Goal: Task Accomplishment & Management: Use online tool/utility

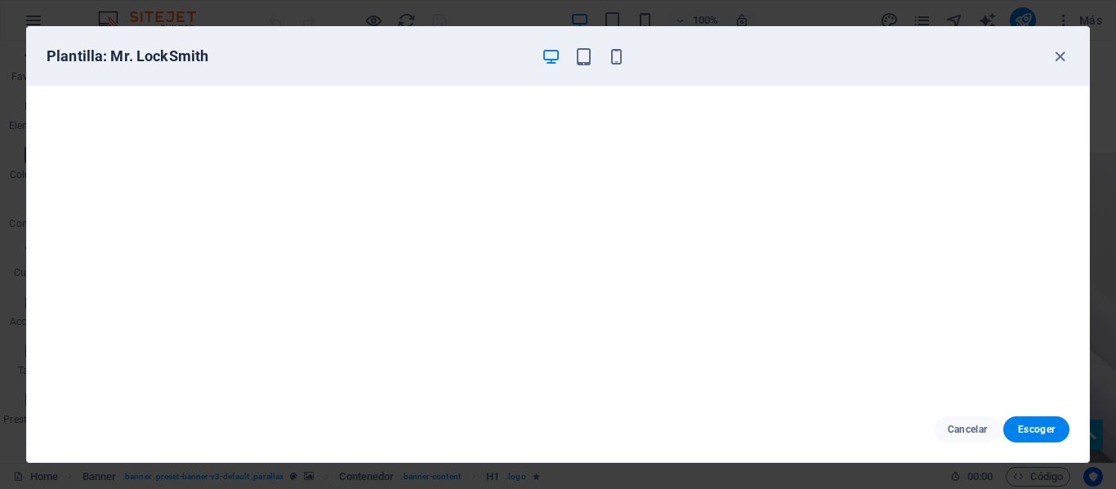
scroll to position [9230, 0]
click at [1061, 62] on icon "button" at bounding box center [1059, 56] width 19 height 19
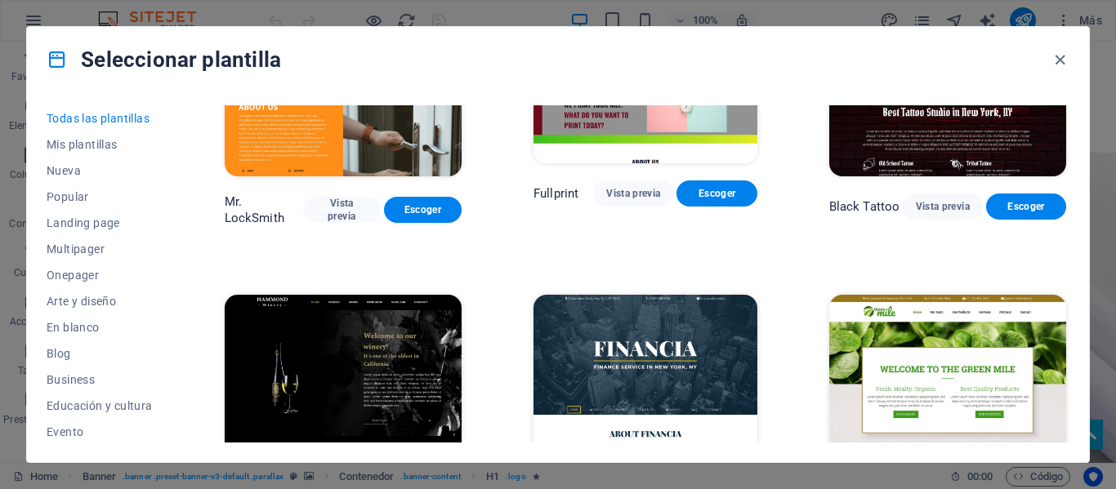
scroll to position [9557, 0]
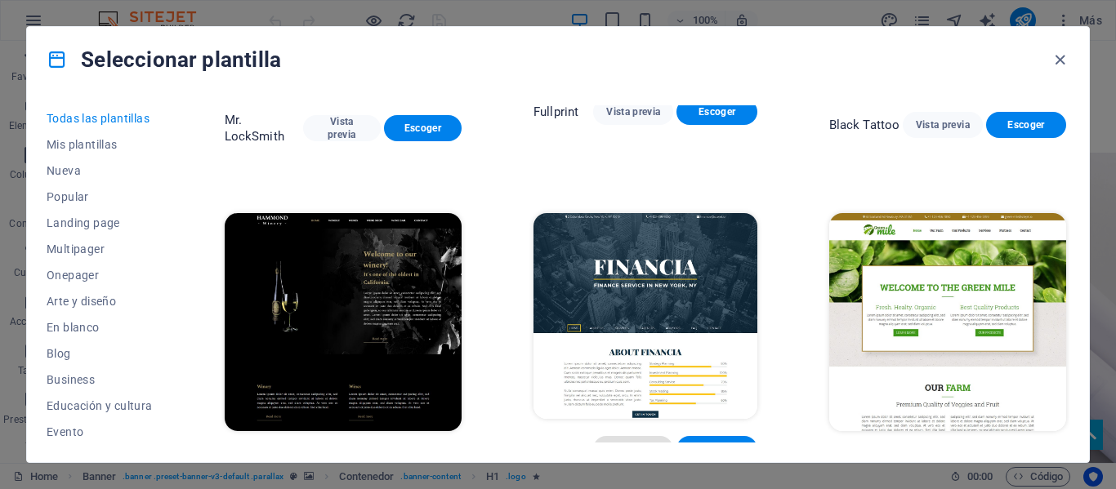
click at [622, 443] on span "Vista previa" at bounding box center [633, 449] width 54 height 13
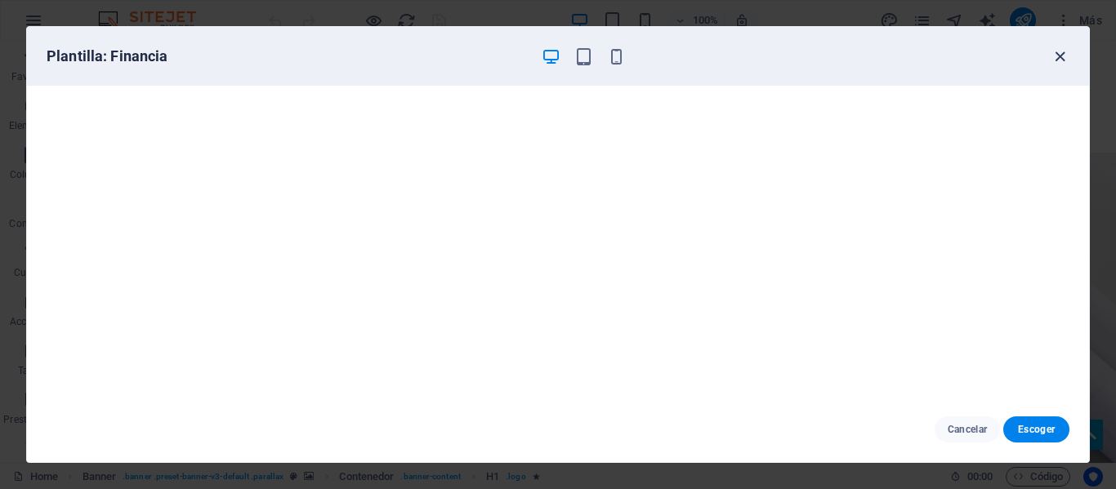
click at [1062, 58] on icon "button" at bounding box center [1059, 56] width 19 height 19
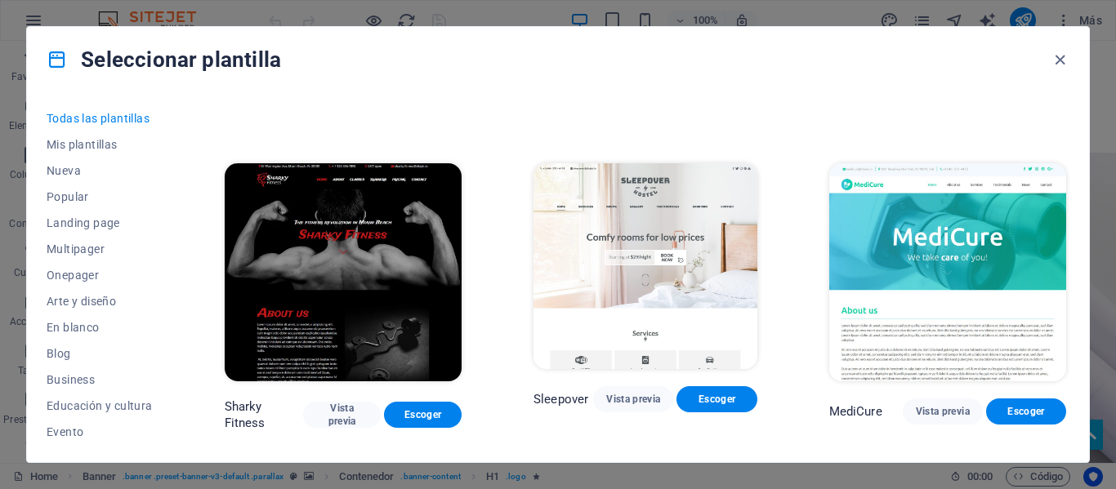
scroll to position [10537, 0]
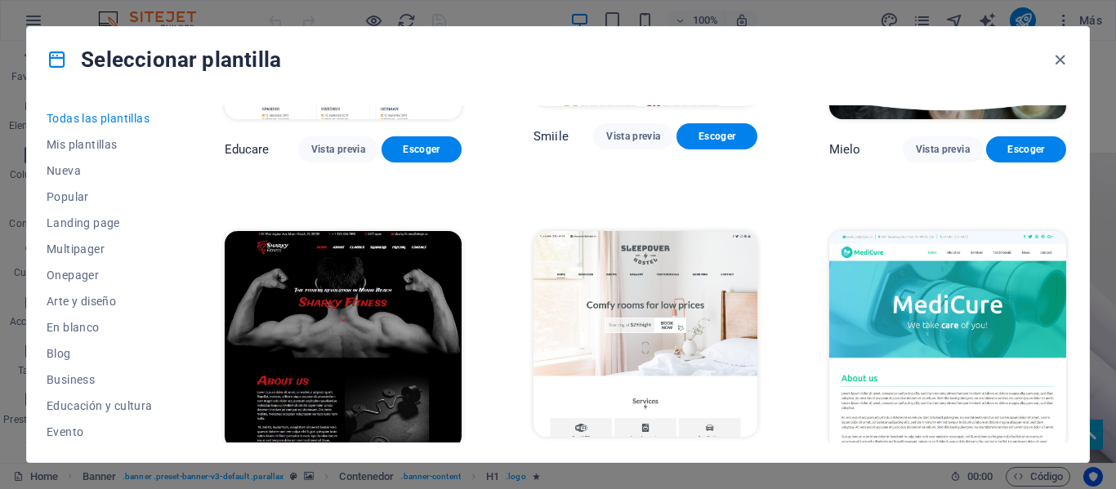
click at [651, 461] on span "Vista previa" at bounding box center [633, 467] width 54 height 13
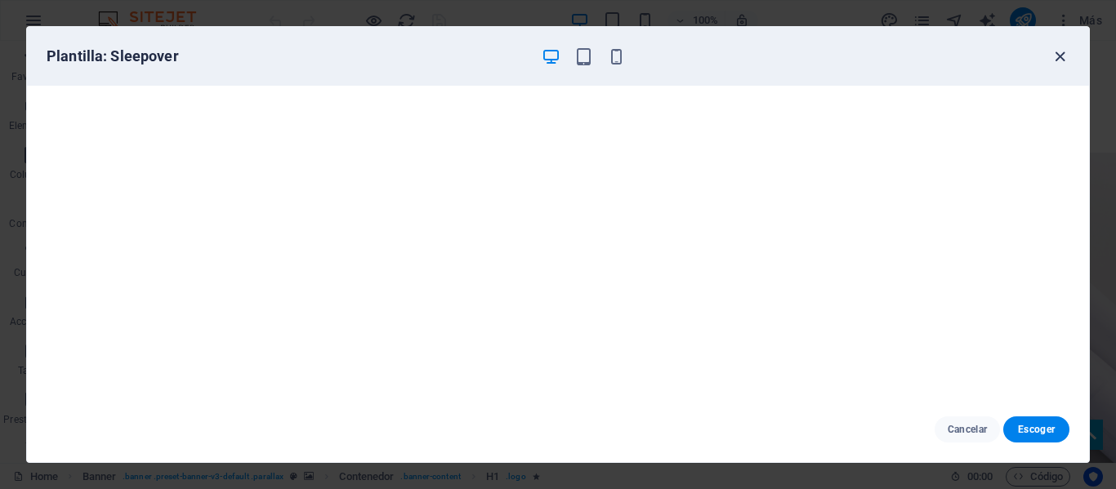
click at [1063, 65] on icon "button" at bounding box center [1059, 56] width 19 height 19
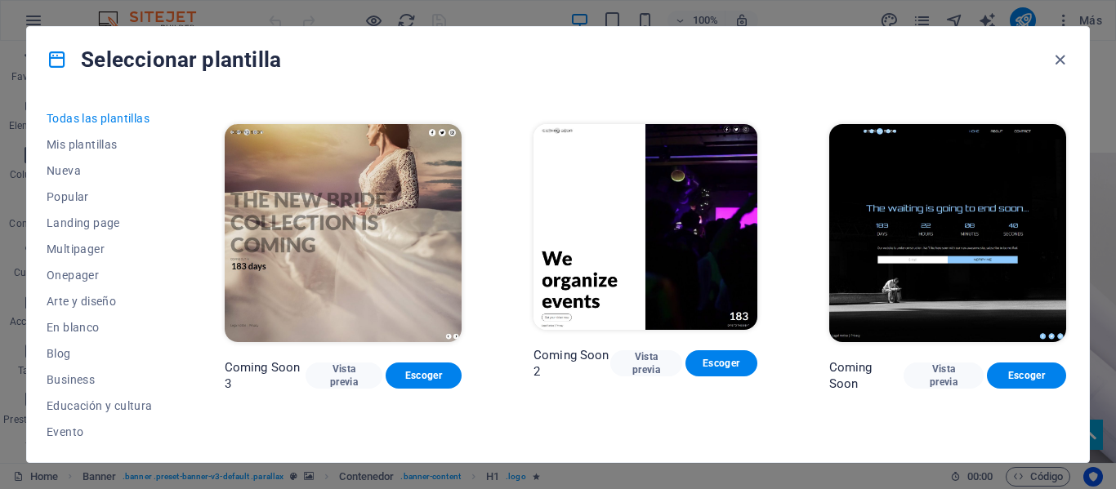
scroll to position [17941, 0]
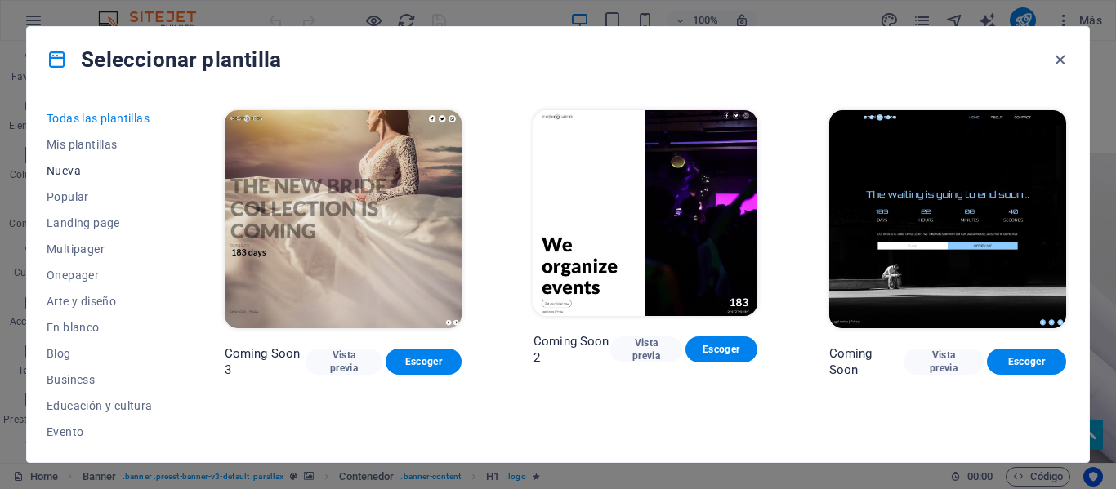
click at [91, 176] on span "Nueva" at bounding box center [100, 170] width 106 height 13
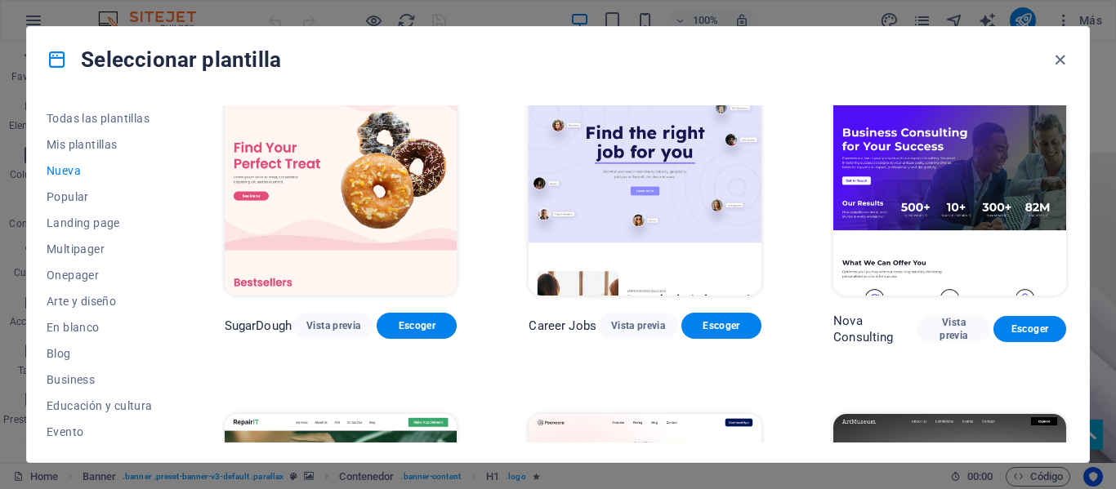
scroll to position [0, 0]
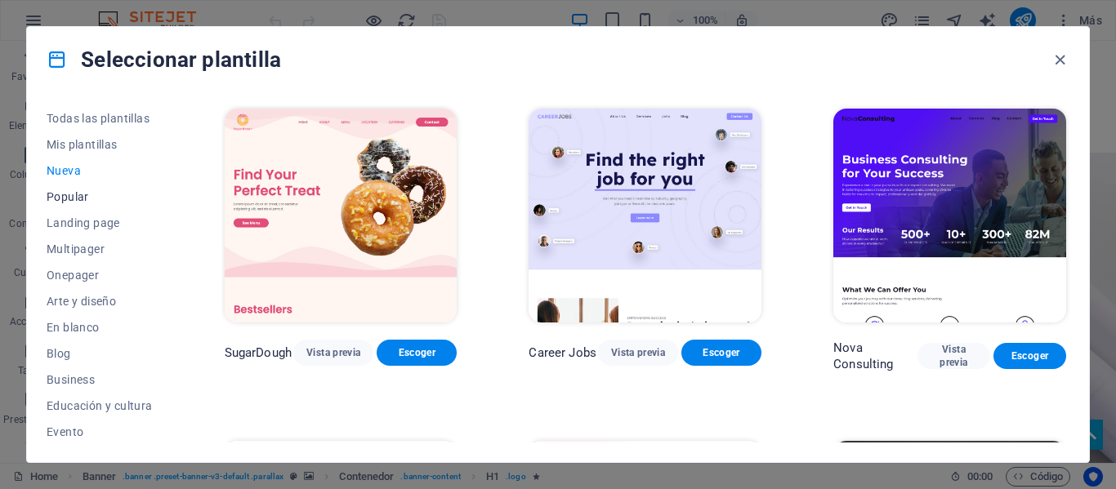
click at [88, 199] on span "Popular" at bounding box center [100, 196] width 106 height 13
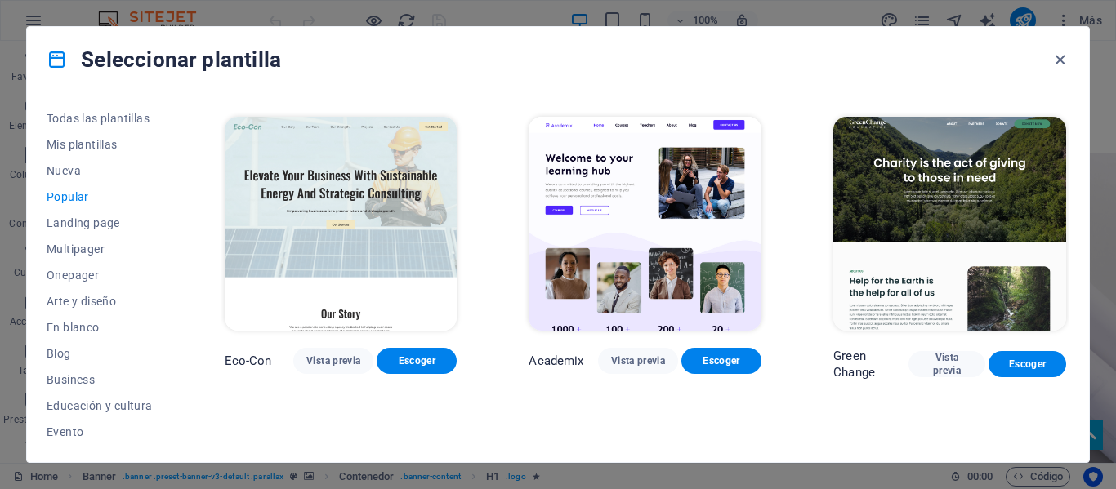
scroll to position [653, 0]
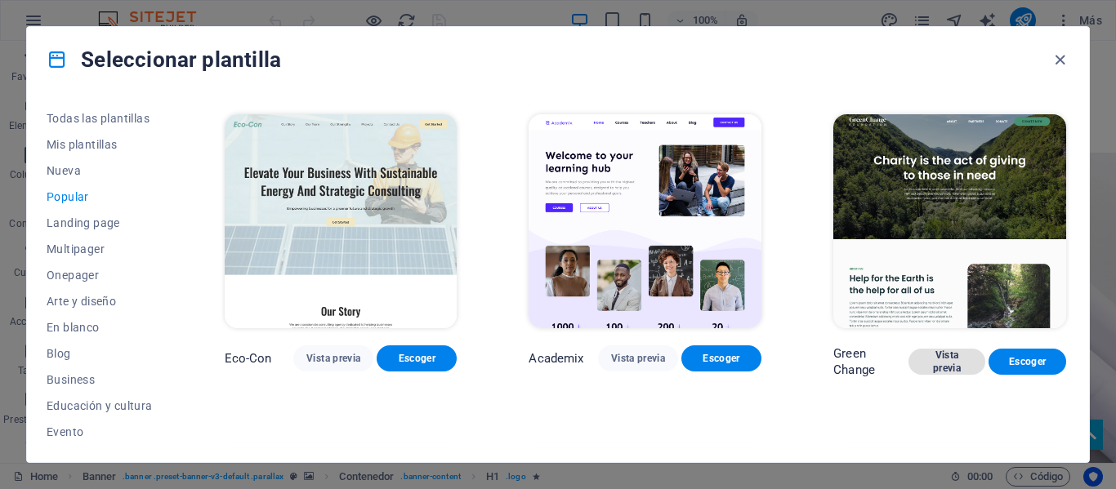
click at [941, 355] on span "Vista previa" at bounding box center [946, 362] width 51 height 26
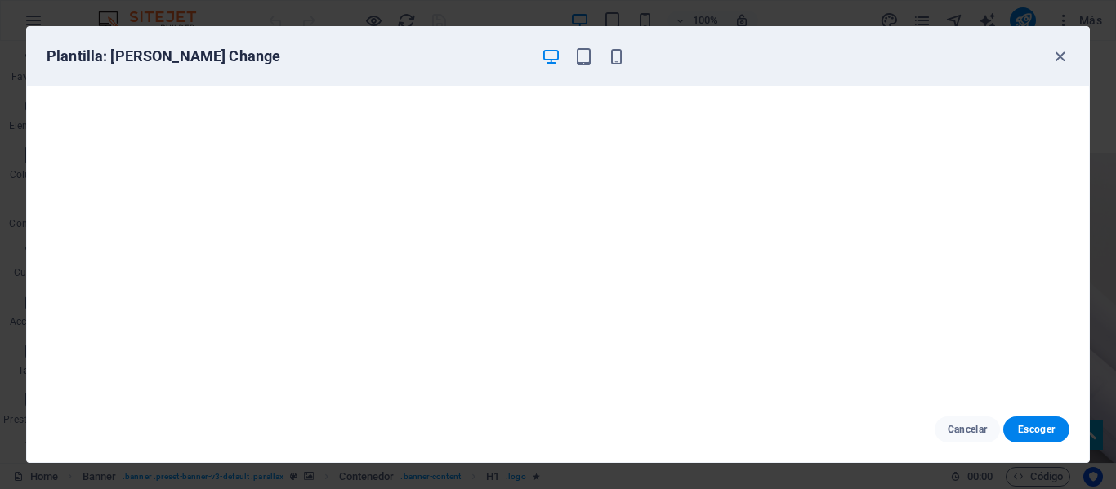
click at [1070, 56] on div "Plantilla: Green Change" at bounding box center [558, 56] width 1062 height 59
click at [1061, 58] on icon "button" at bounding box center [1059, 56] width 19 height 19
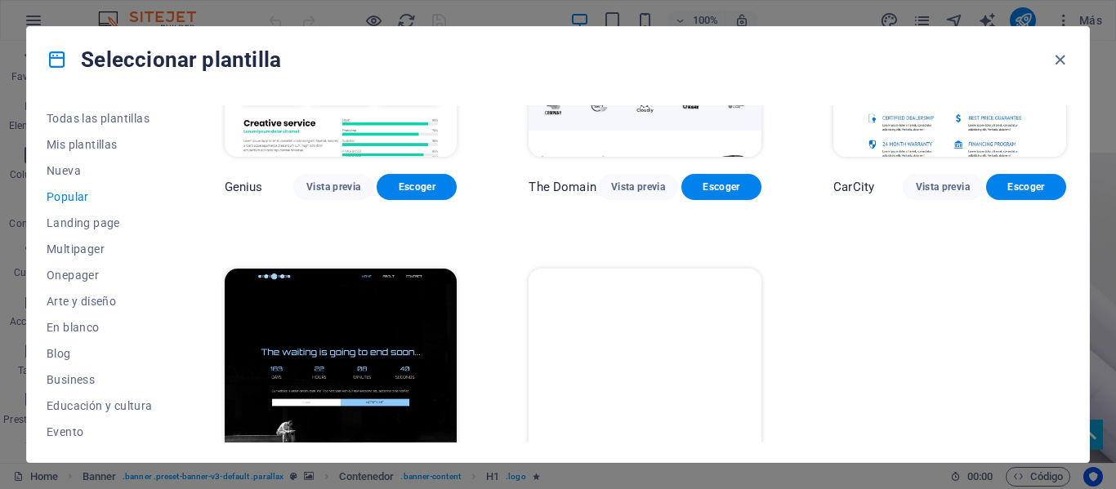
scroll to position [1577, 0]
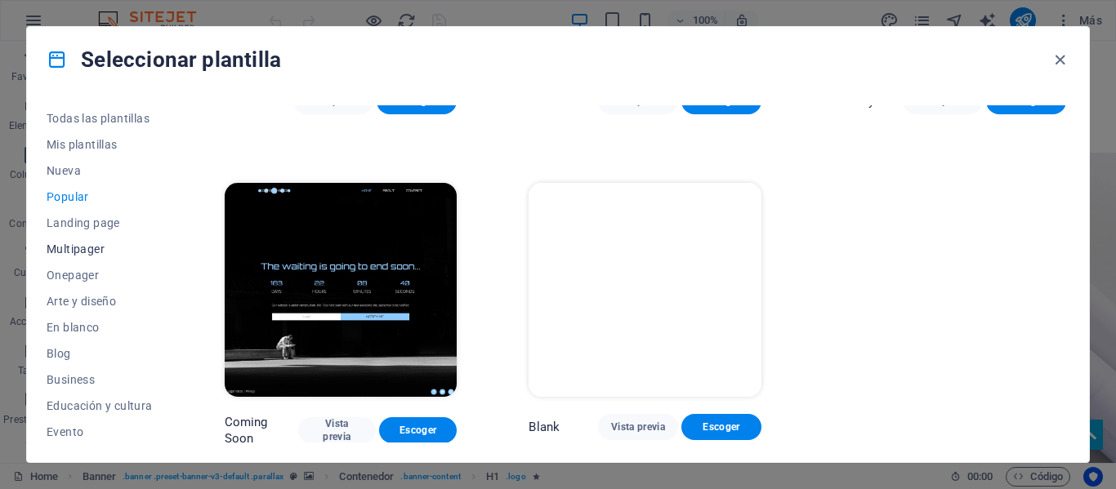
click at [116, 244] on span "Multipager" at bounding box center [100, 249] width 106 height 13
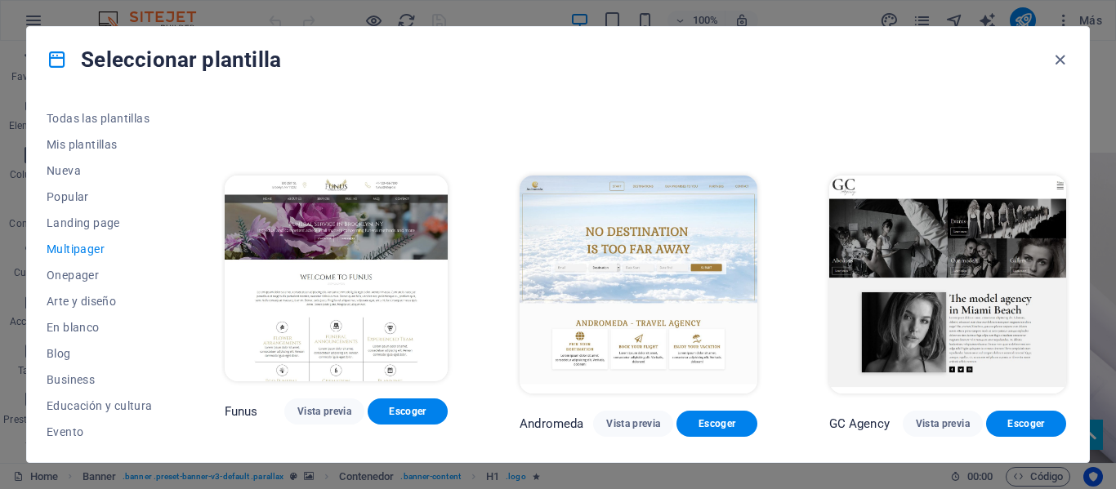
scroll to position [5947, 0]
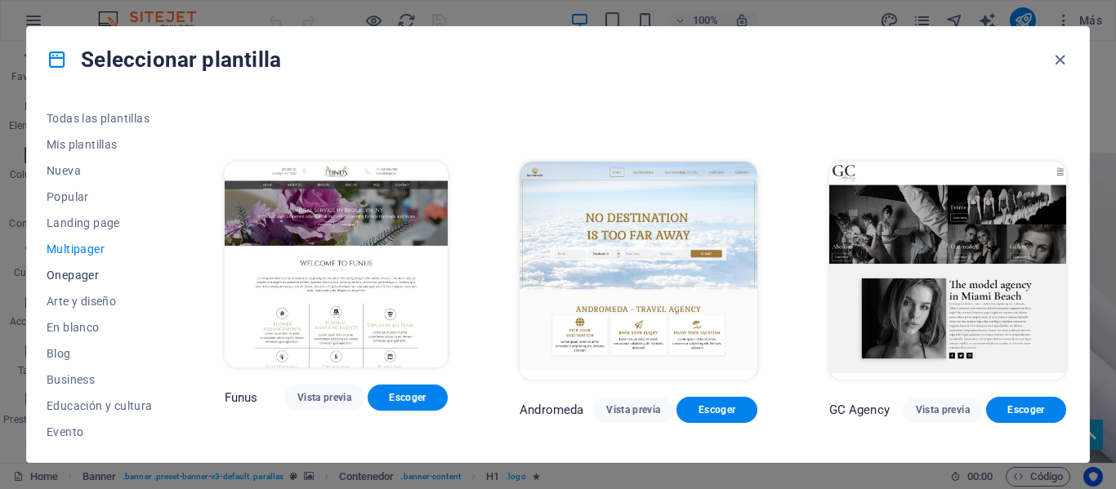
click at [105, 274] on span "Onepager" at bounding box center [100, 275] width 106 height 13
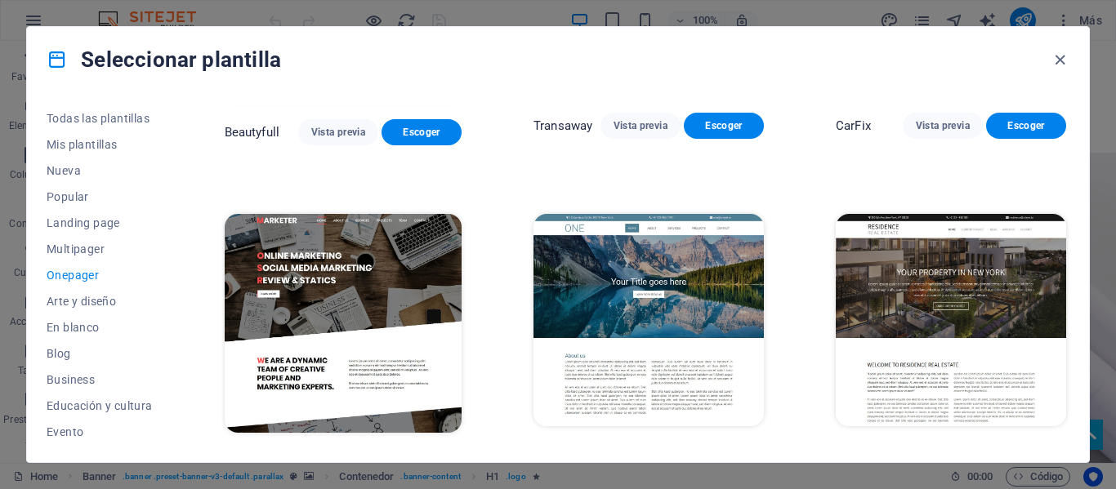
scroll to position [6519, 0]
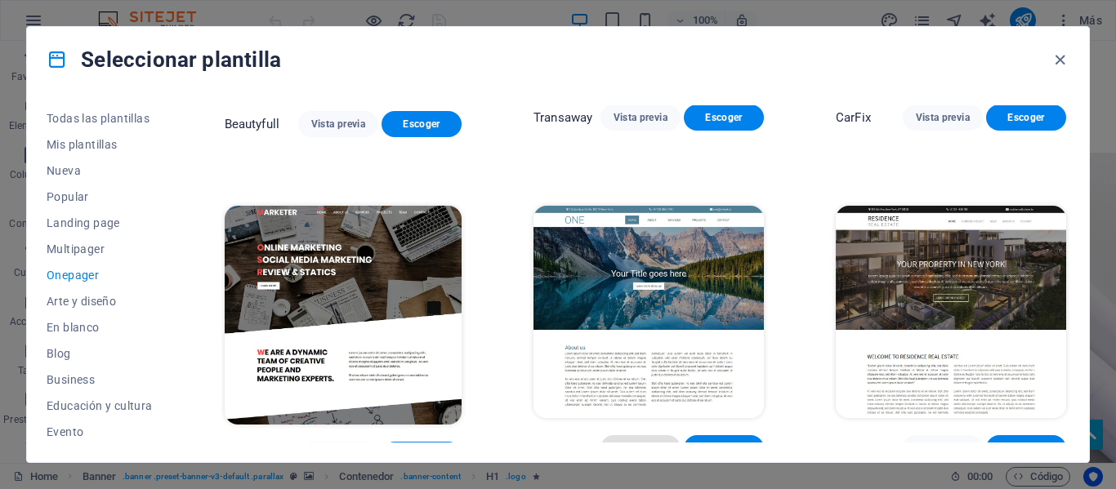
click at [617, 435] on button "Vista previa" at bounding box center [640, 448] width 80 height 26
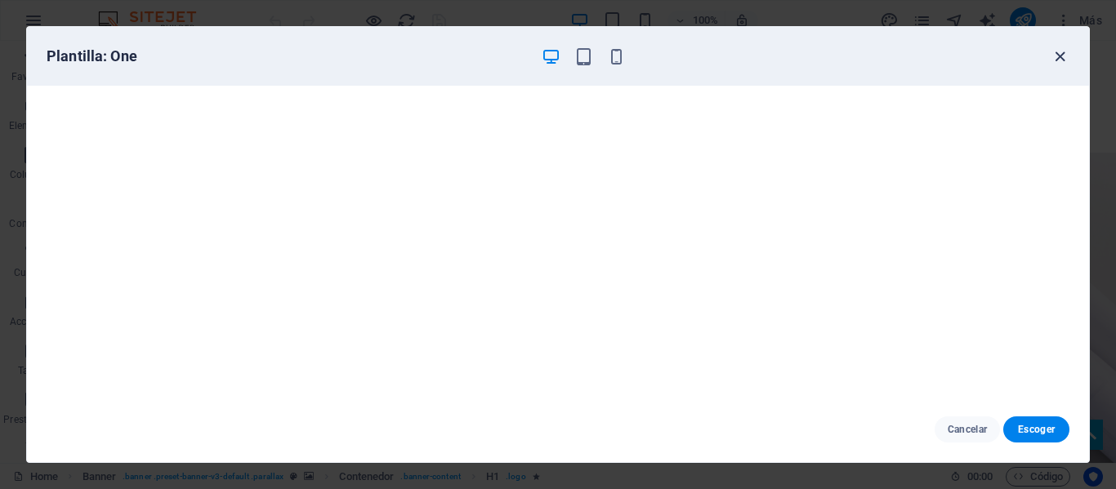
click at [1066, 62] on icon "button" at bounding box center [1059, 56] width 19 height 19
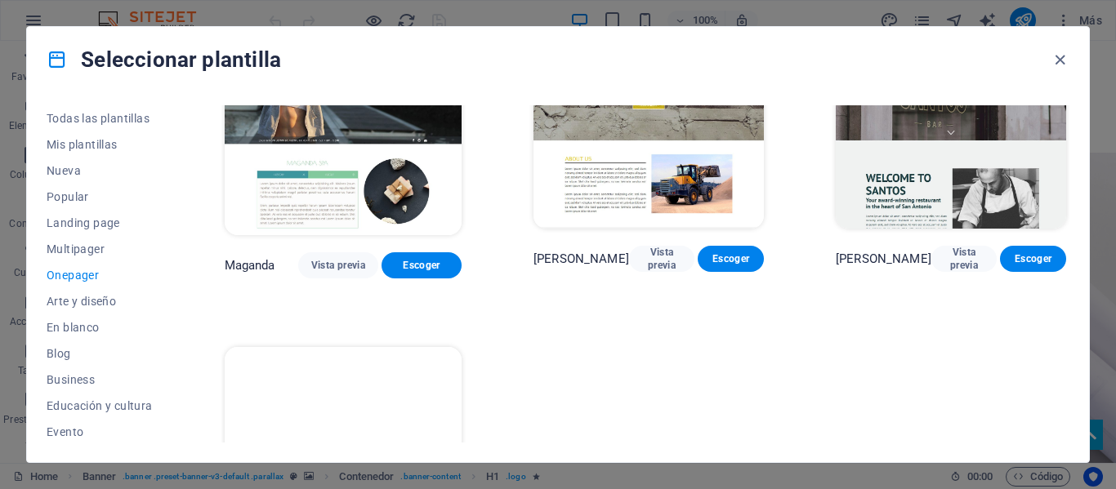
scroll to position [7418, 0]
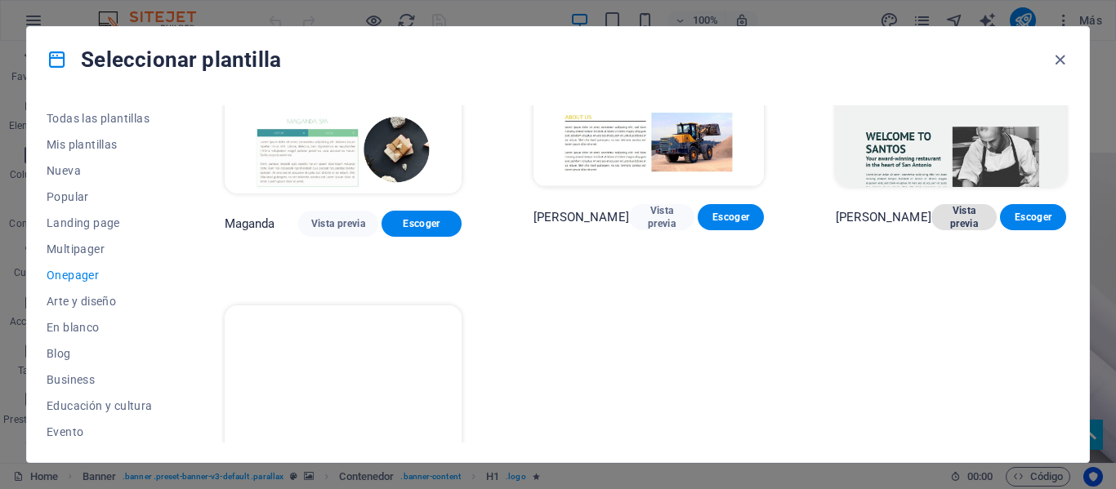
click at [952, 204] on span "Vista previa" at bounding box center [964, 217] width 40 height 26
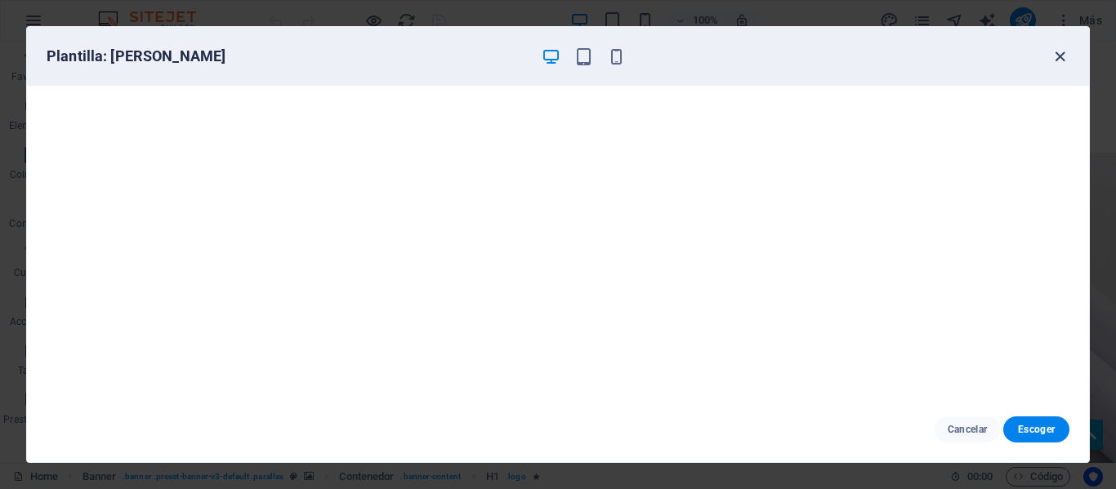
click at [1064, 58] on icon "button" at bounding box center [1059, 56] width 19 height 19
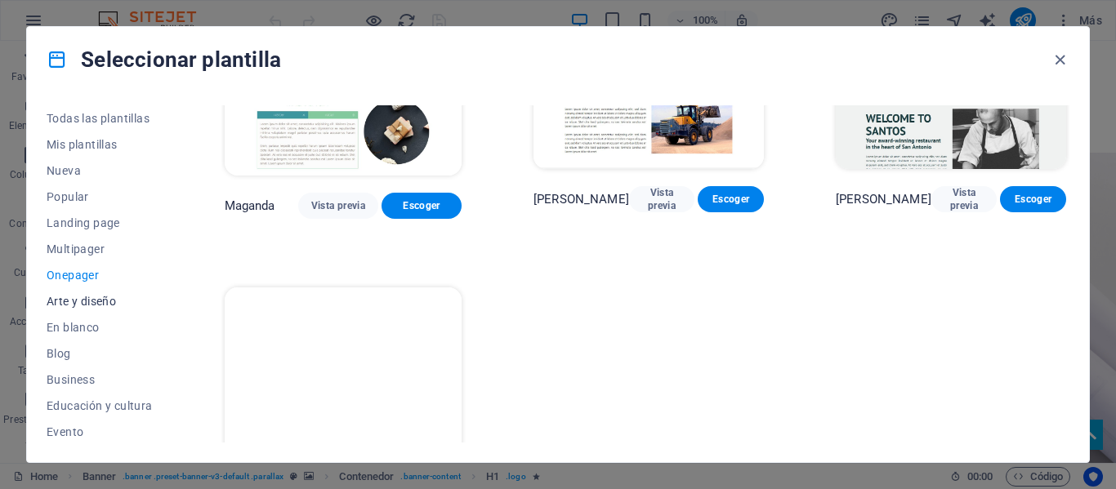
click at [121, 297] on span "Arte y diseño" at bounding box center [100, 301] width 106 height 13
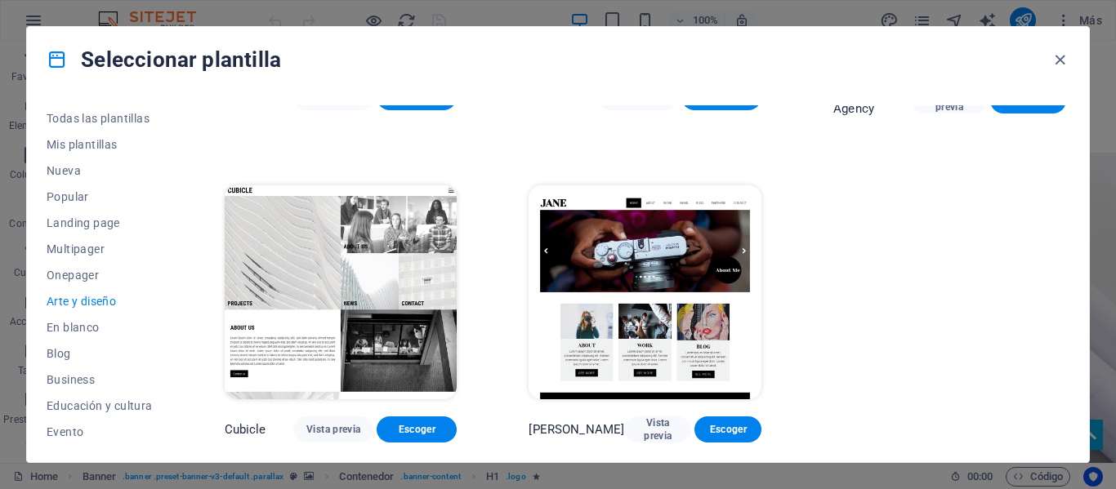
scroll to position [1233, 0]
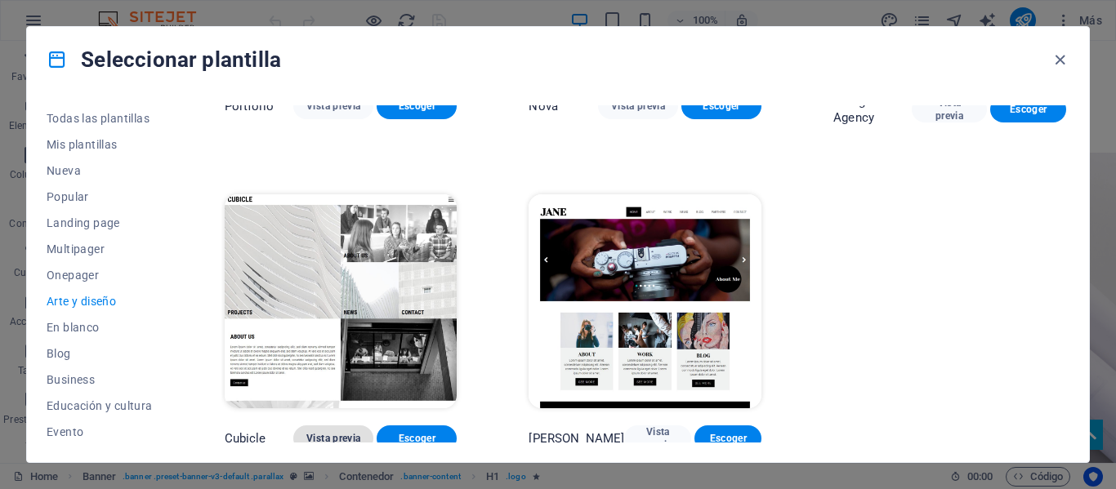
click at [346, 432] on span "Vista previa" at bounding box center [333, 438] width 54 height 13
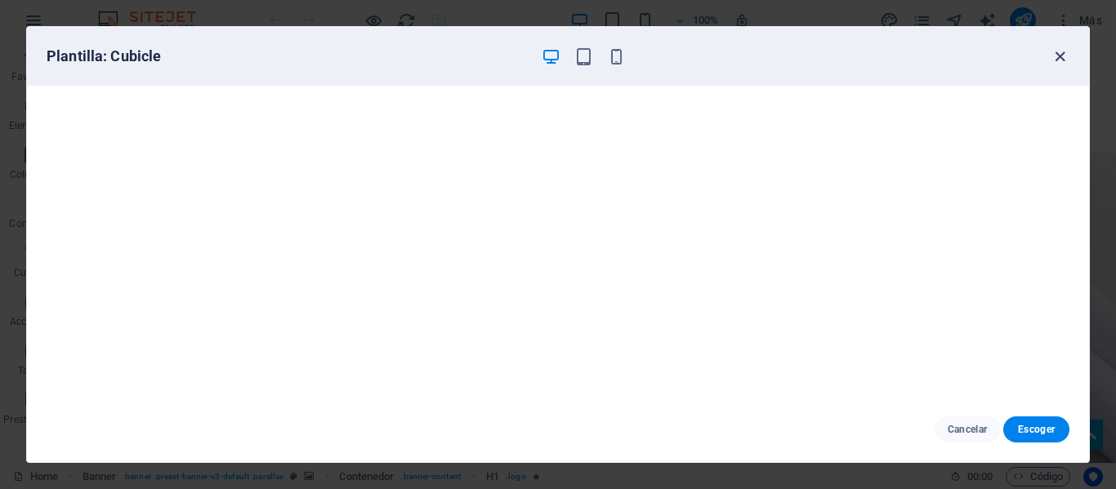
click at [1059, 54] on icon "button" at bounding box center [1059, 56] width 19 height 19
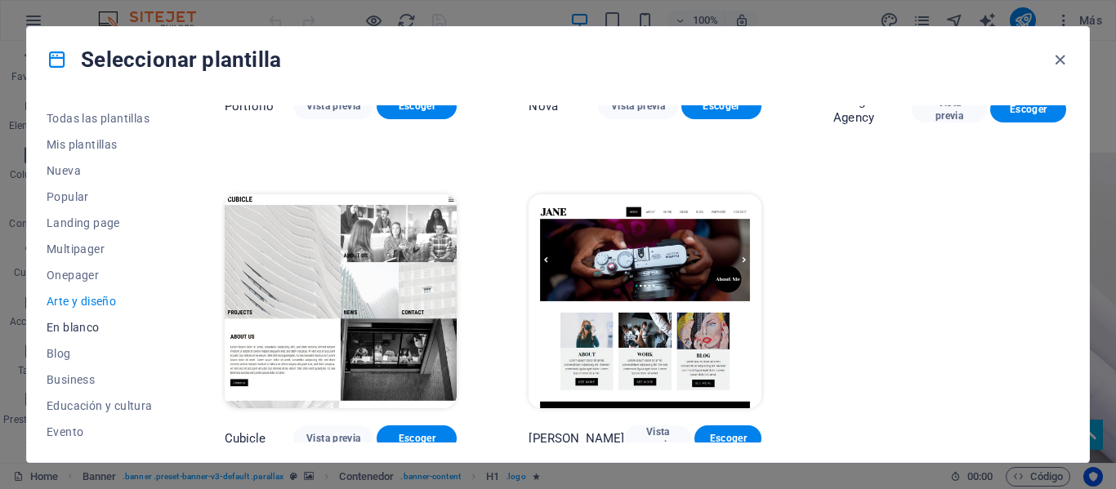
click at [110, 328] on span "En blanco" at bounding box center [100, 327] width 106 height 13
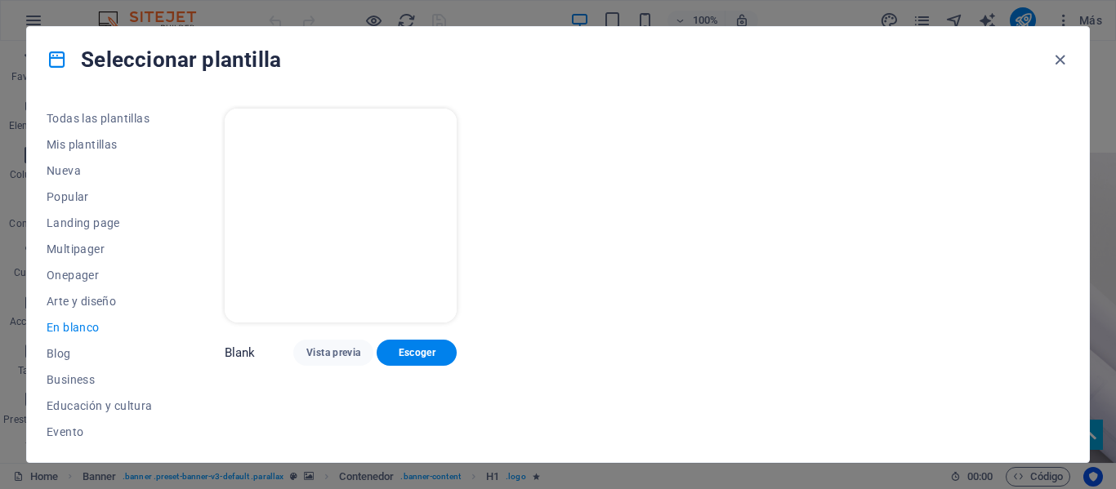
scroll to position [0, 0]
click at [85, 350] on span "Blog" at bounding box center [100, 353] width 106 height 13
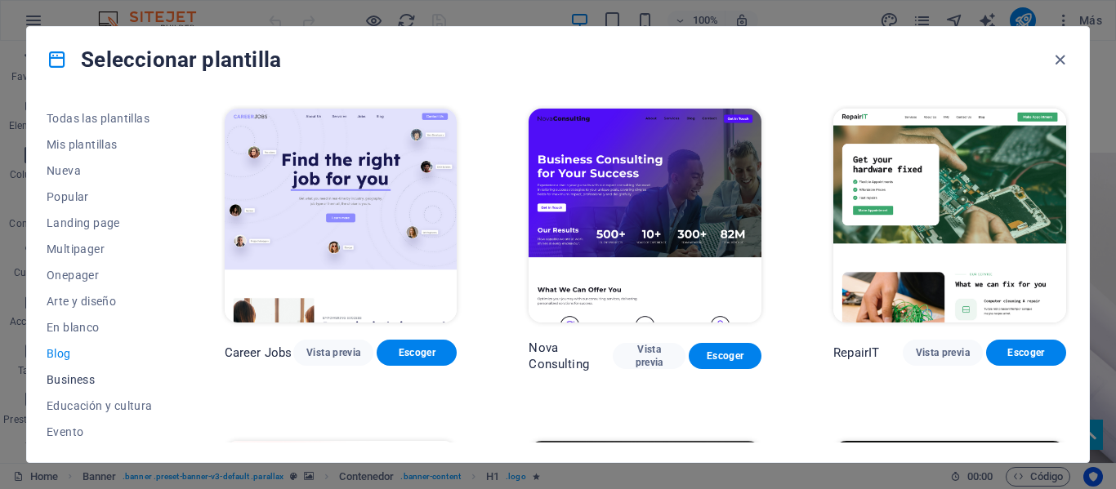
click at [81, 375] on span "Business" at bounding box center [100, 379] width 106 height 13
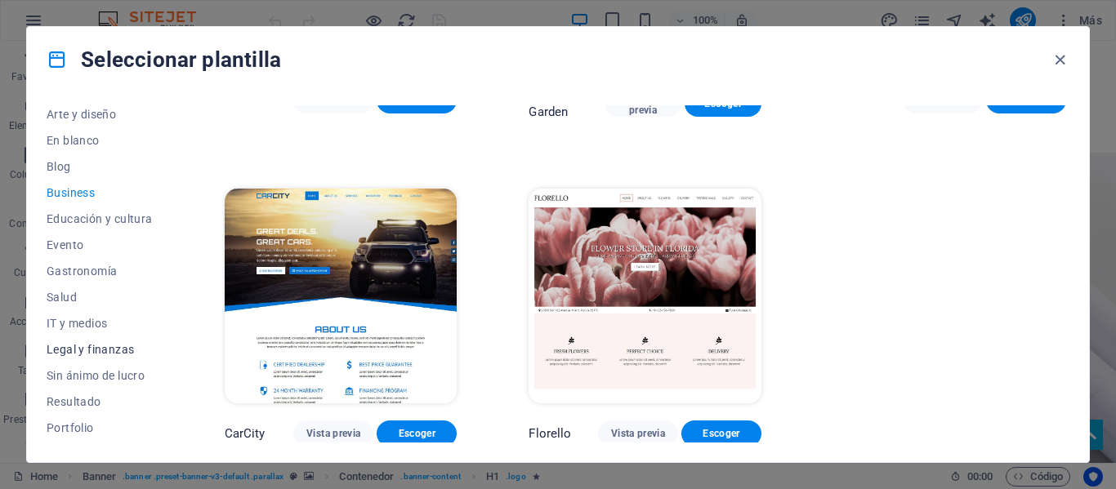
scroll to position [245, 0]
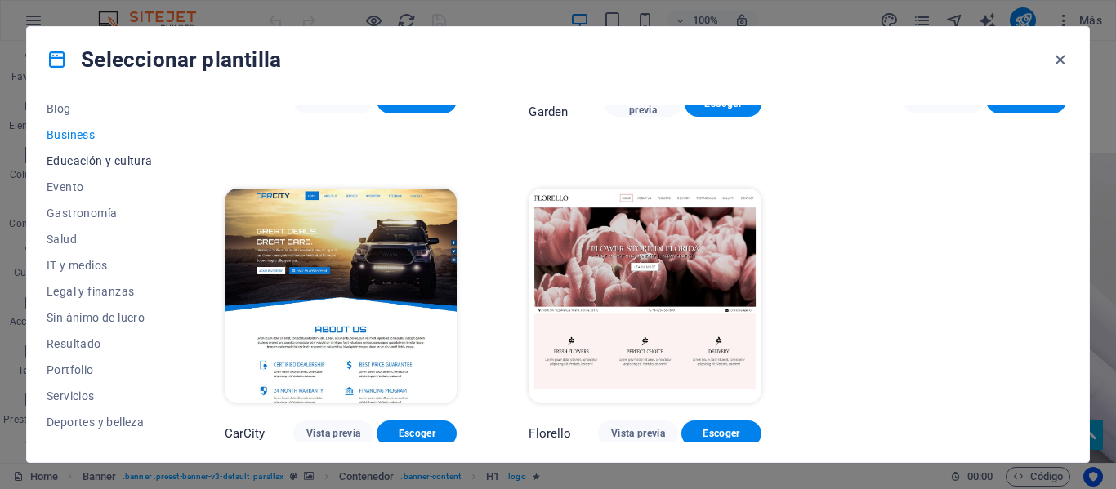
click at [147, 167] on button "Educación y cultura" at bounding box center [100, 161] width 106 height 26
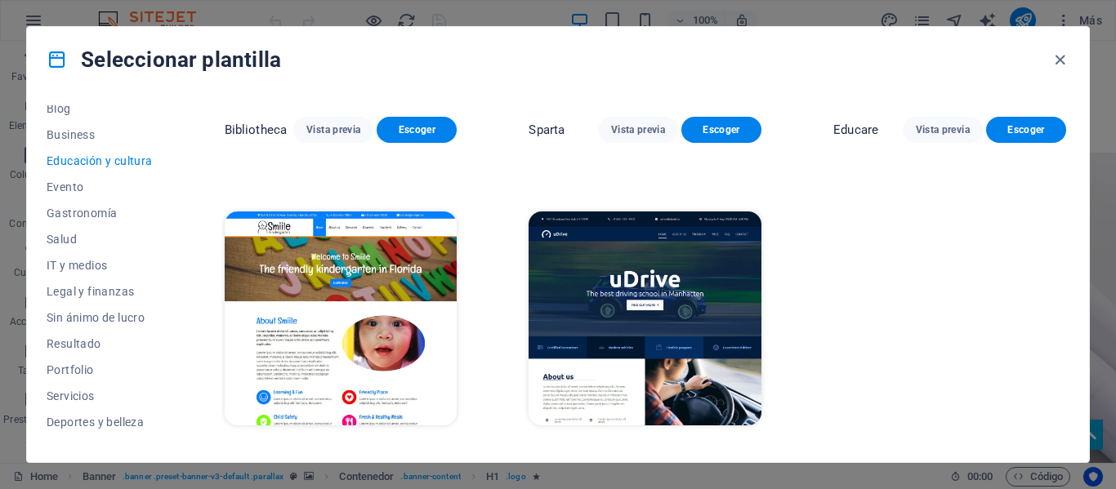
scroll to position [578, 0]
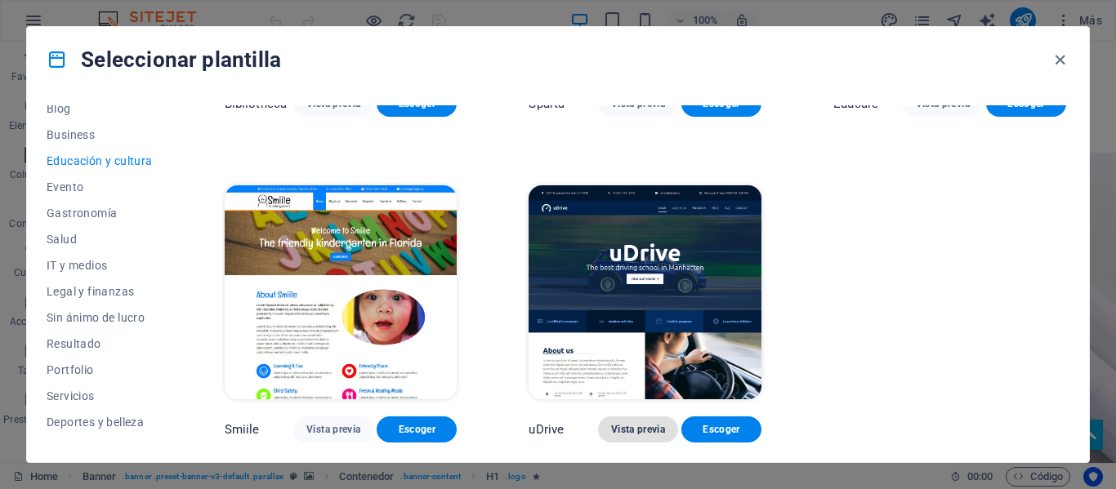
click at [627, 427] on span "Vista previa" at bounding box center [638, 429] width 54 height 13
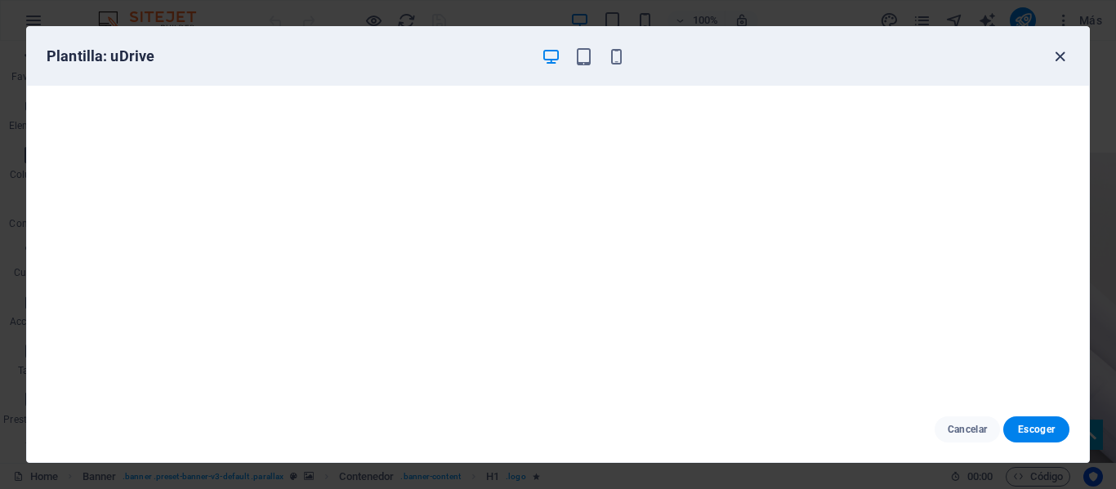
click at [1059, 61] on icon "button" at bounding box center [1059, 56] width 19 height 19
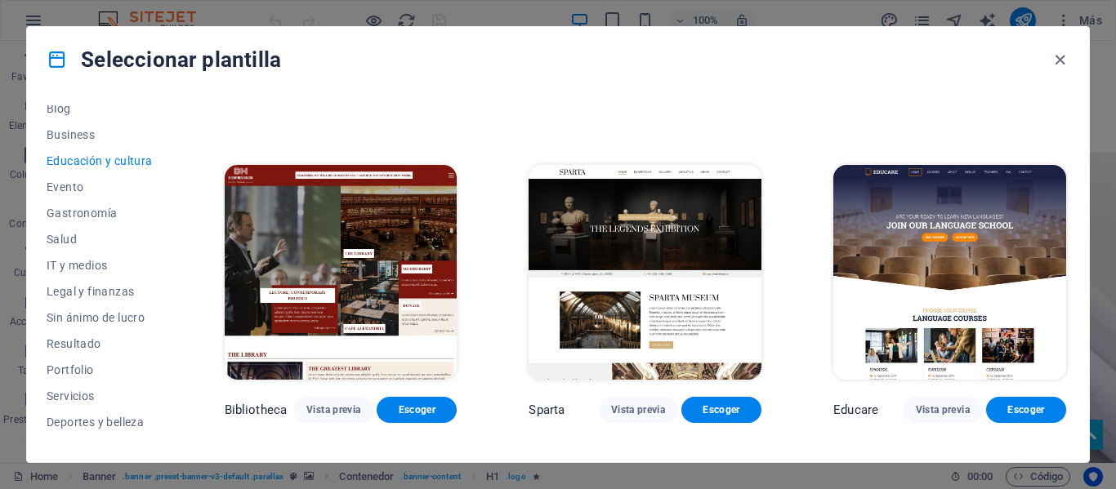
scroll to position [251, 0]
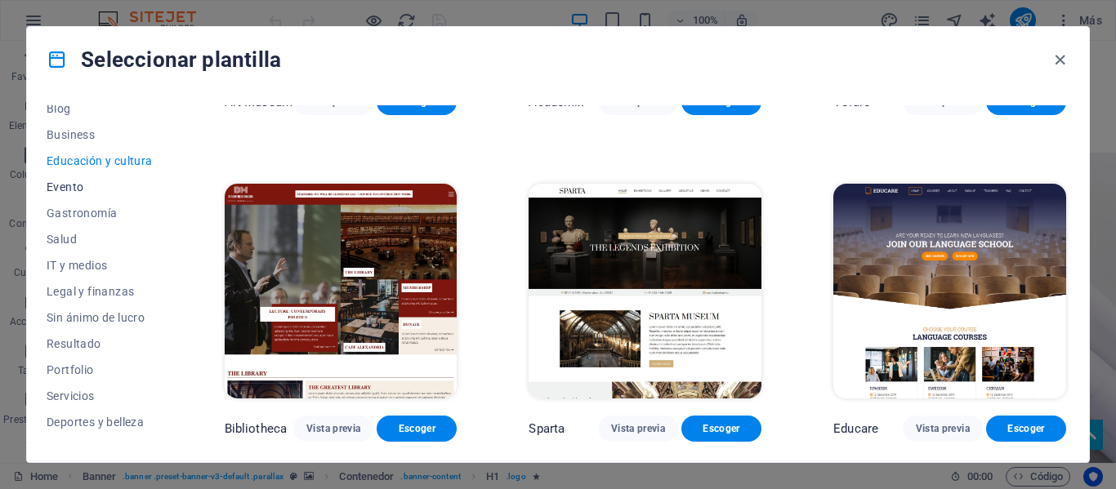
click at [82, 190] on span "Evento" at bounding box center [100, 187] width 106 height 13
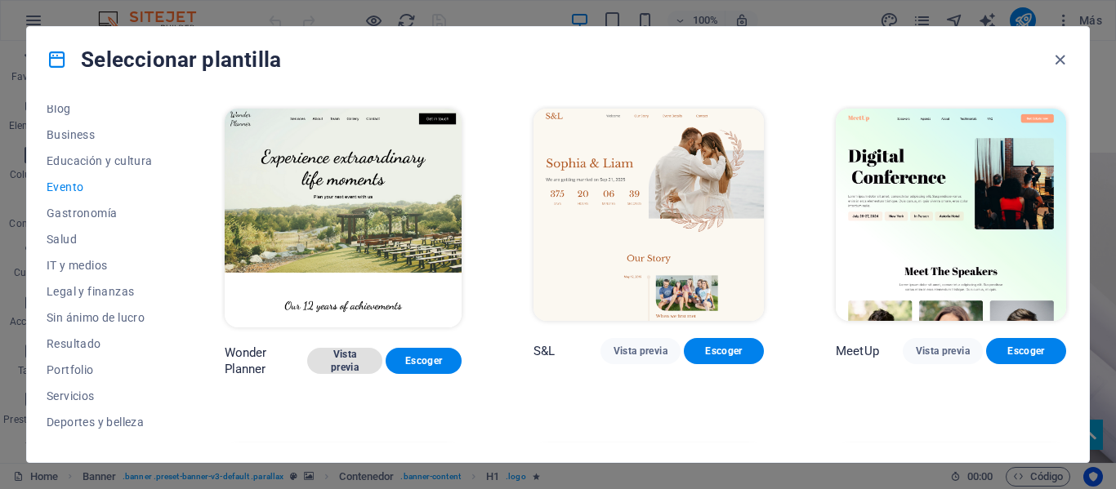
click at [349, 348] on span "Vista previa" at bounding box center [345, 361] width 50 height 26
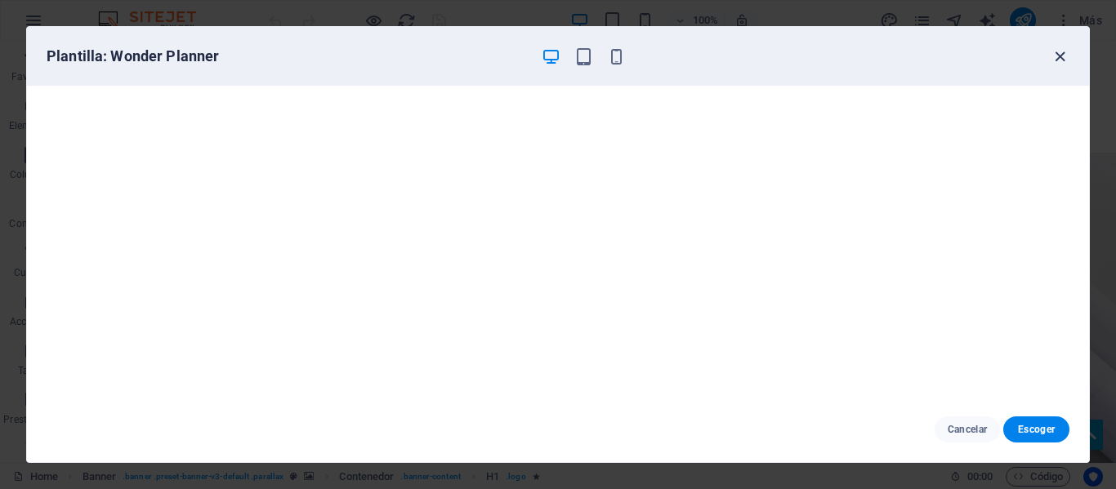
click at [1055, 55] on icon "button" at bounding box center [1059, 56] width 19 height 19
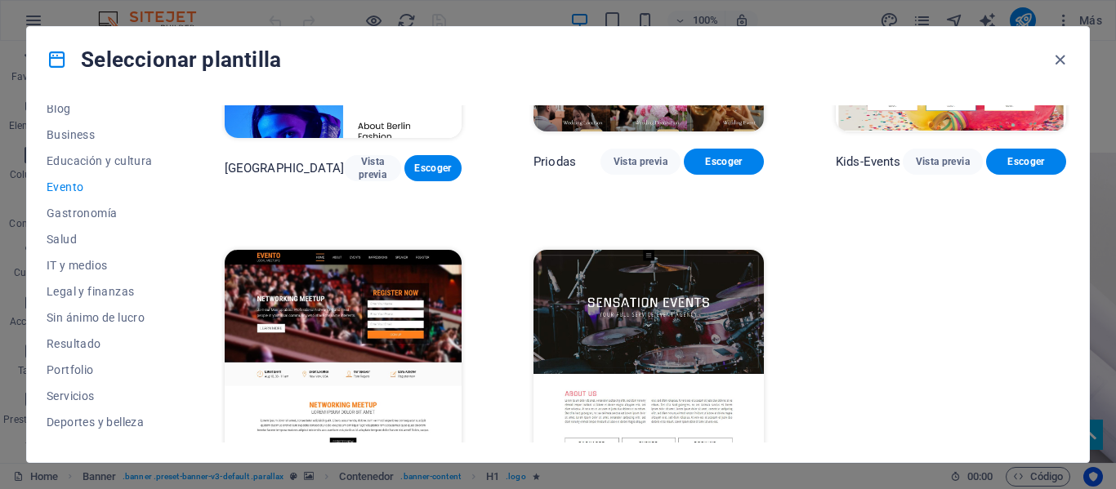
scroll to position [583, 0]
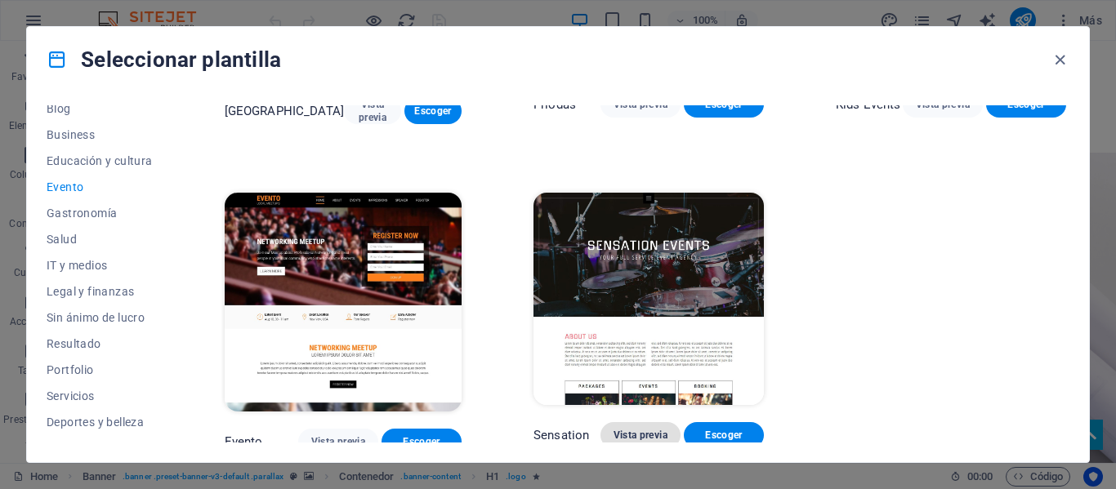
click at [621, 429] on span "Vista previa" at bounding box center [640, 435] width 54 height 13
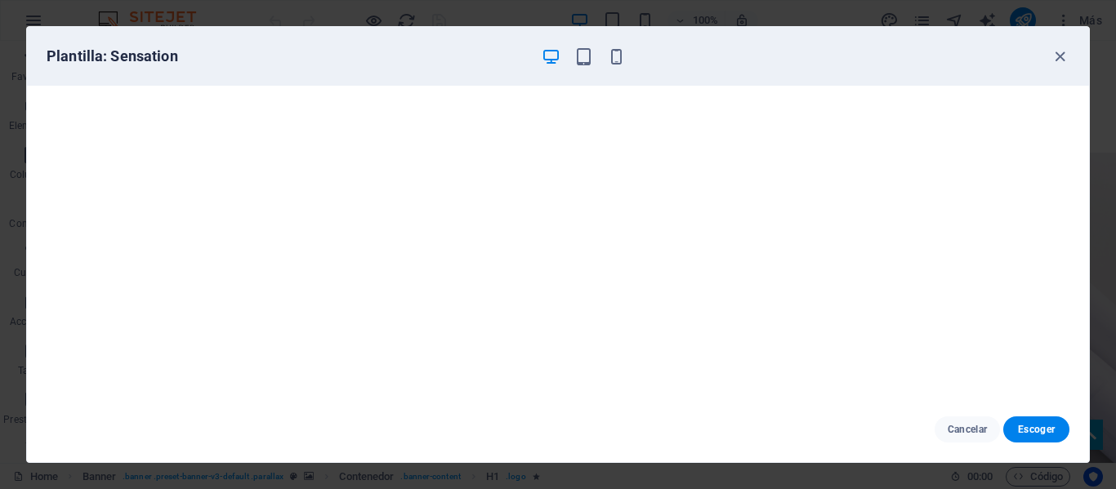
click at [1053, 59] on icon "button" at bounding box center [1059, 56] width 19 height 19
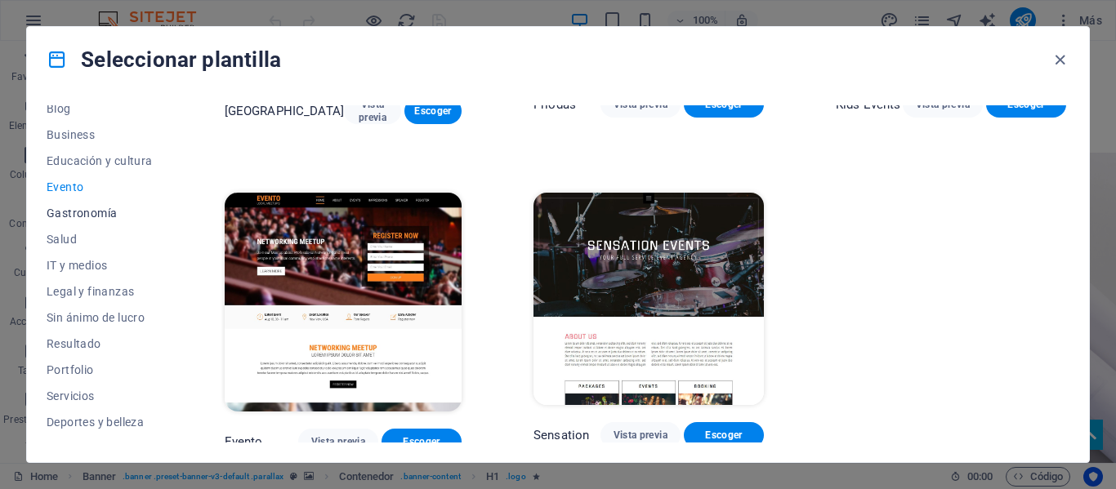
click at [99, 220] on button "Gastronomía" at bounding box center [100, 213] width 106 height 26
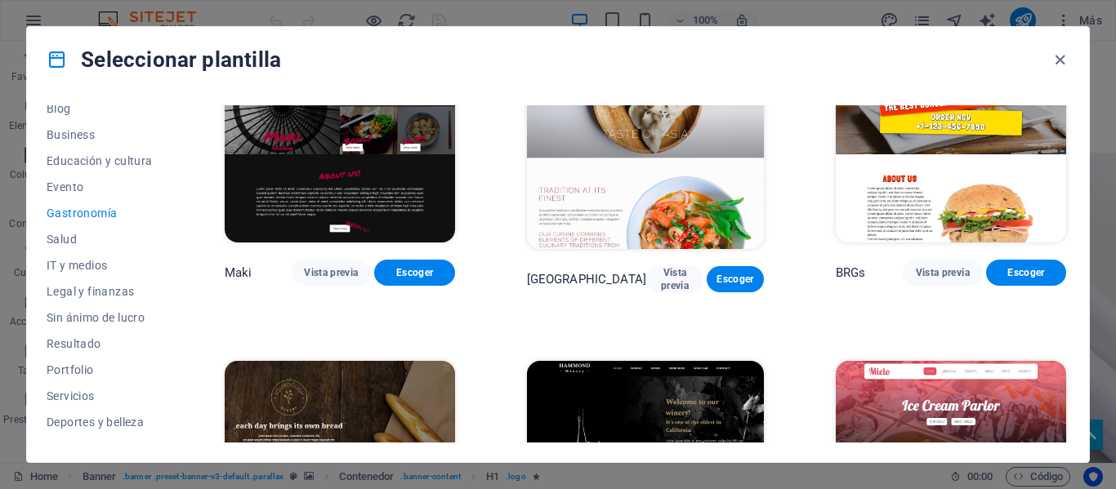
scroll to position [747, 0]
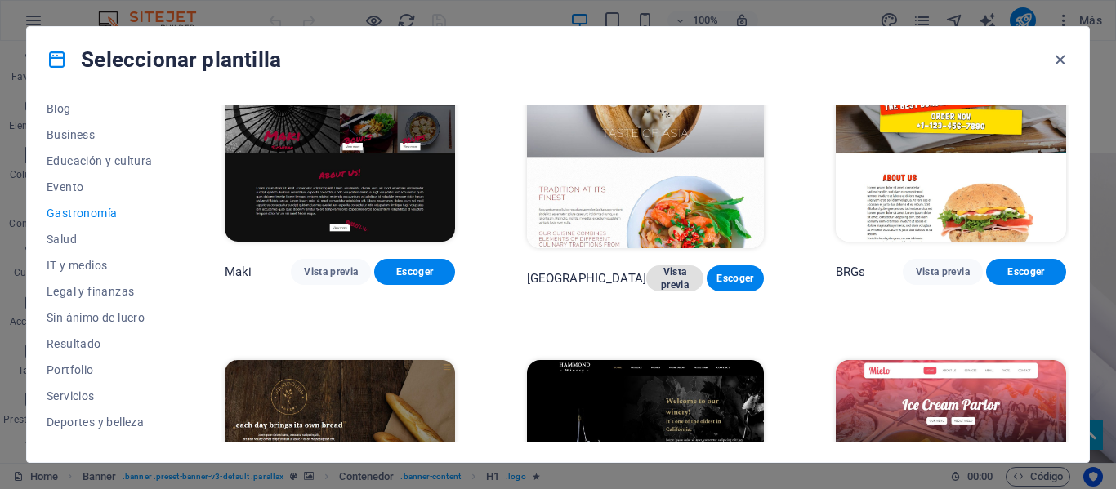
click at [659, 268] on span "Vista previa" at bounding box center [674, 278] width 31 height 26
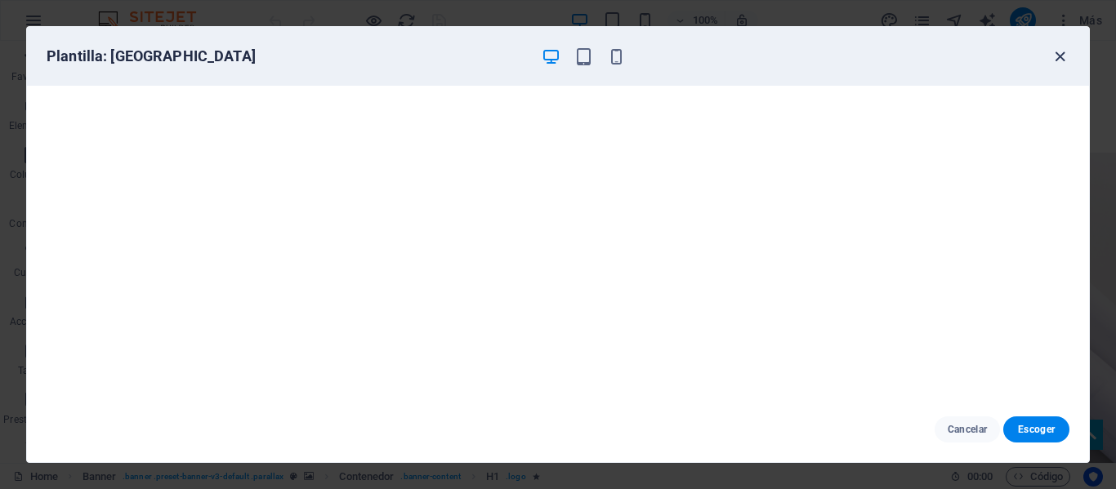
click at [1059, 56] on icon "button" at bounding box center [1059, 56] width 19 height 19
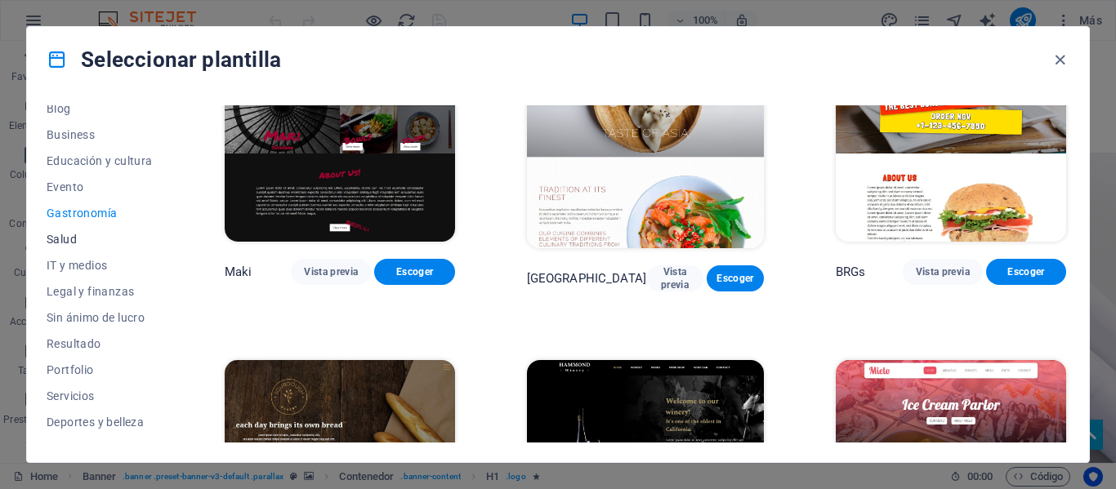
click at [100, 245] on span "Salud" at bounding box center [100, 239] width 106 height 13
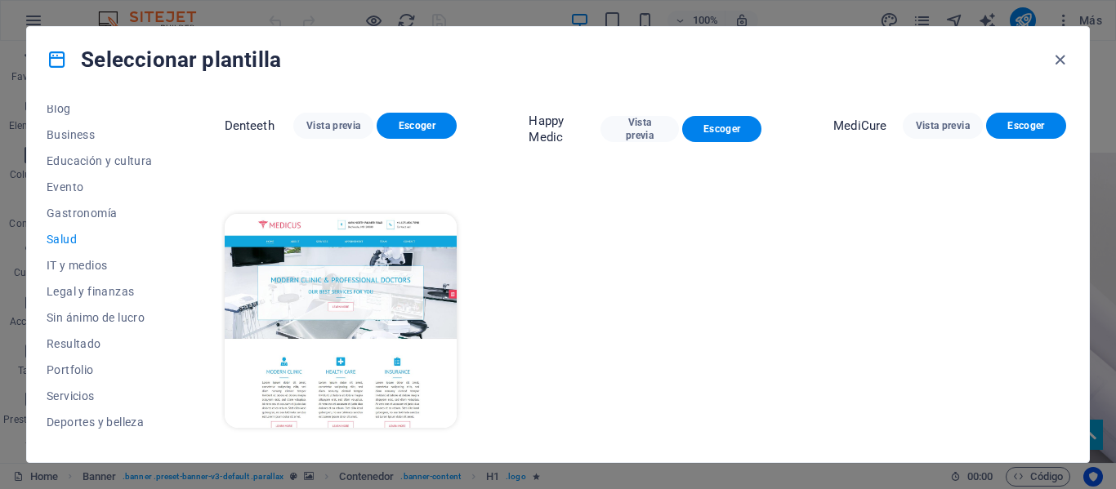
scroll to position [583, 0]
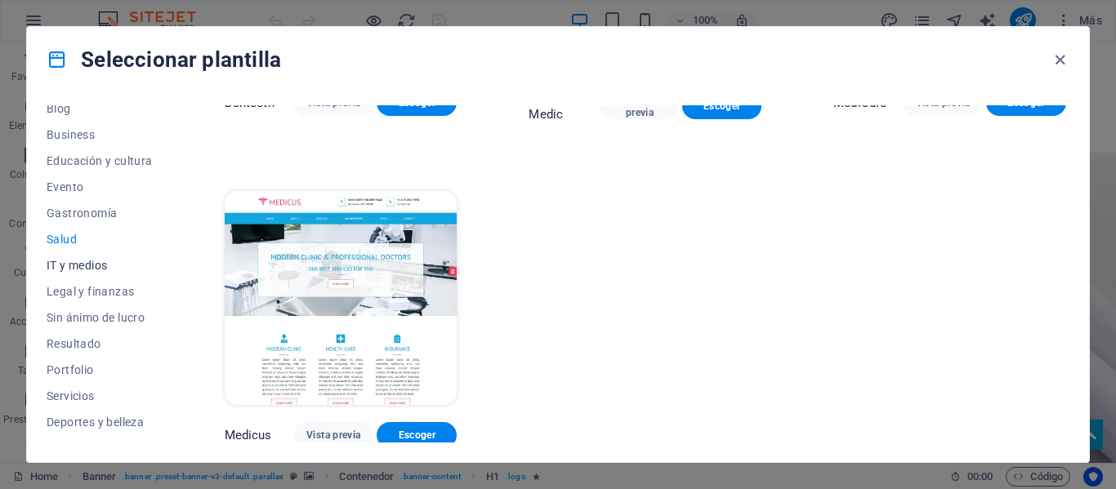
click at [108, 268] on span "IT y medios" at bounding box center [100, 265] width 106 height 13
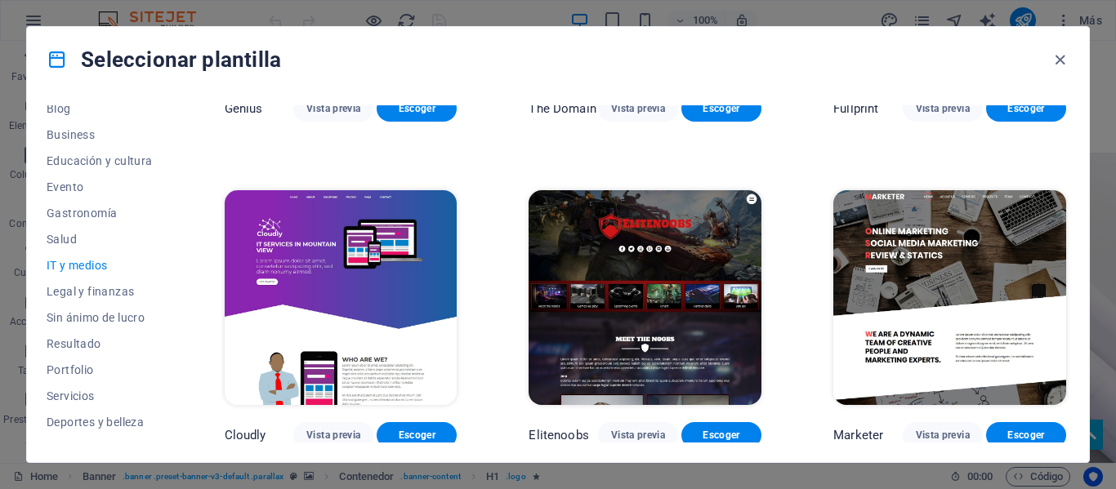
scroll to position [915, 0]
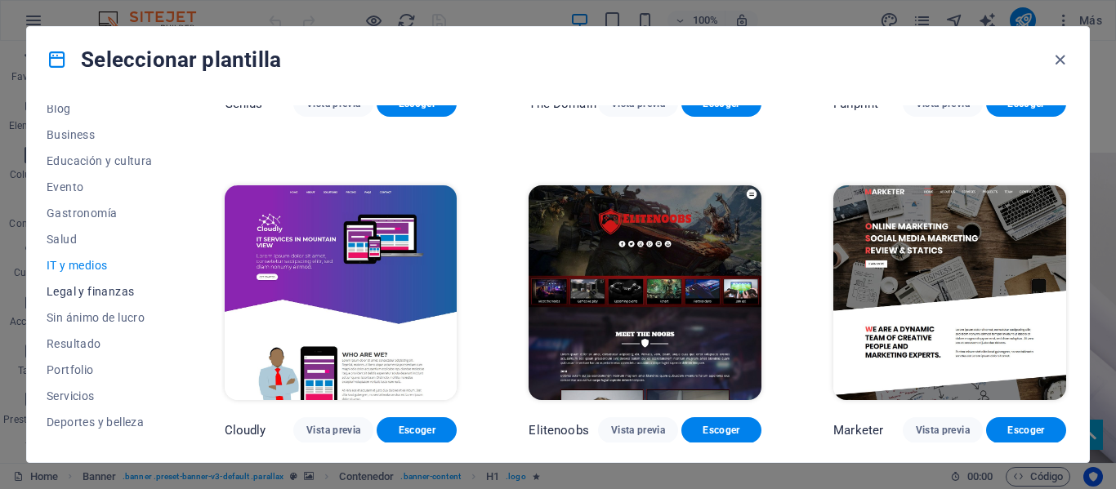
click at [139, 283] on button "Legal y finanzas" at bounding box center [100, 292] width 106 height 26
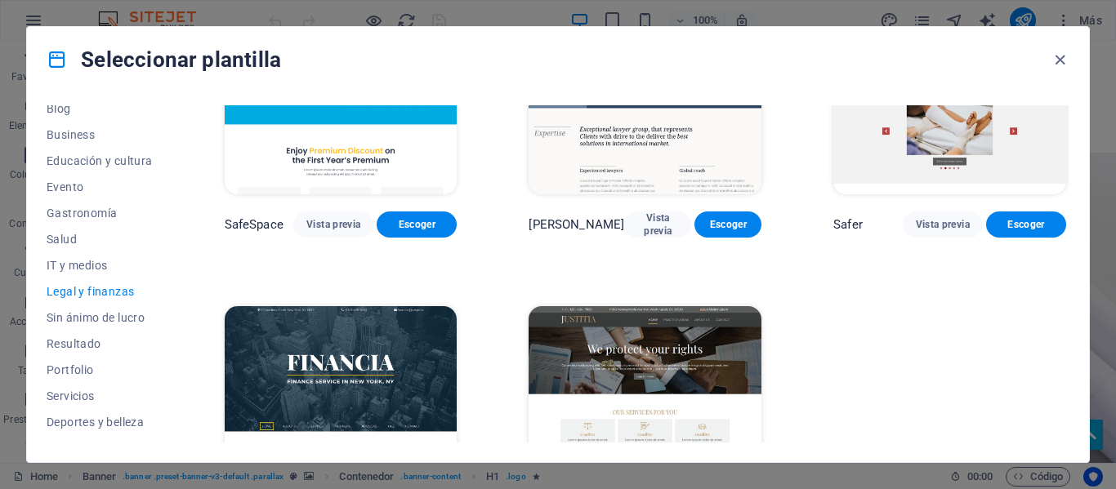
scroll to position [0, 0]
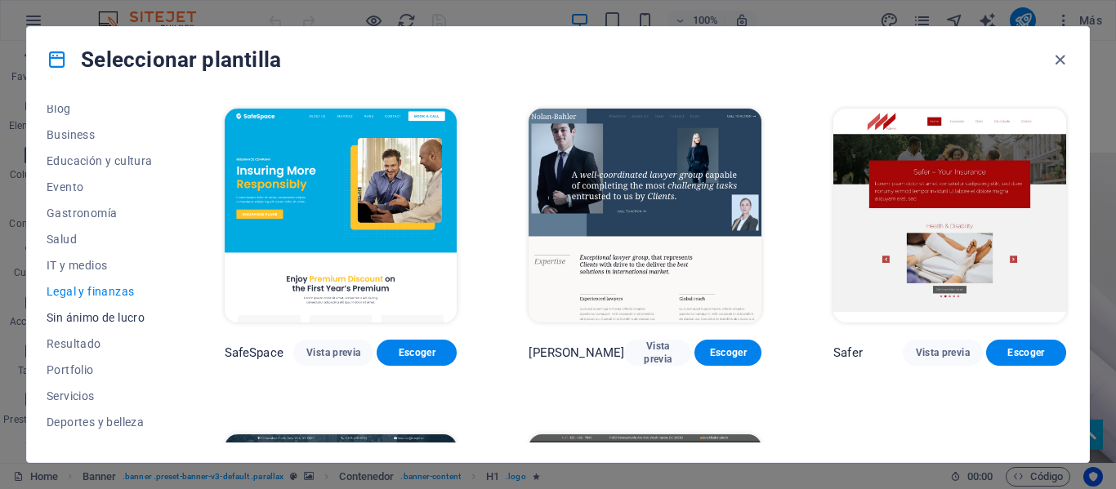
click at [128, 306] on button "Sin ánimo de lucro" at bounding box center [100, 318] width 106 height 26
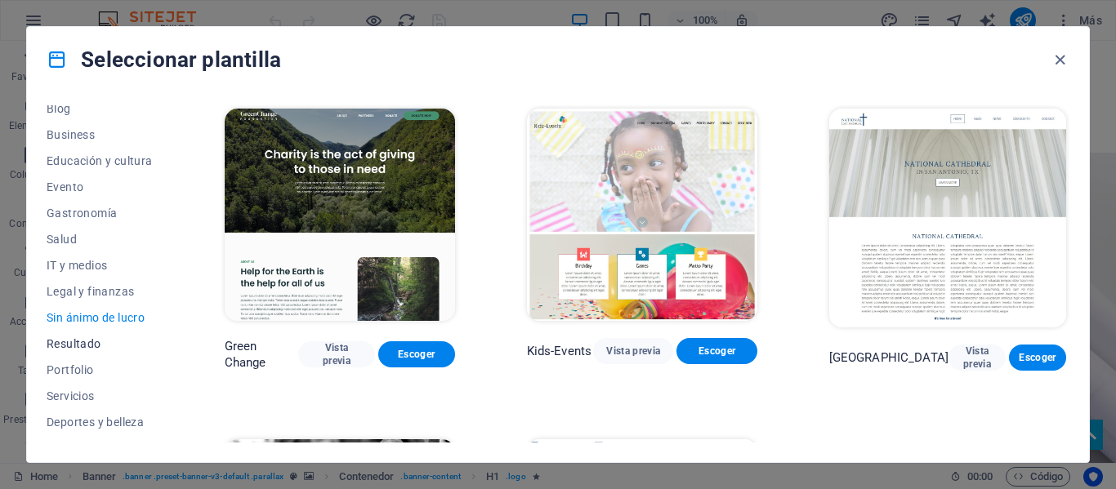
click at [85, 347] on span "Resultado" at bounding box center [100, 343] width 106 height 13
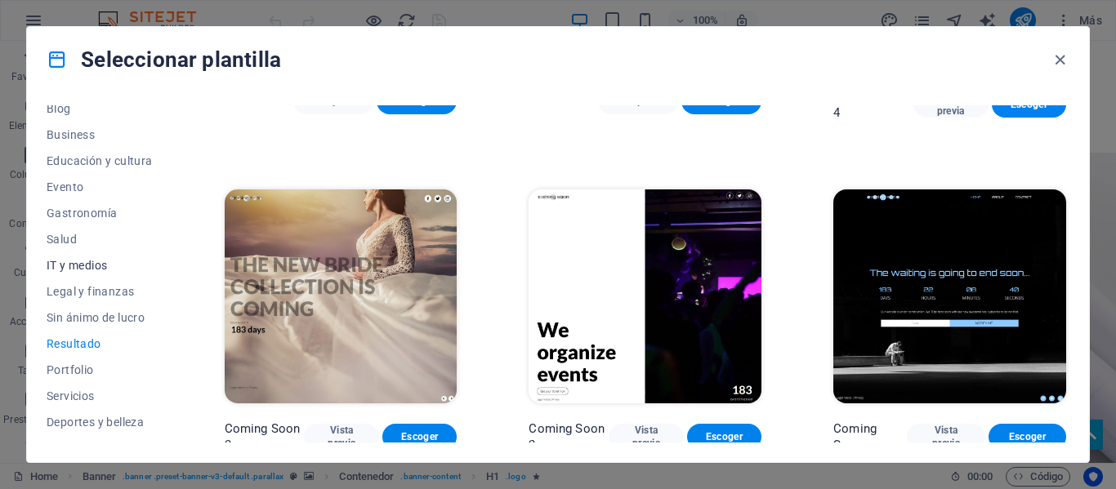
scroll to position [316, 0]
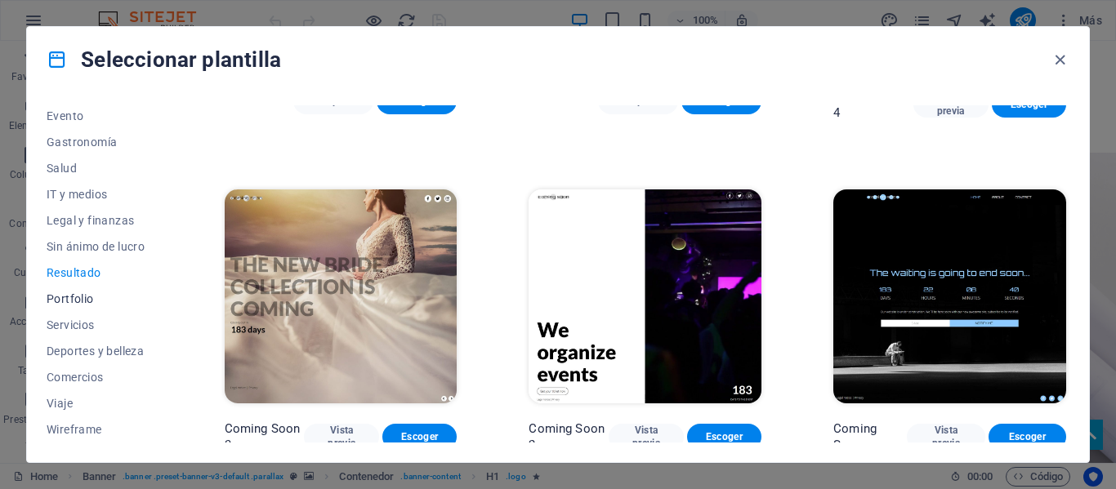
click at [96, 298] on span "Portfolio" at bounding box center [100, 298] width 106 height 13
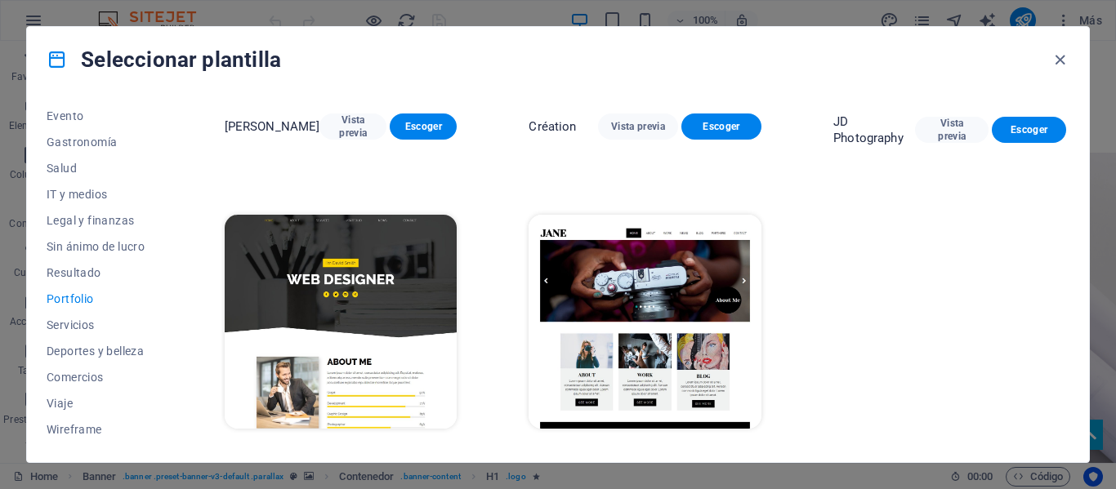
scroll to position [584, 0]
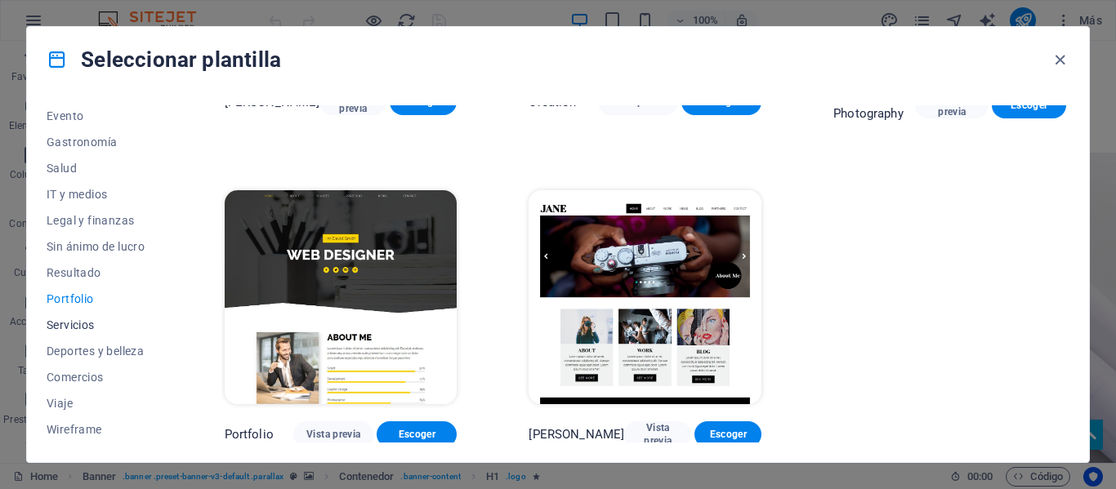
click at [81, 334] on button "Servicios" at bounding box center [100, 325] width 106 height 26
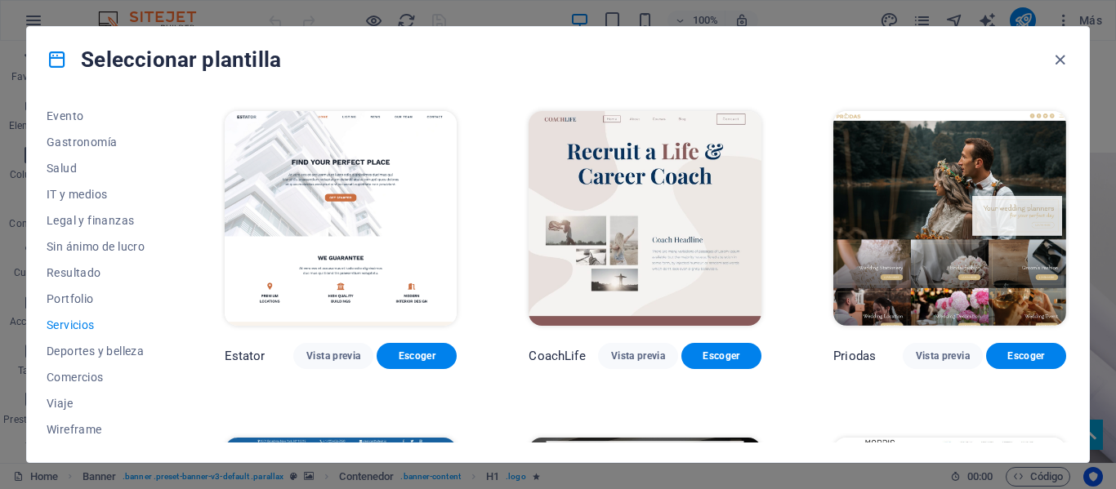
scroll to position [992, 0]
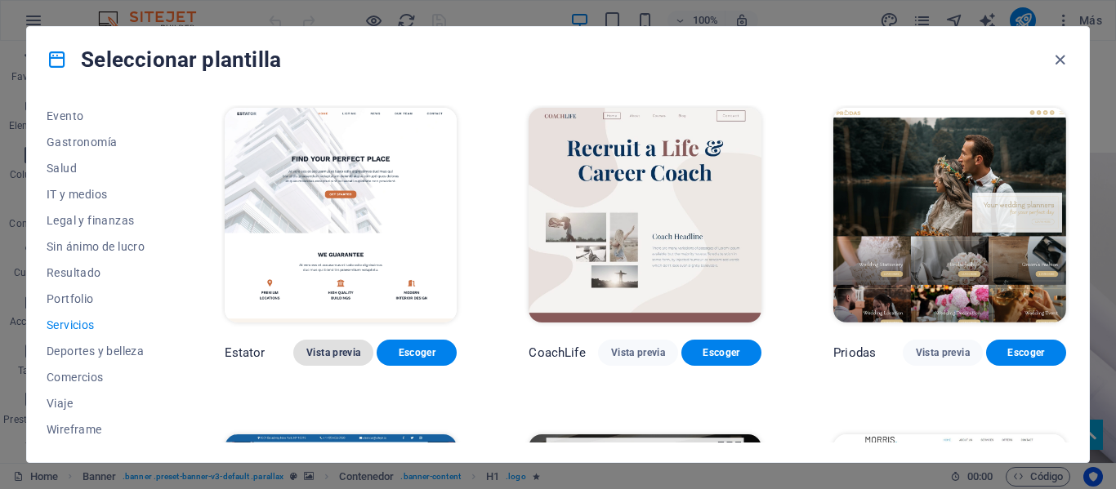
click at [340, 346] on span "Vista previa" at bounding box center [333, 352] width 54 height 13
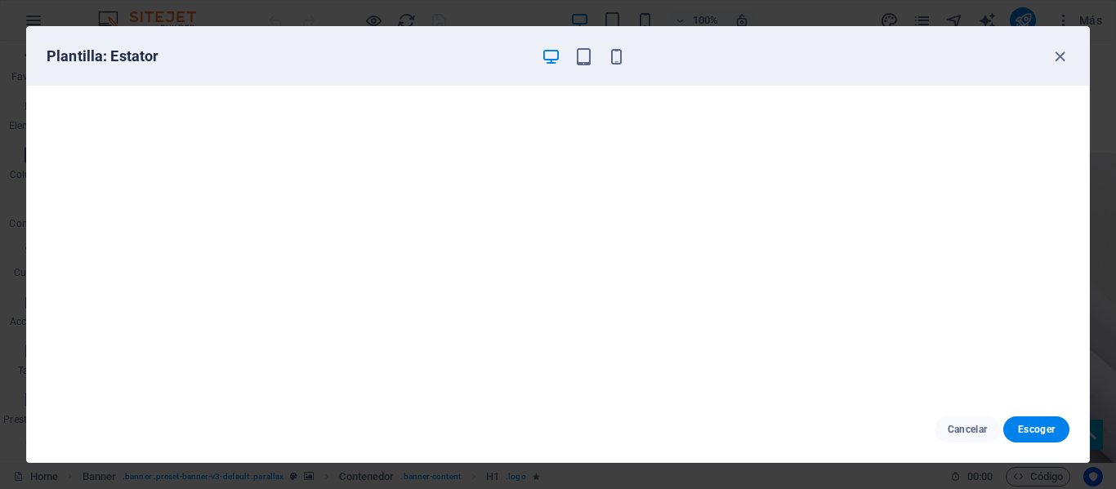
scroll to position [0, 0]
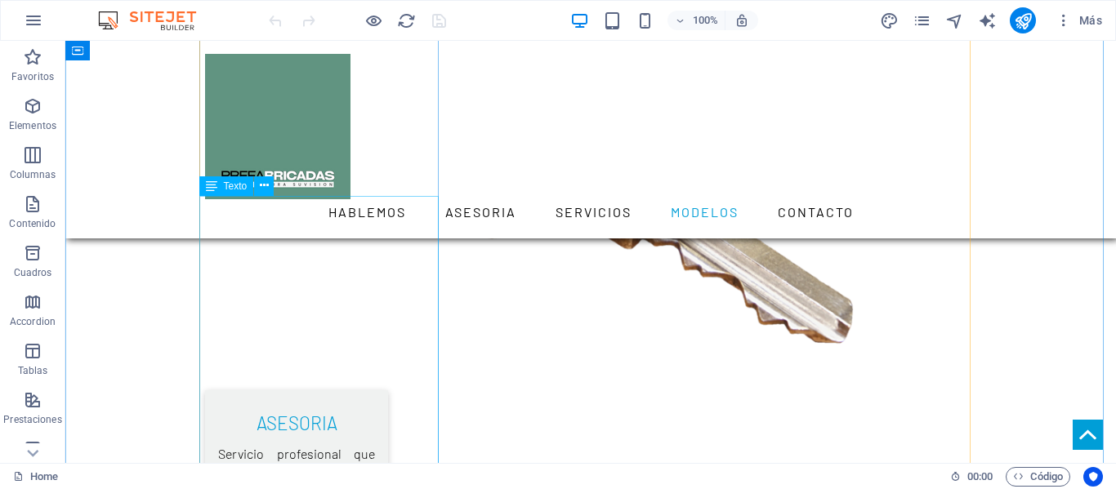
scroll to position [1991, 0]
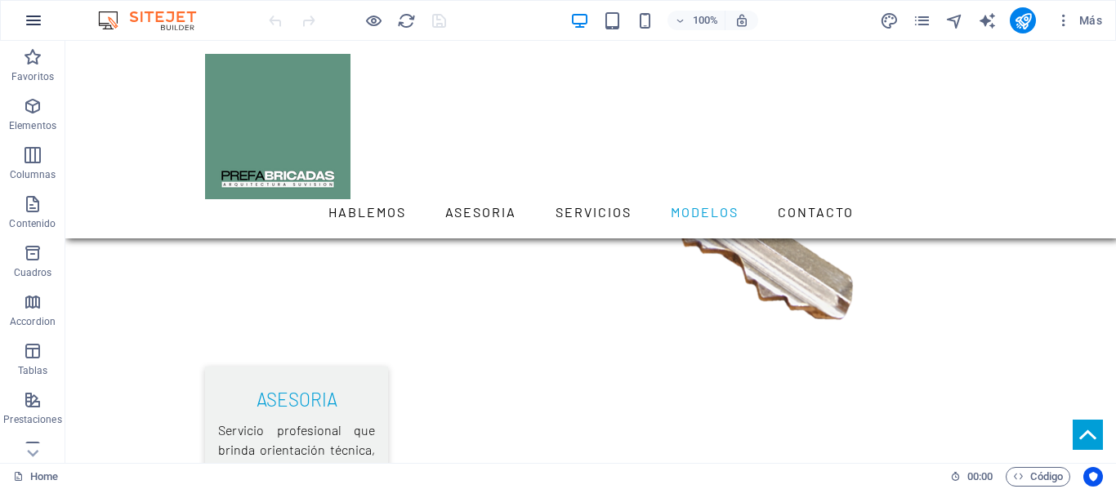
click at [34, 19] on icon "button" at bounding box center [34, 21] width 20 height 20
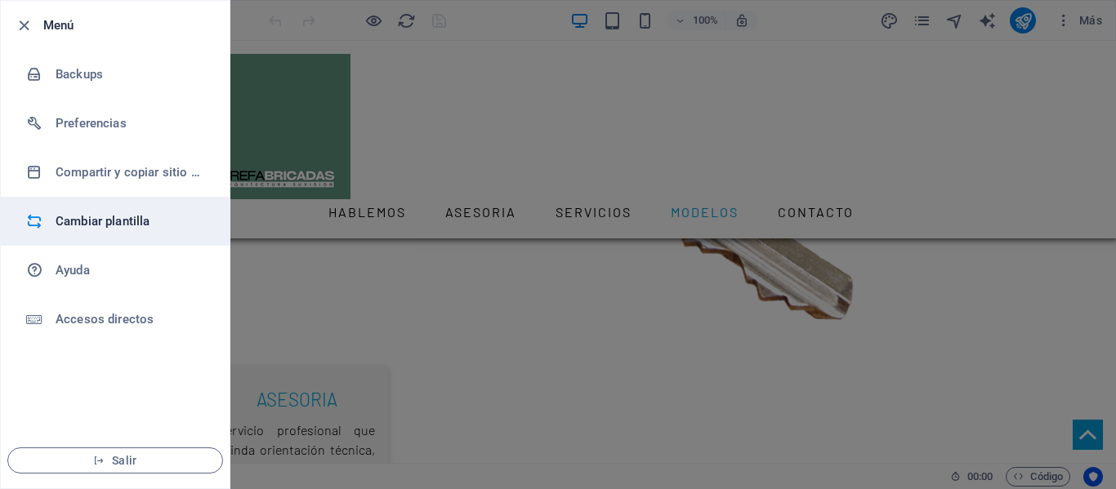
click at [145, 234] on li "Cambiar plantilla" at bounding box center [115, 221] width 229 height 49
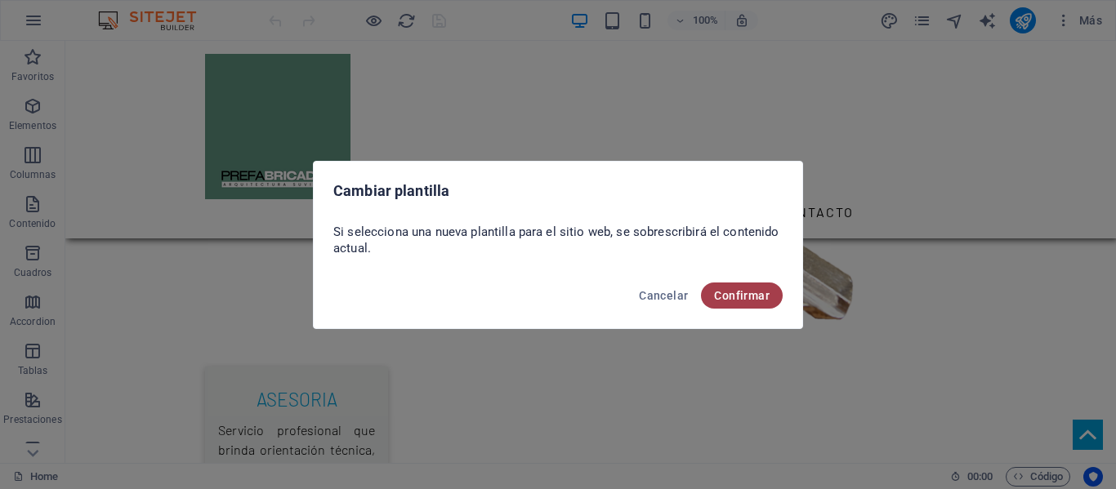
click at [719, 296] on span "Confirmar" at bounding box center [742, 295] width 56 height 13
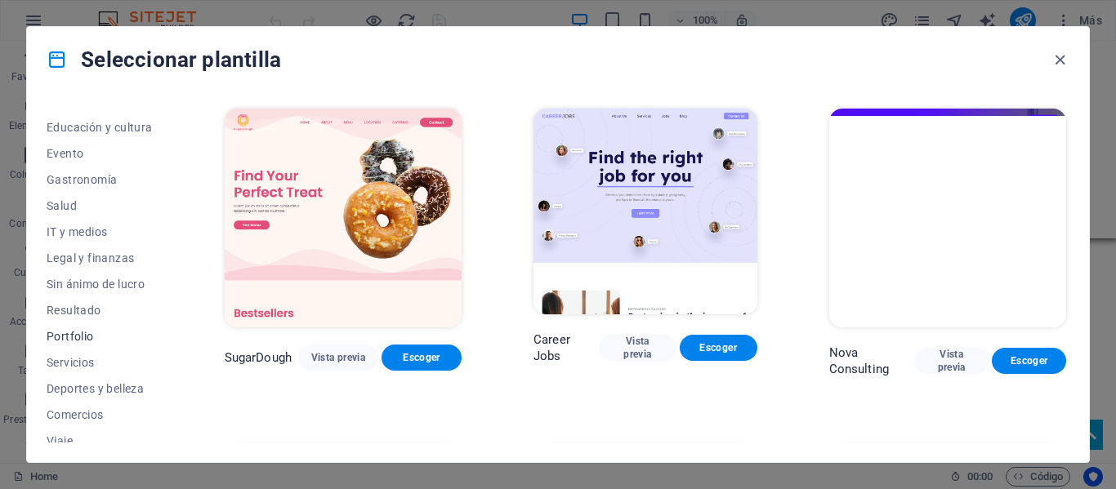
scroll to position [316, 0]
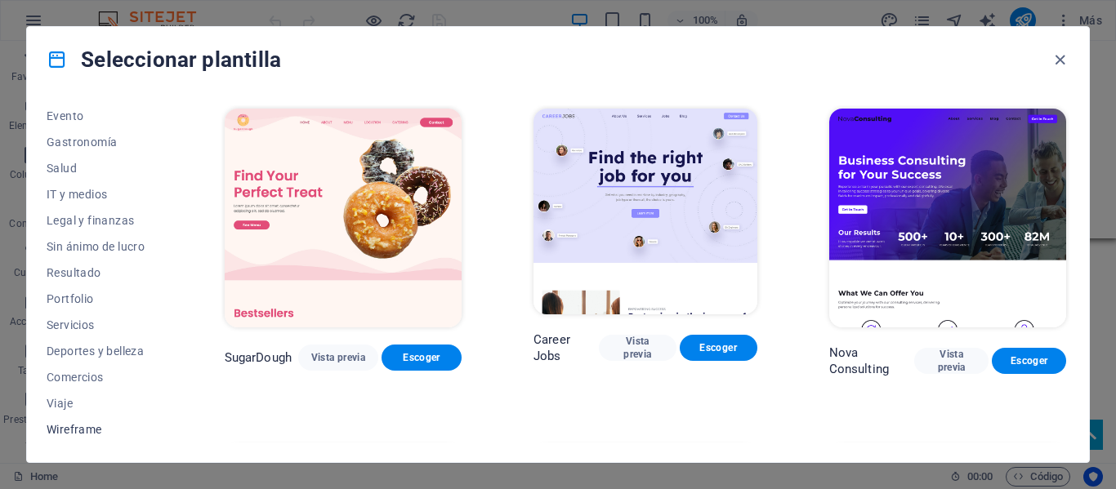
click at [80, 435] on span "Wireframe" at bounding box center [100, 429] width 106 height 13
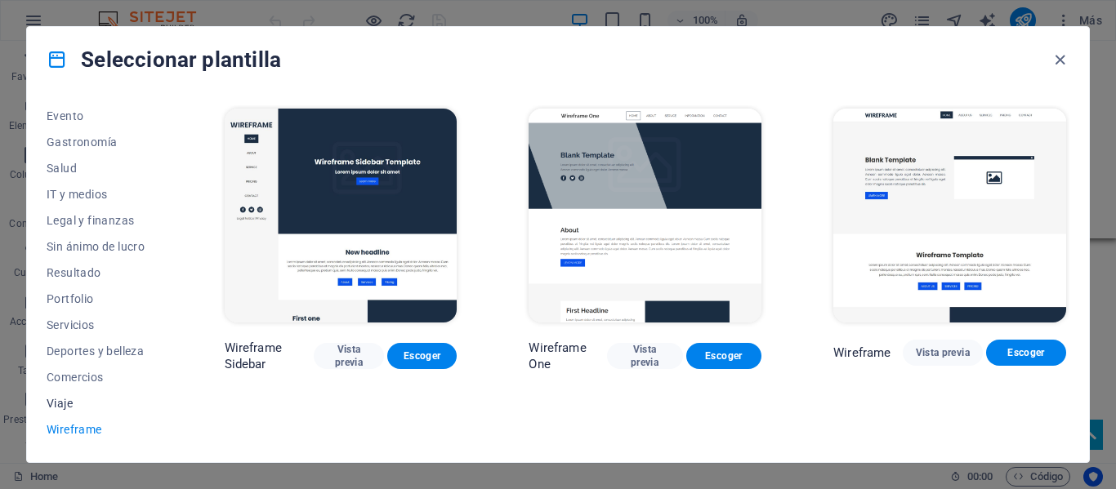
click at [83, 405] on span "Viaje" at bounding box center [100, 403] width 106 height 13
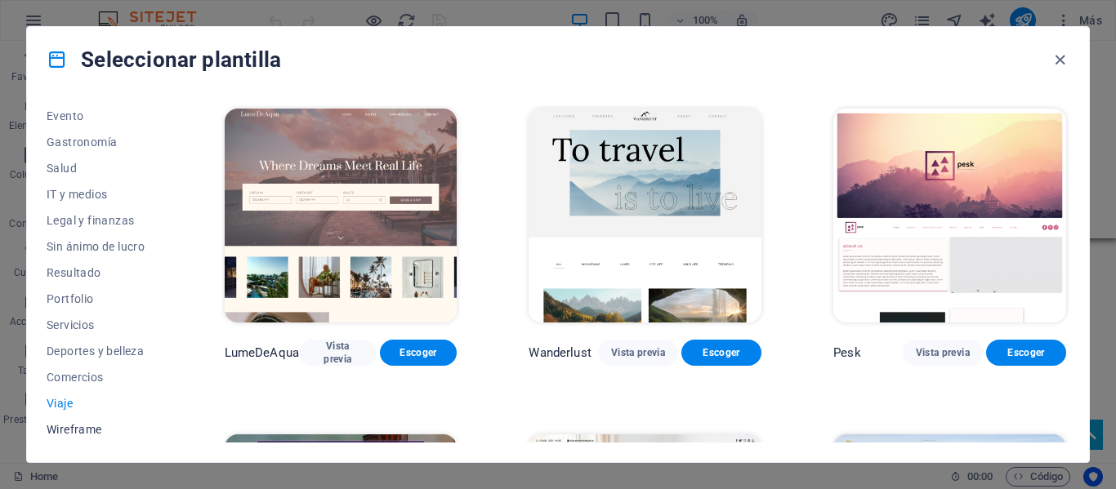
click at [93, 434] on span "Wireframe" at bounding box center [100, 429] width 106 height 13
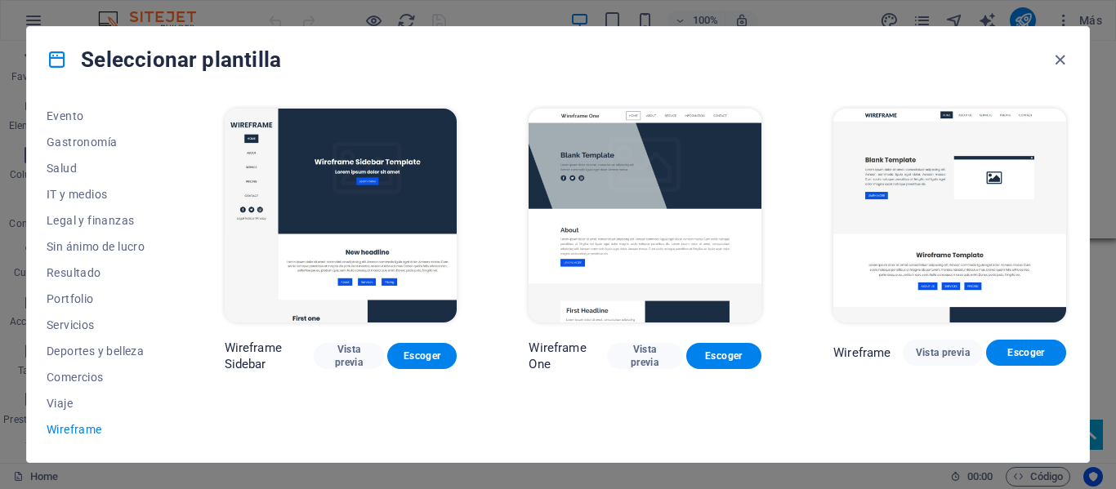
click at [357, 340] on div "Wireframe Sidebar Vista previa Escoger" at bounding box center [341, 356] width 233 height 33
click at [346, 349] on span "Vista previa" at bounding box center [349, 356] width 44 height 26
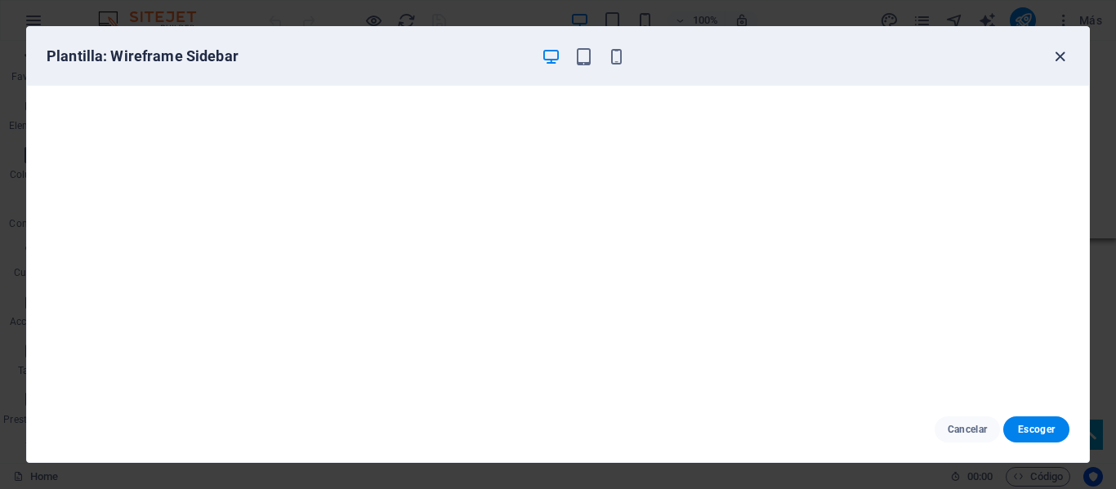
click at [1065, 57] on icon "button" at bounding box center [1059, 56] width 19 height 19
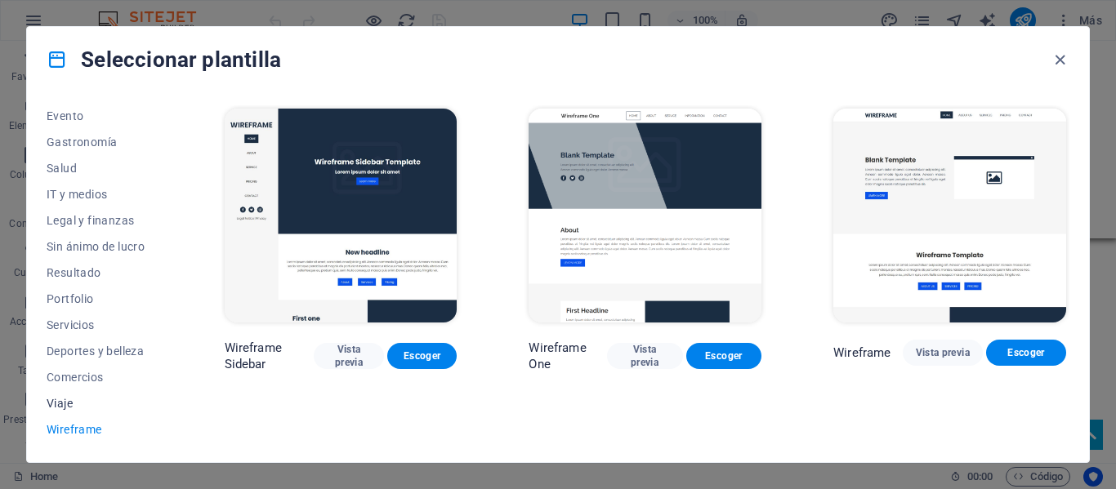
click at [72, 404] on span "Viaje" at bounding box center [100, 403] width 106 height 13
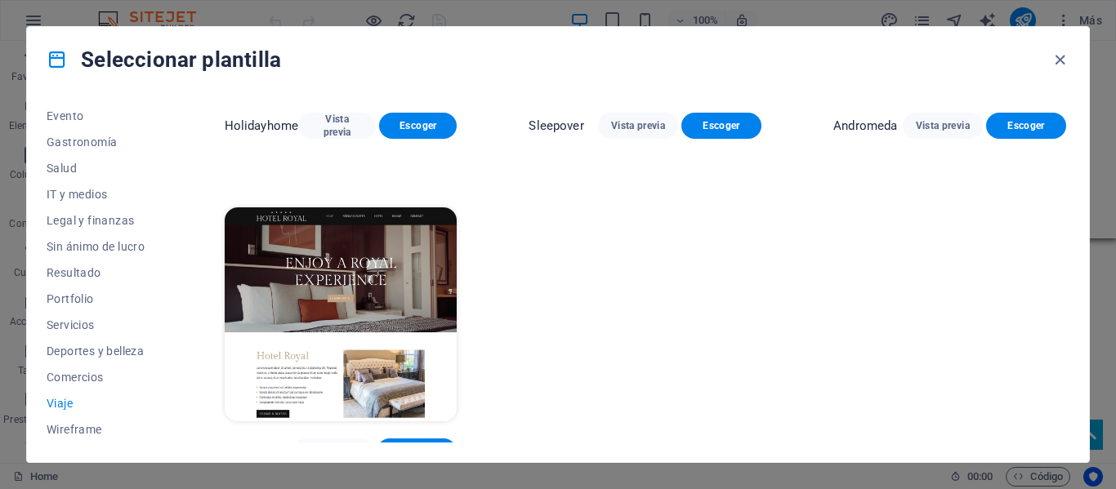
scroll to position [571, 0]
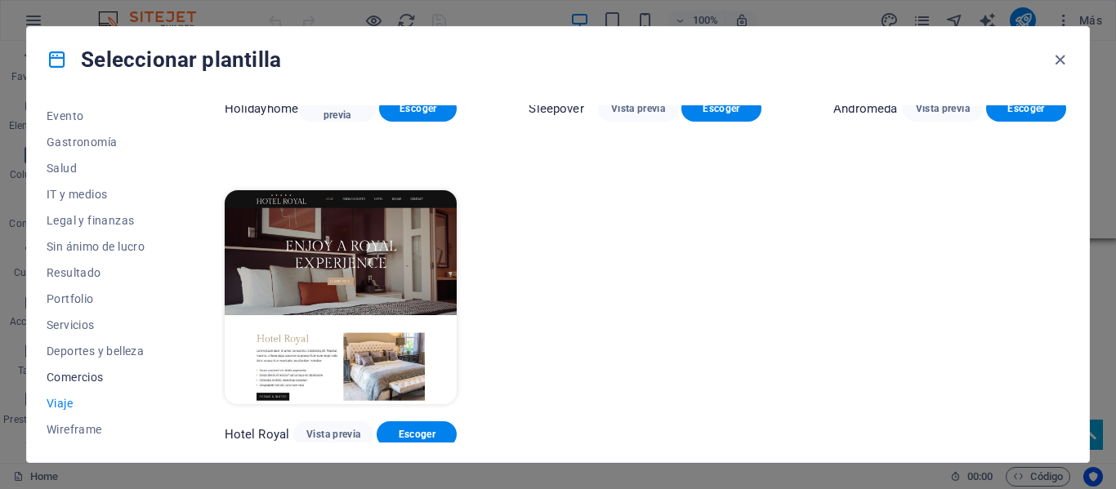
click at [96, 377] on span "Comercios" at bounding box center [100, 377] width 106 height 13
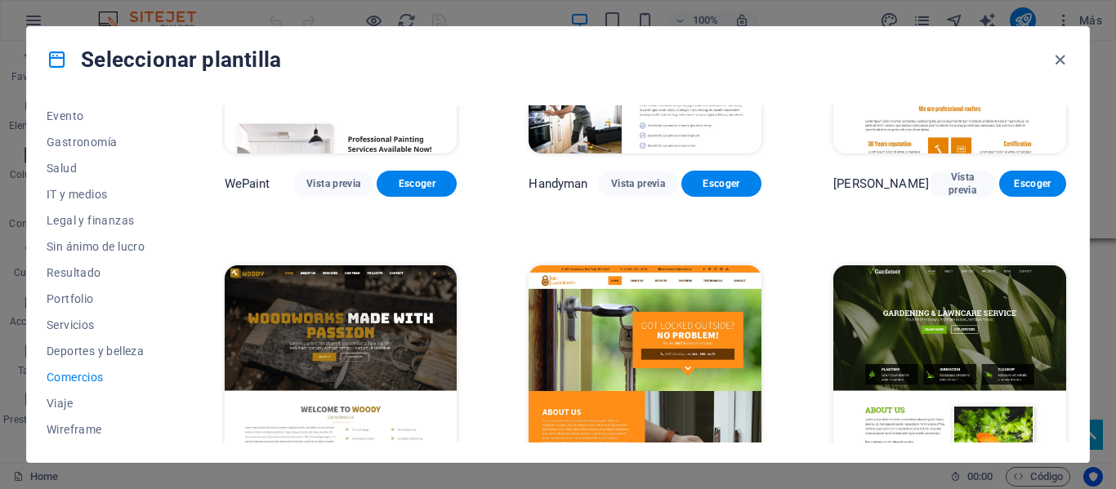
scroll to position [0, 0]
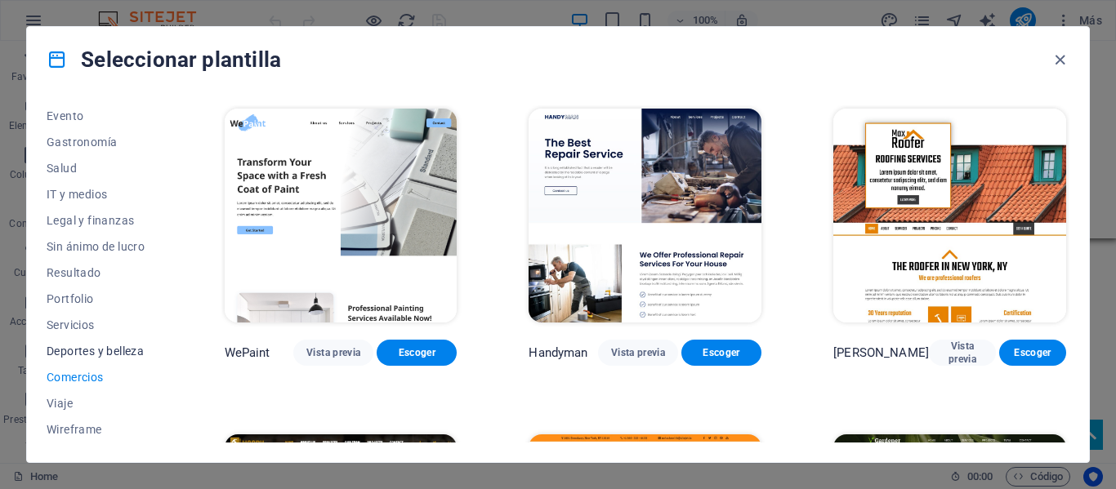
click at [96, 350] on span "Deportes y belleza" at bounding box center [100, 351] width 106 height 13
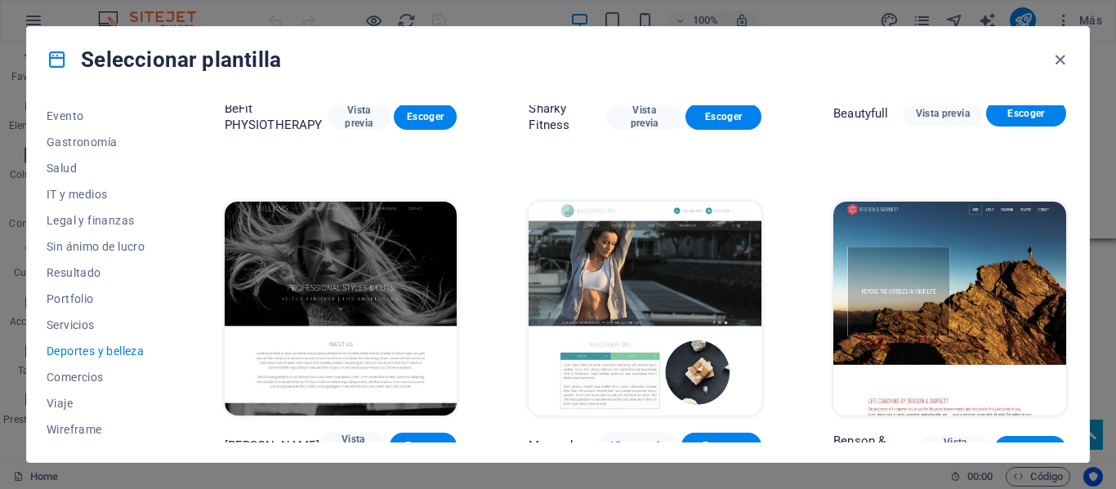
scroll to position [1239, 0]
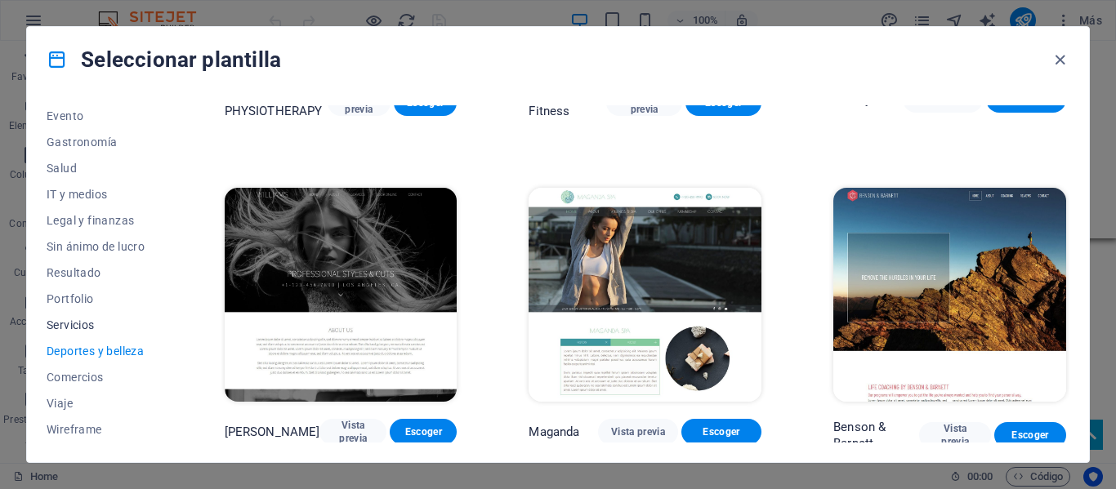
click at [78, 326] on span "Servicios" at bounding box center [100, 325] width 106 height 13
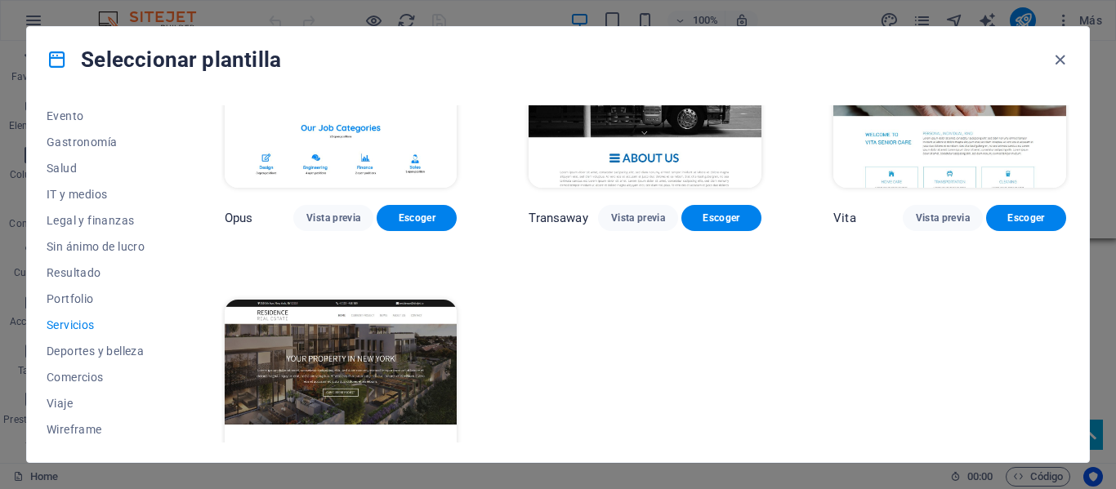
scroll to position [2138, 0]
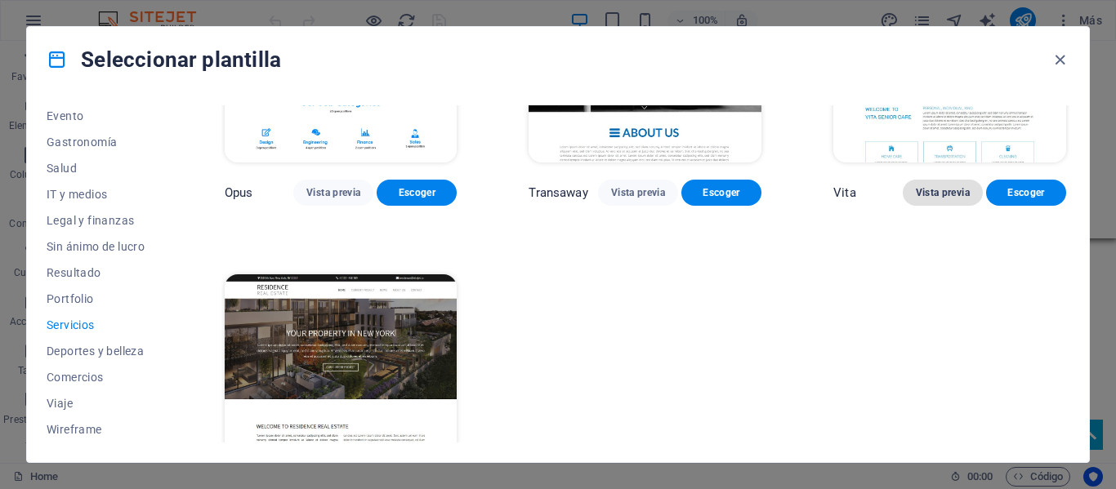
click at [949, 186] on span "Vista previa" at bounding box center [943, 192] width 54 height 13
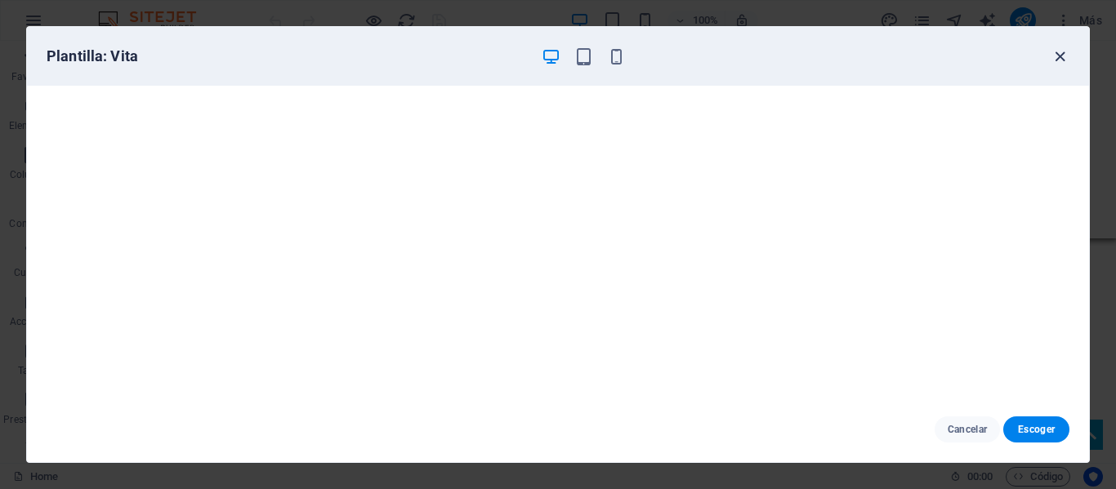
click at [1056, 51] on icon "button" at bounding box center [1059, 56] width 19 height 19
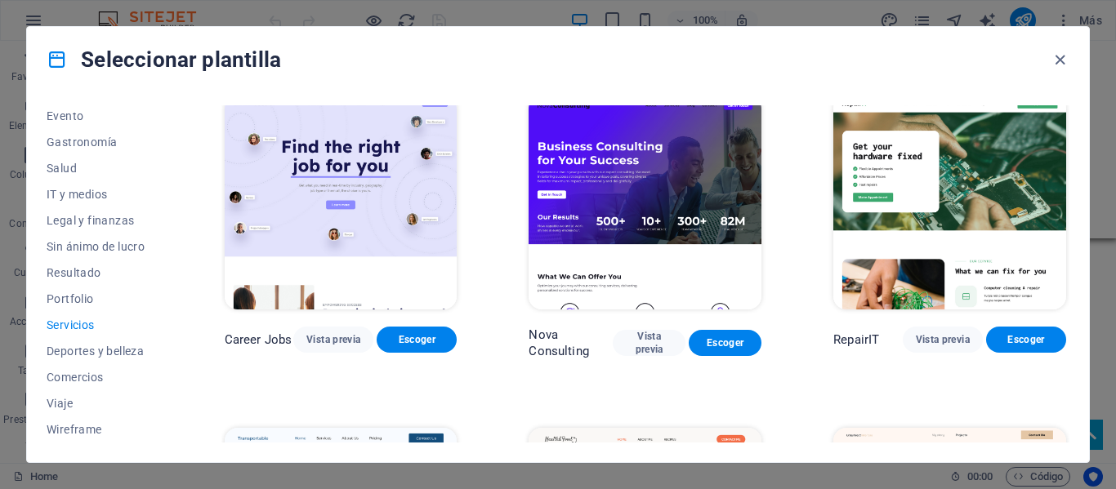
scroll to position [0, 0]
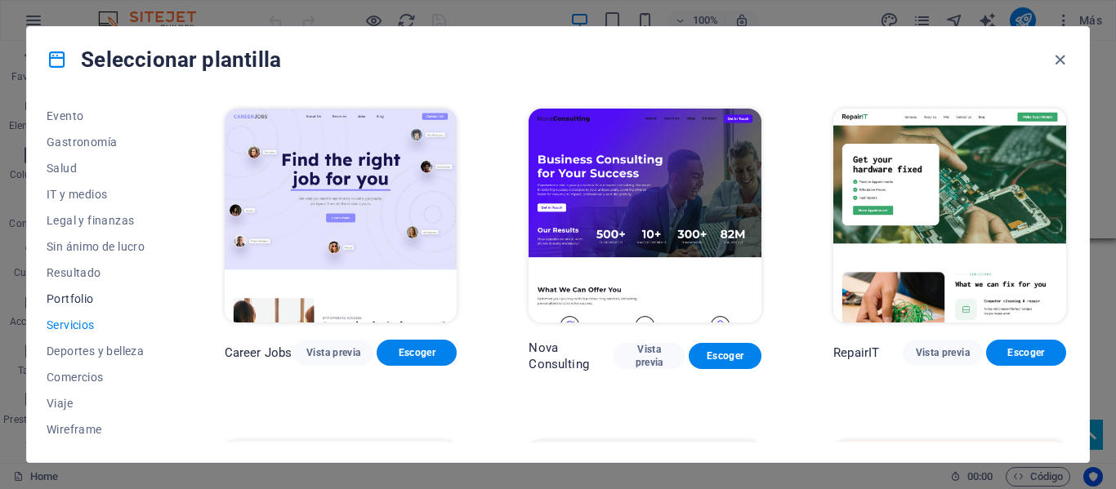
click at [96, 290] on button "Portfolio" at bounding box center [100, 299] width 106 height 26
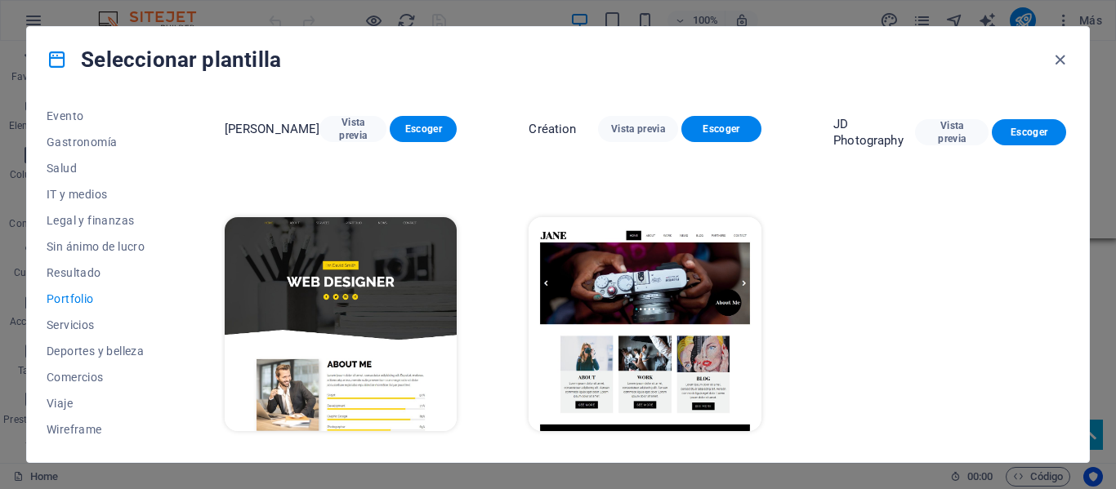
scroll to position [584, 0]
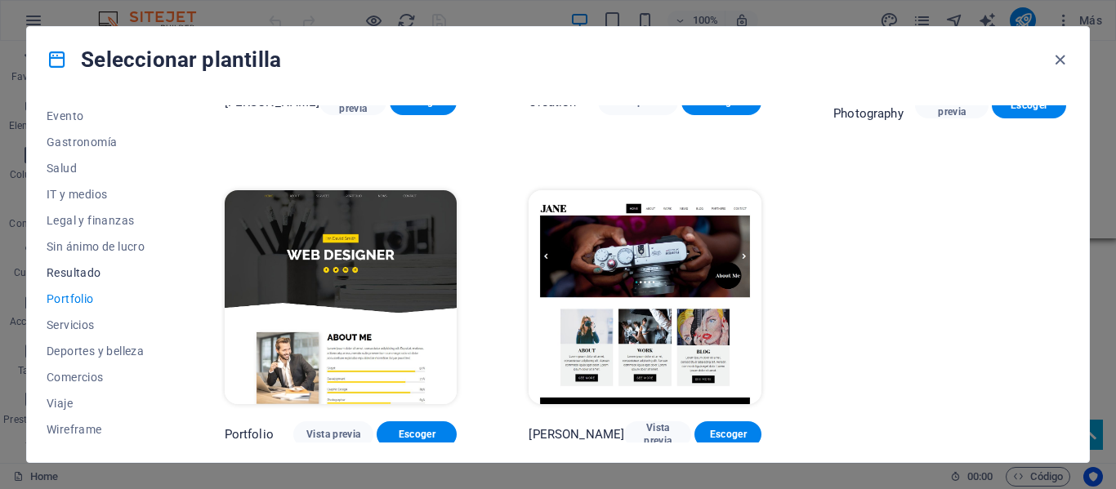
click at [104, 270] on span "Resultado" at bounding box center [100, 272] width 106 height 13
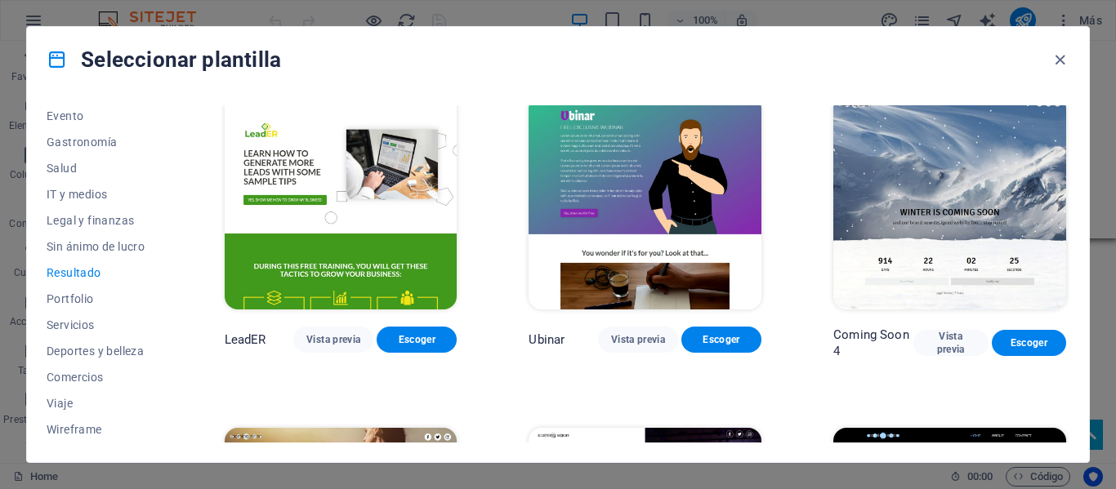
scroll to position [1319, 0]
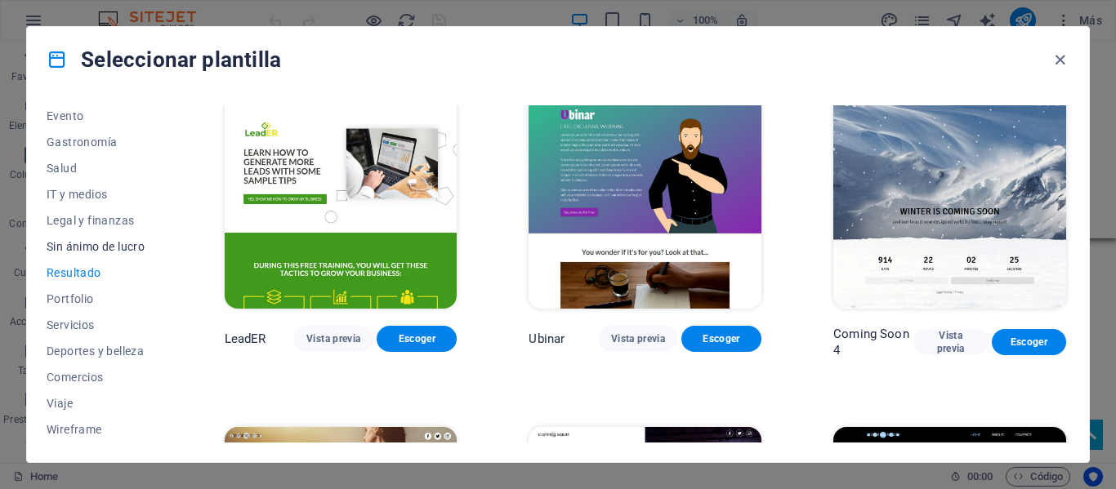
click at [85, 248] on span "Sin ánimo de lucro" at bounding box center [100, 246] width 106 height 13
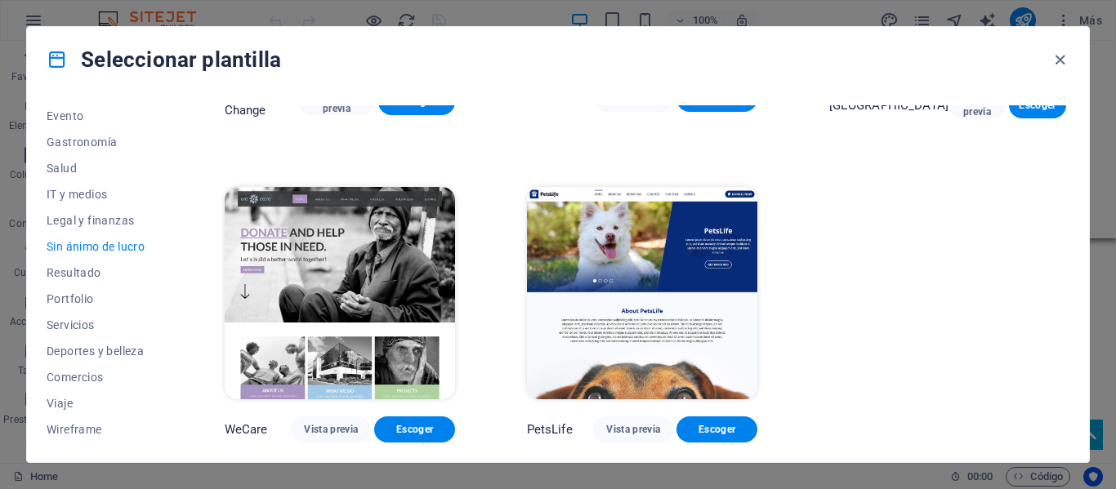
scroll to position [0, 0]
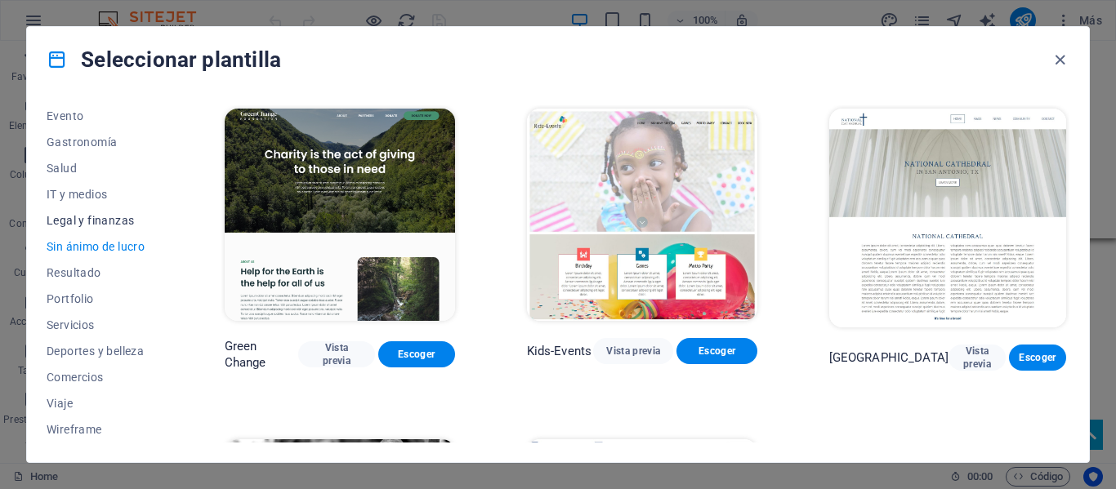
click at [105, 221] on span "Legal y finanzas" at bounding box center [100, 220] width 106 height 13
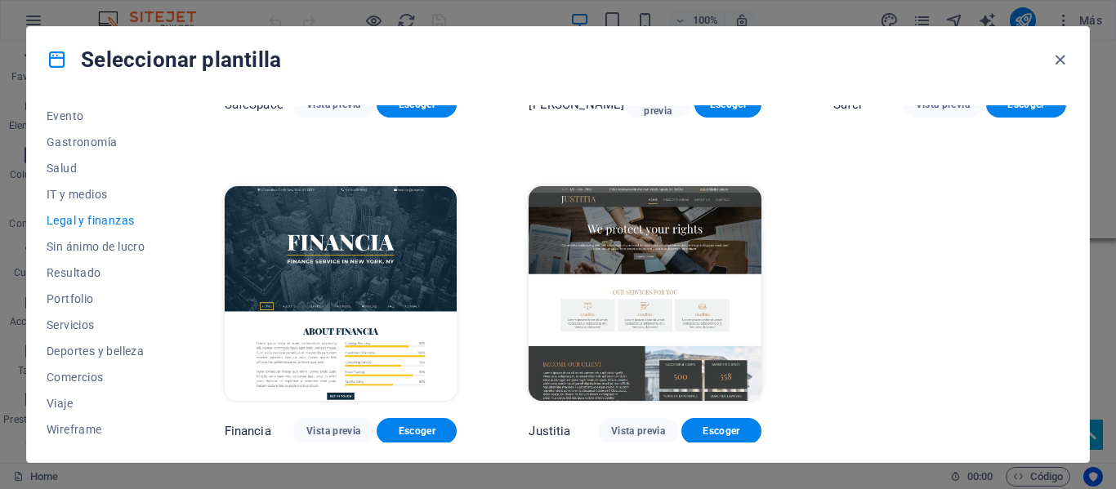
scroll to position [252, 0]
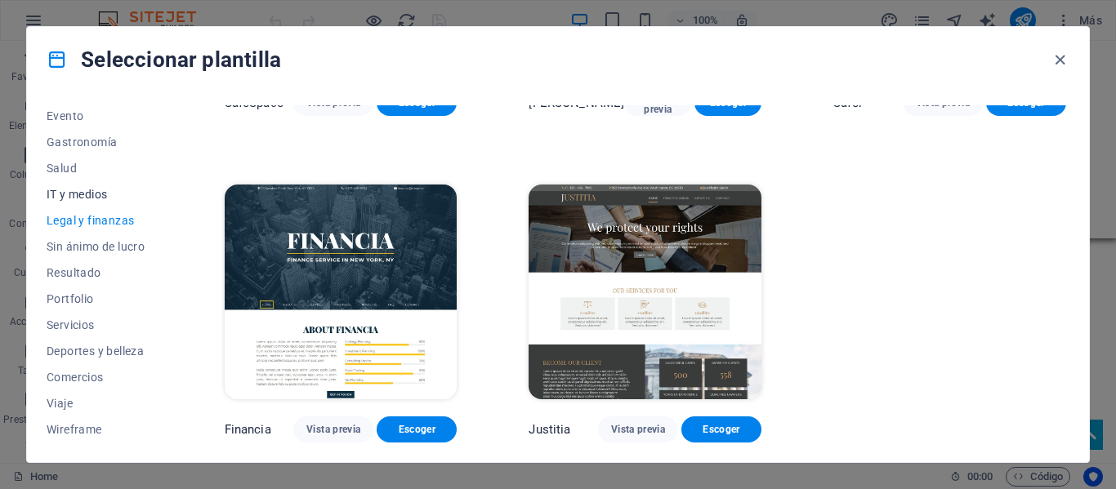
click at [101, 198] on span "IT y medios" at bounding box center [100, 194] width 106 height 13
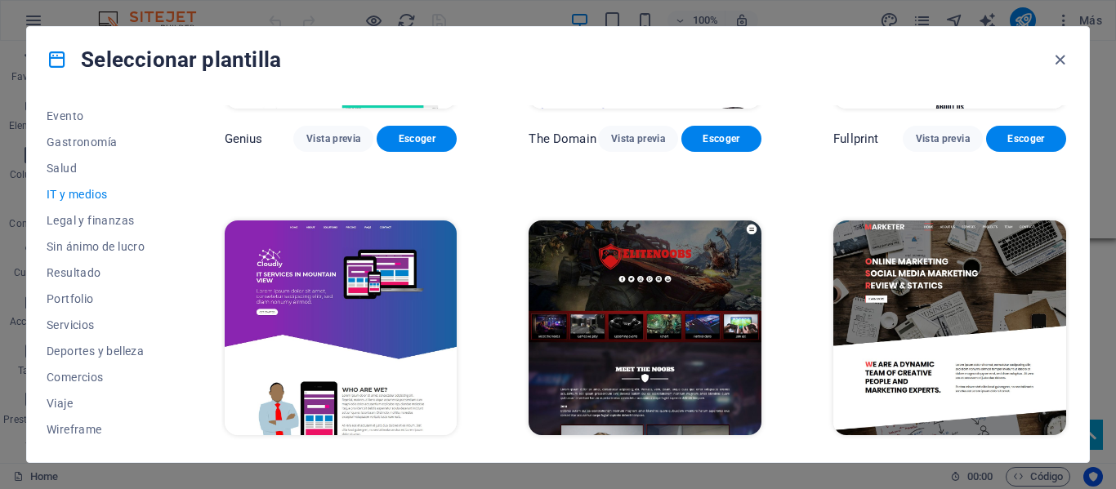
scroll to position [915, 0]
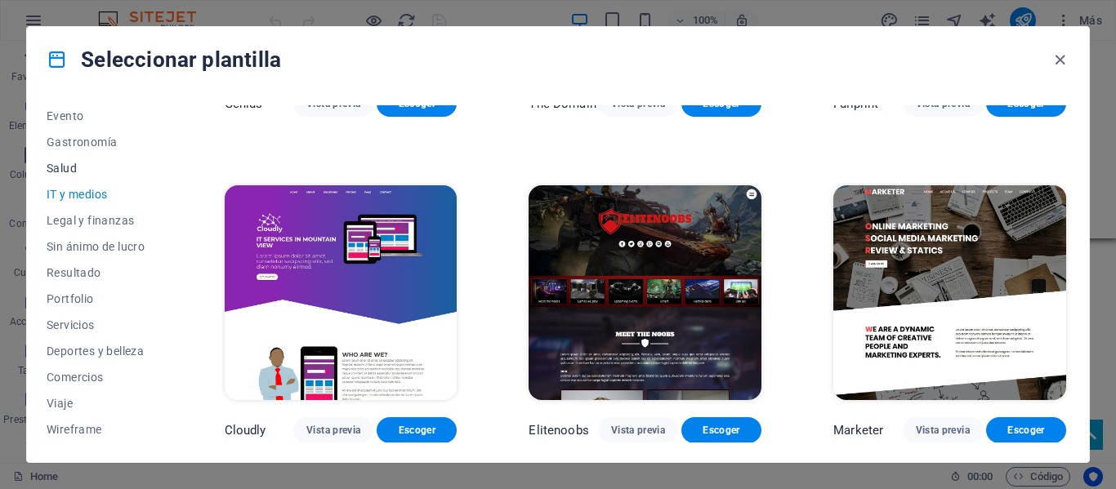
click at [78, 168] on span "Salud" at bounding box center [100, 168] width 106 height 13
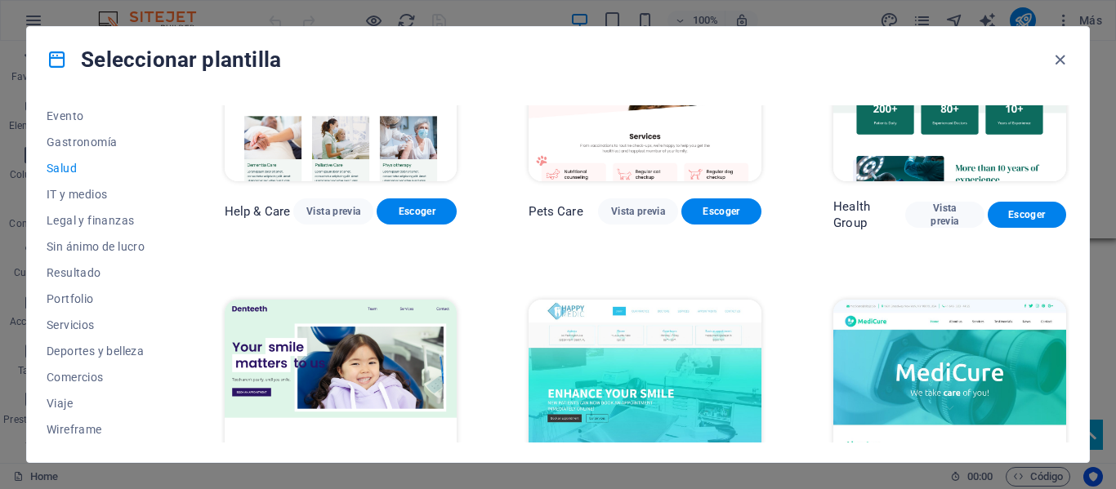
scroll to position [93, 0]
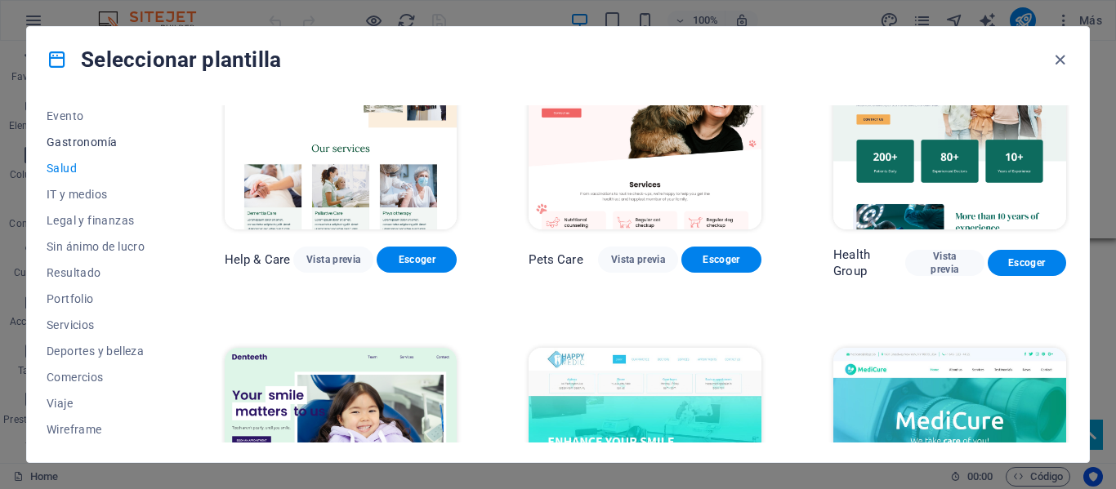
click at [95, 147] on span "Gastronomía" at bounding box center [100, 142] width 106 height 13
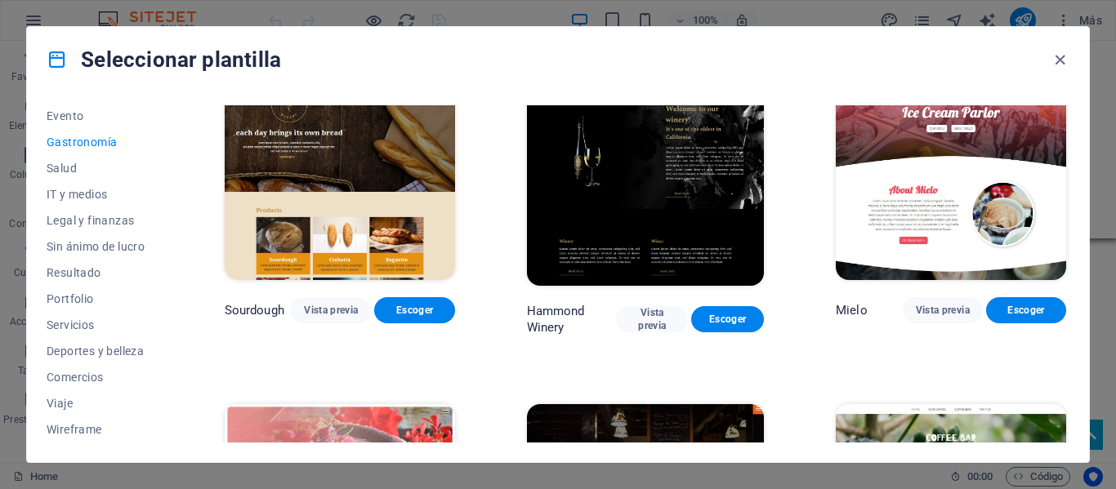
scroll to position [1073, 0]
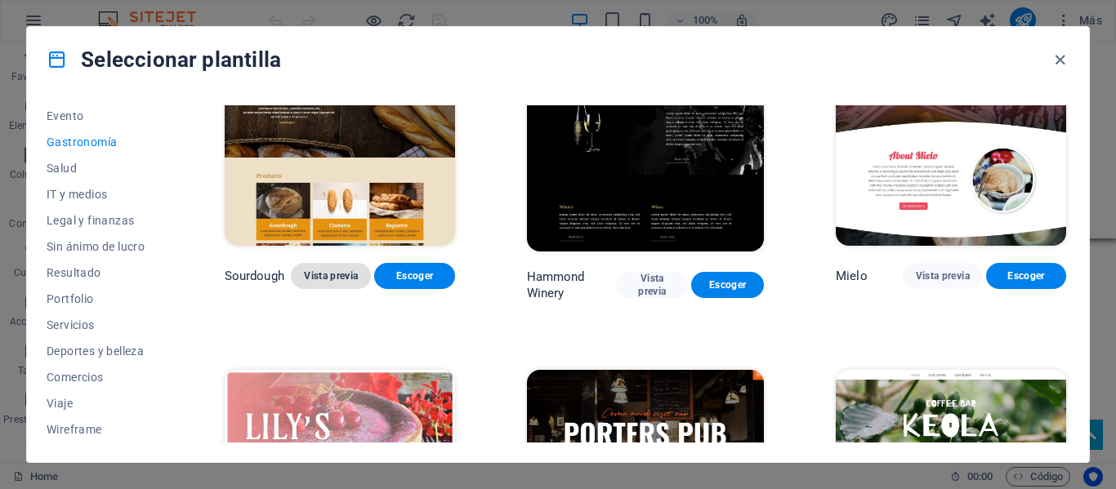
click at [324, 270] on span "Vista previa" at bounding box center [331, 276] width 54 height 13
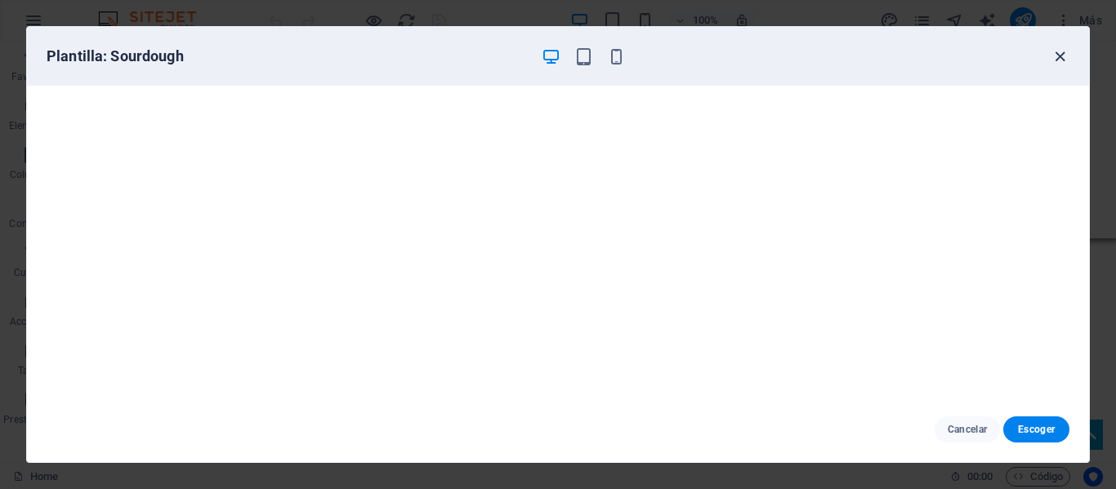
click at [1064, 57] on icon "button" at bounding box center [1059, 56] width 19 height 19
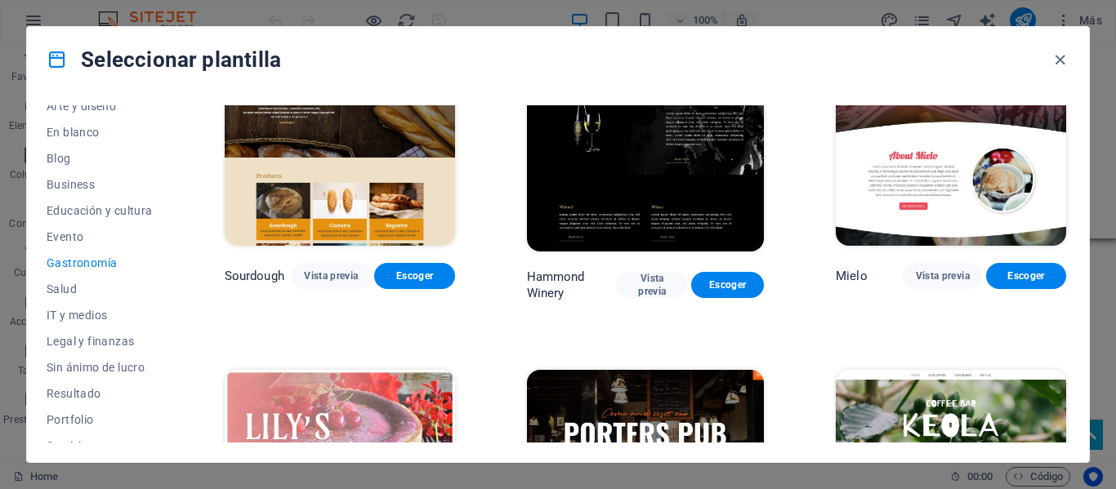
scroll to position [71, 0]
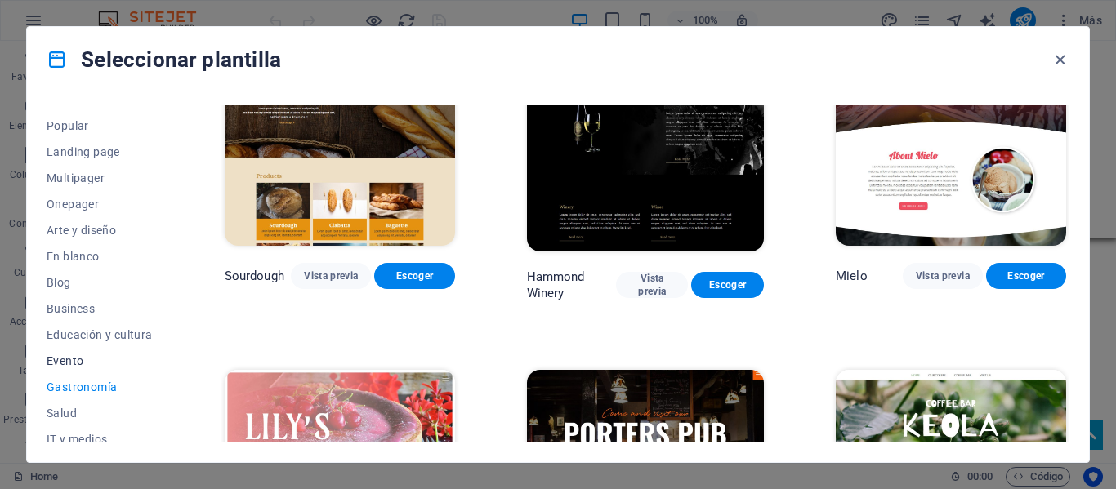
click at [83, 361] on span "Evento" at bounding box center [100, 361] width 106 height 13
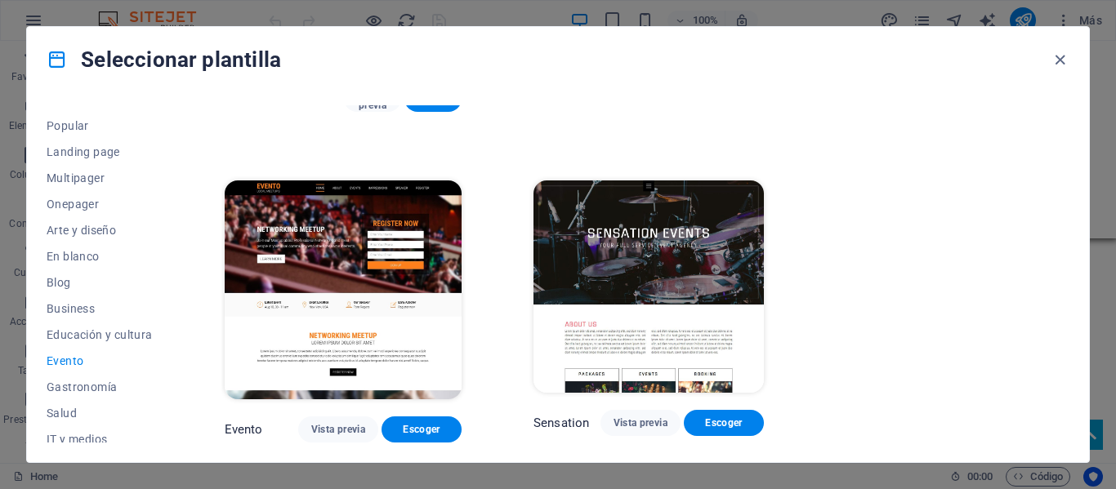
scroll to position [0, 0]
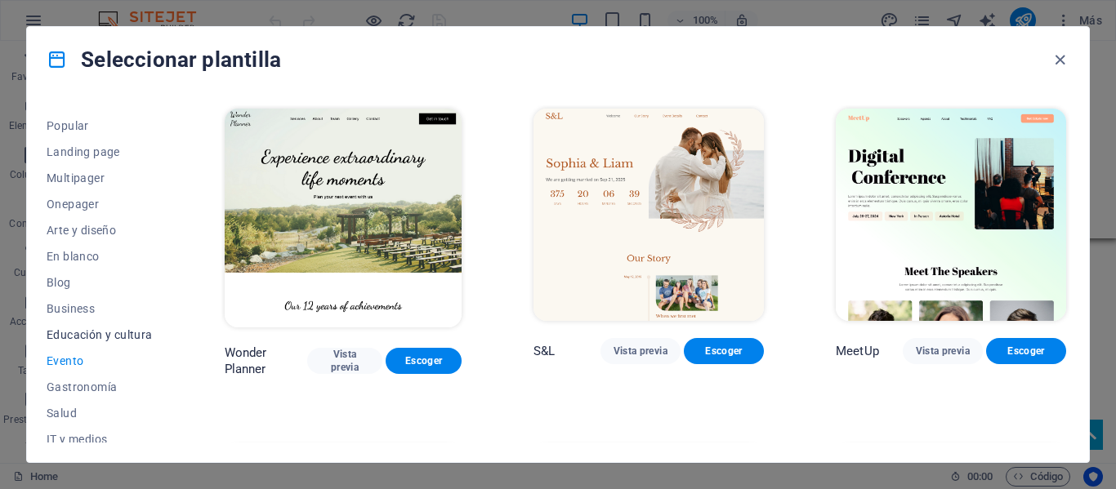
click at [90, 337] on span "Educación y cultura" at bounding box center [100, 334] width 106 height 13
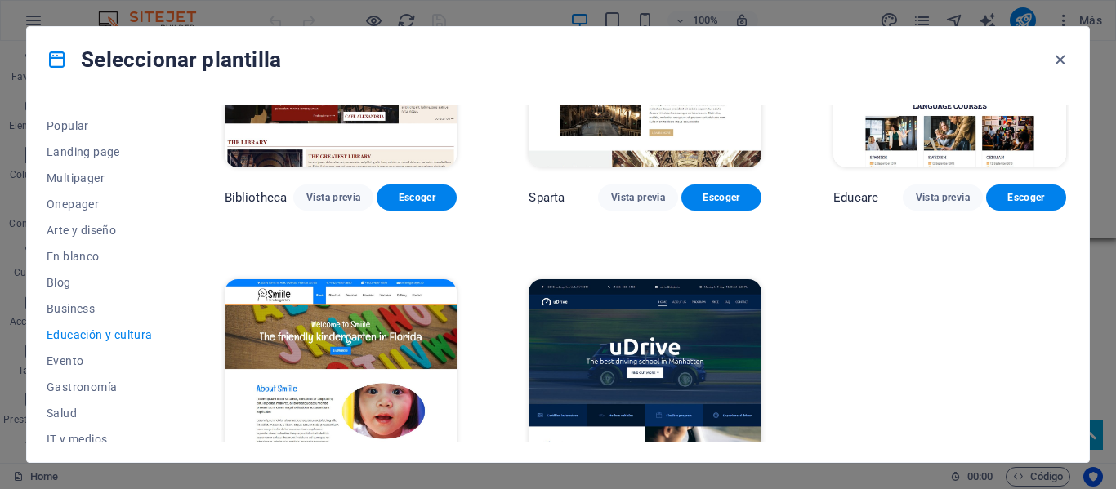
scroll to position [578, 0]
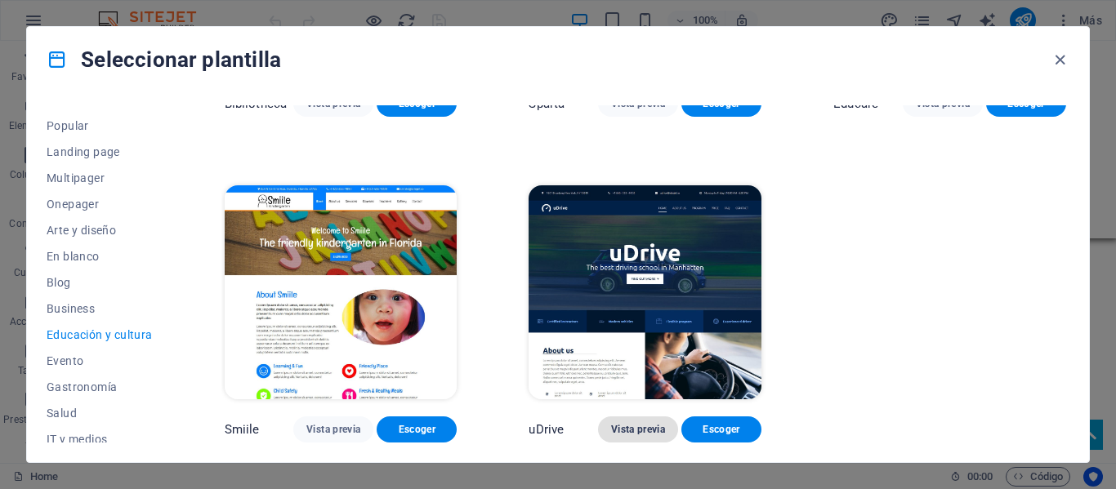
click at [613, 424] on span "Vista previa" at bounding box center [638, 429] width 54 height 13
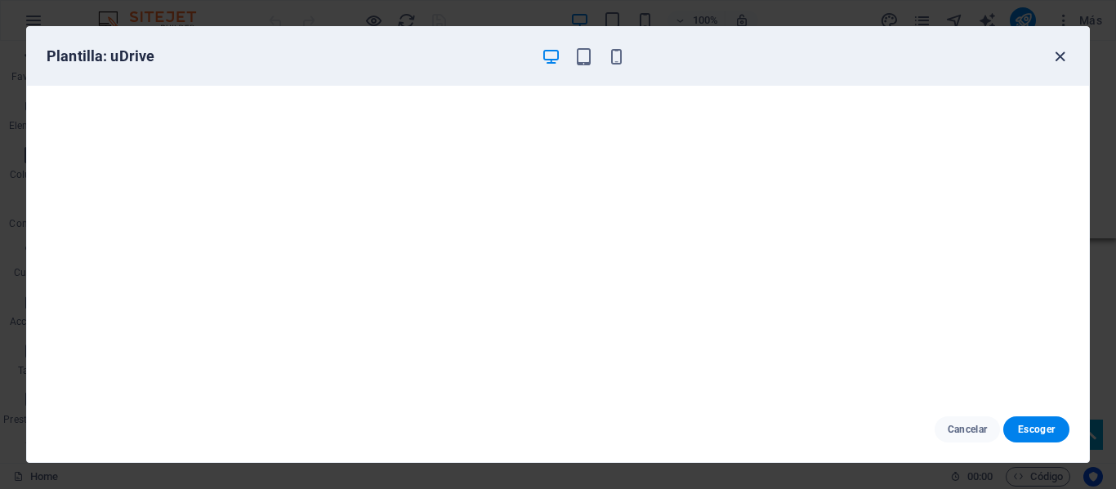
click at [1059, 57] on icon "button" at bounding box center [1059, 56] width 19 height 19
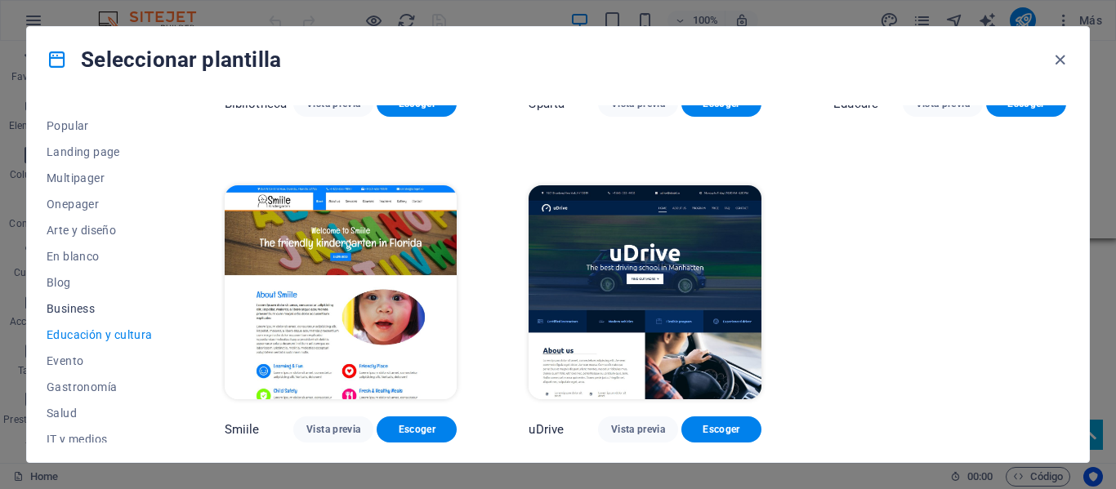
click at [91, 313] on span "Business" at bounding box center [100, 308] width 106 height 13
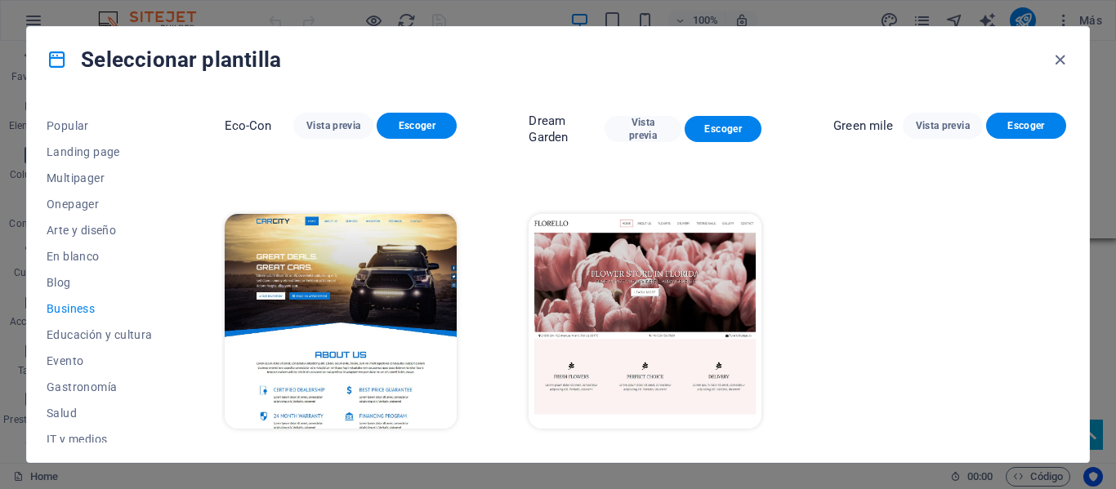
scroll to position [252, 0]
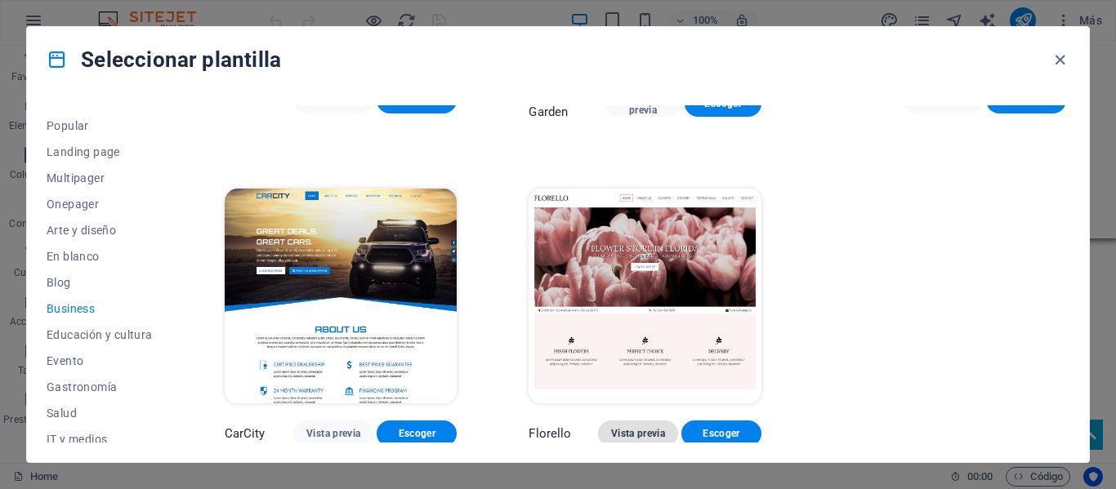
click at [635, 434] on span "Vista previa" at bounding box center [638, 433] width 54 height 13
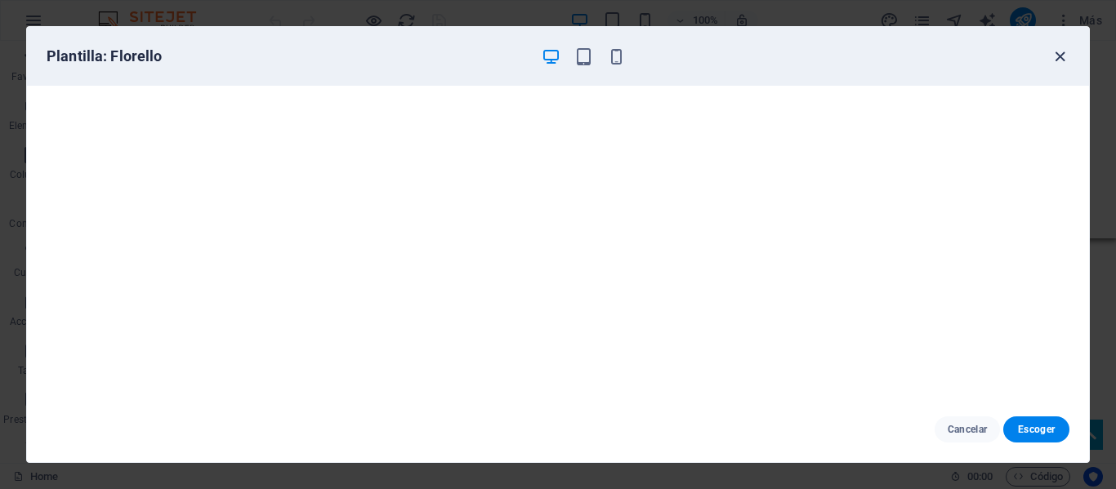
click at [1061, 58] on icon "button" at bounding box center [1059, 56] width 19 height 19
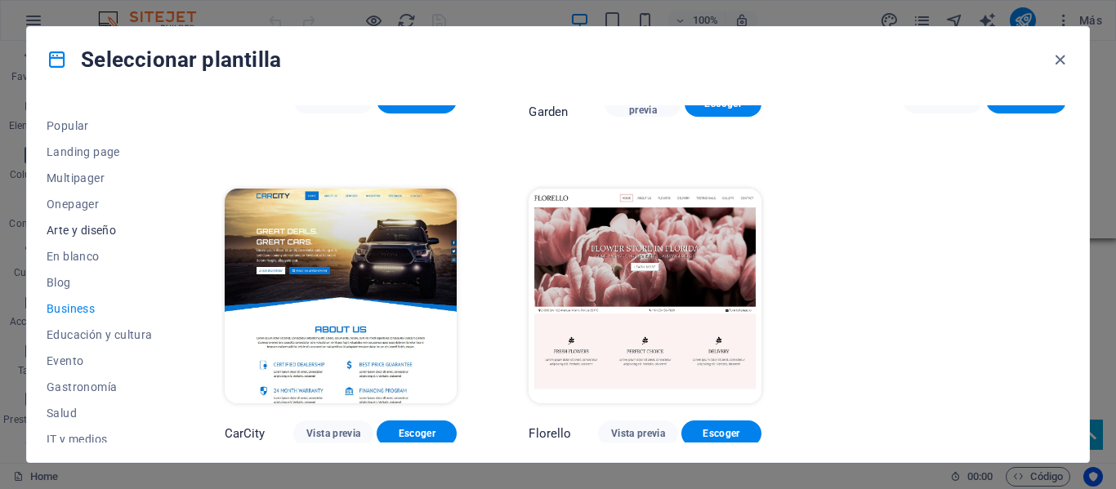
click at [91, 232] on span "Arte y diseño" at bounding box center [100, 230] width 106 height 13
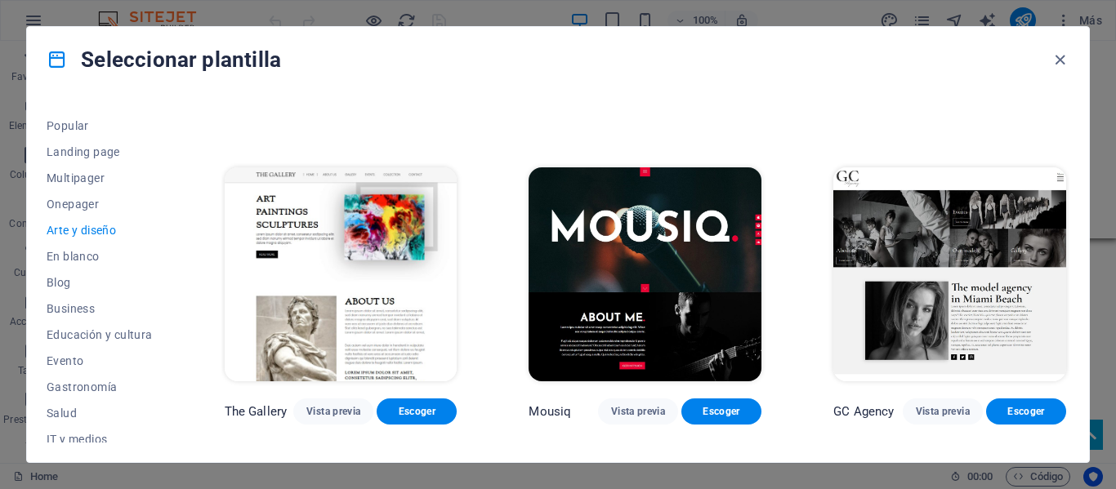
scroll to position [661, 0]
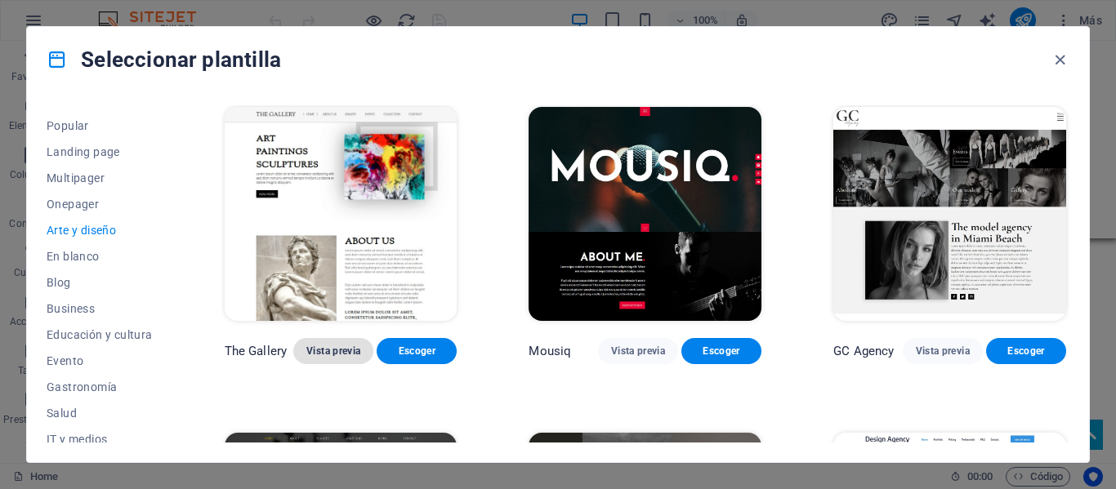
click at [337, 352] on span "Vista previa" at bounding box center [333, 351] width 54 height 13
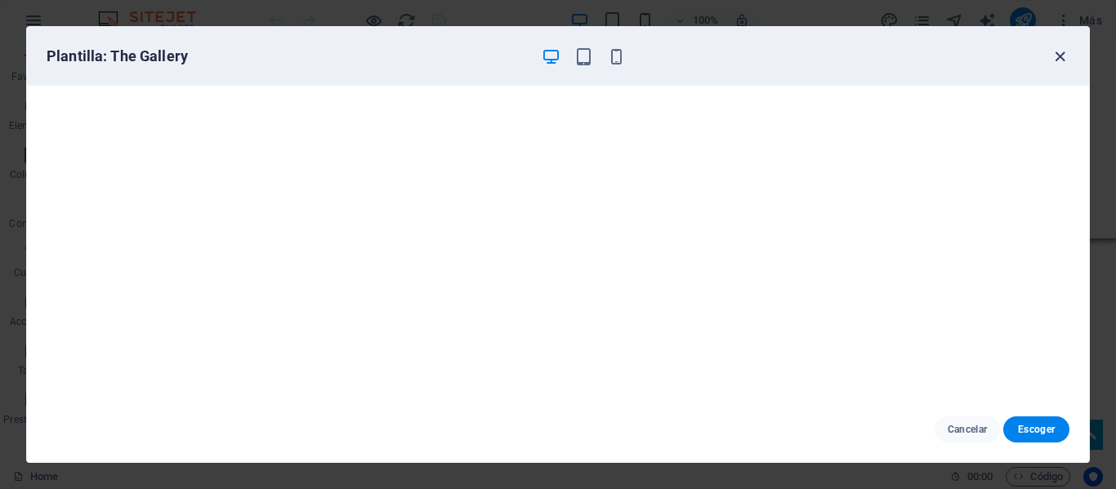
click at [1059, 57] on icon "button" at bounding box center [1059, 56] width 19 height 19
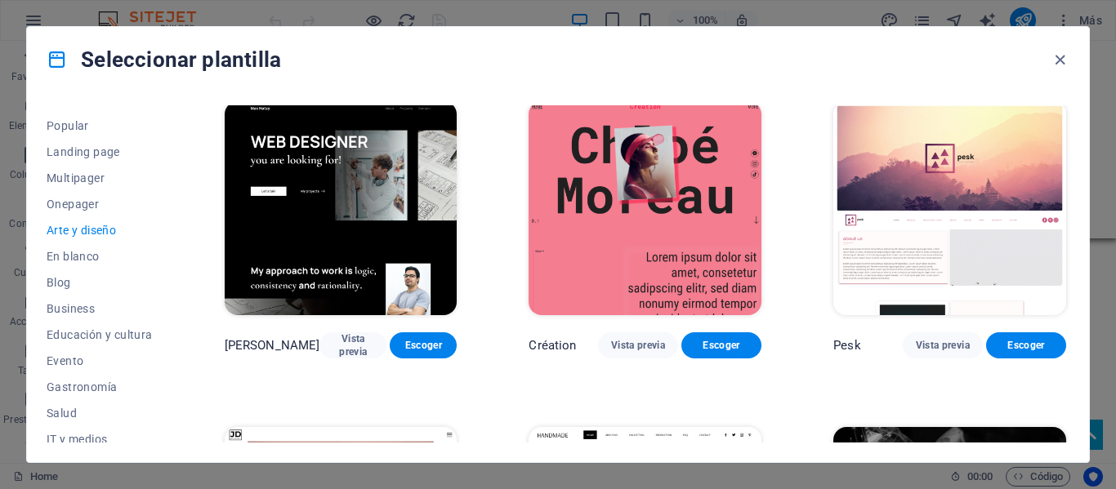
scroll to position [0, 0]
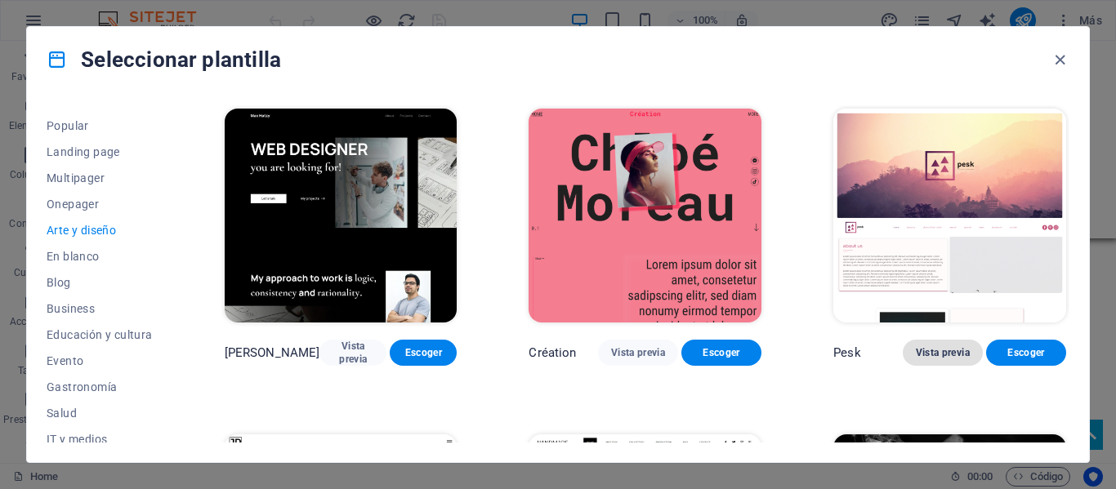
click at [952, 355] on span "Vista previa" at bounding box center [943, 352] width 54 height 13
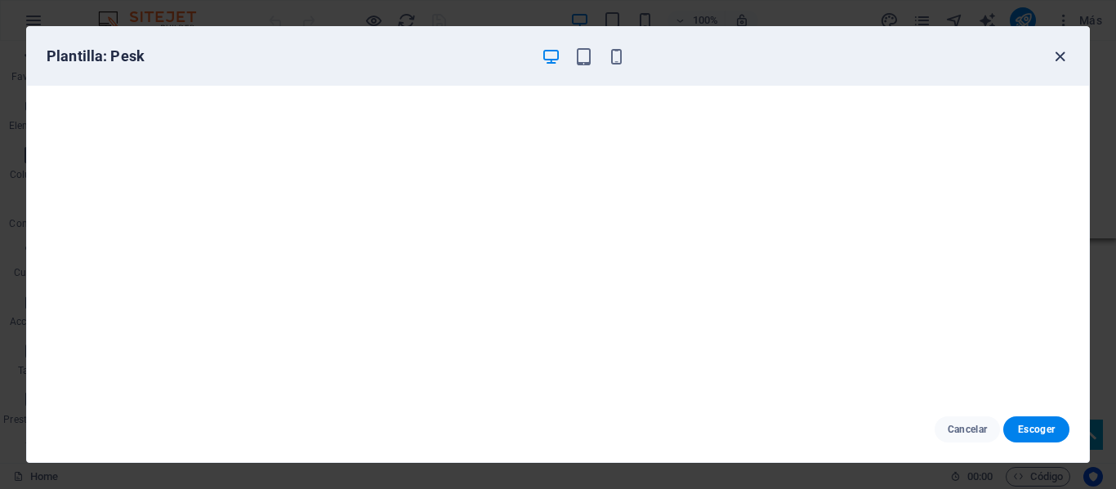
click at [1065, 57] on icon "button" at bounding box center [1059, 56] width 19 height 19
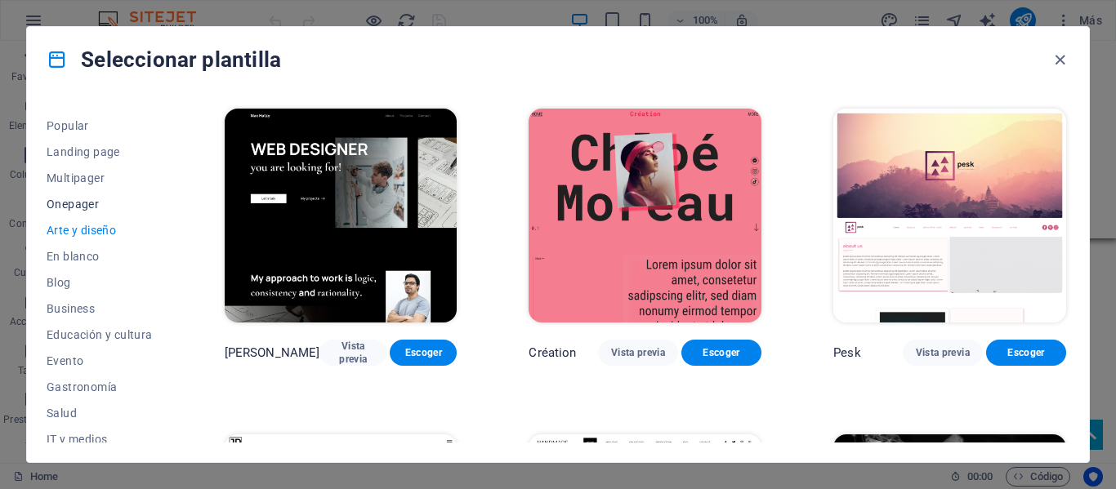
click at [109, 210] on span "Onepager" at bounding box center [100, 204] width 106 height 13
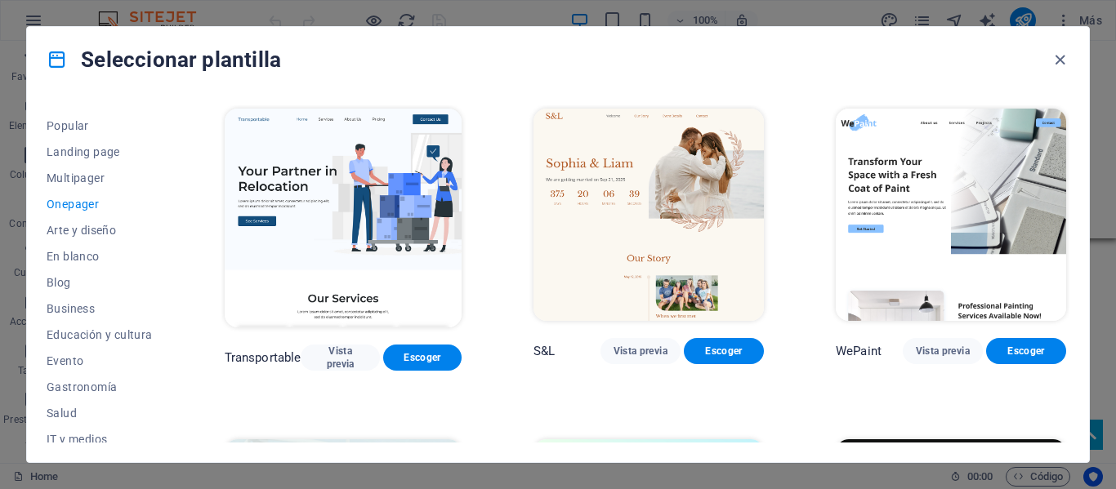
click at [100, 203] on span "Onepager" at bounding box center [100, 204] width 106 height 13
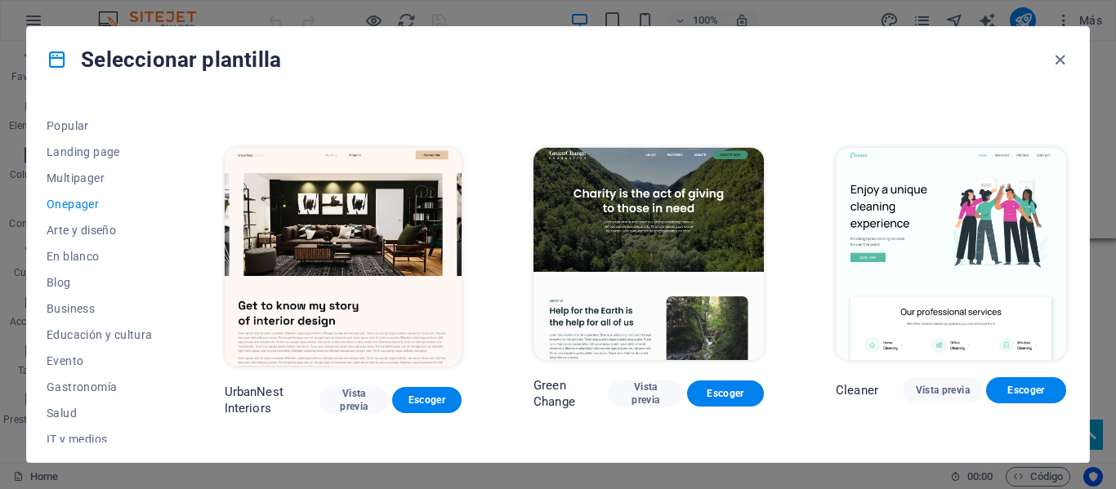
scroll to position [653, 0]
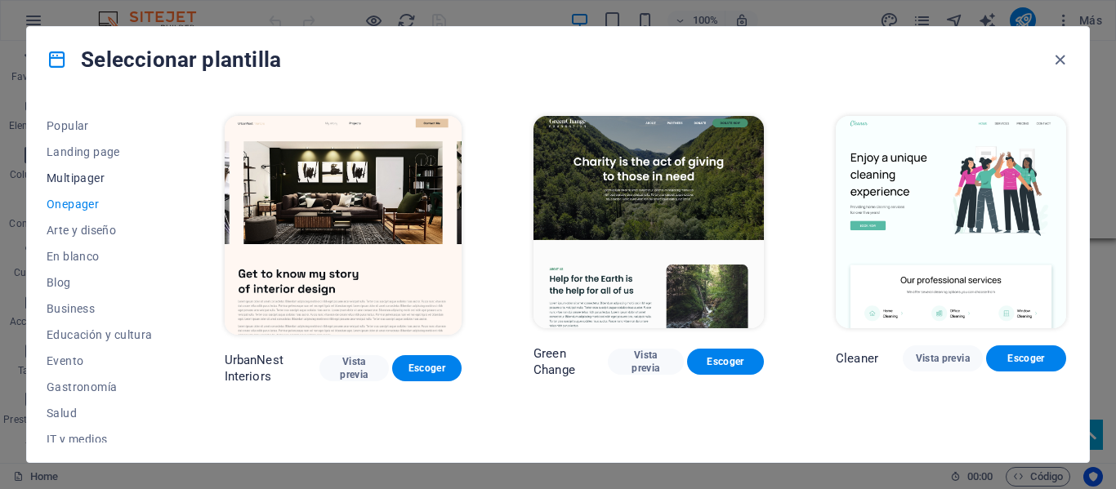
click at [82, 174] on span "Multipager" at bounding box center [100, 178] width 106 height 13
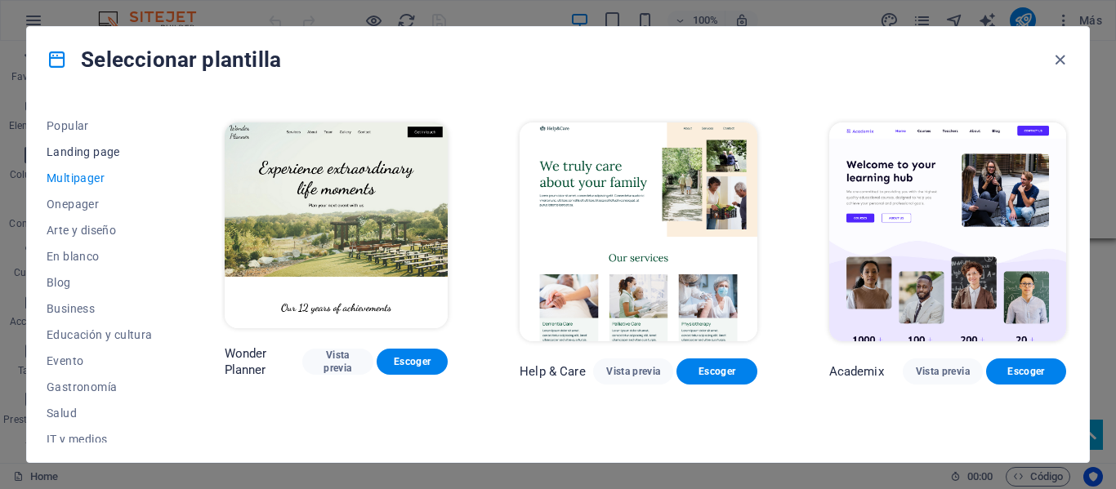
click at [82, 155] on span "Landing page" at bounding box center [100, 151] width 106 height 13
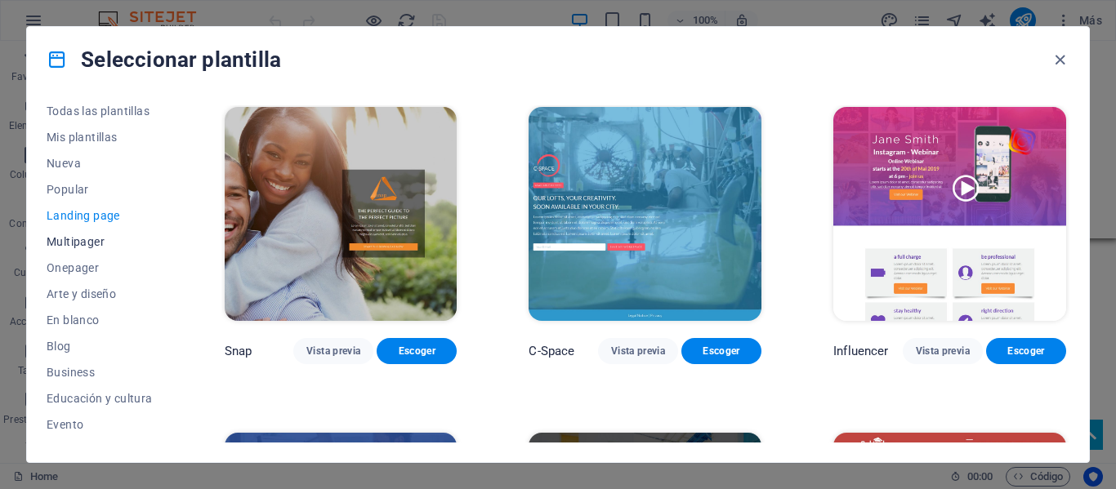
scroll to position [0, 0]
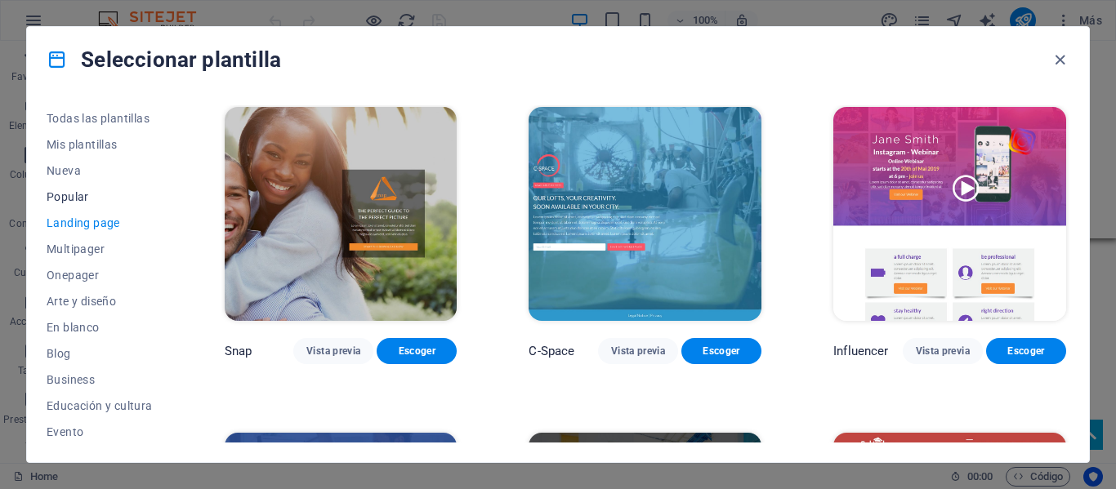
click at [97, 200] on span "Popular" at bounding box center [100, 196] width 106 height 13
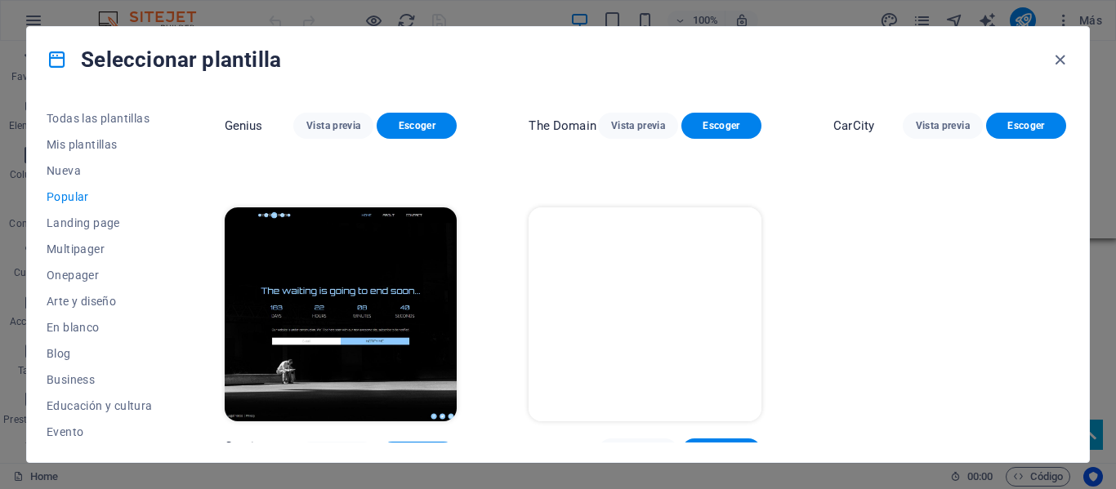
scroll to position [1577, 0]
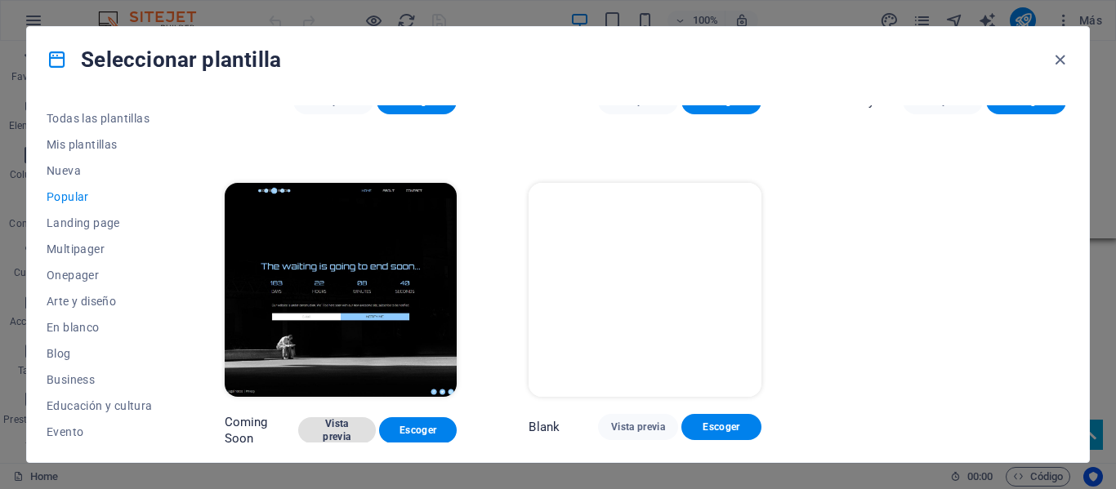
click at [341, 420] on span "Vista previa" at bounding box center [336, 430] width 51 height 26
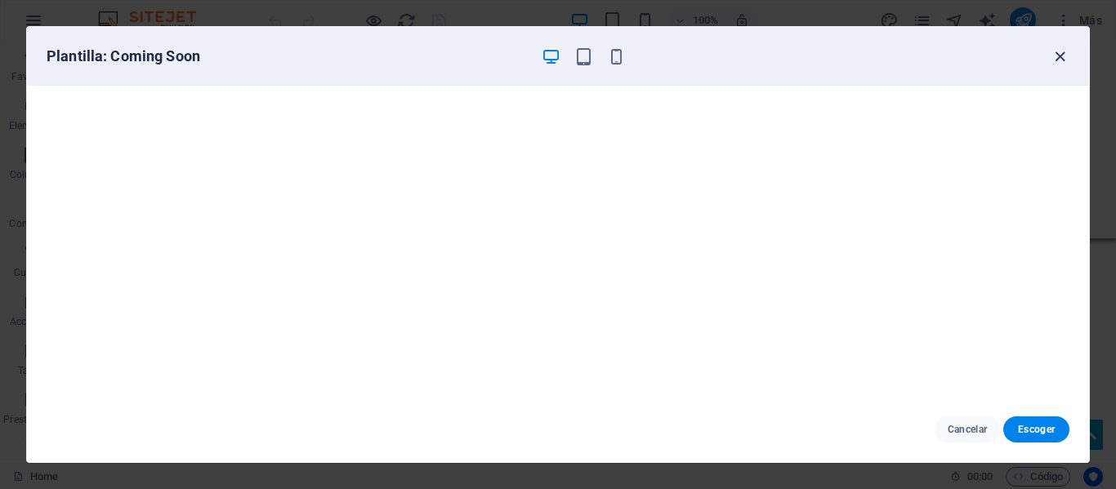
click at [1067, 61] on icon "button" at bounding box center [1059, 56] width 19 height 19
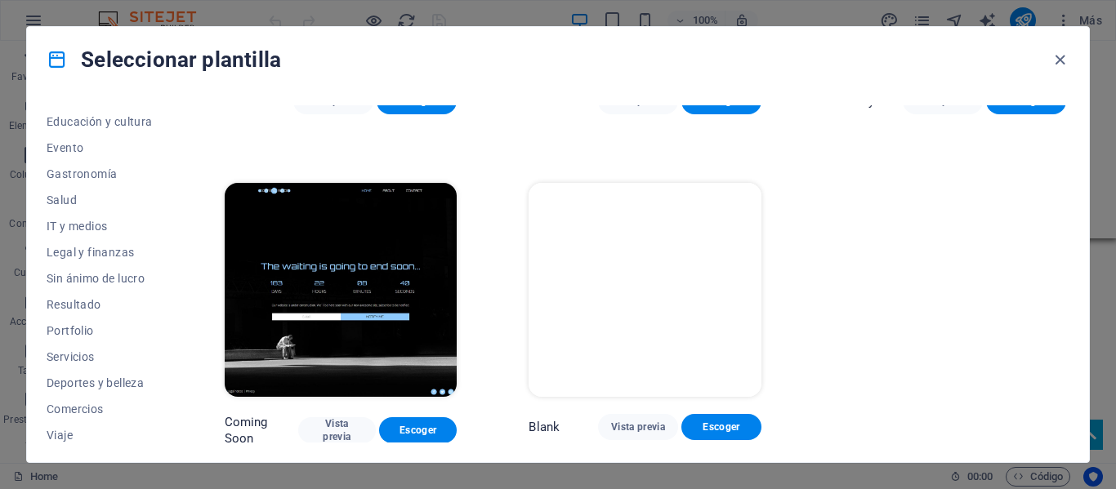
scroll to position [316, 0]
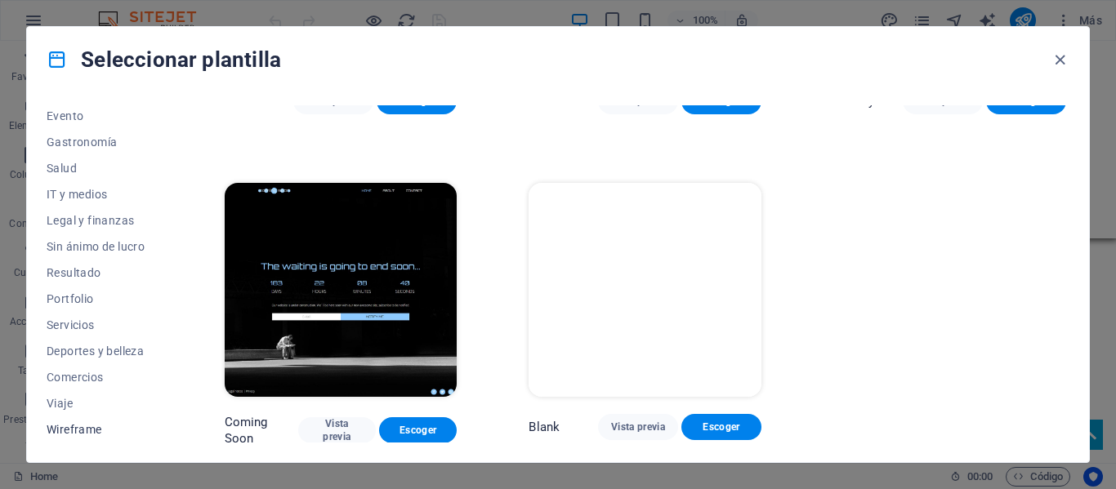
click at [81, 433] on span "Wireframe" at bounding box center [100, 429] width 106 height 13
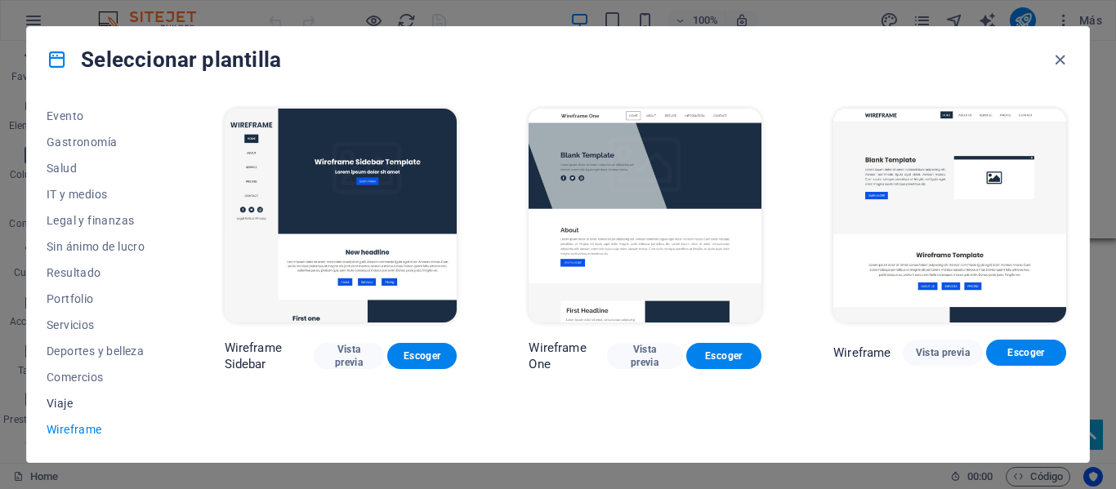
click at [85, 400] on span "Viaje" at bounding box center [100, 403] width 106 height 13
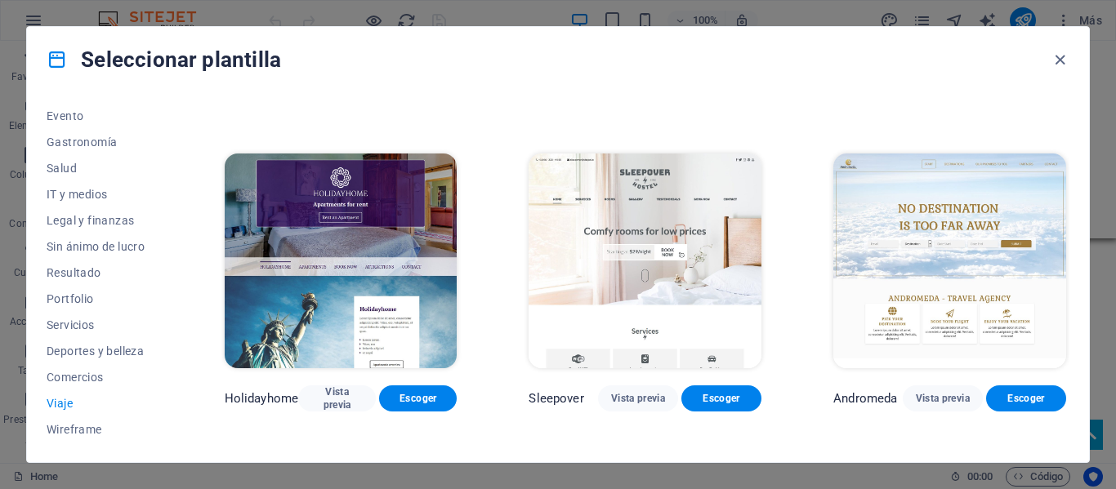
scroll to position [327, 0]
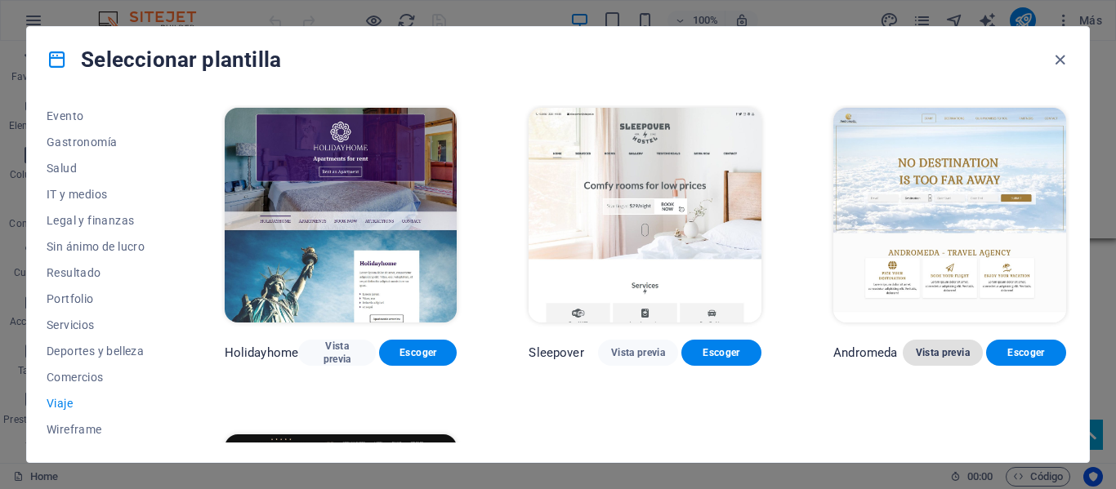
click at [949, 350] on span "Vista previa" at bounding box center [943, 352] width 54 height 13
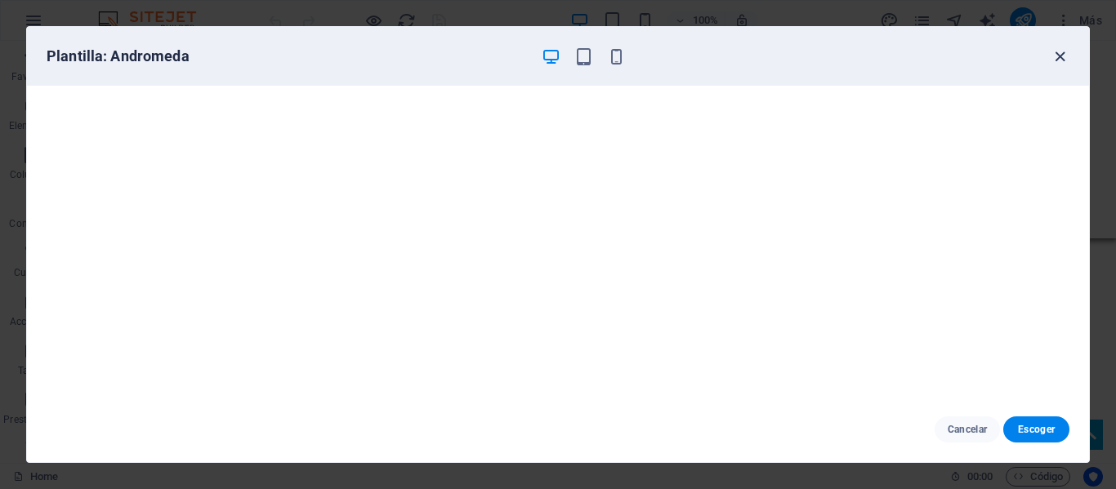
click at [1055, 53] on icon "button" at bounding box center [1059, 56] width 19 height 19
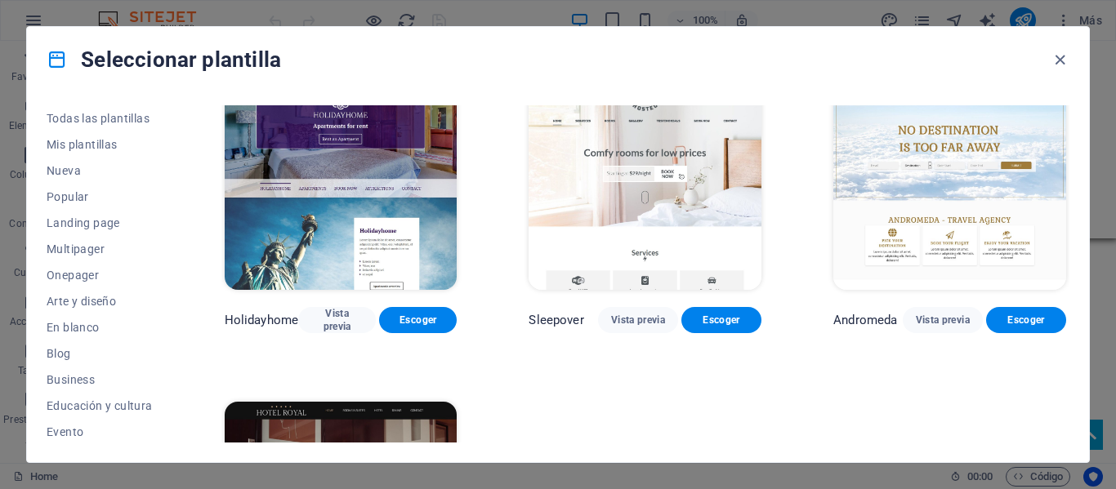
scroll to position [326, 0]
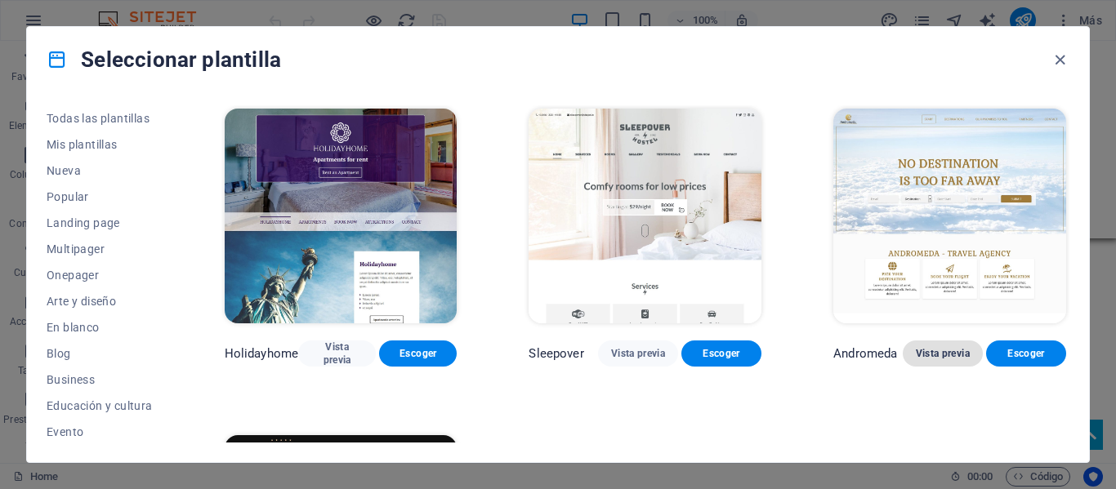
click at [934, 347] on span "Vista previa" at bounding box center [943, 353] width 54 height 13
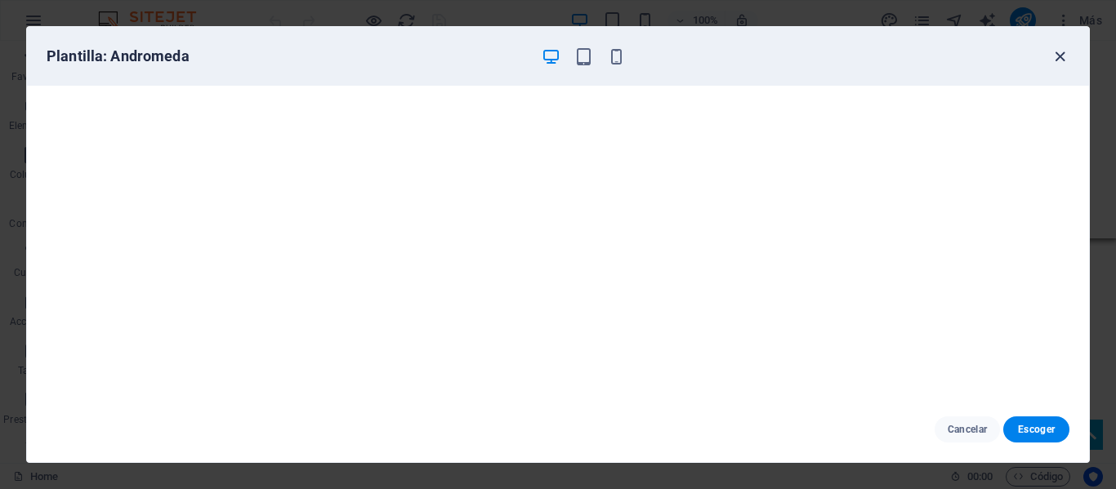
click at [1064, 58] on icon "button" at bounding box center [1059, 56] width 19 height 19
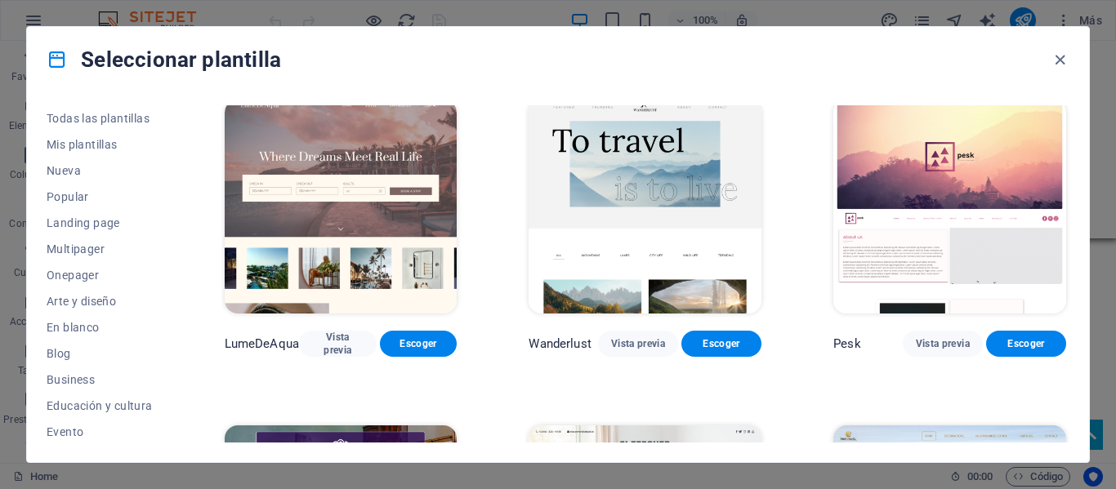
scroll to position [0, 0]
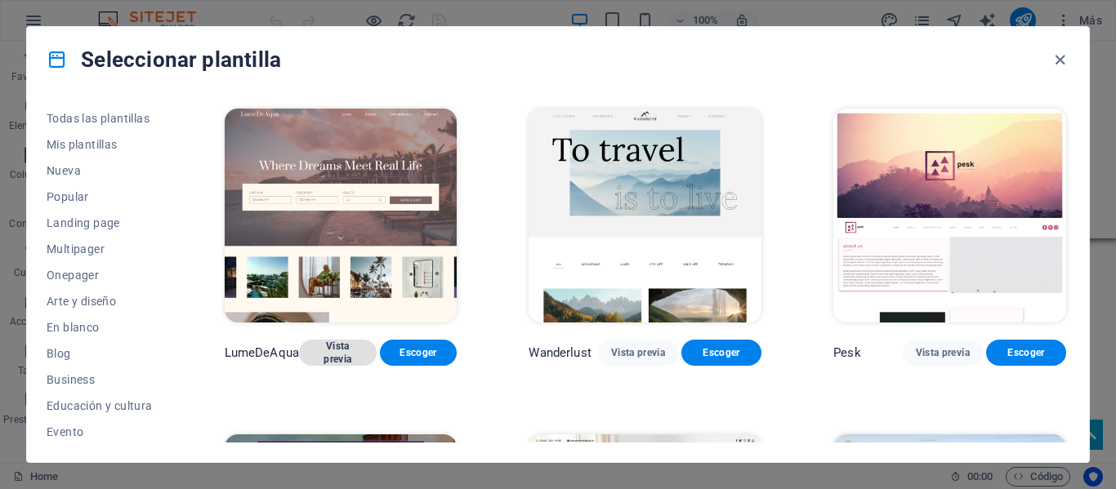
click at [343, 346] on span "Vista previa" at bounding box center [337, 353] width 51 height 26
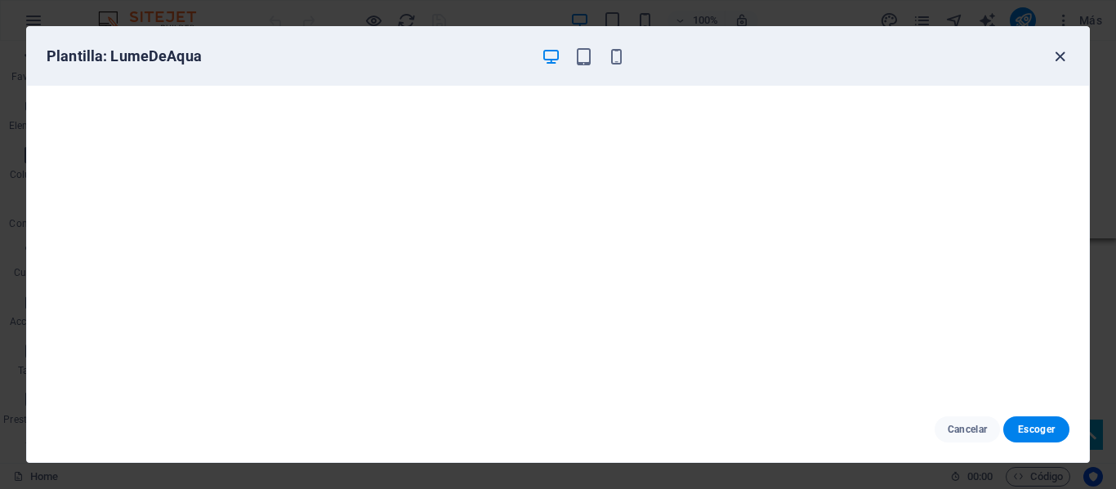
click at [1061, 50] on icon "button" at bounding box center [1059, 56] width 19 height 19
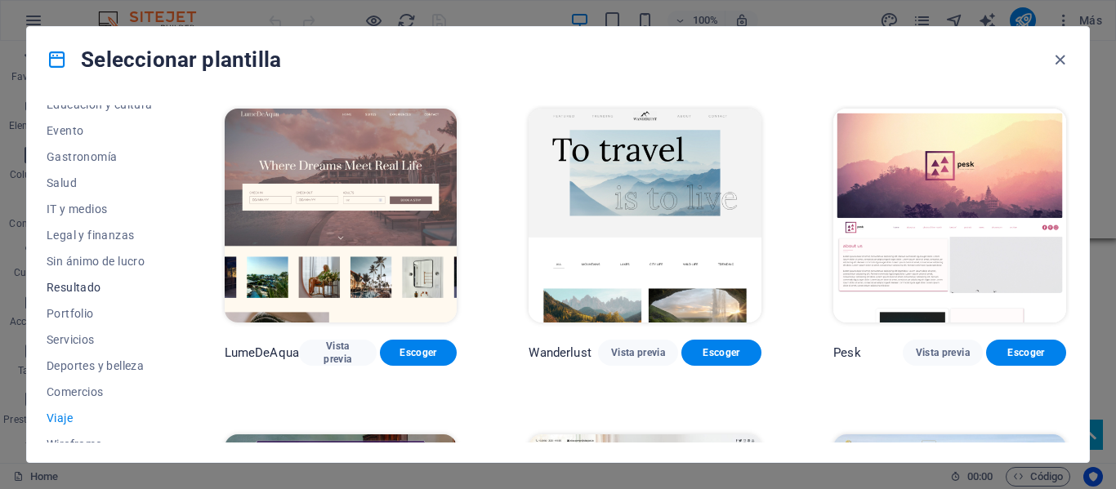
scroll to position [316, 0]
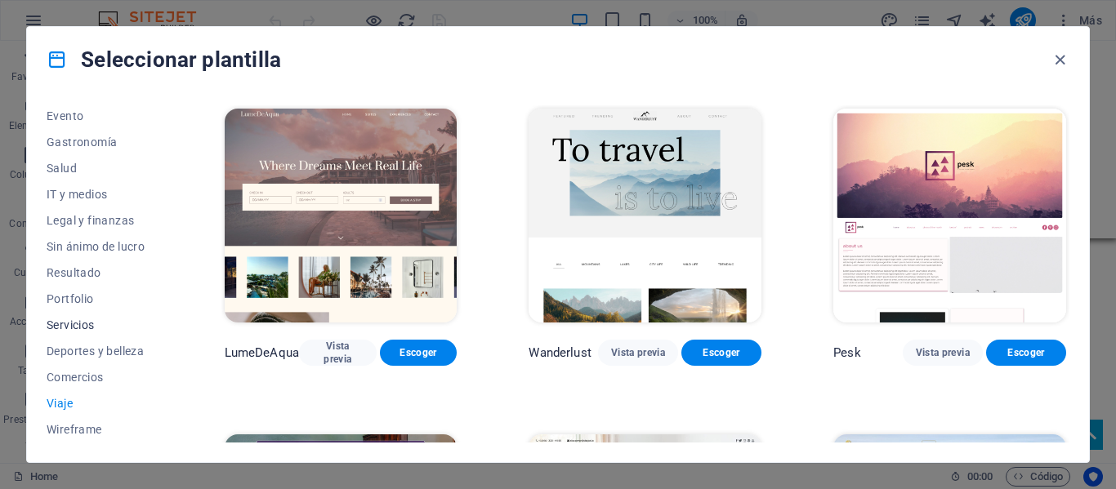
click at [78, 327] on span "Servicios" at bounding box center [100, 325] width 106 height 13
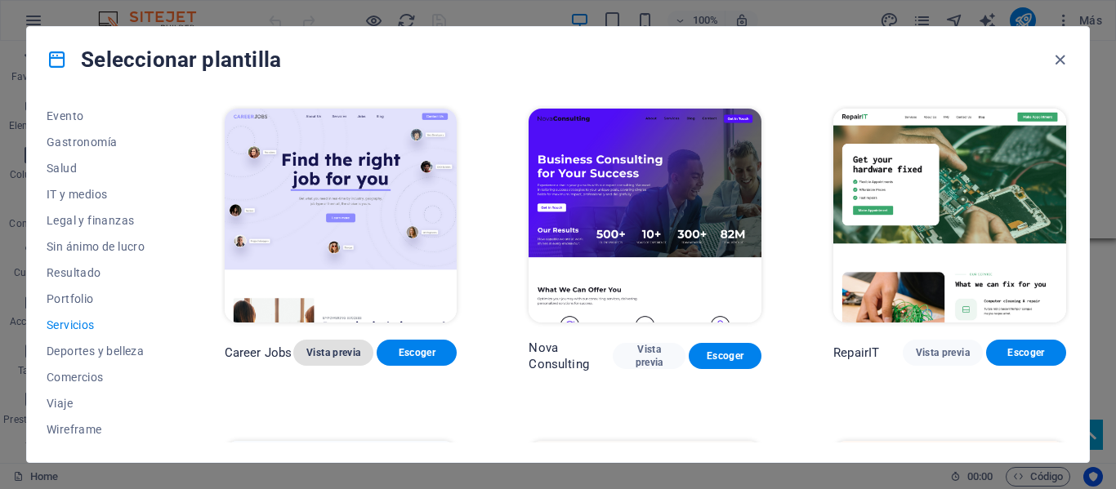
click at [321, 357] on span "Vista previa" at bounding box center [333, 352] width 54 height 13
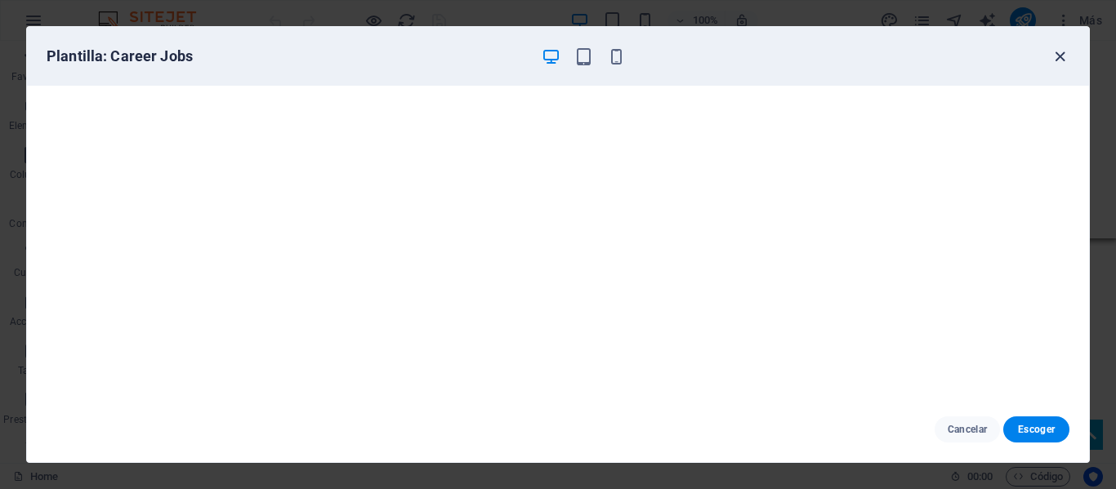
click at [1056, 60] on icon "button" at bounding box center [1059, 56] width 19 height 19
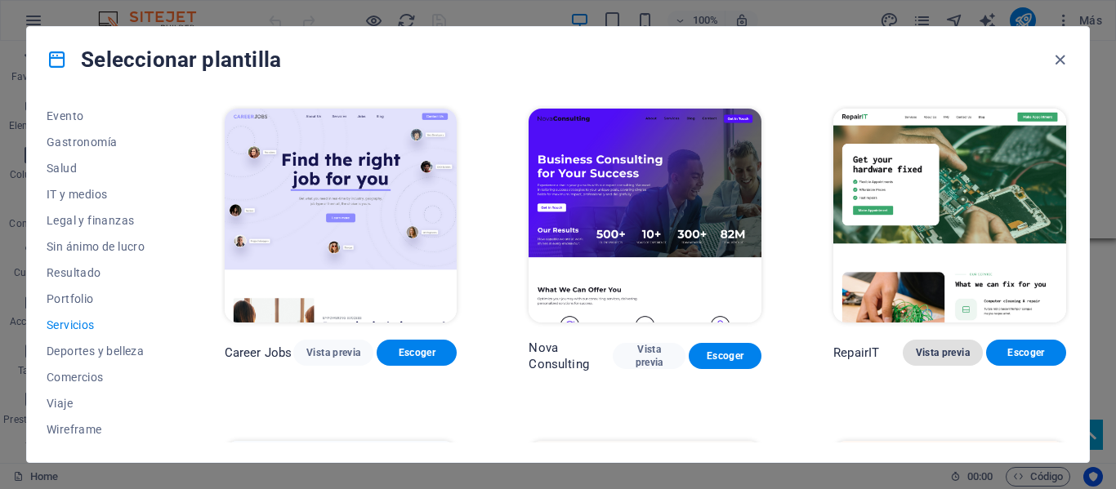
click at [923, 346] on span "Vista previa" at bounding box center [943, 352] width 54 height 13
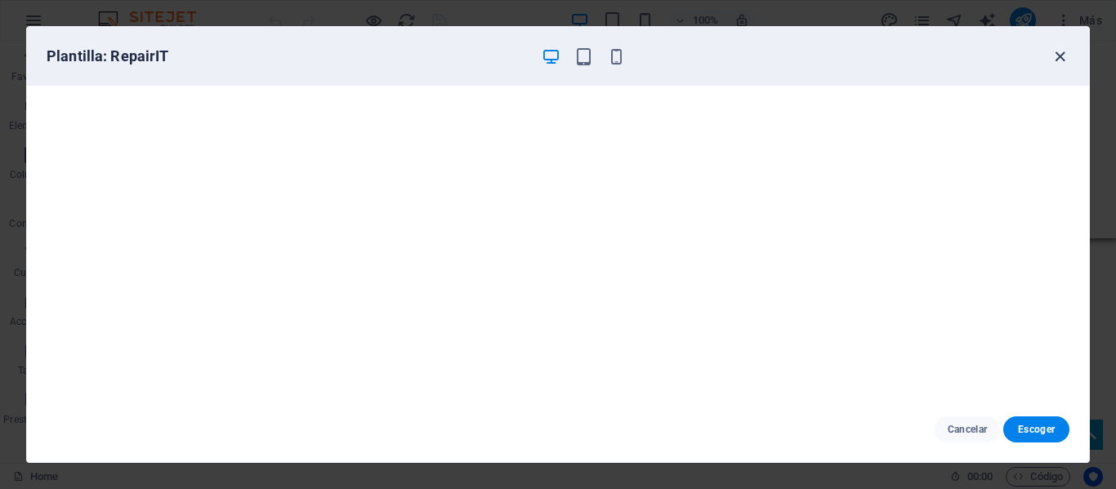
click at [1061, 61] on icon "button" at bounding box center [1059, 56] width 19 height 19
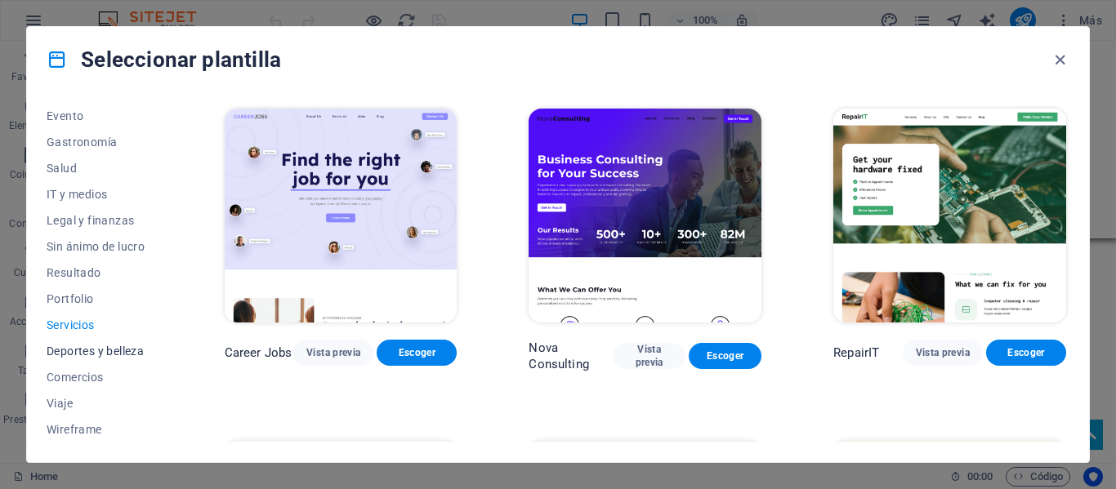
click at [96, 350] on span "Deportes y belleza" at bounding box center [100, 351] width 106 height 13
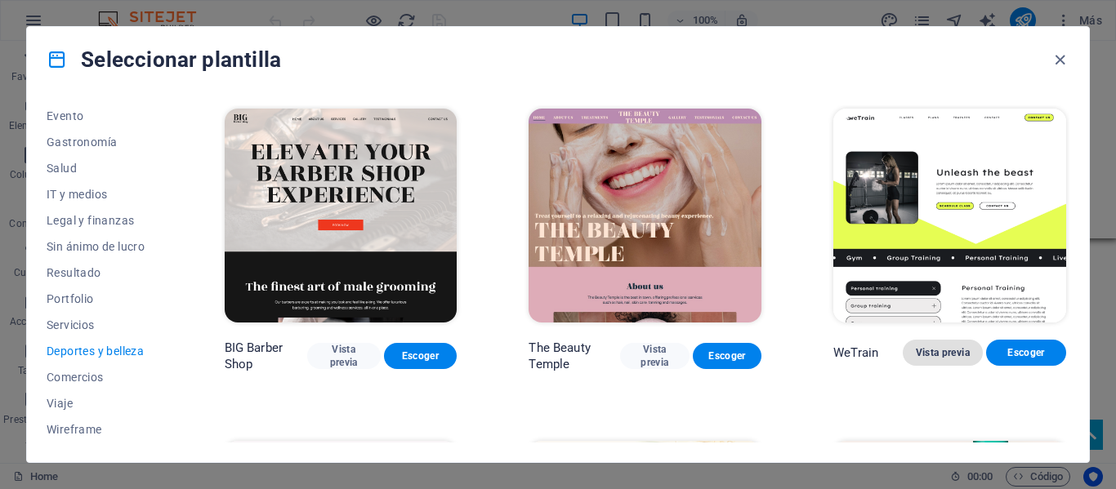
click at [939, 351] on span "Vista previa" at bounding box center [943, 352] width 54 height 13
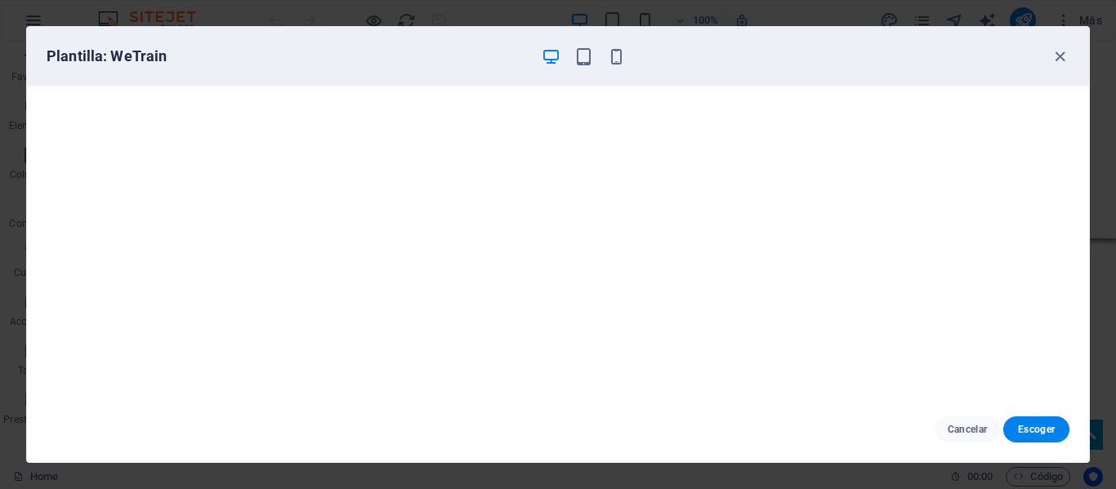
scroll to position [4, 0]
click at [1061, 56] on icon "button" at bounding box center [1059, 56] width 19 height 19
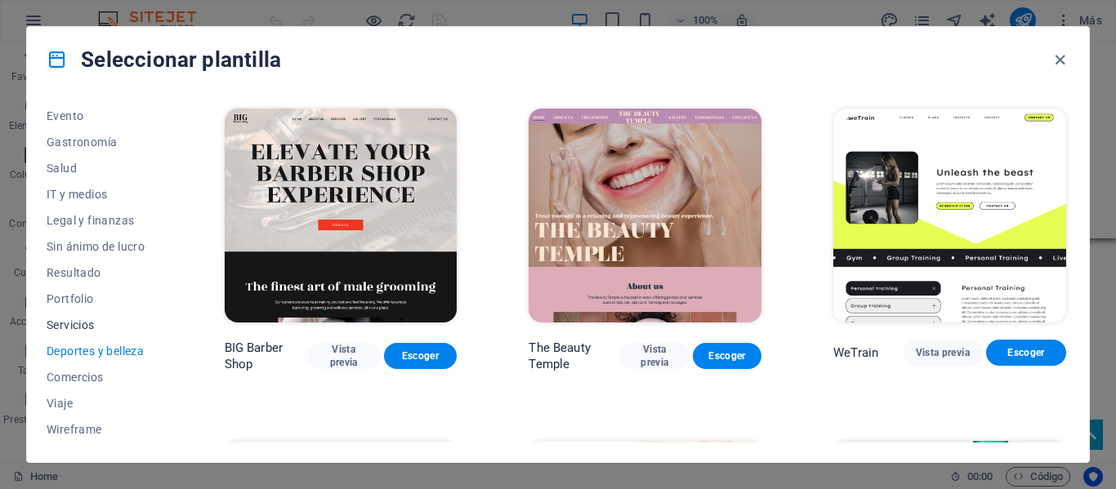
click at [103, 319] on span "Servicios" at bounding box center [100, 325] width 106 height 13
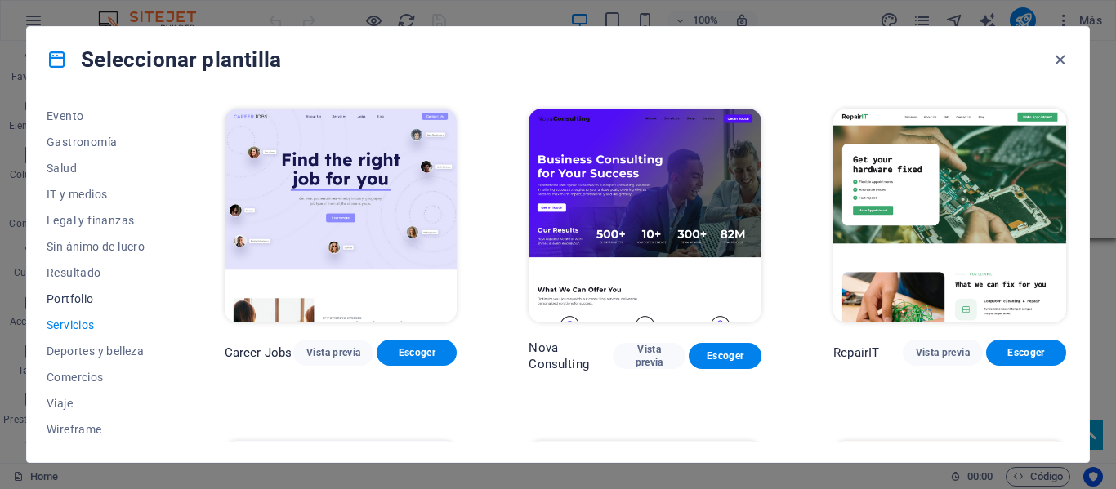
click at [100, 301] on span "Portfolio" at bounding box center [100, 298] width 106 height 13
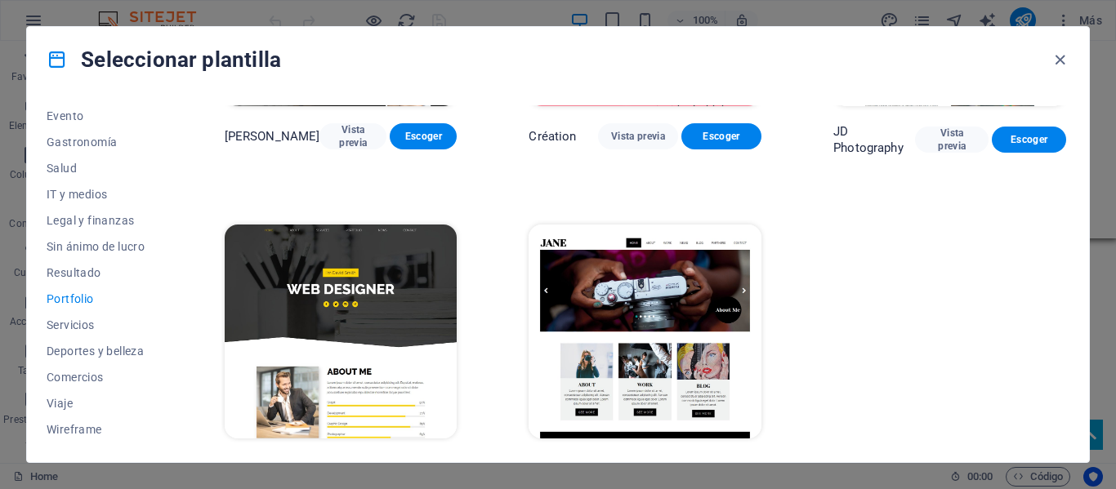
scroll to position [584, 0]
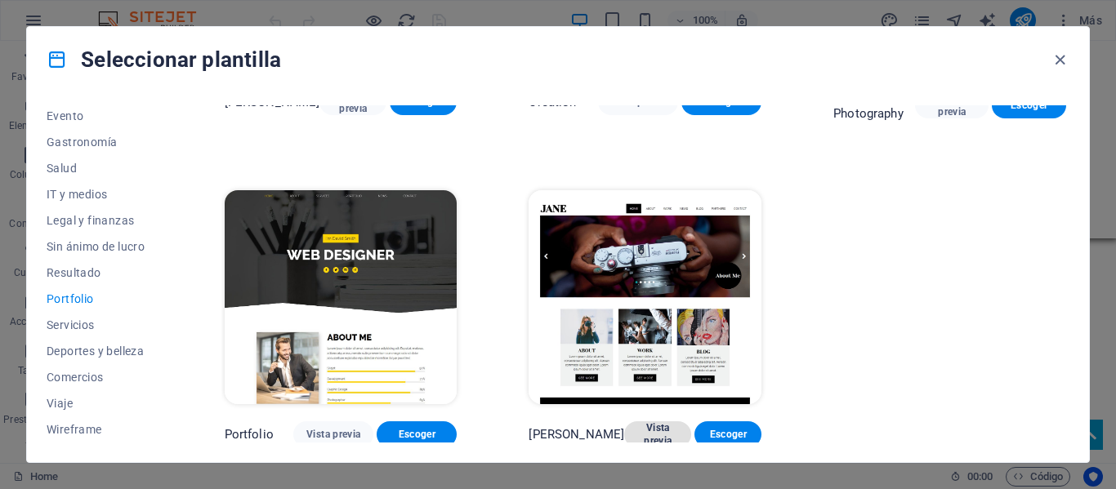
click at [645, 429] on span "Vista previa" at bounding box center [657, 434] width 41 height 26
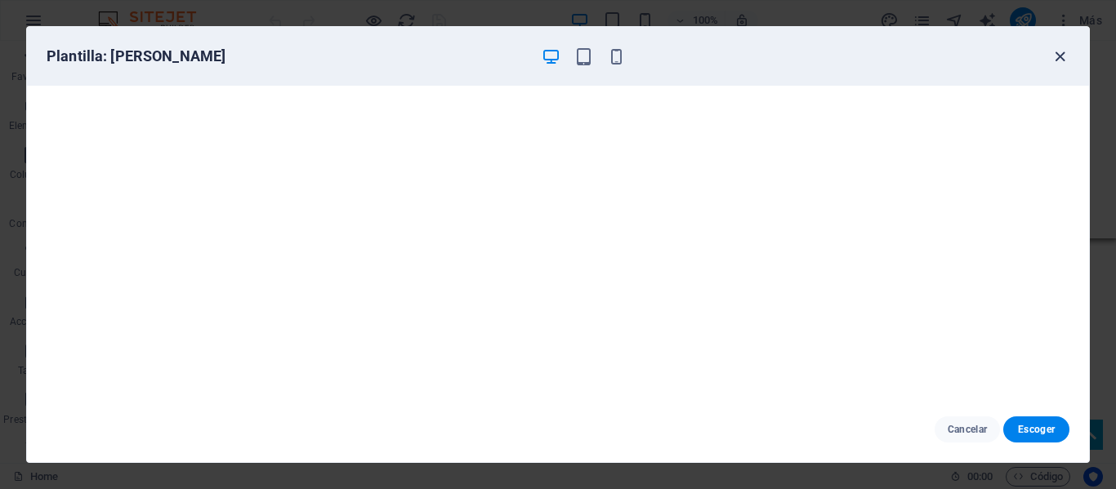
click at [1060, 57] on icon "button" at bounding box center [1059, 56] width 19 height 19
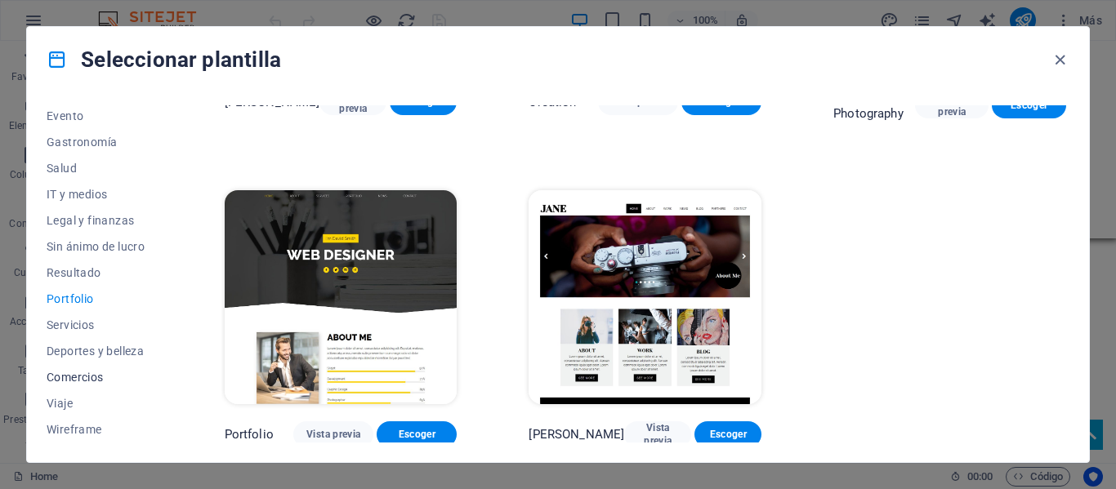
click at [93, 375] on span "Comercios" at bounding box center [100, 377] width 106 height 13
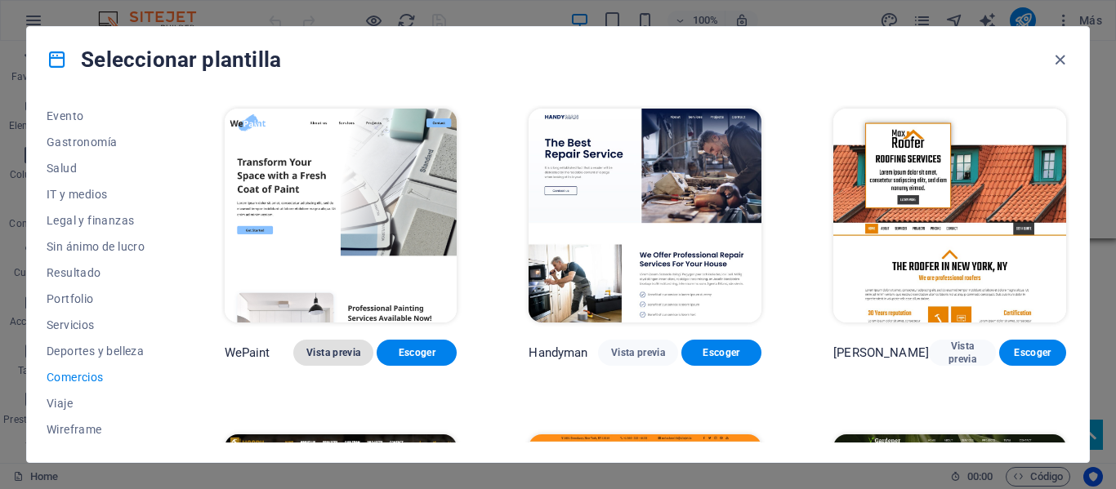
click at [321, 347] on span "Vista previa" at bounding box center [333, 352] width 54 height 13
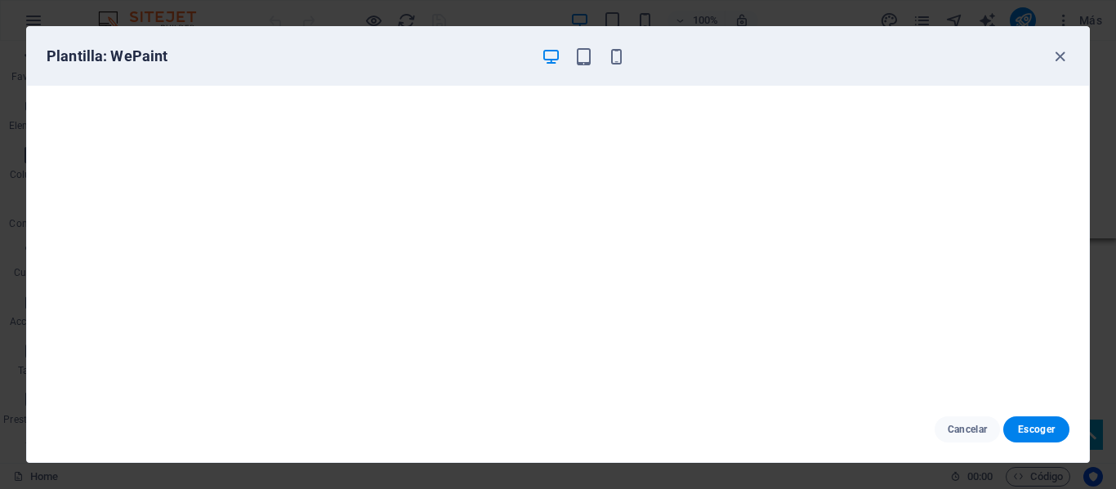
scroll to position [4, 0]
click at [1055, 60] on icon "button" at bounding box center [1059, 56] width 19 height 19
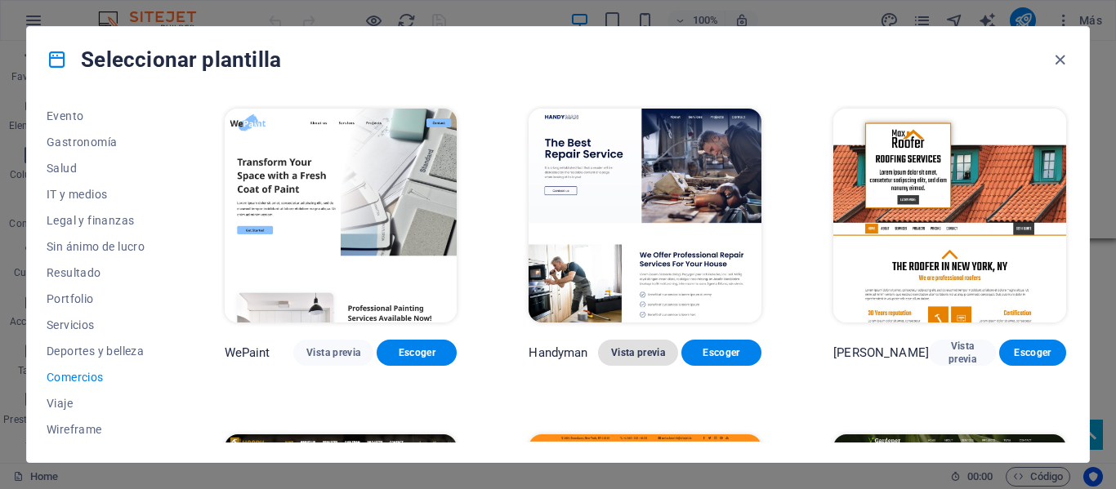
click at [643, 350] on span "Vista previa" at bounding box center [638, 352] width 54 height 13
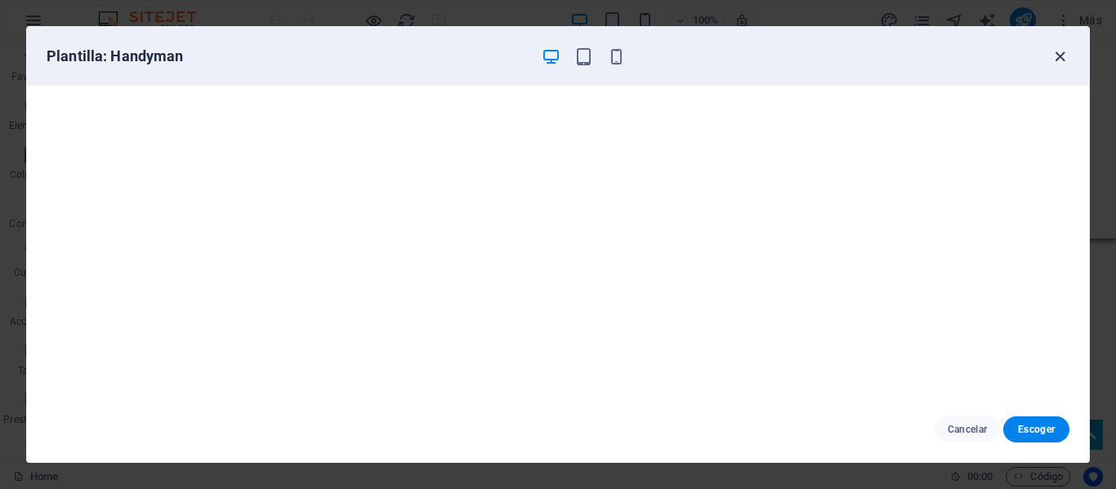
click at [1061, 60] on icon "button" at bounding box center [1059, 56] width 19 height 19
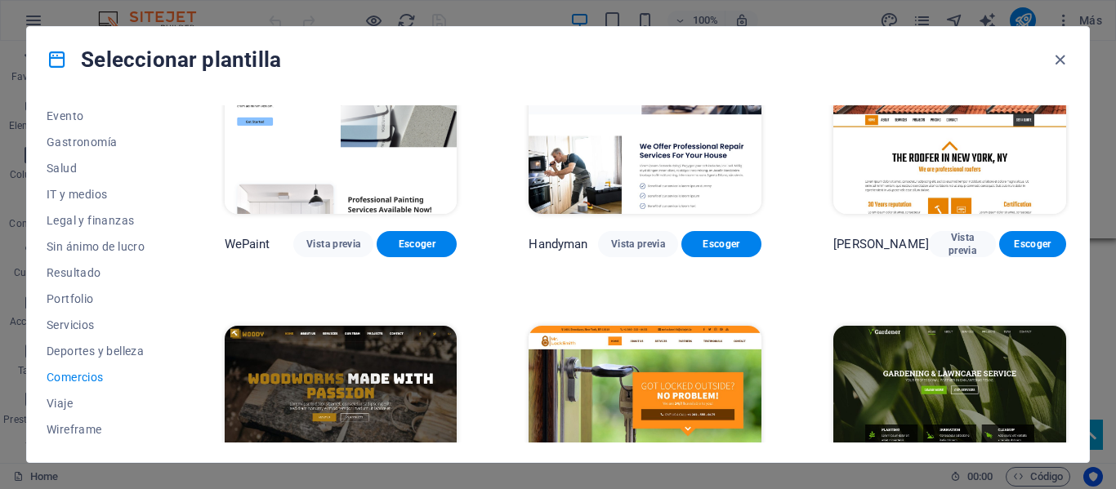
scroll to position [163, 0]
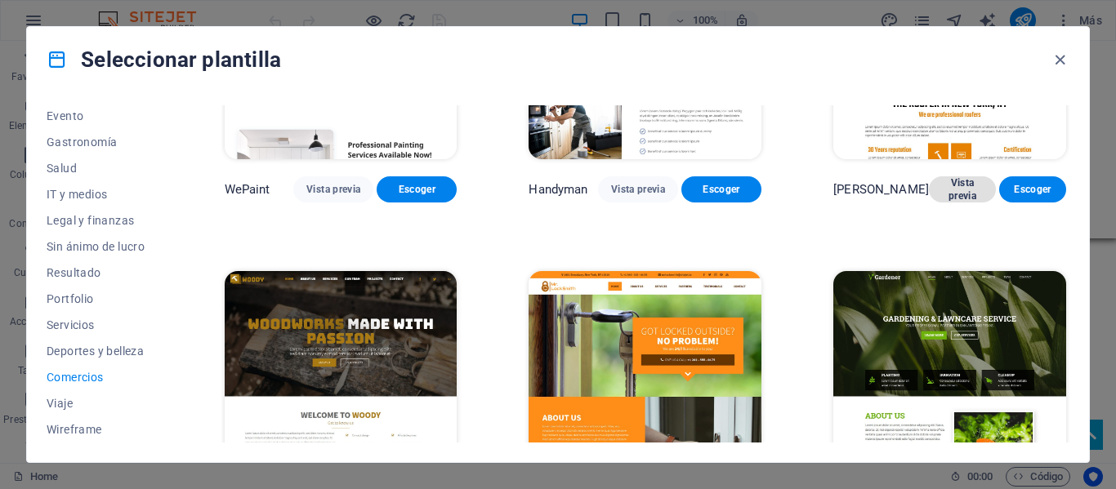
click at [951, 190] on span "Vista previa" at bounding box center [962, 189] width 41 height 26
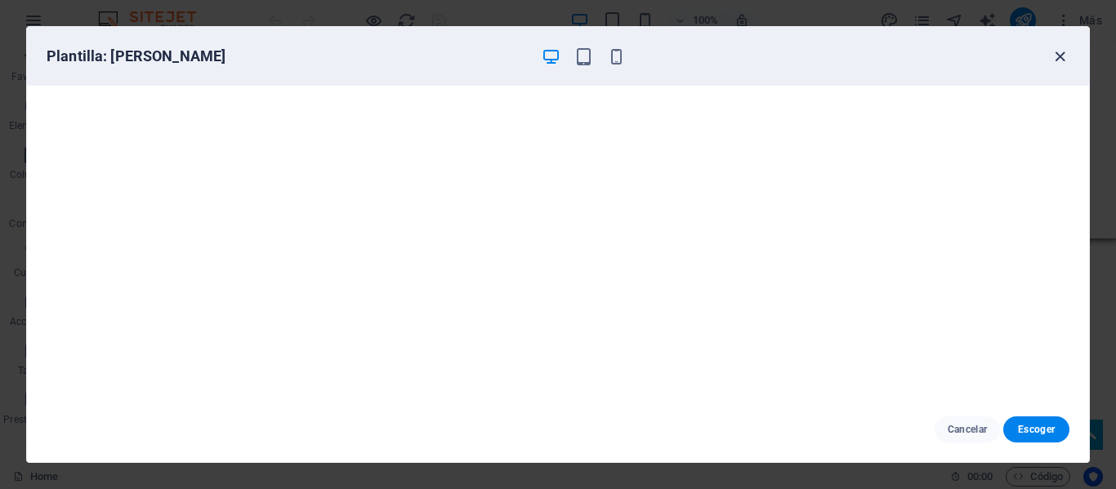
click at [1058, 59] on icon "button" at bounding box center [1059, 56] width 19 height 19
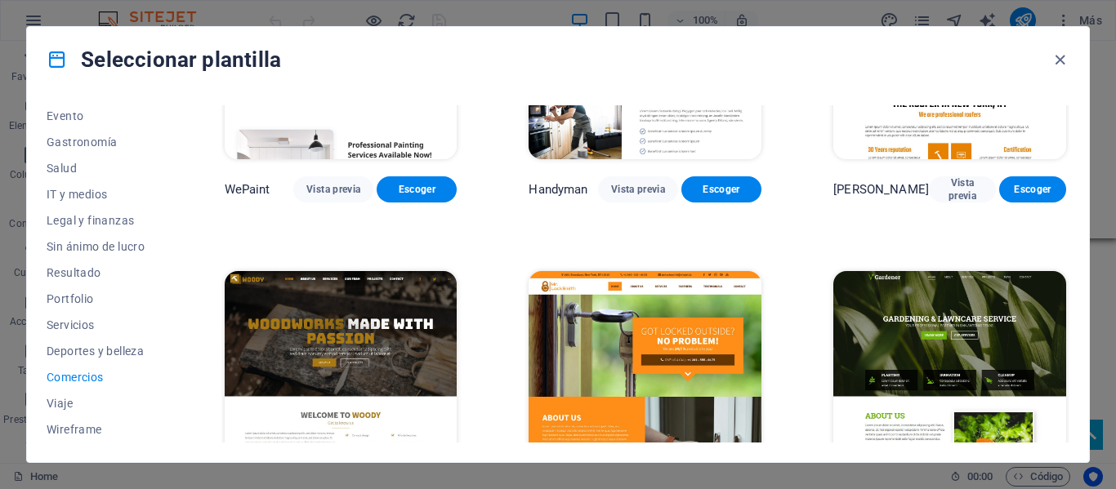
scroll to position [0, 0]
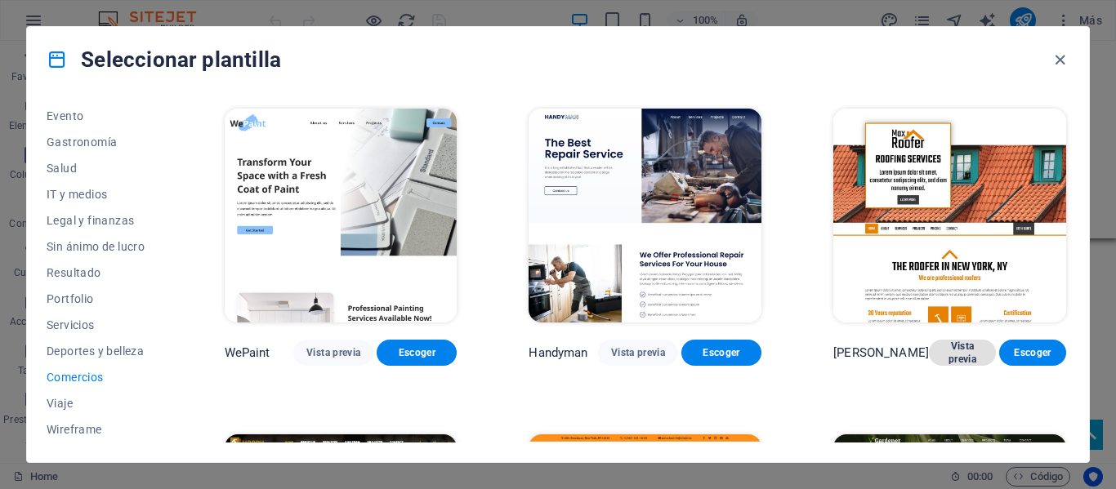
click at [942, 353] on span "Vista previa" at bounding box center [962, 353] width 41 height 26
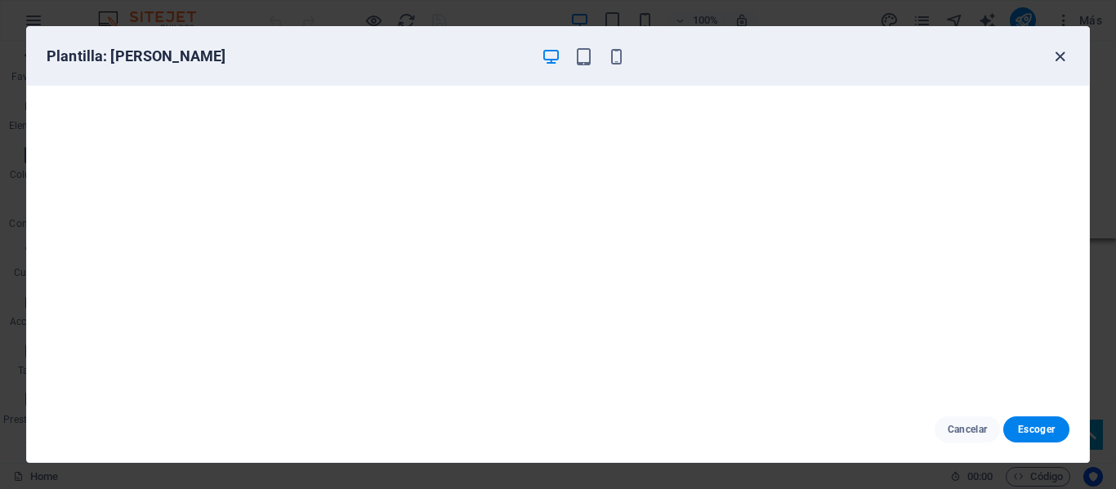
click at [1057, 57] on icon "button" at bounding box center [1059, 56] width 19 height 19
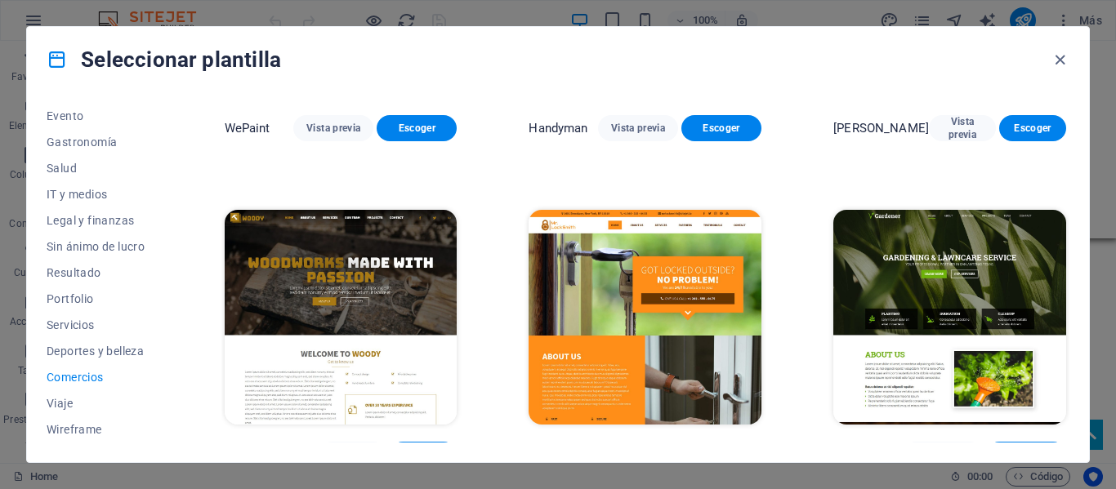
scroll to position [245, 0]
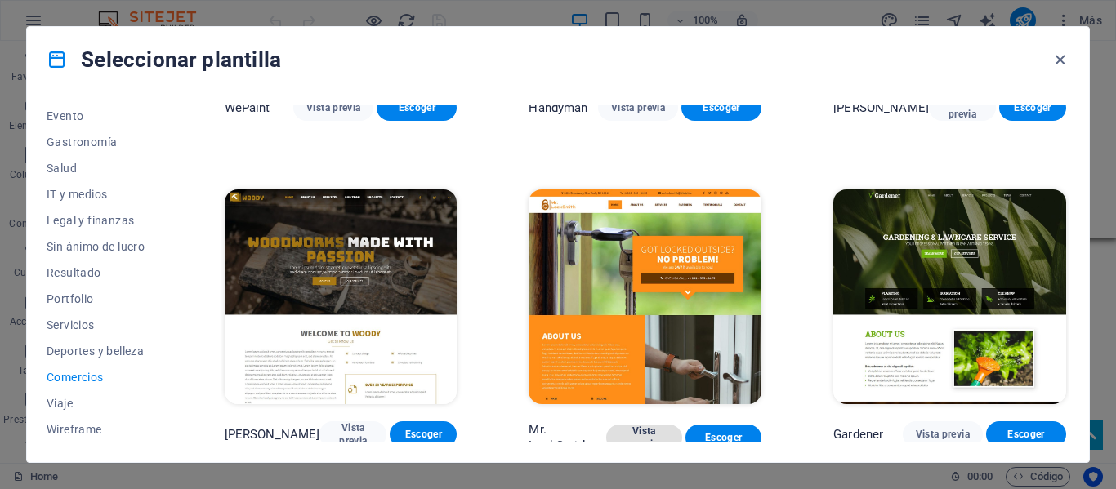
click at [653, 427] on span "Vista previa" at bounding box center [644, 438] width 50 height 26
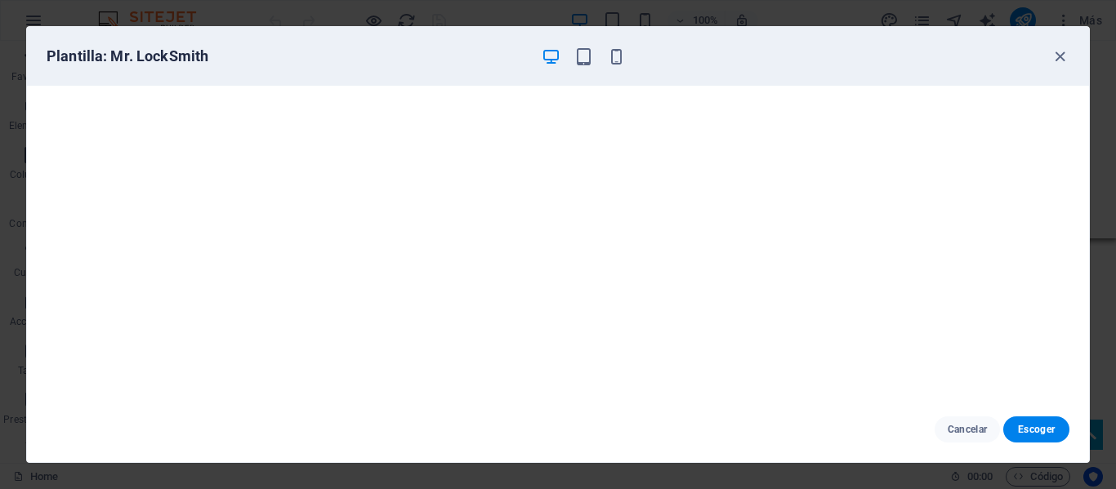
click at [986, 46] on div "Plantilla: Mr. LockSmith" at bounding box center [558, 56] width 1062 height 59
click at [1055, 53] on icon "button" at bounding box center [1059, 56] width 19 height 19
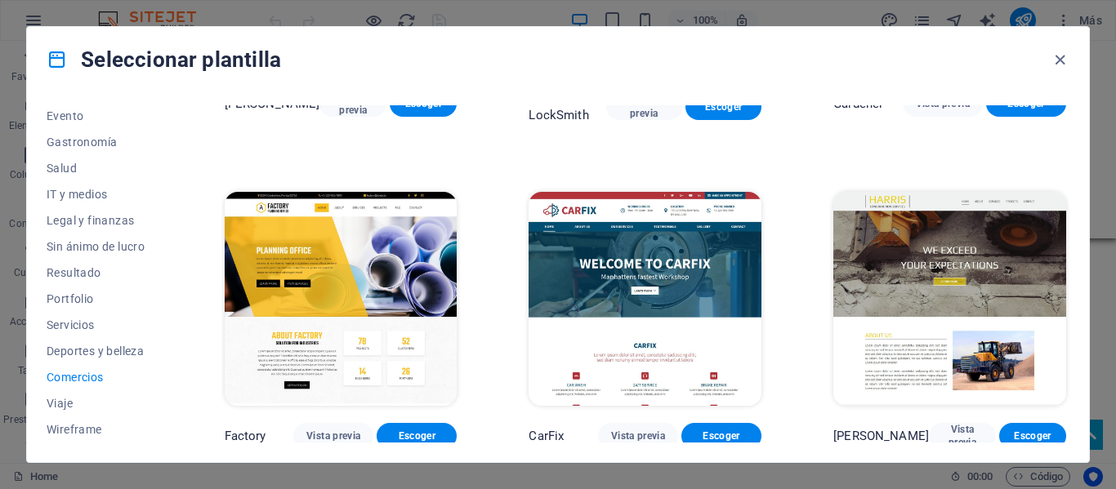
scroll to position [578, 0]
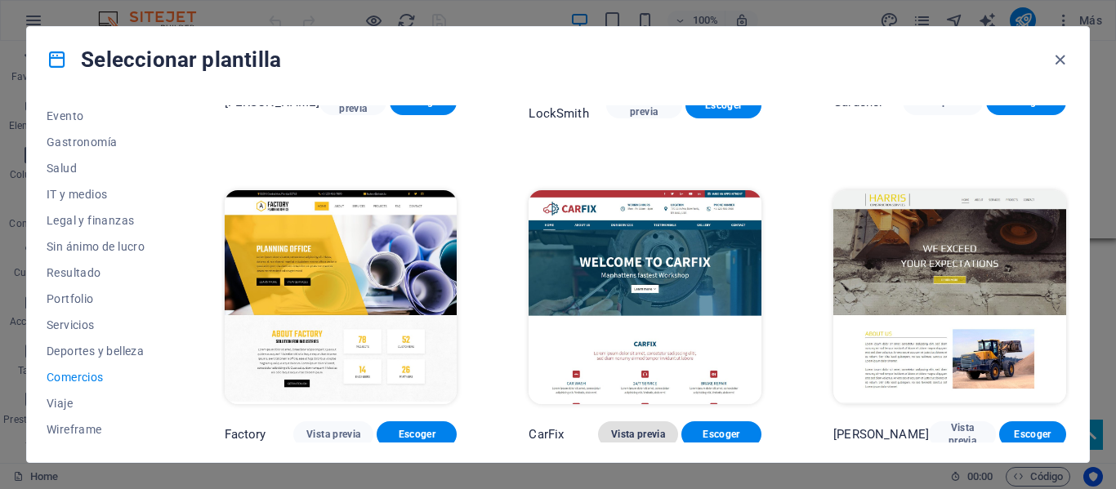
click at [629, 428] on span "Vista previa" at bounding box center [638, 434] width 54 height 13
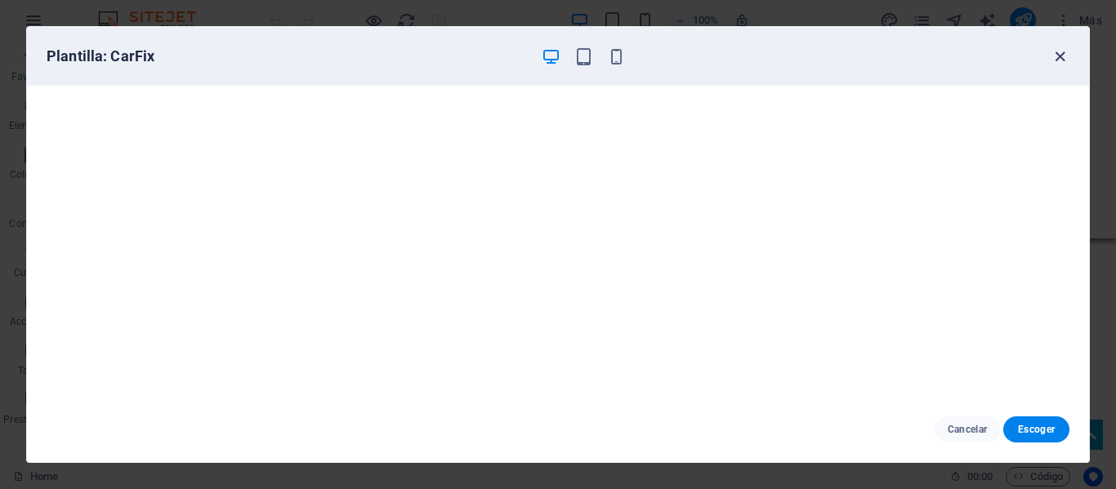
click at [1062, 57] on icon "button" at bounding box center [1059, 56] width 19 height 19
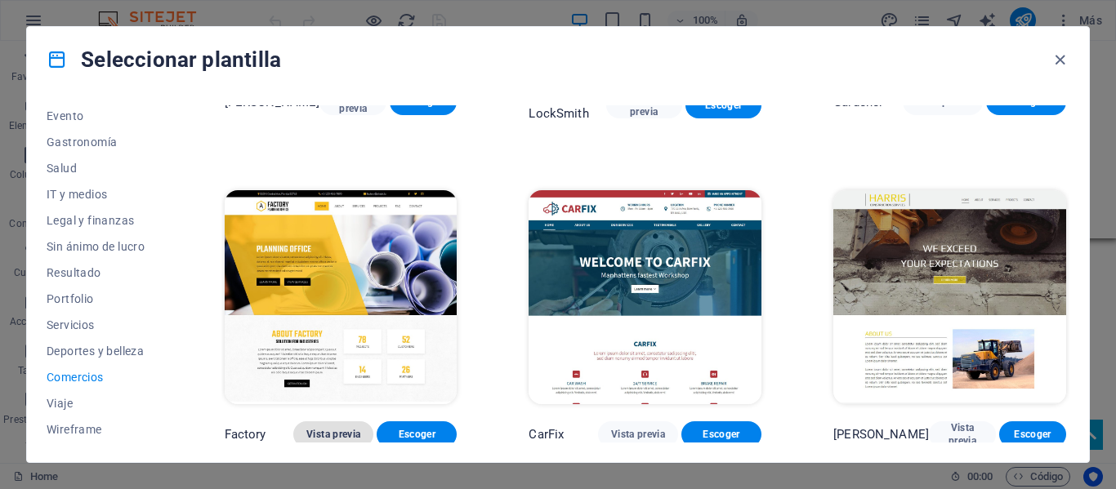
click at [335, 430] on span "Vista previa" at bounding box center [333, 434] width 54 height 13
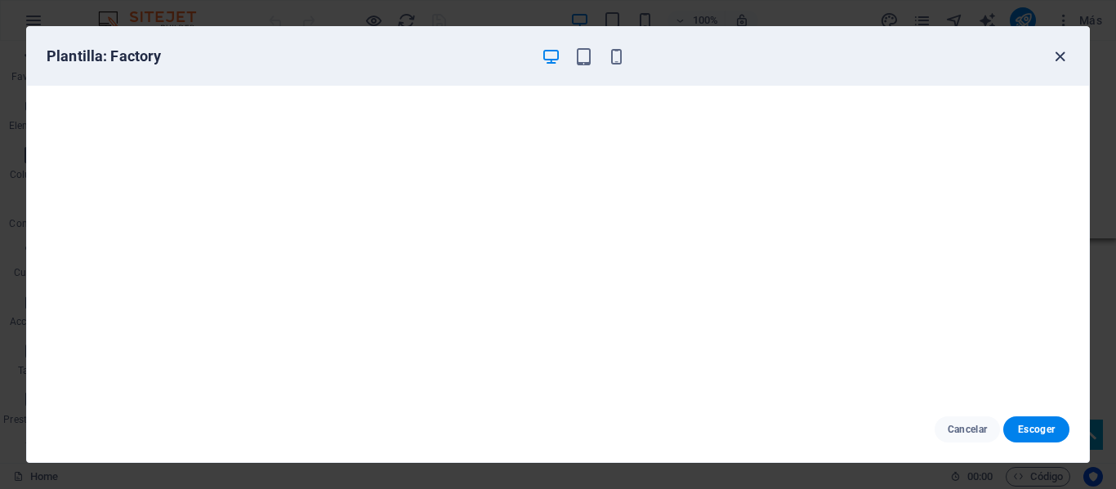
click at [1058, 55] on icon "button" at bounding box center [1059, 56] width 19 height 19
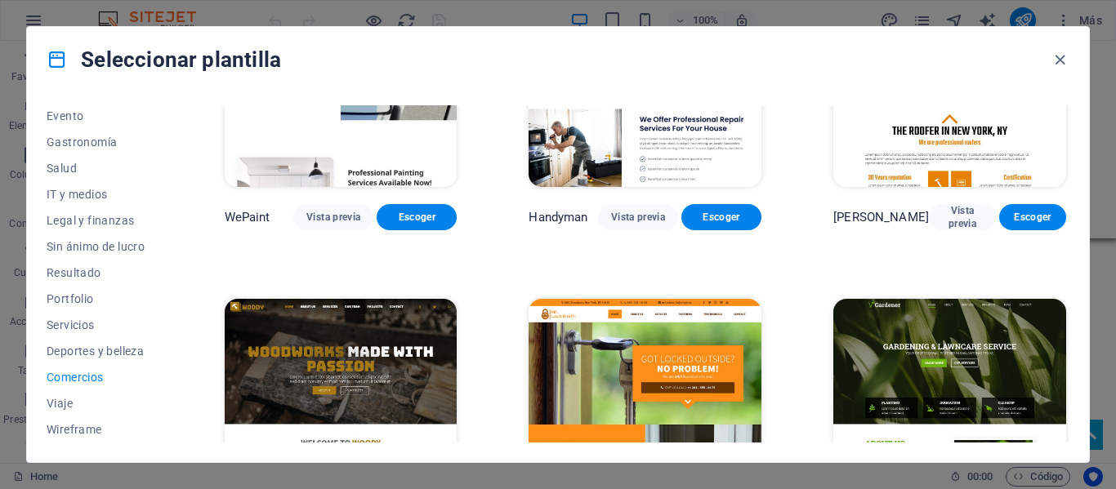
scroll to position [6, 0]
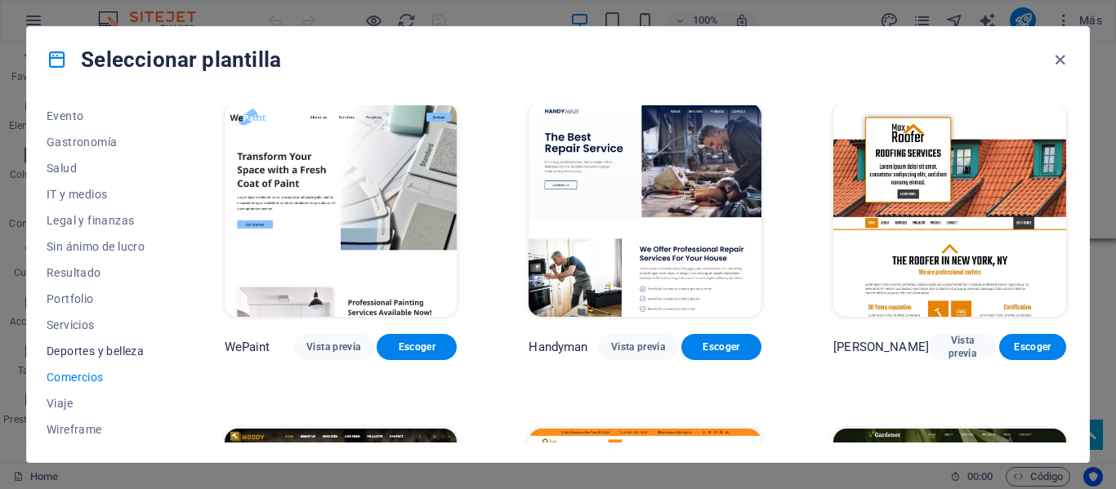
click at [132, 359] on button "Deportes y belleza" at bounding box center [100, 351] width 106 height 26
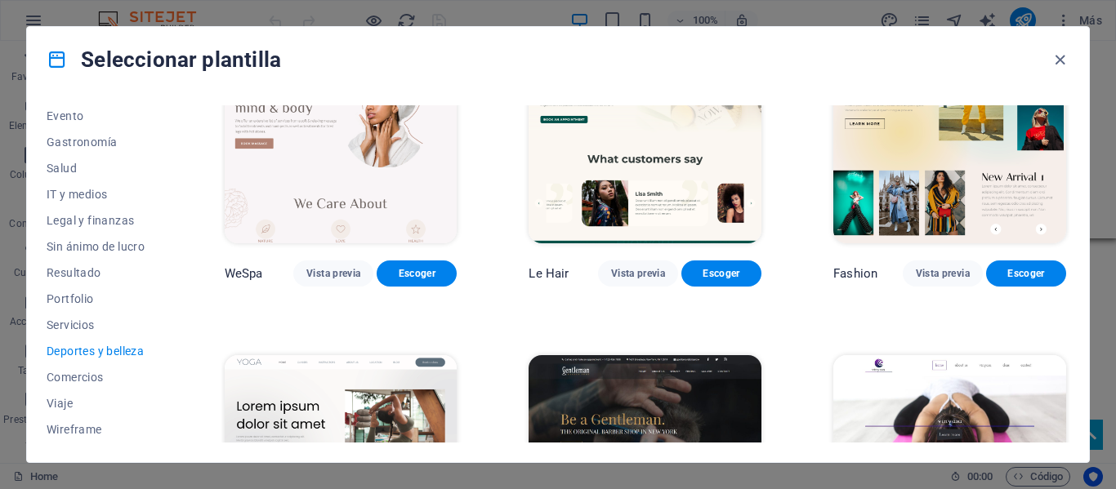
scroll to position [414, 0]
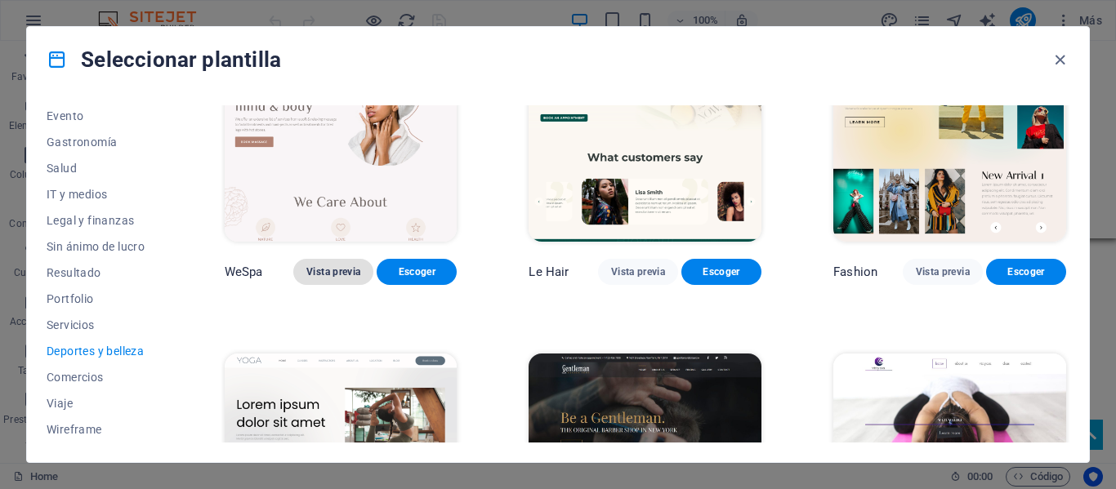
click at [315, 272] on span "Vista previa" at bounding box center [333, 271] width 54 height 13
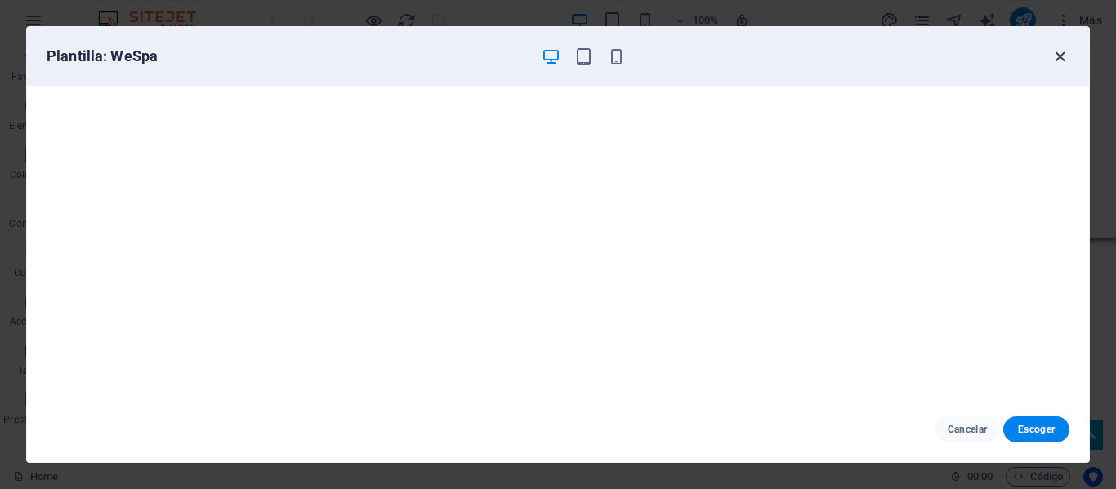
click at [1056, 58] on icon "button" at bounding box center [1059, 56] width 19 height 19
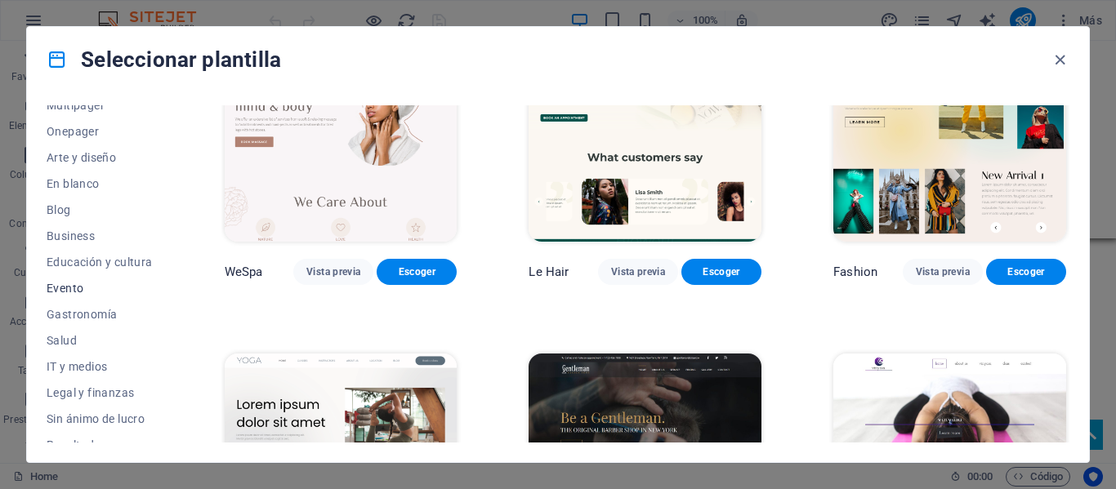
scroll to position [0, 0]
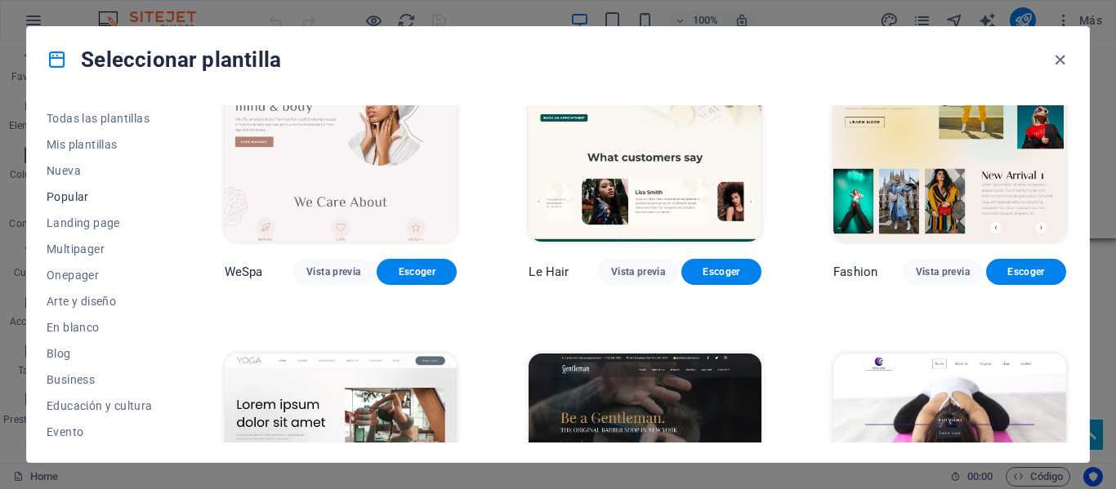
click at [86, 200] on span "Popular" at bounding box center [100, 196] width 106 height 13
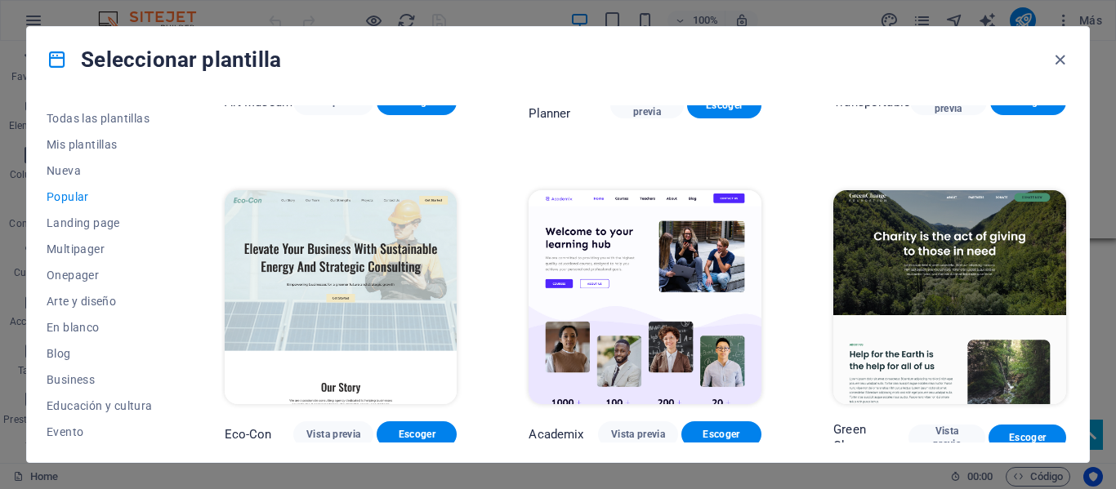
scroll to position [659, 0]
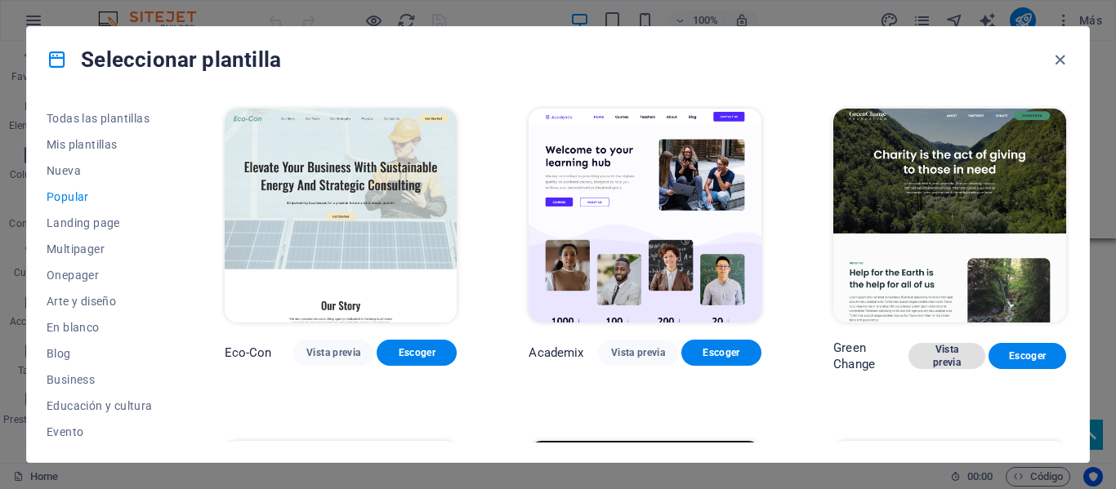
click at [950, 355] on span "Vista previa" at bounding box center [946, 356] width 51 height 26
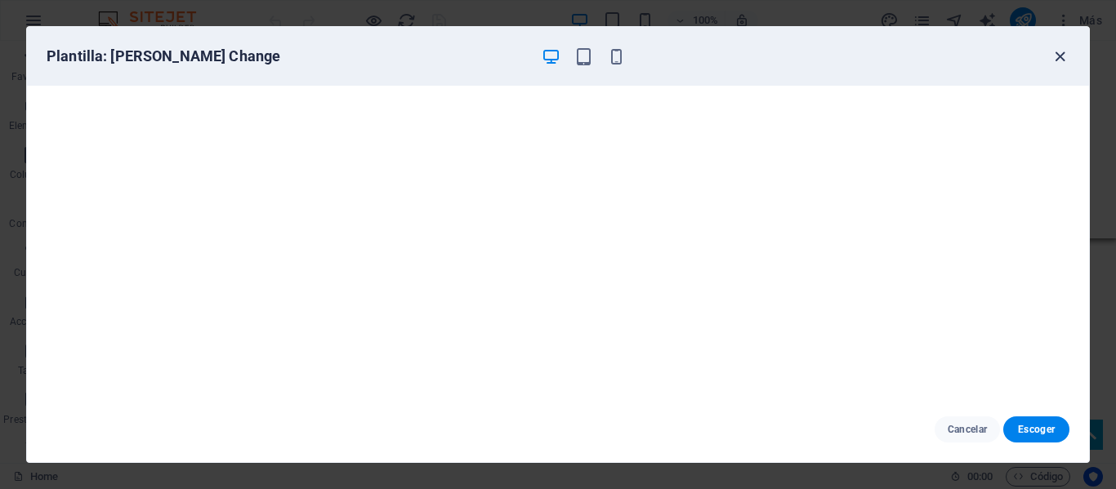
click at [1055, 63] on icon "button" at bounding box center [1059, 56] width 19 height 19
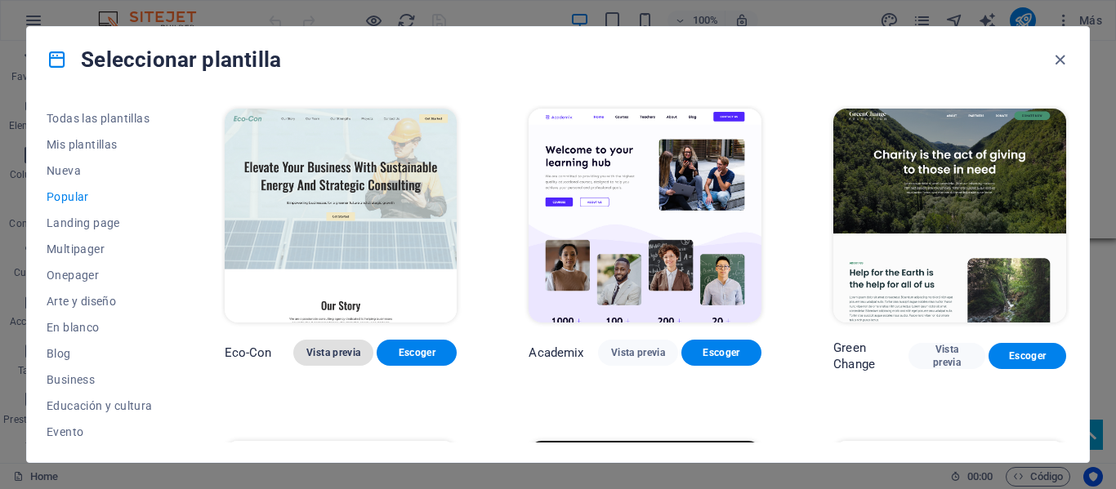
click at [339, 350] on span "Vista previa" at bounding box center [333, 352] width 54 height 13
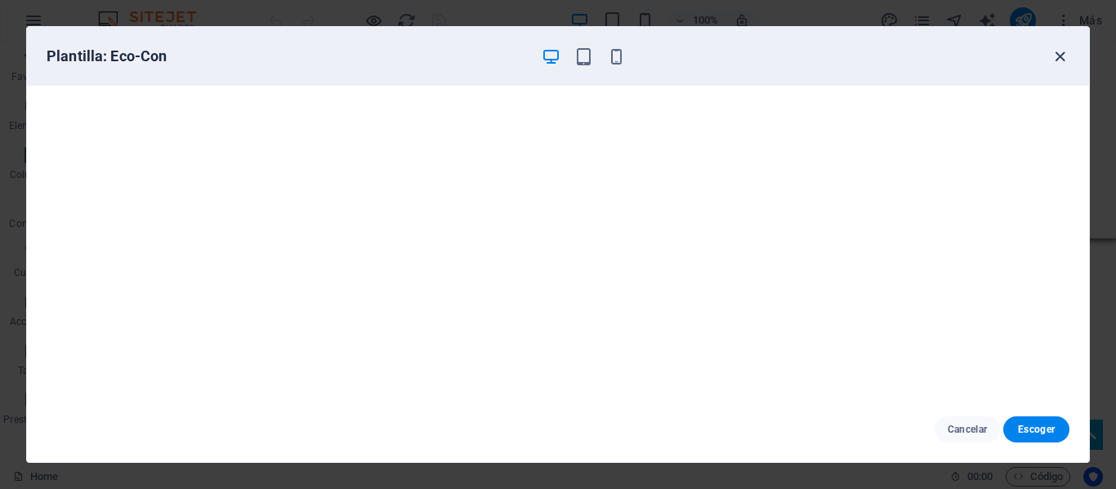
click at [1062, 60] on icon "button" at bounding box center [1059, 56] width 19 height 19
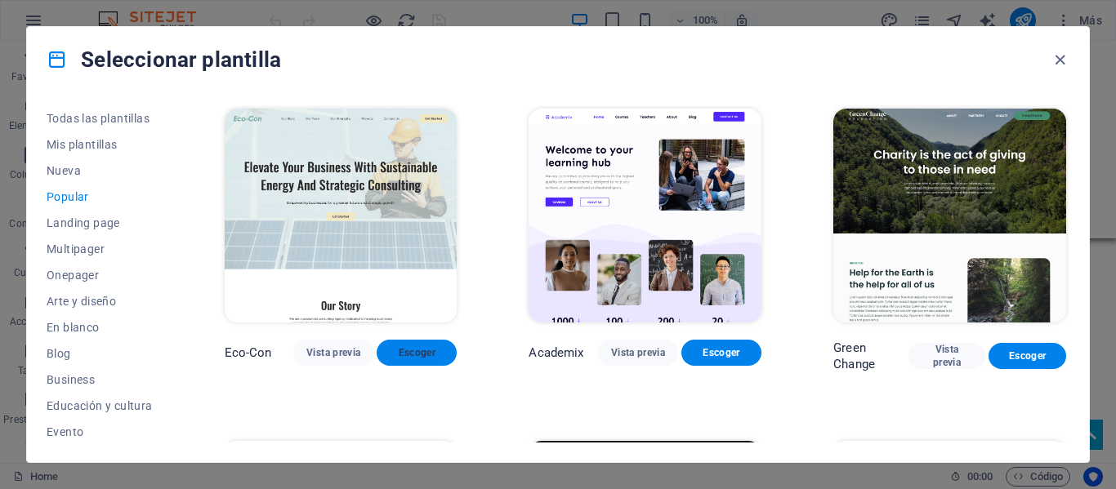
click at [404, 347] on span "Escoger" at bounding box center [417, 352] width 54 height 13
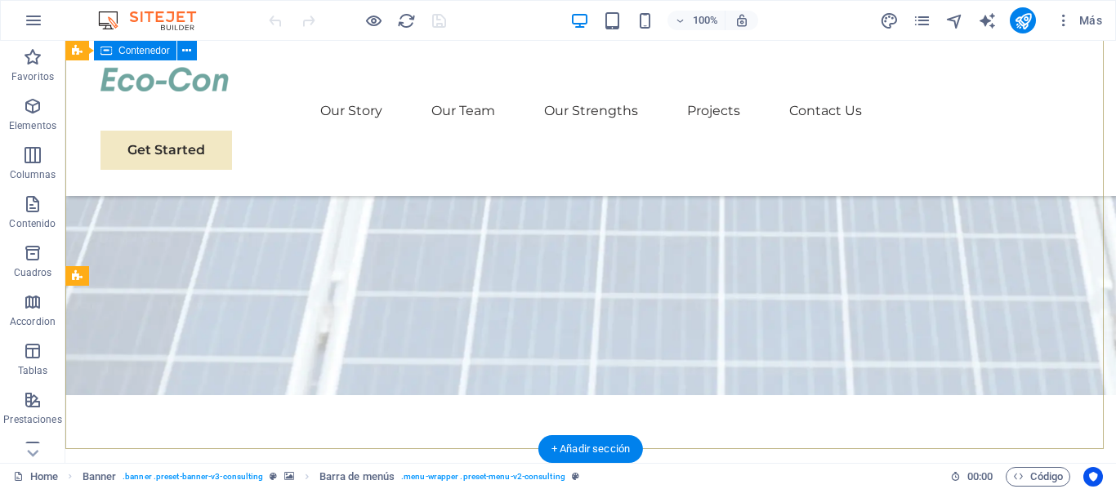
scroll to position [327, 0]
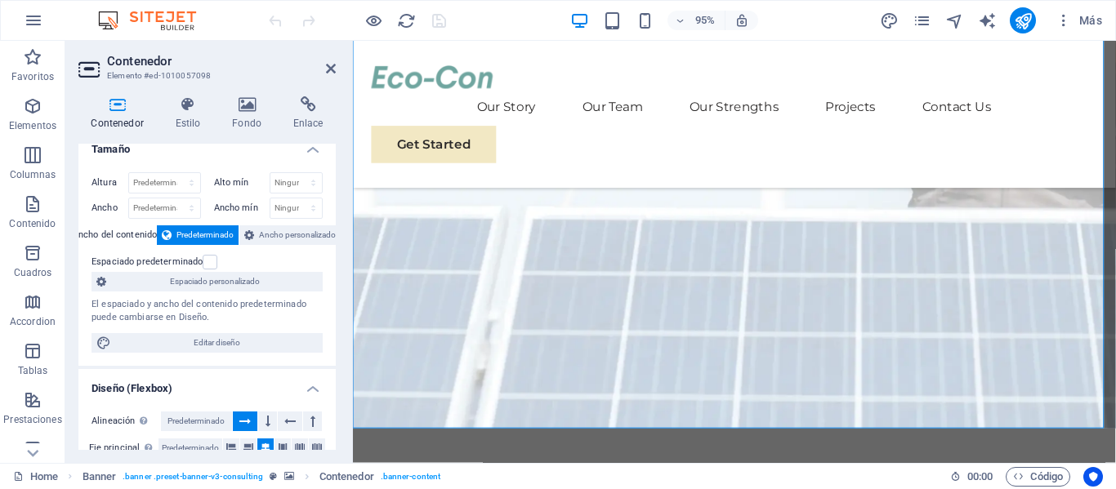
scroll to position [0, 0]
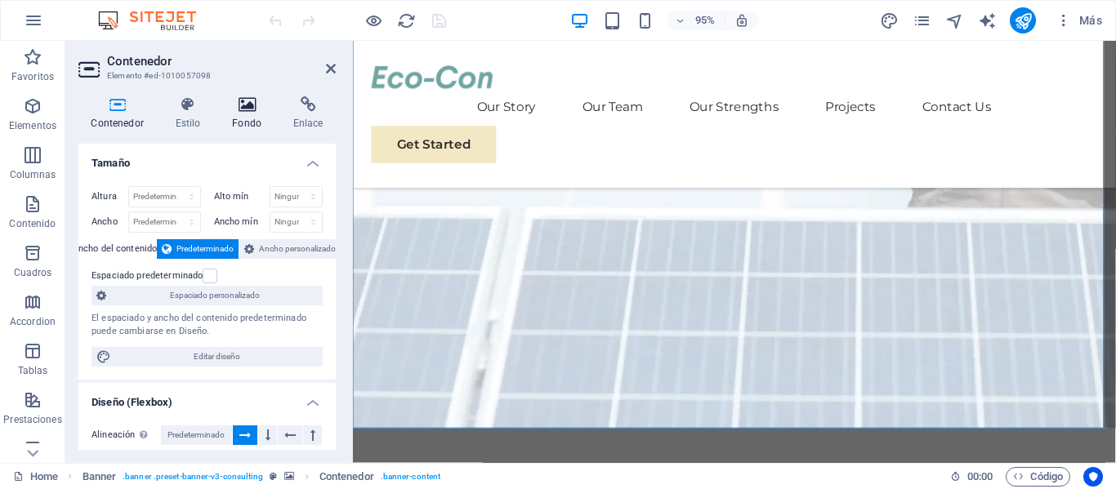
click at [239, 127] on h4 "Fondo" at bounding box center [250, 113] width 61 height 34
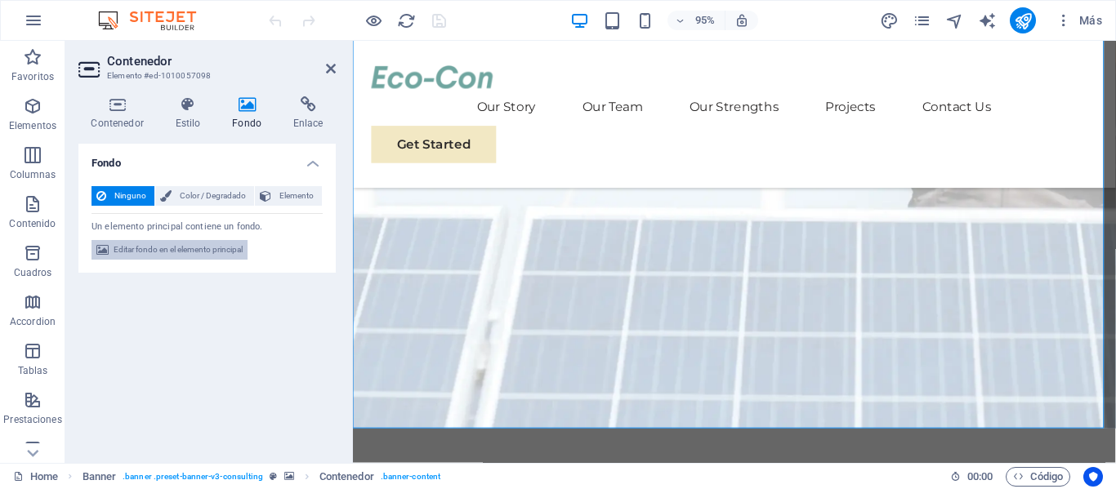
click at [243, 253] on span "Editar fondo en el elemento principal" at bounding box center [178, 250] width 129 height 20
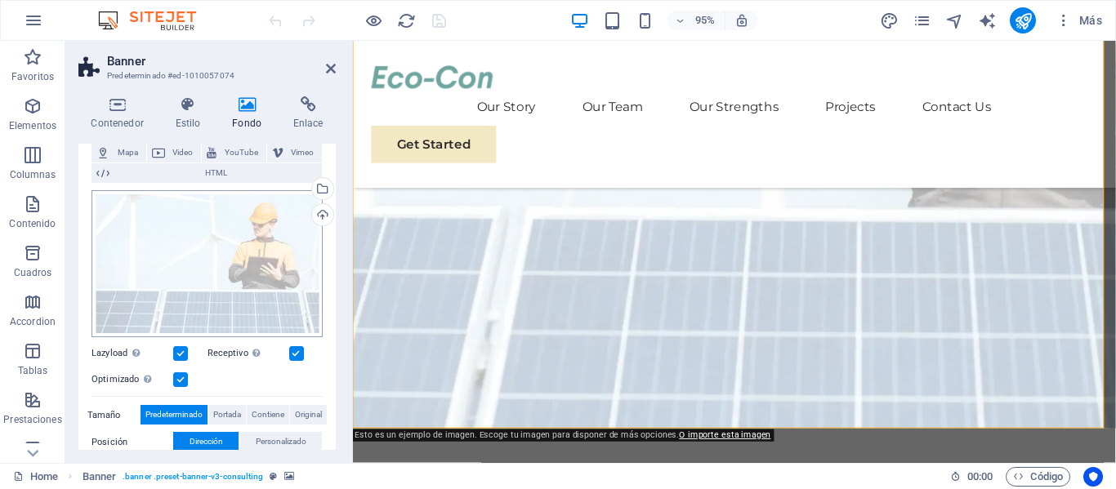
scroll to position [82, 0]
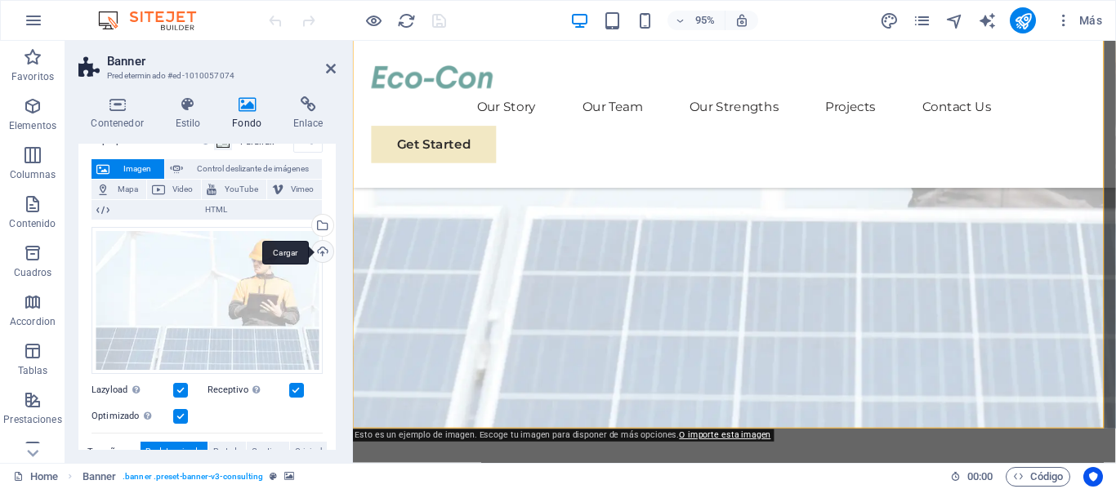
click at [319, 251] on div "Cargar" at bounding box center [321, 253] width 25 height 25
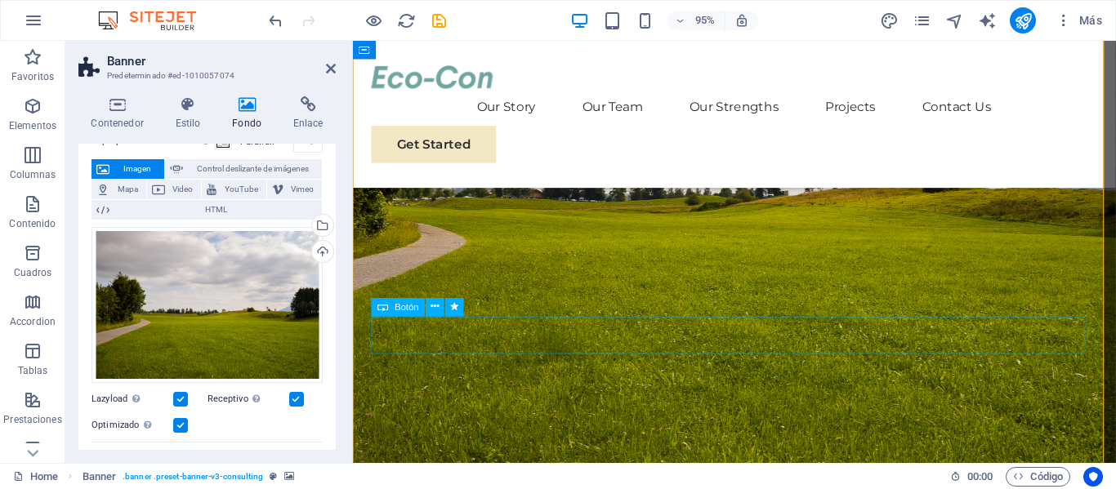
scroll to position [245, 0]
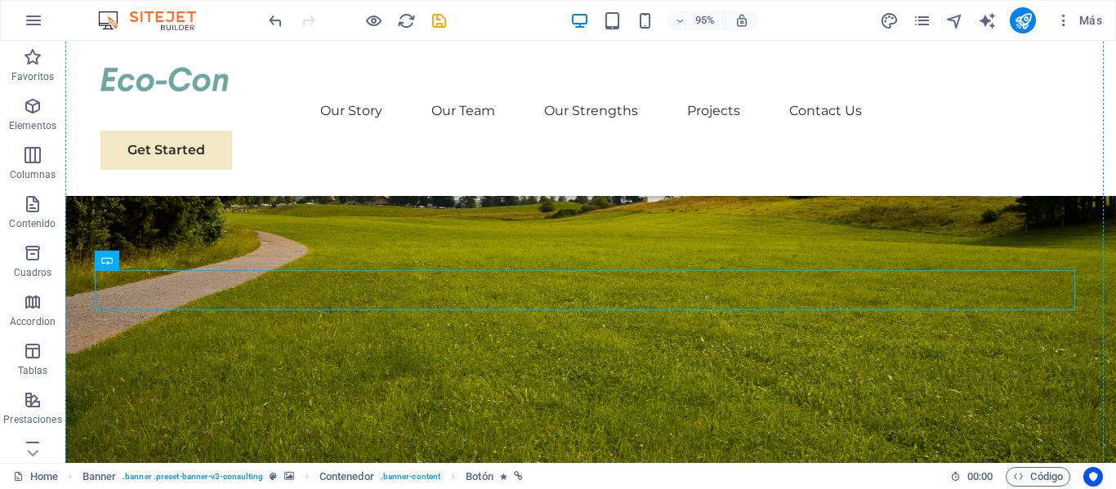
drag, startPoint x: 456, startPoint y: 350, endPoint x: 728, endPoint y: 337, distance: 272.4
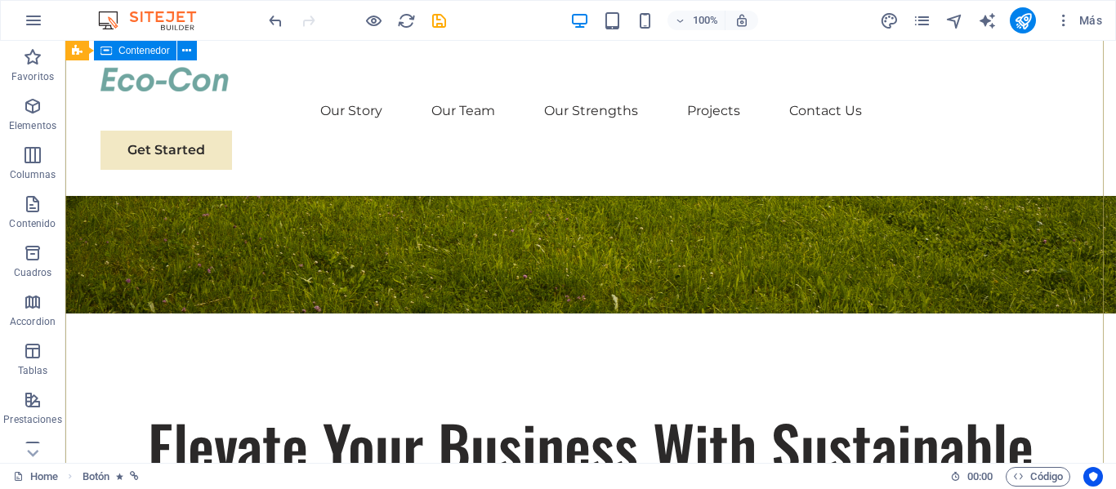
scroll to position [217, 0]
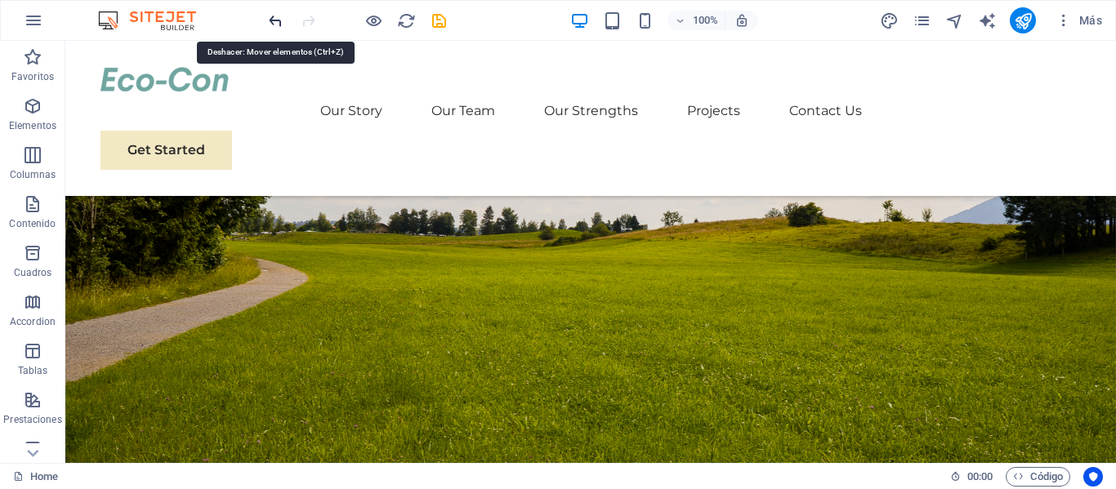
click at [279, 25] on icon "undo" at bounding box center [275, 20] width 19 height 19
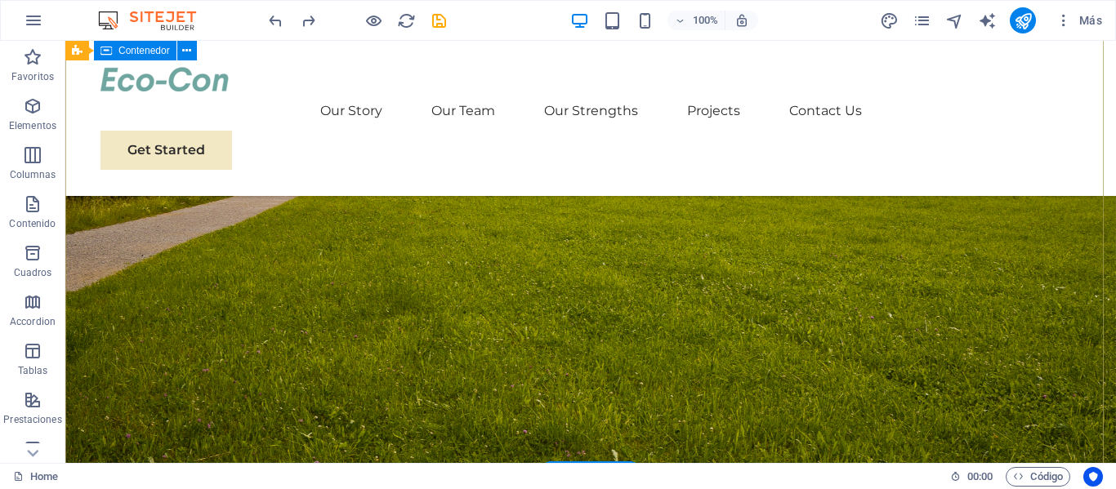
scroll to position [299, 0]
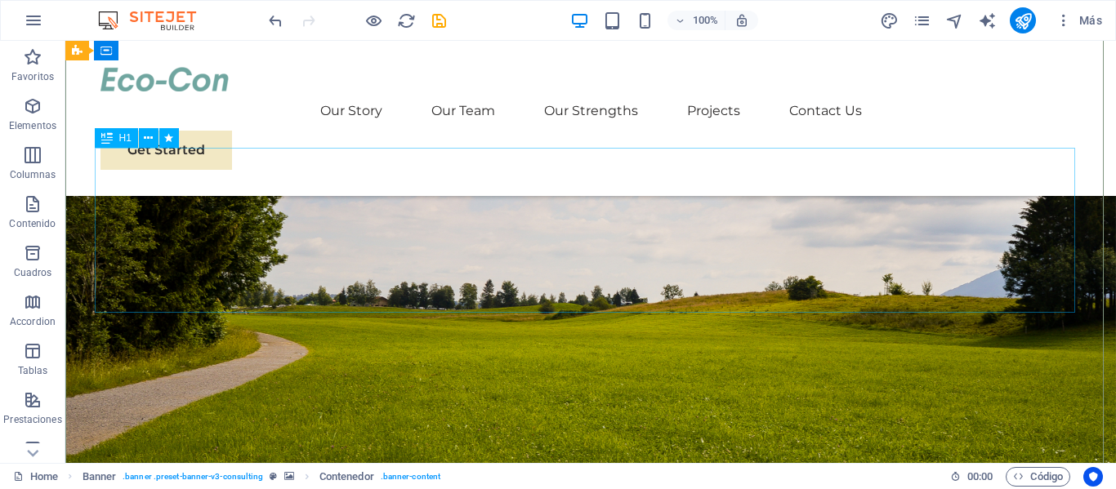
scroll to position [94, 0]
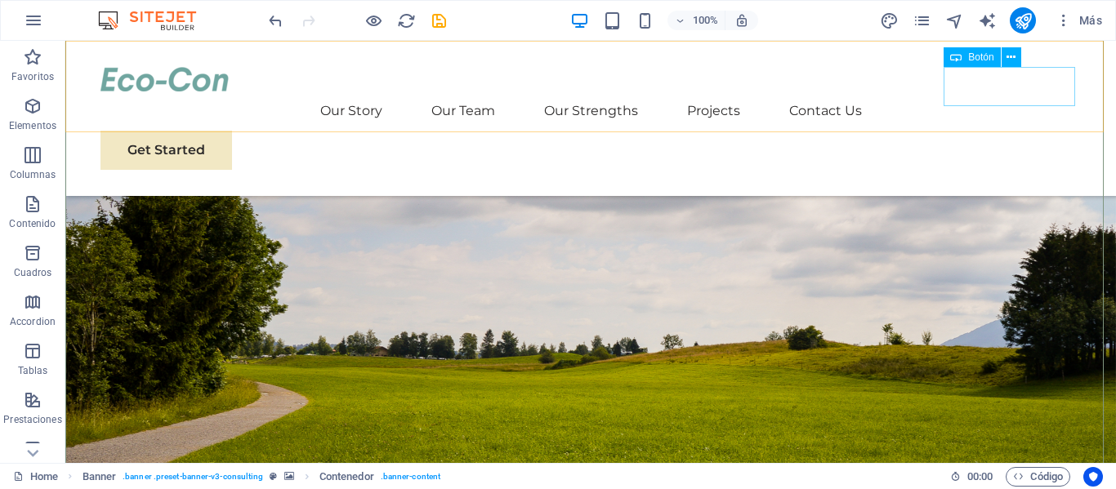
click at [994, 131] on div "Get Started" at bounding box center [590, 150] width 980 height 39
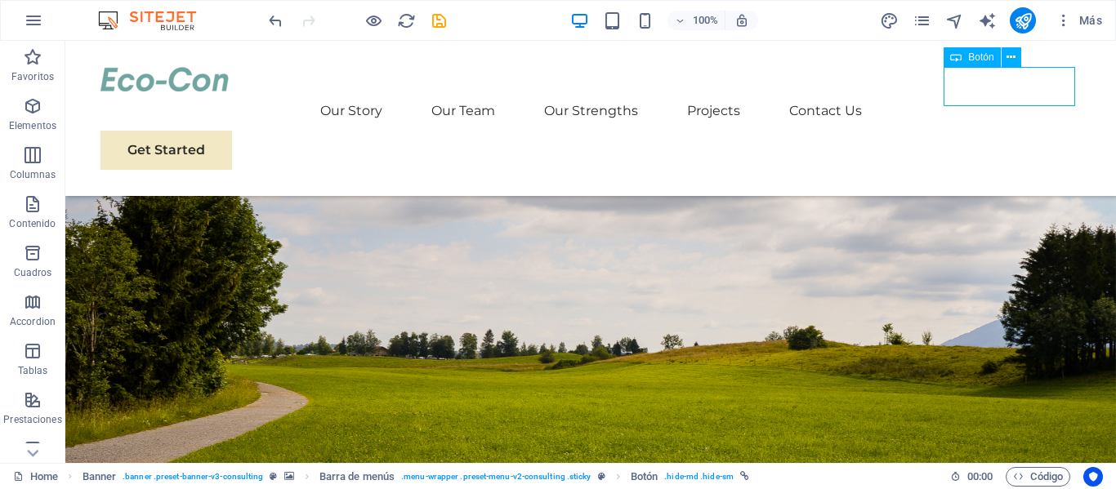
click at [997, 131] on div "Get Started" at bounding box center [590, 150] width 980 height 39
click at [1002, 131] on div "Get Started" at bounding box center [590, 150] width 980 height 39
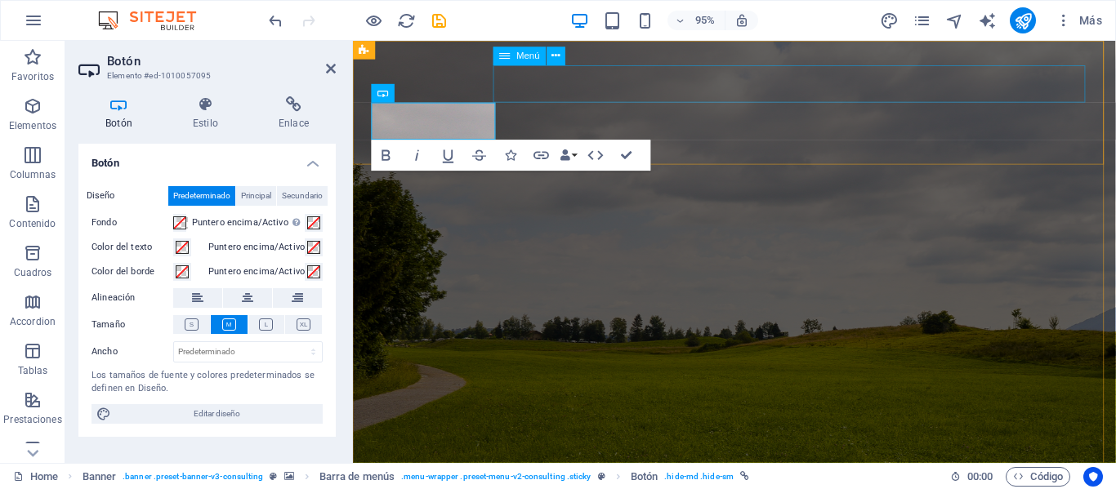
scroll to position [0, 0]
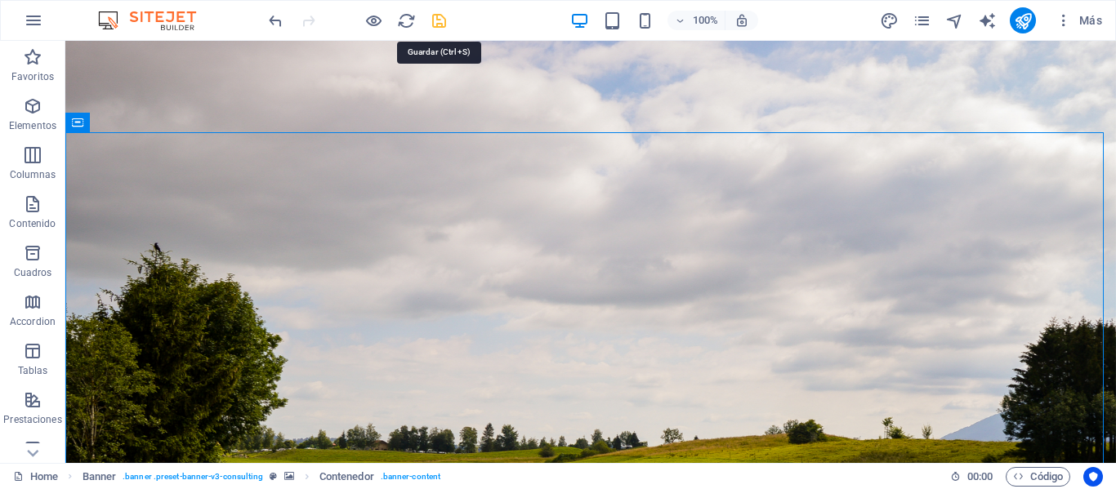
click at [444, 22] on icon "save" at bounding box center [439, 20] width 19 height 19
checkbox input "false"
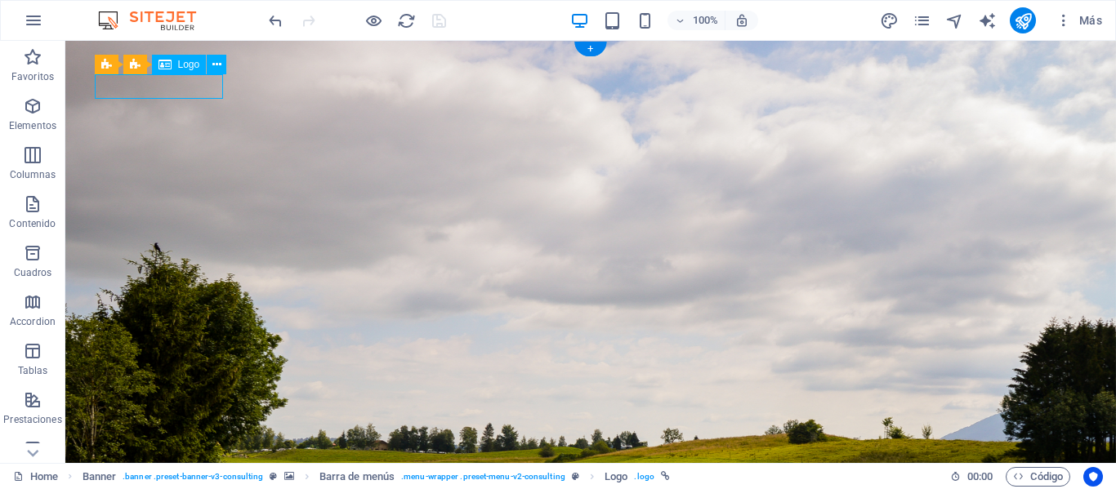
select select "px"
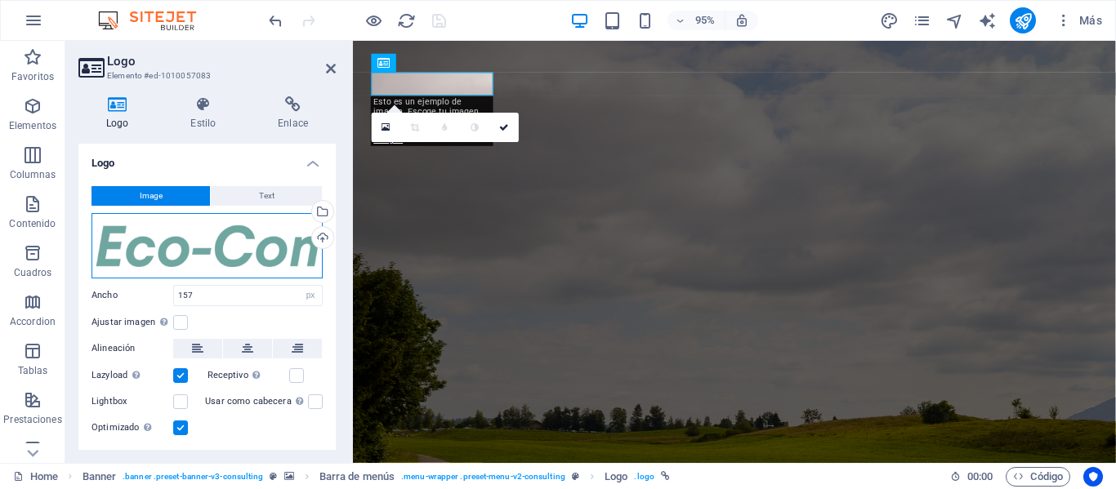
click at [267, 264] on div "Arrastra archivos aquí, haz clic para escoger archivos o selecciona archivos de…" at bounding box center [206, 245] width 231 height 65
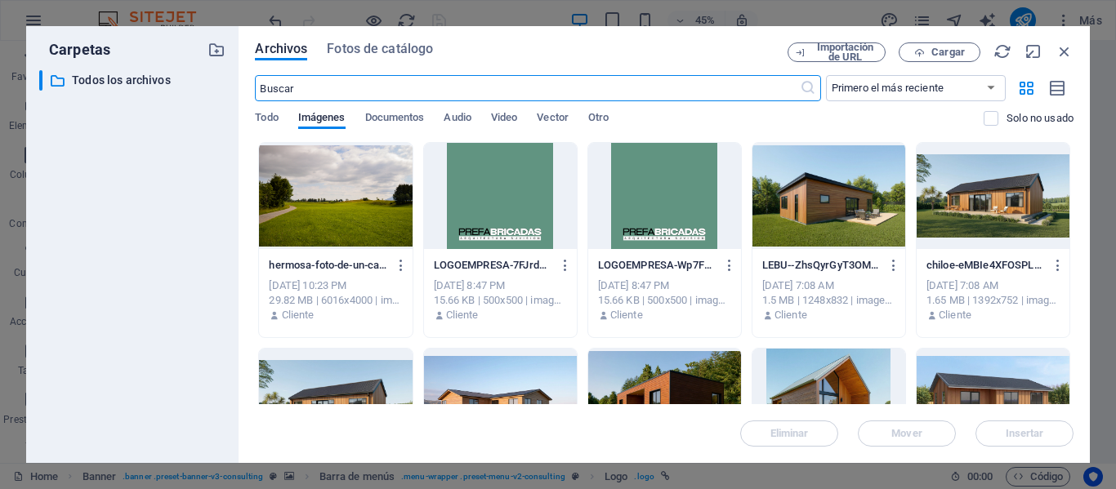
click at [497, 229] on div at bounding box center [500, 196] width 153 height 106
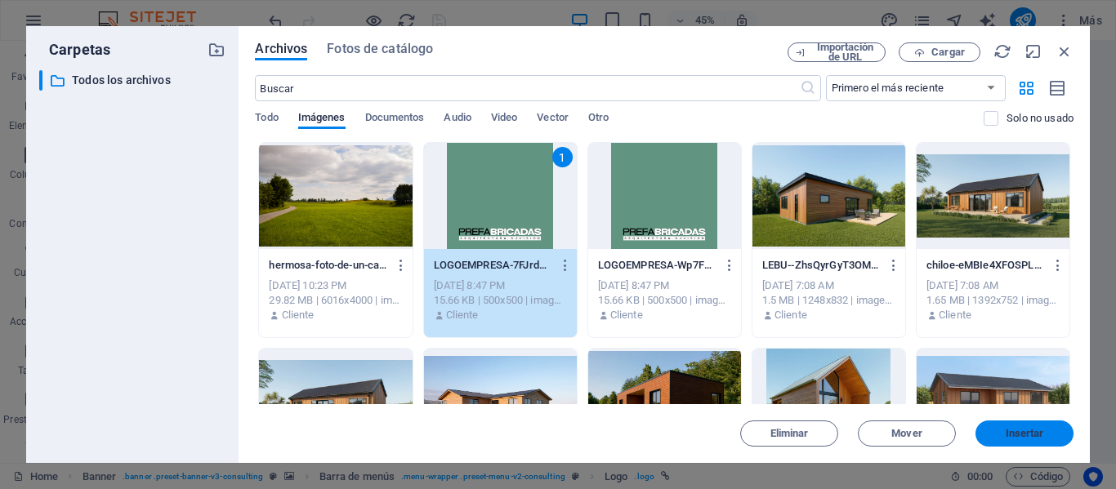
click at [1000, 433] on span "Insertar" at bounding box center [1024, 434] width 85 height 10
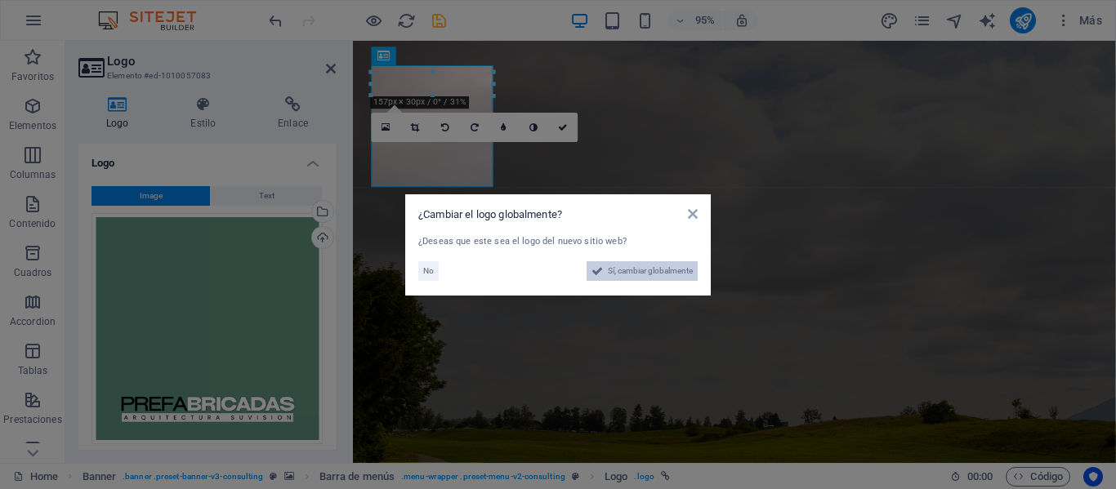
click at [621, 272] on span "Sí, cambiar globalmente" at bounding box center [650, 271] width 85 height 20
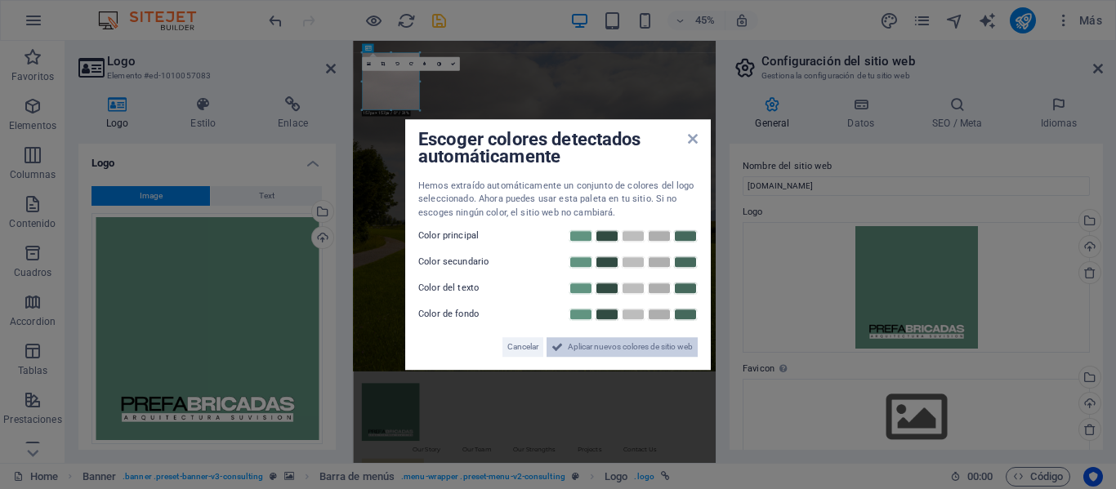
click at [635, 356] on span "Aplicar nuevos colores de sitio web" at bounding box center [630, 347] width 125 height 20
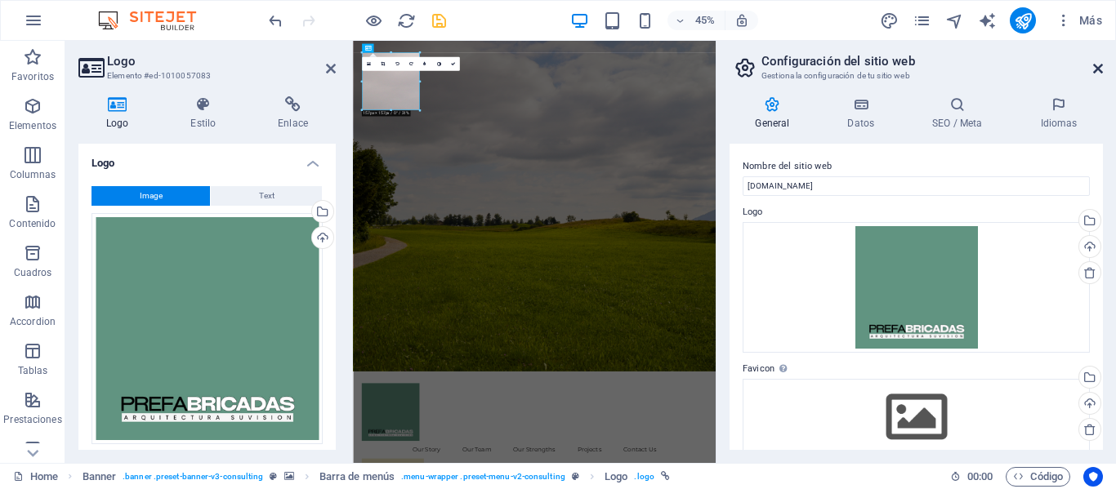
click at [1099, 69] on icon at bounding box center [1098, 68] width 10 height 13
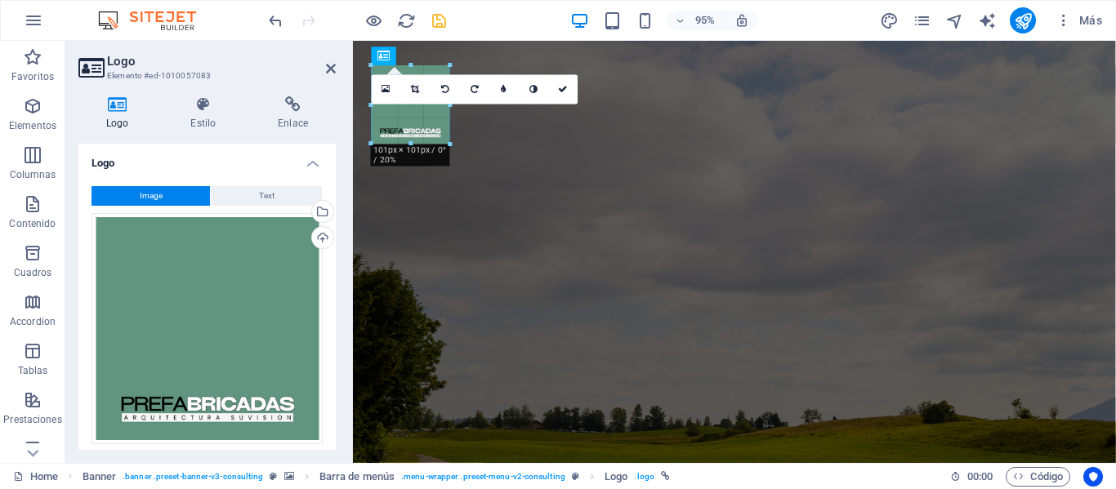
drag, startPoint x: 430, startPoint y: 186, endPoint x: 97, endPoint y: 100, distance: 344.3
type input "101"
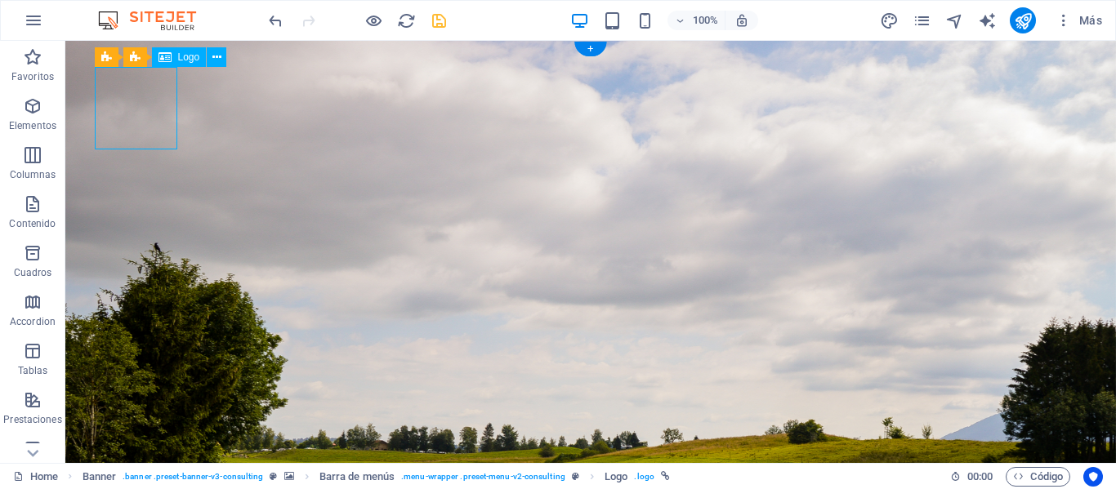
select select "px"
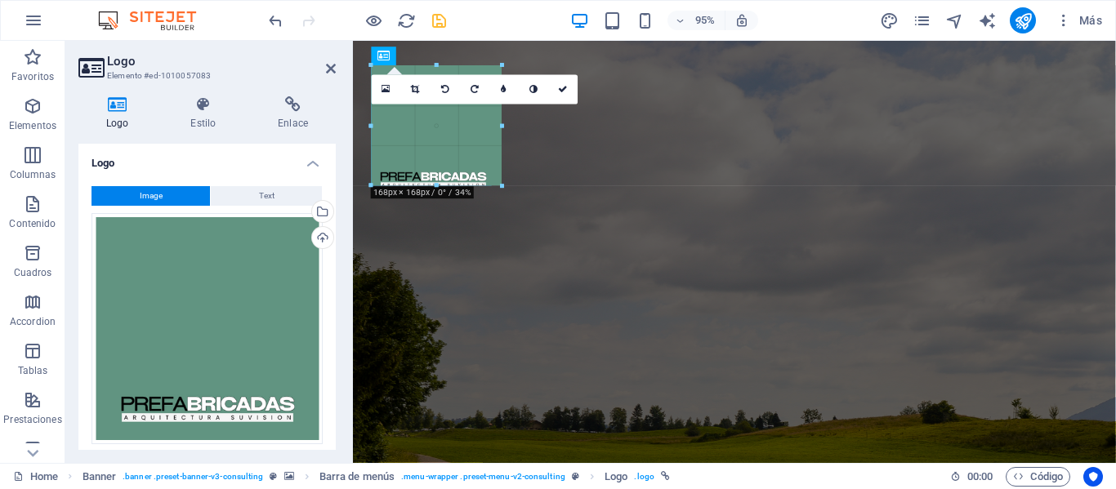
drag, startPoint x: 451, startPoint y: 121, endPoint x: 149, endPoint y: 86, distance: 303.5
type input "155"
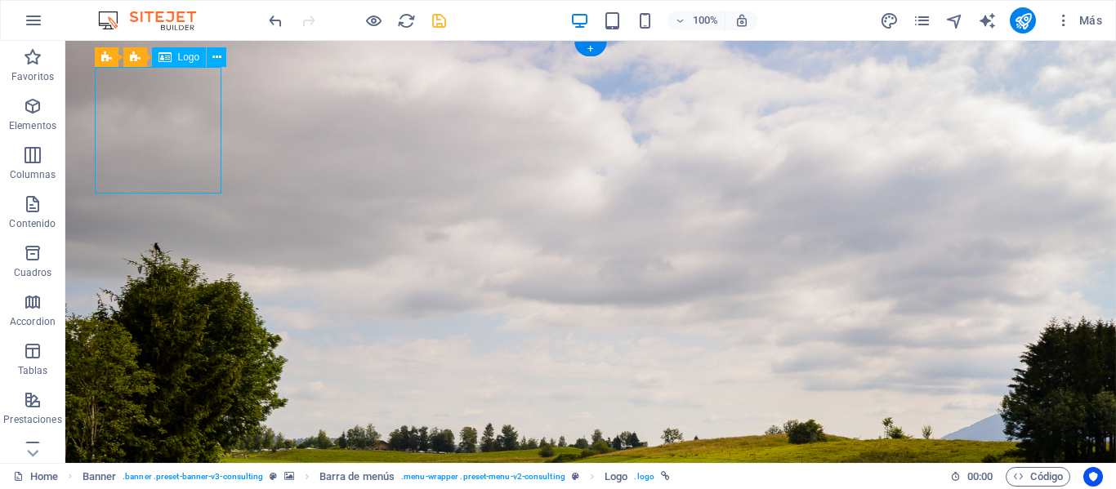
select select "px"
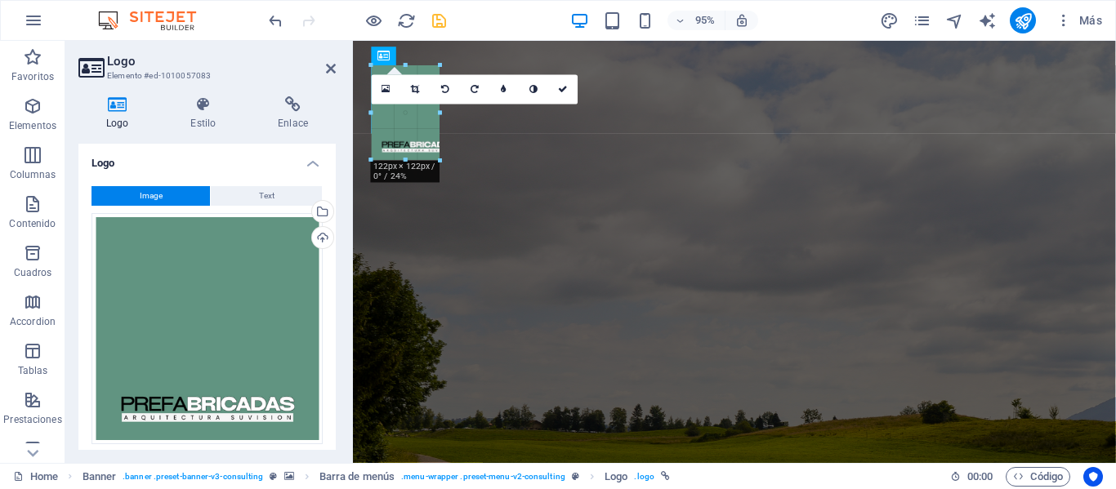
drag, startPoint x: 435, startPoint y: 66, endPoint x: 111, endPoint y: 107, distance: 326.0
type input "88"
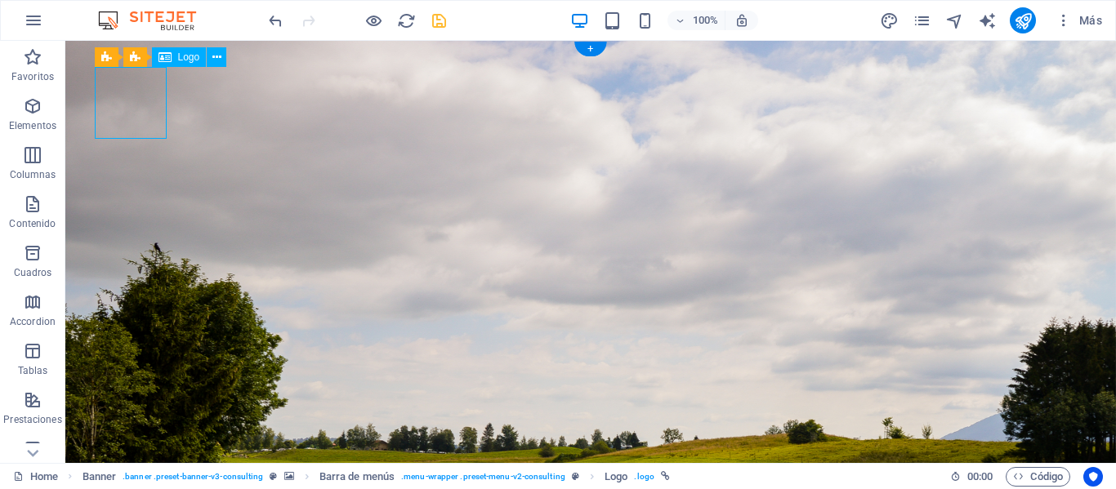
select select "px"
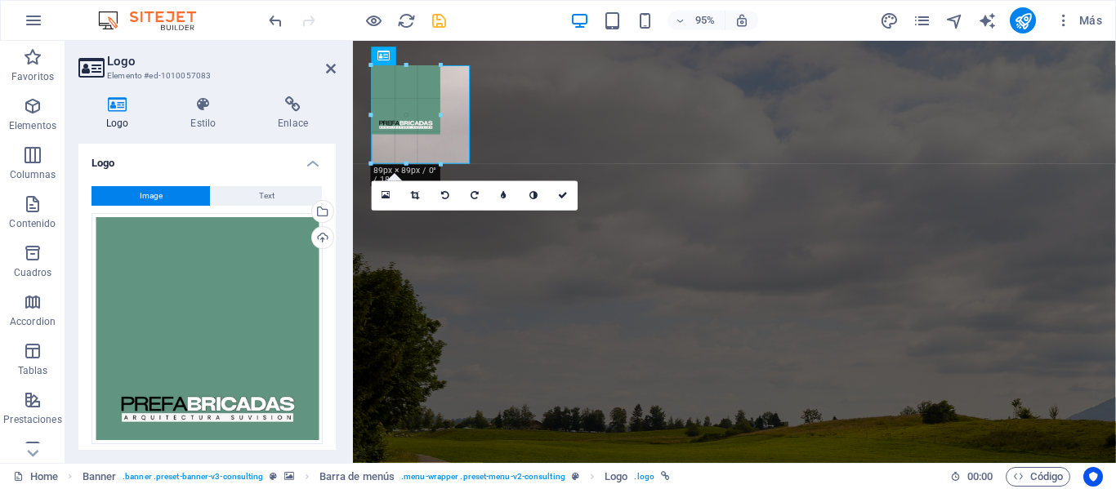
drag, startPoint x: 438, startPoint y: 98, endPoint x: 140, endPoint y: 78, distance: 298.8
type input "127"
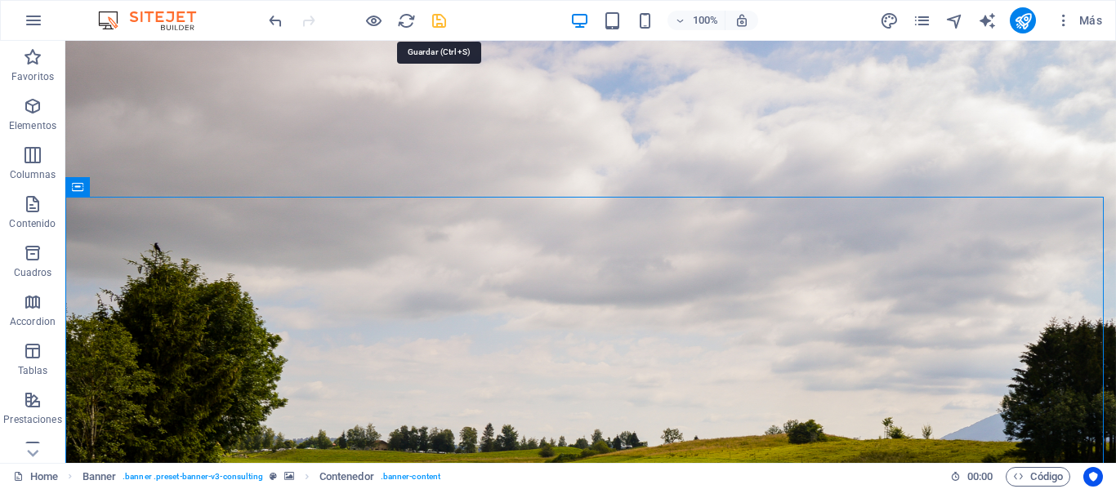
click at [436, 19] on icon "save" at bounding box center [439, 20] width 19 height 19
checkbox input "false"
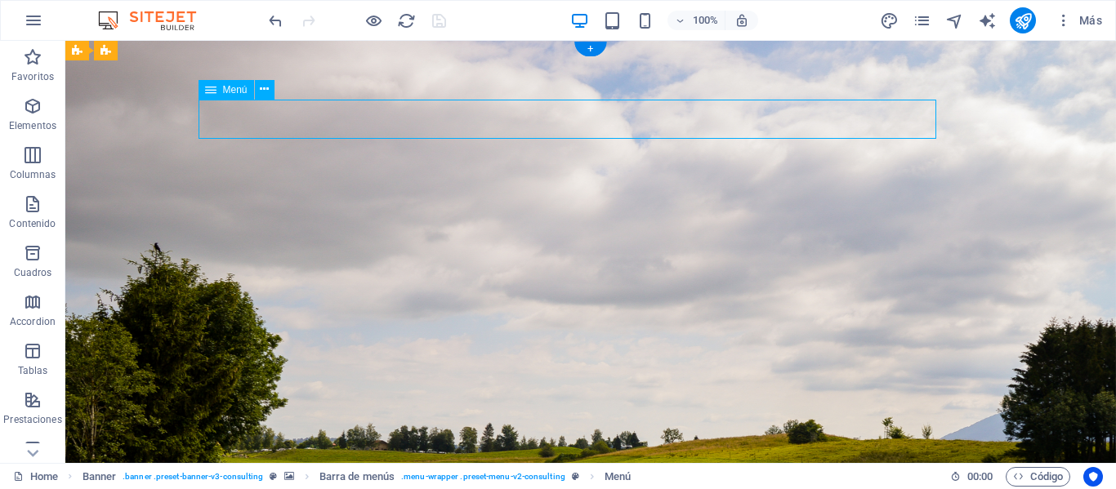
select select
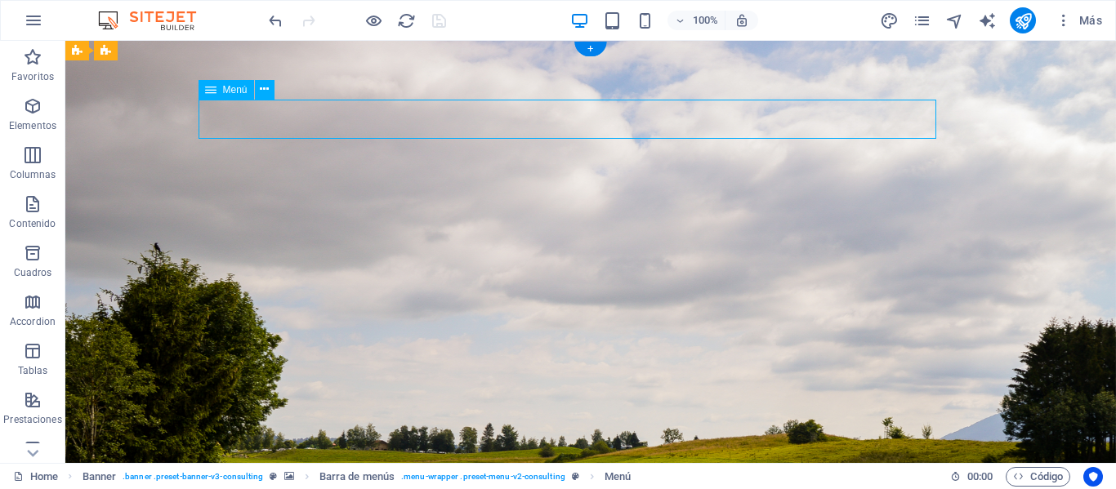
select select
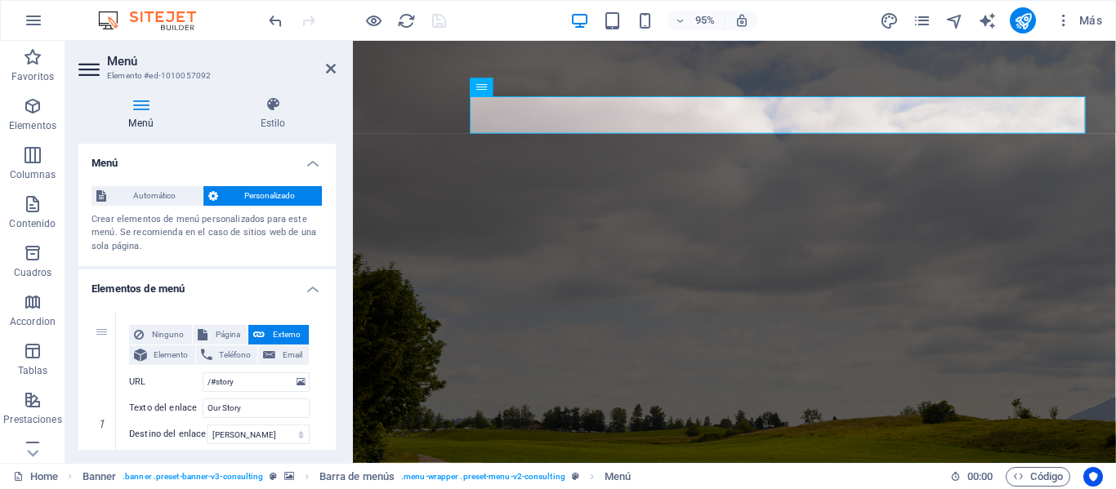
scroll to position [163, 0]
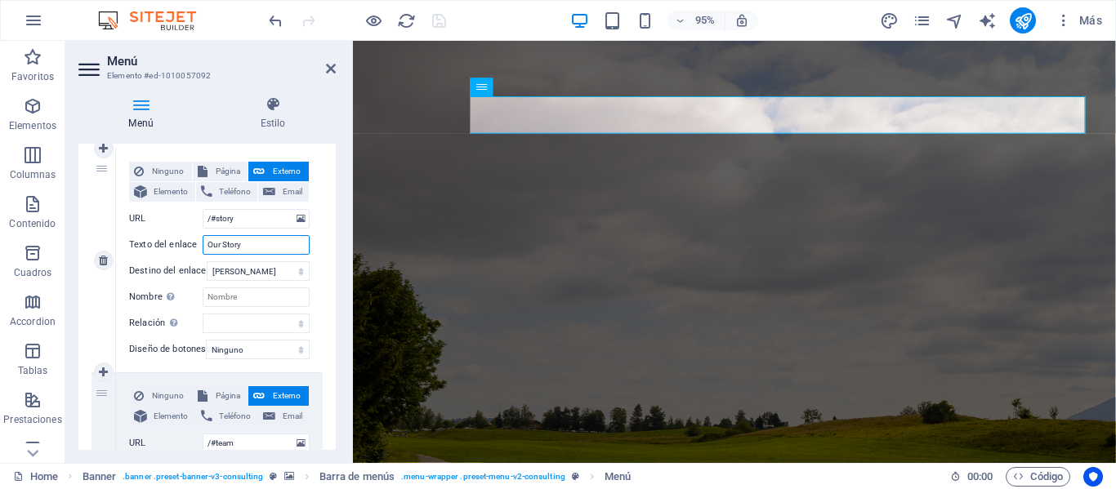
click at [245, 245] on input "Our Story" at bounding box center [256, 245] width 107 height 20
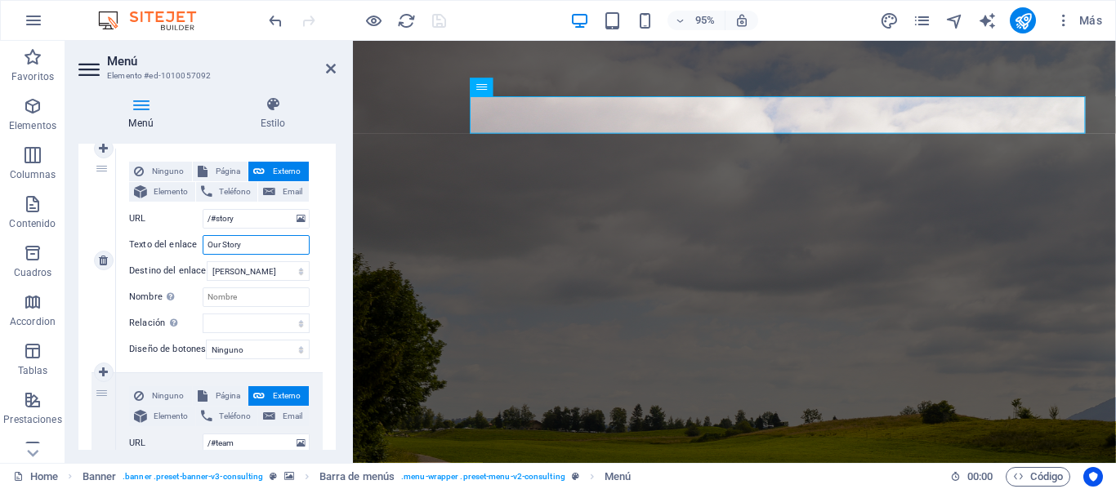
click at [245, 245] on input "Our Story" at bounding box center [256, 245] width 107 height 20
type input "Nuestra"
select select
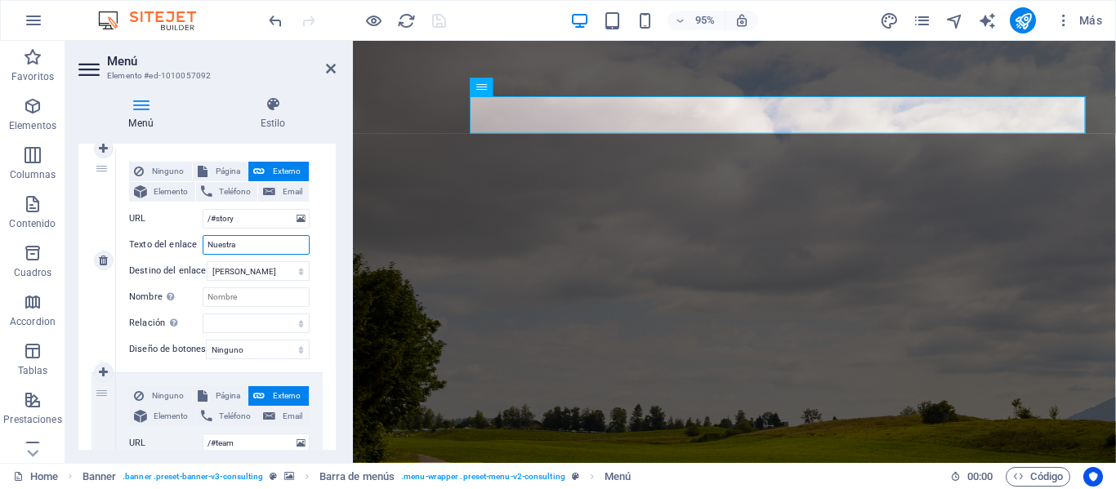
select select
type input "Nuestra hi"
select select
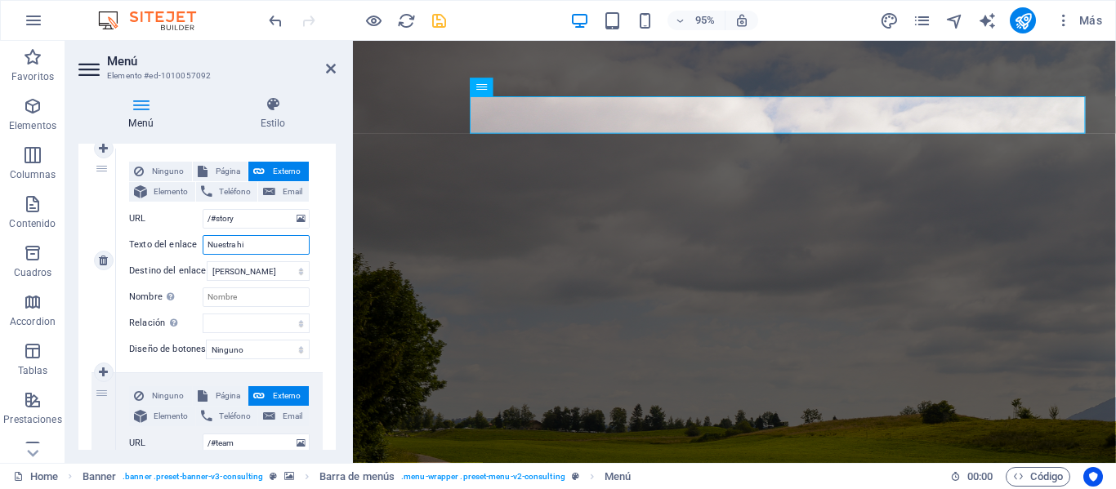
select select
type input "Nuestra historia"
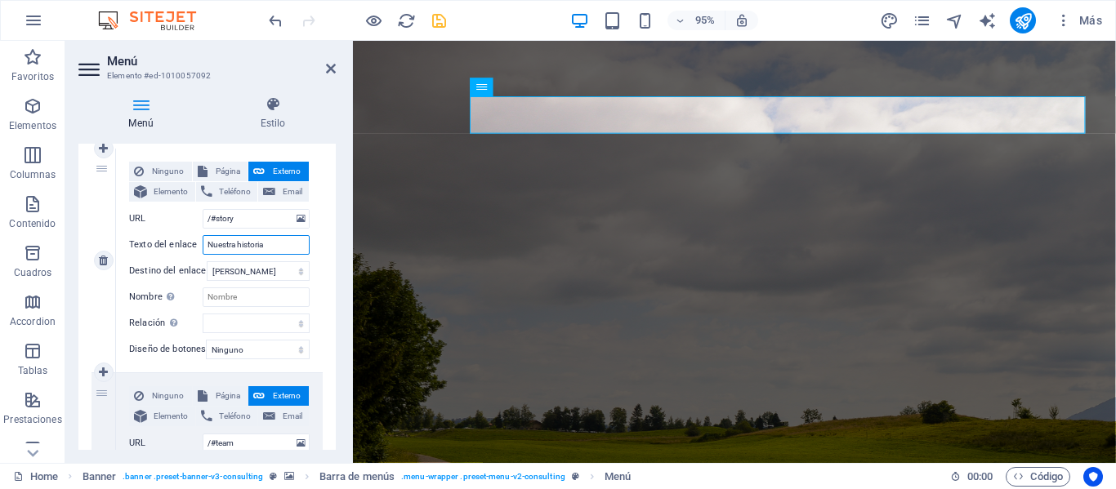
select select
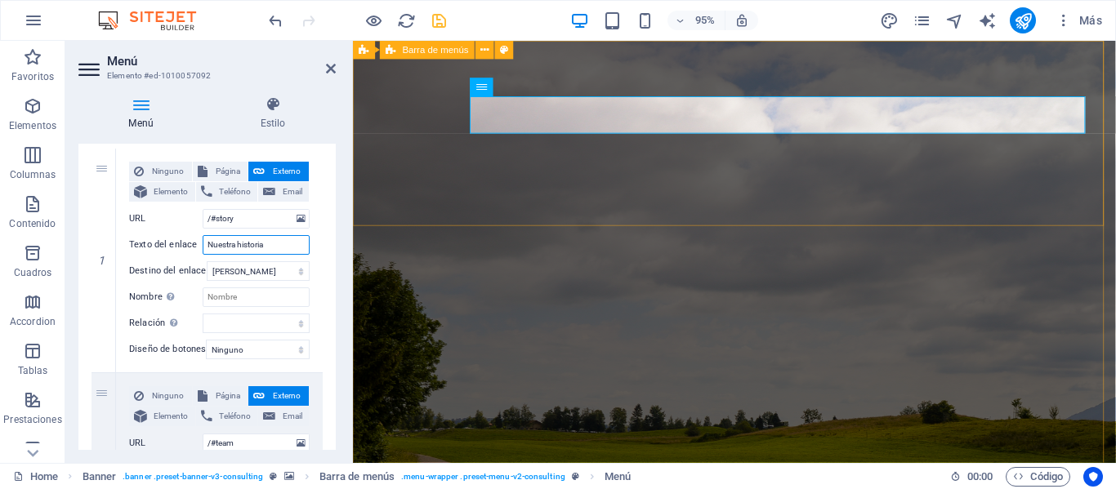
type input "Nuestra historia"
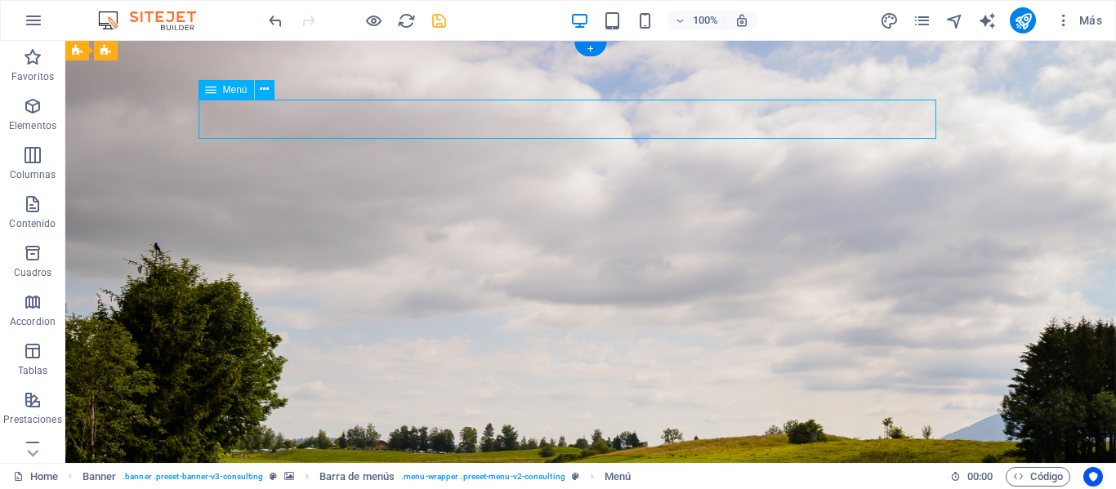
select select
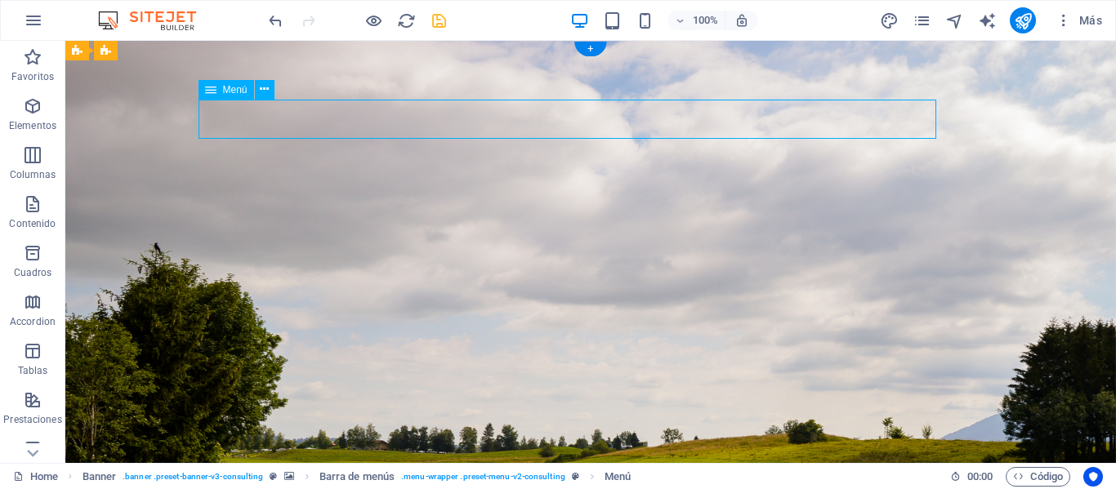
select select
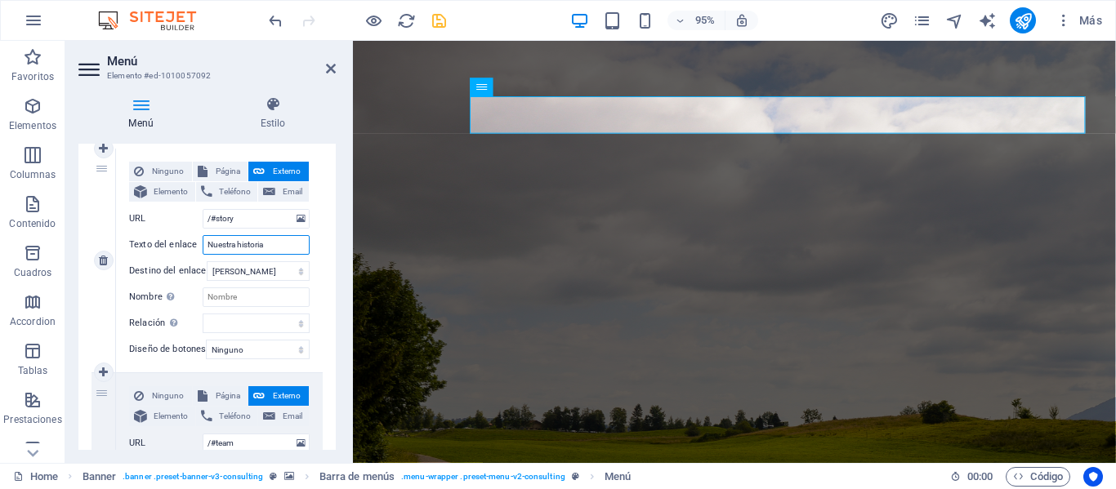
click at [256, 246] on input "Nuestra historia" at bounding box center [256, 245] width 107 height 20
type input "Nuestra Historia"
select select
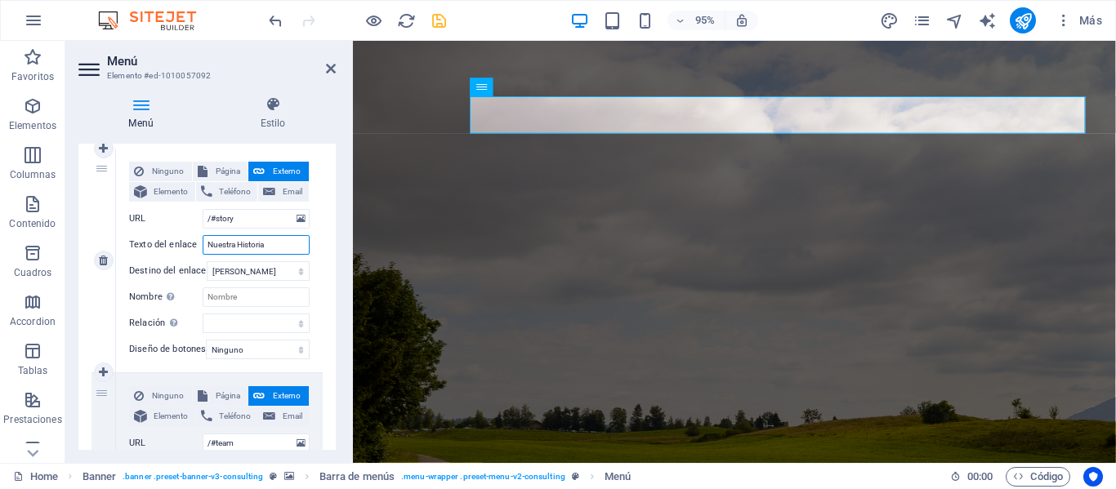
select select
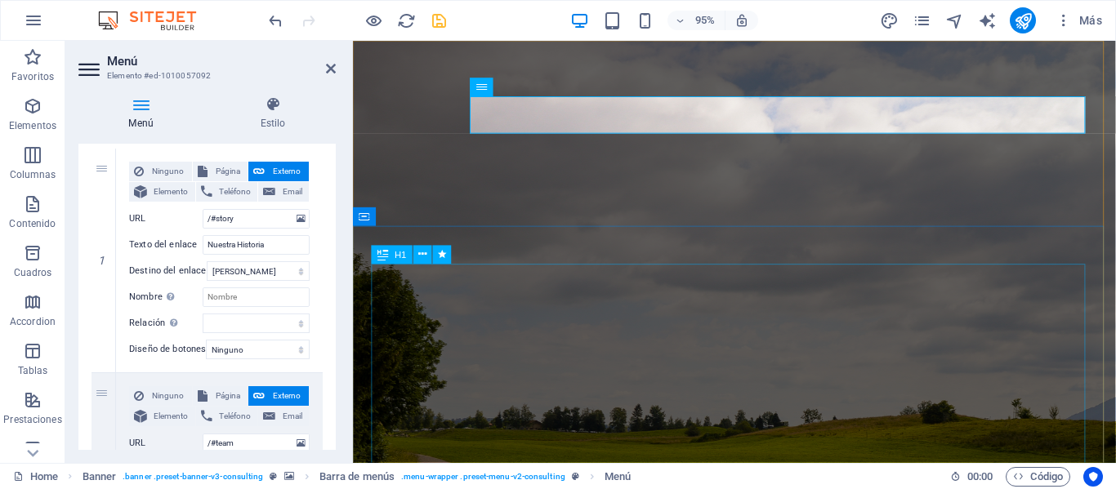
drag, startPoint x: 446, startPoint y: 314, endPoint x: 731, endPoint y: 301, distance: 285.4
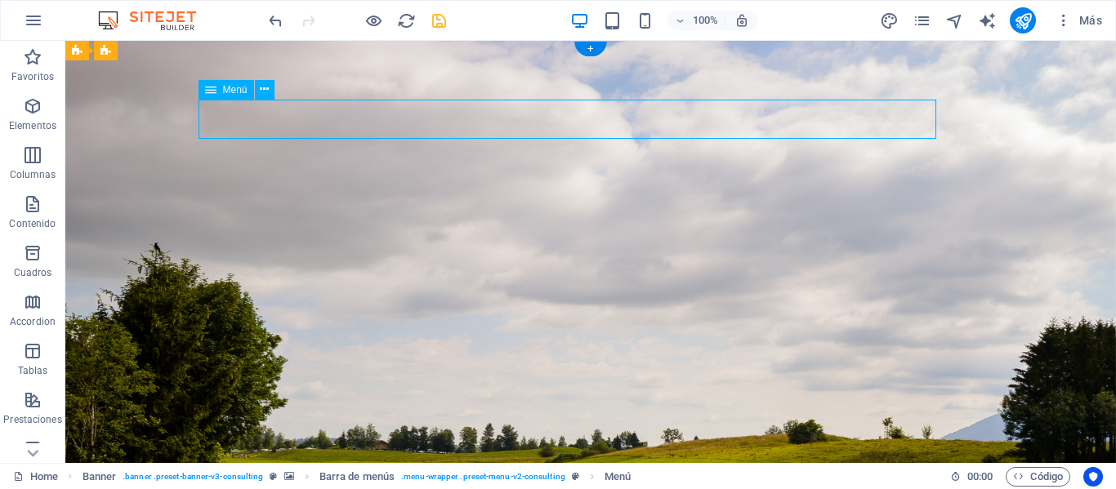
select select
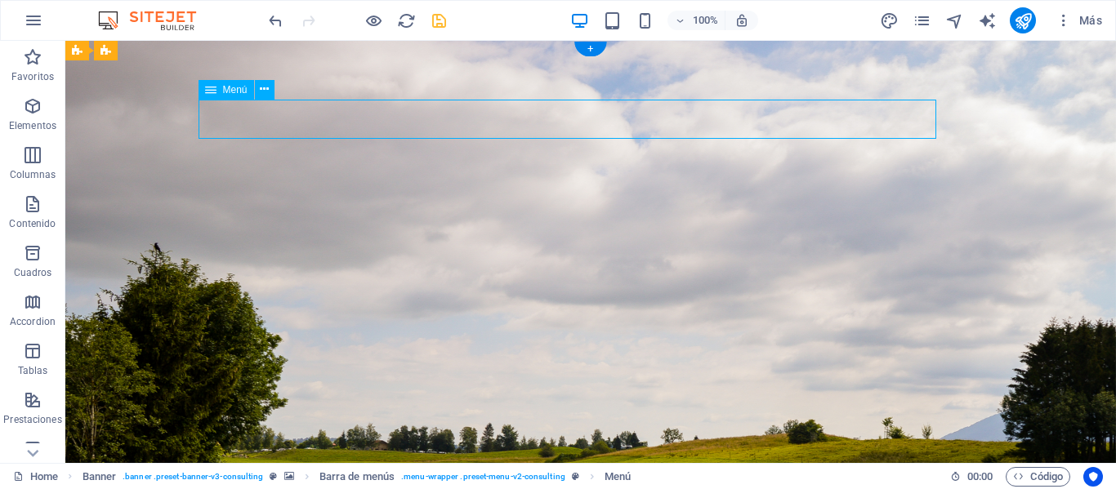
select select
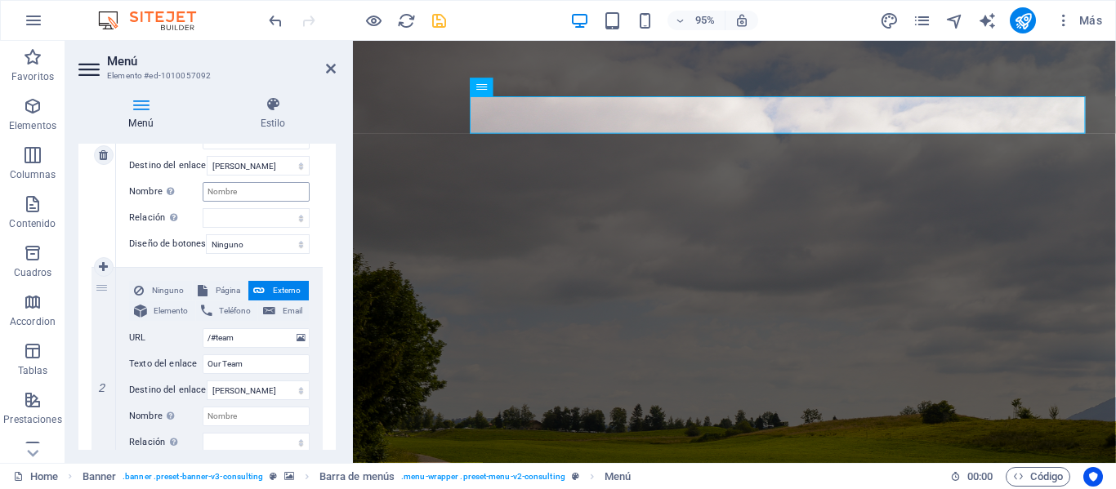
scroll to position [327, 0]
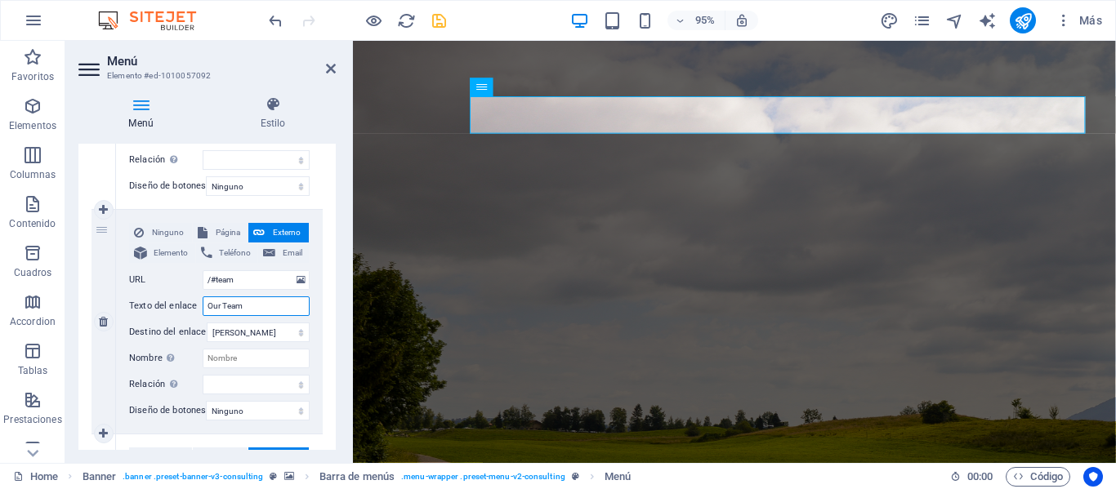
click at [238, 310] on input "Our Team" at bounding box center [256, 307] width 107 height 20
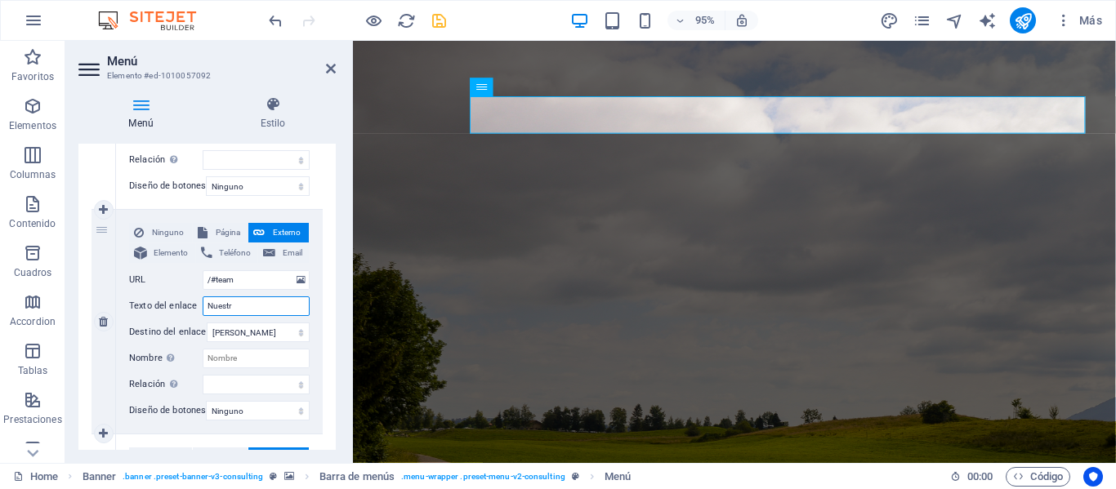
type input "Nuestro"
select select
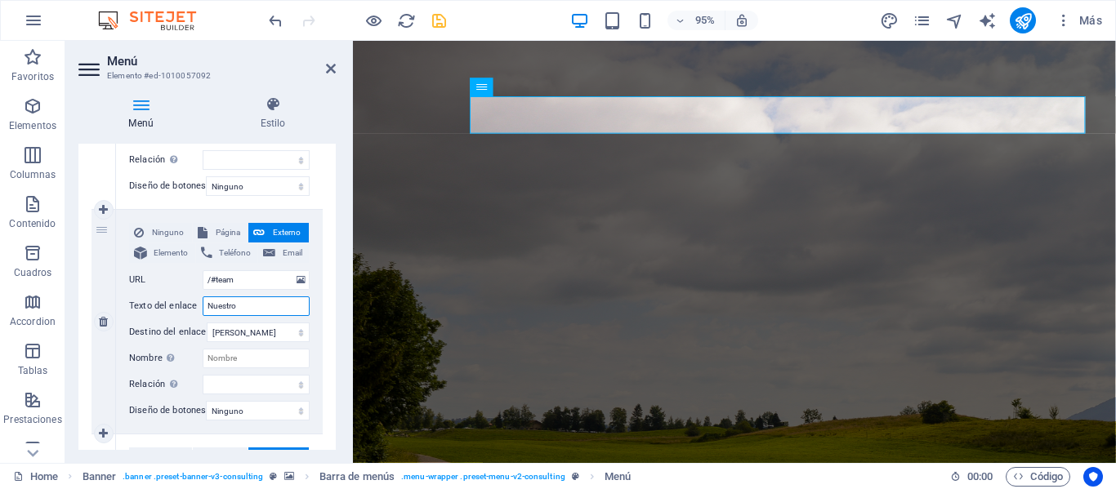
select select
type input "Nuestro Equipo"
select select
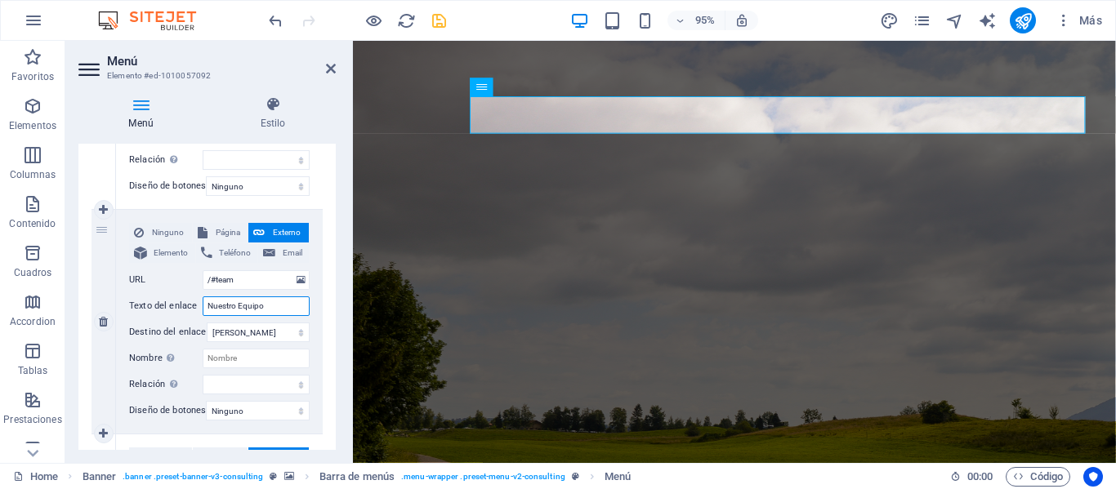
select select
type input "Nuestro Equipo"
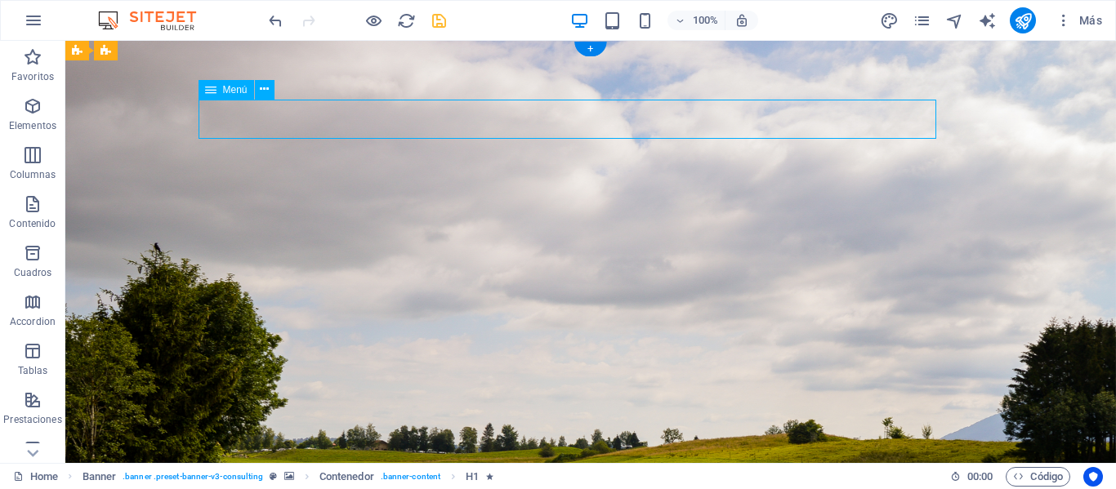
select select
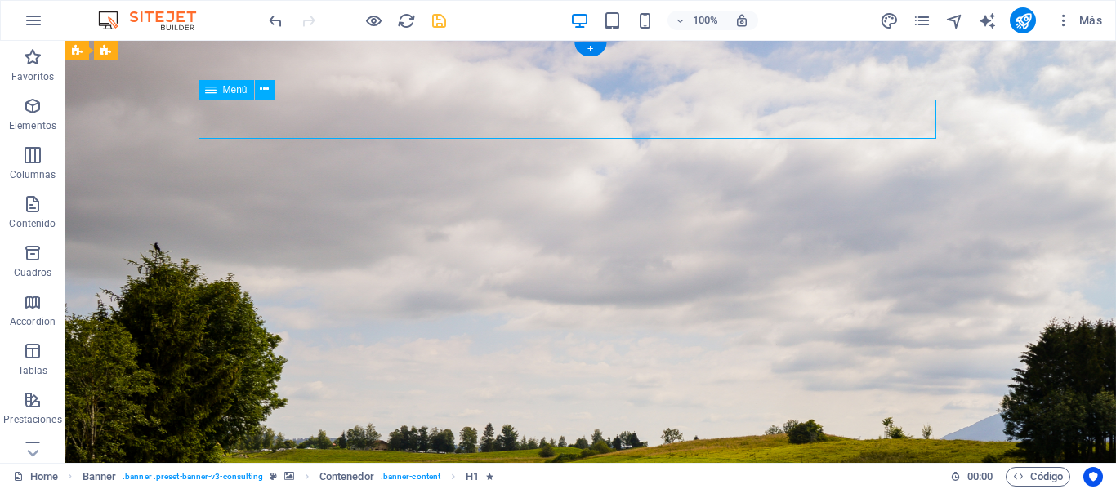
select select
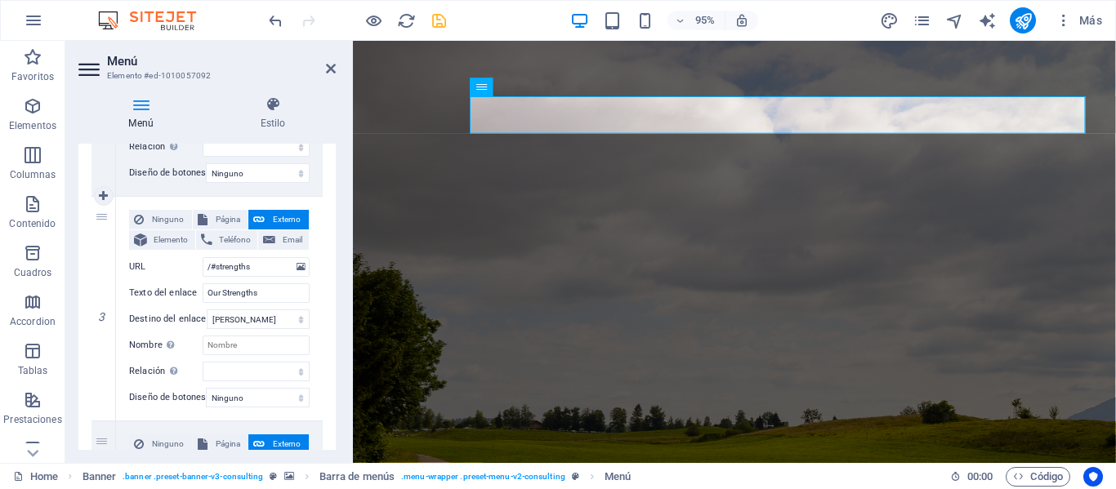
scroll to position [572, 0]
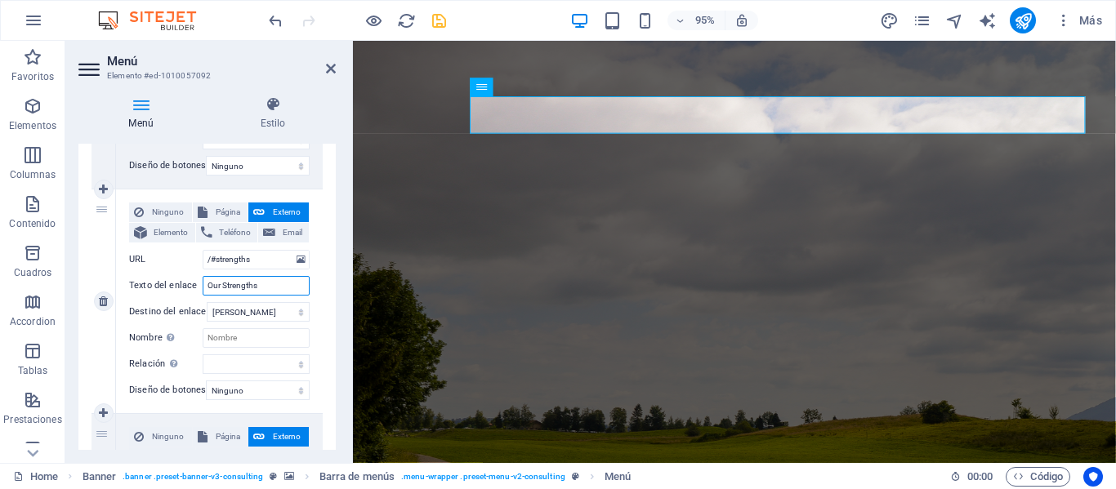
click at [239, 281] on input "Our Strengths" at bounding box center [256, 286] width 107 height 20
click at [239, 280] on input "Our Strengths" at bounding box center [256, 286] width 107 height 20
click at [238, 280] on input "Our Strengths" at bounding box center [256, 286] width 107 height 20
paste input "Nuestras Fortaleza"
type input "Nuestras Fortalezas"
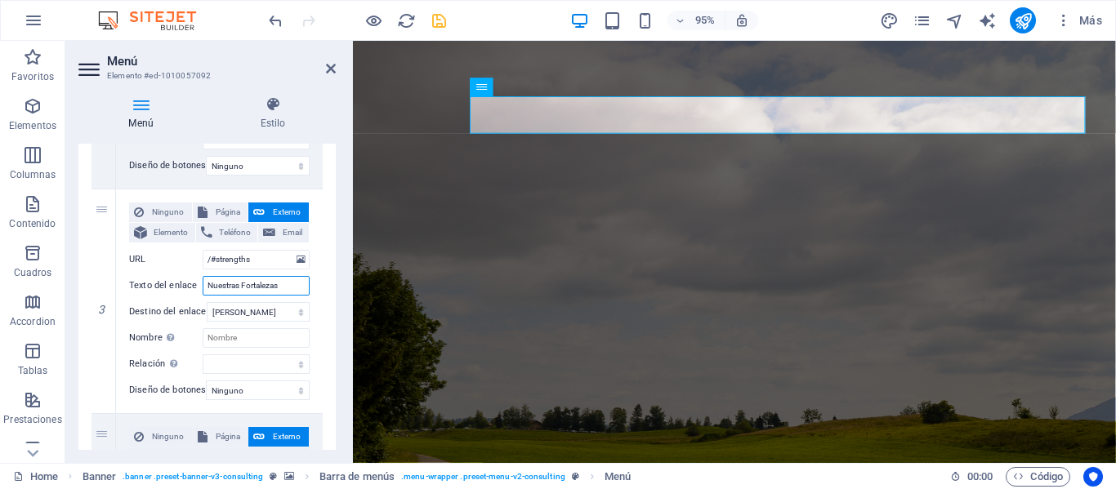
select select
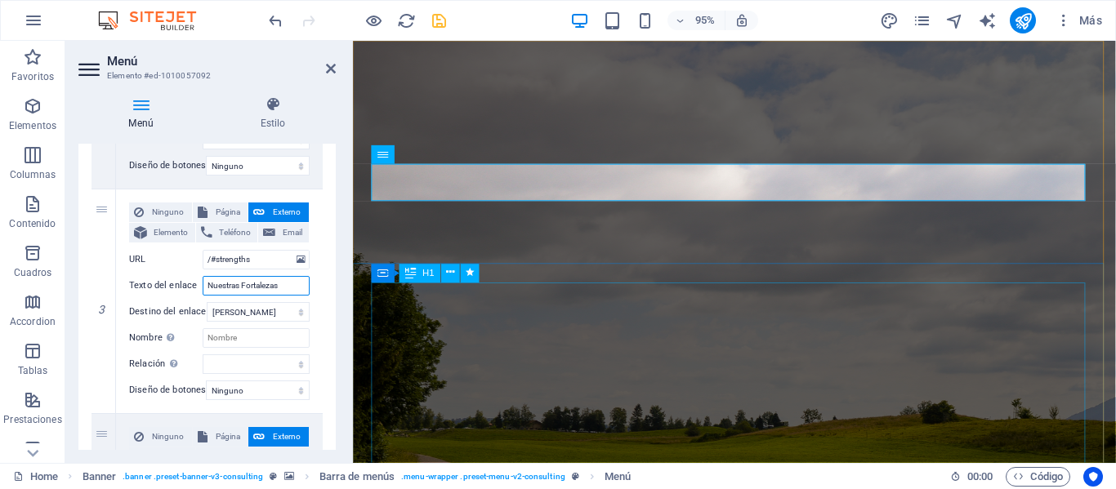
type input "Nuestras Fortalezas"
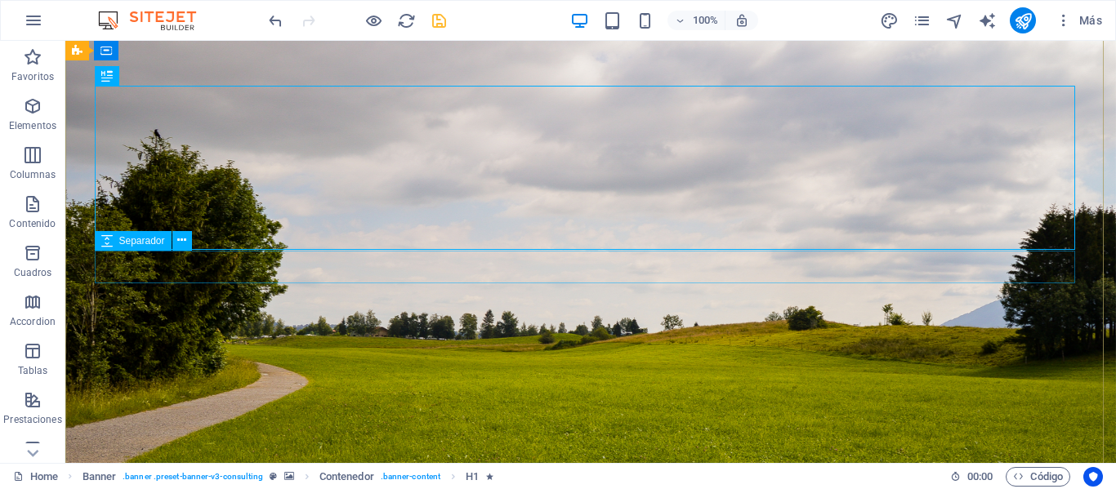
scroll to position [0, 0]
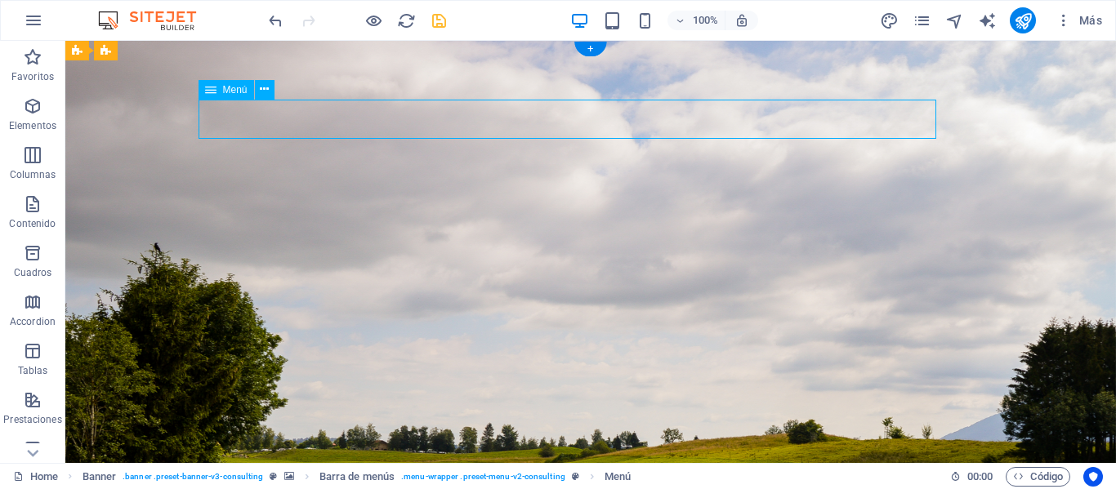
select select
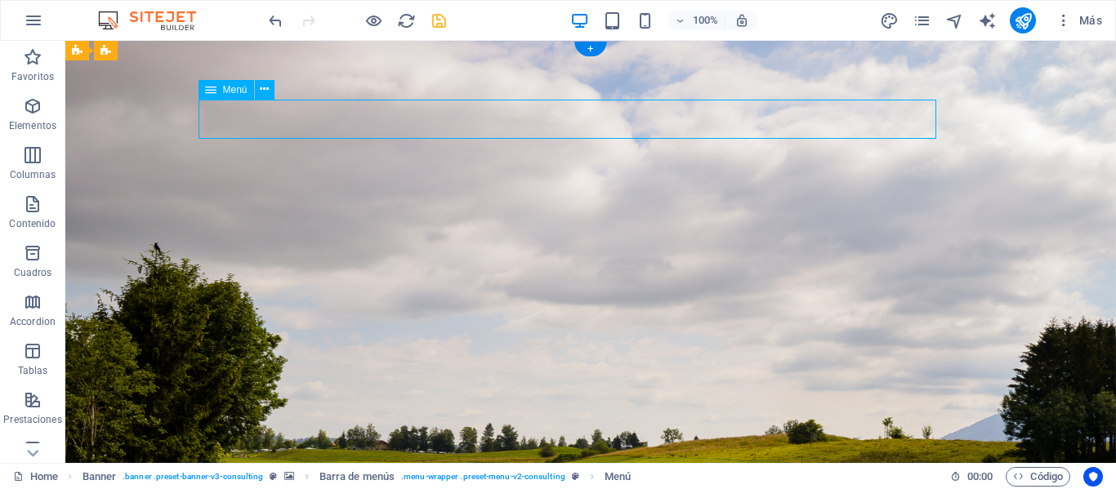
select select
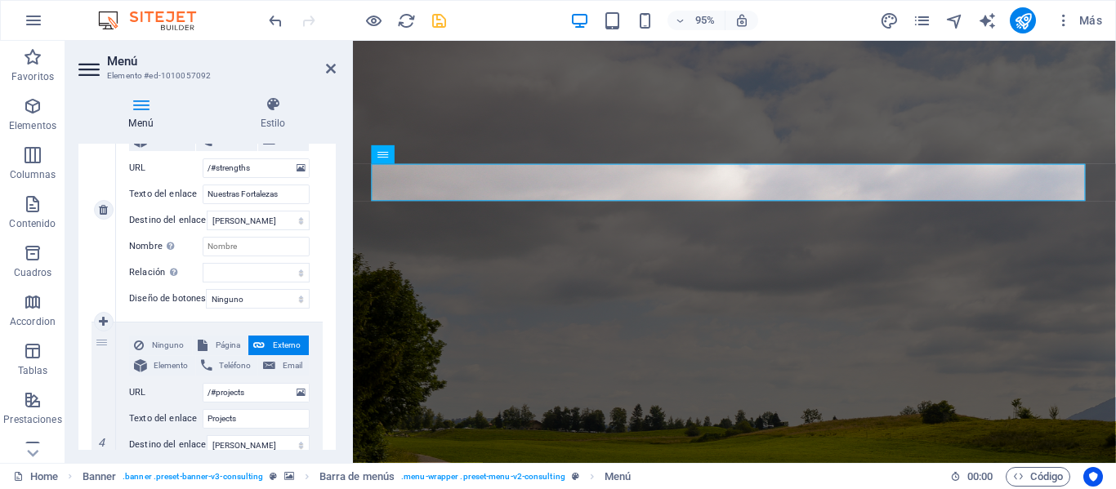
scroll to position [735, 0]
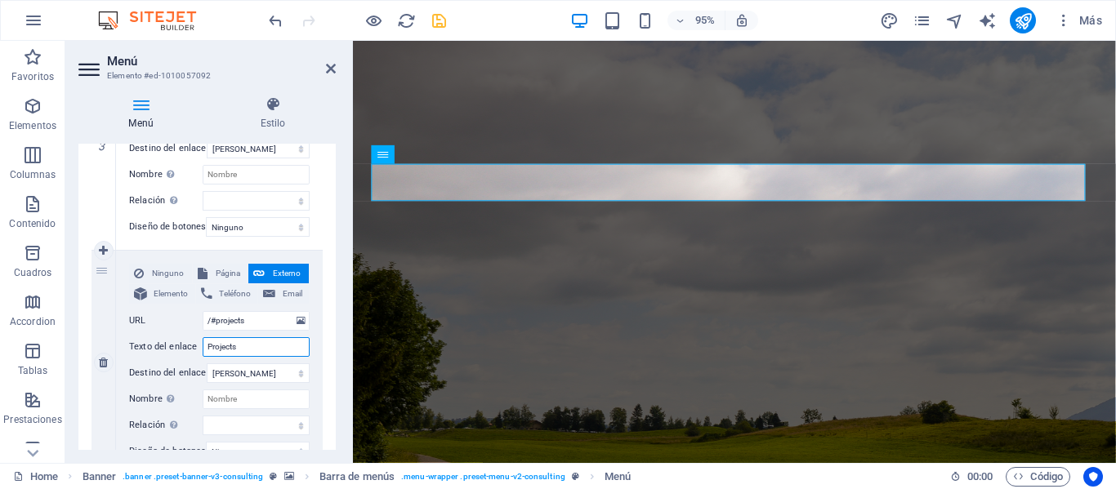
click at [245, 353] on input "Projects" at bounding box center [256, 347] width 107 height 20
type input "Project"
select select
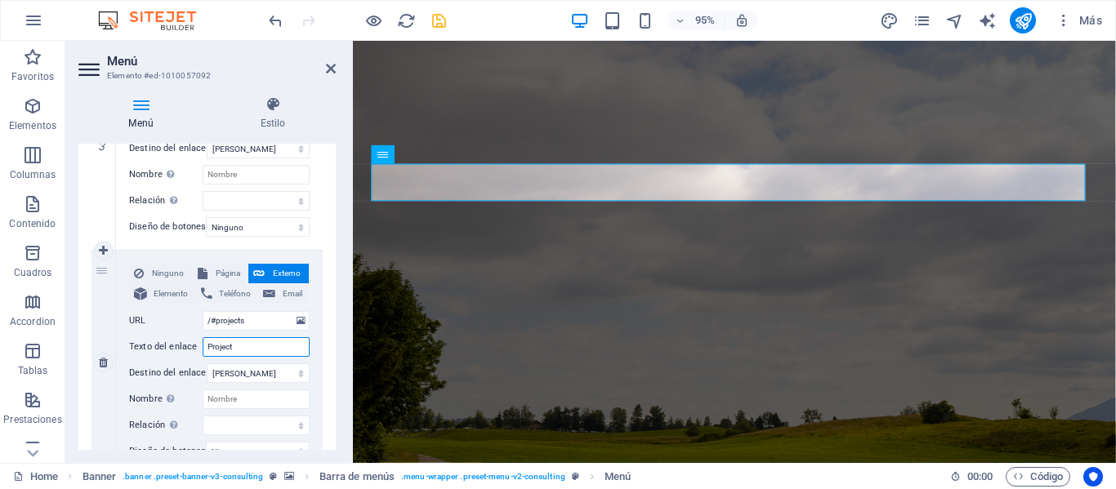
select select
type input "Projecto"
select select
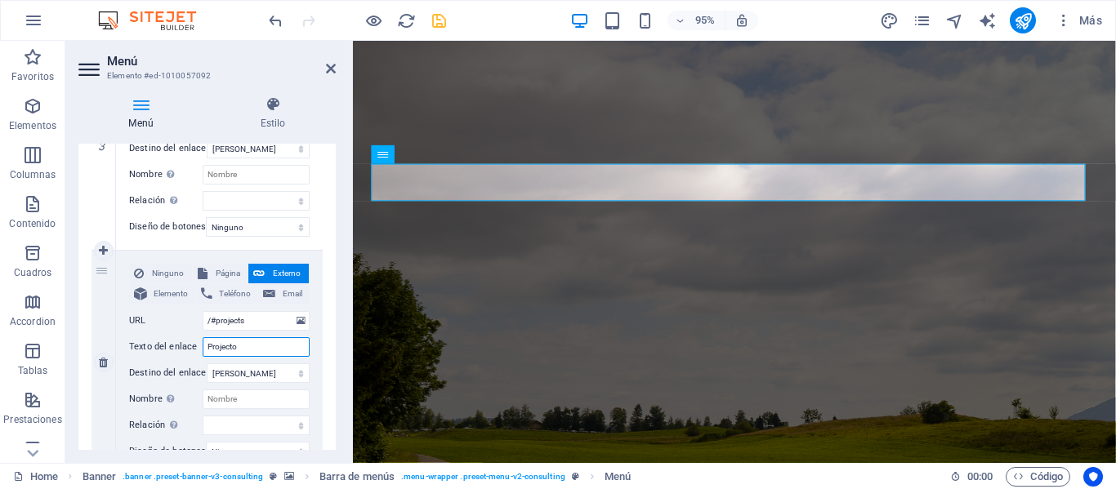
select select
type input "Projectos"
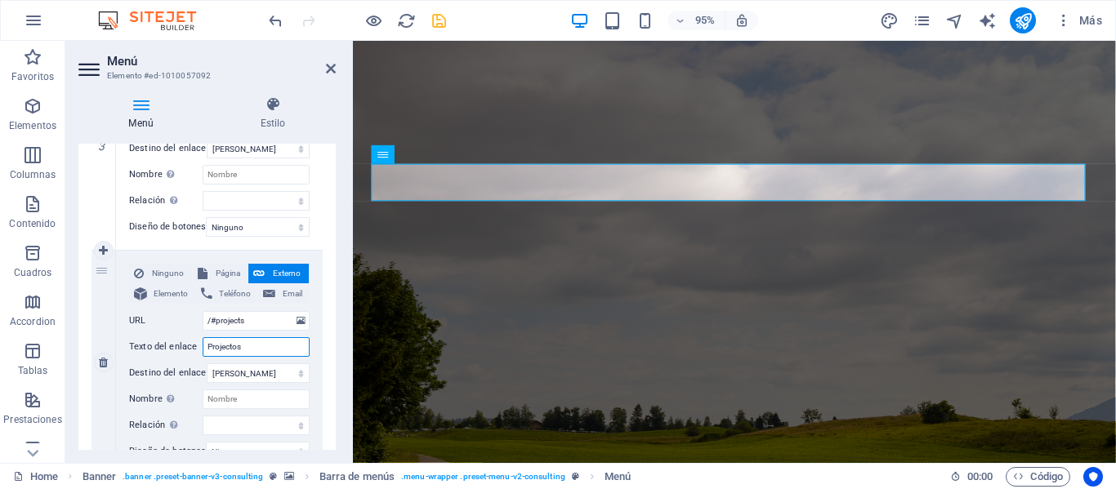
select select
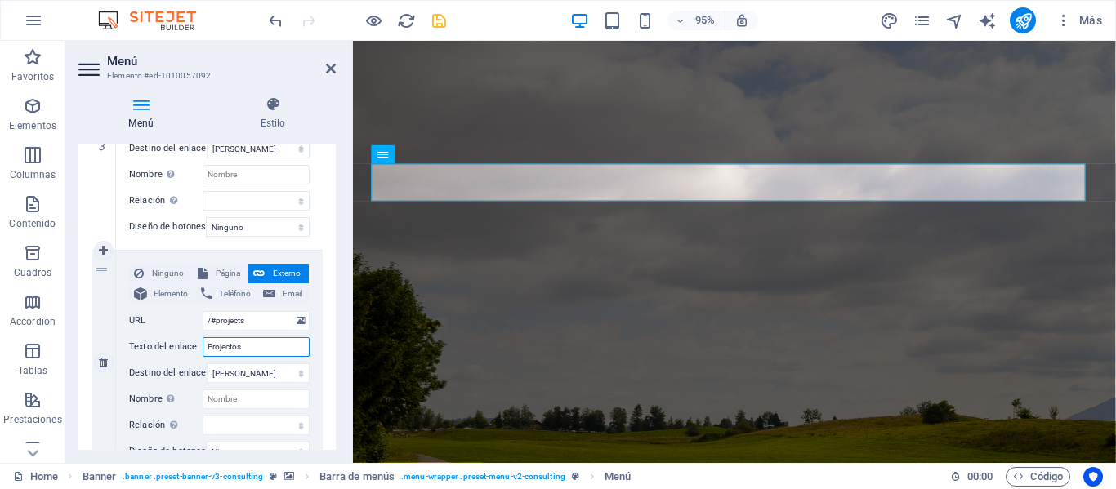
click at [224, 346] on input "Projectos" at bounding box center [256, 347] width 107 height 20
type input "Proyectos"
select select
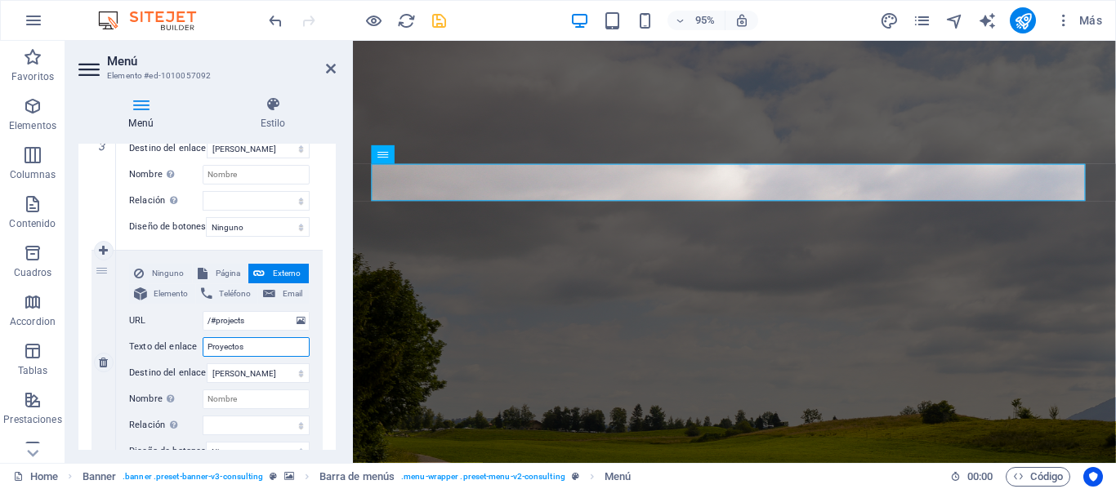
select select
type input "Proyectos"
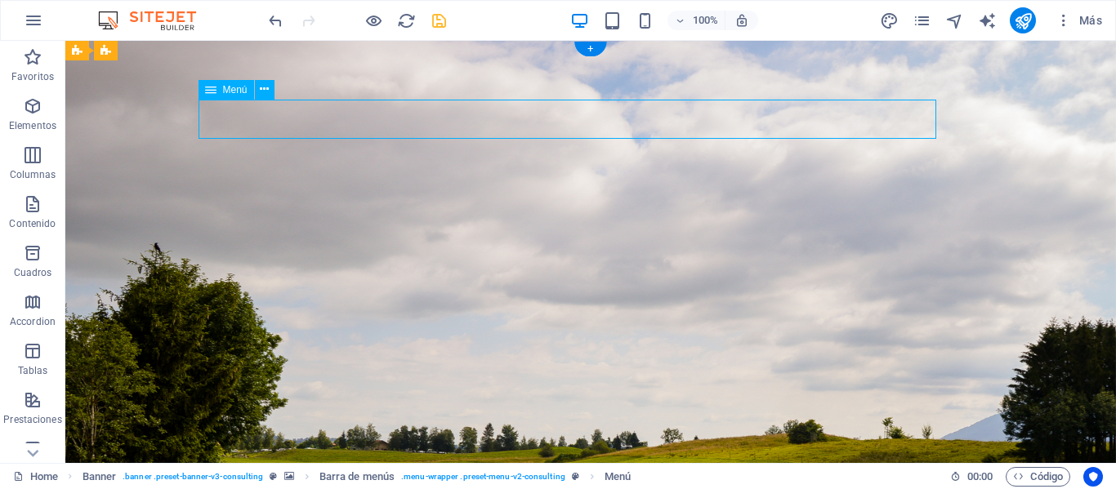
select select
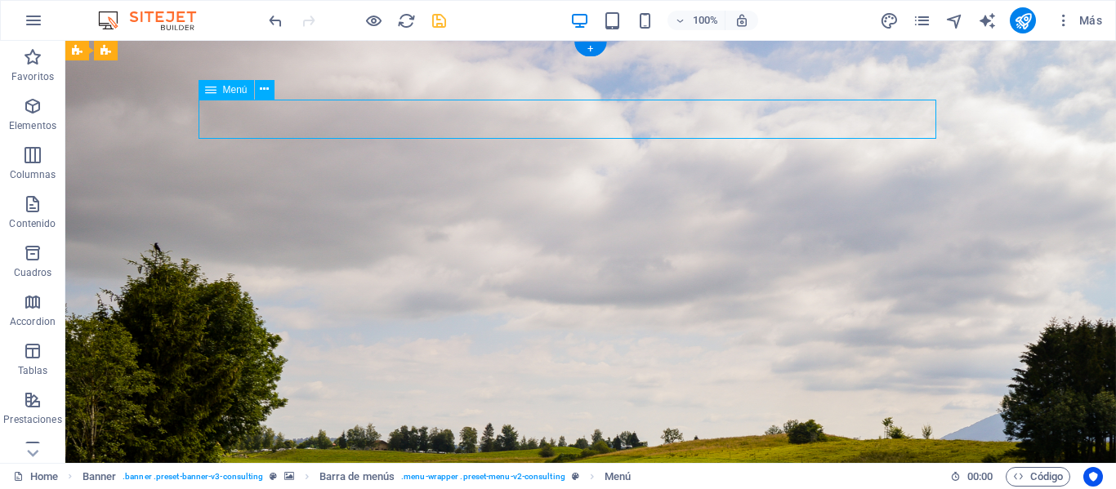
select select
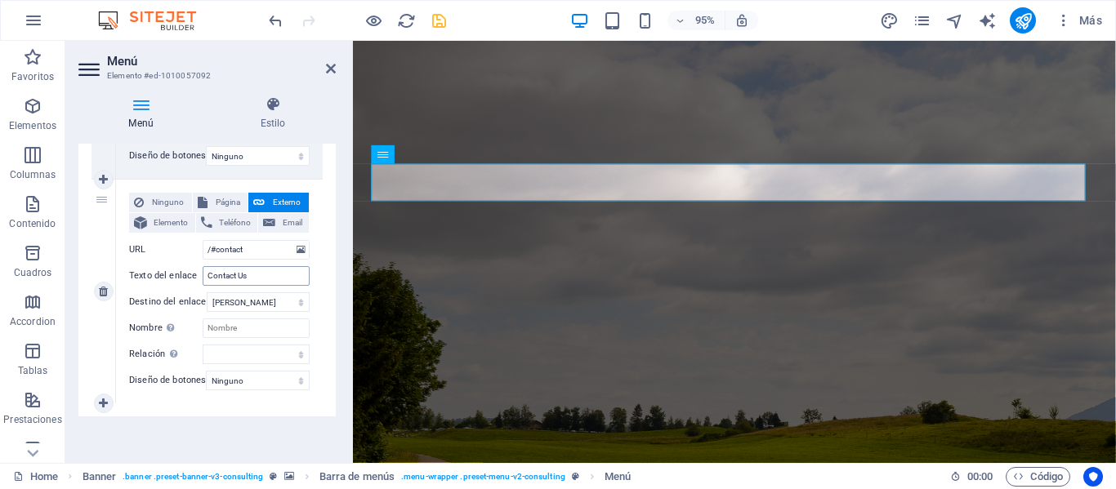
scroll to position [1041, 0]
click at [261, 266] on input "Contact Us" at bounding box center [256, 276] width 107 height 20
type input "Contac"
select select
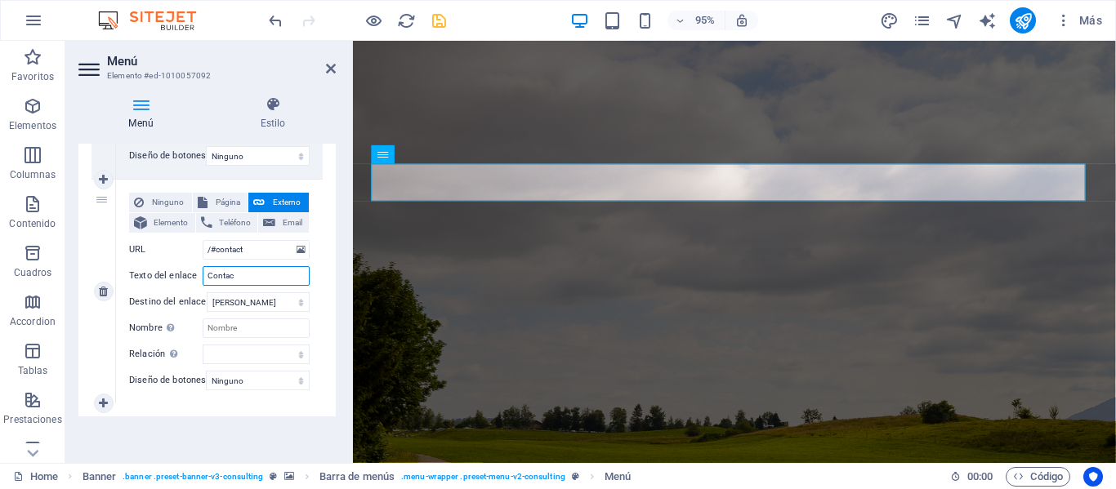
select select
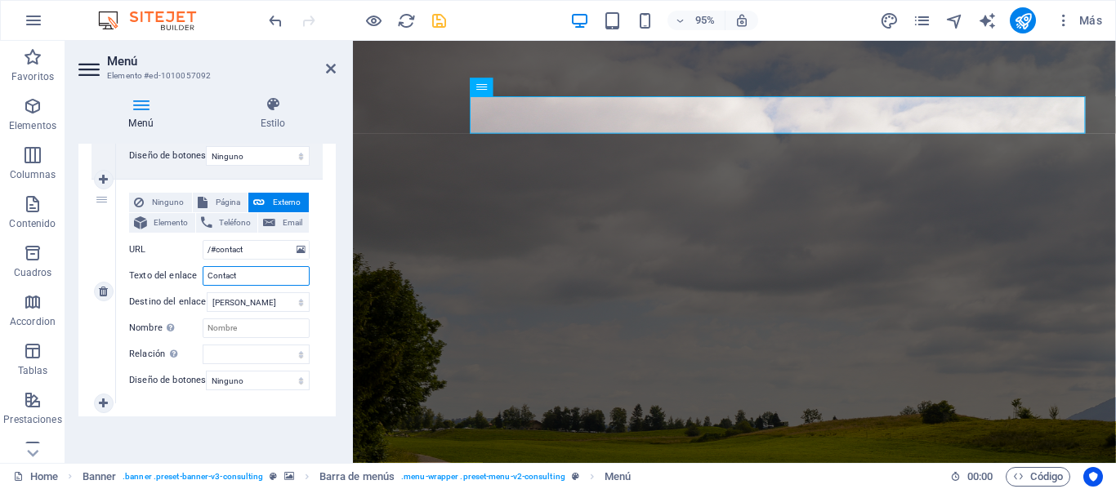
type input "Contacto"
select select
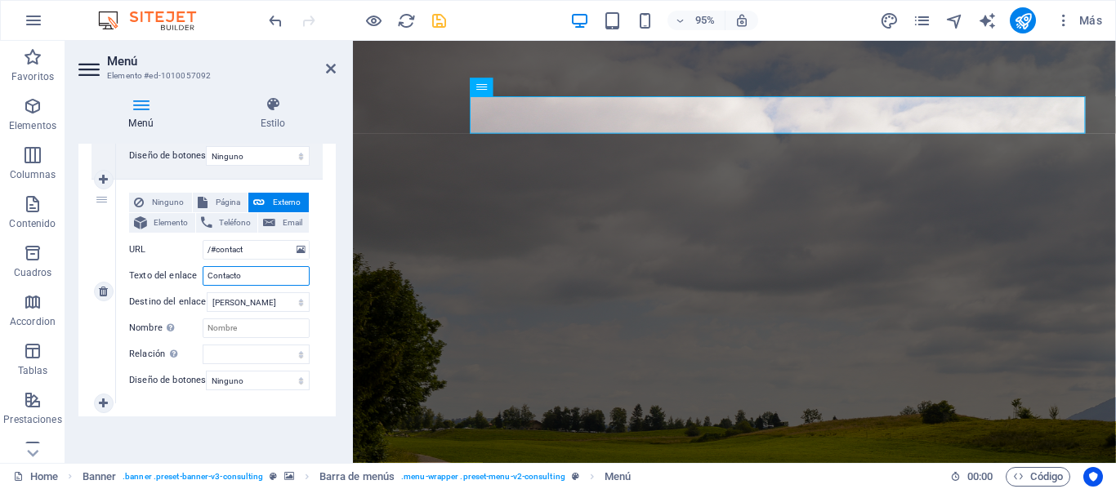
select select
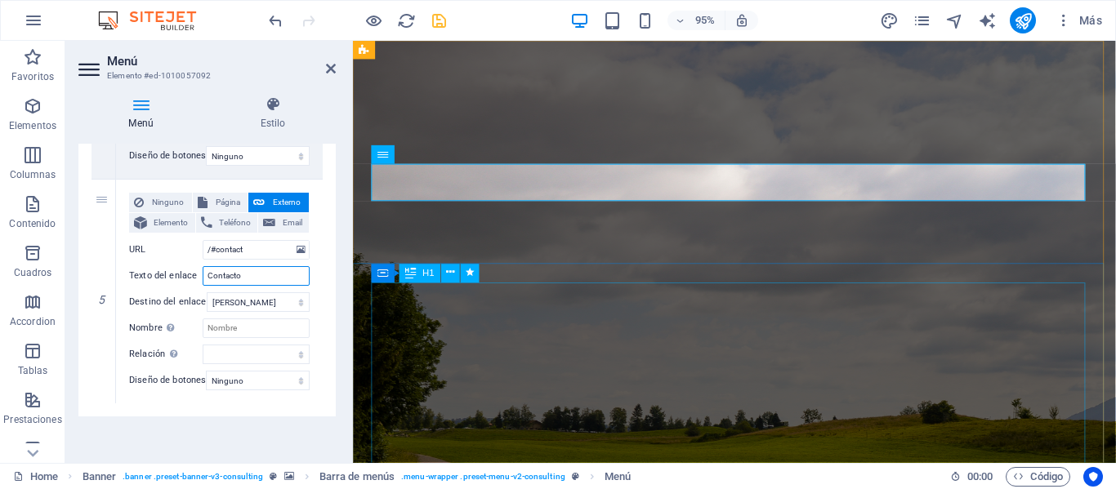
type input "Contacto"
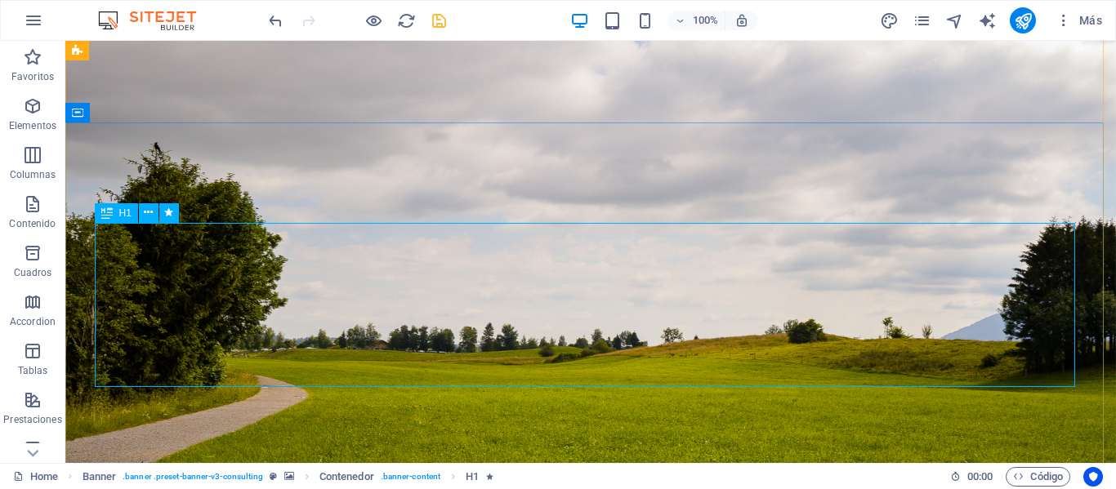
scroll to position [163, 0]
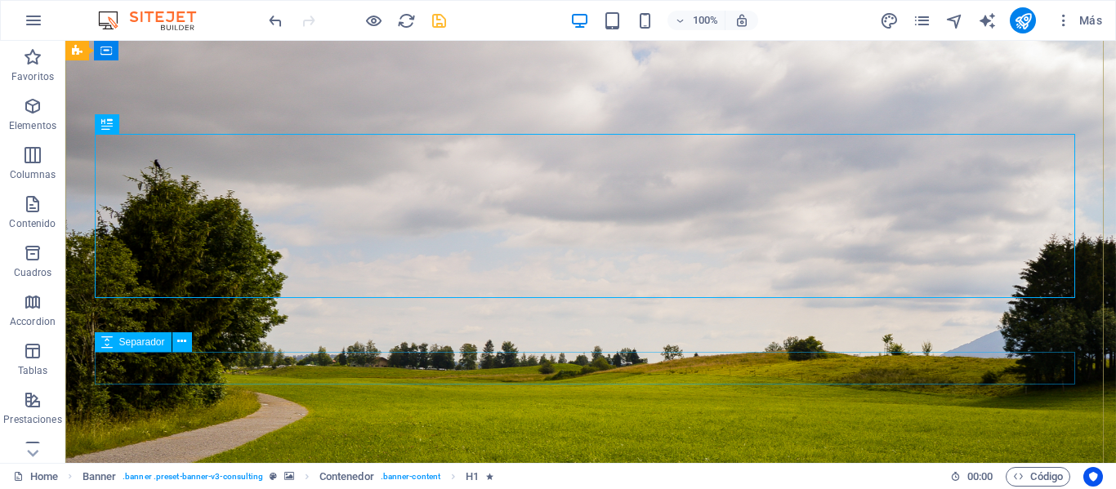
scroll to position [82, 0]
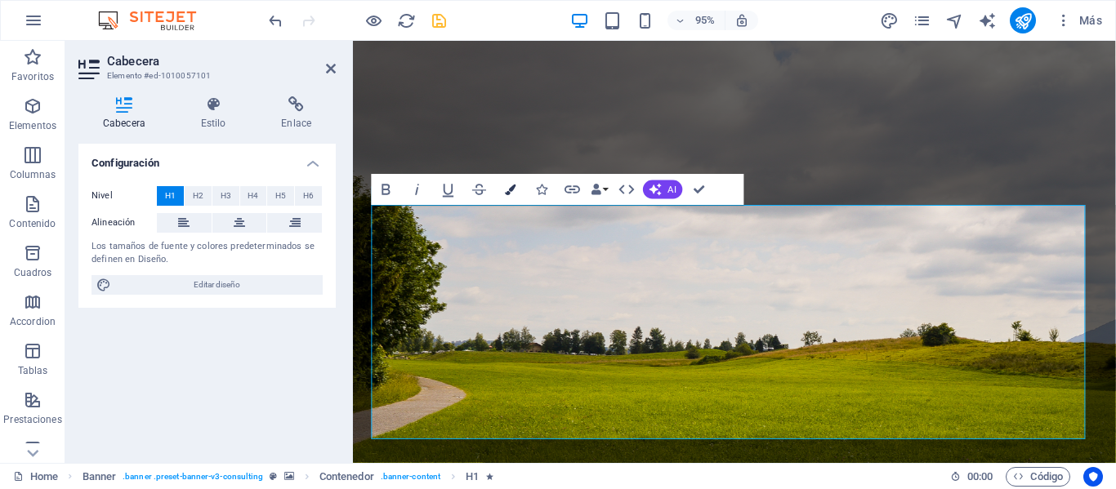
click at [509, 198] on button "Colors" at bounding box center [510, 189] width 29 height 31
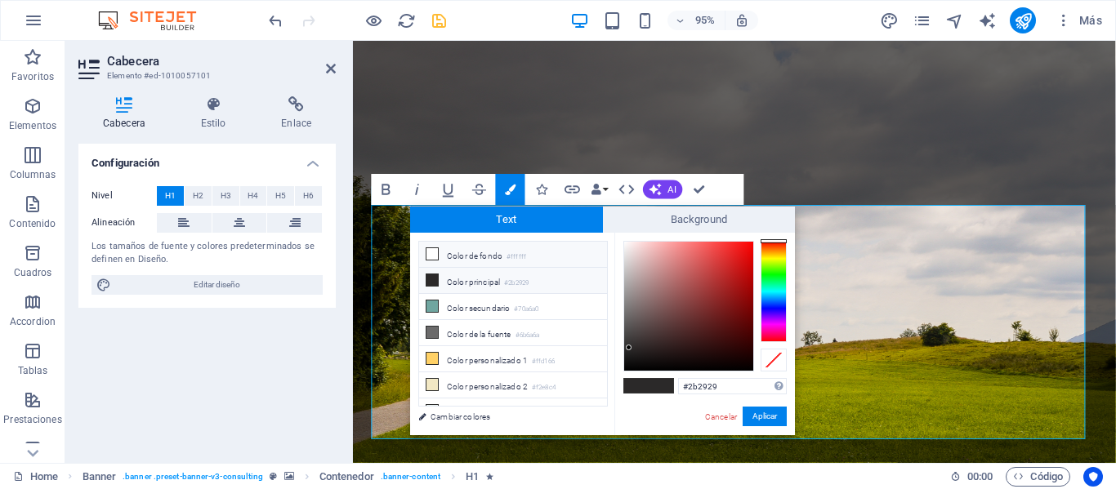
click at [435, 257] on icon at bounding box center [431, 253] width 11 height 11
type input "#ffffff"
click at [751, 427] on div "Cancelar Aplicar" at bounding box center [744, 417] width 83 height 20
click at [753, 424] on button "Aplicar" at bounding box center [765, 417] width 44 height 20
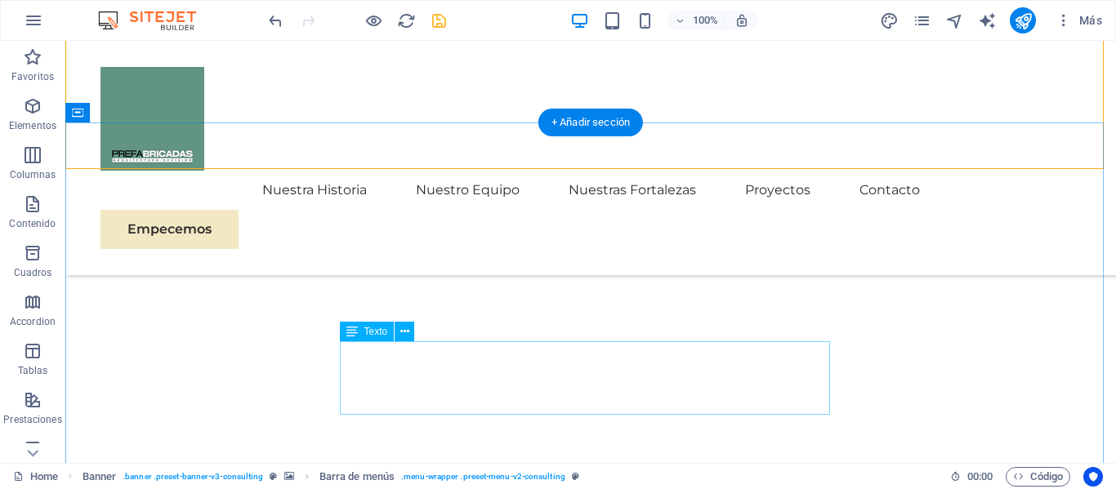
scroll to position [653, 0]
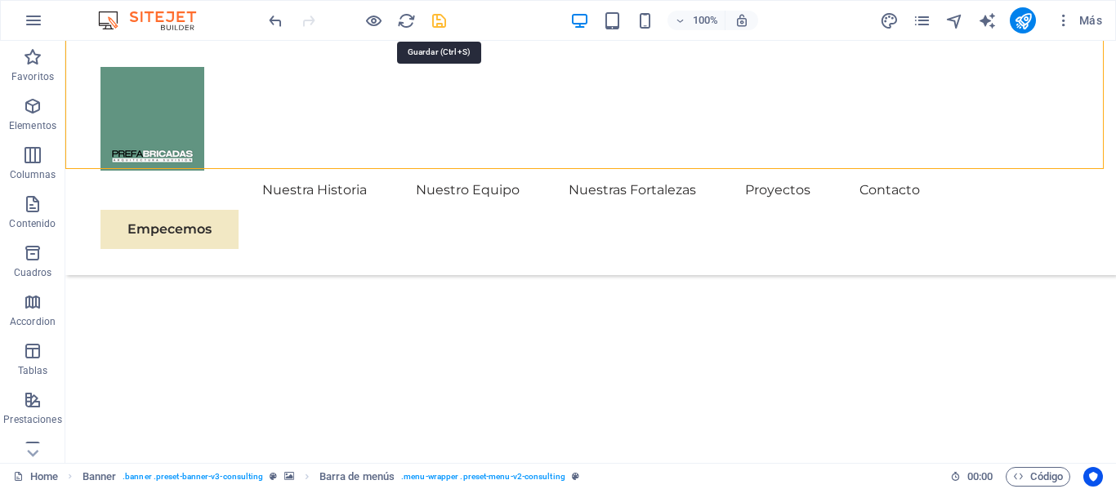
click at [445, 25] on icon "save" at bounding box center [439, 20] width 19 height 19
checkbox input "false"
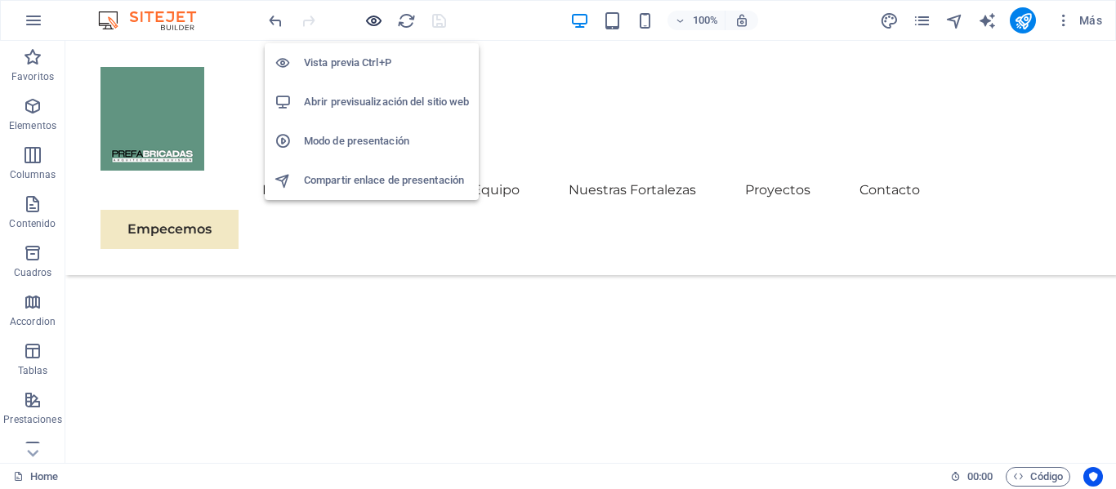
click at [379, 24] on icon "button" at bounding box center [373, 20] width 19 height 19
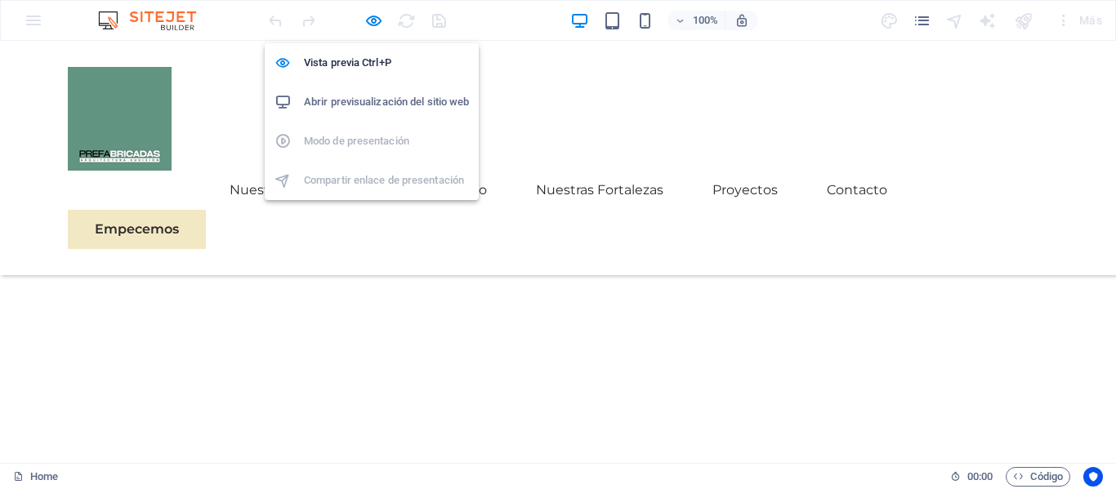
click at [374, 101] on h6 "Abrir previsualización del sitio web" at bounding box center [386, 102] width 165 height 20
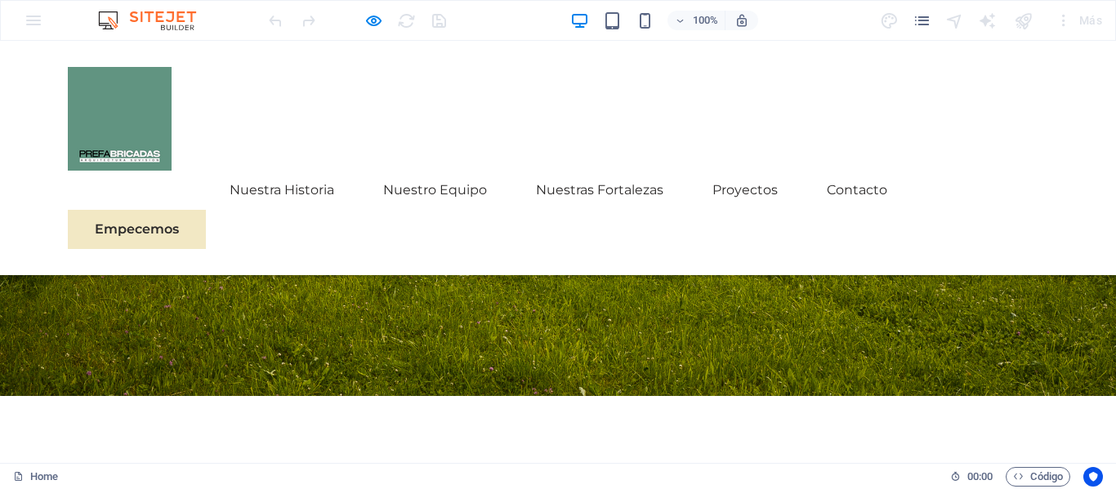
scroll to position [245, 0]
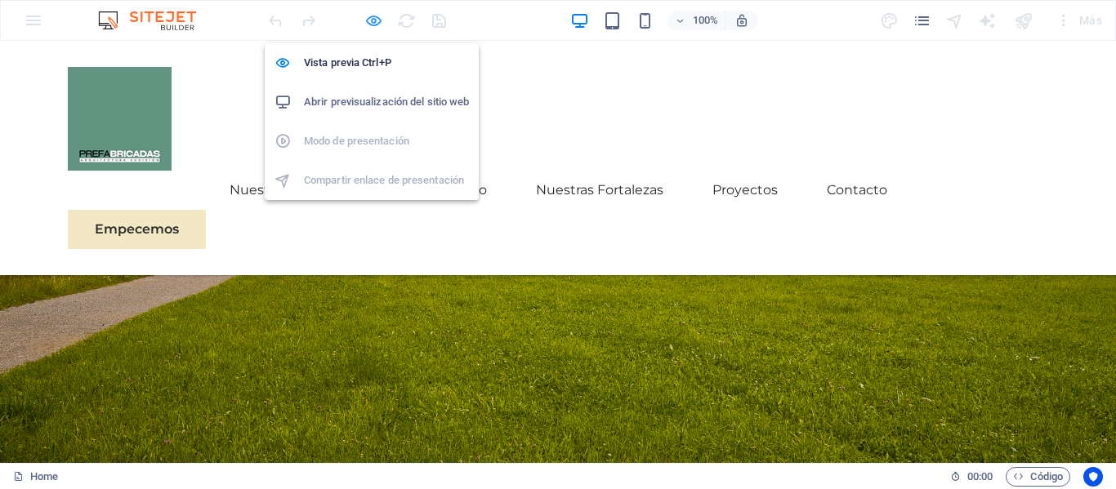
click at [379, 20] on icon "button" at bounding box center [373, 20] width 19 height 19
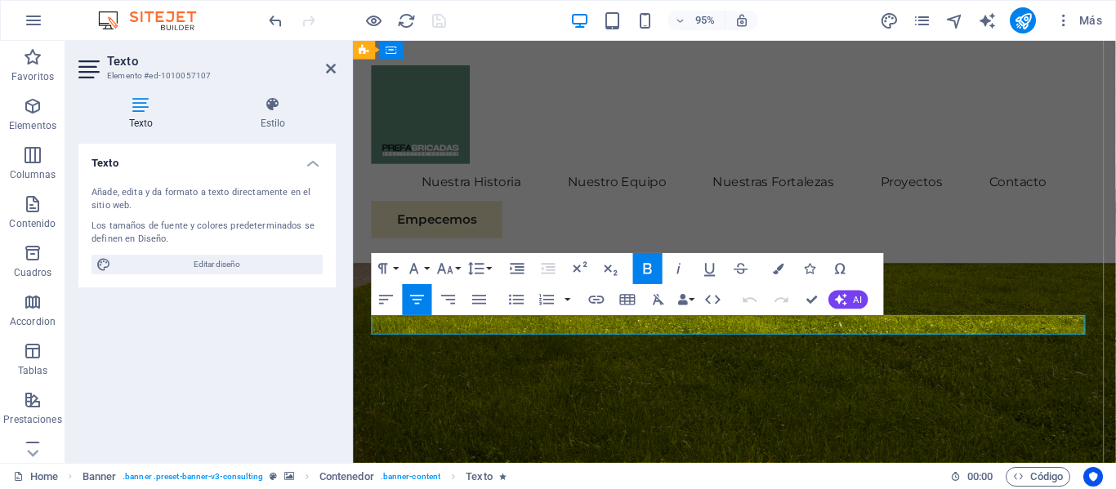
click at [781, 264] on icon "button" at bounding box center [778, 269] width 11 height 11
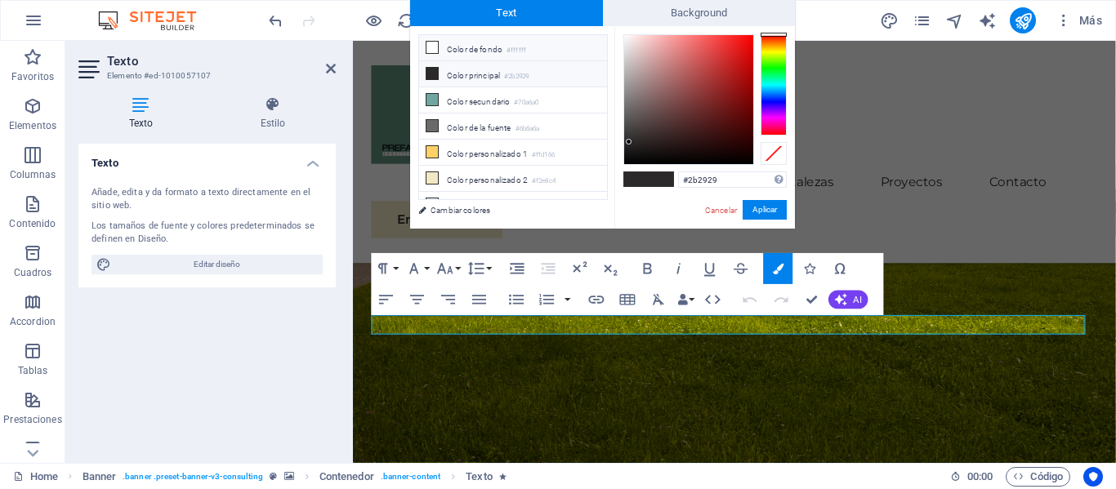
click at [439, 48] on li "Color de fondo #ffffff" at bounding box center [513, 48] width 188 height 26
type input "#ffffff"
click at [432, 47] on icon at bounding box center [431, 47] width 11 height 11
click at [433, 50] on icon at bounding box center [431, 47] width 11 height 11
click at [433, 48] on icon at bounding box center [431, 47] width 11 height 11
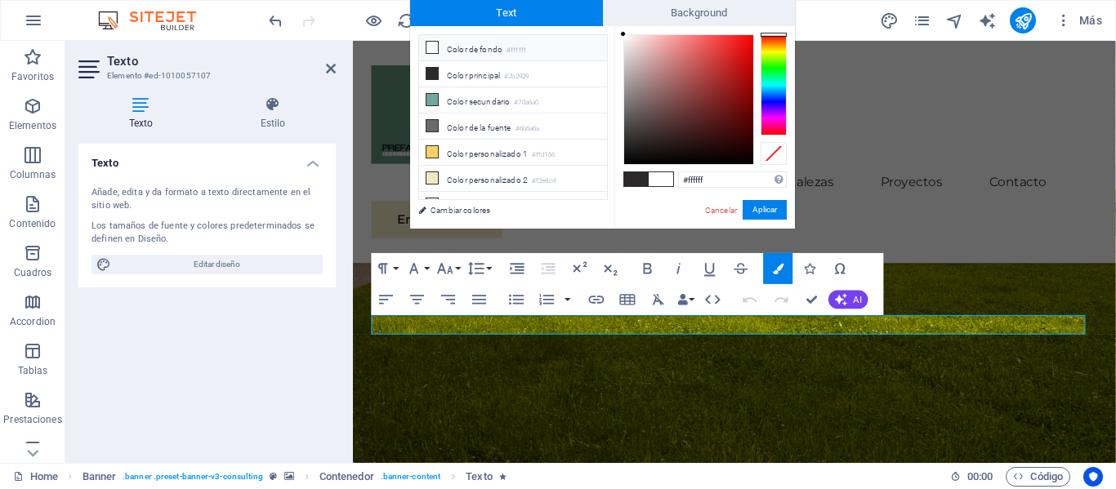
click at [433, 47] on icon at bounding box center [431, 47] width 11 height 11
click at [753, 212] on button "Aplicar" at bounding box center [765, 210] width 44 height 20
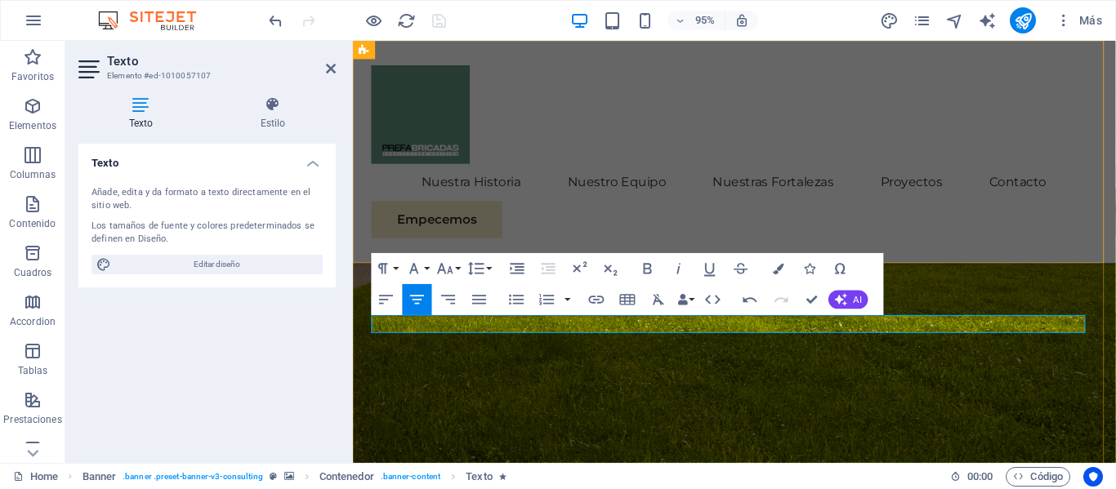
scroll to position [246, 0]
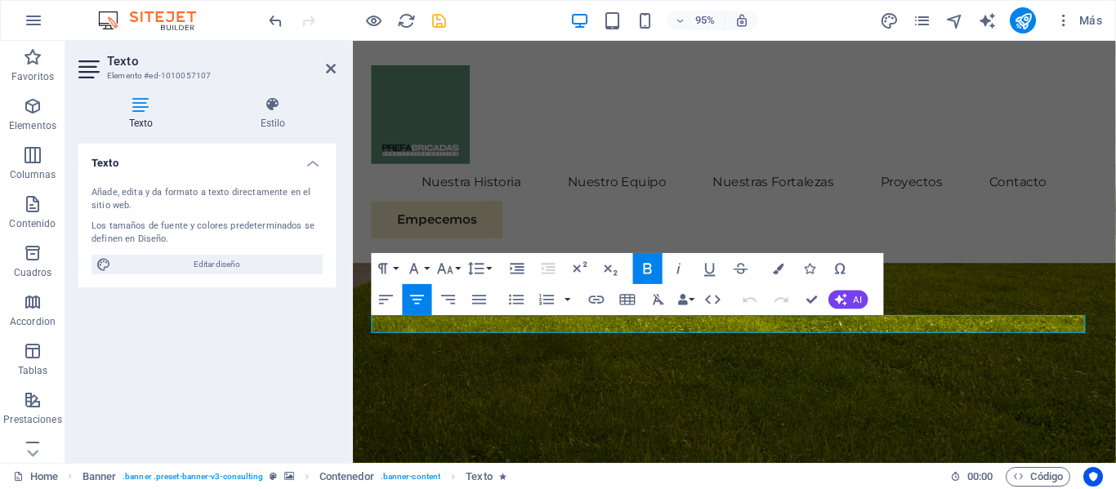
click at [550, 263] on icon "button" at bounding box center [548, 269] width 19 height 19
click at [782, 277] on button "Colors" at bounding box center [778, 269] width 29 height 31
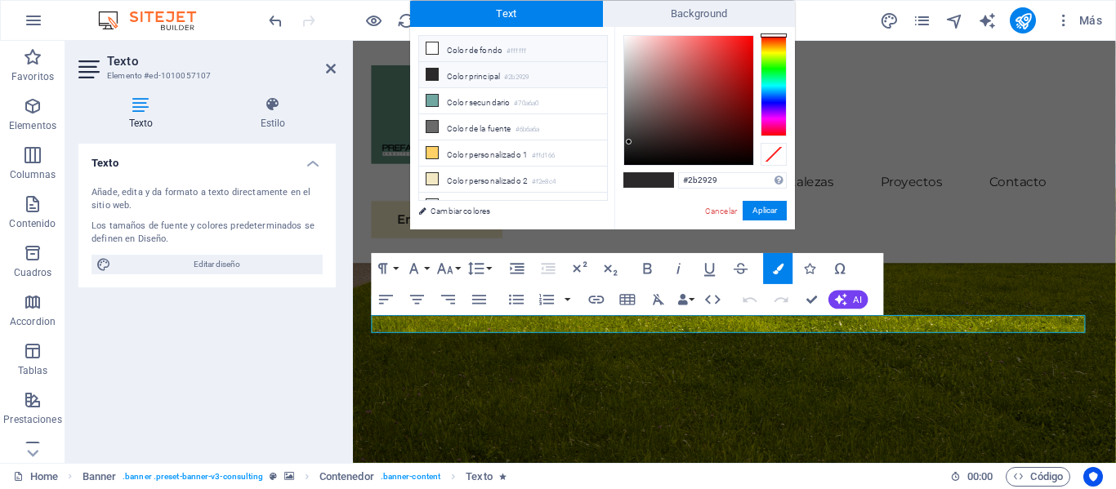
click at [437, 54] on span at bounding box center [432, 48] width 13 height 13
click at [640, 187] on div at bounding box center [648, 180] width 51 height 16
click at [639, 181] on span at bounding box center [636, 180] width 25 height 14
click at [437, 51] on icon at bounding box center [431, 47] width 11 height 11
type input "#ffffff"
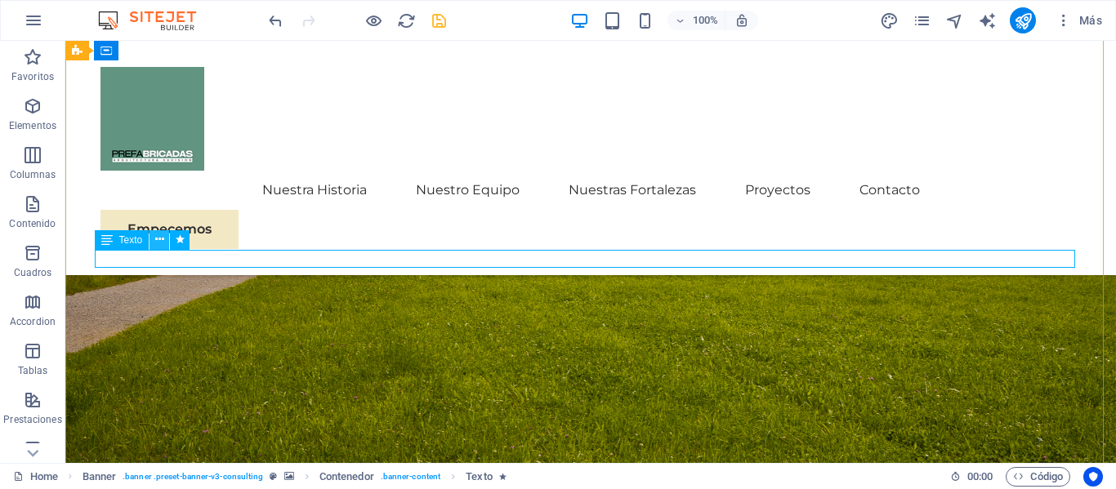
click at [158, 239] on icon at bounding box center [159, 239] width 9 height 17
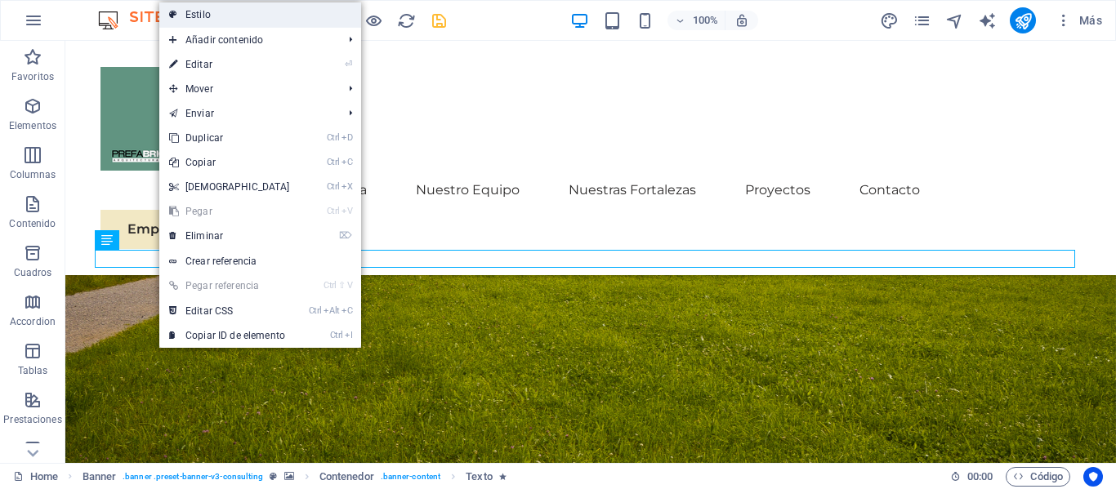
click at [228, 19] on link "Estilo" at bounding box center [260, 14] width 202 height 25
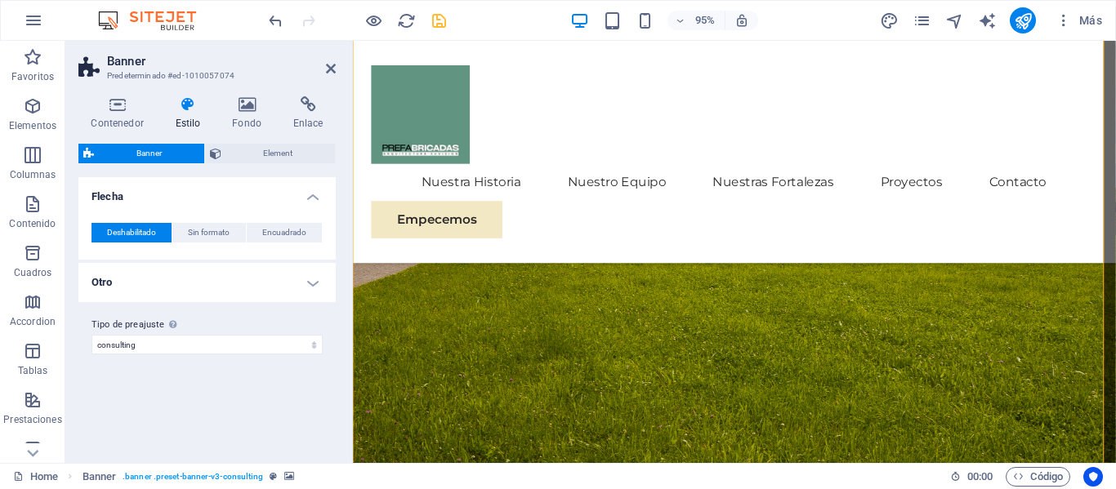
click at [198, 120] on h4 "Estilo" at bounding box center [191, 113] width 57 height 34
click at [256, 127] on h4 "Fondo" at bounding box center [250, 113] width 61 height 34
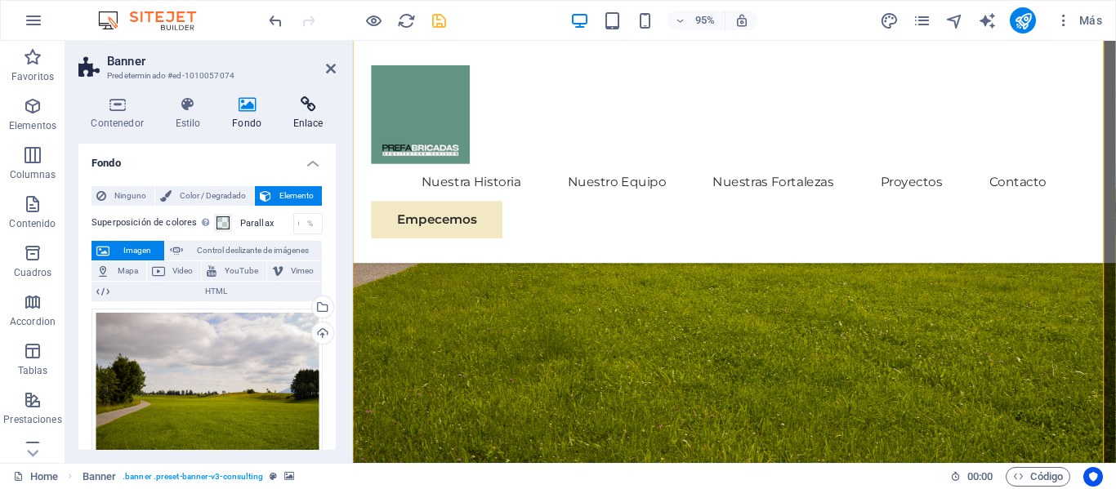
click at [303, 117] on h4 "Enlace" at bounding box center [308, 113] width 56 height 34
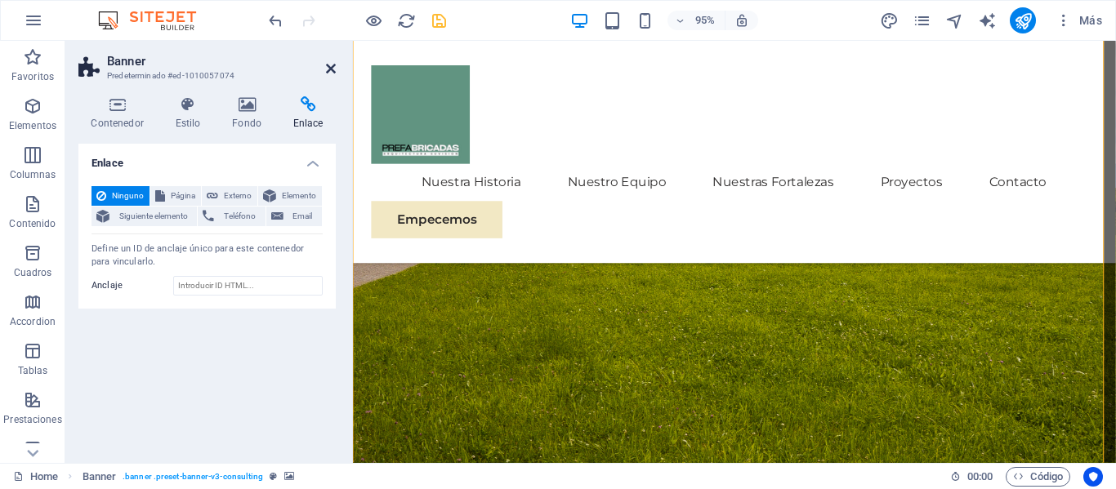
click at [332, 69] on icon at bounding box center [331, 68] width 10 height 13
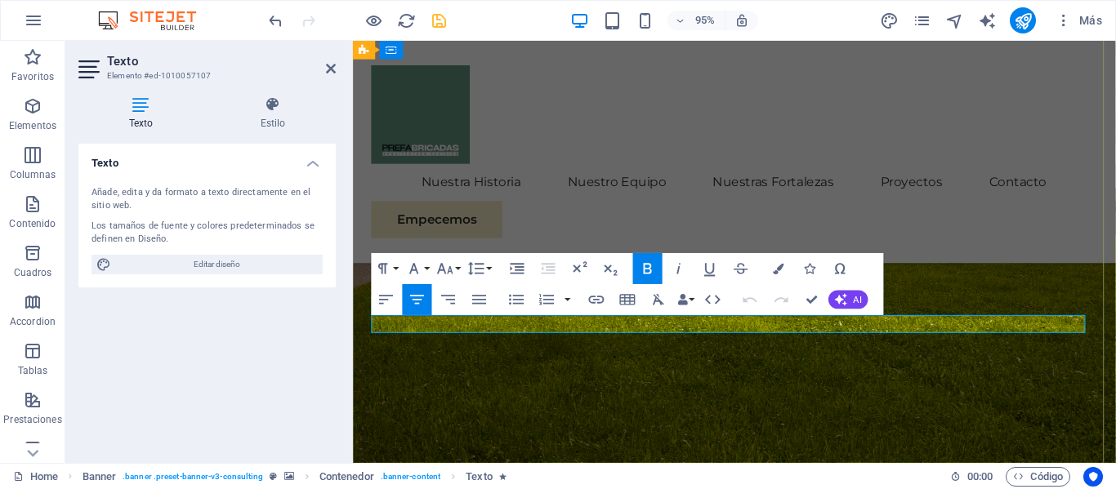
click at [781, 269] on icon "button" at bounding box center [778, 269] width 11 height 11
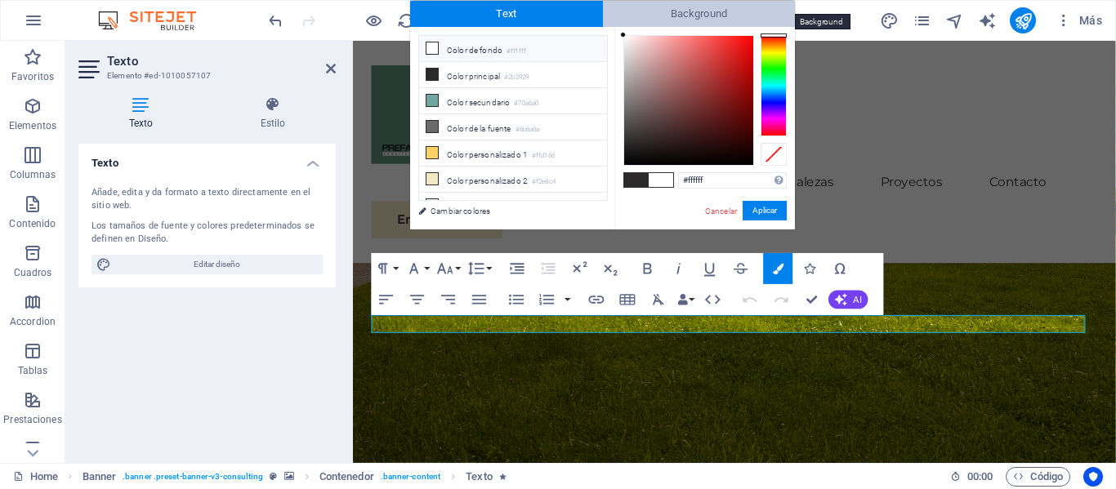
drag, startPoint x: 628, startPoint y: 141, endPoint x: 616, endPoint y: 19, distance: 123.1
click at [616, 19] on div "Text Background less Color de fondo #ffffff Color principal #2b2929 Color secun…" at bounding box center [602, 115] width 385 height 229
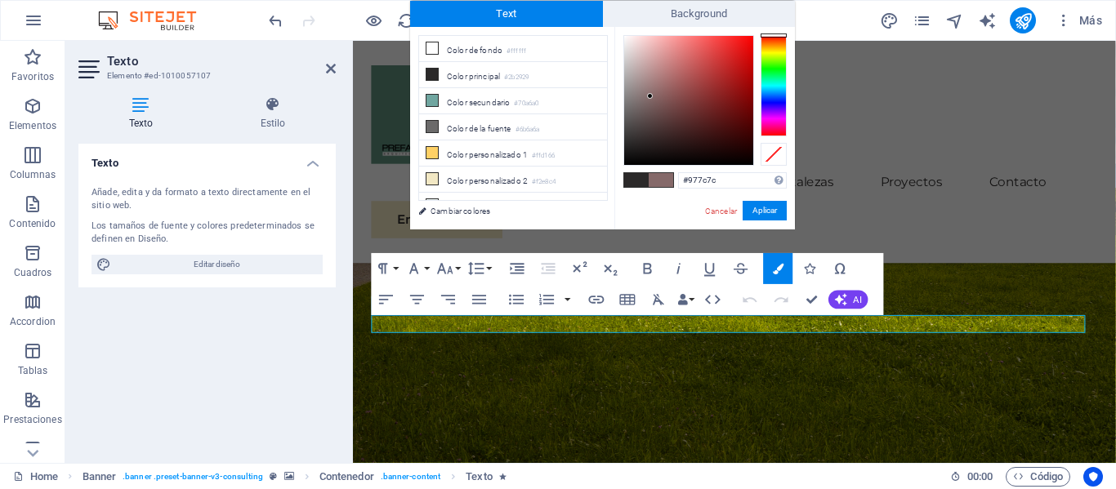
click at [647, 93] on div at bounding box center [650, 96] width 6 height 6
type input "#ffffff"
drag, startPoint x: 642, startPoint y: 82, endPoint x: 622, endPoint y: 32, distance: 53.8
click at [622, 32] on div at bounding box center [623, 35] width 6 height 6
click at [769, 212] on button "Aplicar" at bounding box center [765, 211] width 44 height 20
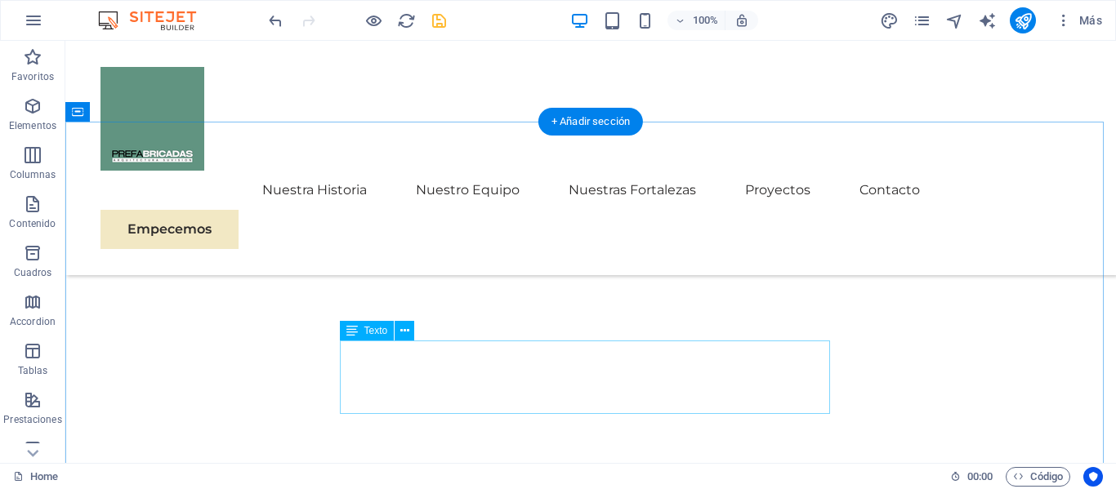
scroll to position [654, 0]
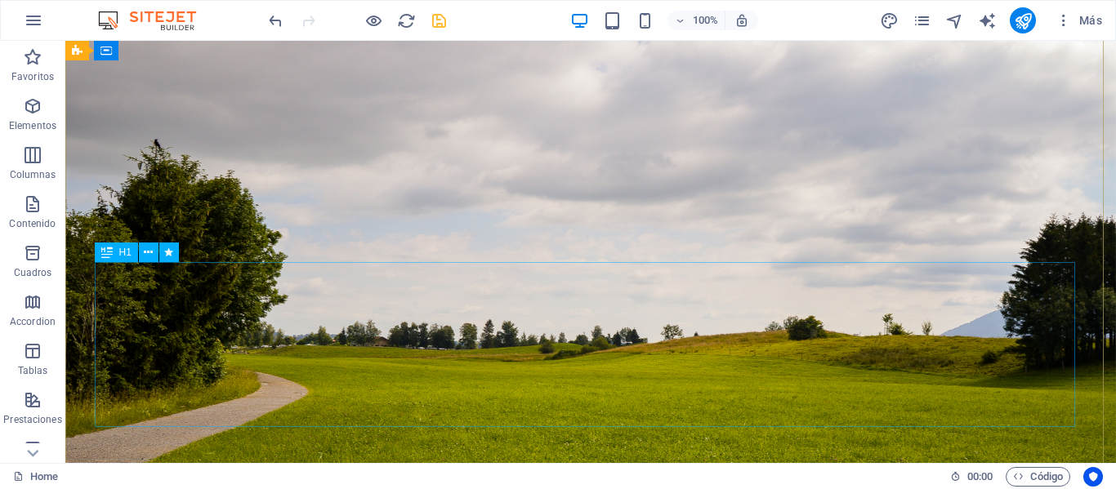
scroll to position [0, 0]
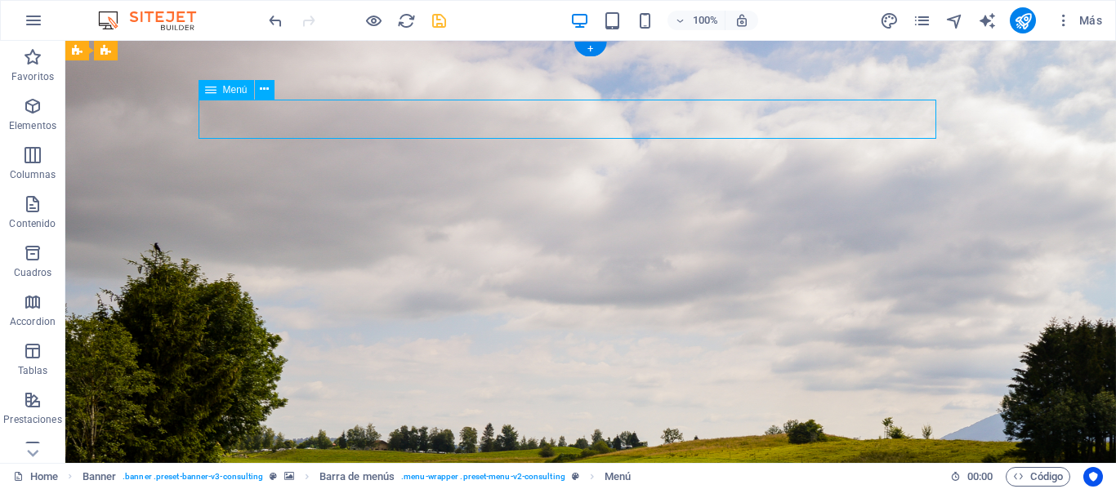
select select
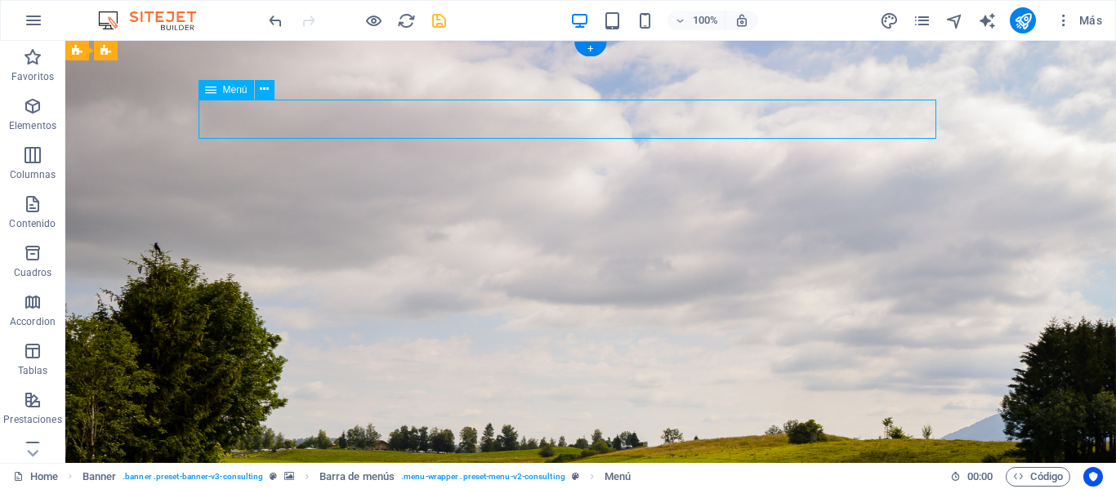
select select
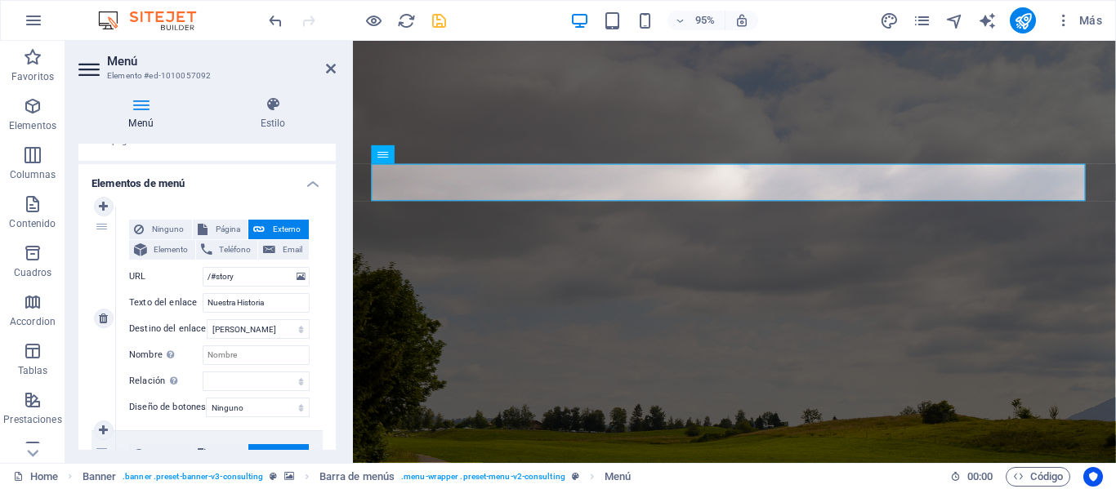
scroll to position [163, 0]
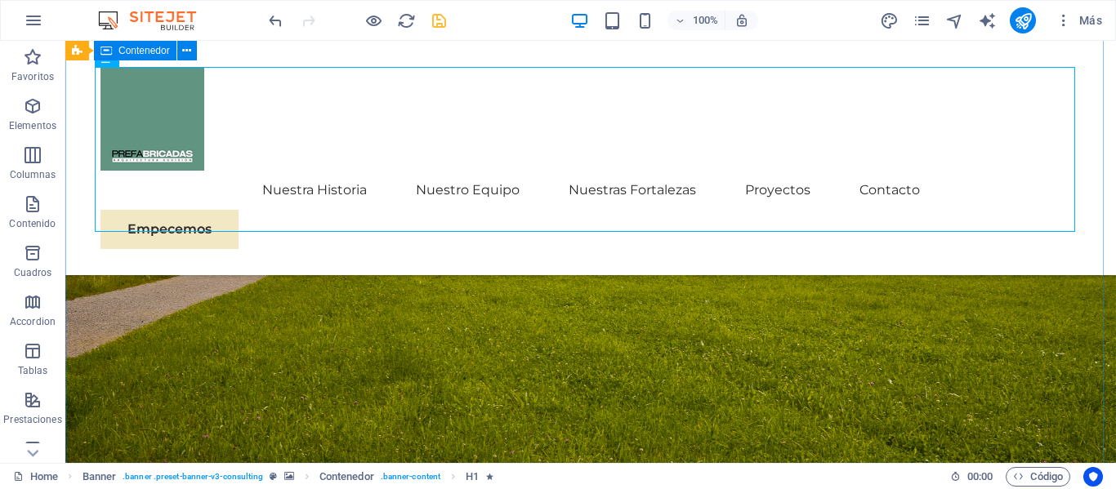
scroll to position [245, 0]
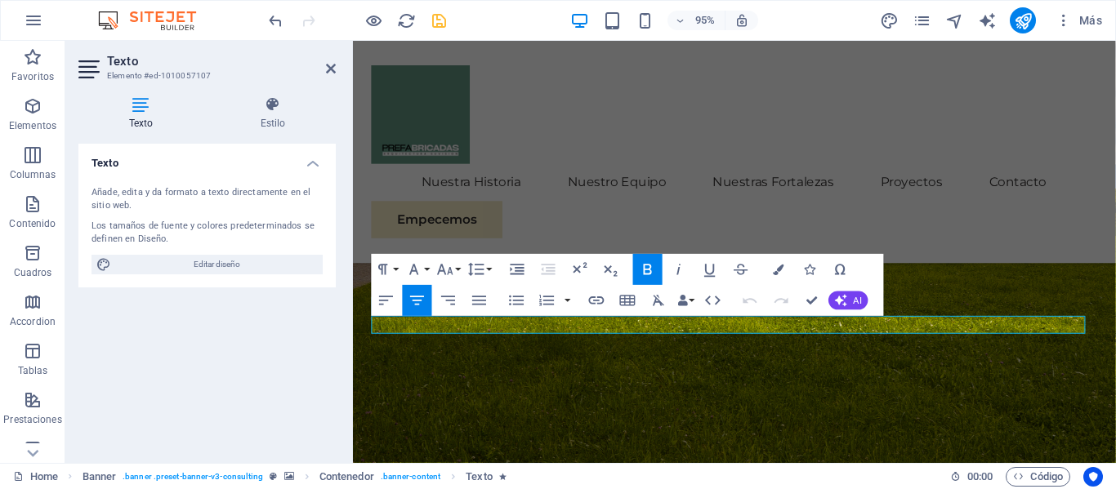
click at [152, 130] on h4 "Texto" at bounding box center [144, 113] width 132 height 34
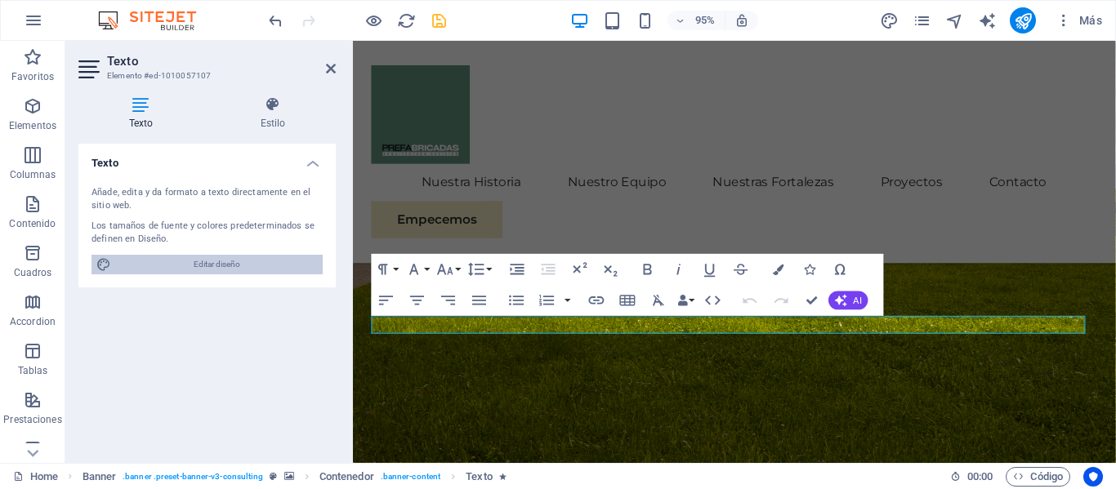
click at [228, 273] on span "Editar diseño" at bounding box center [217, 265] width 202 height 20
select select "px"
select select "400"
select select "px"
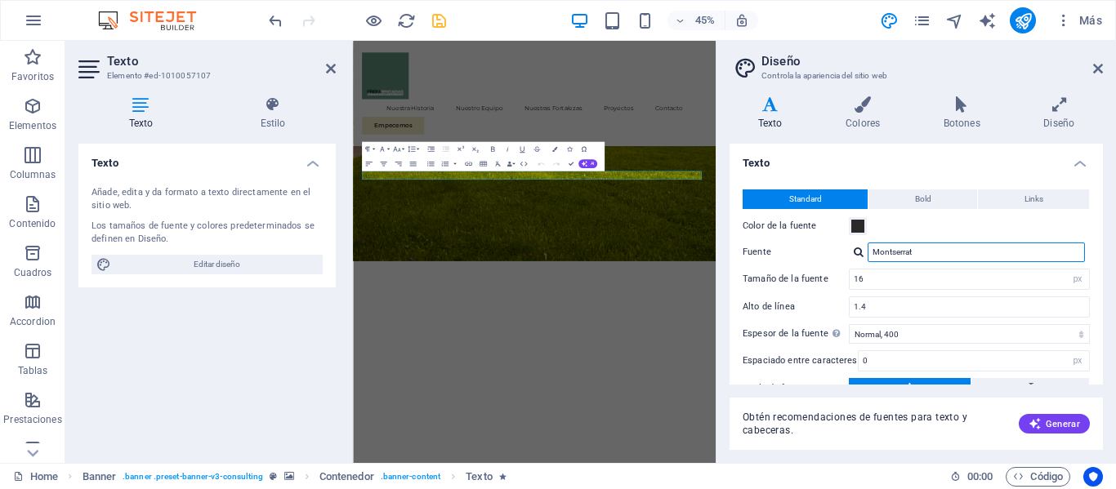
click at [948, 253] on input "Montserrat" at bounding box center [975, 253] width 217 height 20
click at [856, 258] on div "Montserrat" at bounding box center [969, 253] width 241 height 20
click at [860, 254] on div at bounding box center [859, 252] width 10 height 11
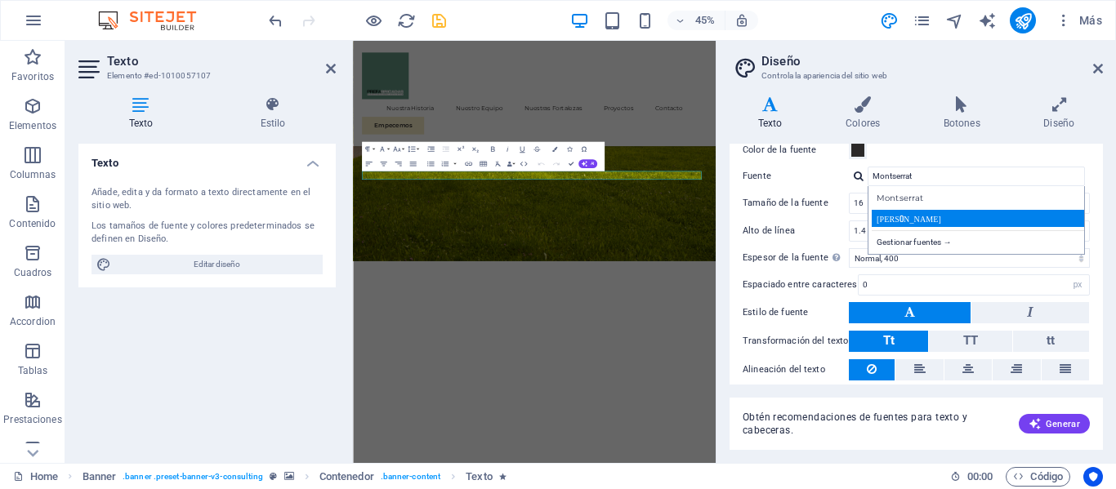
scroll to position [82, 0]
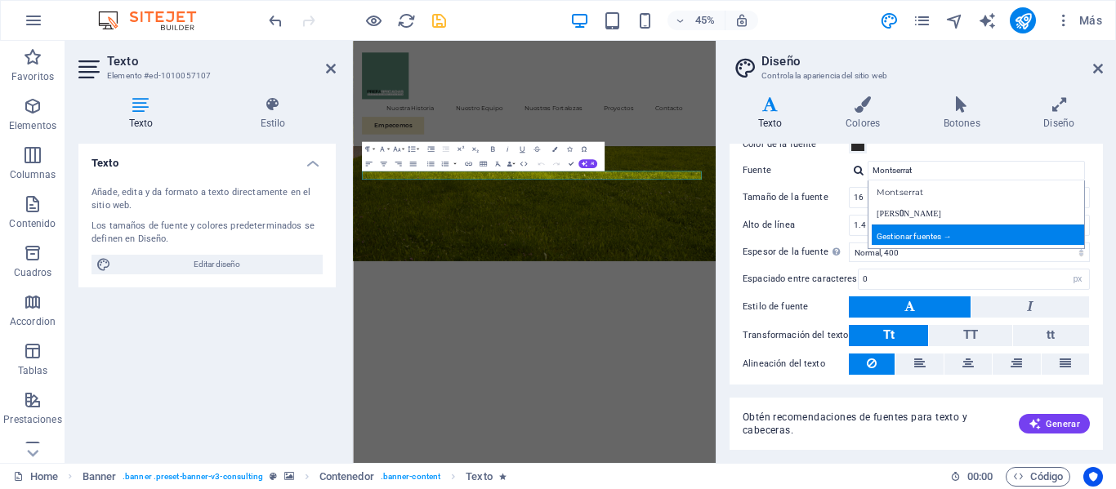
click at [930, 235] on div "Gestionar fuentes →" at bounding box center [980, 235] width 216 height 20
select select "popularity"
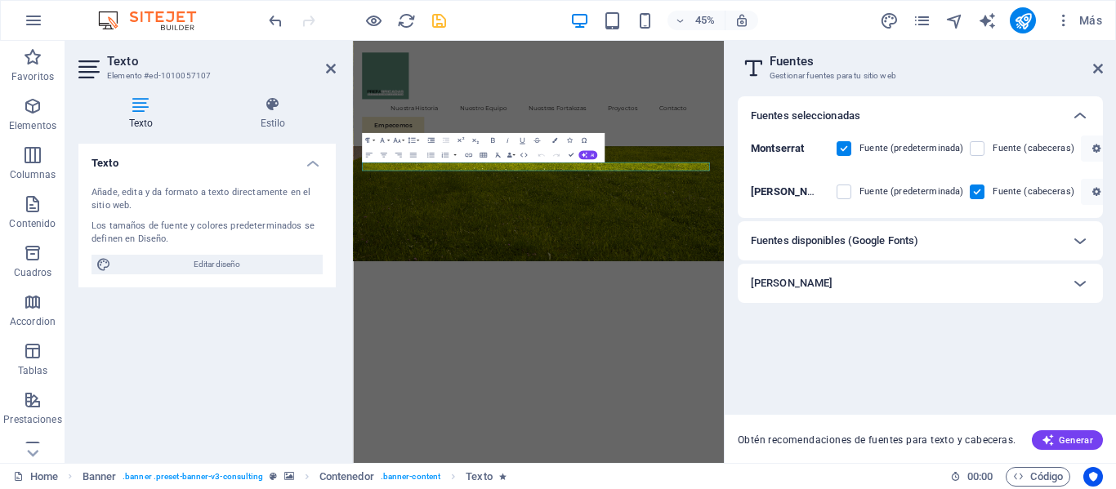
click at [918, 246] on h6 "Fuentes disponibles (Google Fonts)" at bounding box center [834, 241] width 167 height 20
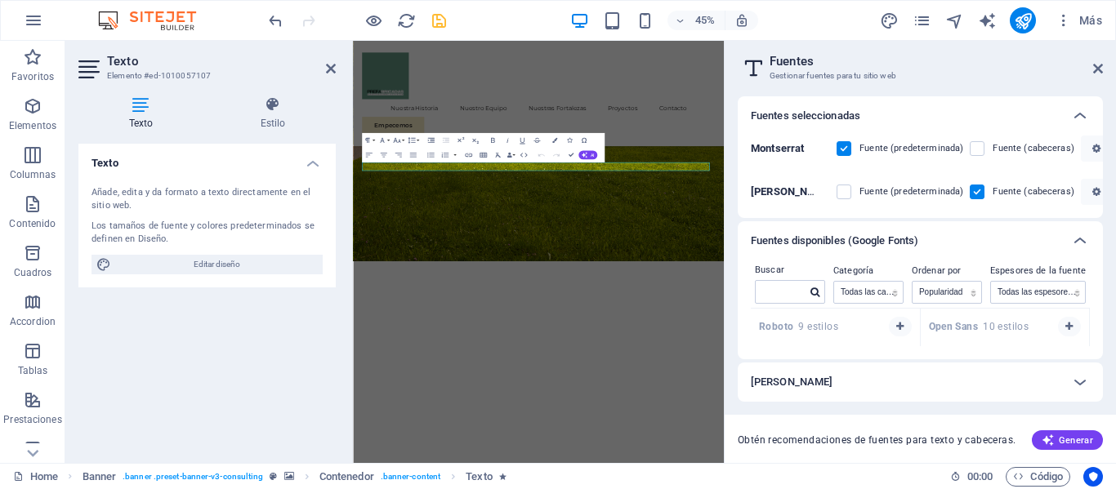
click at [890, 380] on div "Cargar fuentes" at bounding box center [906, 382] width 310 height 20
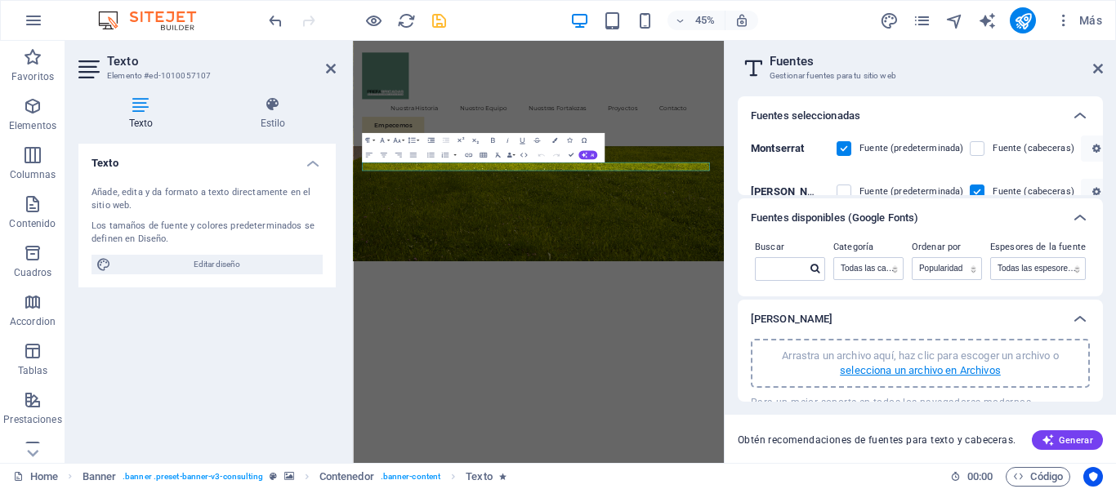
click at [899, 371] on p "selecciona un archivo en Archivos" at bounding box center [920, 370] width 161 height 15
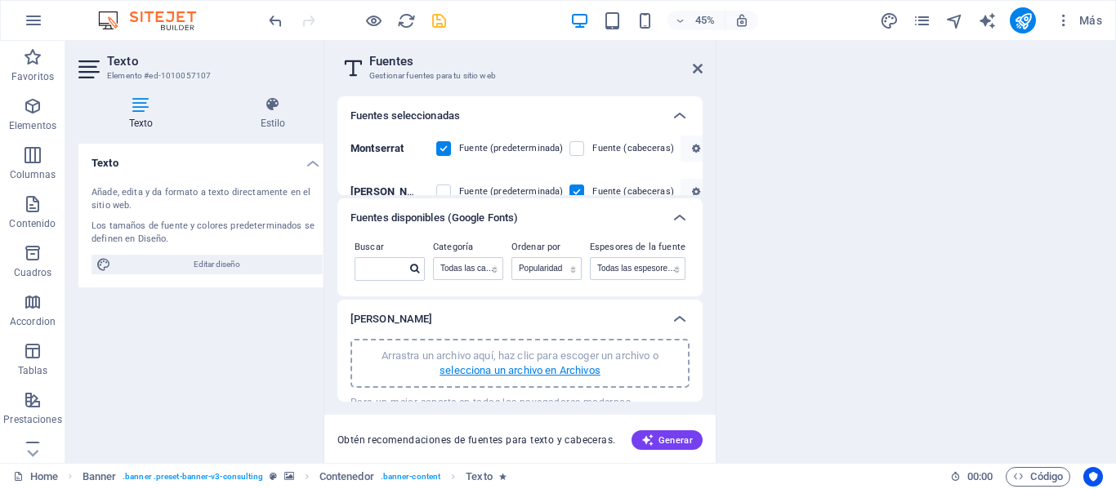
scroll to position [951, 0]
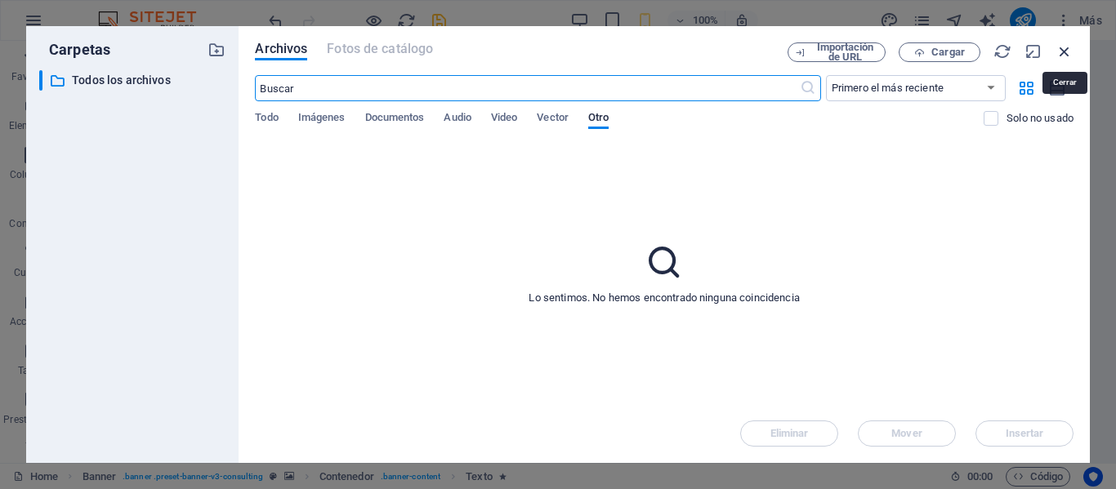
click at [1059, 47] on icon "button" at bounding box center [1064, 51] width 18 height 18
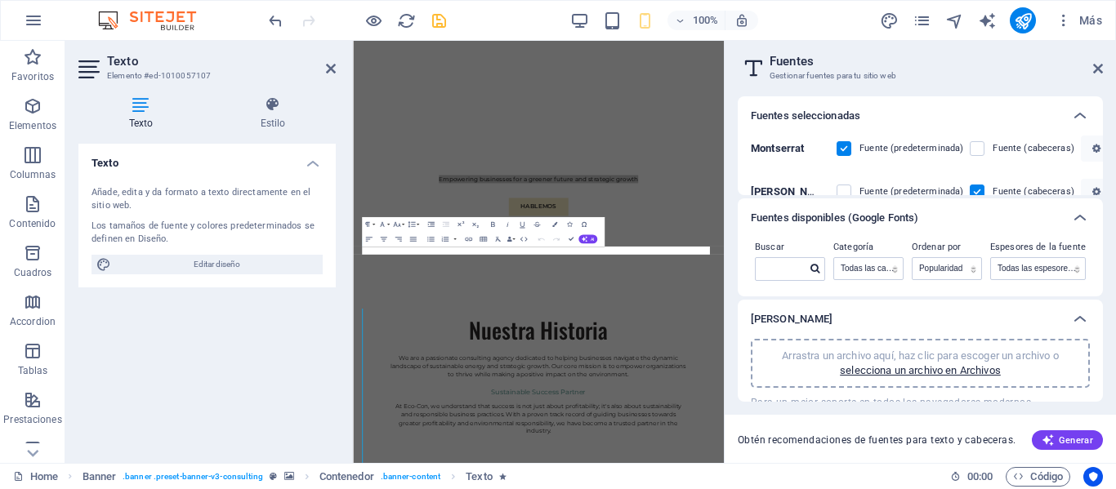
scroll to position [59, 0]
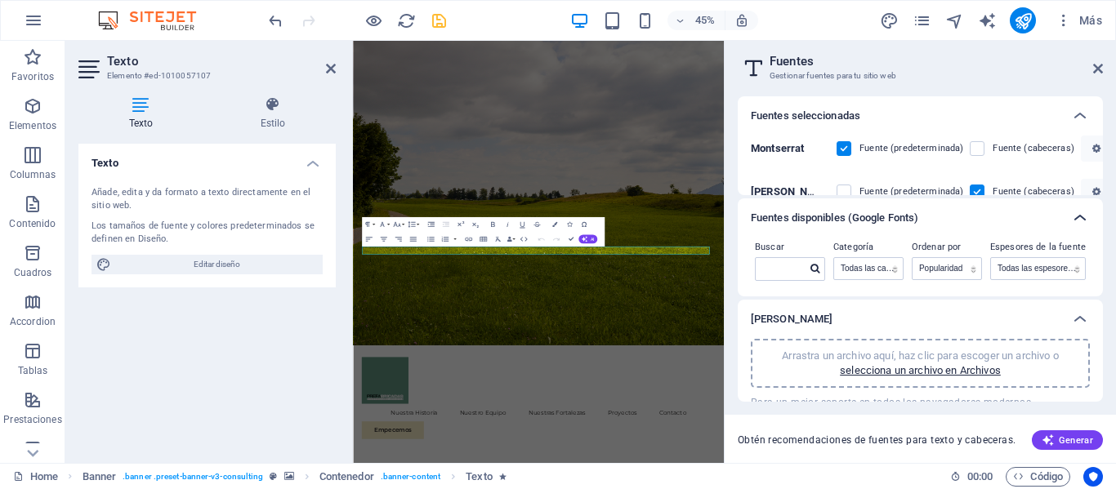
click at [1081, 216] on icon at bounding box center [1080, 218] width 20 height 20
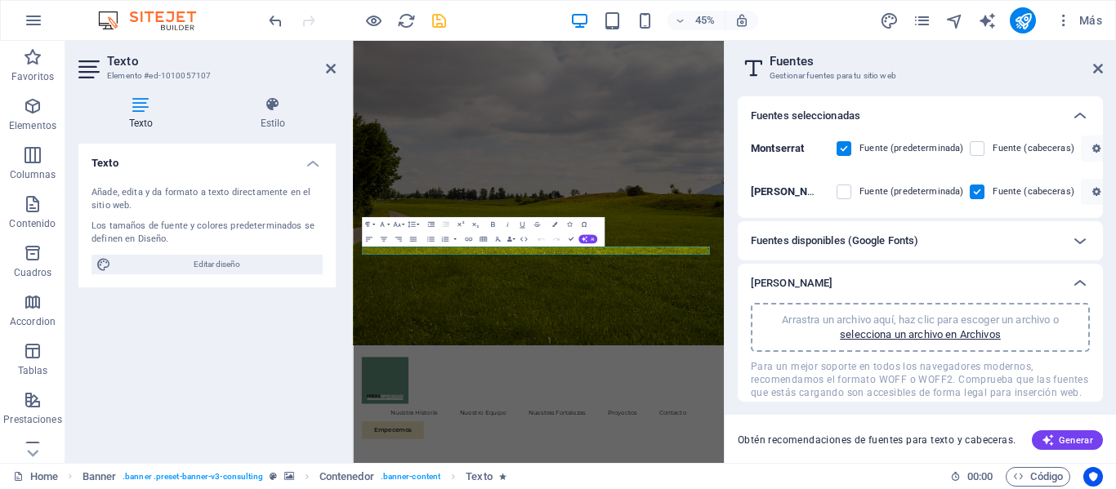
click at [852, 197] on div "Fuente (predeterminada)" at bounding box center [899, 192] width 127 height 20
click at [847, 194] on label at bounding box center [843, 192] width 15 height 15
click at [0, 0] on input "checkbox" at bounding box center [0, 0] width 0 height 0
click at [847, 194] on label at bounding box center [843, 192] width 15 height 15
click at [0, 0] on input "checkbox" at bounding box center [0, 0] width 0 height 0
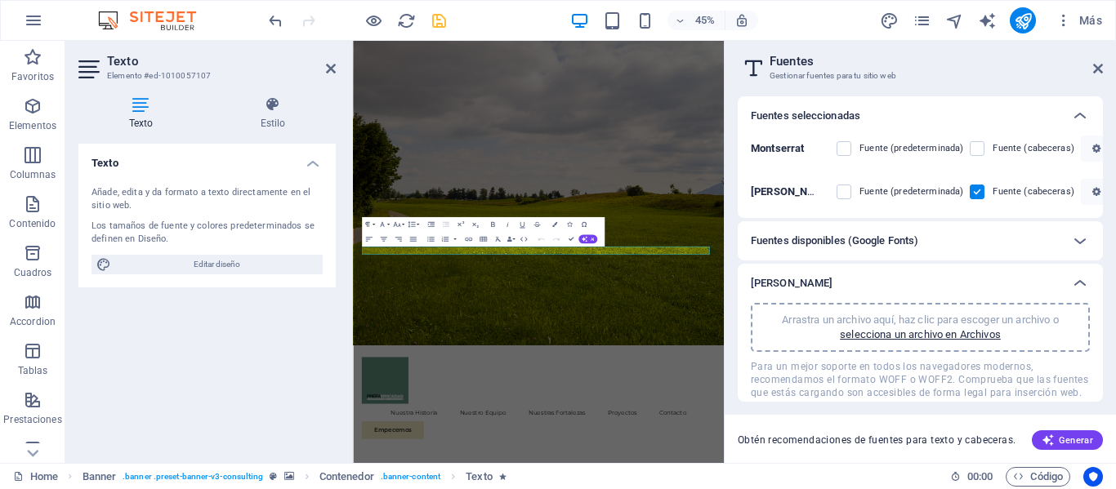
click at [852, 149] on span at bounding box center [855, 149] width 8 height 8
click at [1099, 71] on icon at bounding box center [1098, 68] width 10 height 13
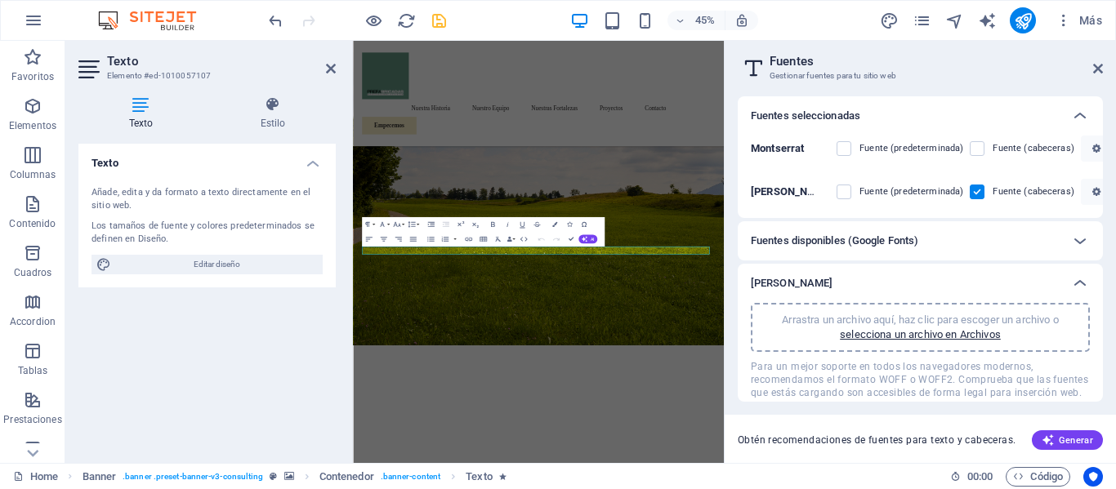
scroll to position [303, 0]
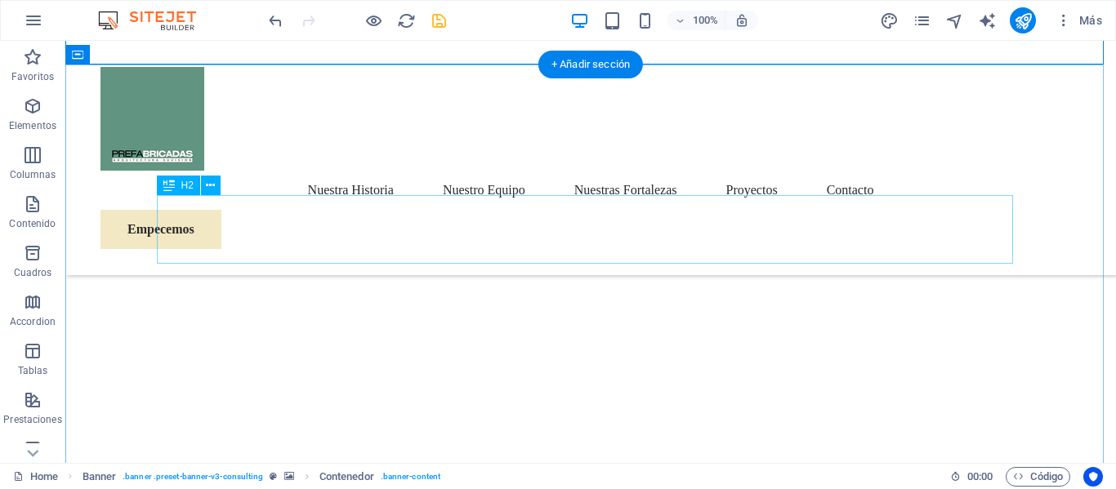
scroll to position [711, 0]
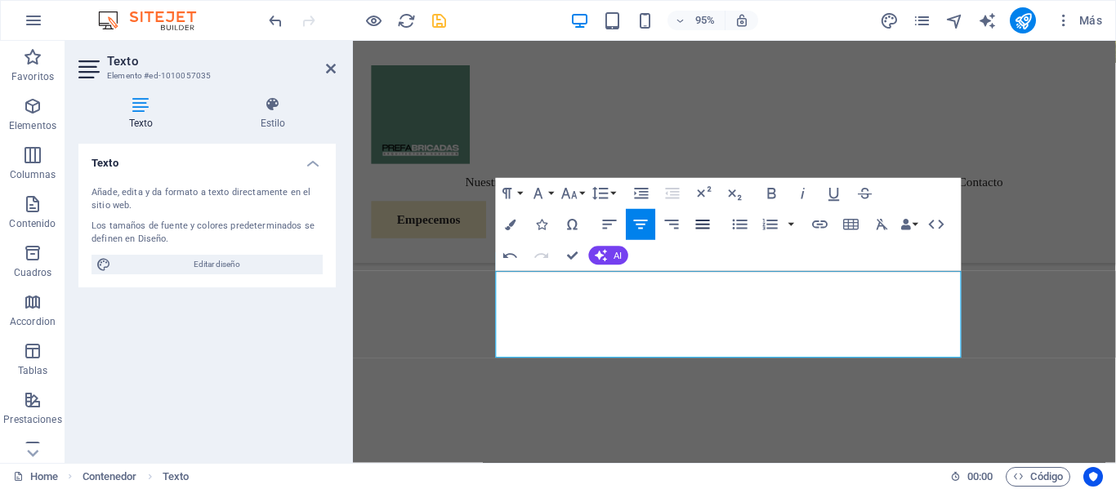
click at [705, 230] on icon "button" at bounding box center [702, 225] width 19 height 19
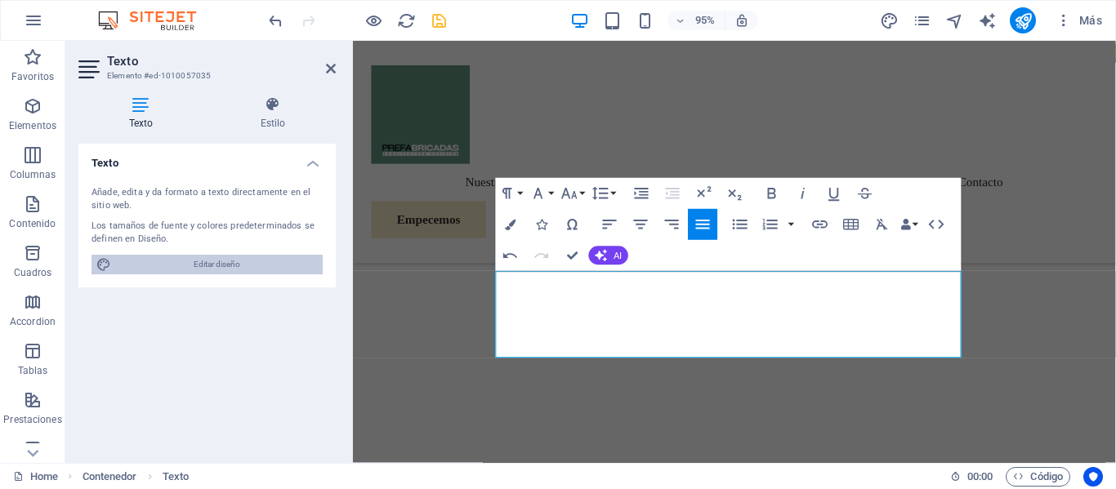
click at [310, 269] on span "Editar diseño" at bounding box center [217, 265] width 202 height 20
select select "px"
select select "400"
select select "px"
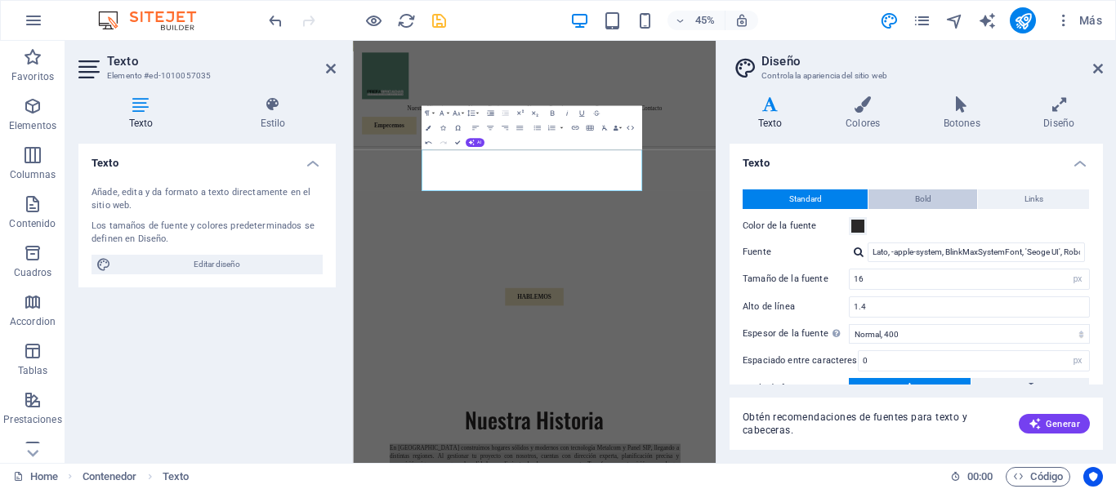
click at [933, 203] on button "Bold" at bounding box center [922, 200] width 109 height 20
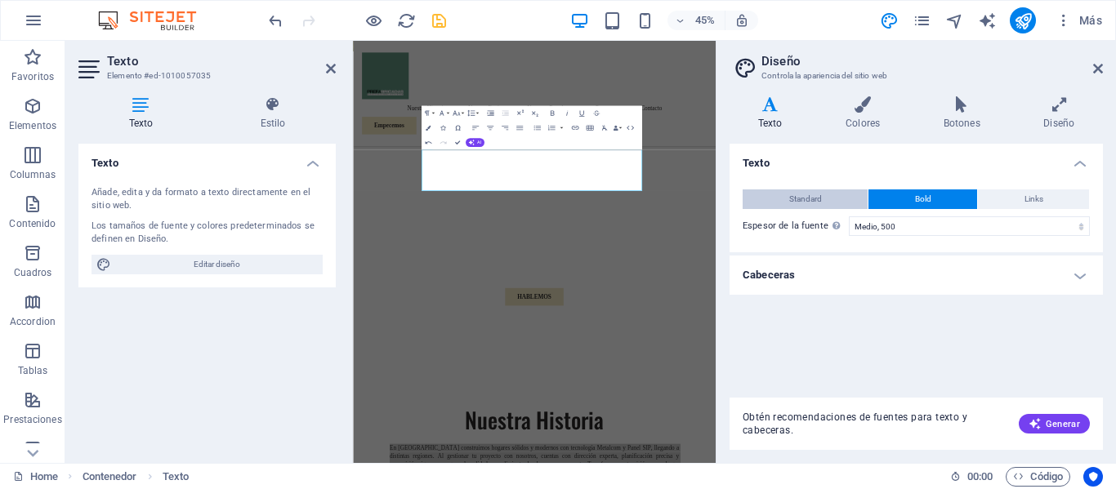
click at [824, 196] on button "Standard" at bounding box center [805, 200] width 125 height 20
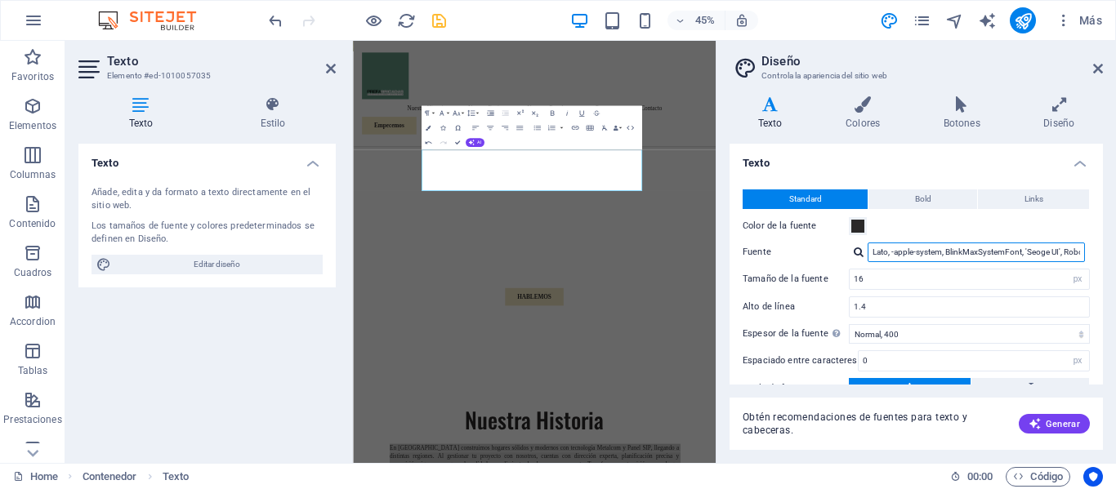
click at [901, 256] on input "Lato, -apple-system, BlinkMaxSystemFont, 'Seoge UI', Roboto, 'Helvetica Neue', …" at bounding box center [975, 253] width 217 height 20
click at [859, 251] on div at bounding box center [859, 252] width 10 height 11
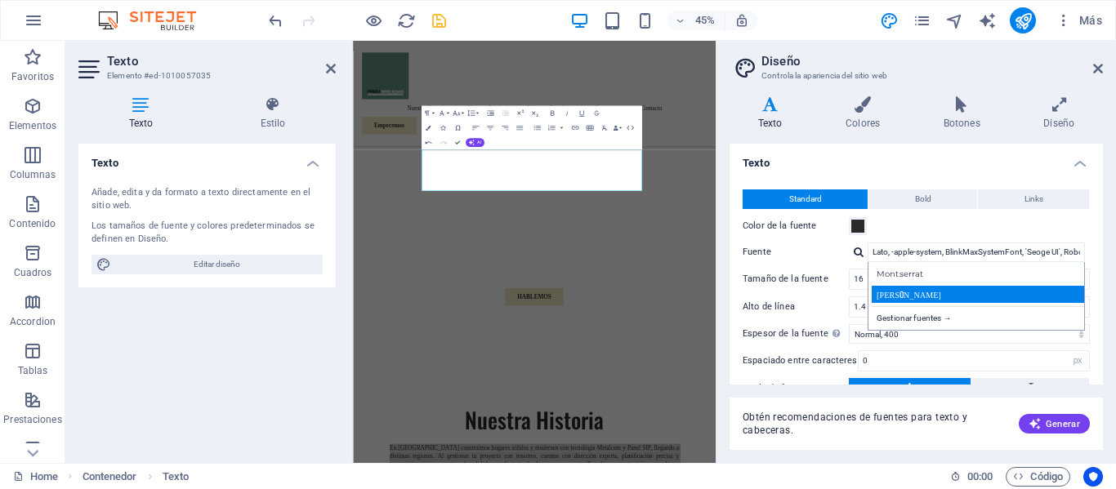
click at [893, 299] on div "Oswald" at bounding box center [980, 294] width 216 height 17
type input "Oswald"
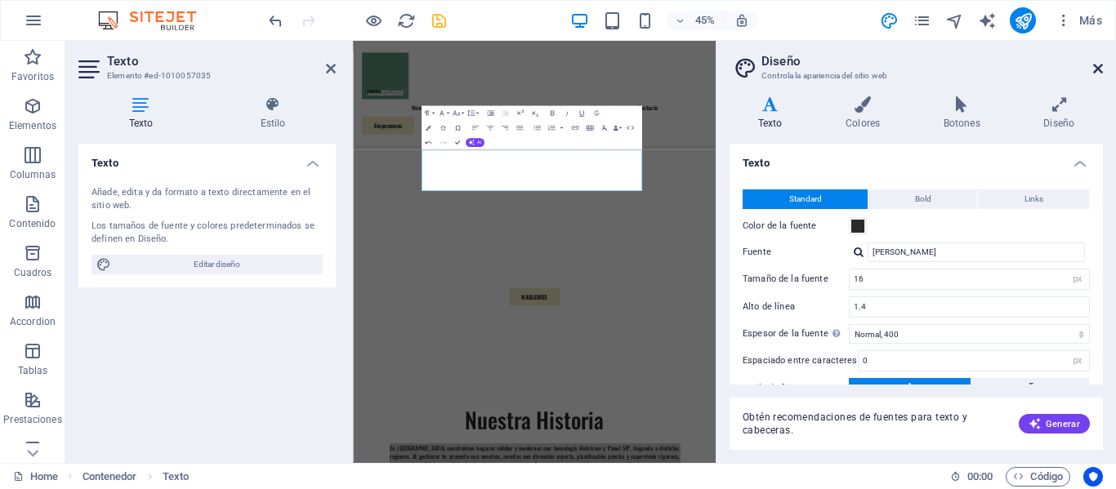
click at [1097, 68] on icon at bounding box center [1098, 68] width 10 height 13
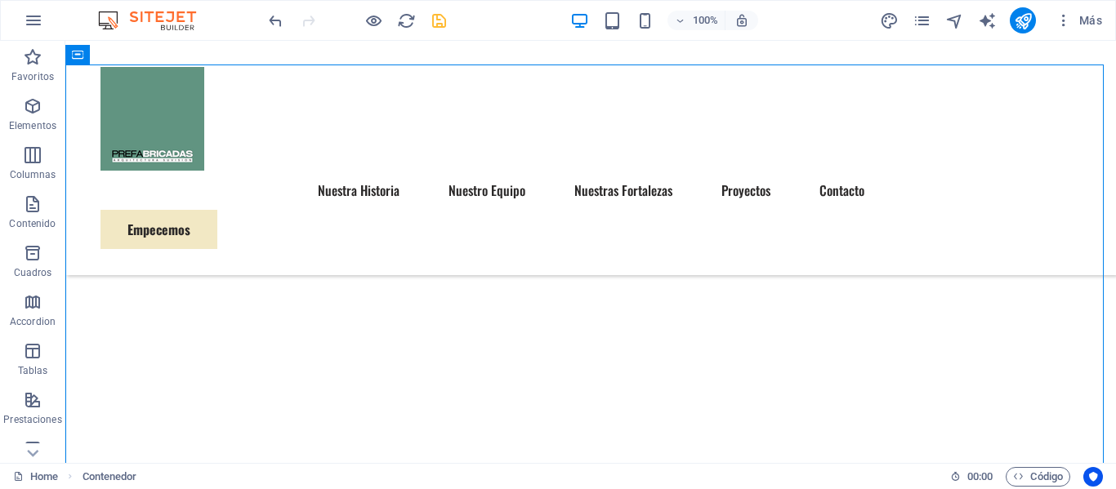
click at [439, 29] on icon "save" at bounding box center [439, 20] width 19 height 19
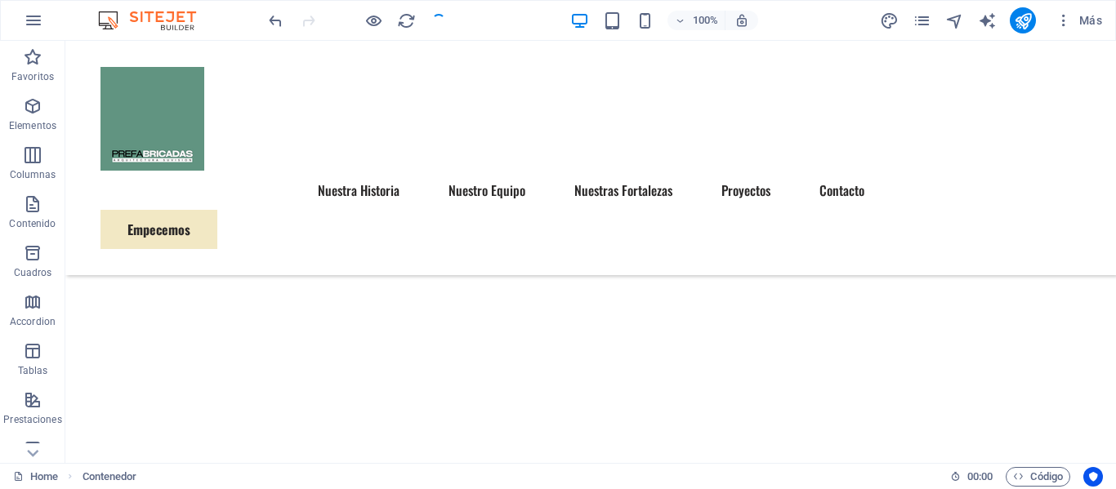
checkbox input "false"
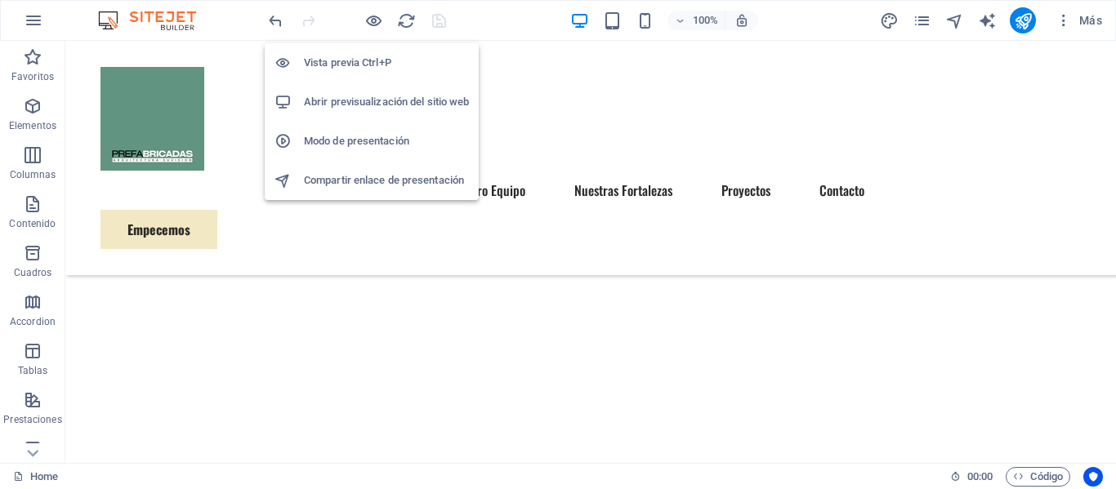
click at [368, 96] on h6 "Abrir previsualización del sitio web" at bounding box center [386, 102] width 165 height 20
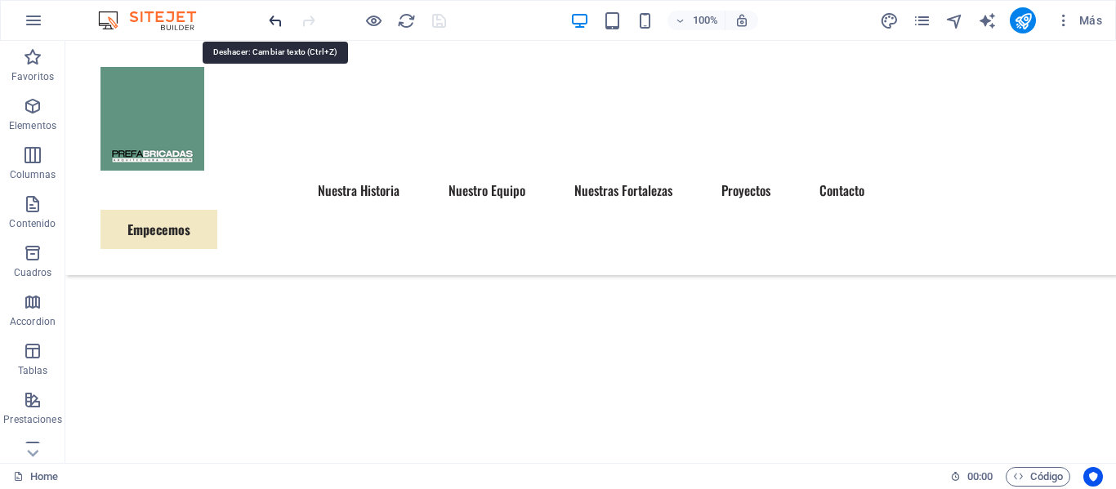
click at [270, 25] on icon "undo" at bounding box center [275, 20] width 19 height 19
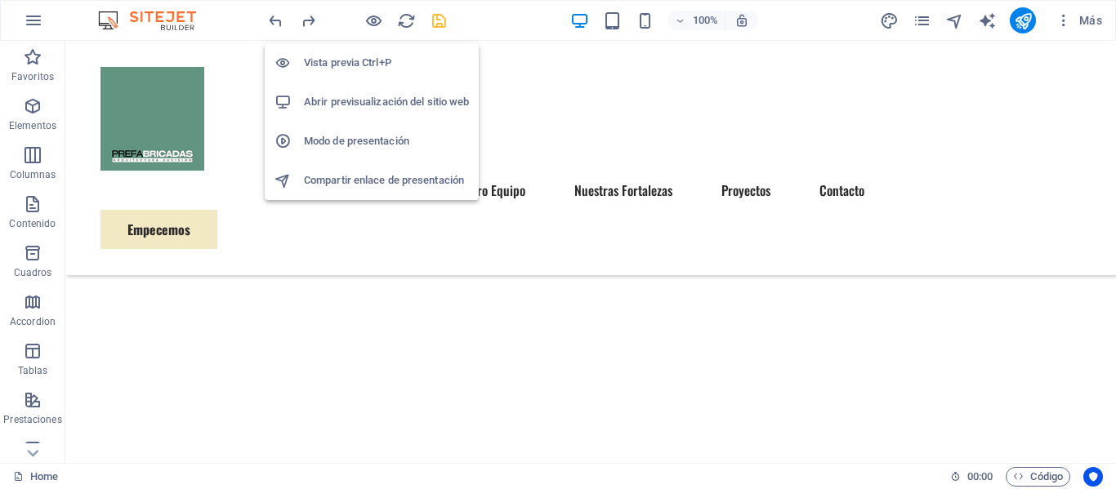
click at [371, 56] on h6 "Vista previa Ctrl+P" at bounding box center [386, 63] width 165 height 20
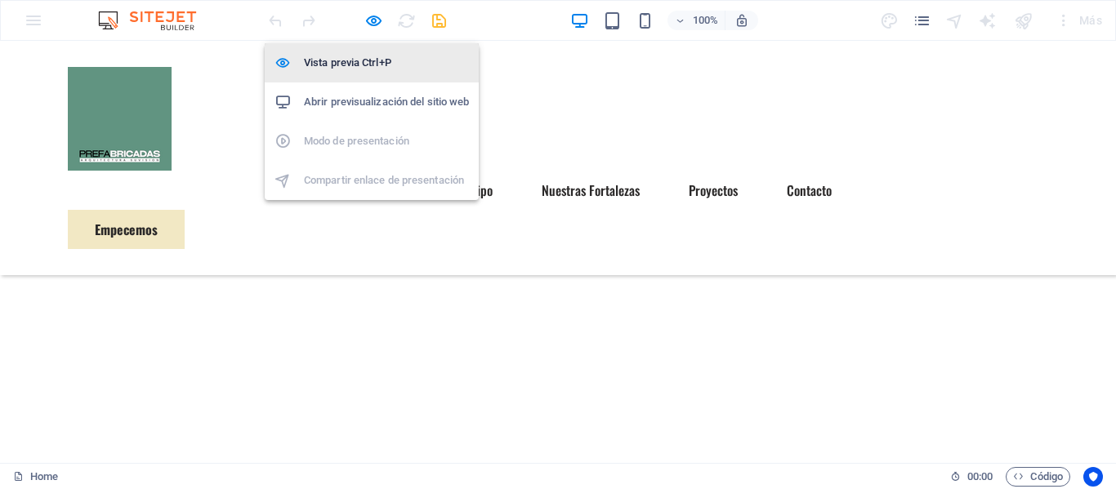
click at [371, 56] on h6 "Vista previa Ctrl+P" at bounding box center [386, 63] width 165 height 20
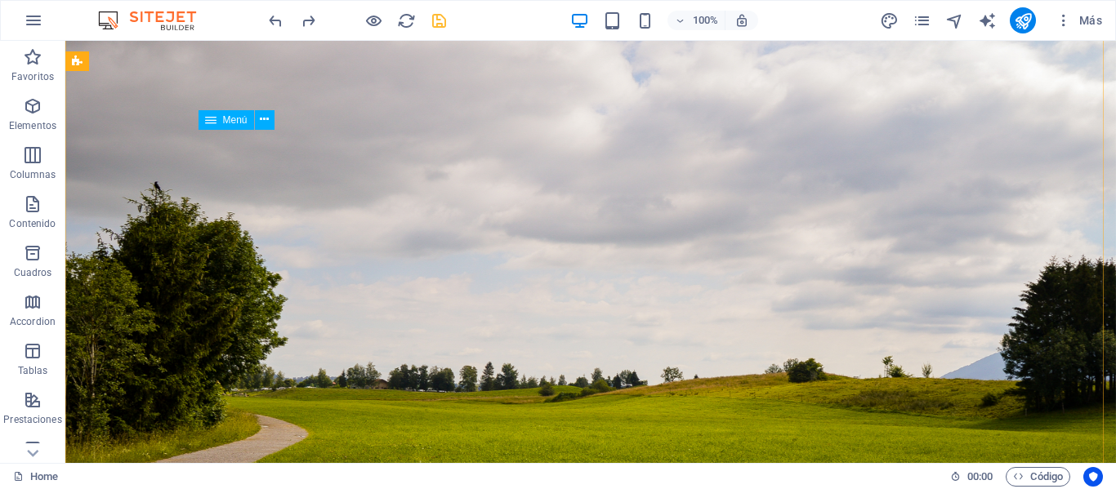
scroll to position [0, 0]
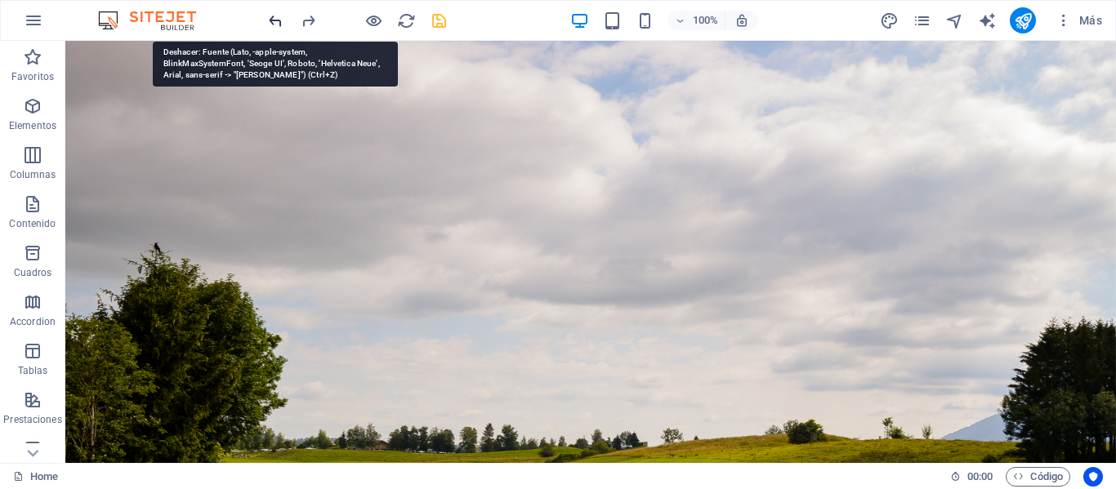
click at [279, 17] on icon "undo" at bounding box center [275, 20] width 19 height 19
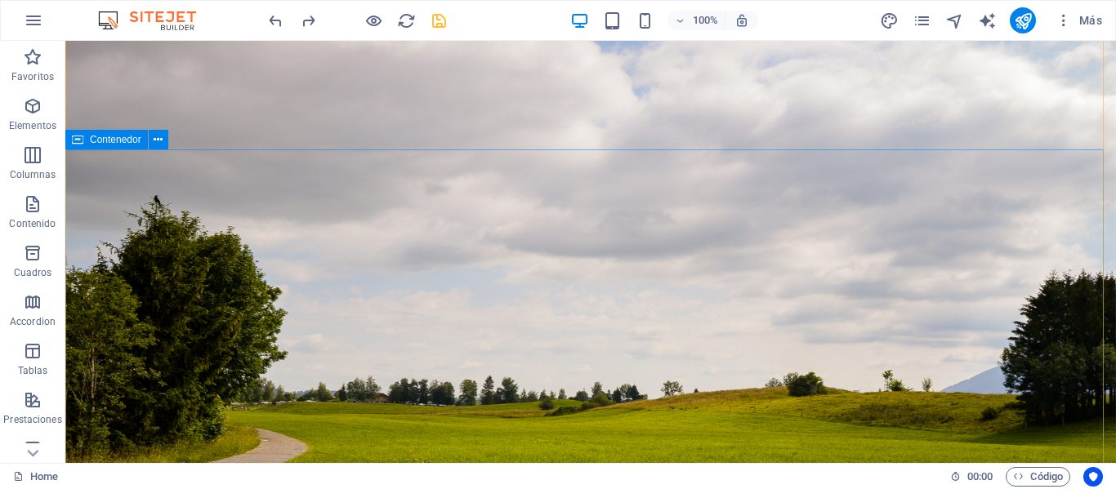
scroll to position [163, 0]
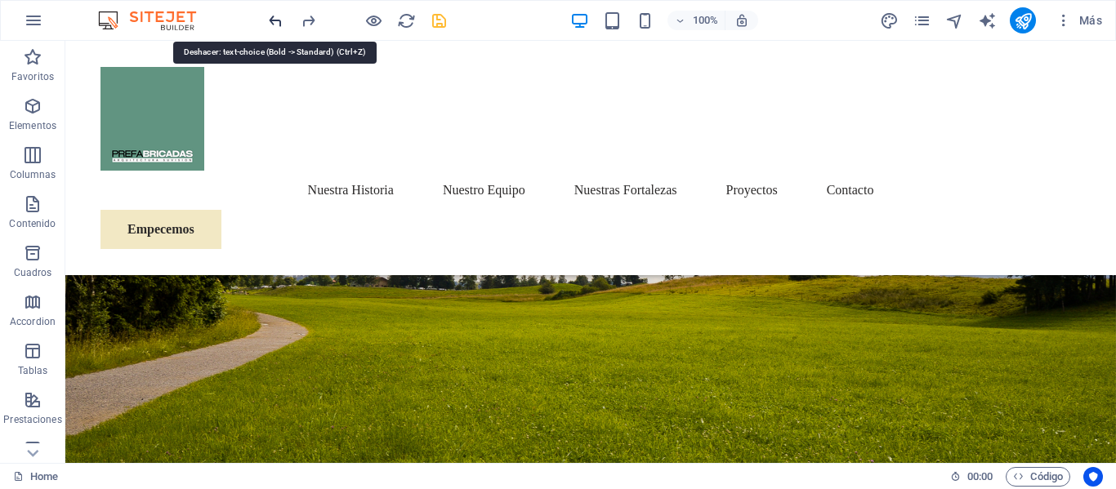
click at [272, 19] on icon "undo" at bounding box center [275, 20] width 19 height 19
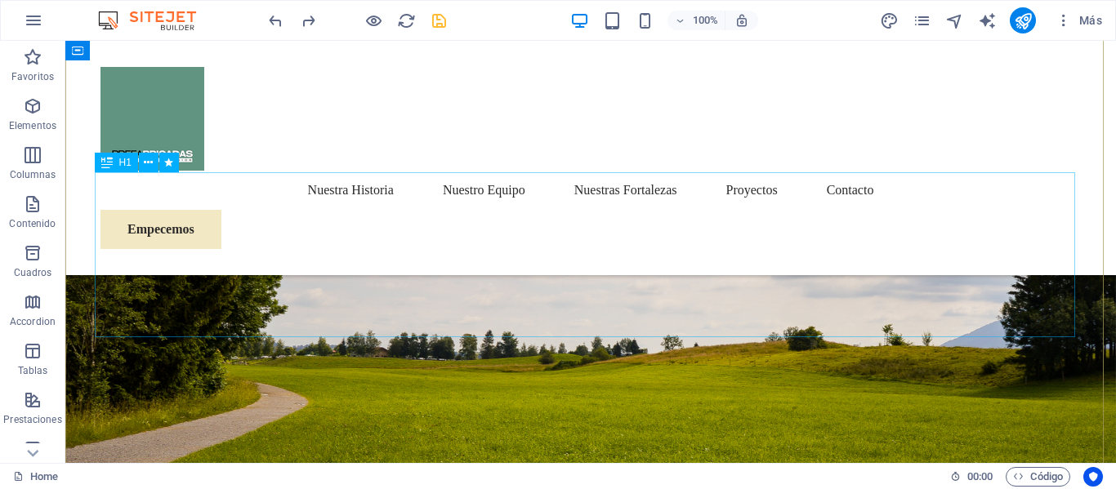
scroll to position [0, 0]
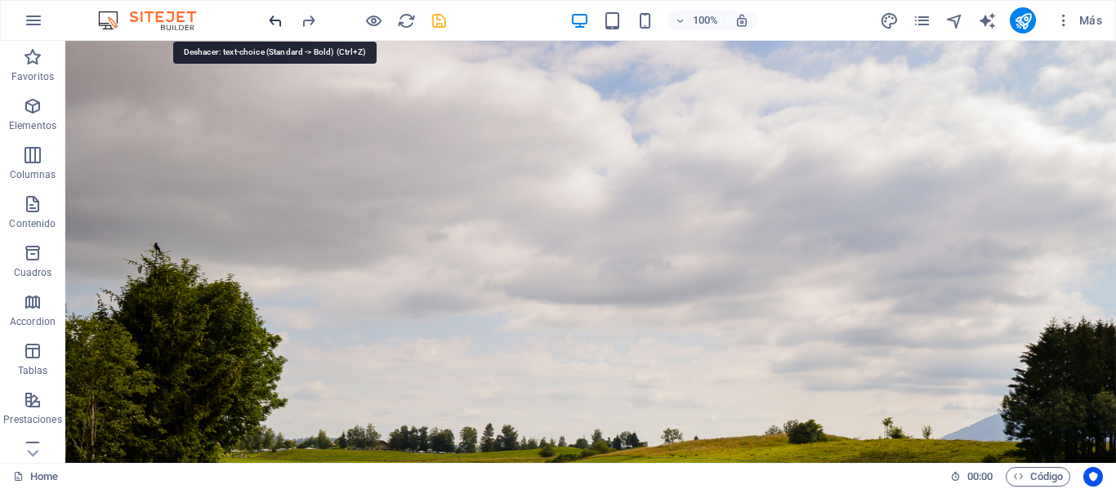
click at [280, 20] on icon "undo" at bounding box center [275, 20] width 19 height 19
click at [279, 20] on icon "undo" at bounding box center [275, 20] width 19 height 19
click at [277, 28] on icon "undo" at bounding box center [275, 20] width 19 height 19
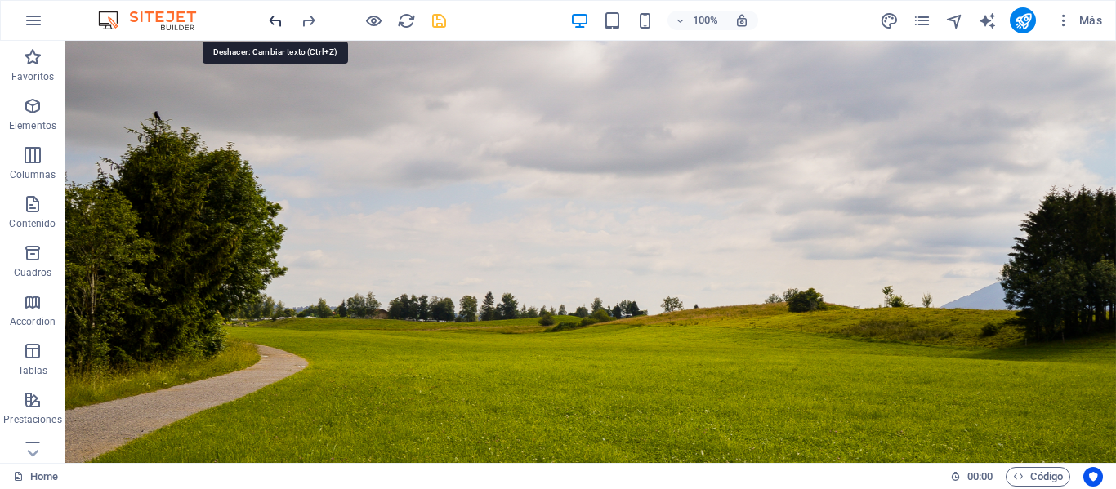
scroll to position [252, 0]
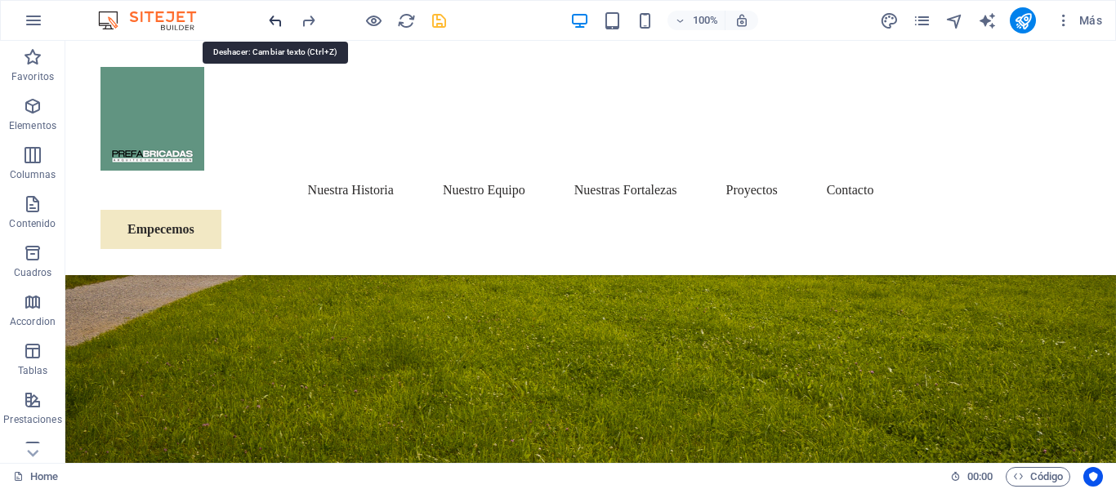
click at [277, 28] on icon "undo" at bounding box center [275, 20] width 19 height 19
click at [303, 28] on icon "redo" at bounding box center [308, 20] width 19 height 19
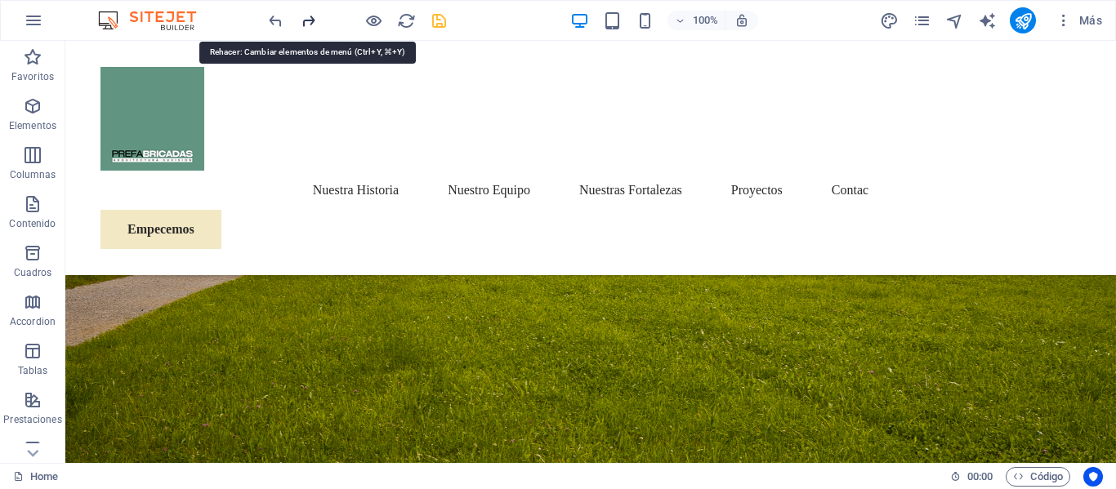
click at [303, 28] on icon "redo" at bounding box center [308, 20] width 19 height 19
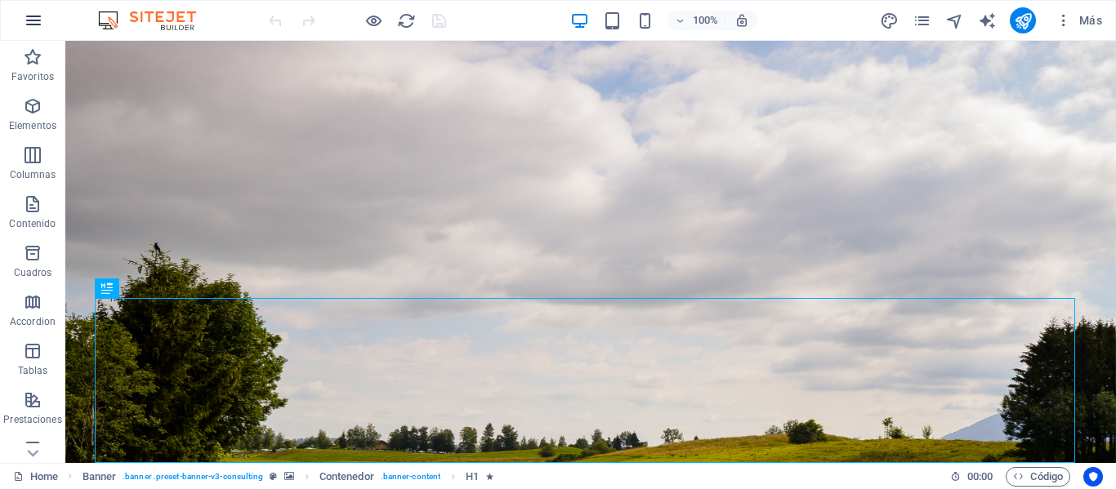
click at [42, 29] on icon "button" at bounding box center [34, 21] width 20 height 20
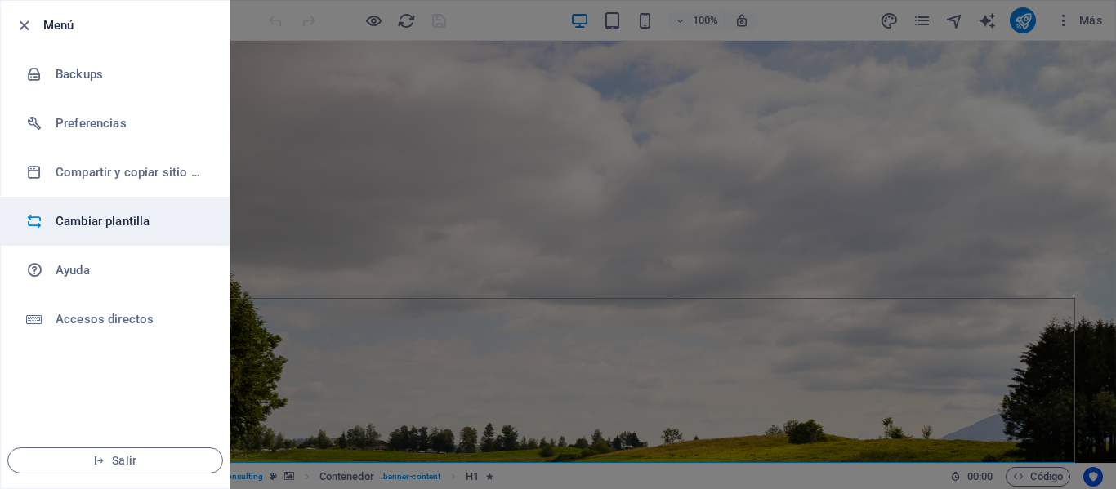
click at [98, 216] on h6 "Cambiar plantilla" at bounding box center [131, 222] width 151 height 20
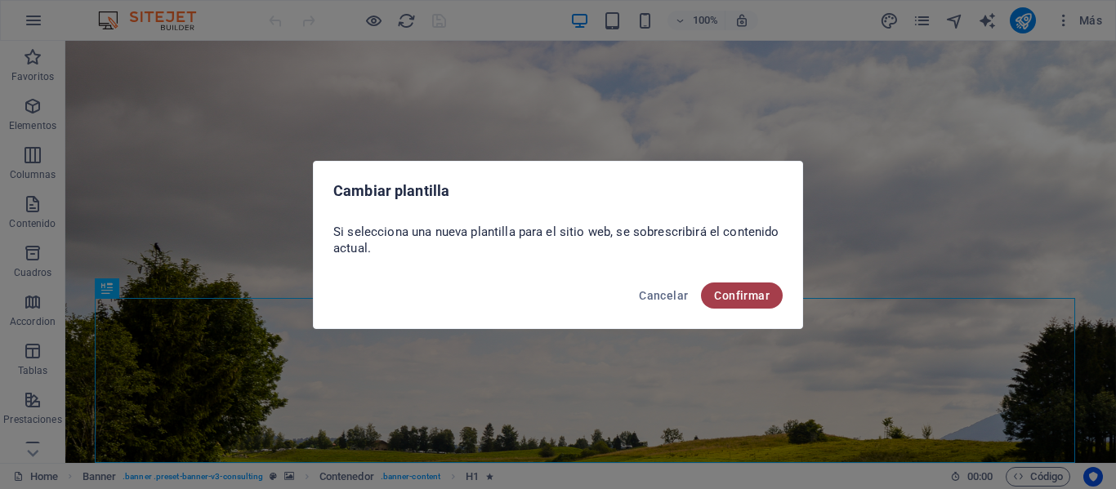
click at [707, 295] on button "Confirmar" at bounding box center [742, 296] width 82 height 26
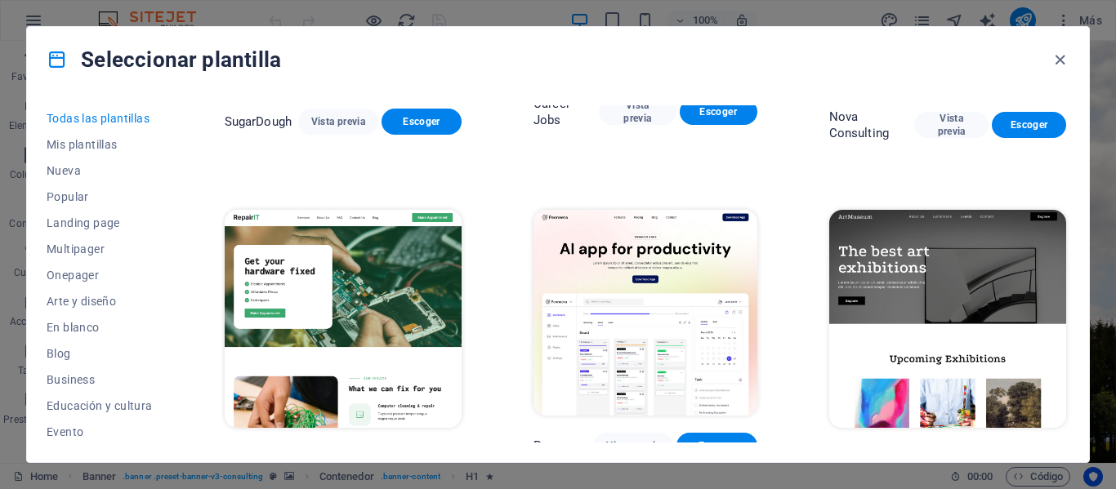
scroll to position [245, 0]
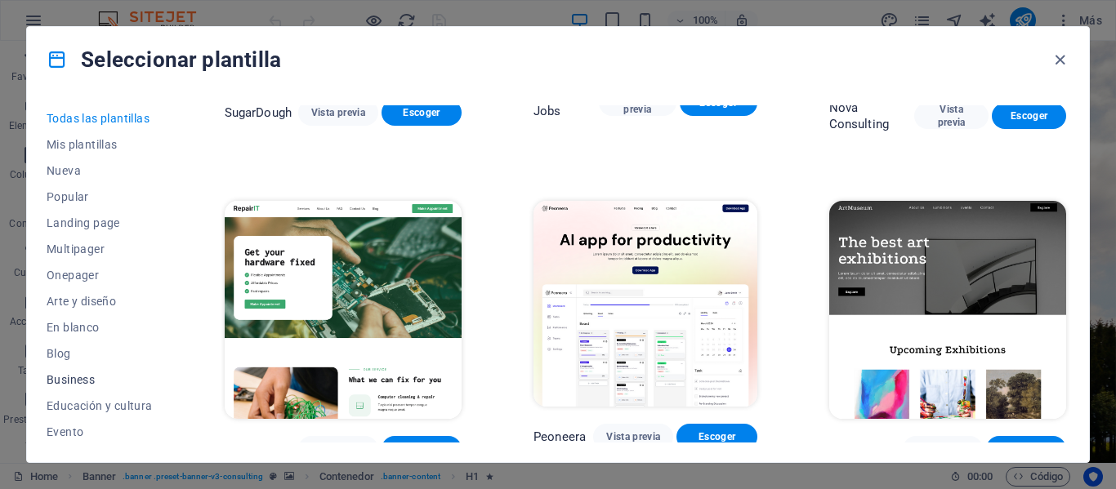
click at [102, 377] on span "Business" at bounding box center [100, 379] width 106 height 13
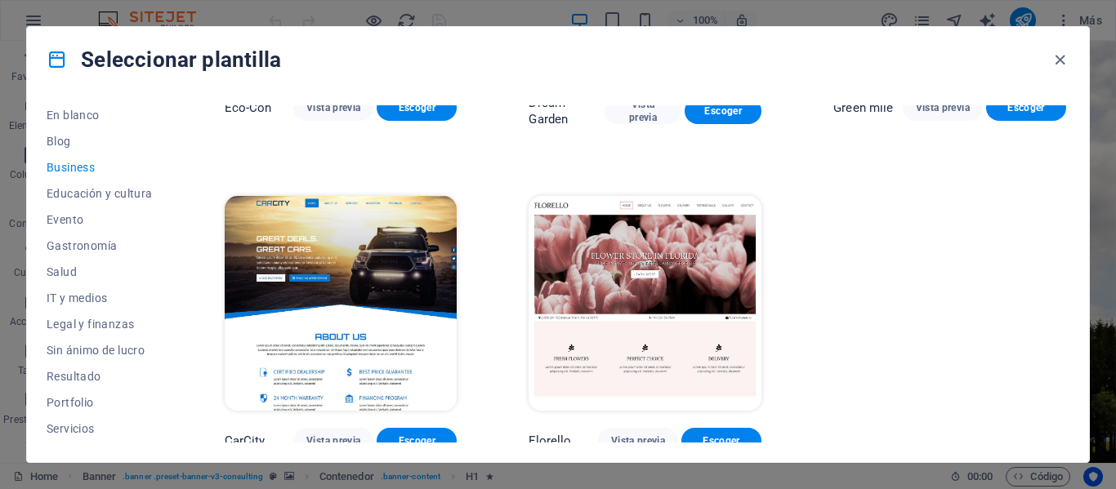
scroll to position [316, 0]
click at [105, 319] on span "Servicios" at bounding box center [100, 325] width 106 height 13
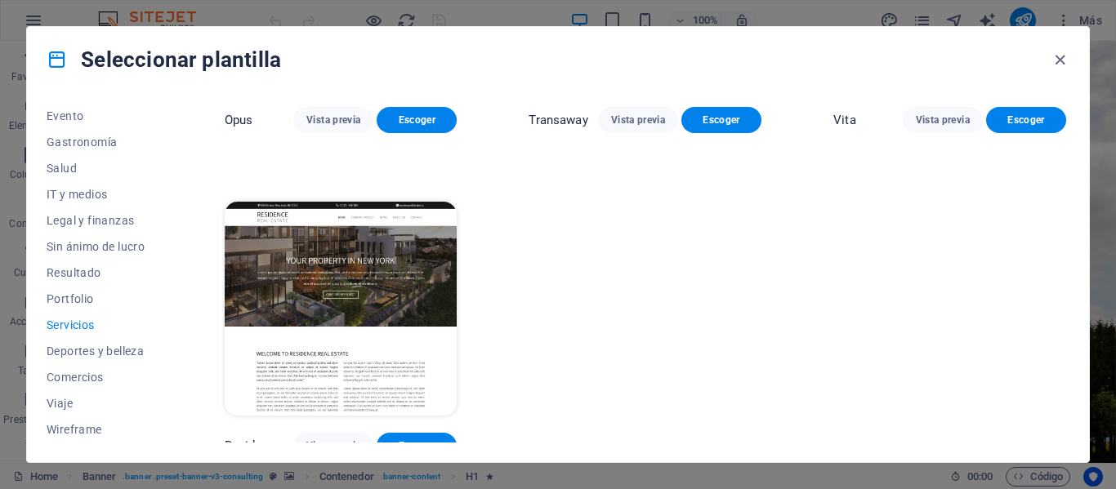
scroll to position [2212, 0]
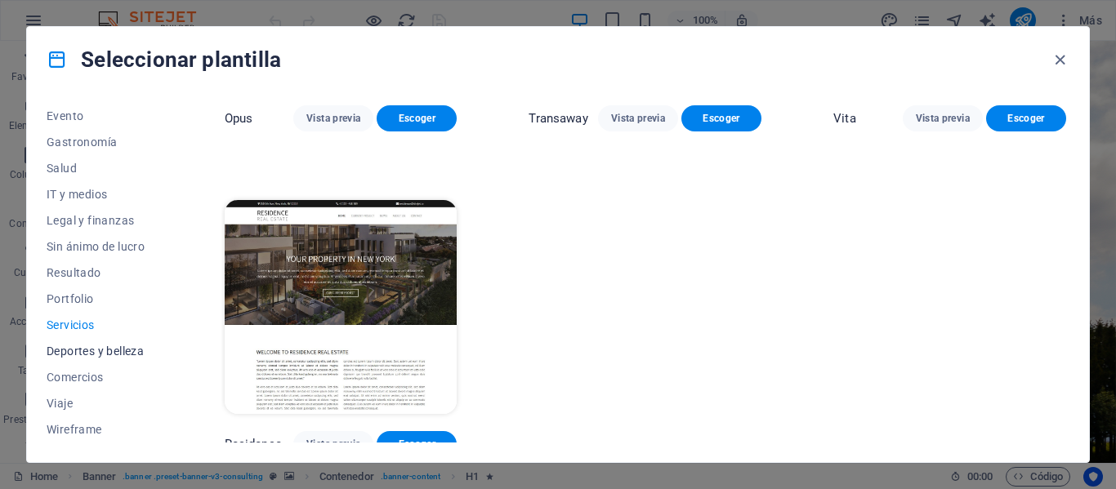
click at [114, 349] on span "Deportes y belleza" at bounding box center [100, 351] width 106 height 13
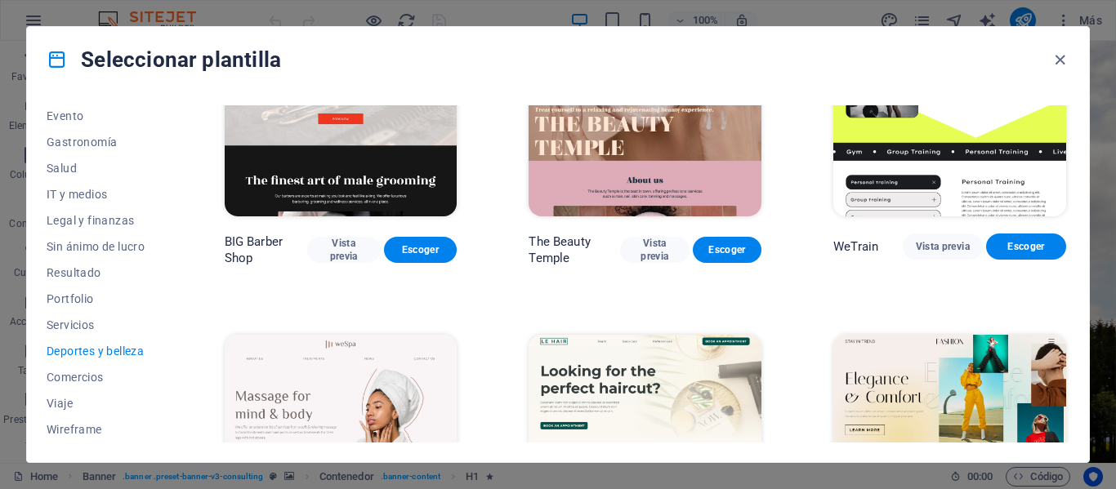
scroll to position [0, 0]
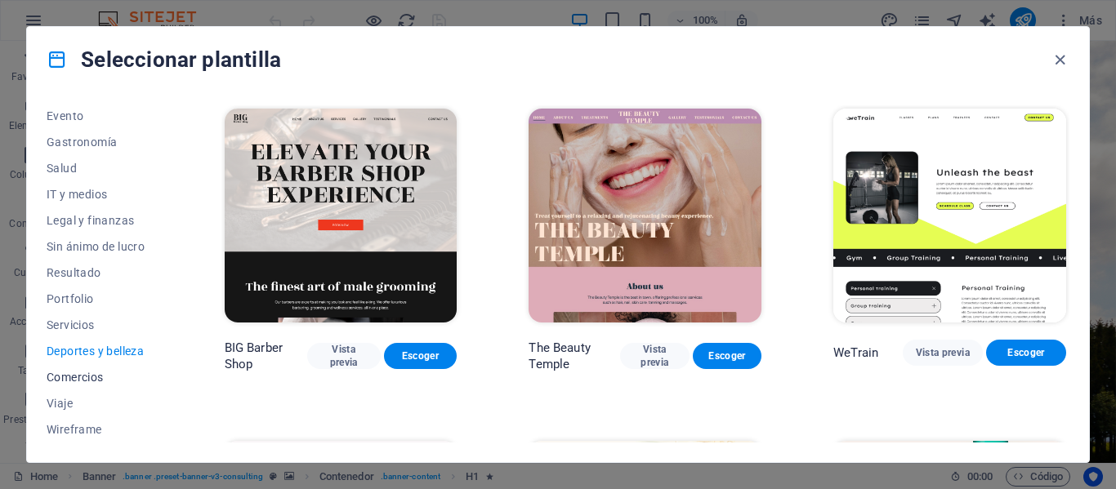
click at [115, 387] on button "Comercios" at bounding box center [100, 377] width 106 height 26
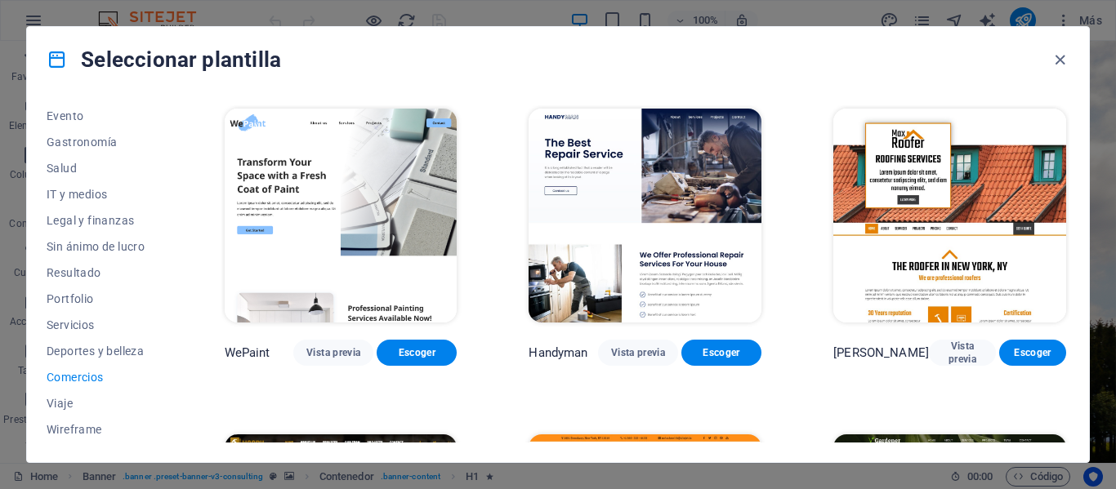
click at [107, 379] on span "Comercios" at bounding box center [100, 377] width 106 height 13
click at [75, 404] on span "Viaje" at bounding box center [100, 403] width 106 height 13
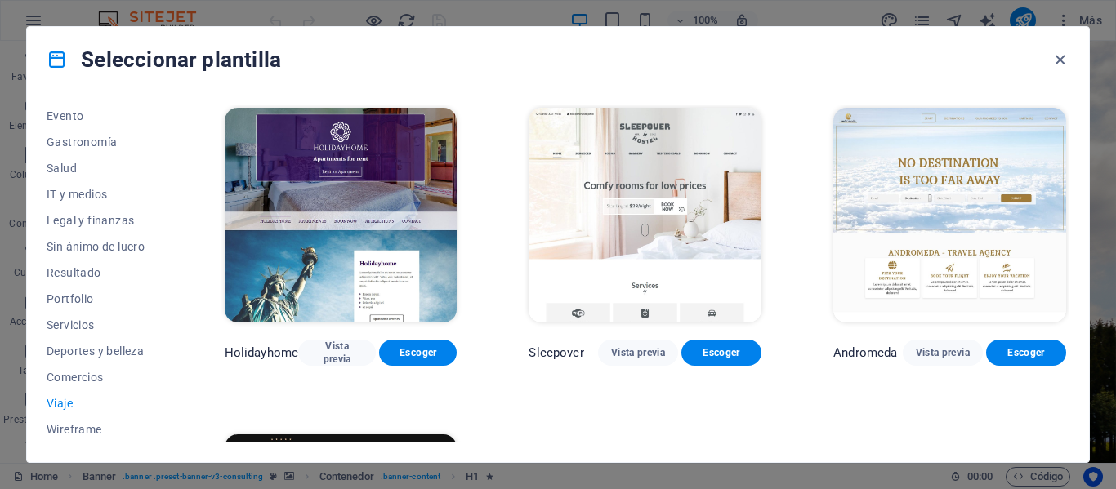
scroll to position [571, 0]
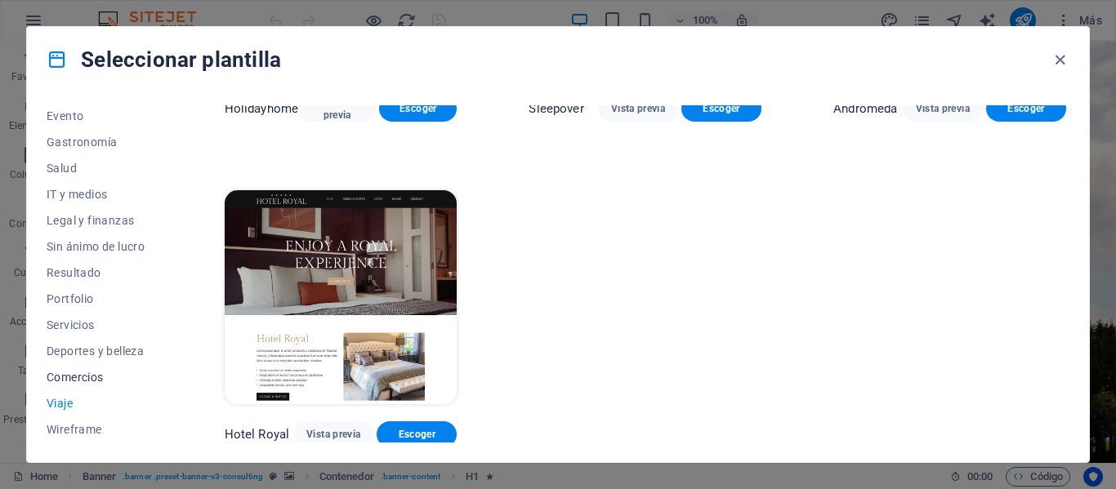
click at [83, 373] on span "Comercios" at bounding box center [100, 377] width 106 height 13
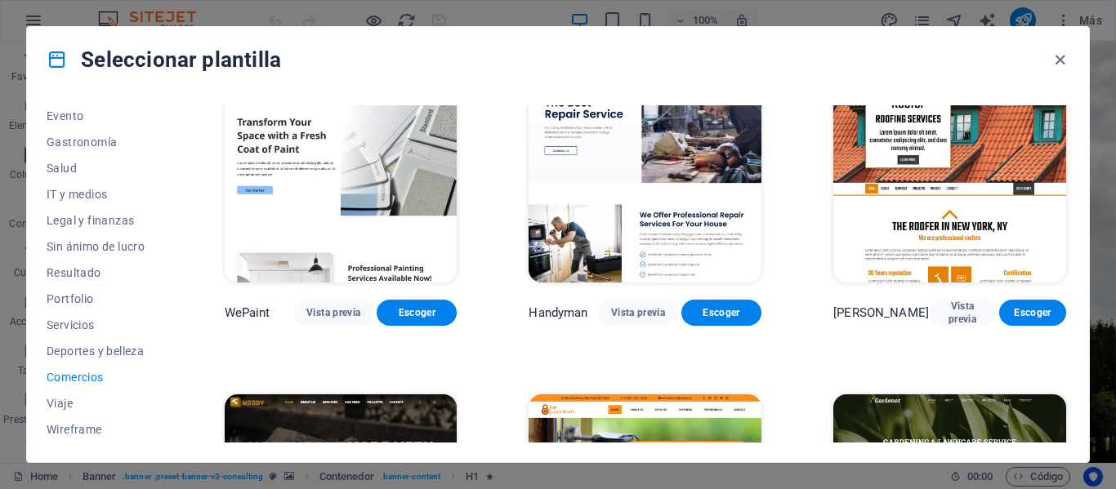
scroll to position [0, 0]
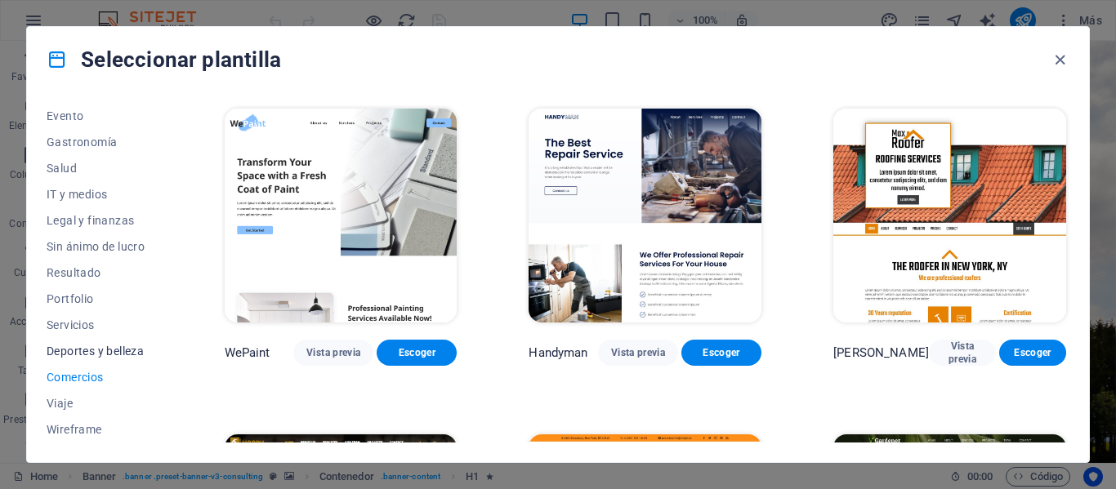
click at [94, 341] on button "Deportes y belleza" at bounding box center [100, 351] width 106 height 26
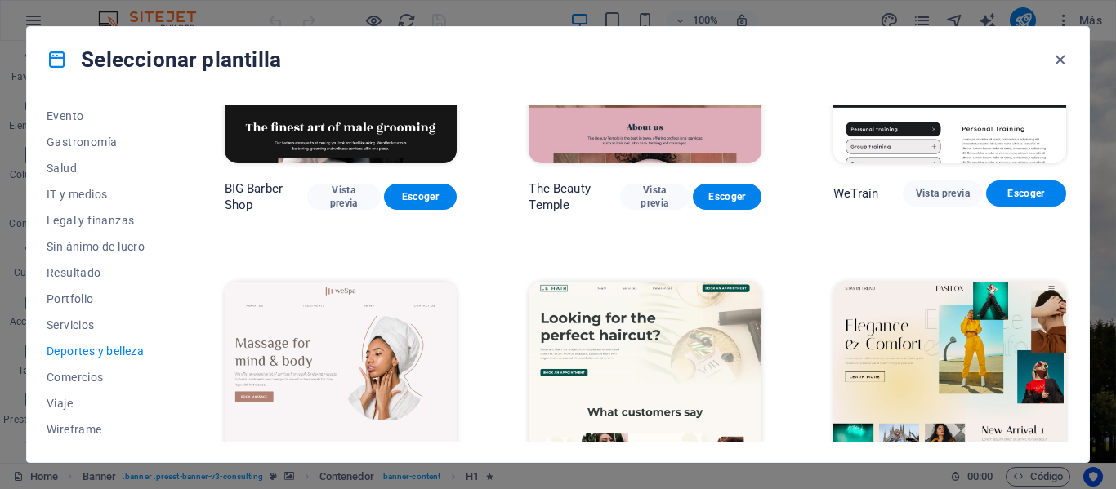
scroll to position [327, 0]
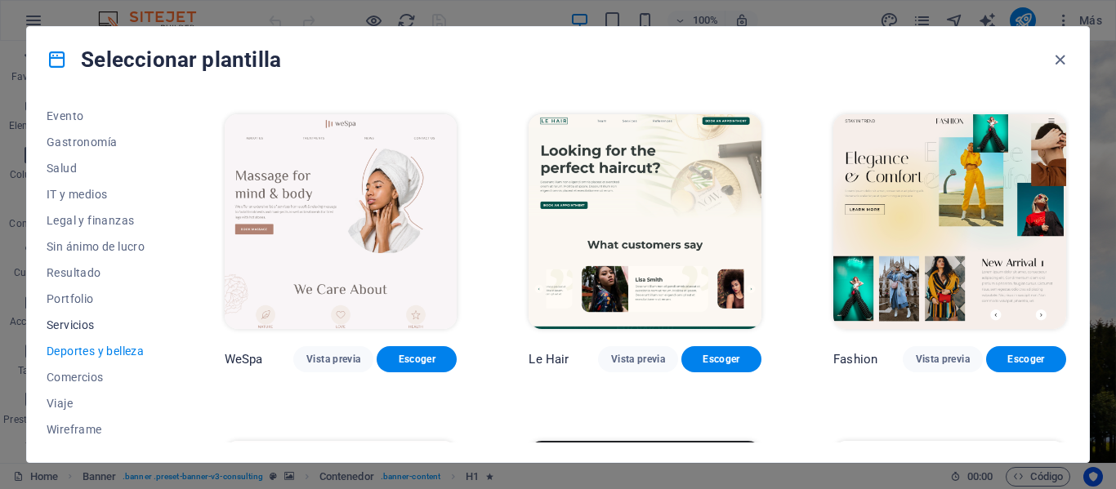
click at [83, 319] on span "Servicios" at bounding box center [100, 325] width 106 height 13
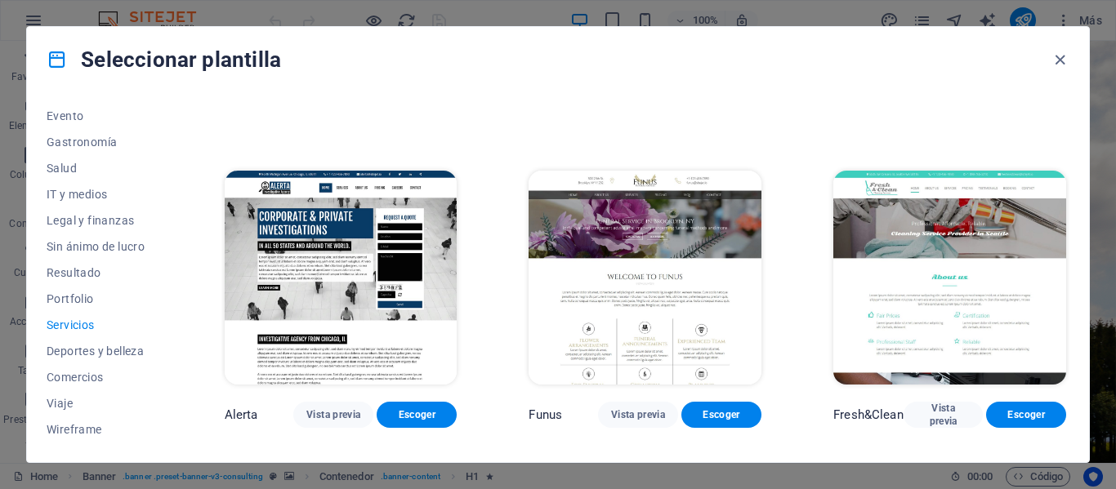
scroll to position [1559, 0]
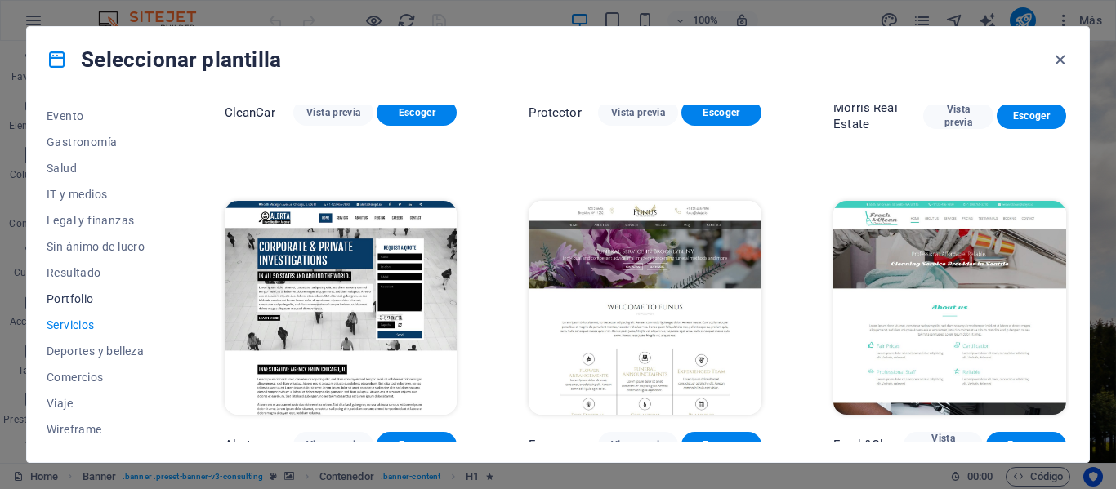
click at [93, 299] on span "Portfolio" at bounding box center [100, 298] width 106 height 13
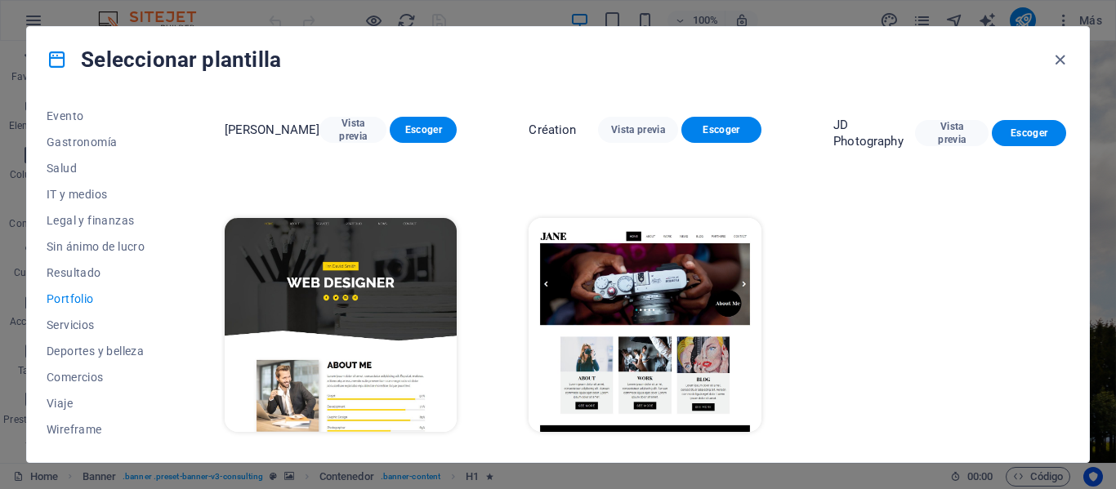
scroll to position [584, 0]
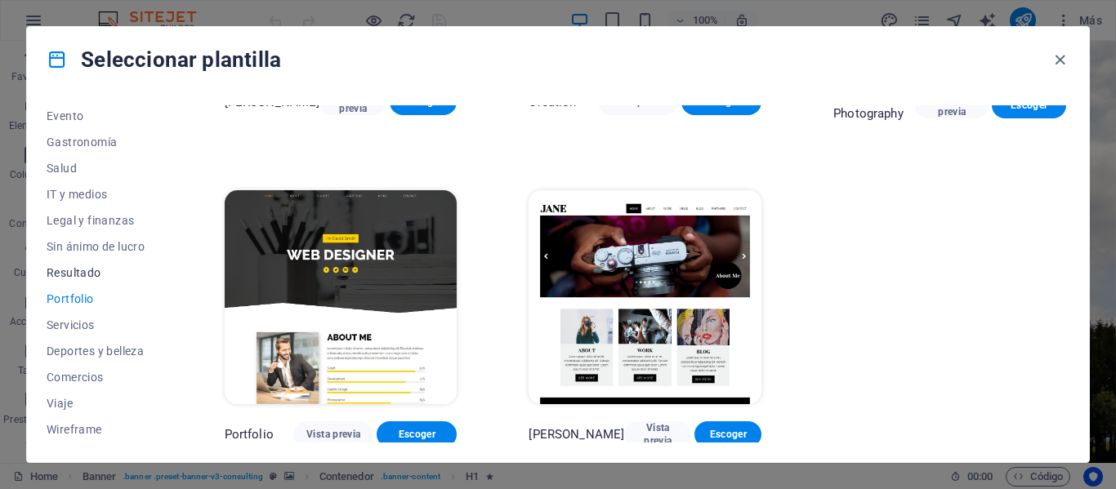
click at [70, 267] on span "Resultado" at bounding box center [100, 272] width 106 height 13
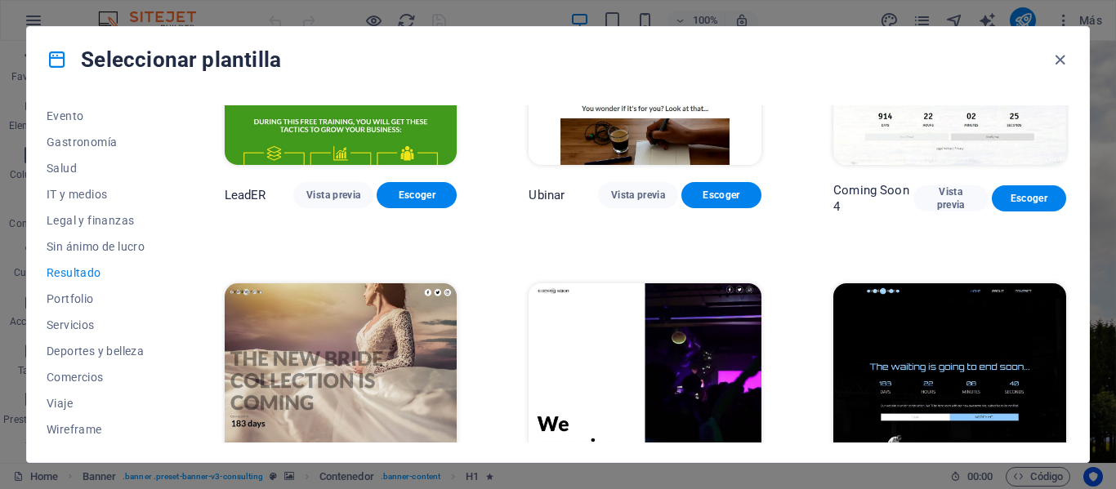
scroll to position [1557, 0]
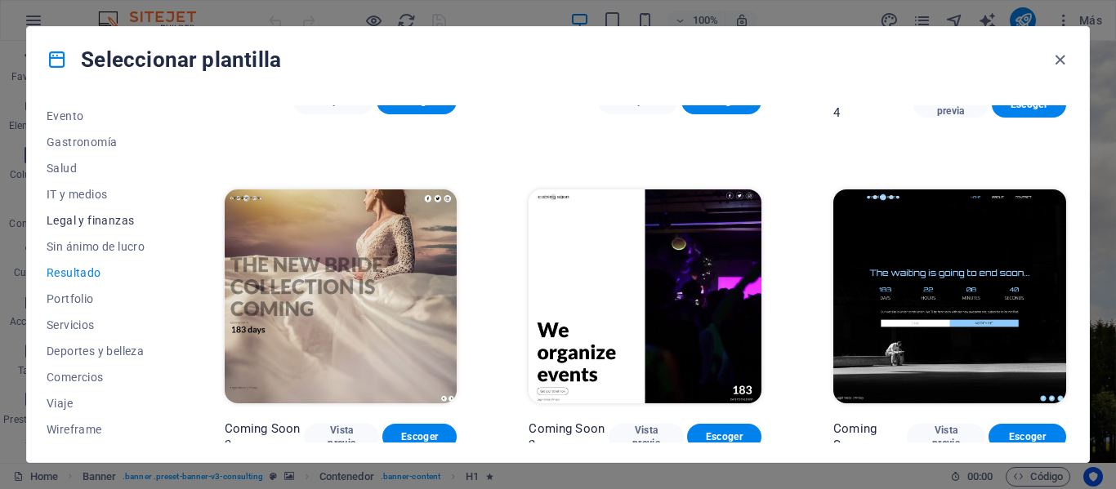
click at [105, 229] on button "Legal y finanzas" at bounding box center [100, 220] width 106 height 26
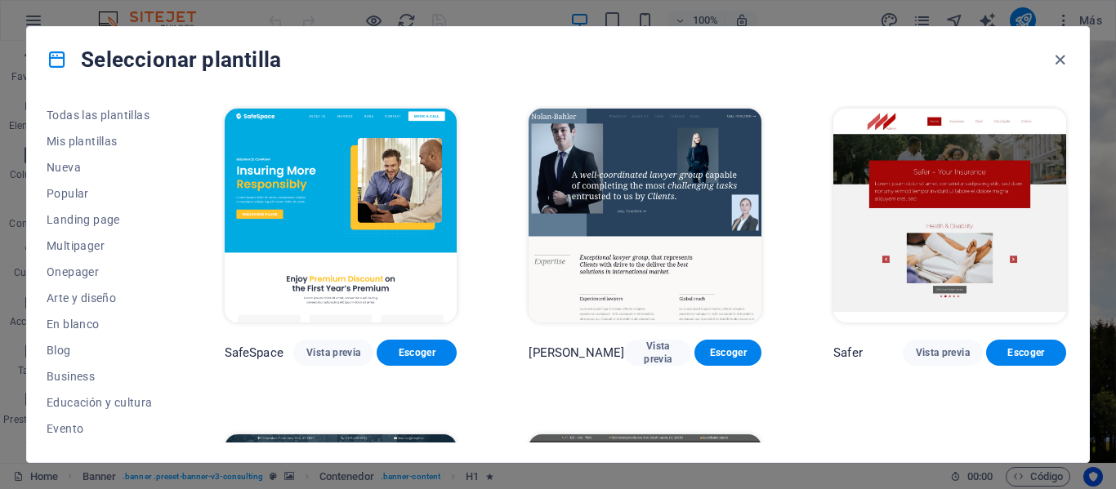
scroll to position [0, 0]
click at [105, 125] on button "Todas las plantillas" at bounding box center [100, 118] width 106 height 26
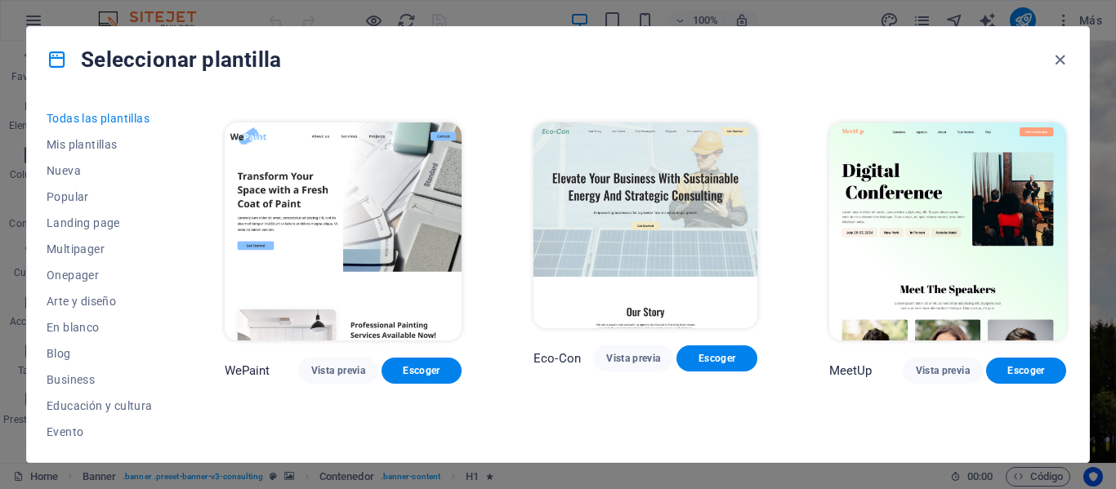
scroll to position [980, 0]
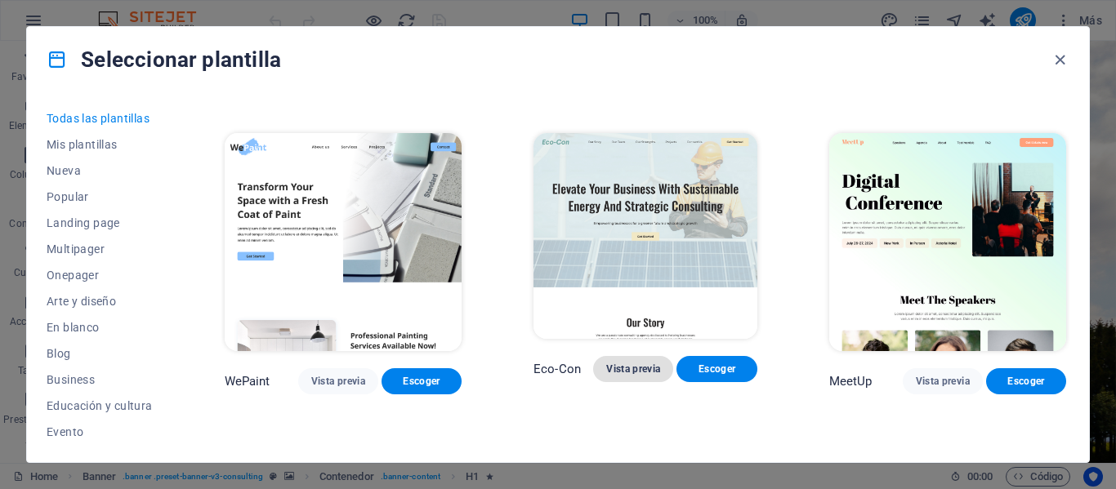
click at [628, 363] on span "Vista previa" at bounding box center [633, 369] width 54 height 13
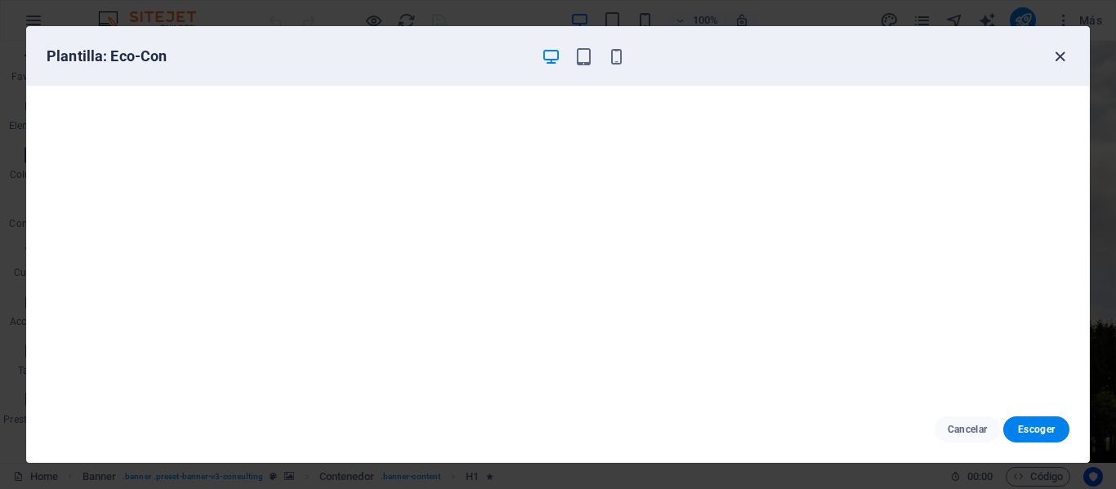
click at [1053, 56] on icon "button" at bounding box center [1059, 56] width 19 height 19
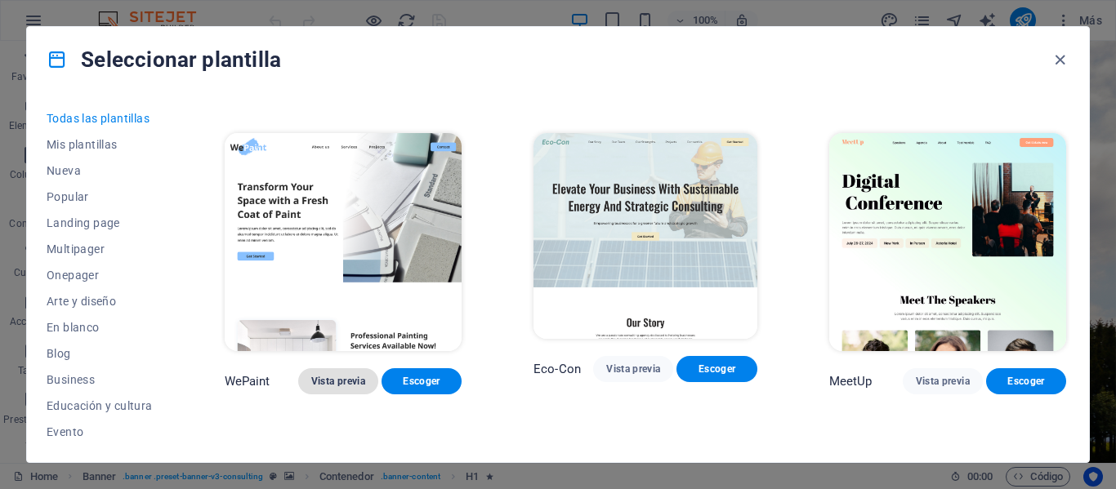
click at [329, 375] on span "Vista previa" at bounding box center [338, 381] width 54 height 13
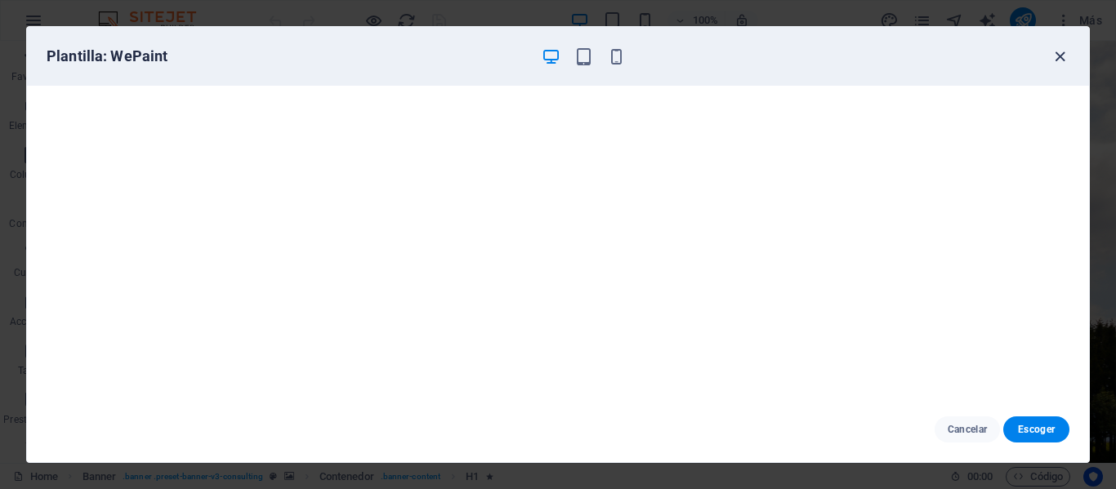
click at [1056, 56] on icon "button" at bounding box center [1059, 56] width 19 height 19
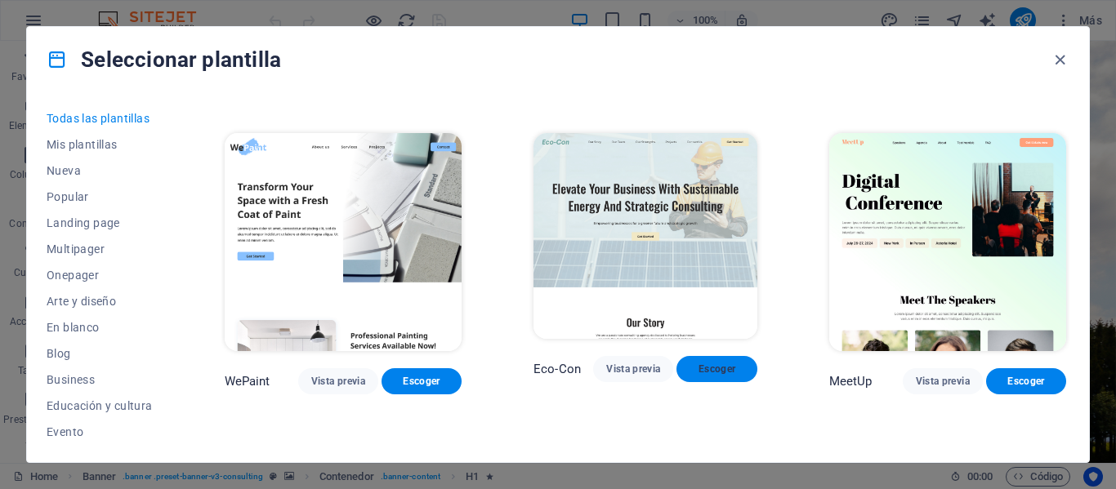
click at [713, 363] on span "Escoger" at bounding box center [716, 369] width 54 height 13
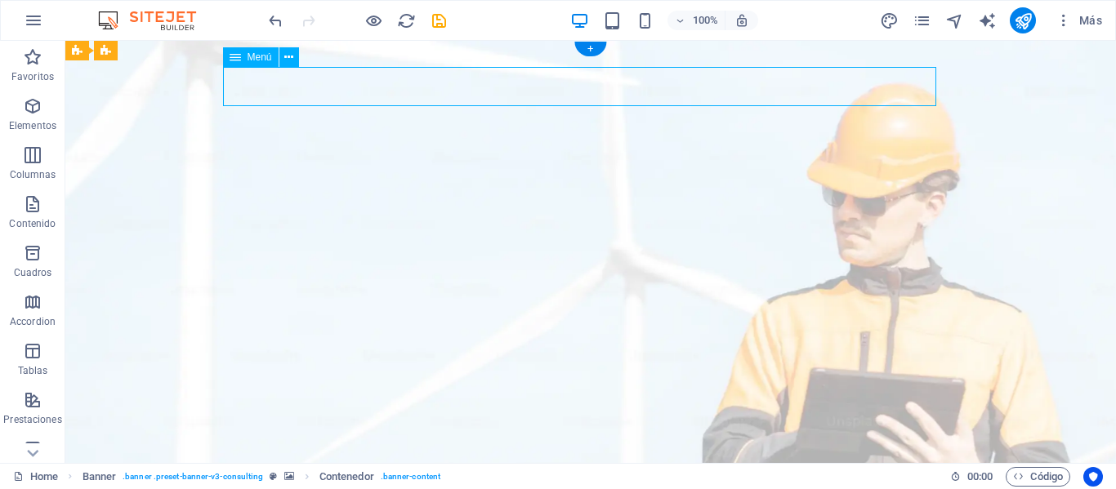
select select
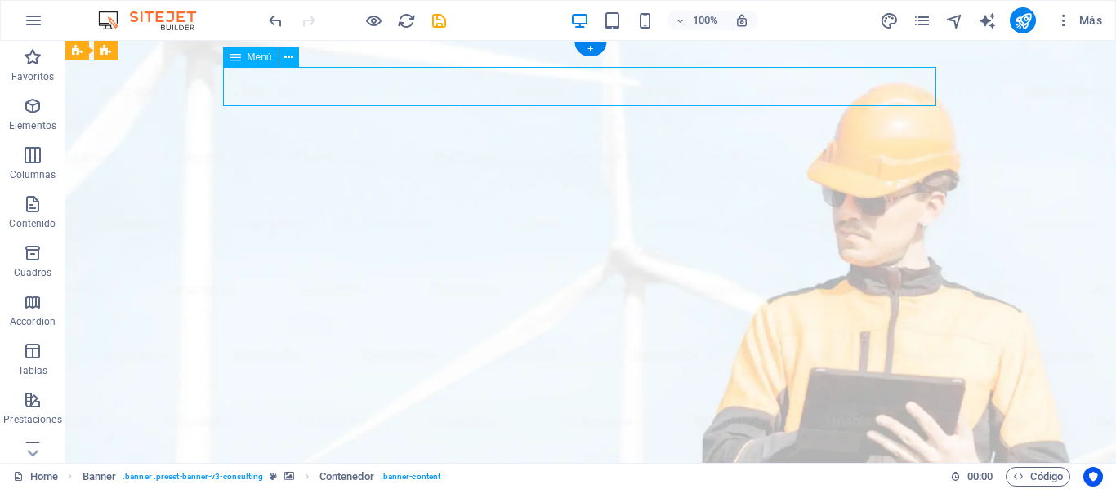
select select
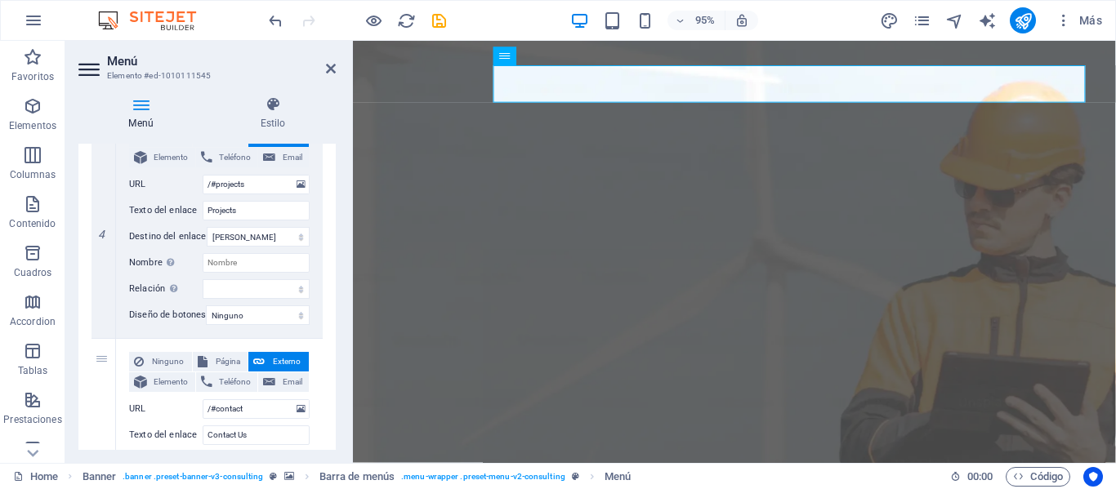
scroll to position [899, 0]
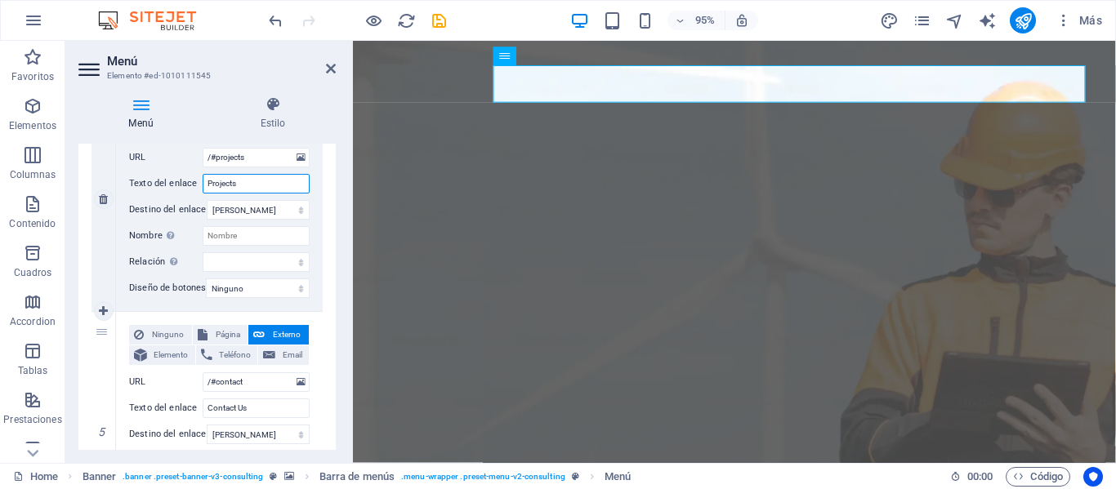
click at [258, 185] on input "Projects" at bounding box center [256, 184] width 107 height 20
type input "Proj"
select select
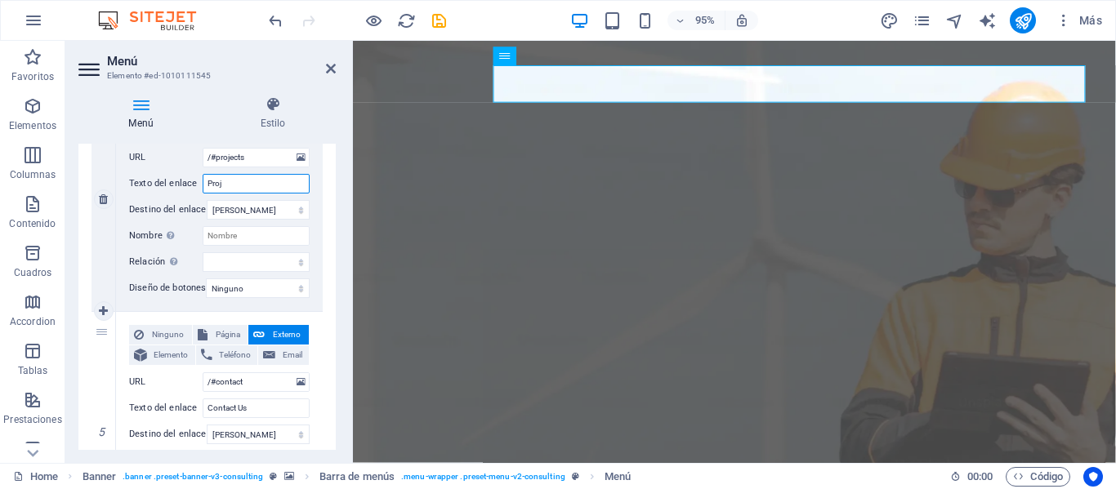
select select
type input "Pro"
select select
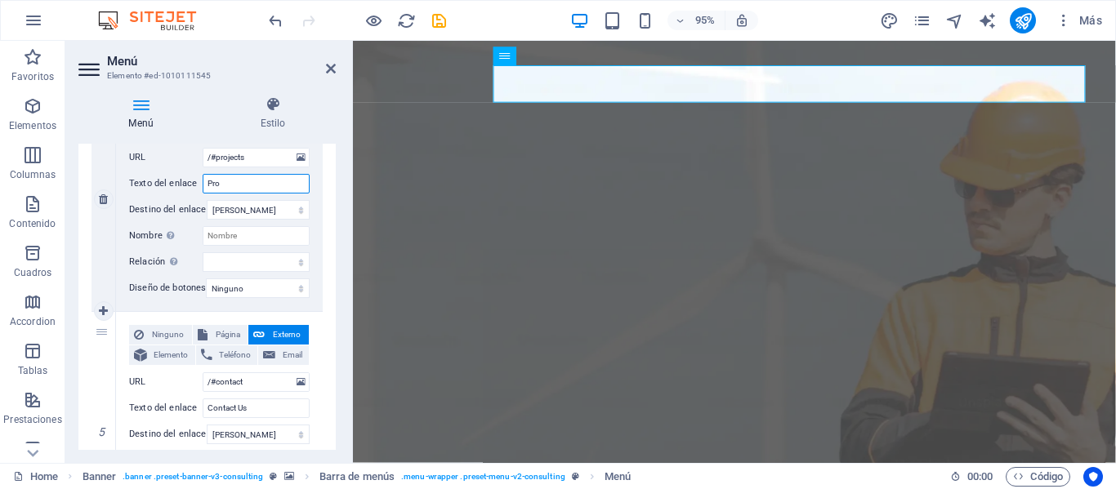
select select
type input "Proyectos"
select select
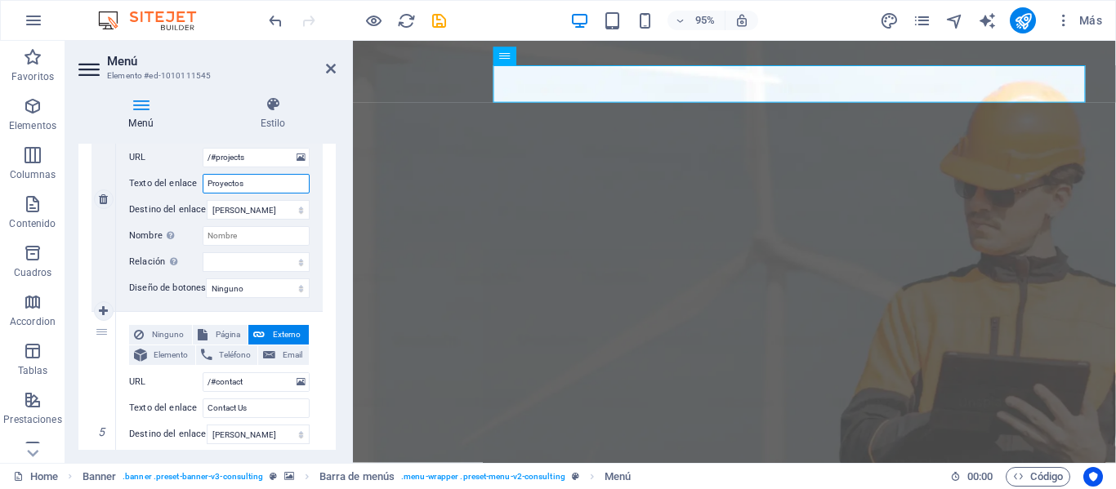
select select
click at [314, 253] on div "Ninguno Página Externo Elemento Teléfono Email Página Home Subpage Legal Notice…" at bounding box center [219, 199] width 207 height 224
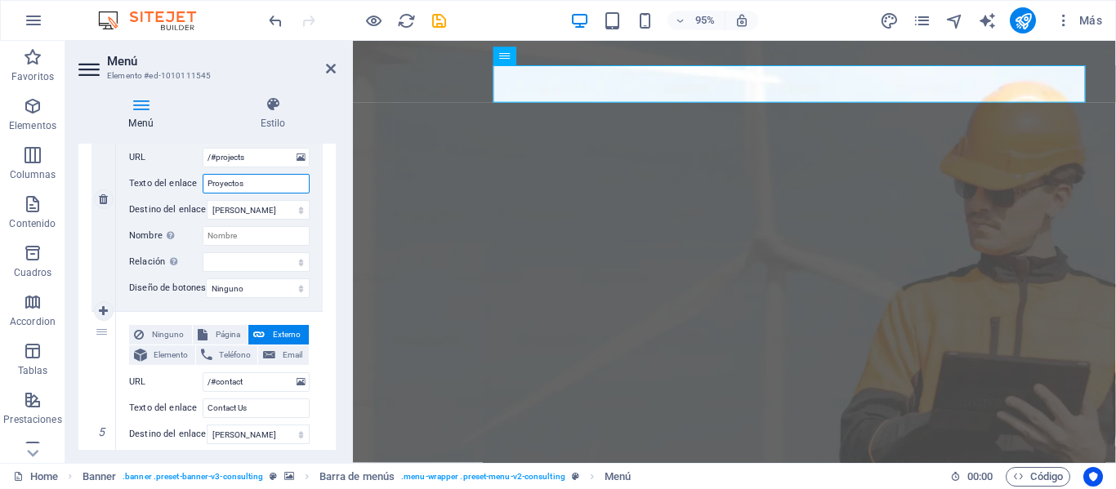
click at [244, 190] on input "Proyectos" at bounding box center [256, 184] width 107 height 20
click at [239, 186] on input "Proyectos" at bounding box center [256, 184] width 107 height 20
type input "Pot"
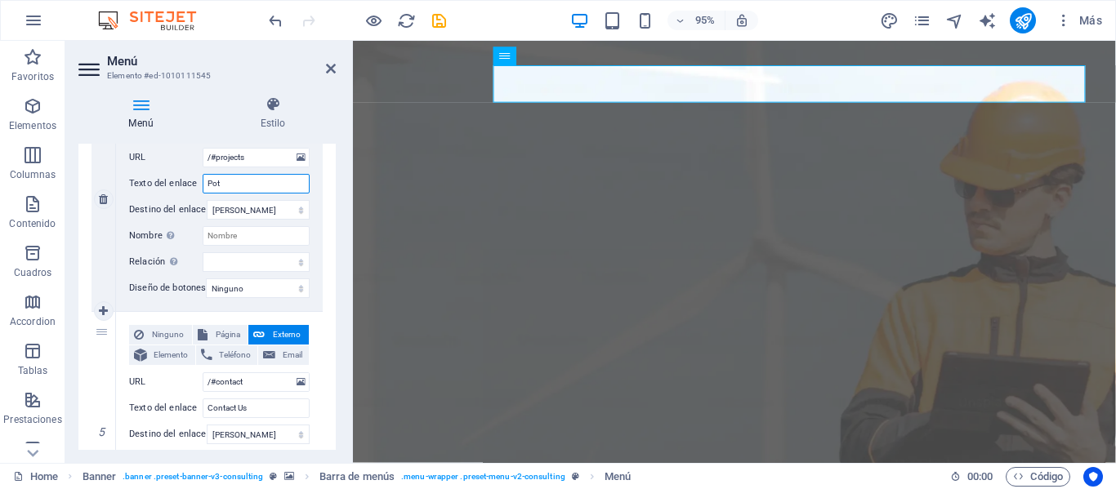
select select
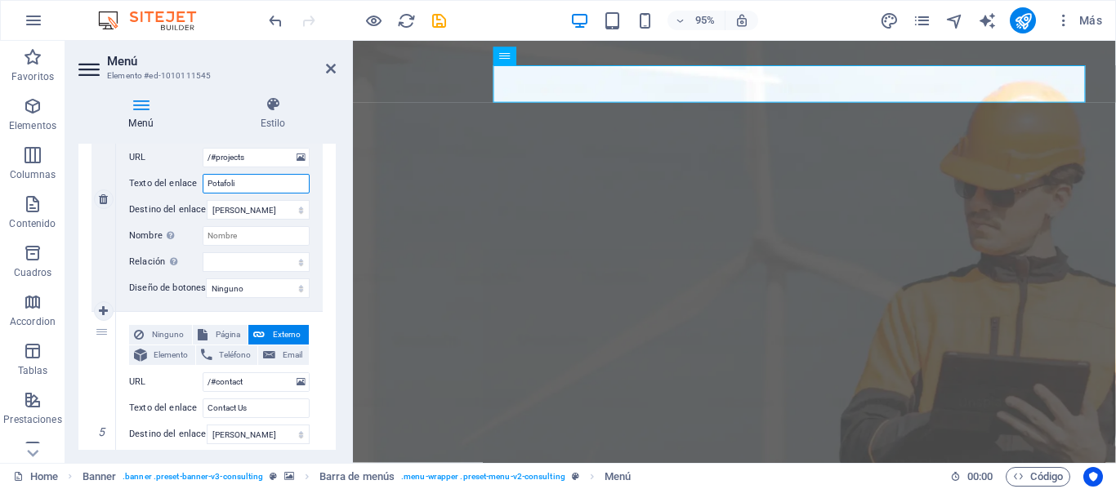
type input "Potafolio"
select select
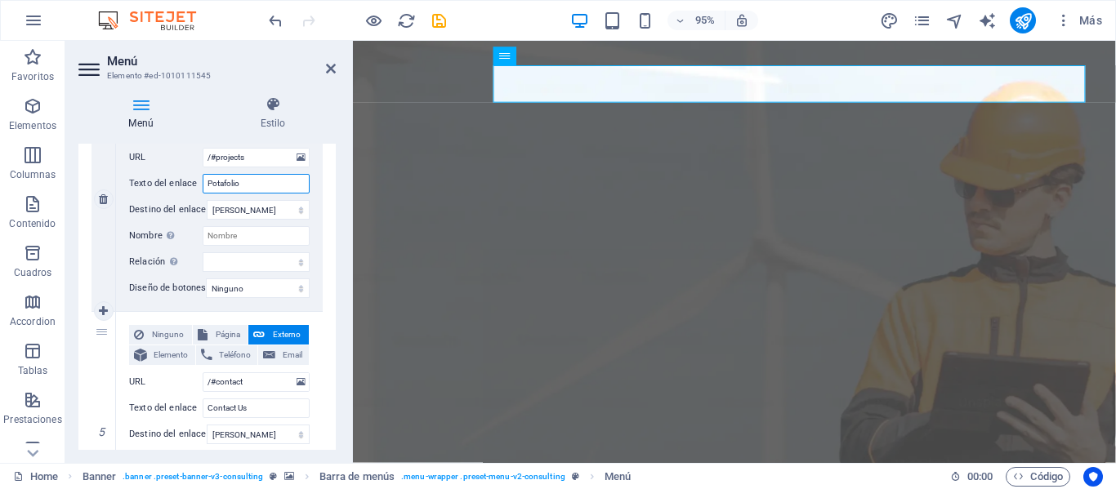
select select
type input "Potafolio"
click at [318, 264] on div "Ninguno Página Externo Elemento Teléfono Email Página Home Subpage Legal Notice…" at bounding box center [219, 199] width 207 height 224
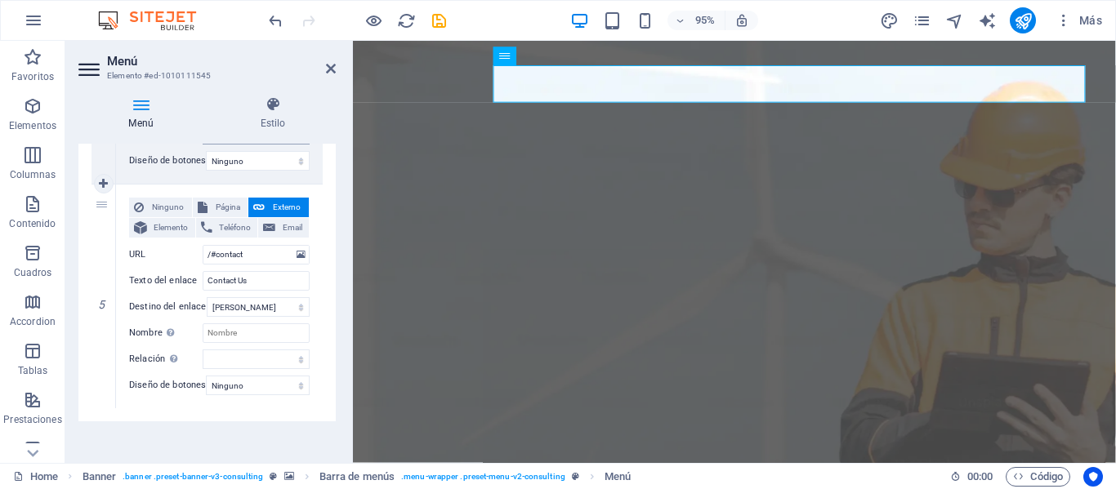
scroll to position [1041, 0]
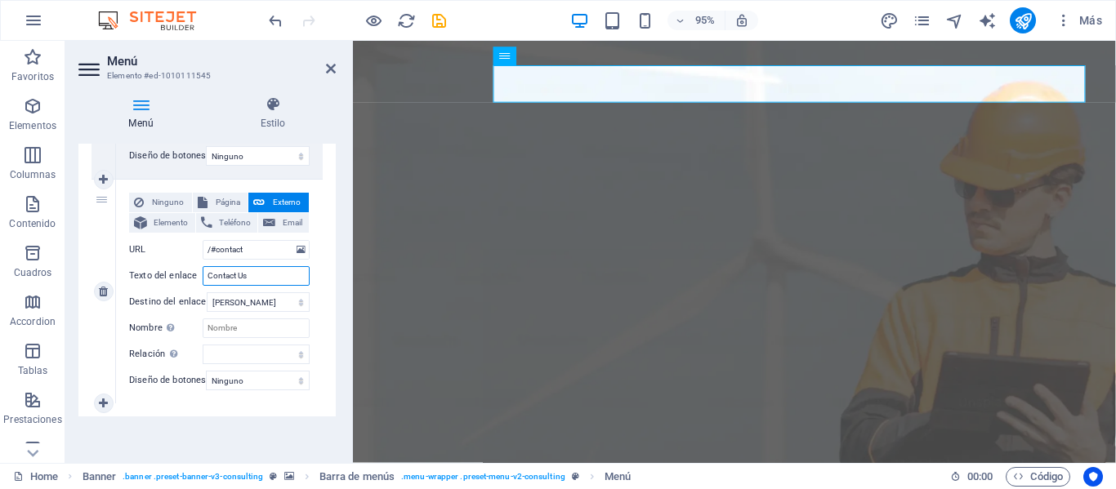
click at [256, 266] on input "Contact Us" at bounding box center [256, 276] width 107 height 20
type input "Contac"
select select
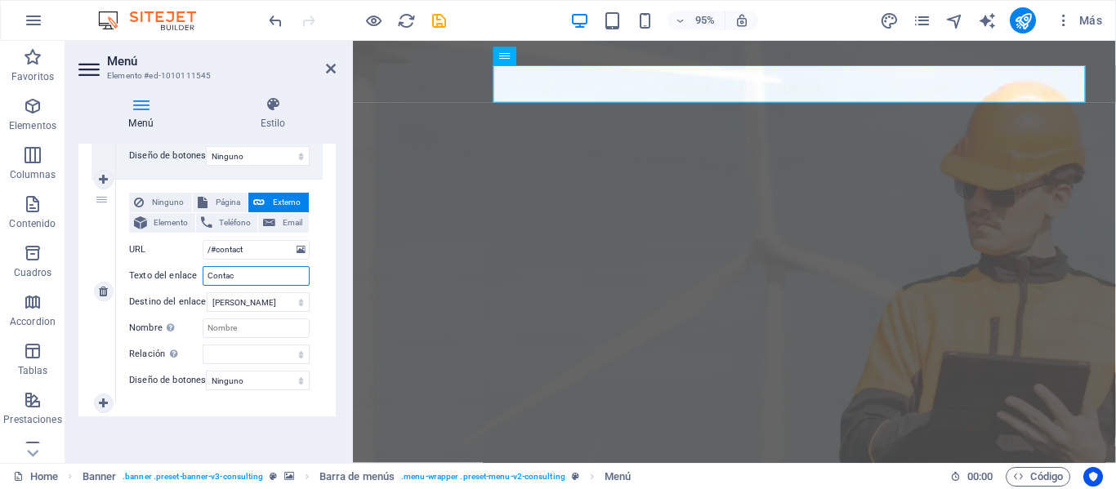
select select
type input "Contacto"
select select
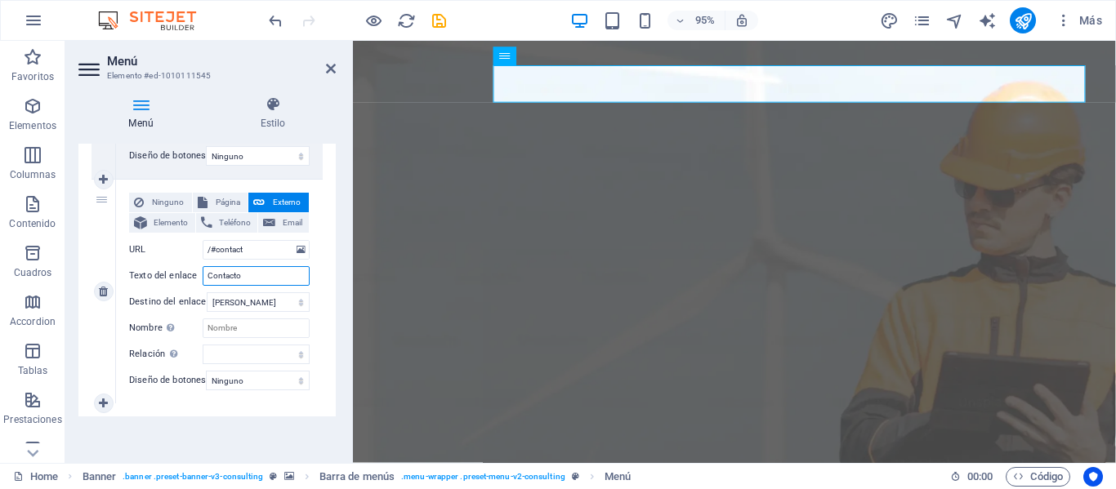
select select
type input "Contacto"
click at [337, 272] on div "Menú Estilo Menú Automático Personalizado Crear elementos de menú personalizado…" at bounding box center [206, 273] width 283 height 380
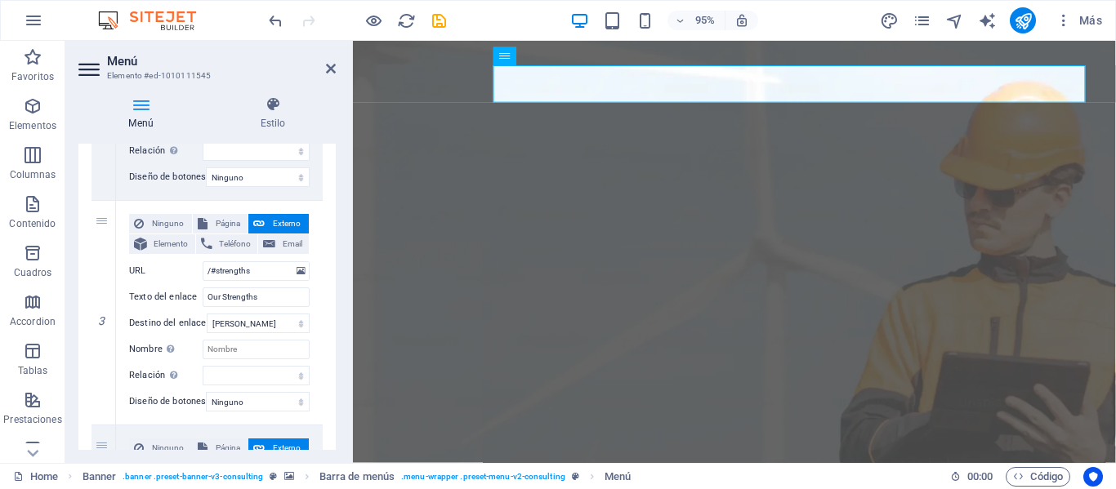
scroll to position [551, 0]
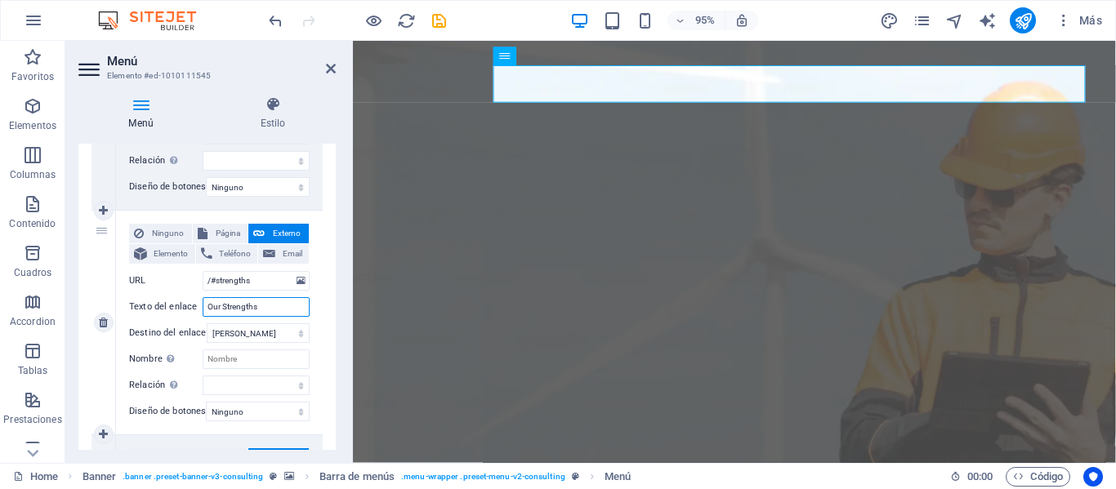
click at [243, 309] on input "Our Strengths" at bounding box center [256, 307] width 107 height 20
paste input "Nuestras Fortaleza"
type input "Nuestras Fortalezas"
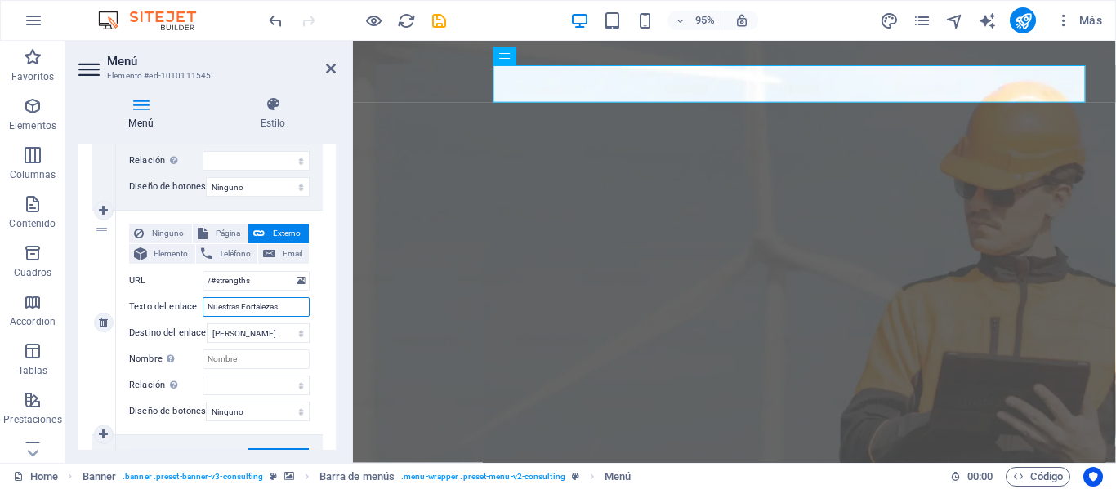
select select
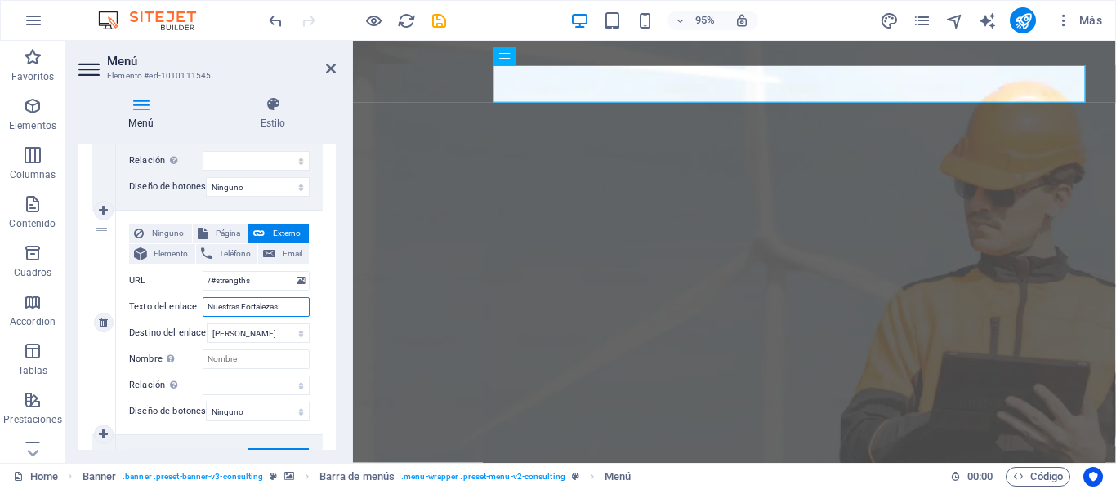
type input "Nuestras Fortalezas"
click at [317, 310] on div "Ninguno Página Externo Elemento Teléfono Email Página Home Subpage Legal Notice…" at bounding box center [219, 323] width 207 height 224
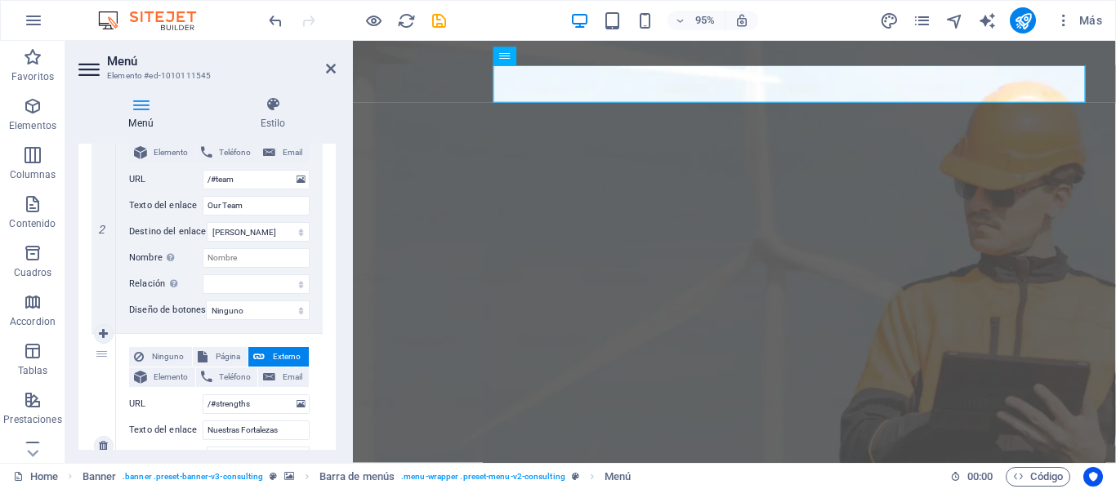
scroll to position [387, 0]
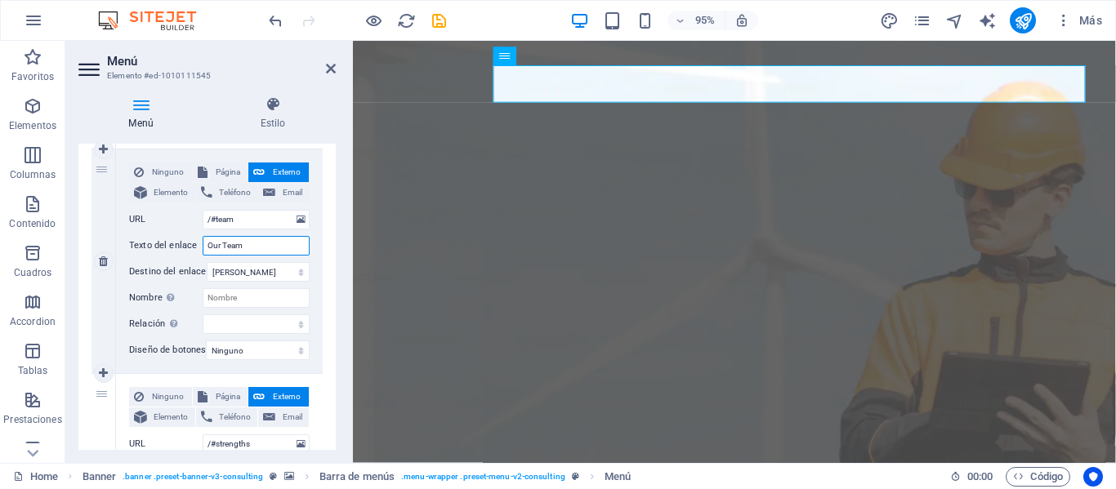
click at [234, 245] on input "Our Team" at bounding box center [256, 246] width 107 height 20
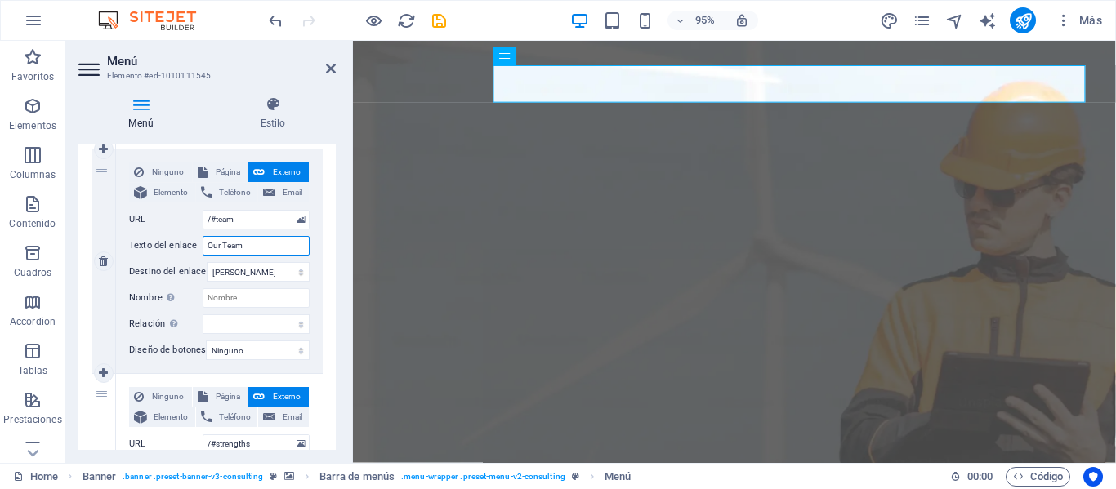
click at [234, 245] on input "Our Team" at bounding box center [256, 246] width 107 height 20
paste input "Nuestro equipo"
type input "Nuestro equipo"
select select
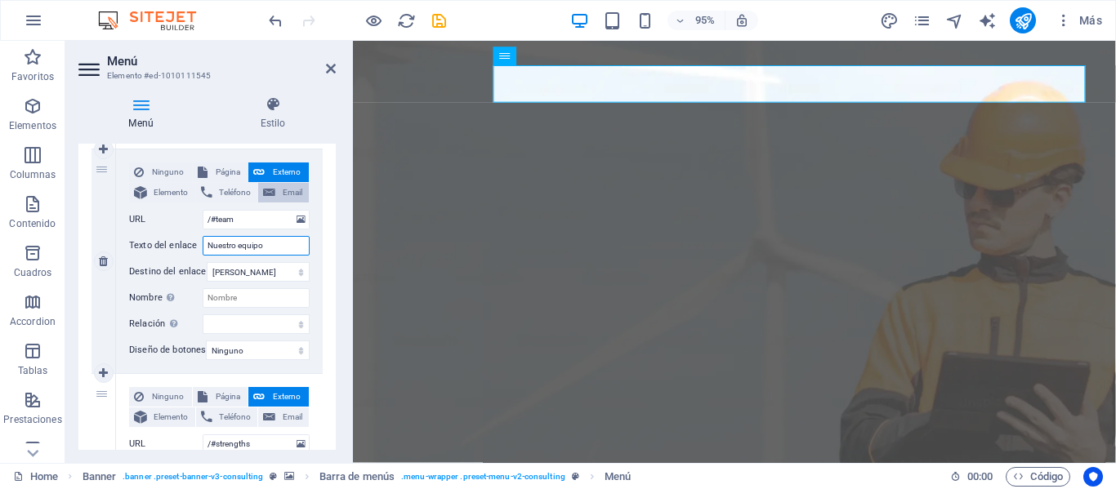
select select
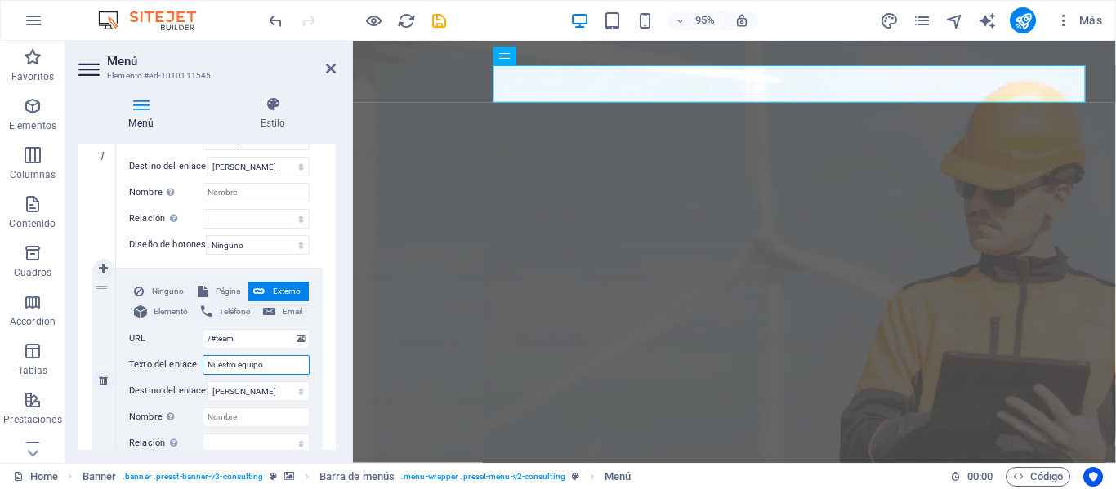
scroll to position [224, 0]
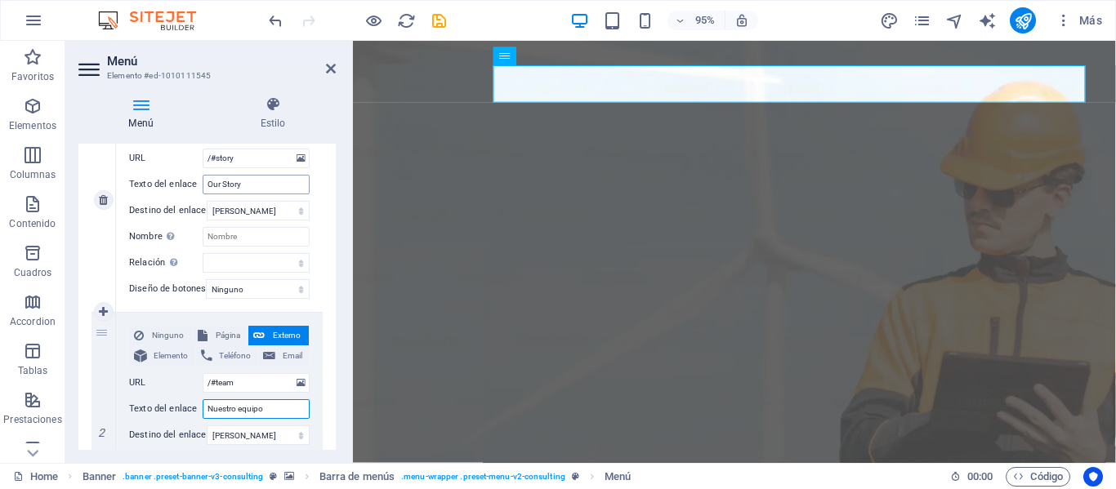
type input "Nuestro equipo"
click at [234, 185] on input "Our Story" at bounding box center [256, 185] width 107 height 20
paste input "Nuestra historia"
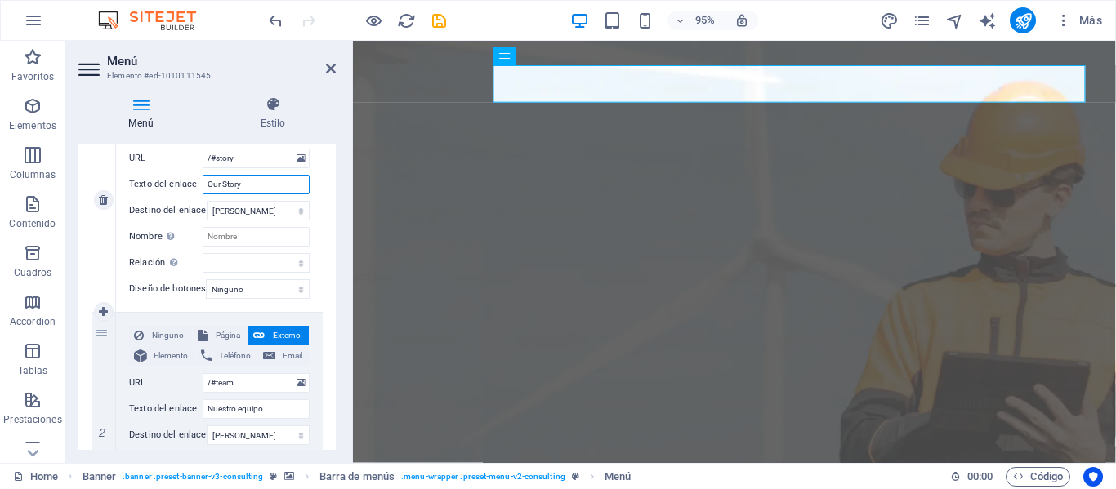
type input "Nuestra historia"
select select
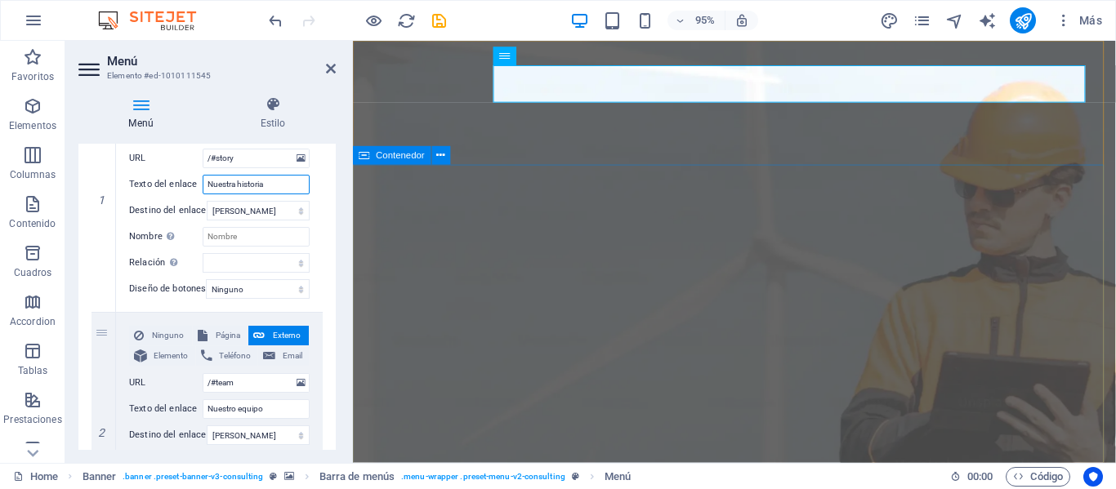
select select
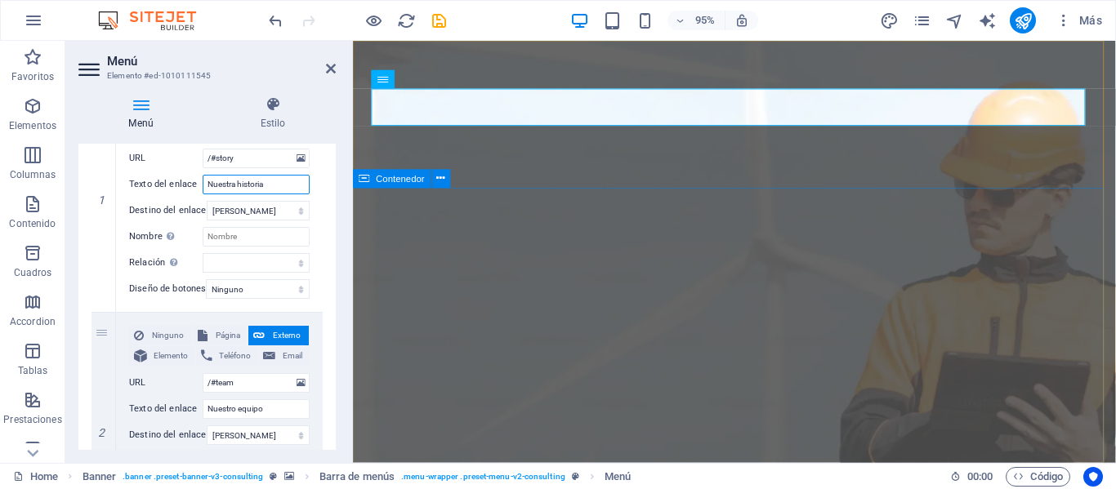
type input "Nuestra historia"
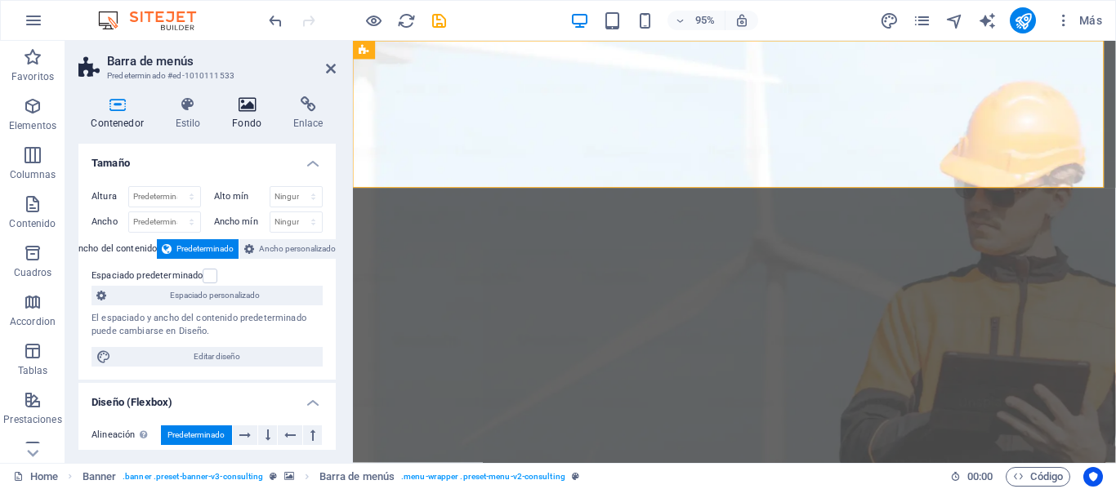
click at [248, 122] on h4 "Fondo" at bounding box center [250, 113] width 61 height 34
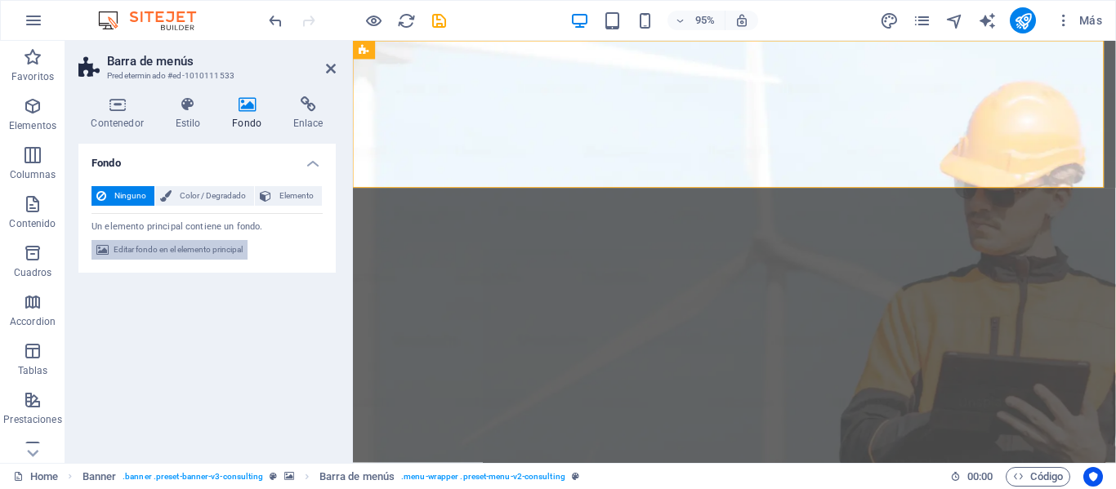
click at [234, 256] on span "Editar fondo en el elemento principal" at bounding box center [178, 250] width 129 height 20
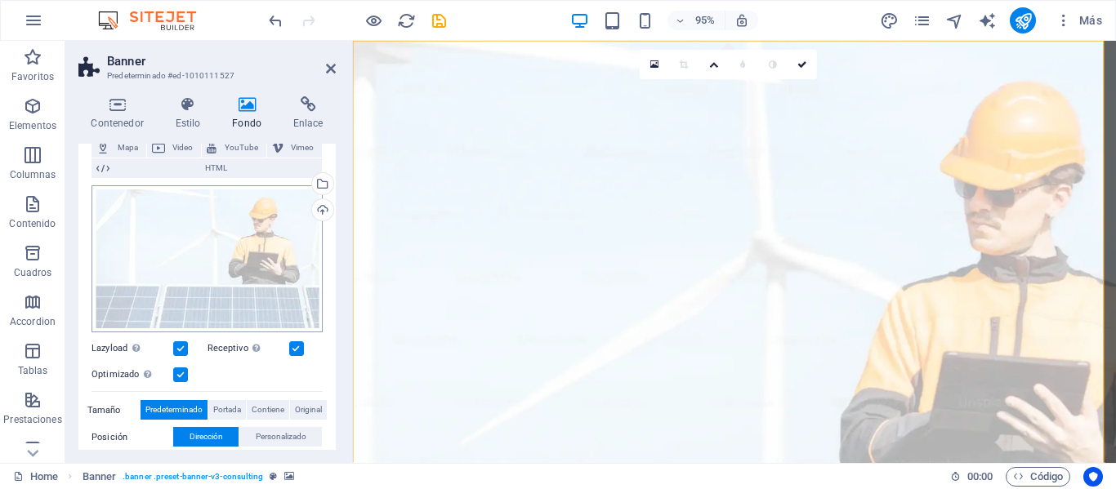
scroll to position [163, 0]
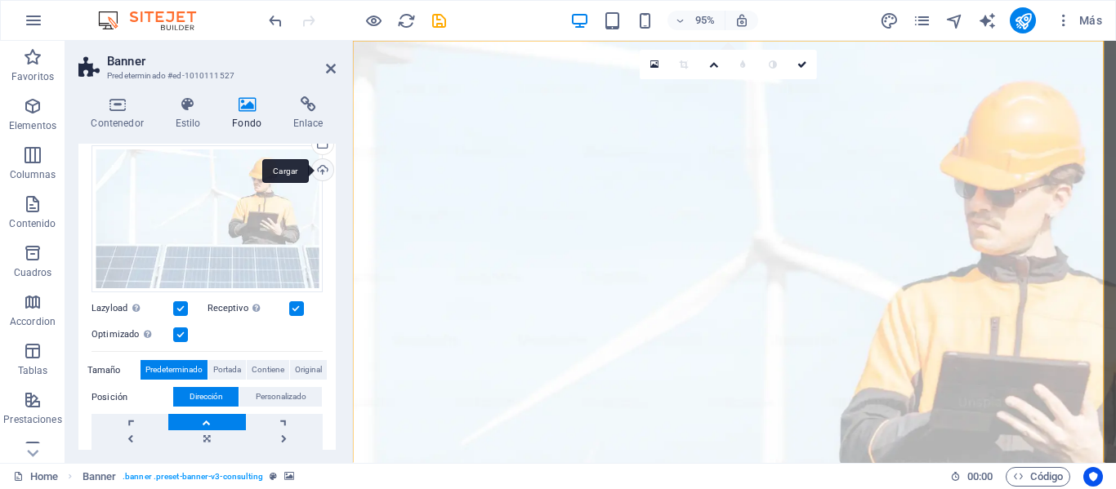
click at [322, 176] on div "Cargar" at bounding box center [321, 171] width 25 height 25
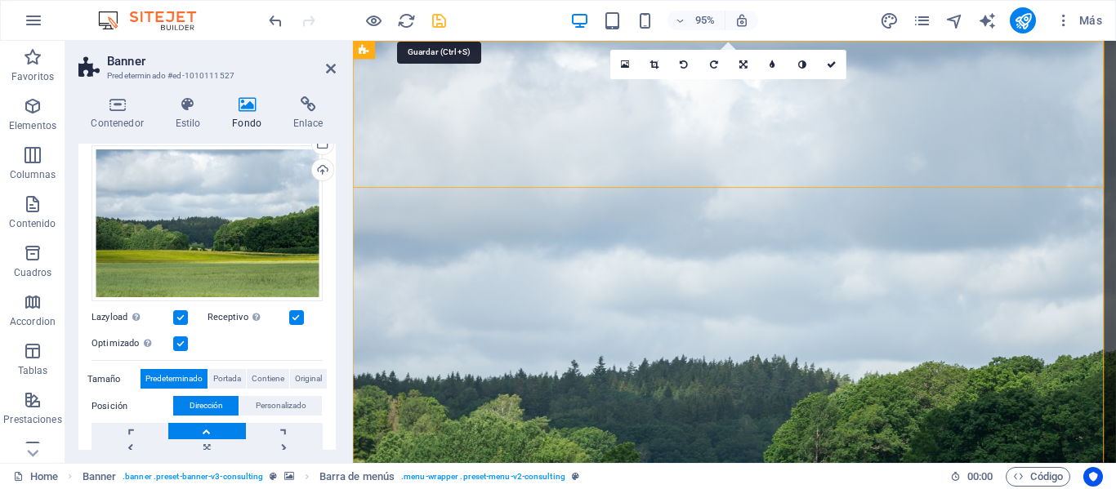
click at [444, 25] on icon "save" at bounding box center [439, 20] width 19 height 19
checkbox input "false"
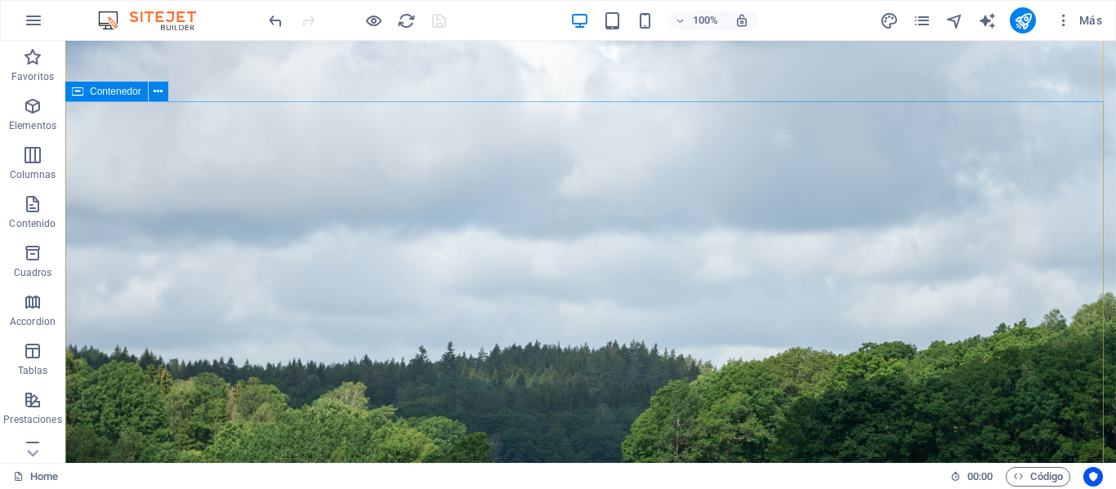
scroll to position [82, 0]
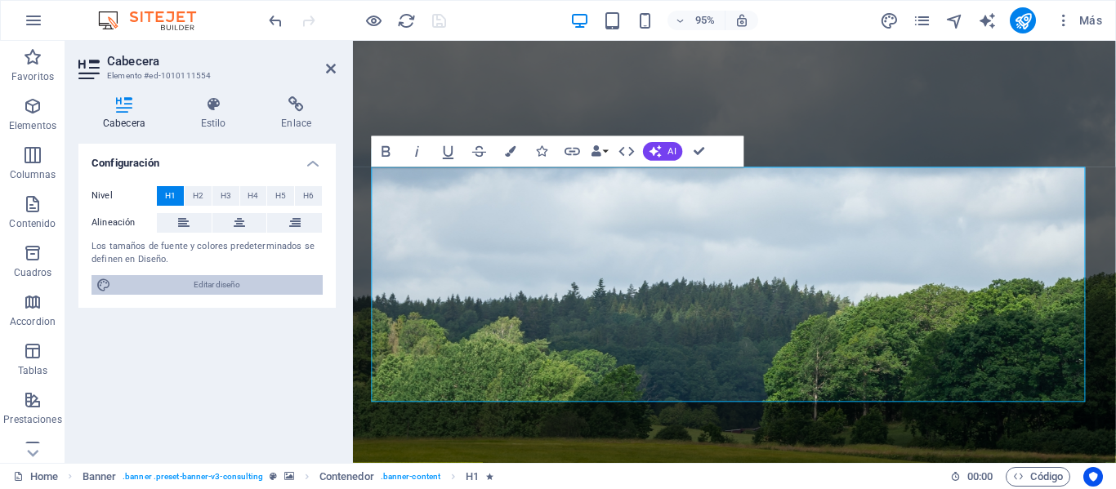
click at [217, 284] on span "Editar diseño" at bounding box center [217, 285] width 202 height 20
select select "px"
select select "400"
select select "px"
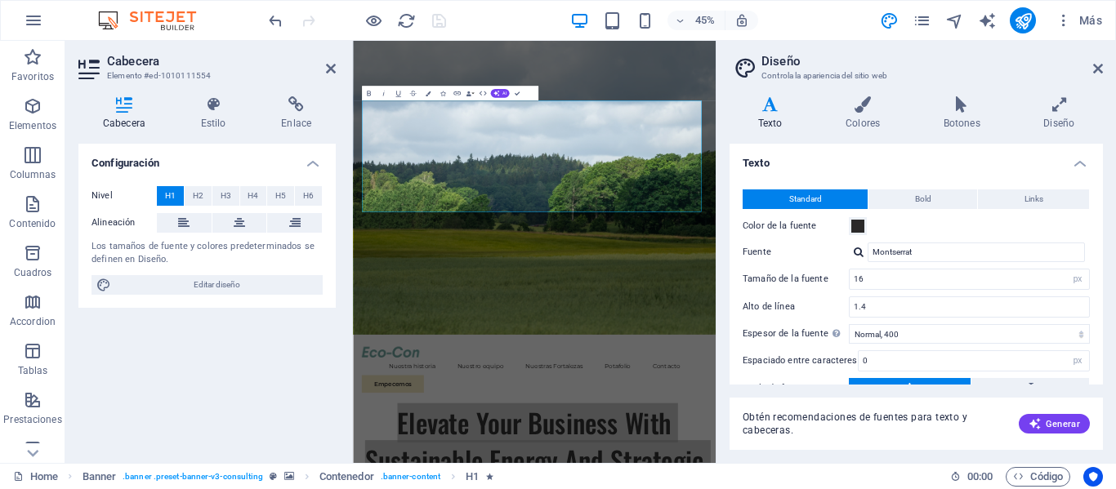
click at [780, 120] on h4 "Texto" at bounding box center [772, 113] width 87 height 34
click at [907, 283] on input "16" at bounding box center [969, 280] width 239 height 20
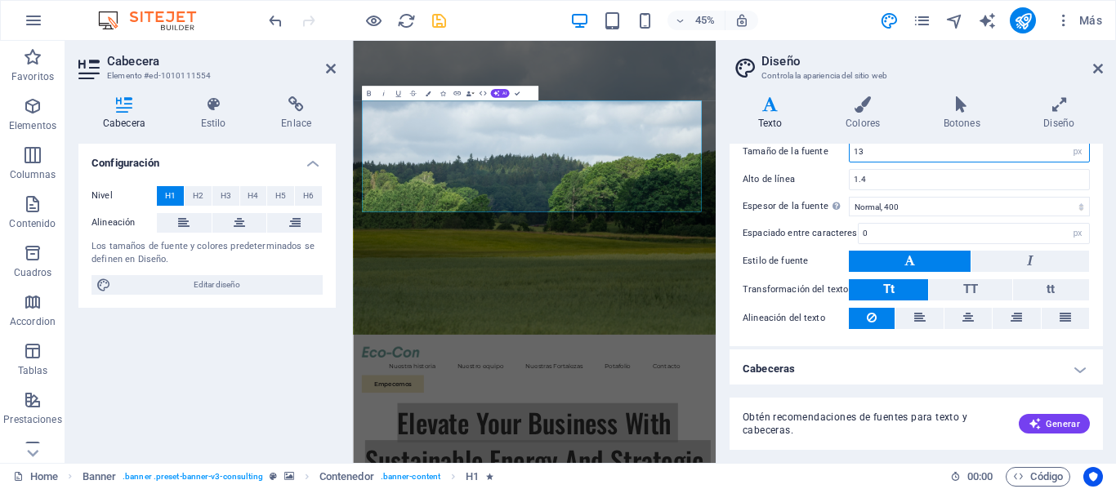
scroll to position [132, 0]
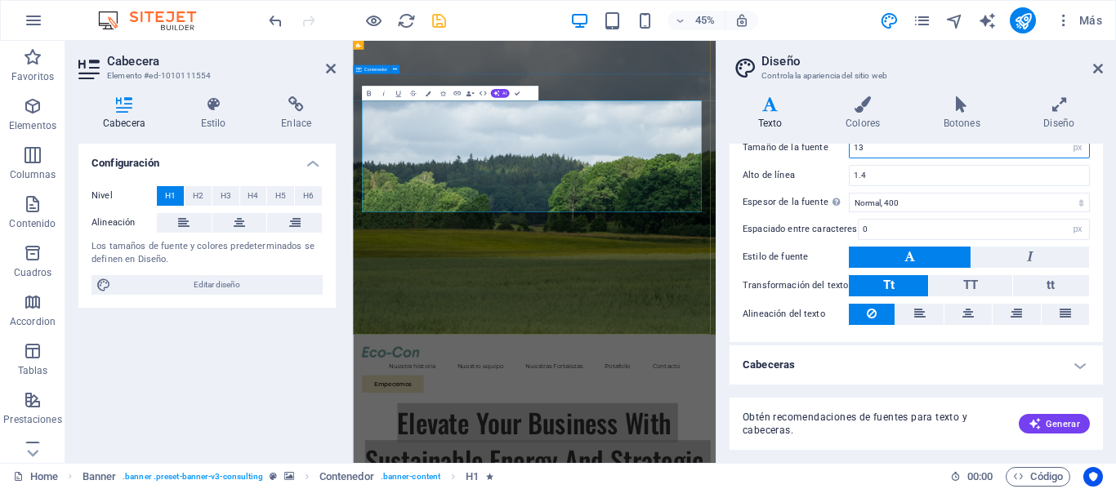
type input "13"
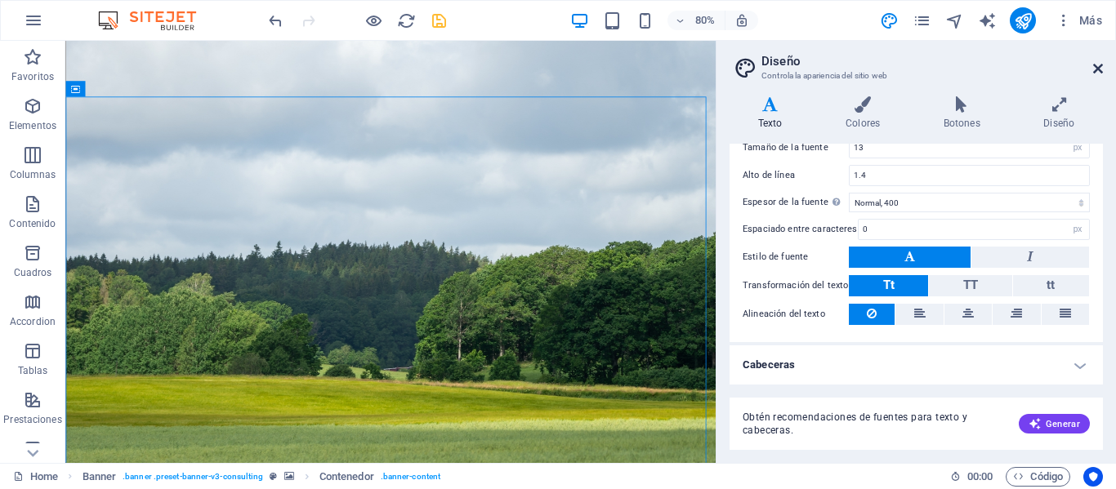
click at [1099, 66] on icon at bounding box center [1098, 68] width 10 height 13
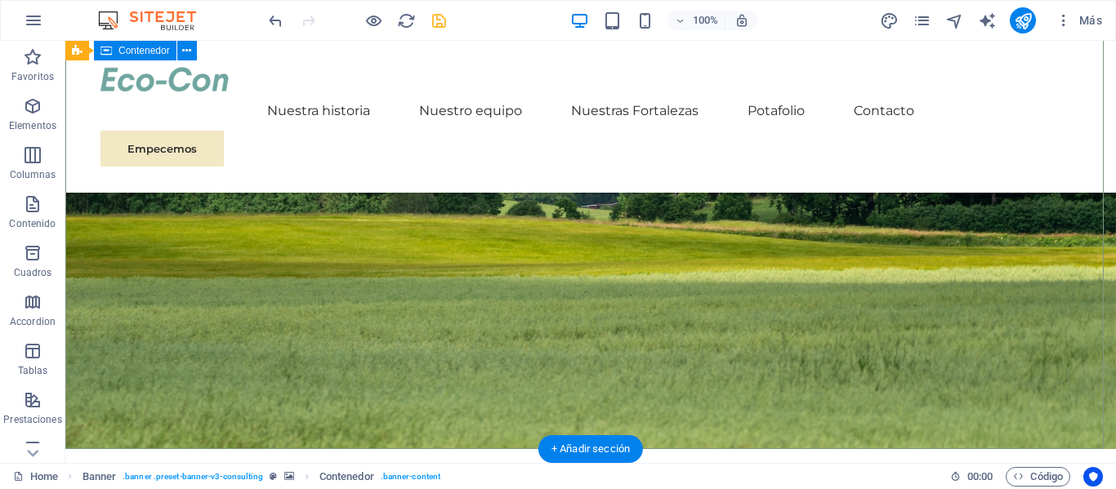
scroll to position [0, 0]
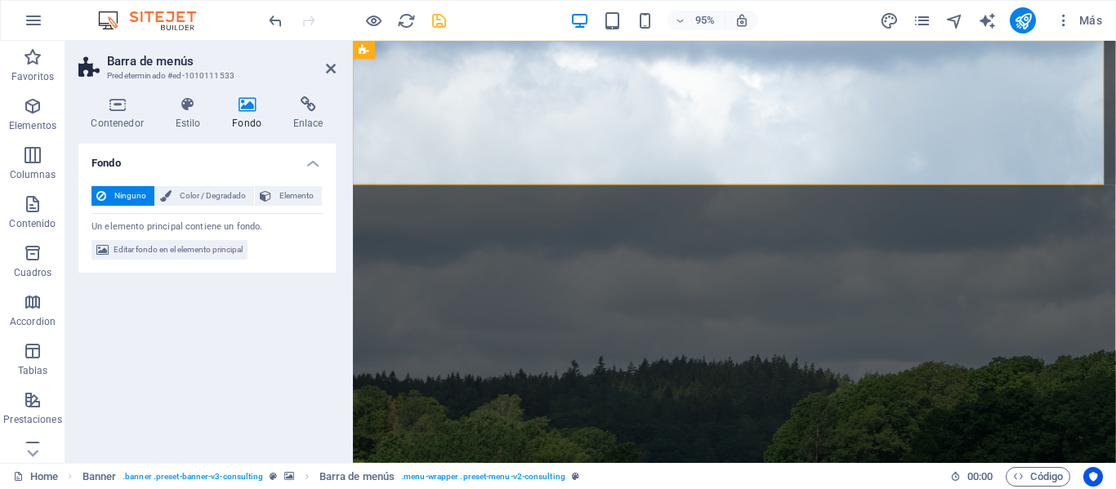
click at [256, 123] on h4 "Fondo" at bounding box center [250, 113] width 61 height 34
click at [218, 239] on div "Ninguno Color / Degradado Elemento Estirar fondo a ancho completo Superposición…" at bounding box center [206, 223] width 257 height 100
click at [218, 245] on span "Editar fondo en el elemento principal" at bounding box center [178, 250] width 129 height 20
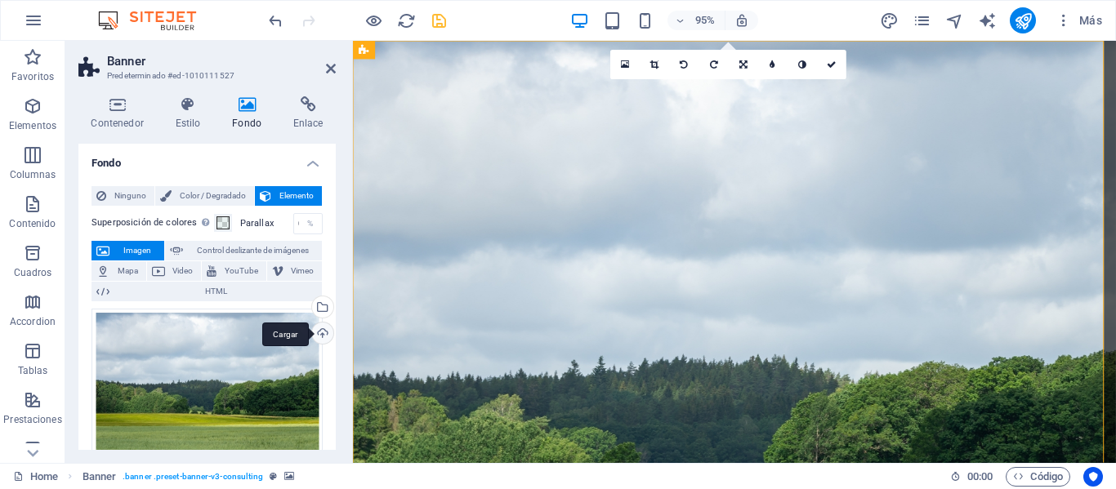
click at [325, 336] on div "Cargar" at bounding box center [321, 335] width 25 height 25
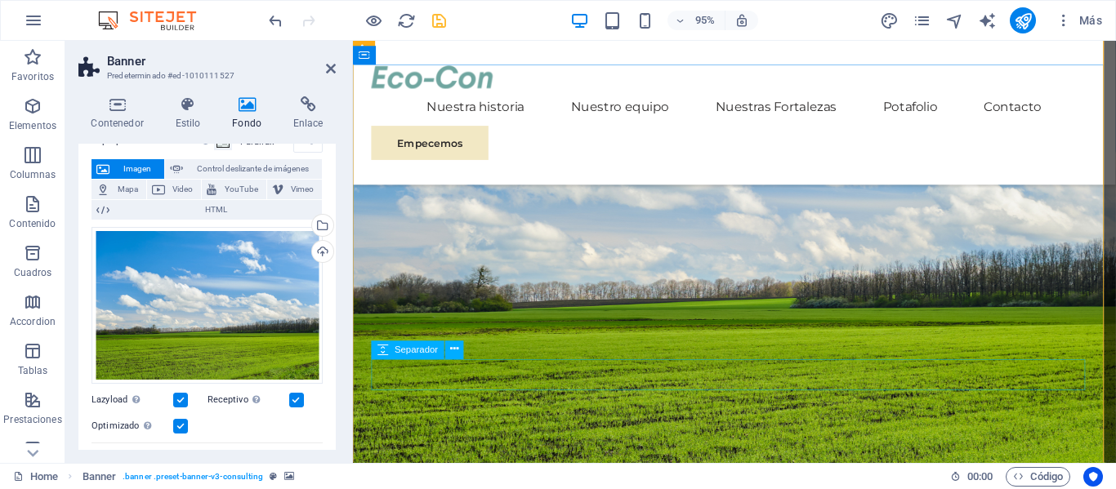
scroll to position [245, 0]
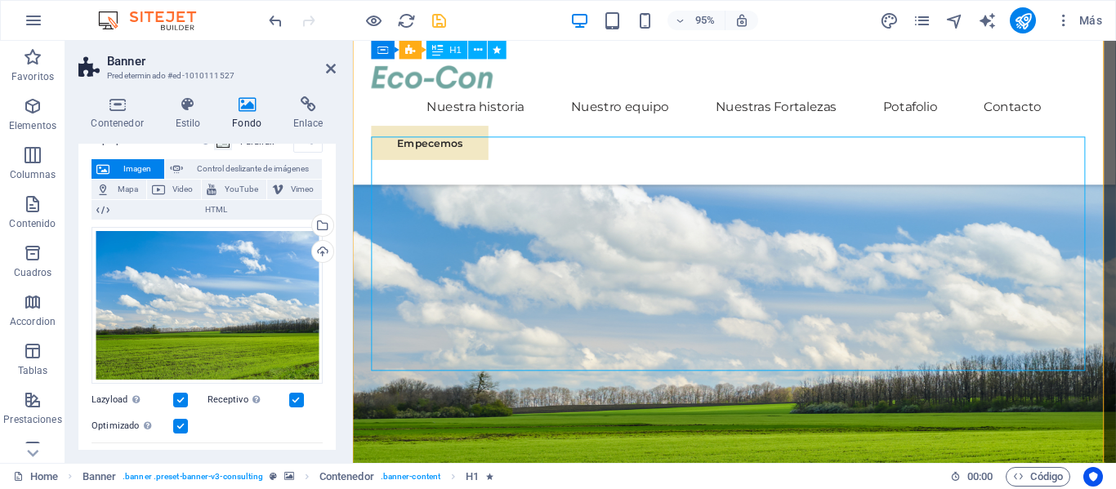
scroll to position [0, 0]
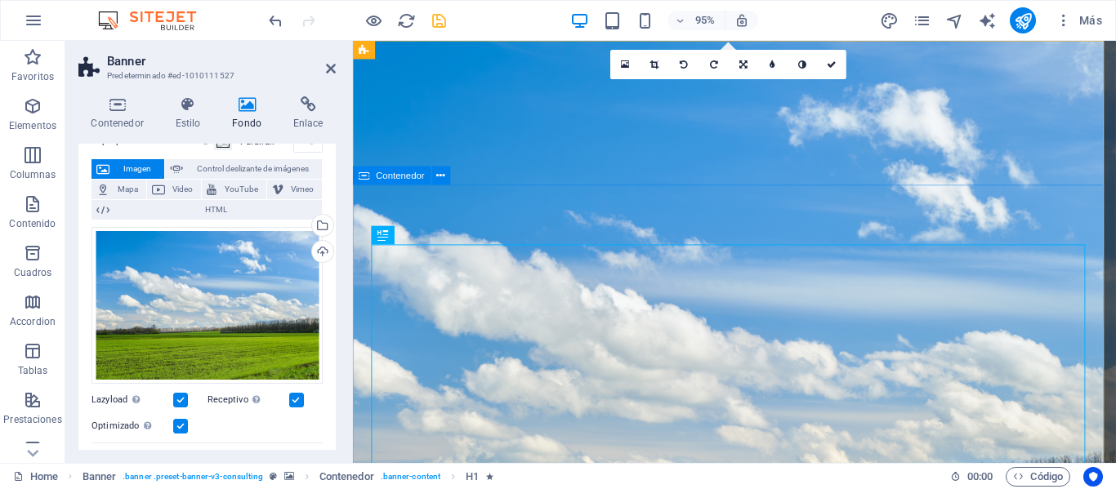
click at [330, 69] on icon at bounding box center [331, 68] width 10 height 13
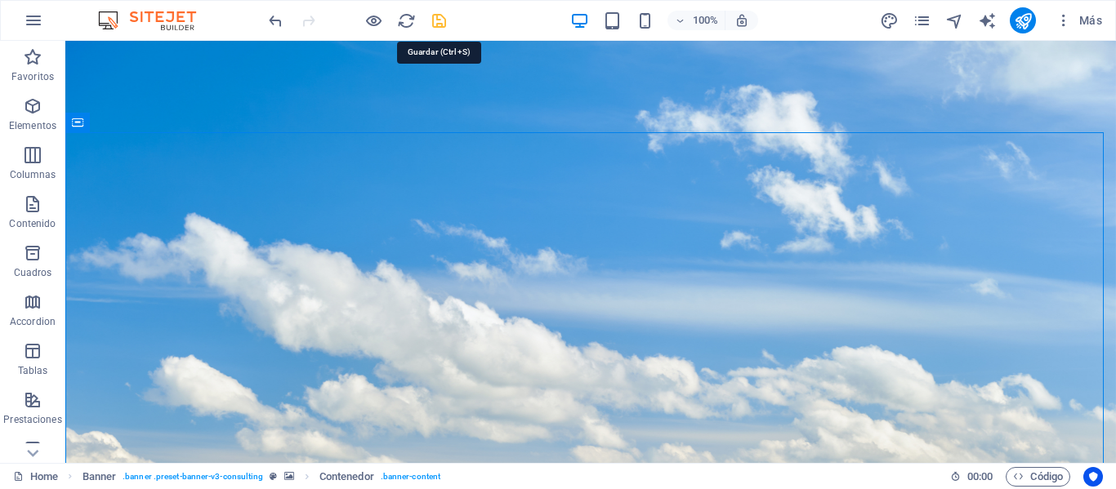
click at [441, 17] on icon "save" at bounding box center [439, 20] width 19 height 19
checkbox input "false"
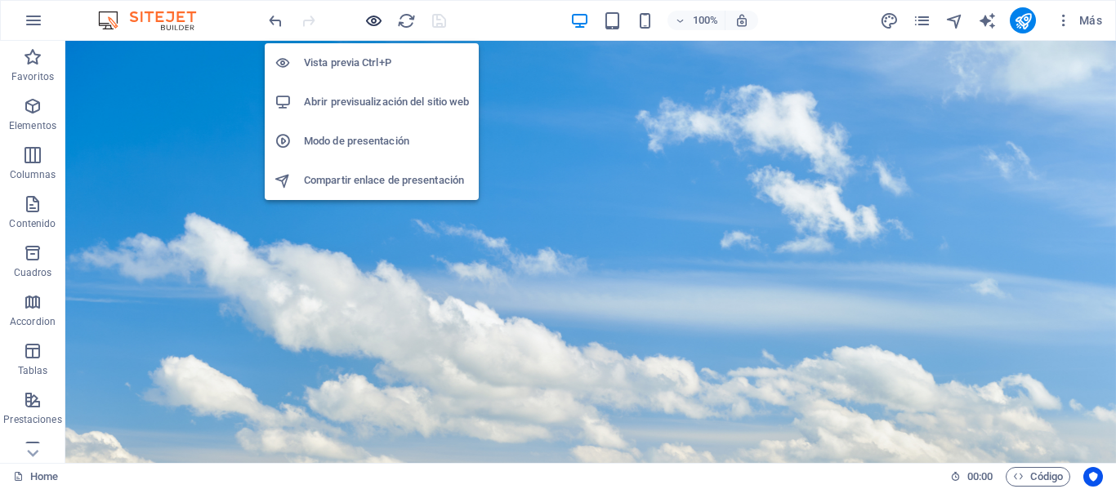
click at [370, 26] on icon "button" at bounding box center [373, 20] width 19 height 19
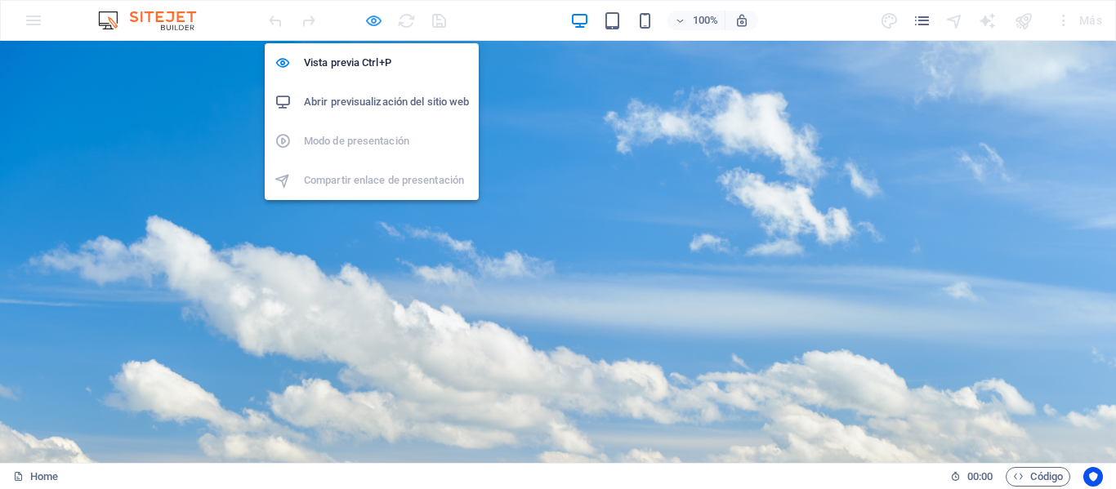
click at [377, 25] on icon "button" at bounding box center [373, 20] width 19 height 19
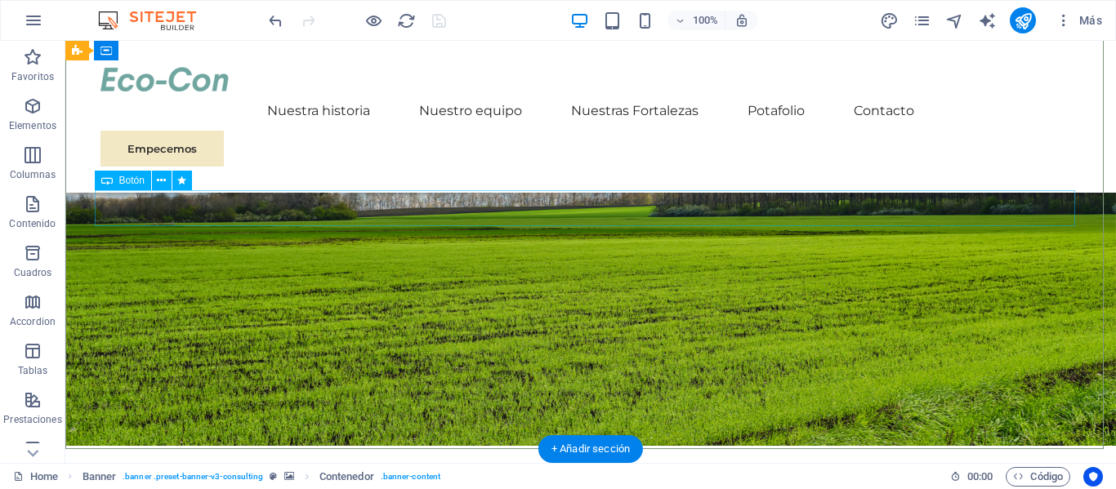
scroll to position [327, 0]
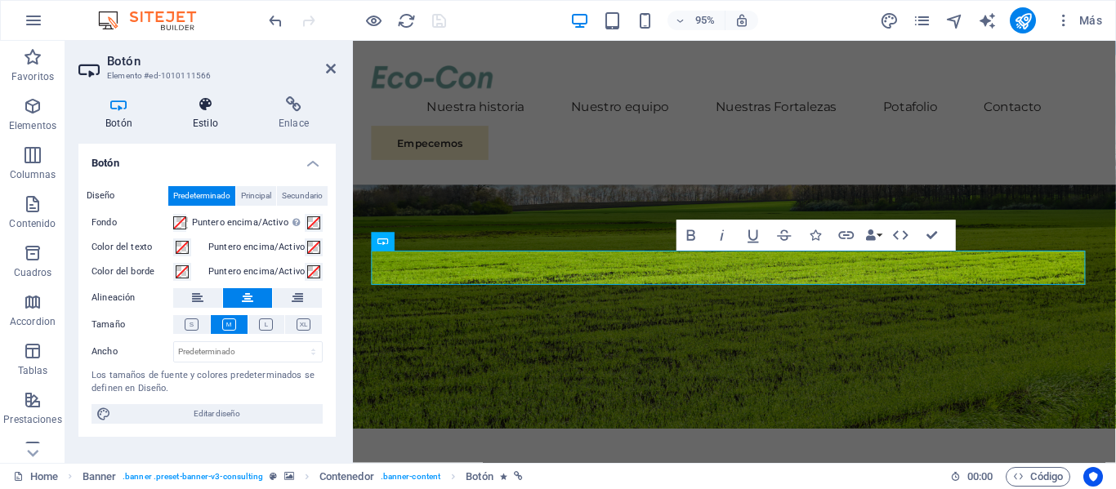
click at [207, 108] on icon at bounding box center [205, 104] width 79 height 16
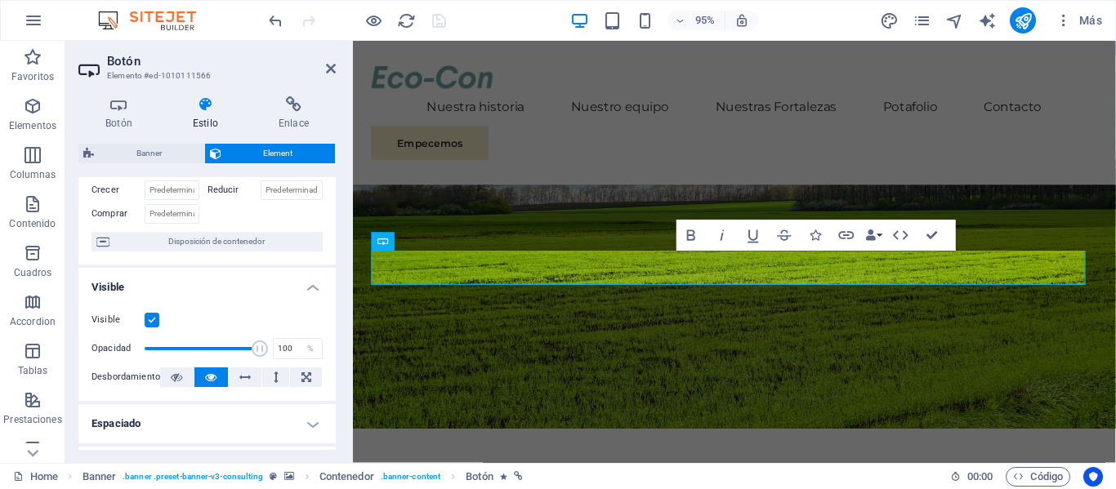
scroll to position [23, 0]
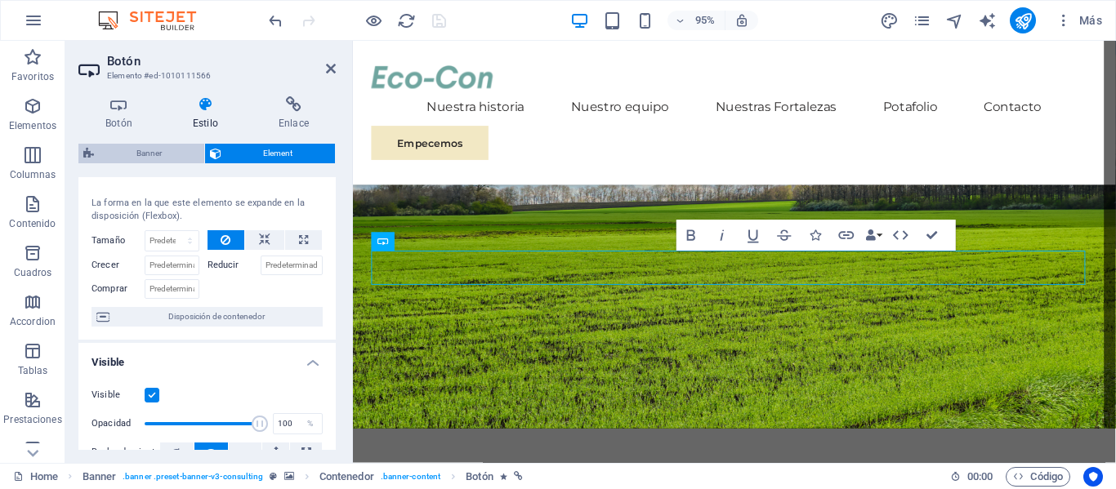
click at [182, 149] on span "Banner" at bounding box center [149, 154] width 100 height 20
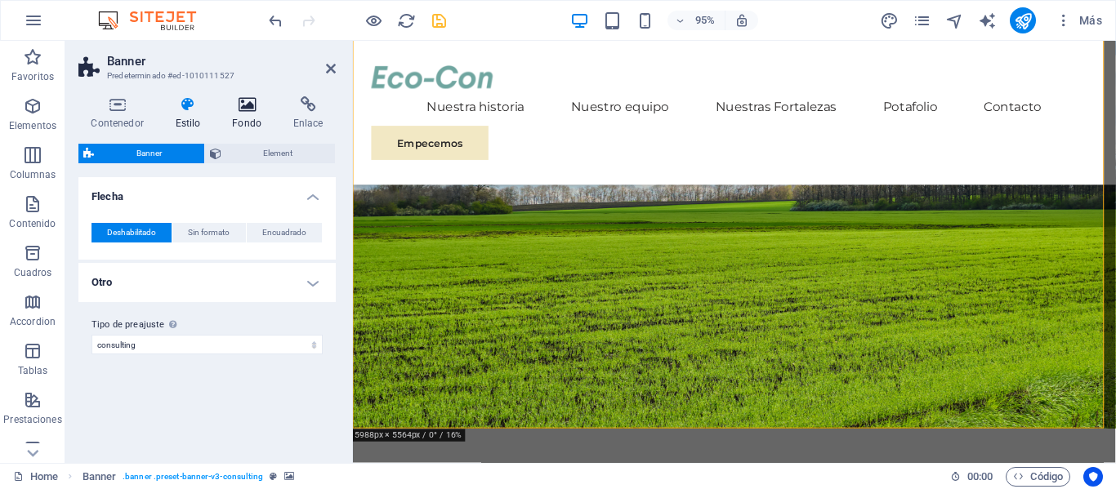
click at [242, 125] on h4 "Fondo" at bounding box center [250, 113] width 61 height 34
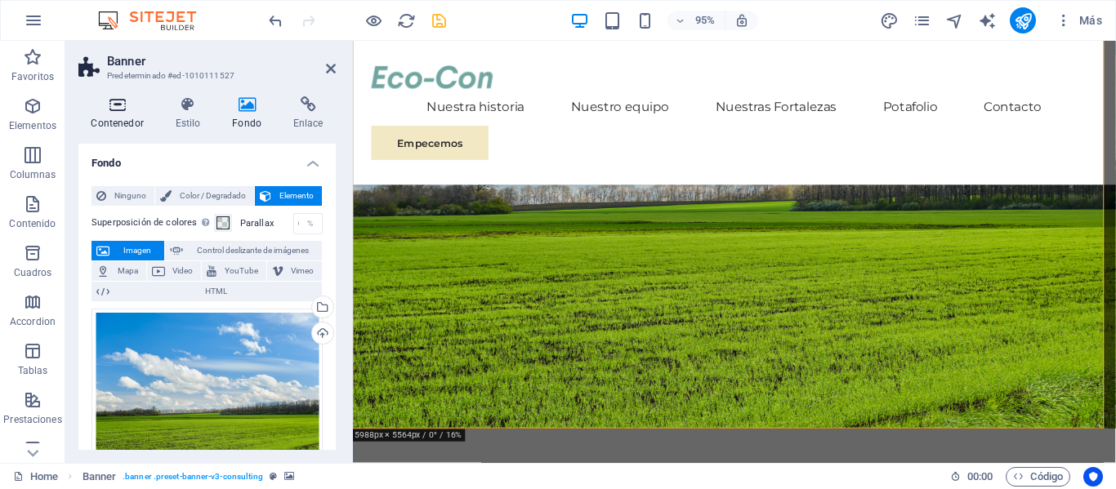
click at [127, 107] on icon at bounding box center [117, 104] width 78 height 16
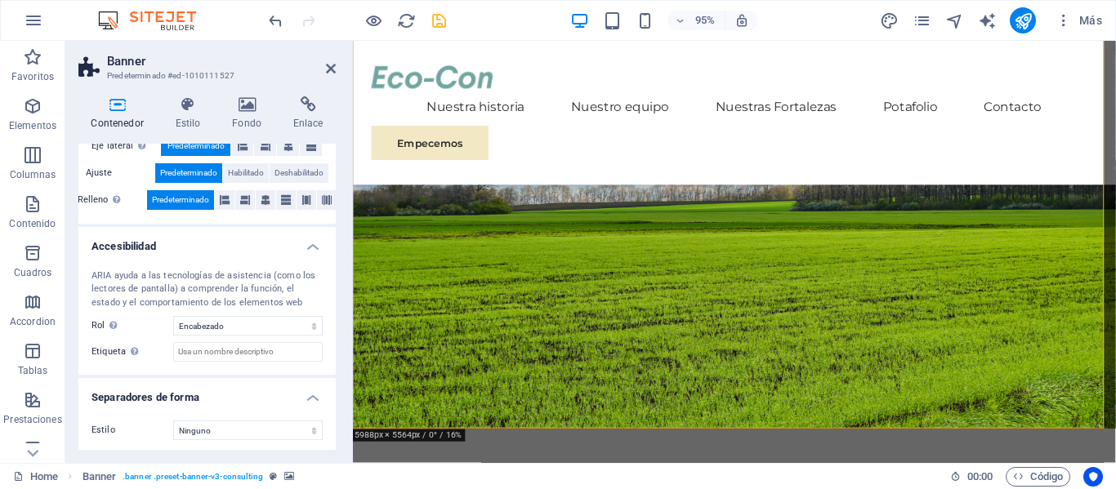
scroll to position [374, 0]
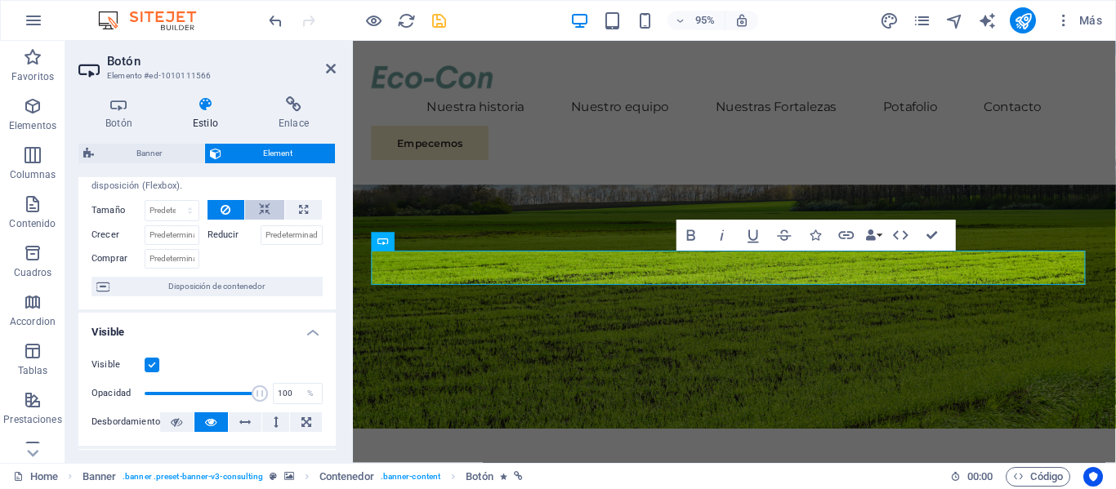
scroll to position [23, 0]
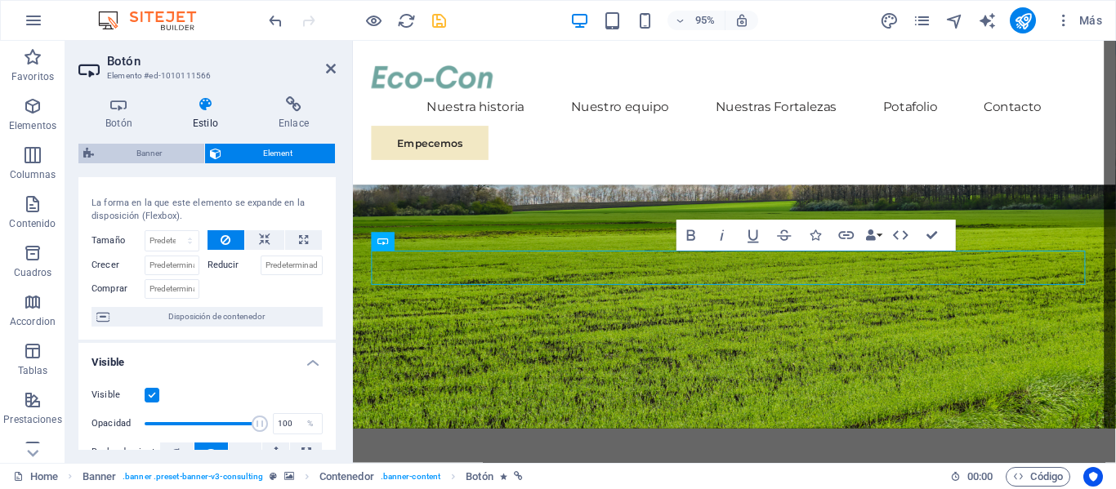
click at [149, 152] on span "Banner" at bounding box center [149, 154] width 100 height 20
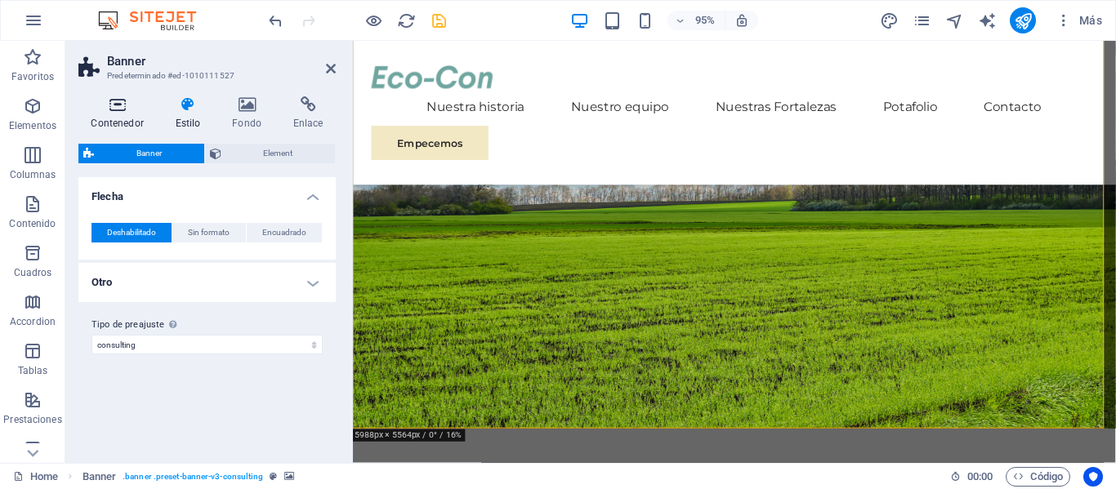
click at [121, 117] on h4 "Contenedor" at bounding box center [120, 113] width 84 height 34
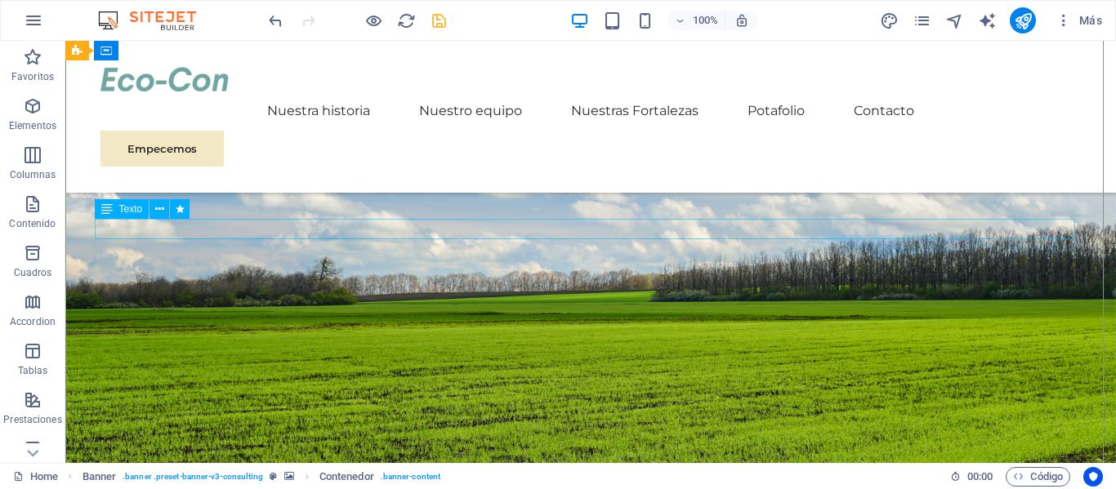
scroll to position [163, 0]
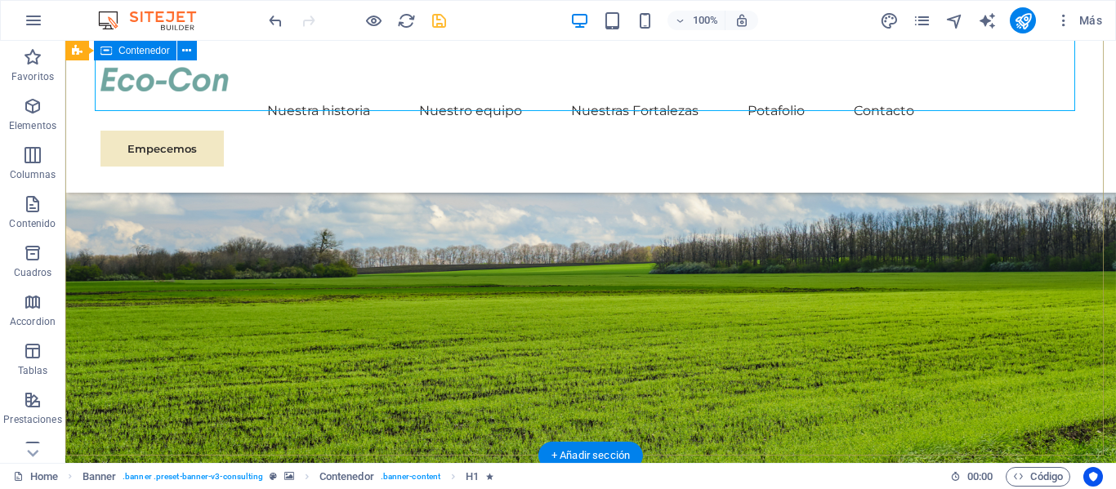
scroll to position [327, 0]
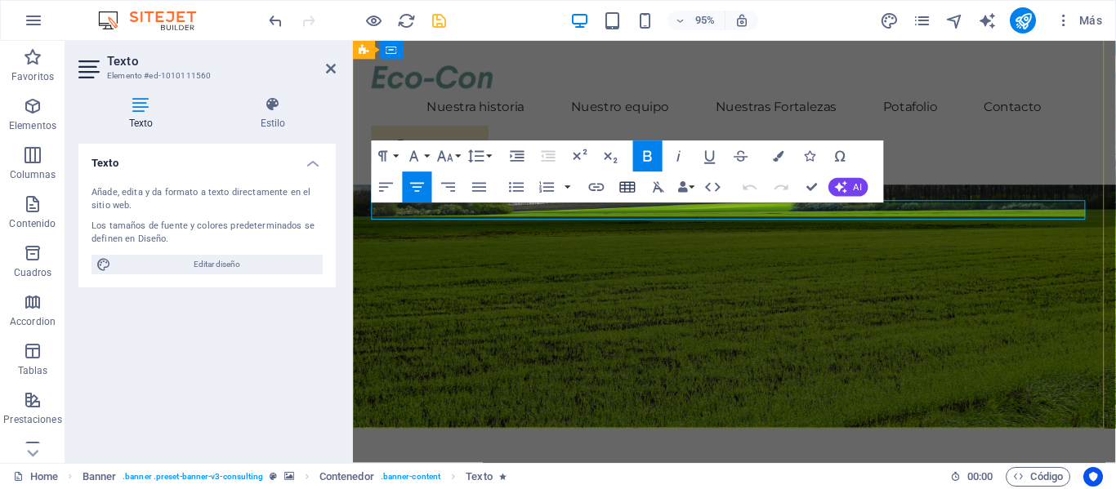
scroll to position [329, 0]
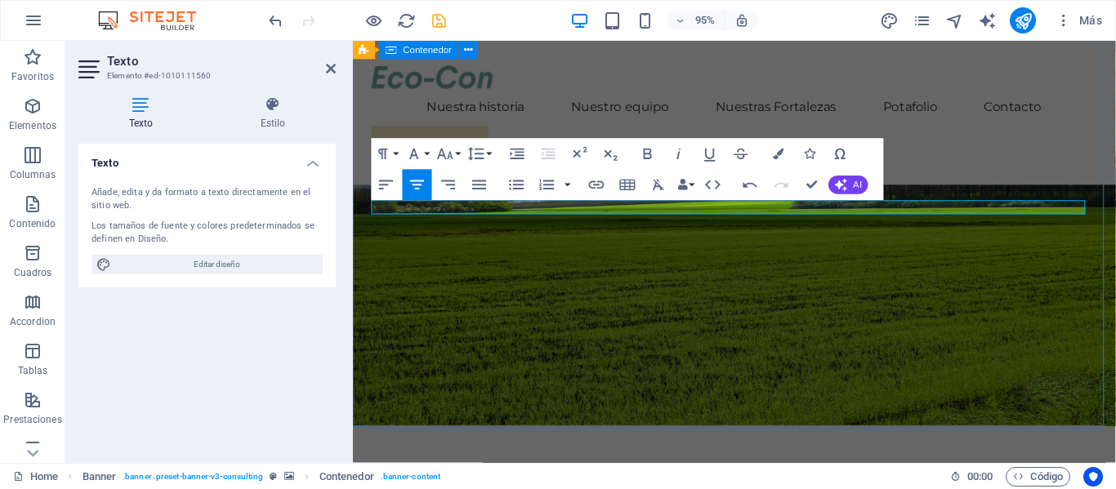
scroll to position [288, 0]
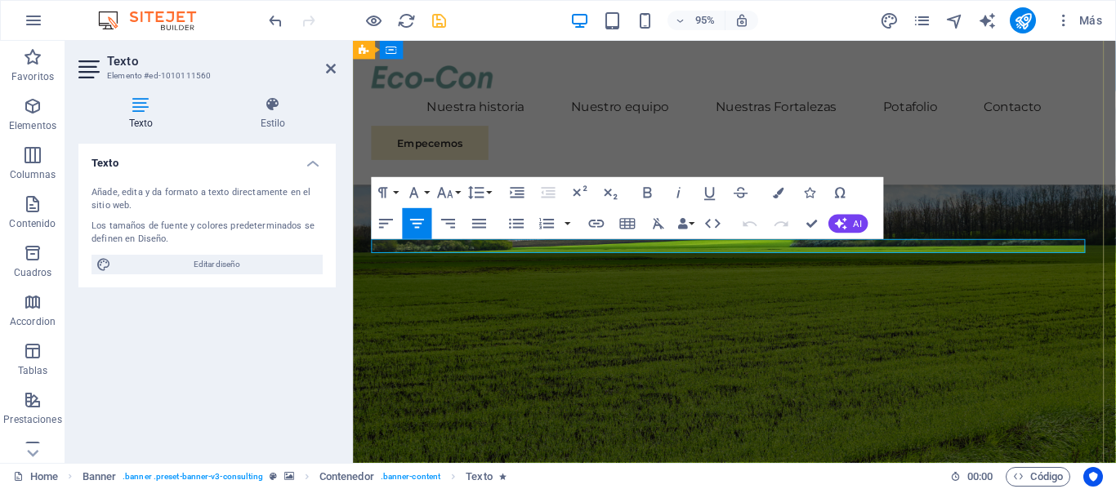
click at [781, 198] on icon "button" at bounding box center [778, 193] width 11 height 11
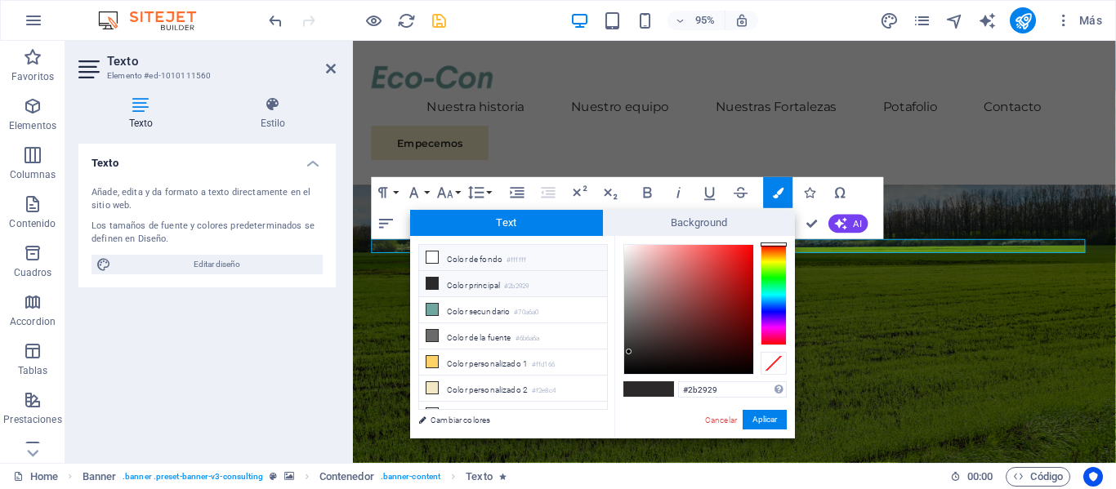
click at [436, 260] on icon at bounding box center [431, 257] width 11 height 11
type input "#ffffff"
click at [758, 418] on button "Aplicar" at bounding box center [765, 420] width 44 height 20
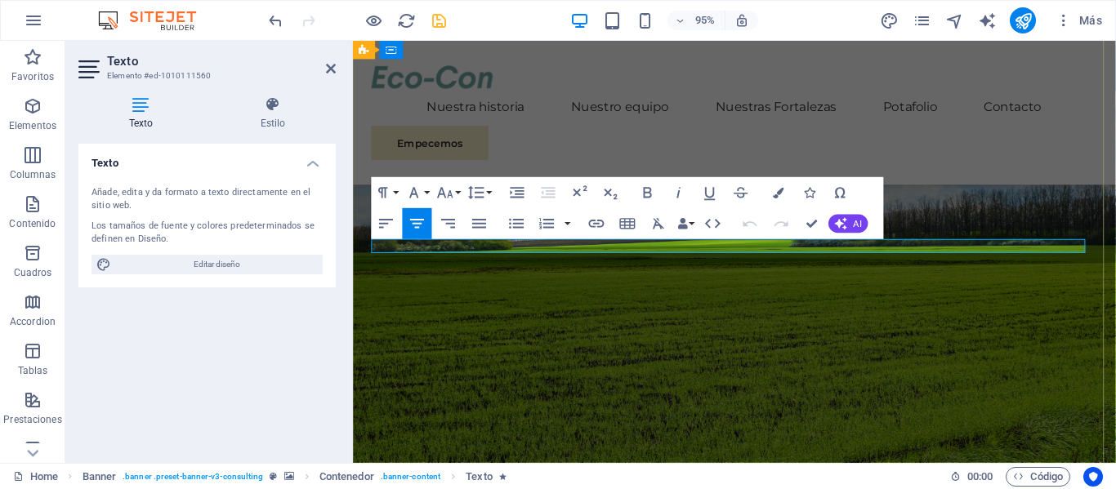
click at [460, 193] on button "Font Size" at bounding box center [448, 192] width 29 height 31
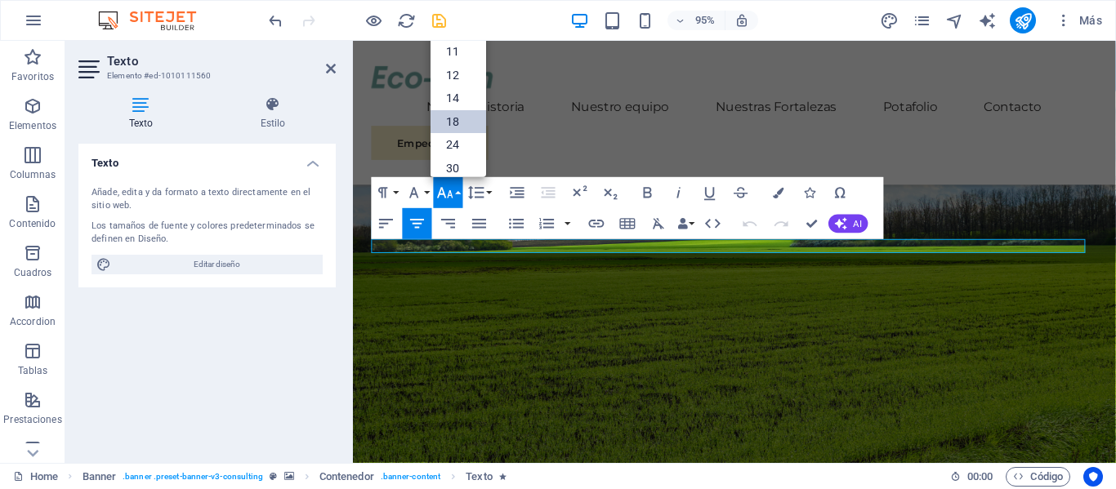
click at [464, 123] on link "18" at bounding box center [458, 122] width 56 height 24
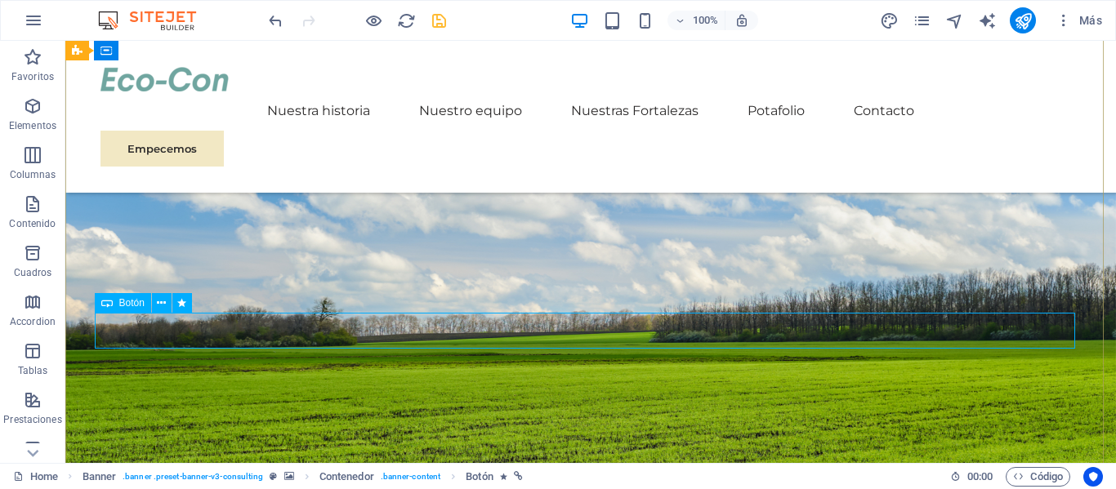
scroll to position [123, 0]
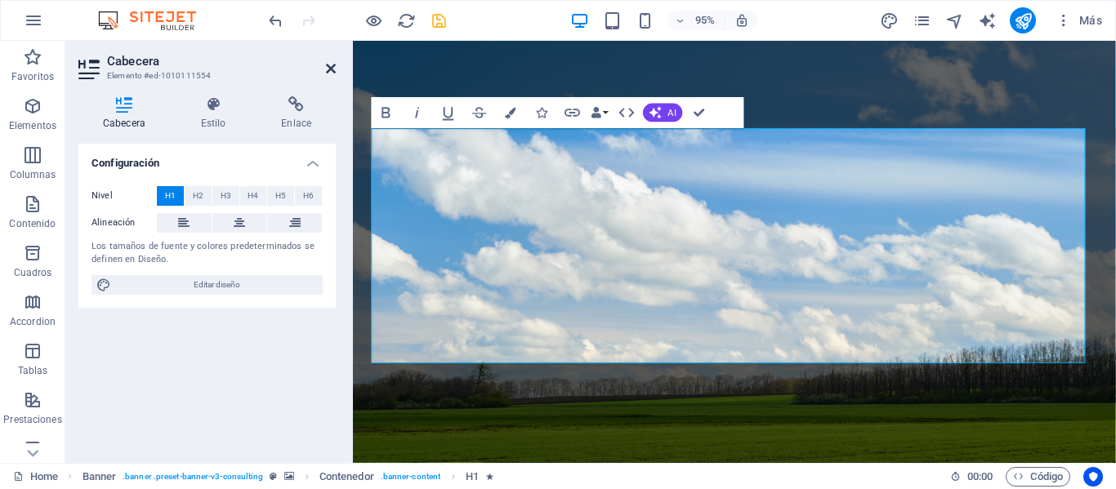
click at [331, 68] on icon at bounding box center [331, 68] width 10 height 13
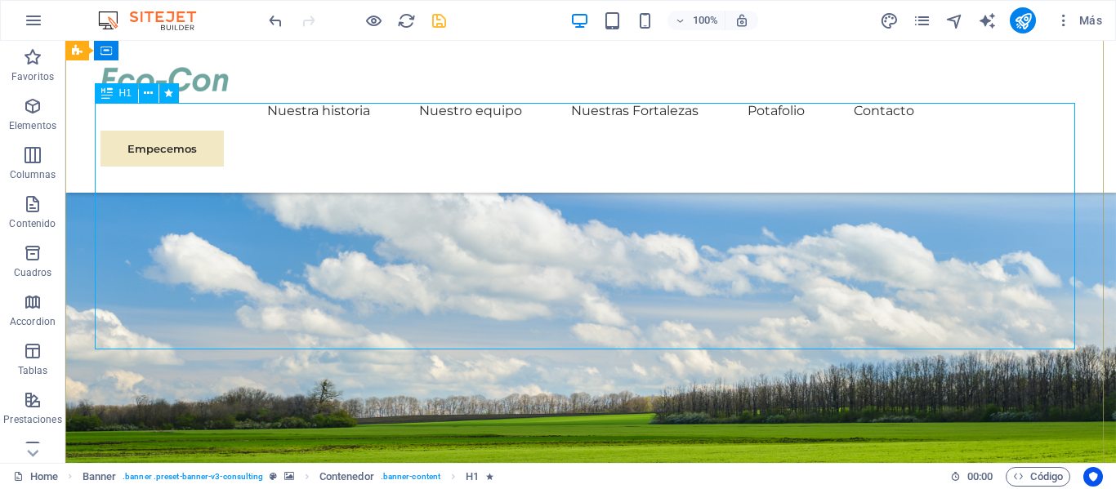
click at [149, 96] on icon at bounding box center [148, 93] width 9 height 17
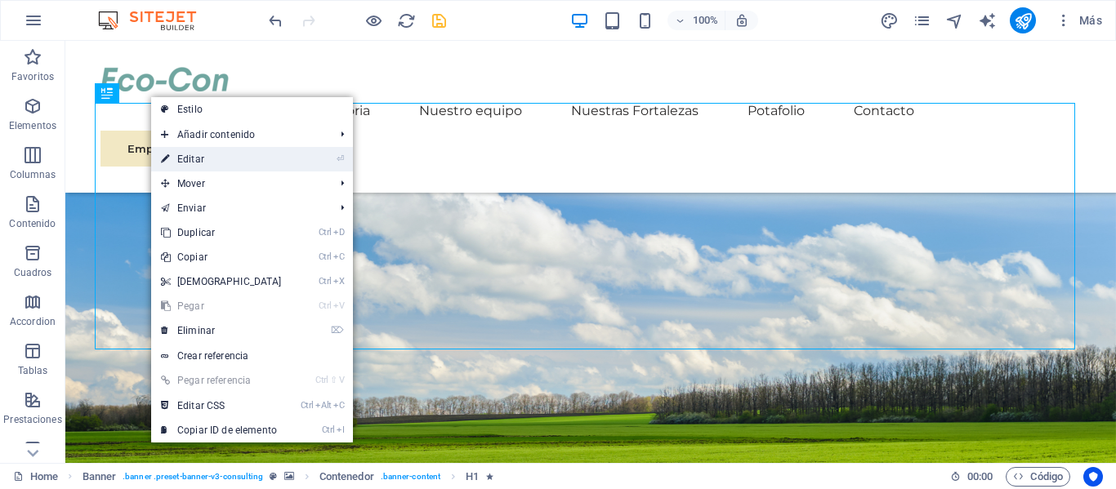
click at [192, 163] on link "⏎ Editar" at bounding box center [221, 159] width 140 height 25
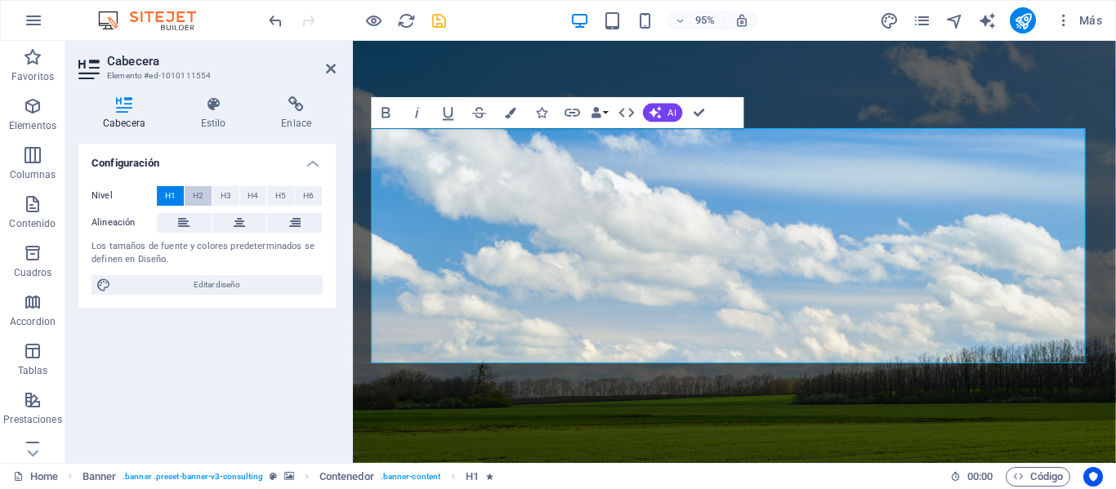
click at [195, 191] on span "H2" at bounding box center [198, 196] width 11 height 20
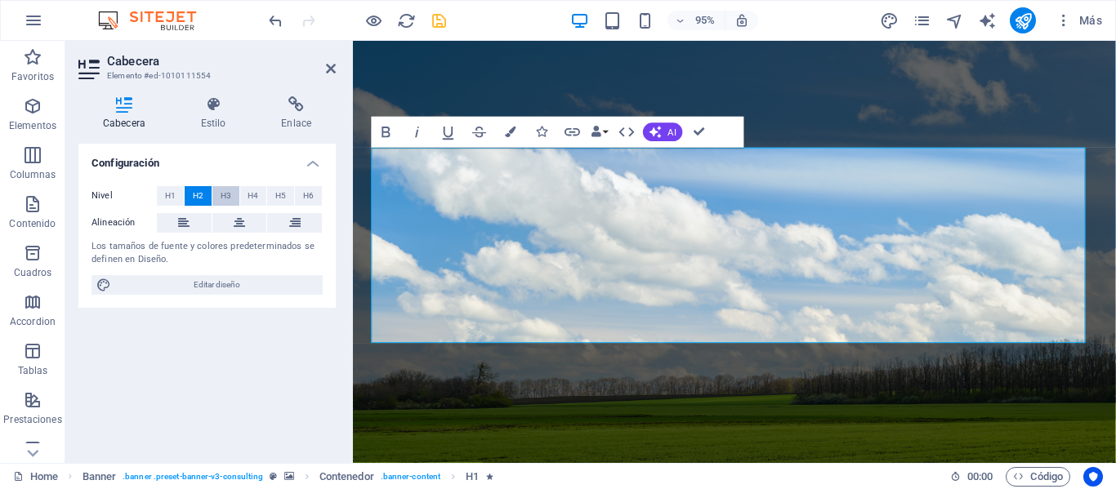
click at [215, 197] on button "H3" at bounding box center [225, 196] width 27 height 20
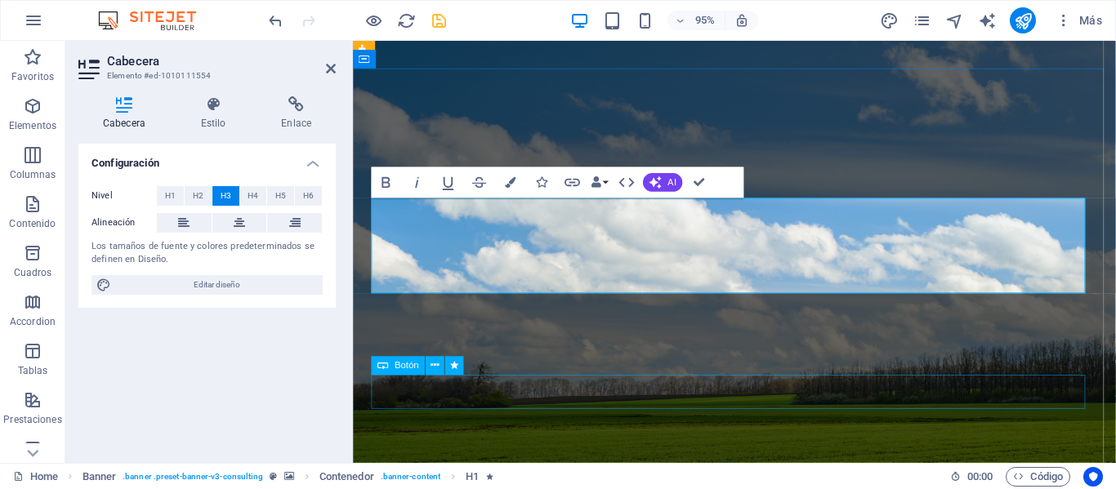
drag, startPoint x: 538, startPoint y: 407, endPoint x: 817, endPoint y: 390, distance: 279.0
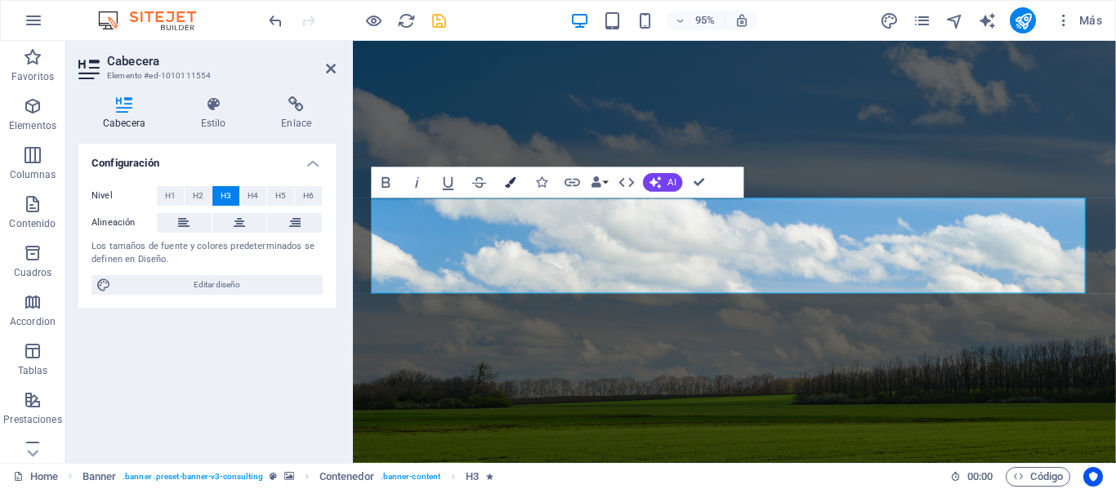
click at [514, 185] on icon "button" at bounding box center [510, 182] width 11 height 11
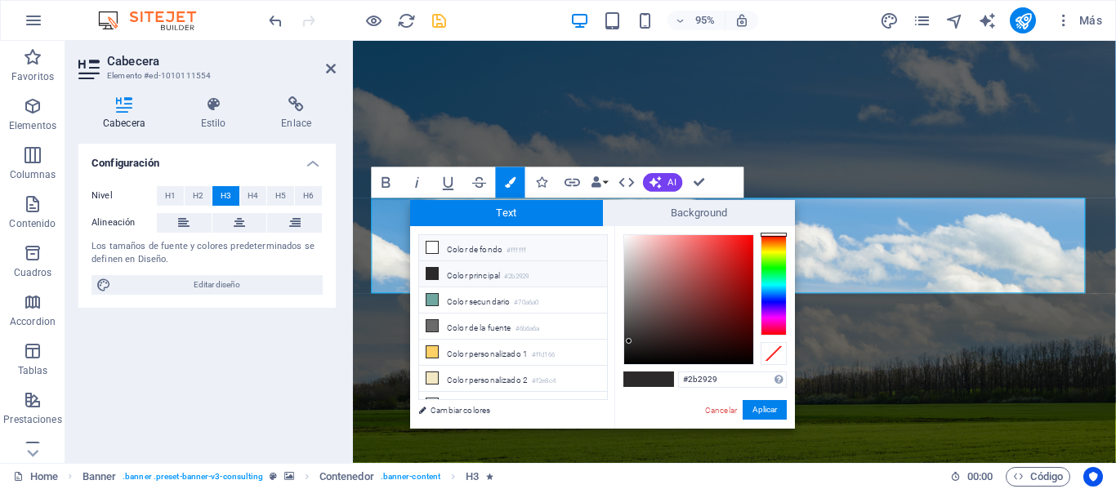
click at [434, 246] on icon at bounding box center [431, 247] width 11 height 11
type input "#ffffff"
click at [760, 408] on button "Aplicar" at bounding box center [765, 410] width 44 height 20
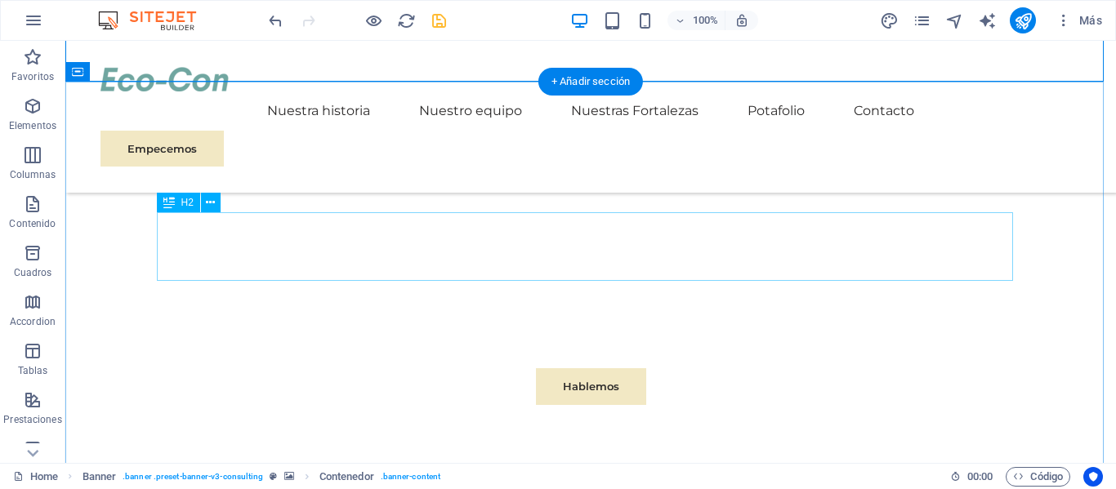
scroll to position [694, 0]
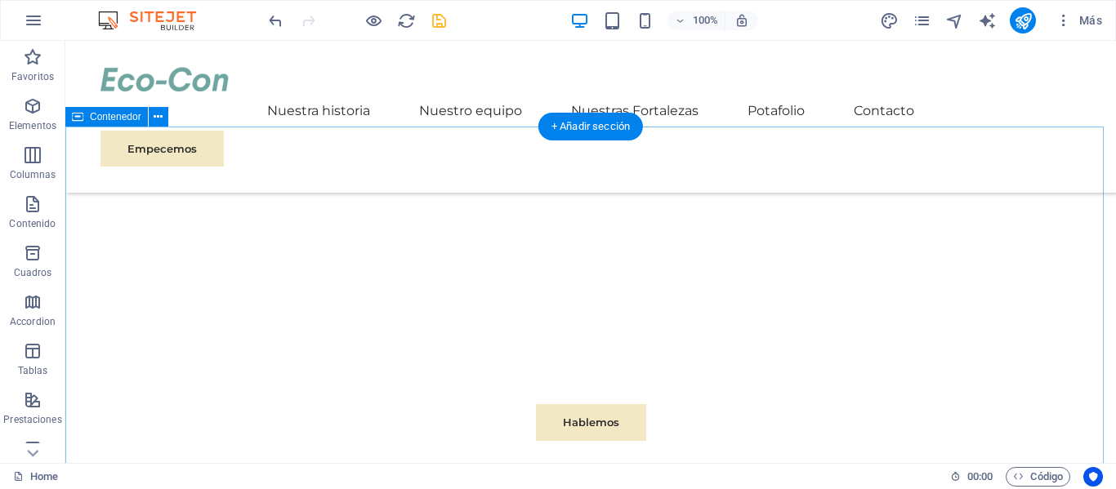
scroll to position [776, 0]
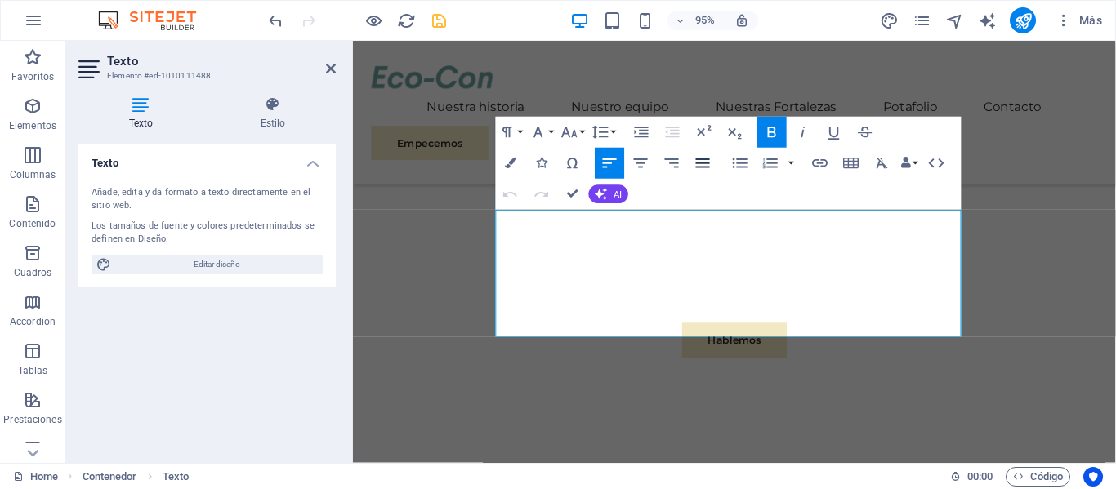
click at [705, 171] on icon "button" at bounding box center [702, 163] width 19 height 19
click at [646, 166] on icon "button" at bounding box center [640, 163] width 19 height 19
click at [671, 170] on icon "button" at bounding box center [671, 163] width 19 height 19
click at [704, 166] on icon "button" at bounding box center [702, 163] width 19 height 19
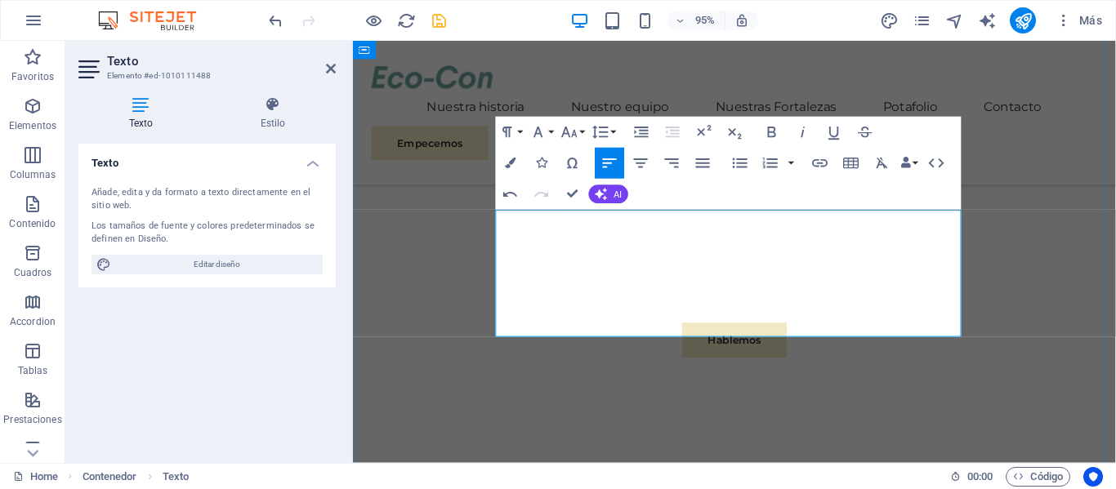
drag, startPoint x: 790, startPoint y: 349, endPoint x: 480, endPoint y: 226, distance: 332.9
click at [703, 169] on icon "button" at bounding box center [702, 163] width 19 height 19
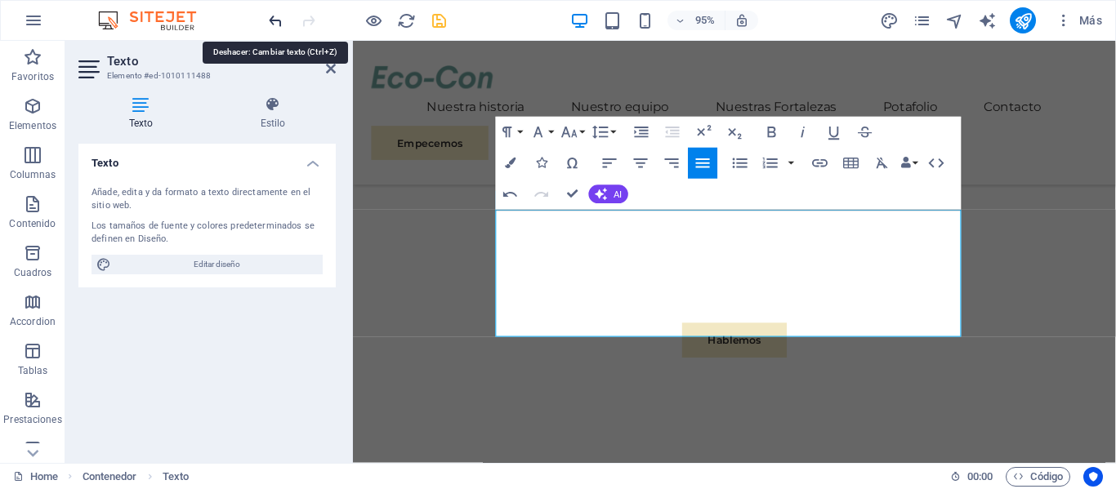
click at [277, 26] on icon "undo" at bounding box center [275, 20] width 19 height 19
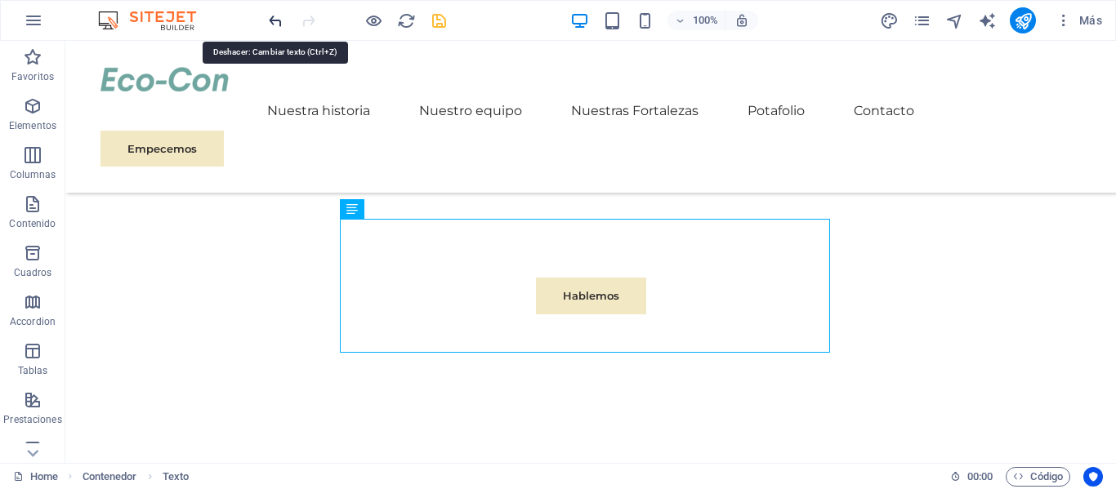
click at [282, 29] on icon "undo" at bounding box center [275, 20] width 19 height 19
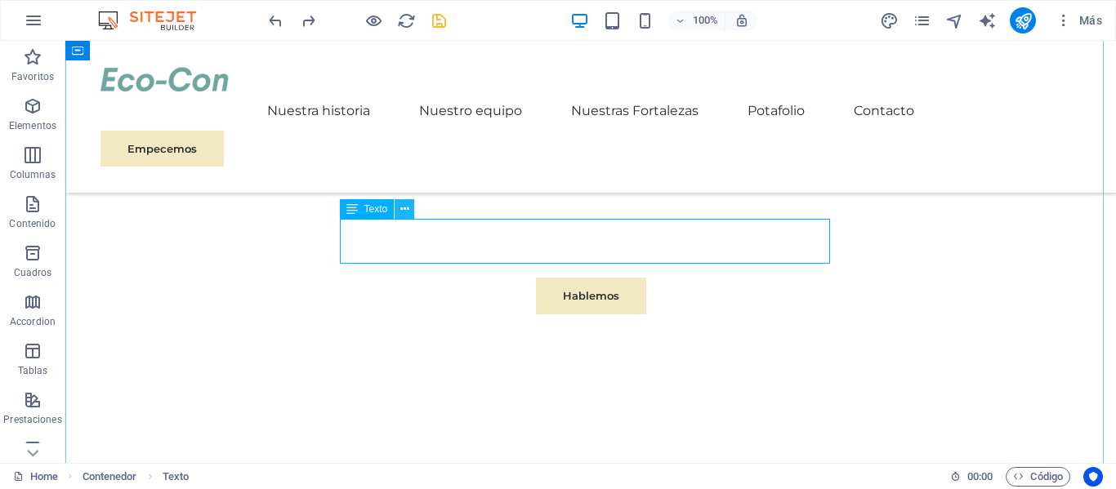
click at [404, 207] on icon at bounding box center [404, 209] width 9 height 17
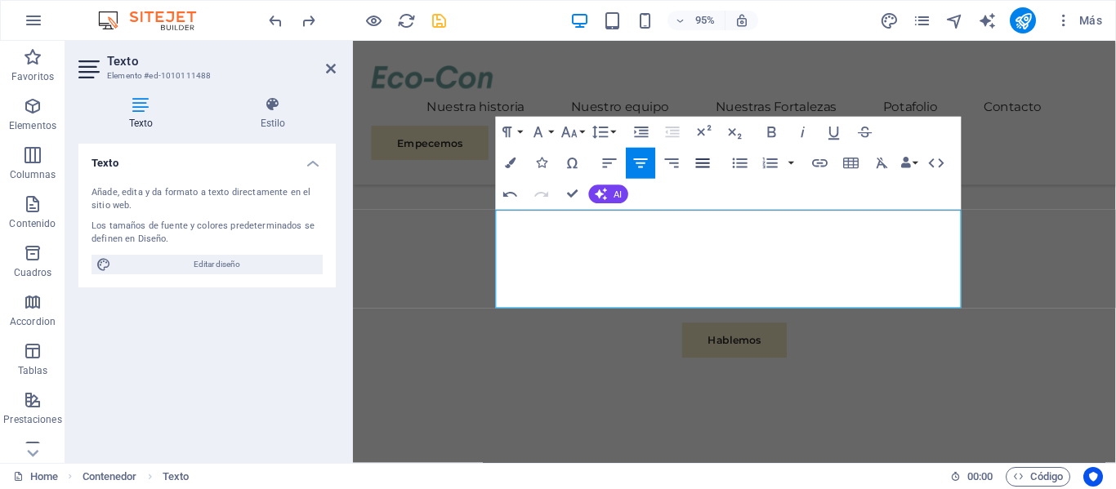
click at [707, 172] on icon "button" at bounding box center [702, 163] width 19 height 19
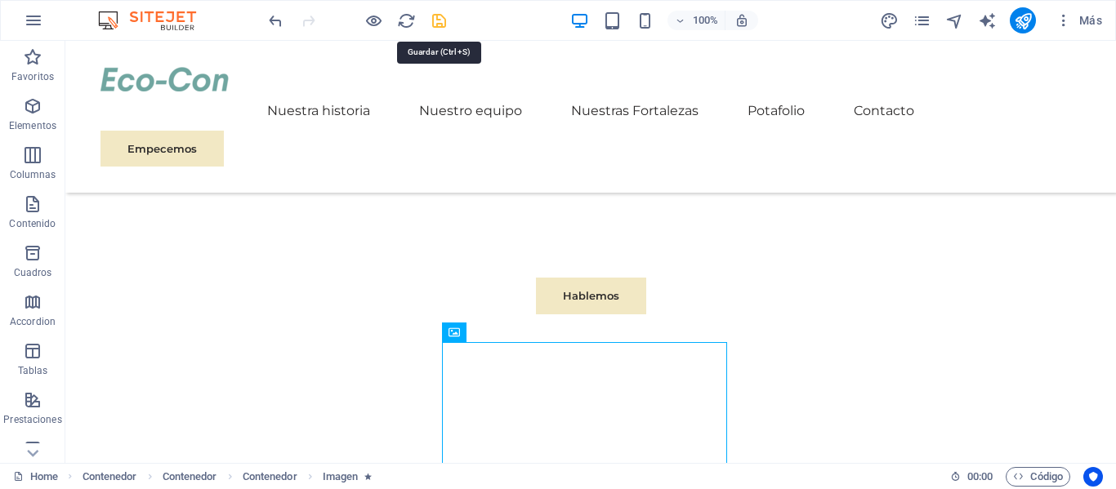
click at [436, 20] on icon "save" at bounding box center [439, 20] width 19 height 19
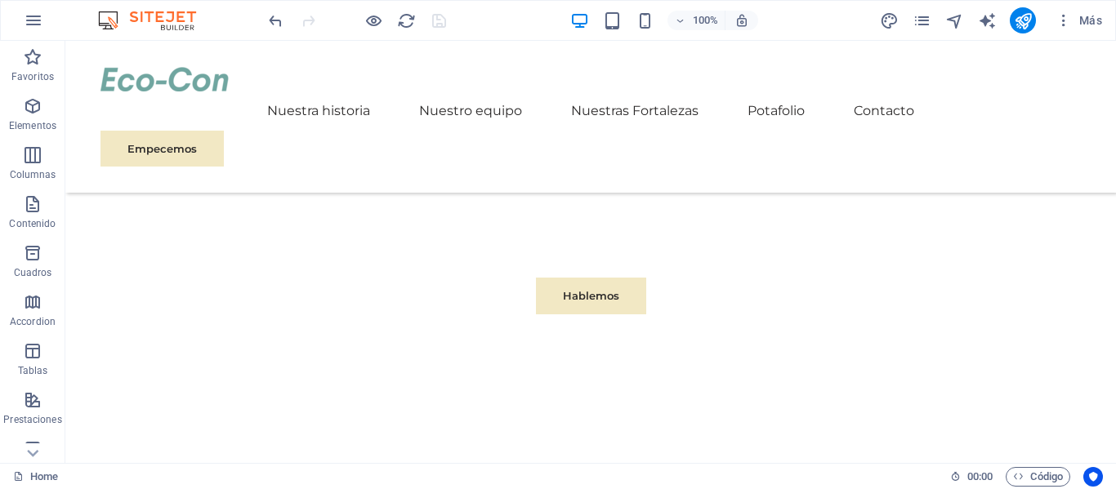
click at [373, 30] on div at bounding box center [356, 20] width 183 height 26
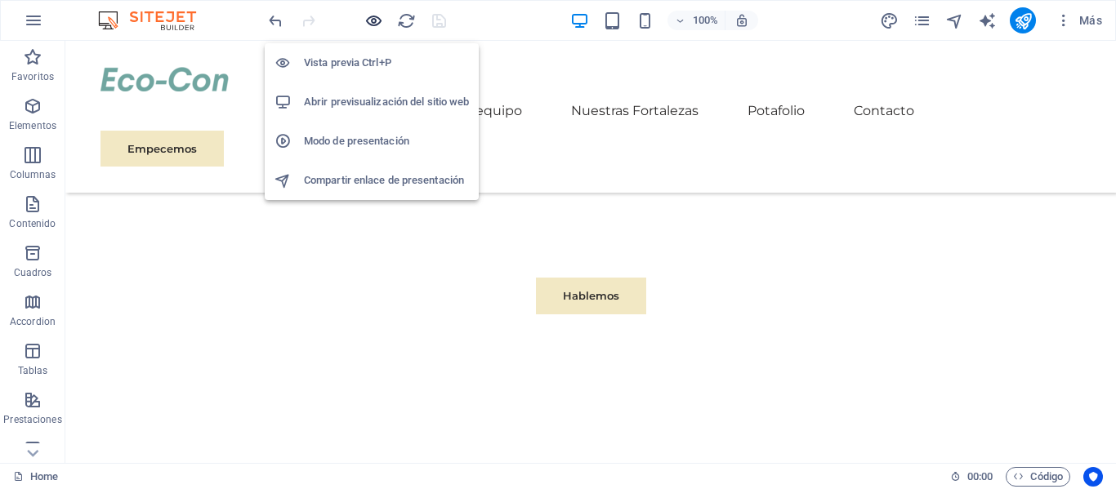
click at [372, 23] on icon "button" at bounding box center [373, 20] width 19 height 19
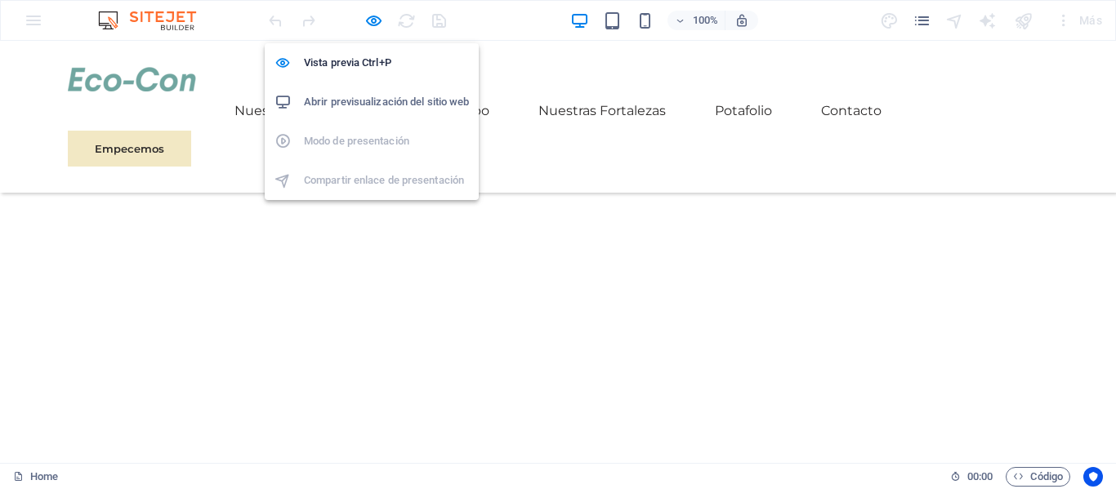
click at [376, 102] on h6 "Abrir previsualización del sitio web" at bounding box center [386, 102] width 165 height 20
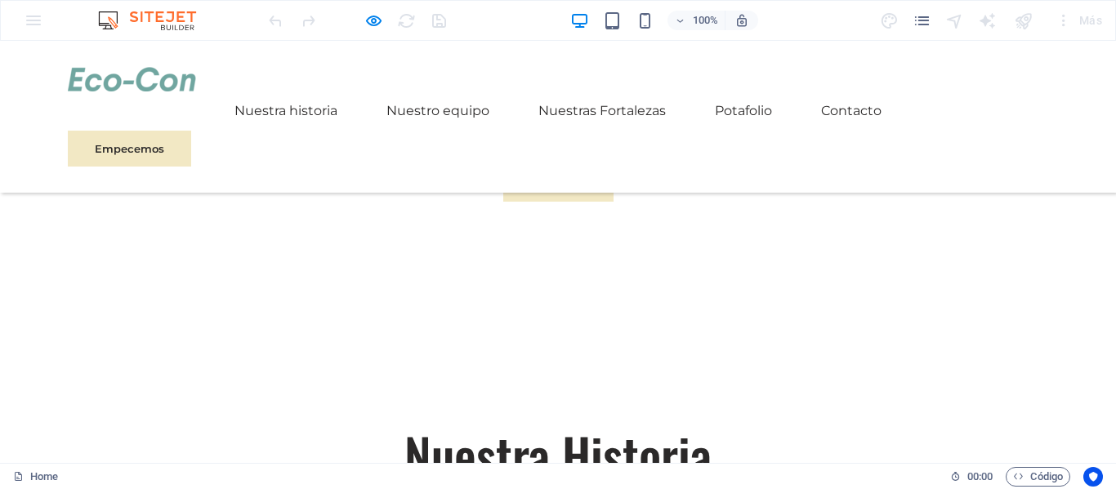
scroll to position [1021, 0]
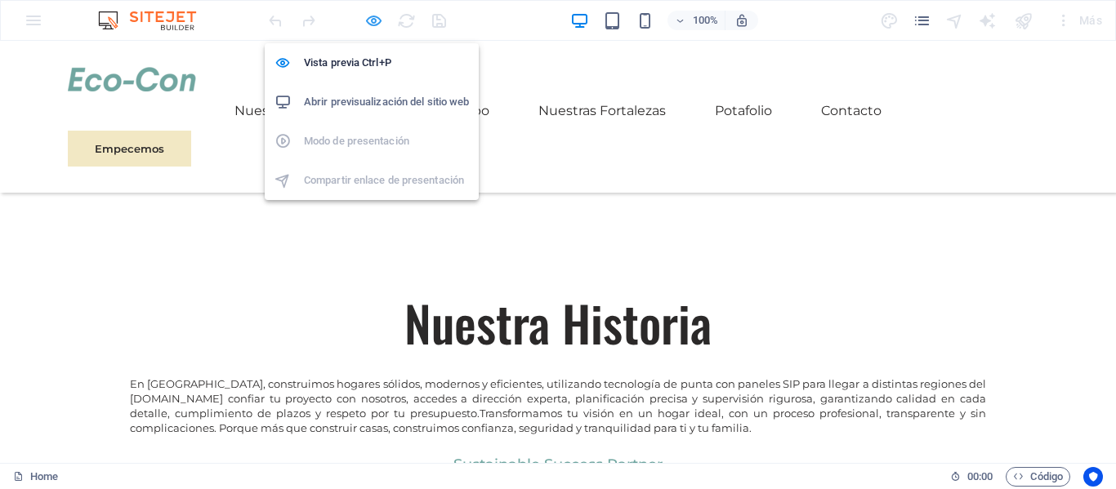
click at [372, 21] on icon "button" at bounding box center [373, 20] width 19 height 19
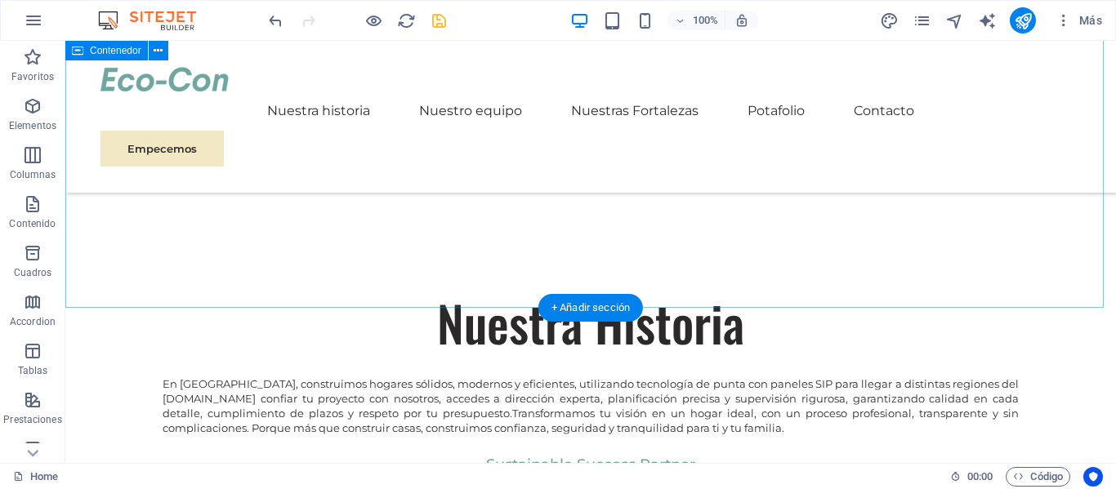
click at [487, 265] on div "Nuestra Historia En Chile, construimos hogares sólidos, modernos y eficientes, …" at bounding box center [590, 461] width 1050 height 606
click at [379, 270] on div "Nuestra Historia En Chile, construimos hogares sólidos, modernos y eficientes, …" at bounding box center [590, 461] width 1050 height 606
click at [376, 291] on div "Nuestra Historia En Chile, construimos hogares sólidos, modernos y eficientes, …" at bounding box center [590, 461] width 1050 height 606
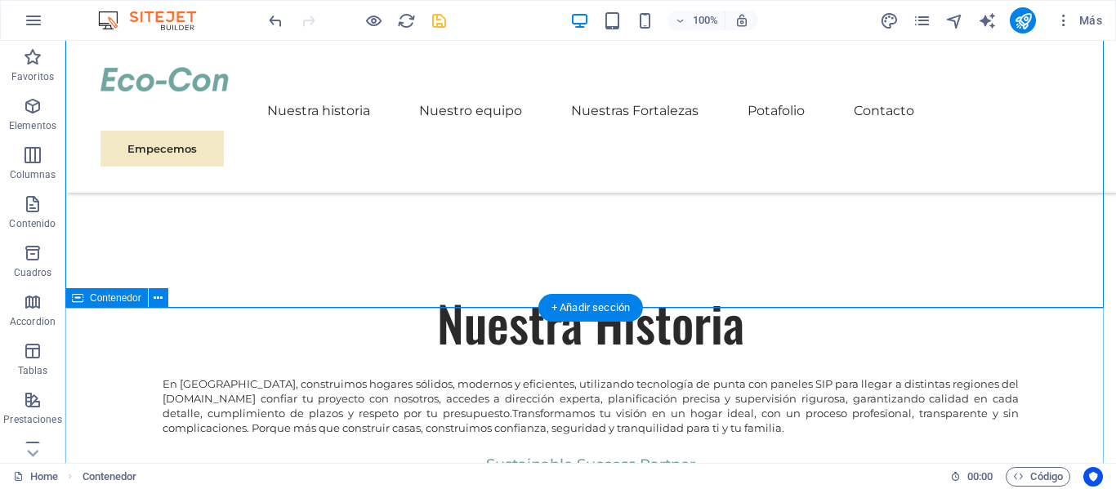
click at [417, 288] on div "Nuestra Historia En Chile, construimos hogares sólidos, modernos y eficientes, …" at bounding box center [590, 461] width 1050 height 606
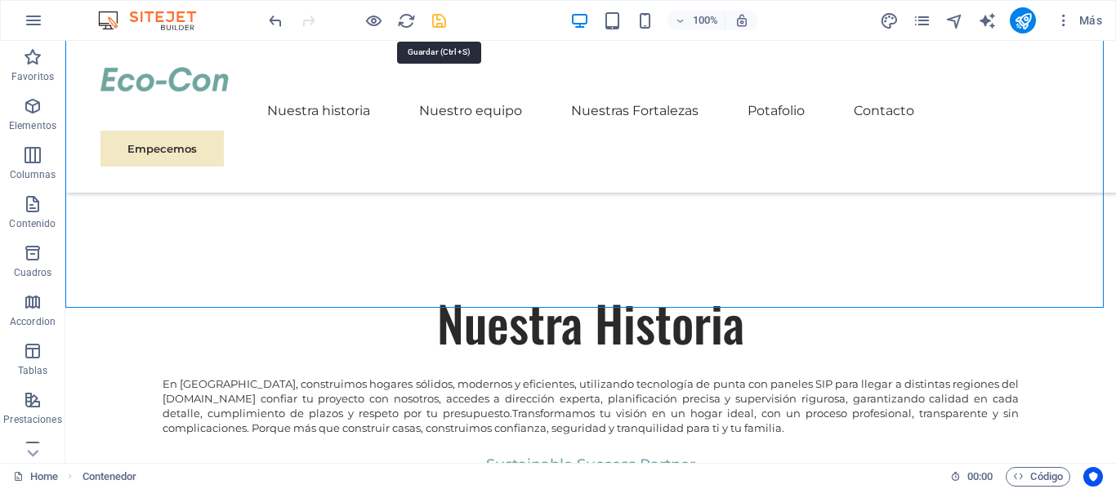
click at [443, 20] on icon "save" at bounding box center [439, 20] width 19 height 19
checkbox input "false"
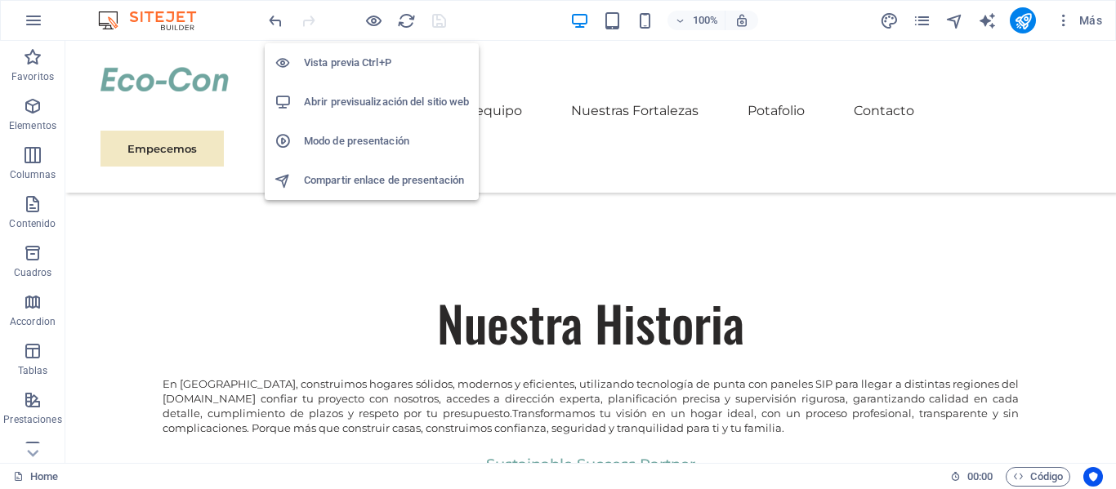
click at [373, 55] on h6 "Vista previa Ctrl+P" at bounding box center [386, 63] width 165 height 20
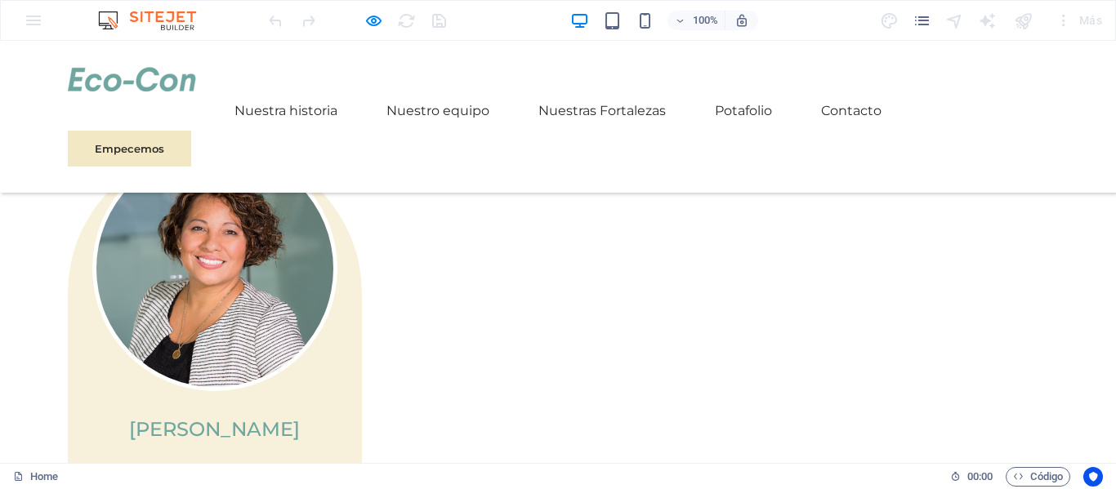
scroll to position [2818, 0]
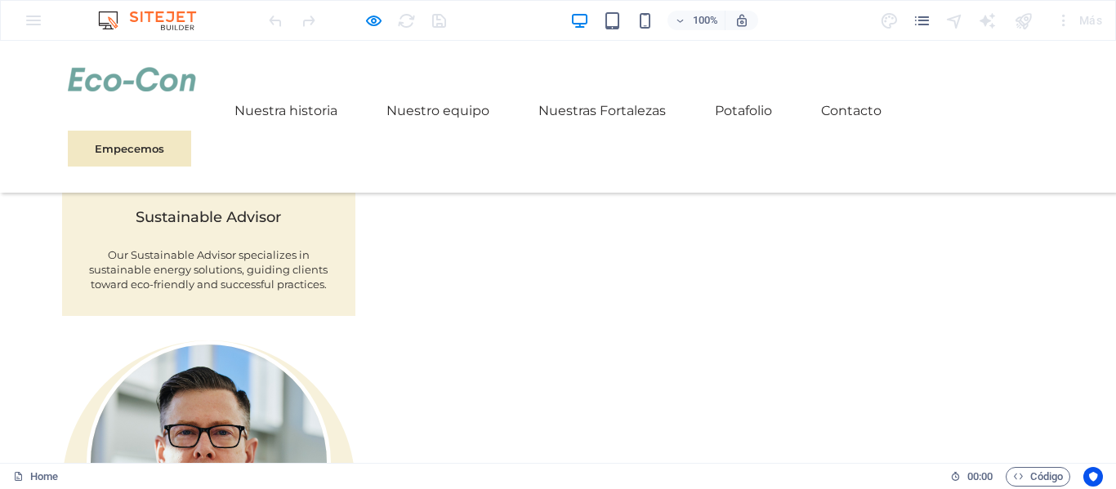
scroll to position [163, 0]
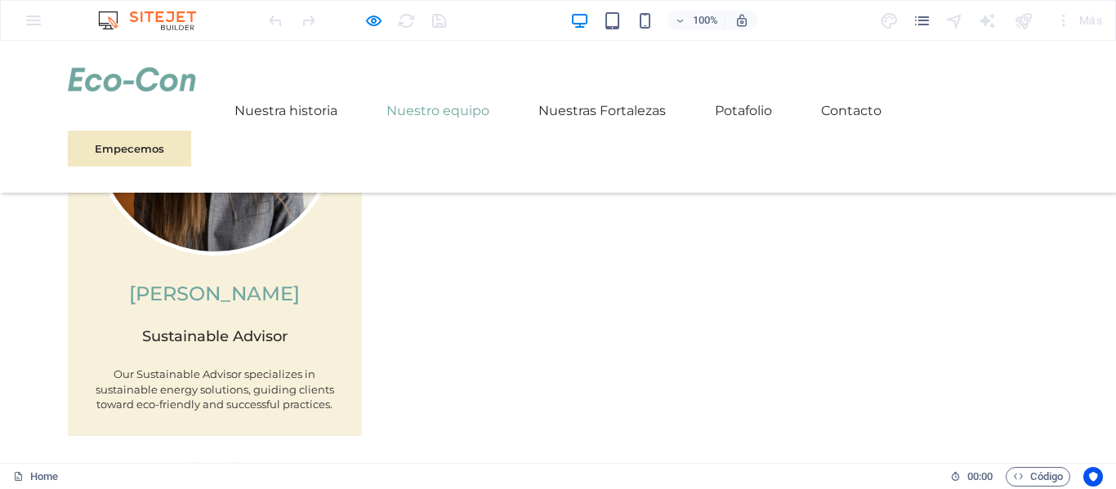
scroll to position [1675, 0]
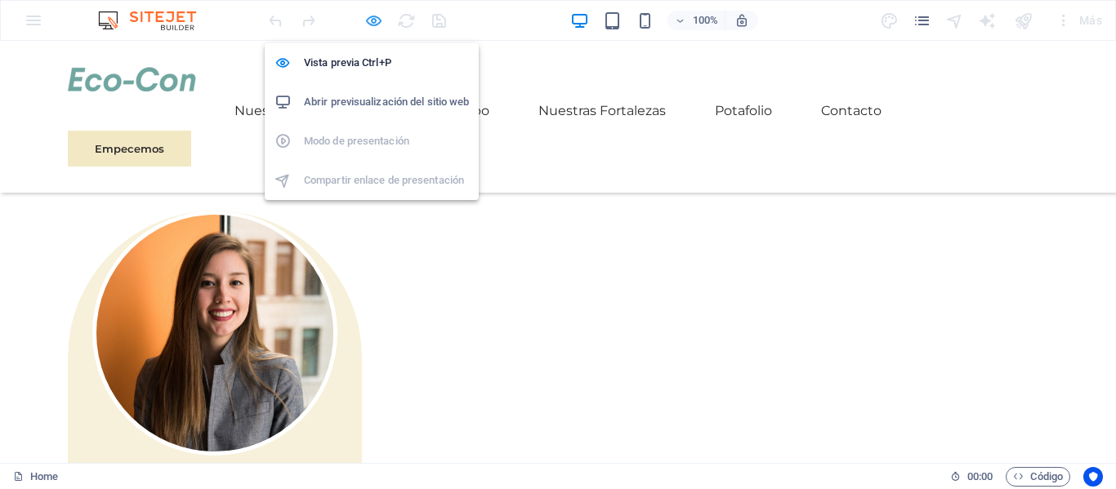
click at [373, 25] on icon "button" at bounding box center [373, 20] width 19 height 19
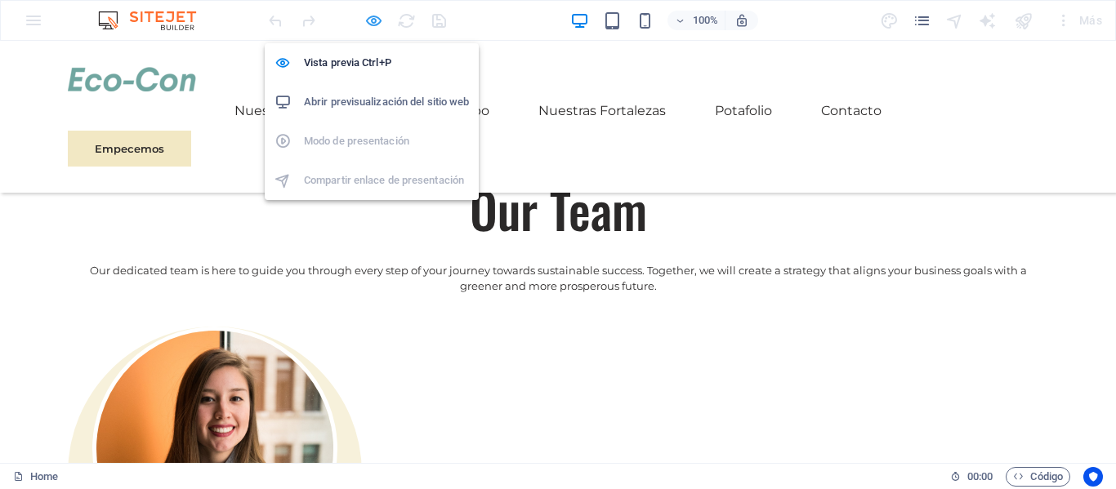
scroll to position [1697, 0]
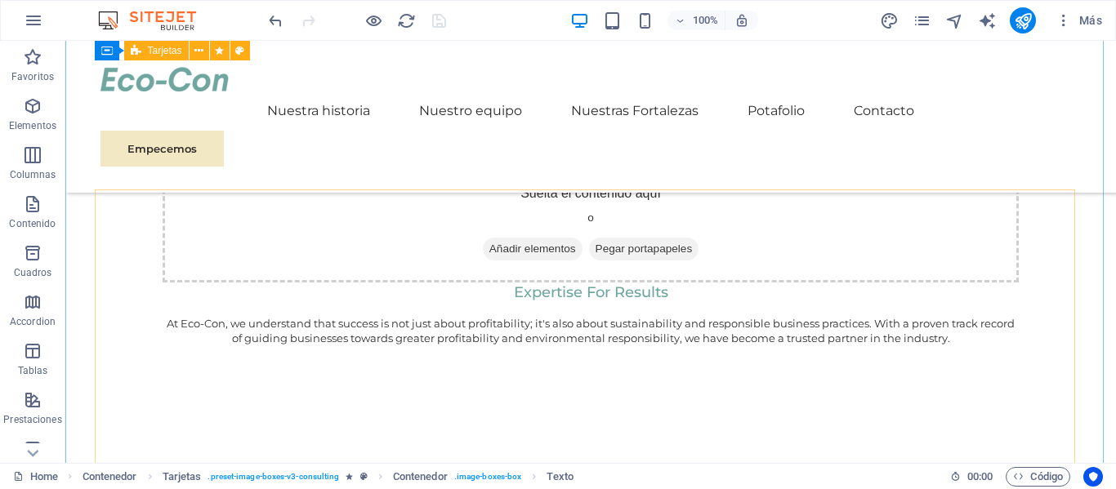
scroll to position [1371, 0]
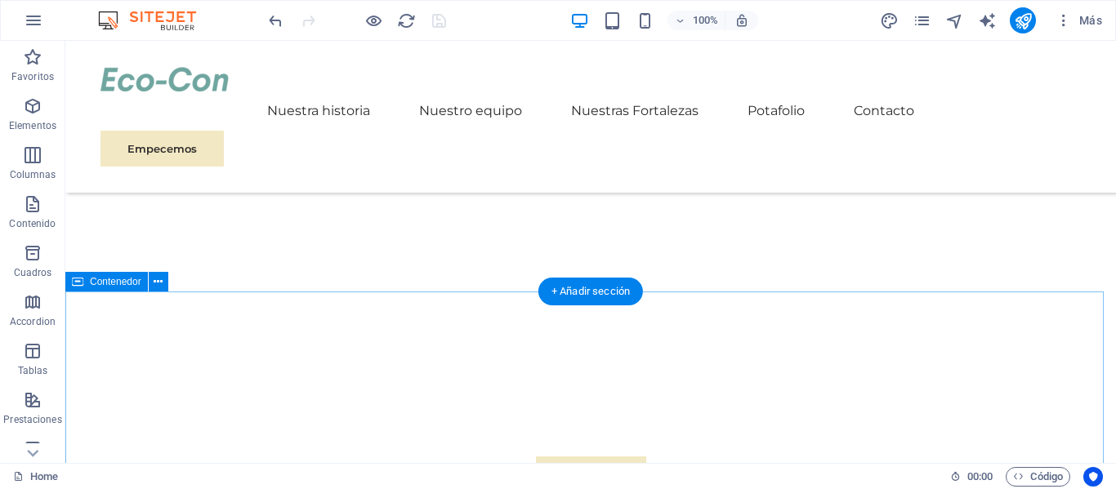
scroll to position [636, 0]
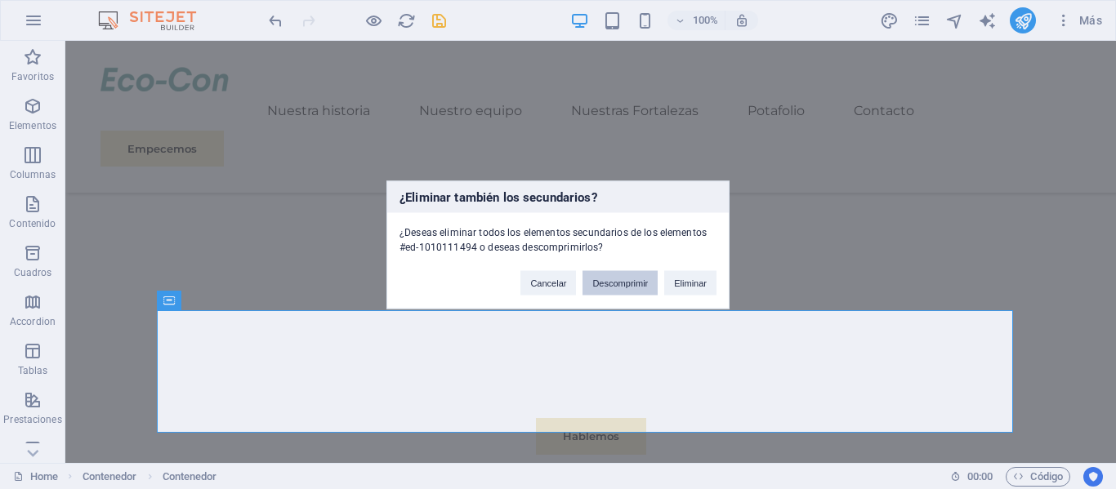
click at [639, 283] on button "Descomprimir" at bounding box center [619, 282] width 75 height 25
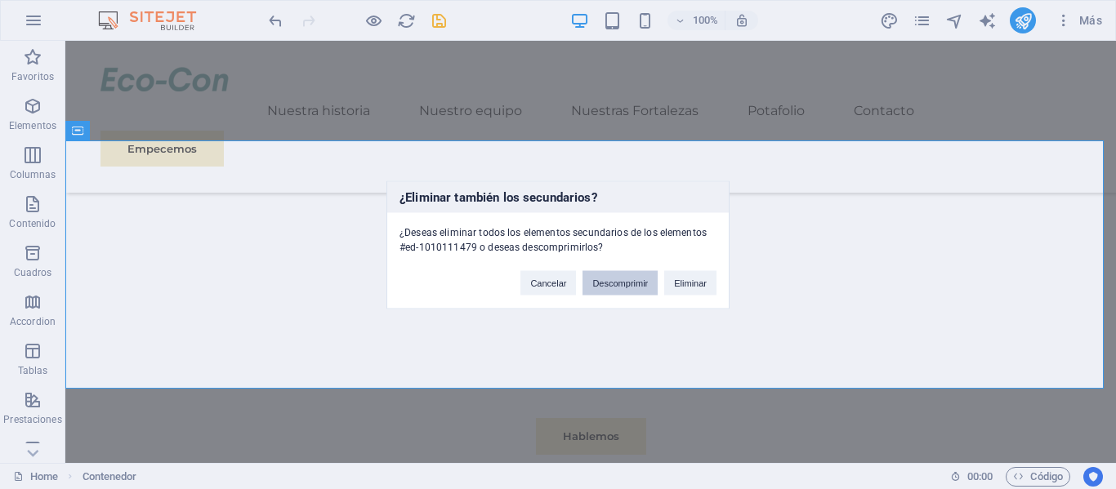
click at [631, 288] on button "Descomprimir" at bounding box center [619, 282] width 75 height 25
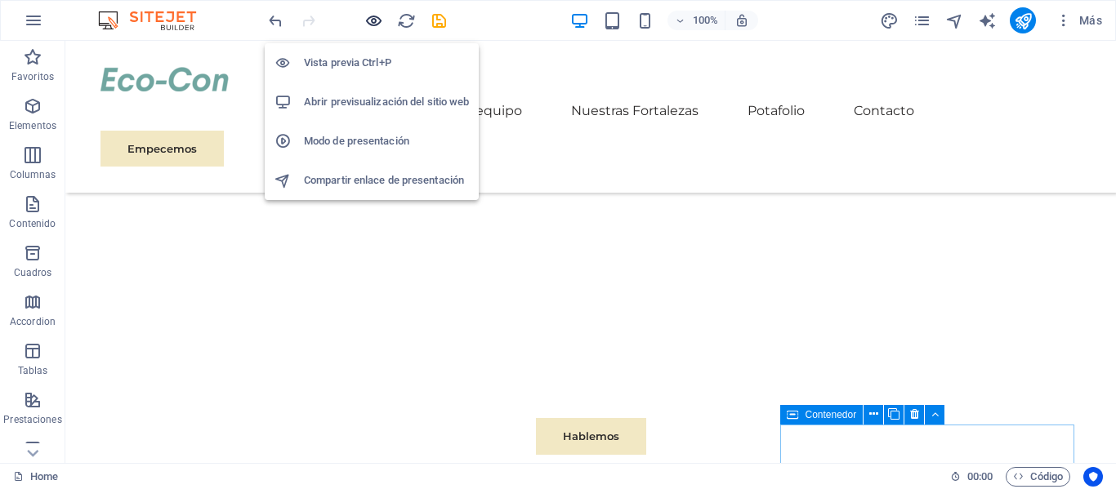
click at [380, 22] on icon "button" at bounding box center [373, 20] width 19 height 19
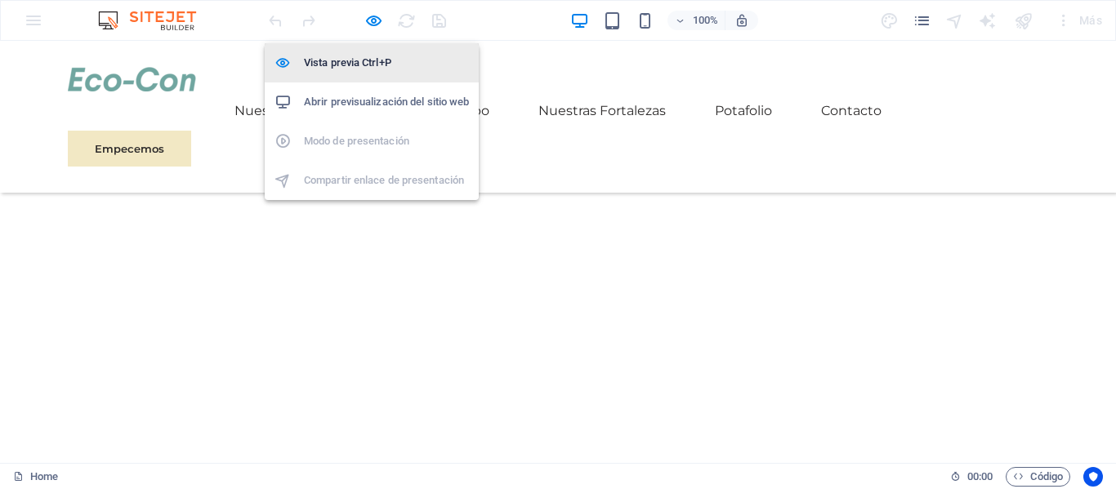
click at [385, 74] on li "Vista previa Ctrl+P" at bounding box center [372, 62] width 214 height 39
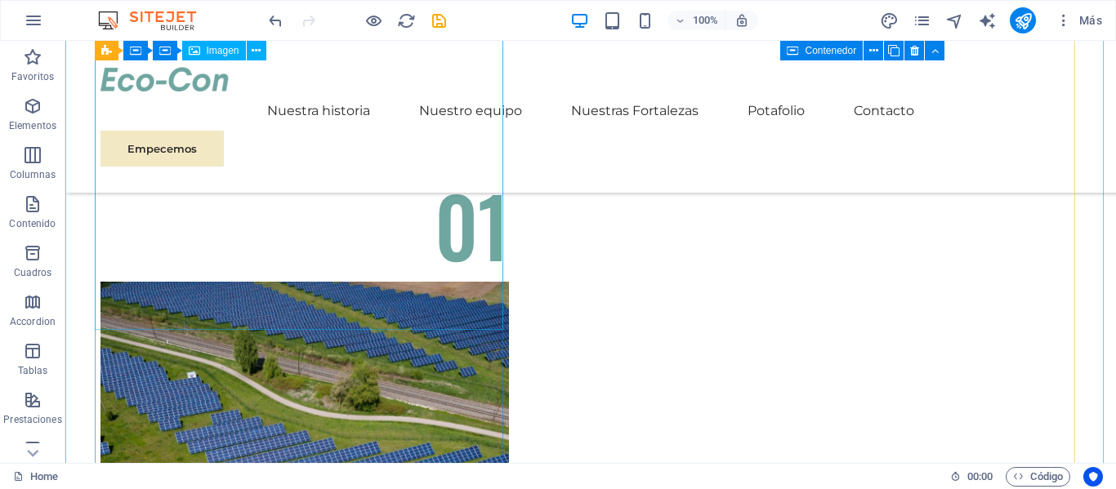
scroll to position [3903, 0]
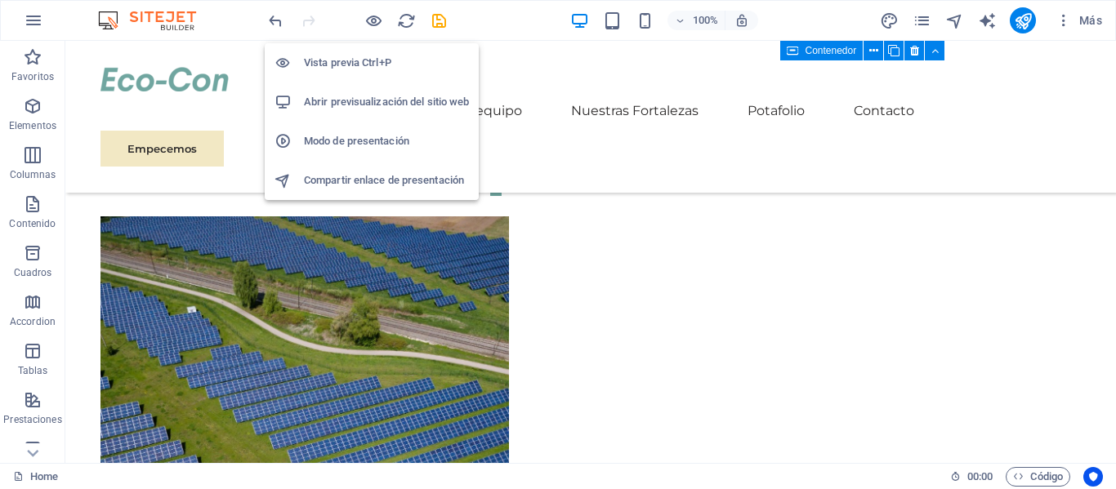
click at [366, 74] on li "Vista previa Ctrl+P" at bounding box center [372, 62] width 214 height 39
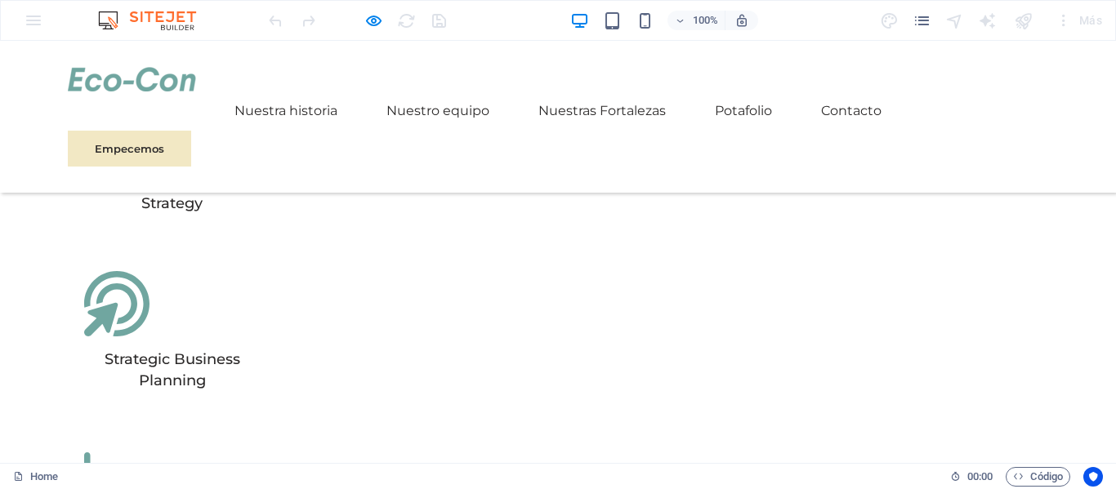
scroll to position [3150, 0]
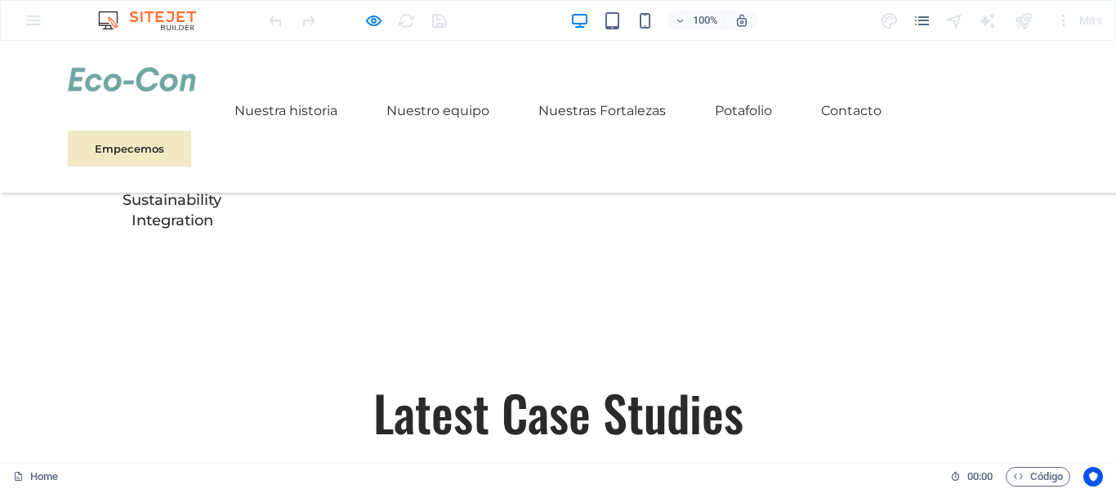
scroll to position [3476, 0]
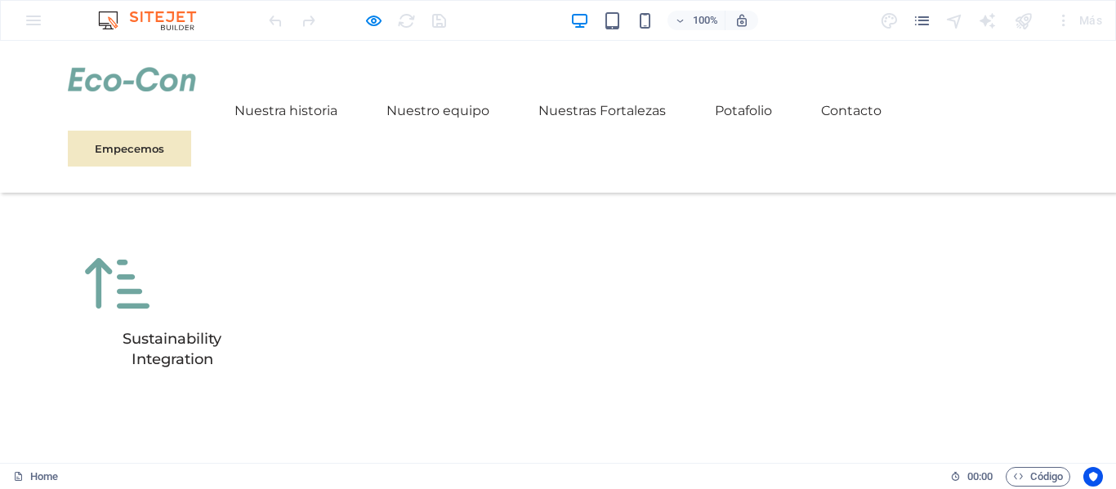
scroll to position [3231, 0]
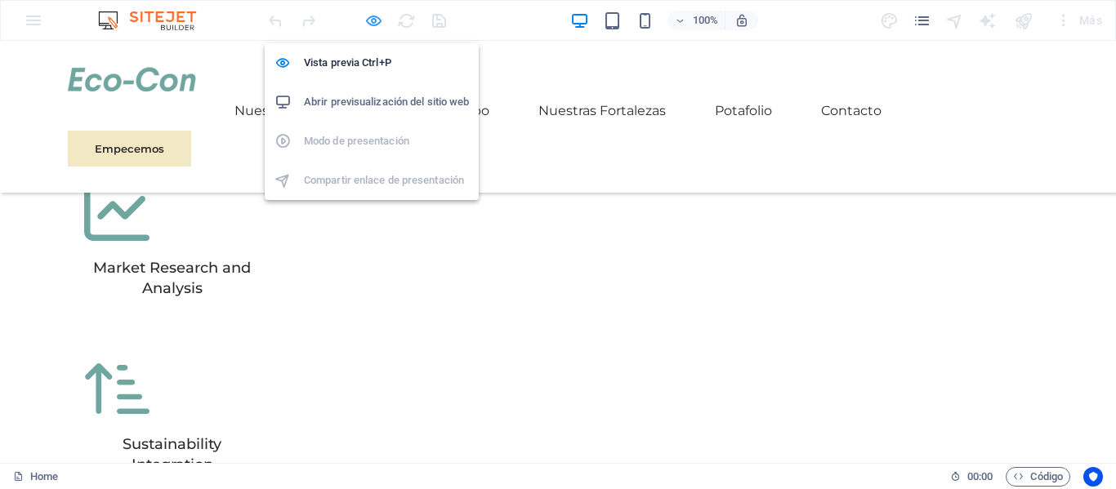
click at [376, 19] on icon "button" at bounding box center [373, 20] width 19 height 19
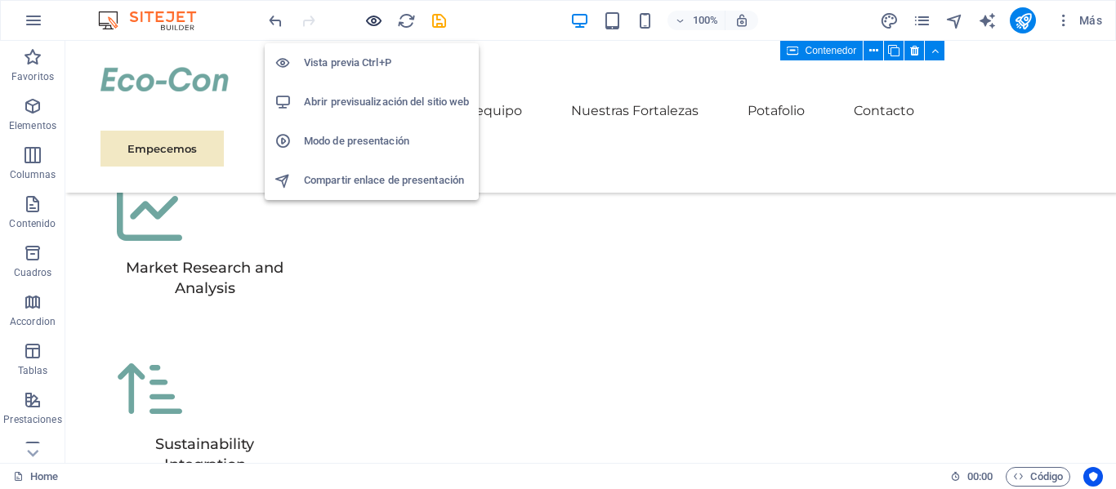
scroll to position [3658, 0]
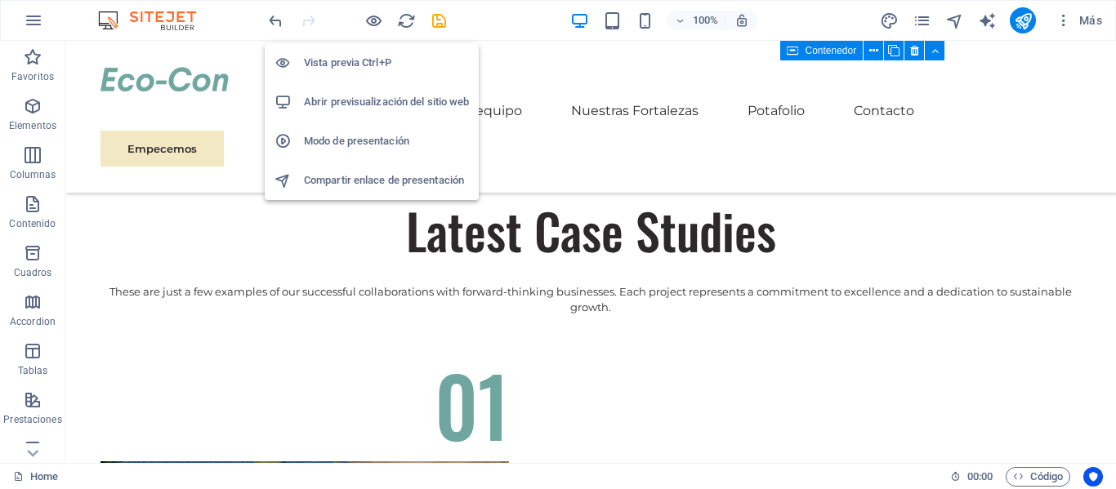
click at [380, 107] on h6 "Abrir previsualización del sitio web" at bounding box center [386, 102] width 165 height 20
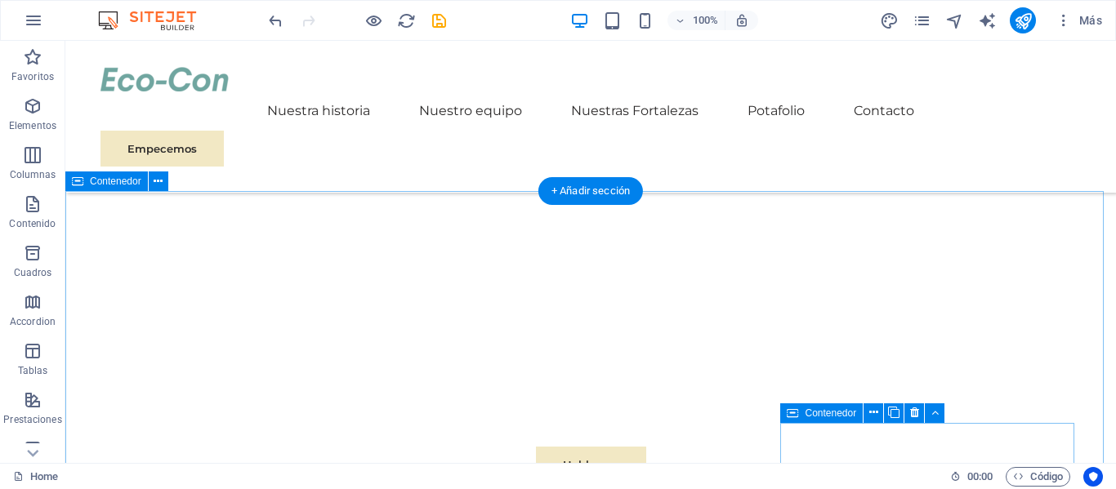
scroll to position [717, 0]
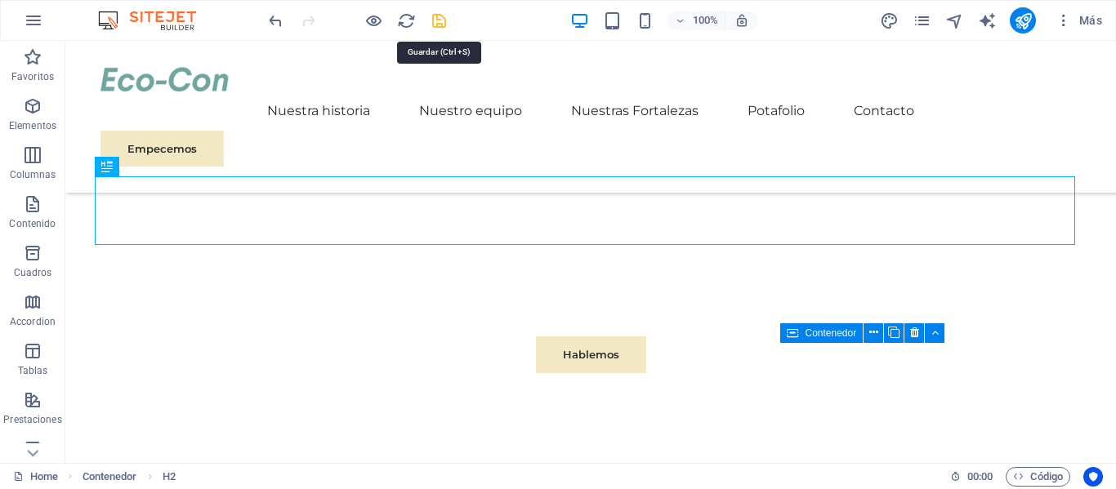
click at [436, 16] on icon "save" at bounding box center [439, 20] width 19 height 19
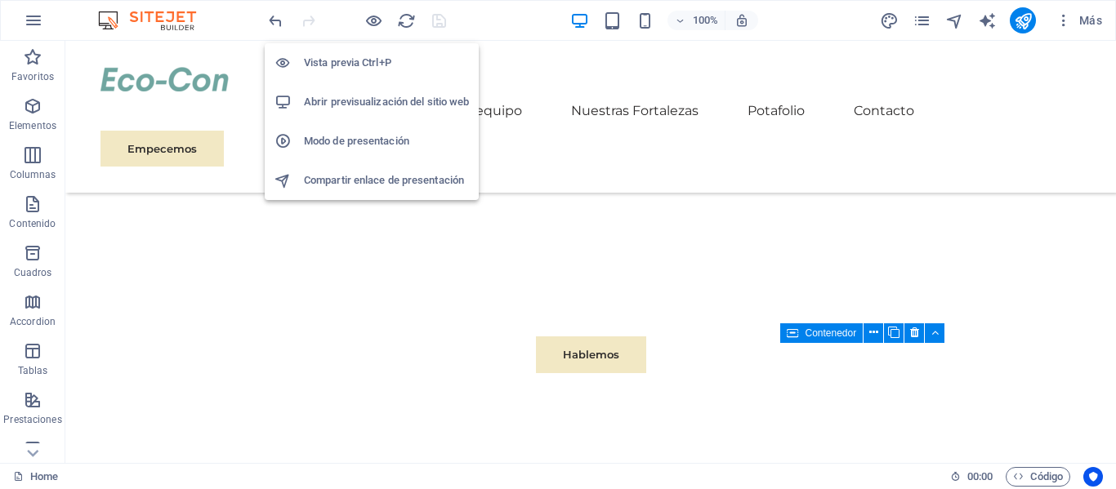
click at [363, 103] on h6 "Abrir previsualización del sitio web" at bounding box center [386, 102] width 165 height 20
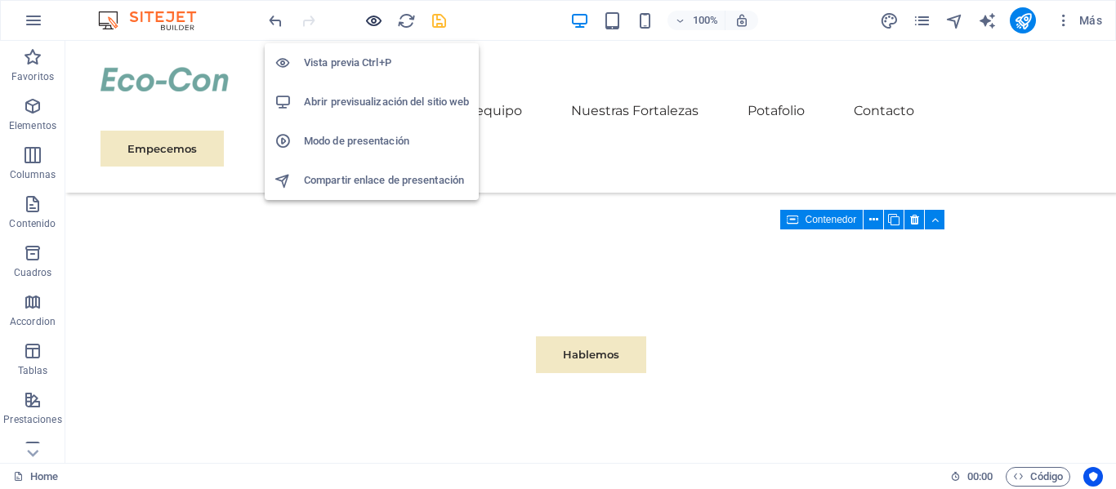
click at [375, 17] on icon "button" at bounding box center [373, 20] width 19 height 19
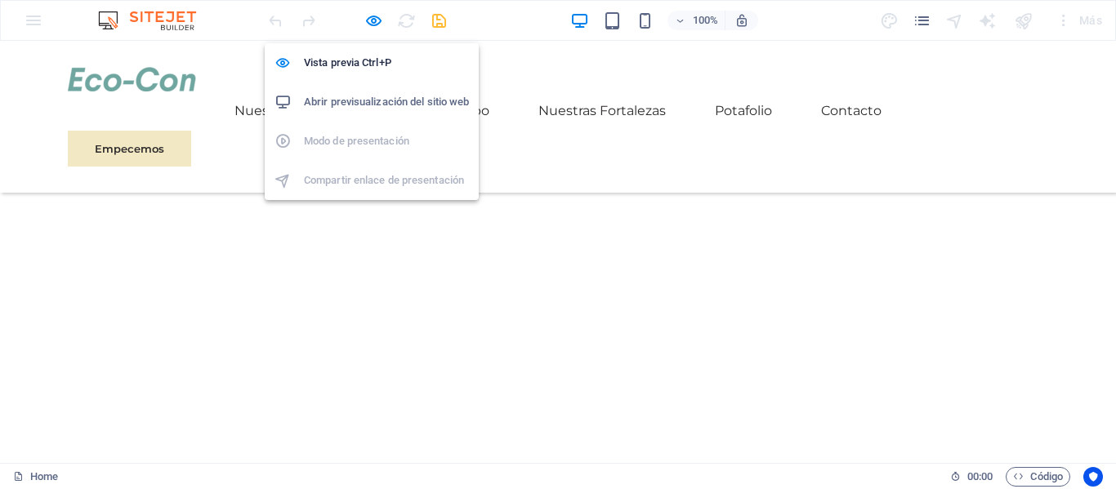
click at [378, 108] on h6 "Abrir previsualización del sitio web" at bounding box center [386, 102] width 165 height 20
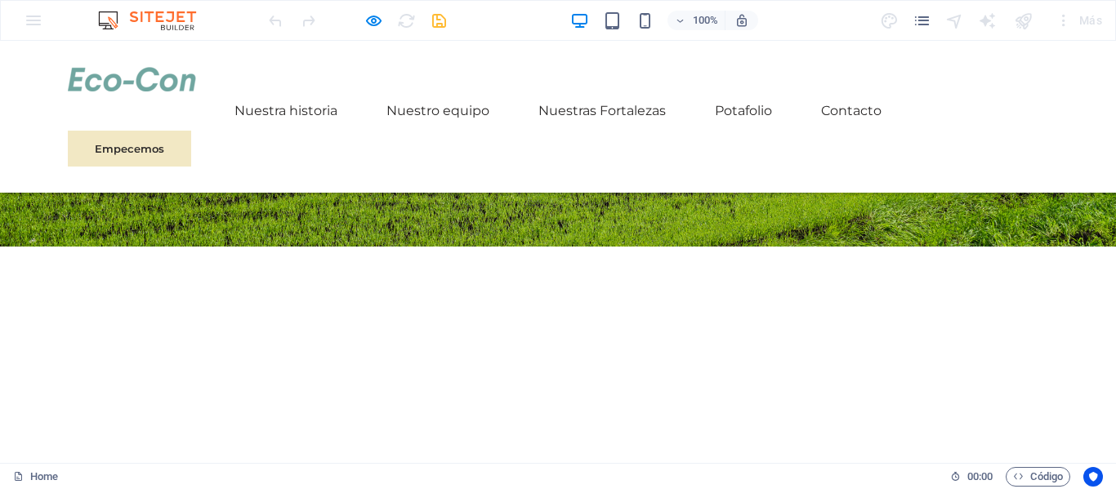
scroll to position [472, 0]
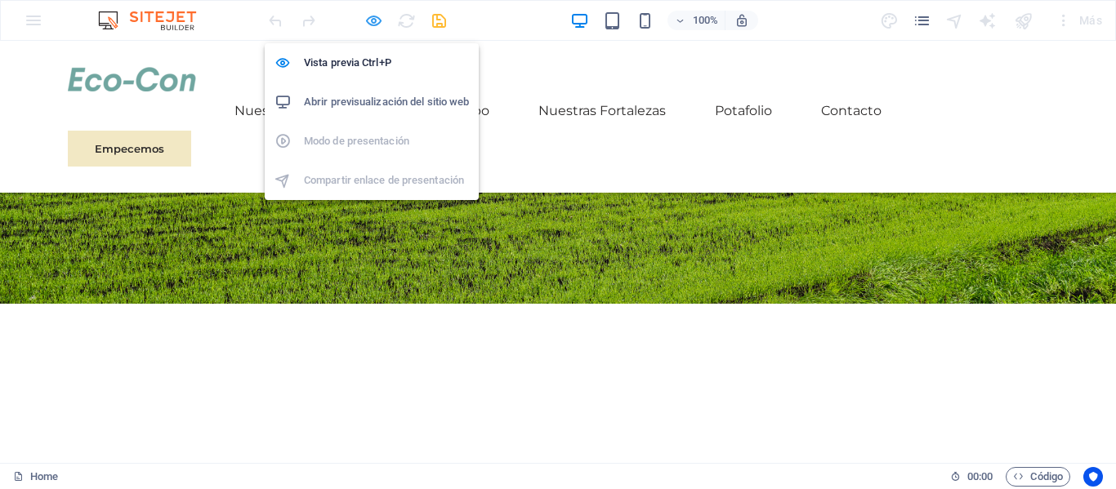
click at [375, 20] on icon "button" at bounding box center [373, 20] width 19 height 19
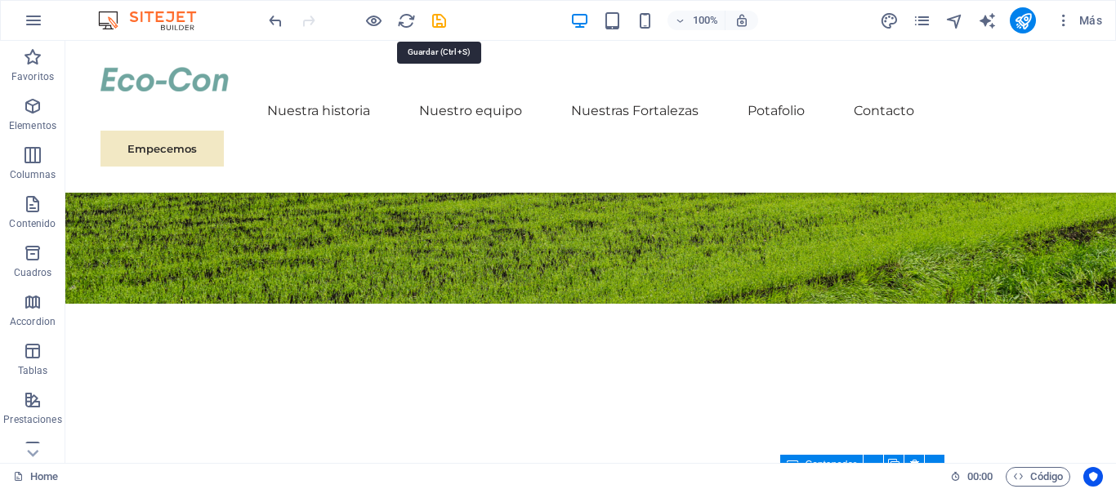
click at [445, 21] on icon "save" at bounding box center [439, 20] width 19 height 19
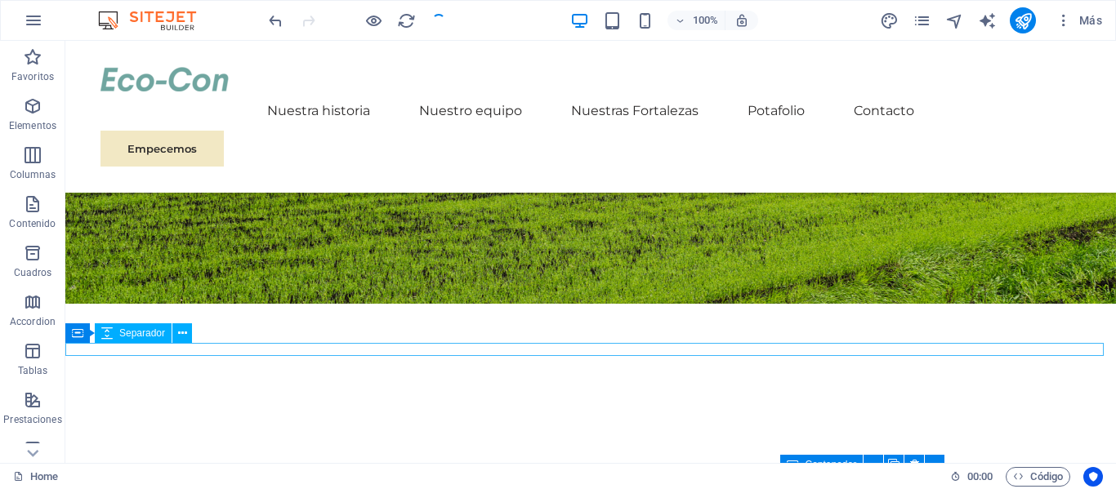
scroll to position [636, 0]
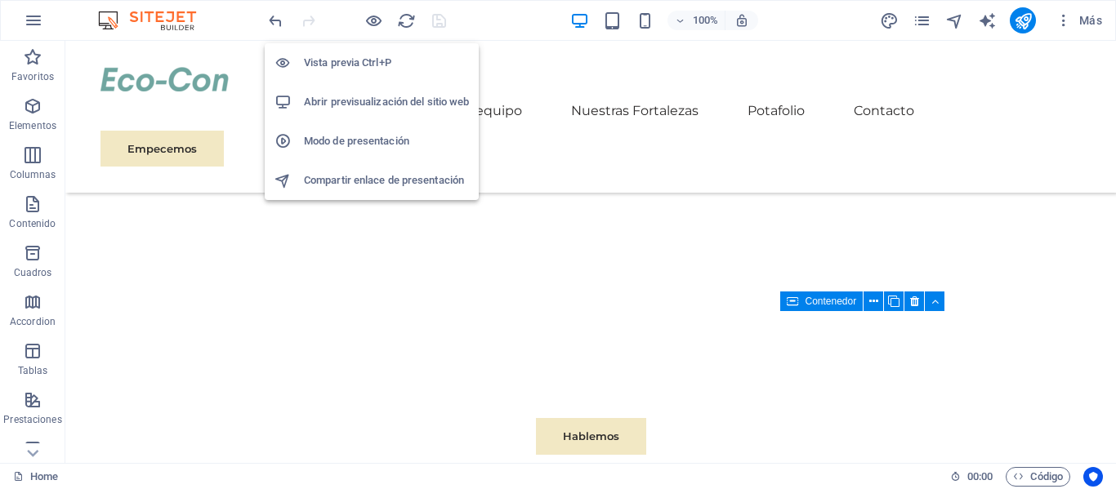
click at [373, 98] on h6 "Abrir previsualización del sitio web" at bounding box center [386, 102] width 165 height 20
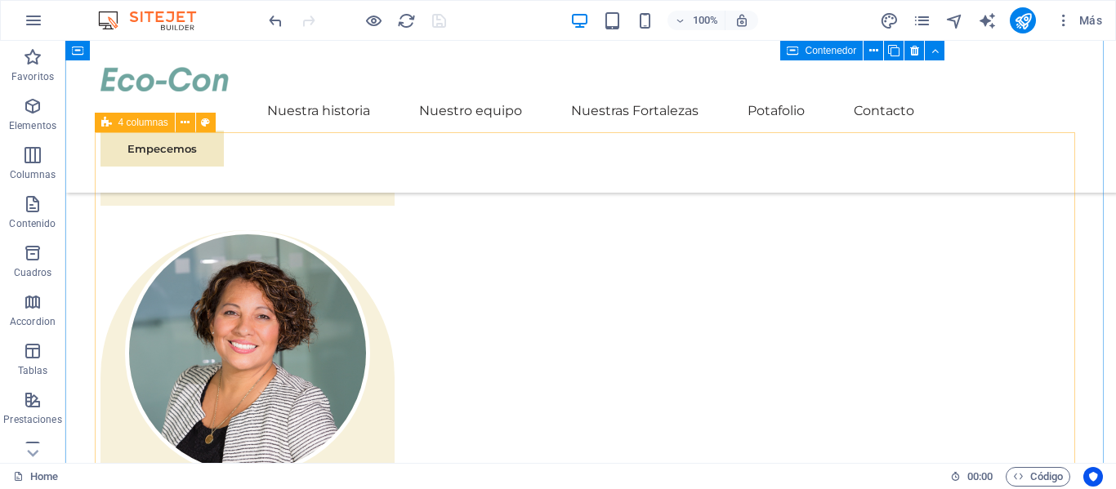
scroll to position [2024, 0]
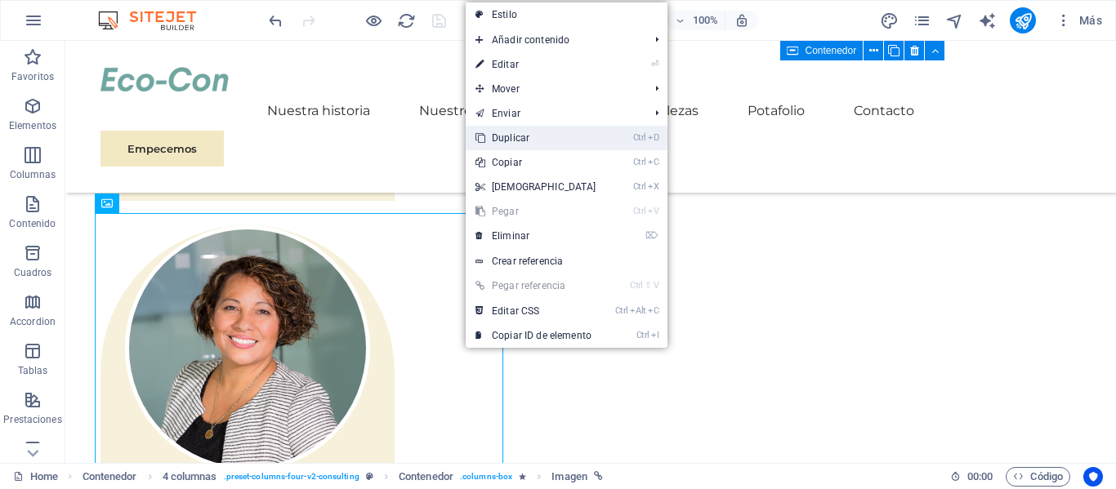
click at [515, 140] on link "Ctrl D Duplicar" at bounding box center [536, 138] width 140 height 25
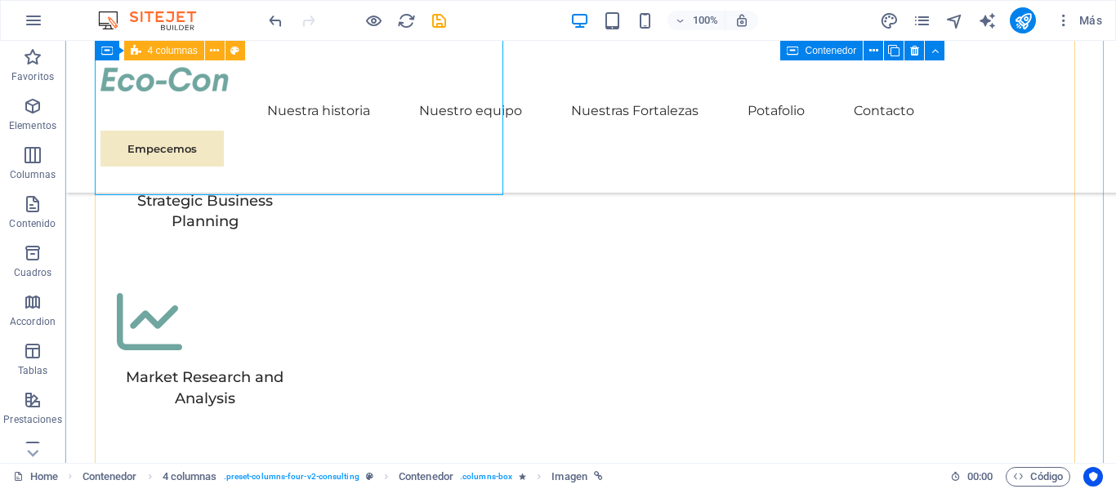
scroll to position [3129, 0]
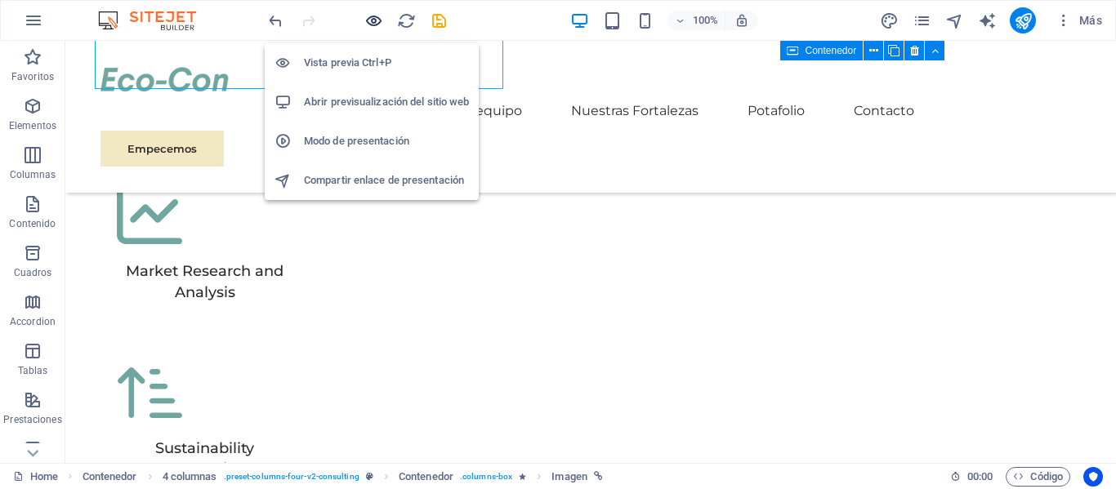
click at [374, 25] on icon "button" at bounding box center [373, 20] width 19 height 19
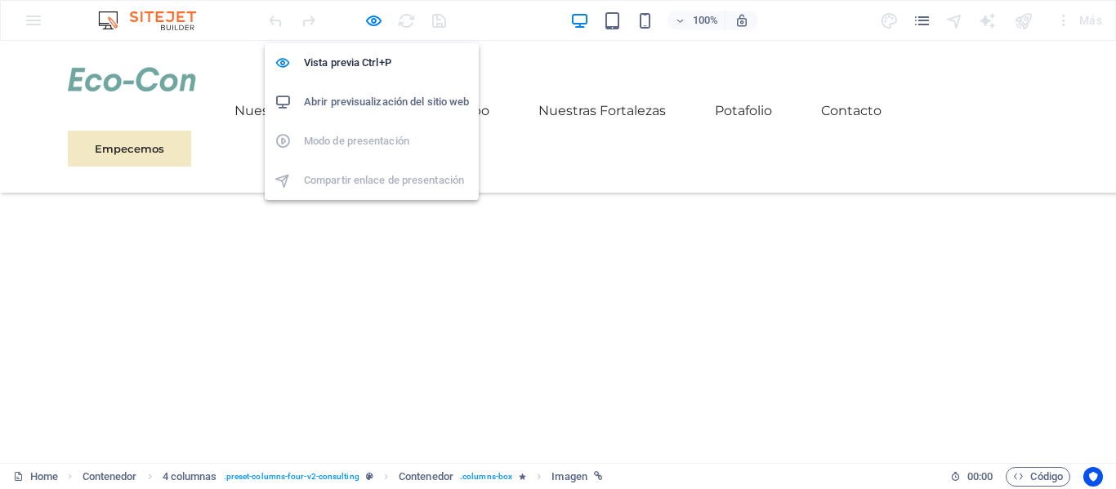
click at [381, 115] on li "Abrir previsualización del sitio web" at bounding box center [372, 102] width 214 height 39
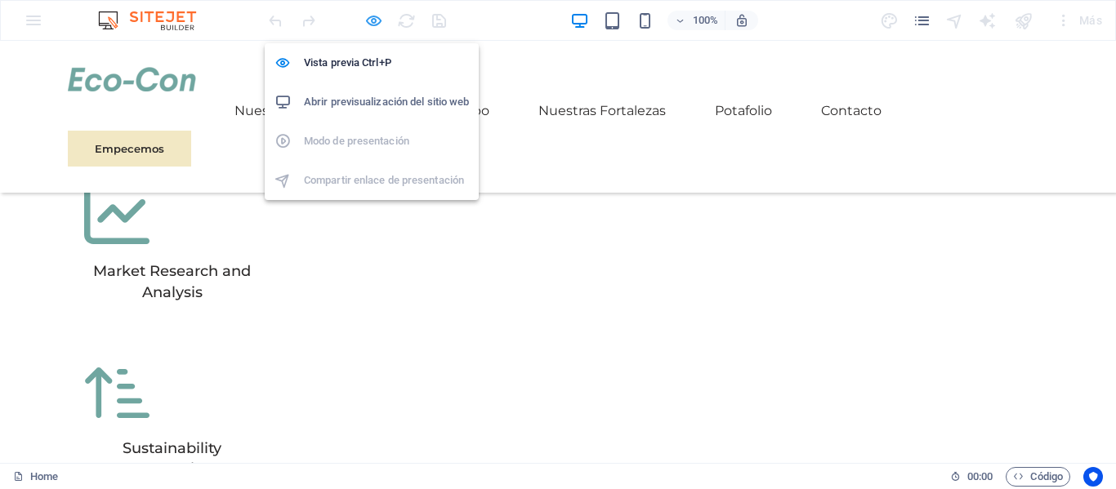
click at [377, 17] on icon "button" at bounding box center [373, 20] width 19 height 19
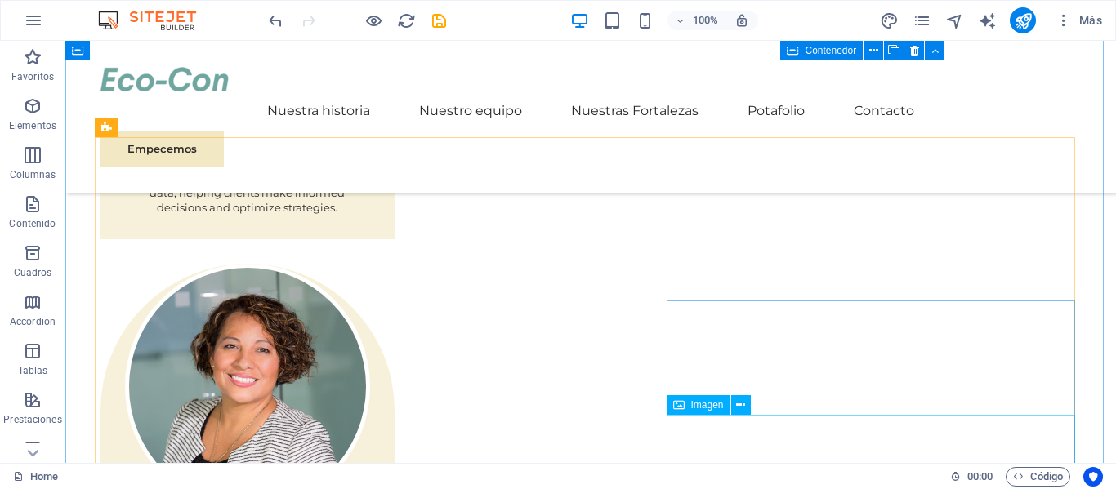
scroll to position [2013, 0]
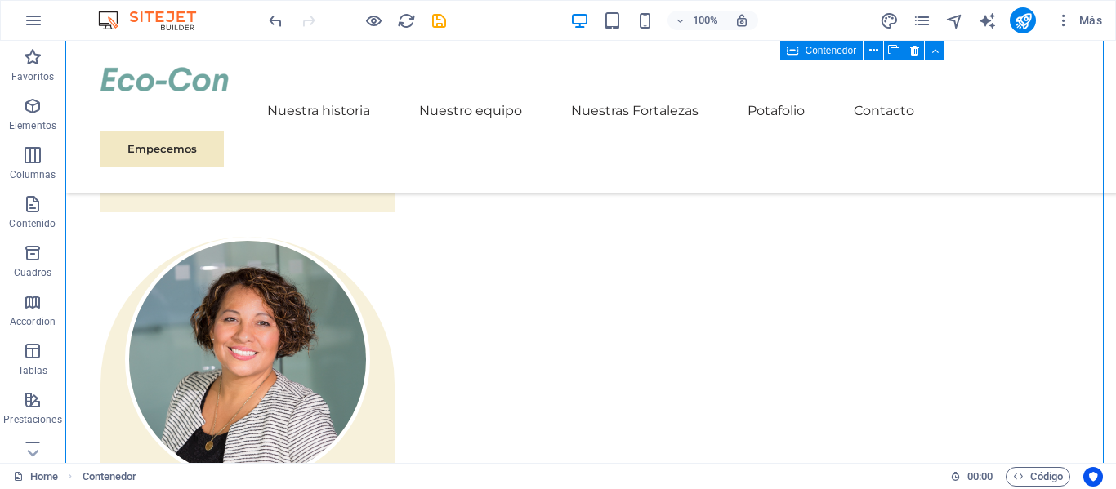
drag, startPoint x: 788, startPoint y: 444, endPoint x: 777, endPoint y: 264, distance: 180.1
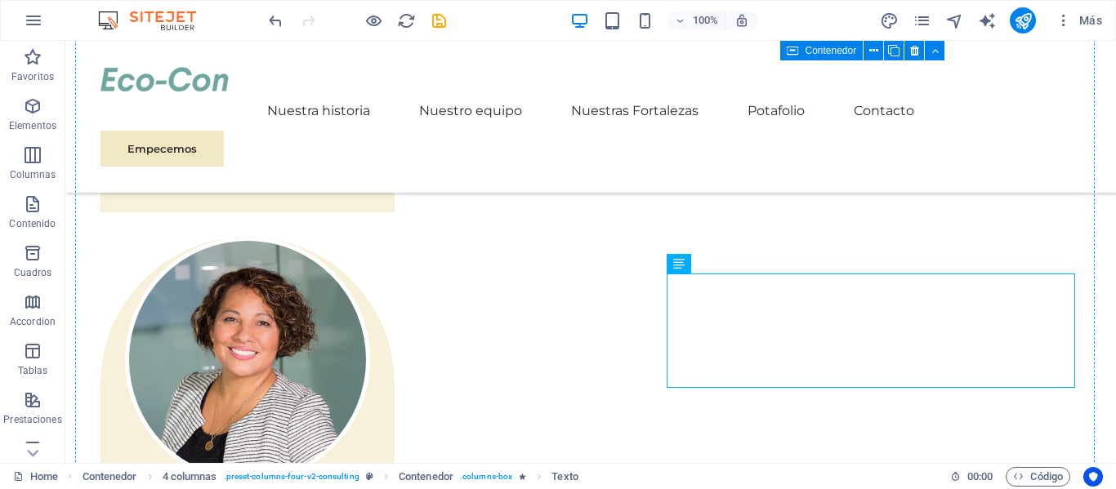
drag, startPoint x: 787, startPoint y: 318, endPoint x: 781, endPoint y: 246, distance: 72.2
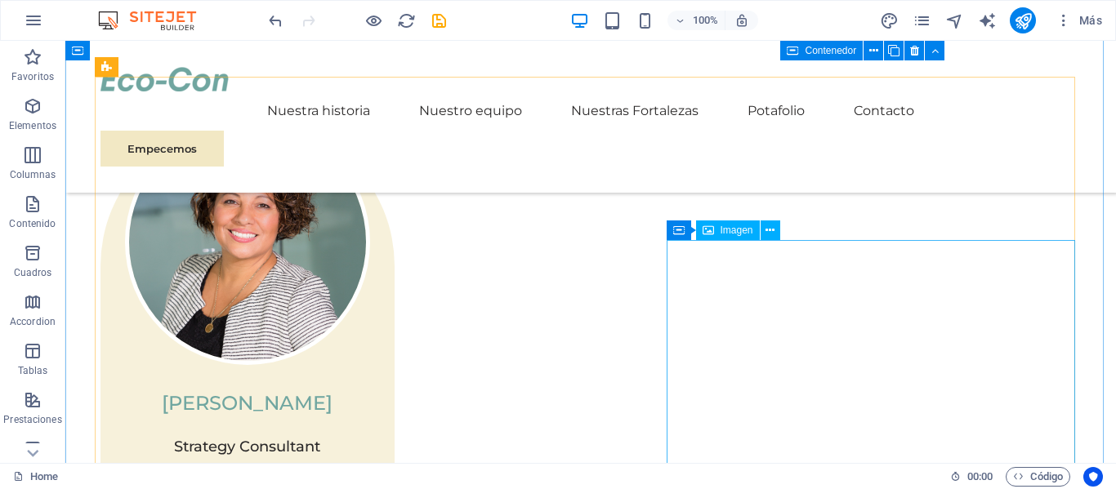
scroll to position [2187, 0]
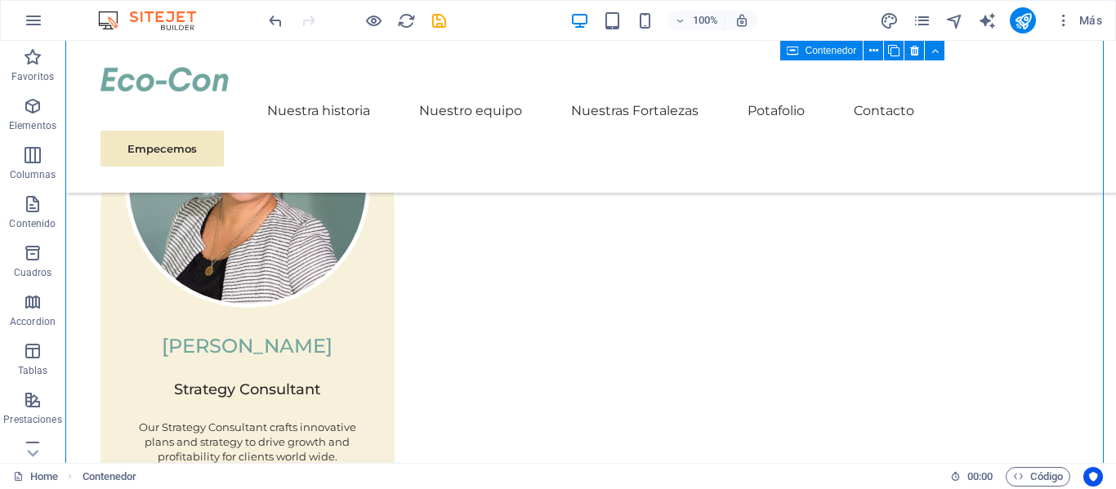
drag, startPoint x: 811, startPoint y: 234, endPoint x: 823, endPoint y: 144, distance: 90.7
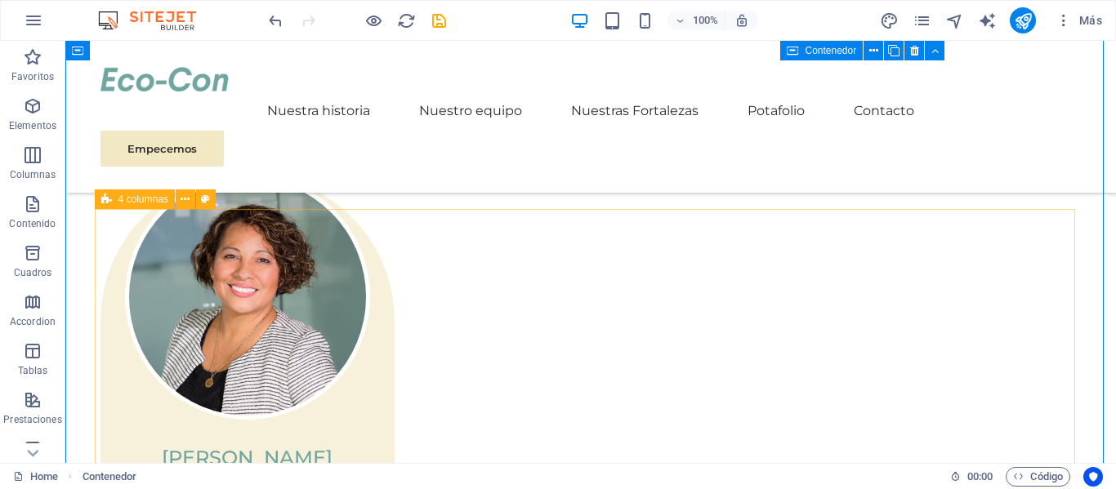
scroll to position [1942, 0]
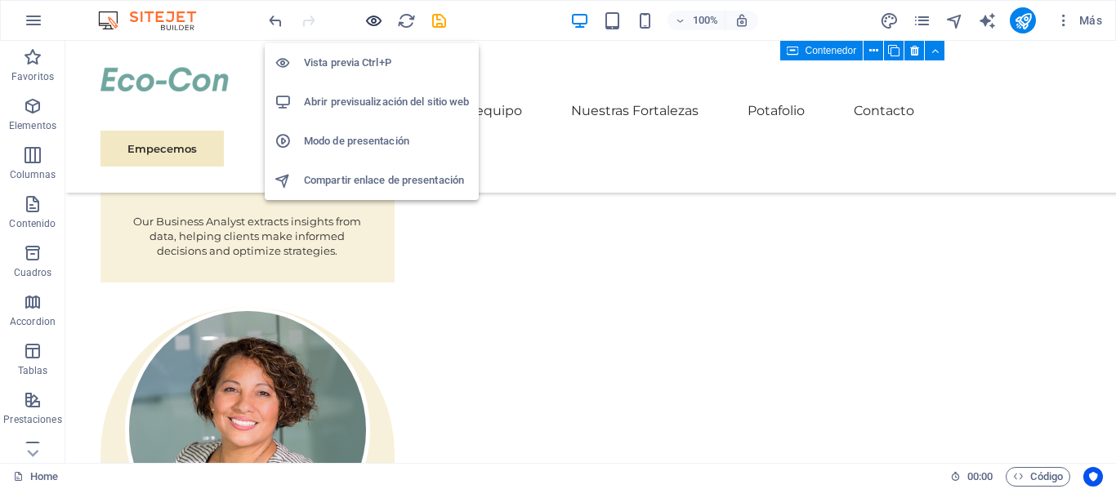
click at [381, 27] on icon "button" at bounding box center [373, 20] width 19 height 19
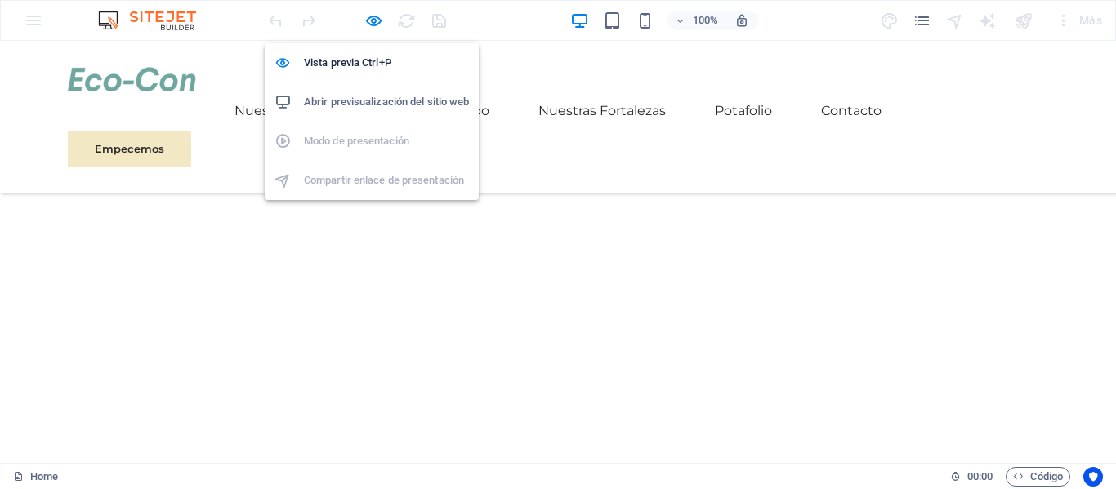
click at [374, 105] on h6 "Abrir previsualización del sitio web" at bounding box center [386, 102] width 165 height 20
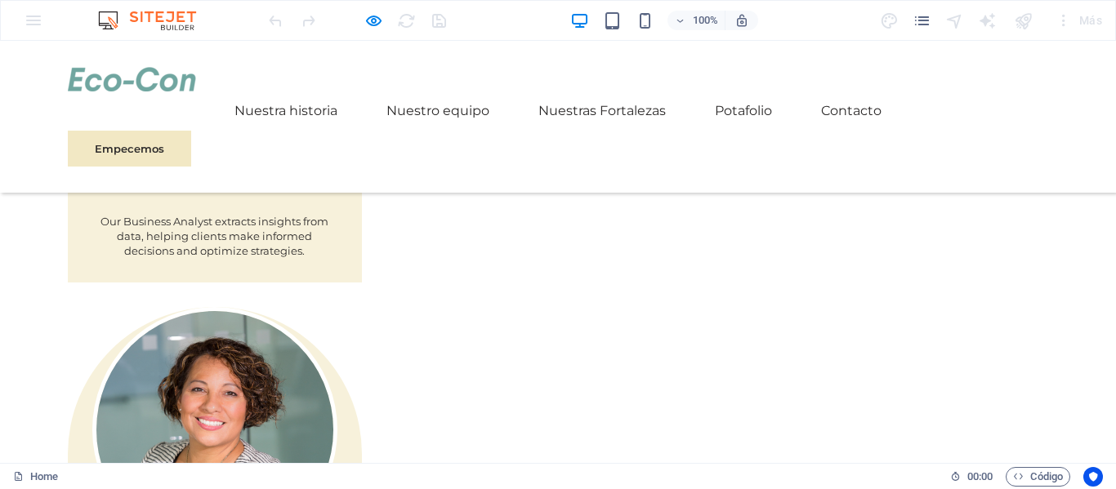
click at [363, 21] on div at bounding box center [356, 20] width 183 height 26
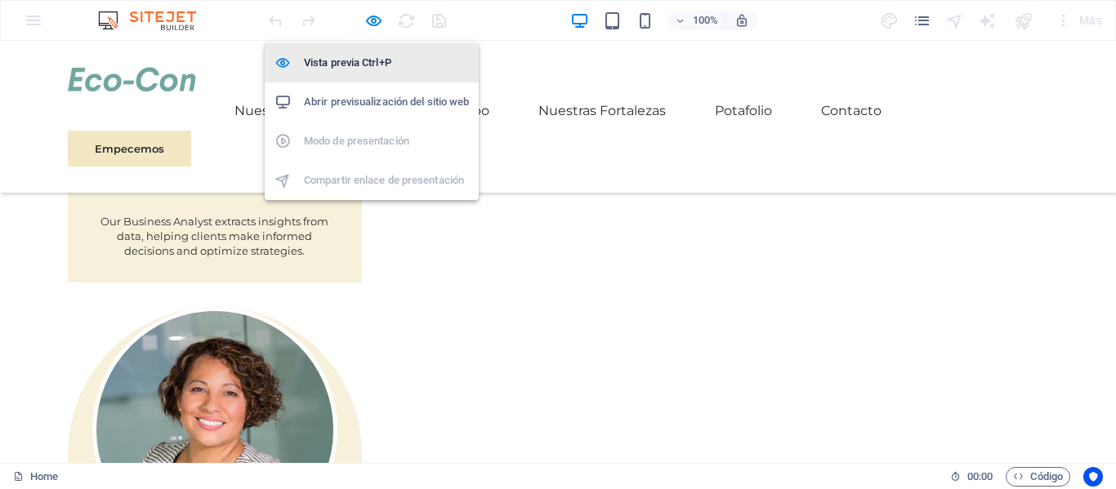
click at [366, 68] on h6 "Vista previa Ctrl+P" at bounding box center [386, 63] width 165 height 20
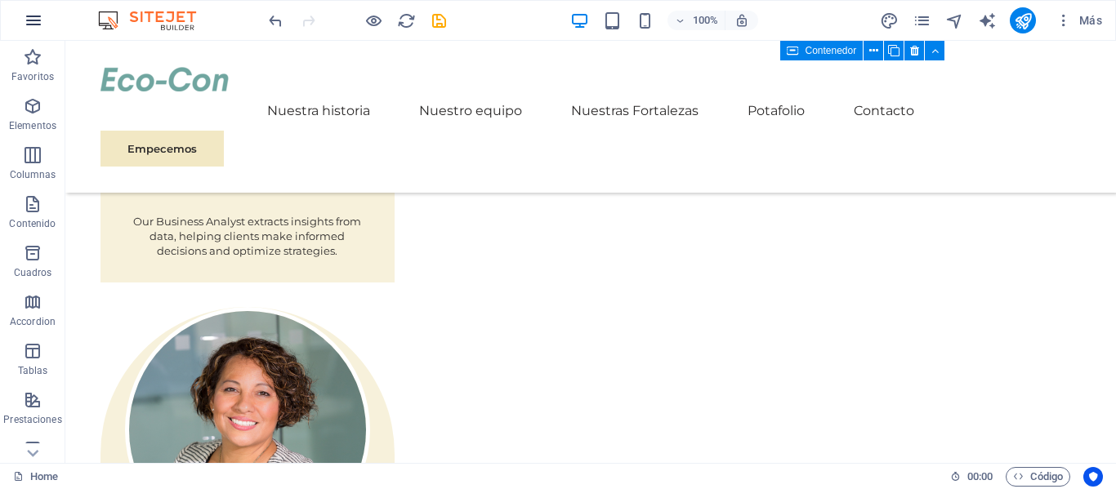
click at [34, 25] on icon "button" at bounding box center [34, 21] width 20 height 20
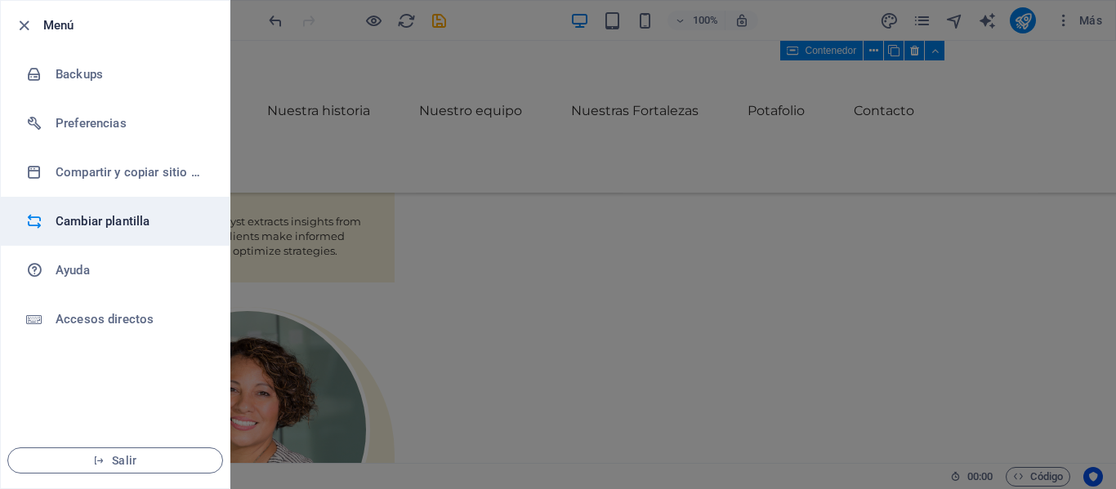
click at [80, 223] on h6 "Cambiar plantilla" at bounding box center [131, 222] width 151 height 20
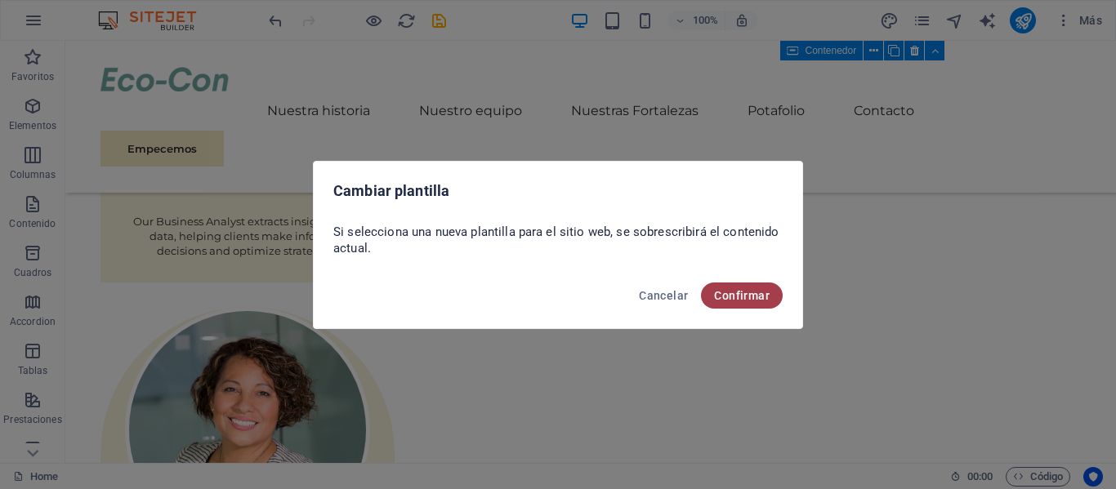
click at [731, 302] on button "Confirmar" at bounding box center [742, 296] width 82 height 26
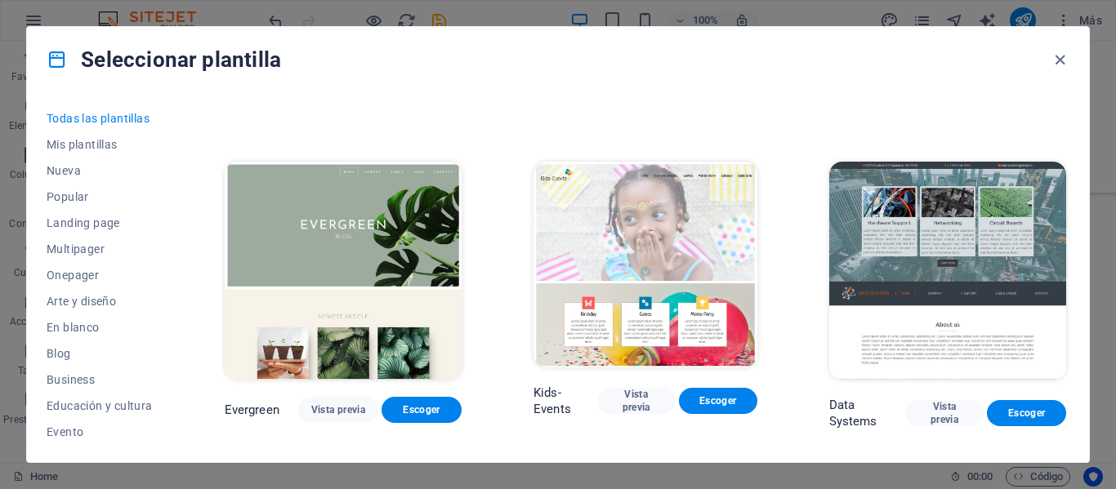
scroll to position [5963, 0]
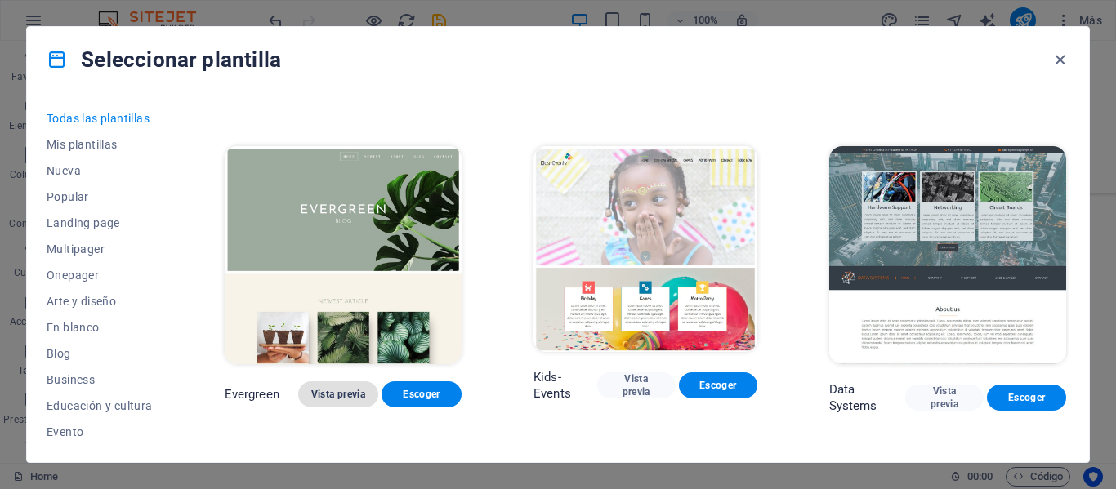
click at [335, 388] on span "Vista previa" at bounding box center [338, 394] width 54 height 13
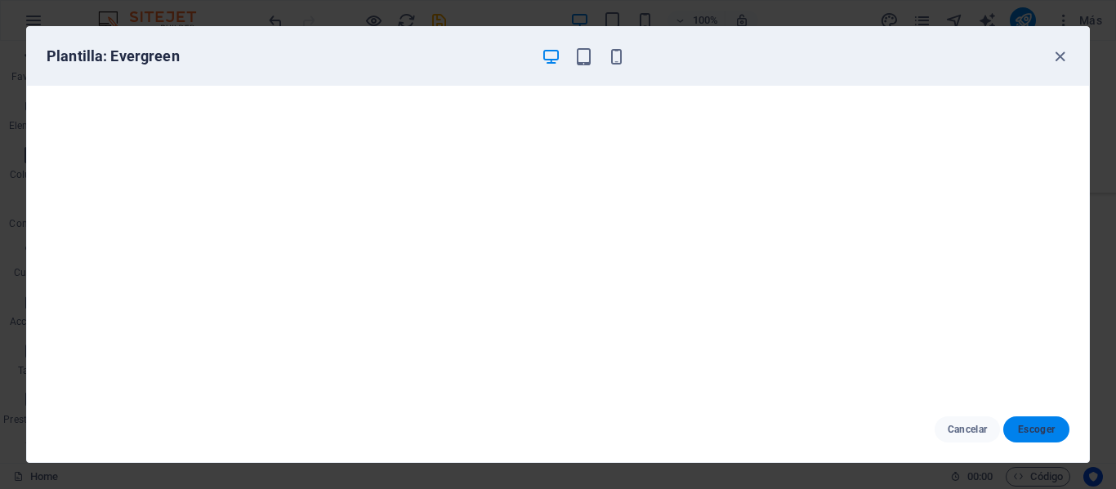
click at [1022, 437] on button "Escoger" at bounding box center [1036, 430] width 66 height 26
checkbox input "false"
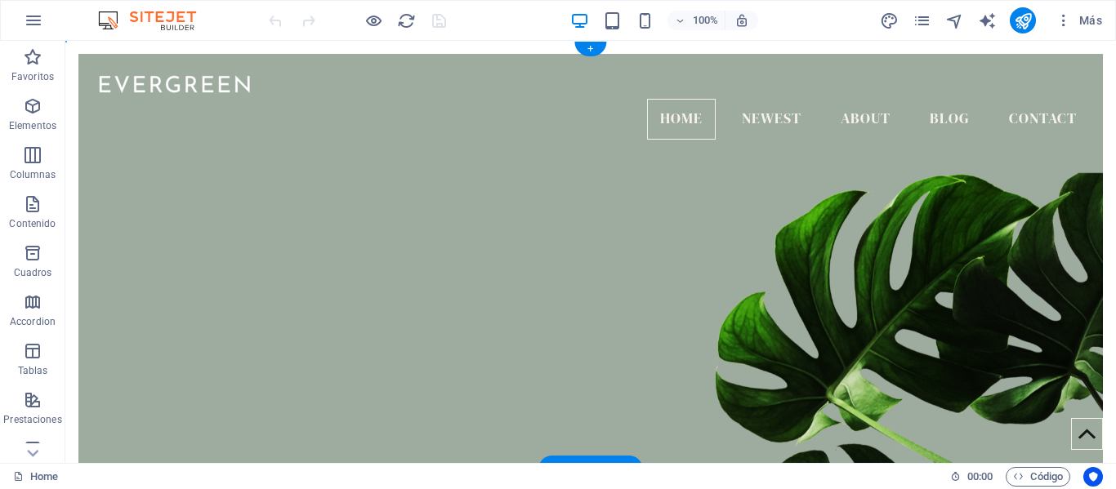
click at [430, 174] on figure at bounding box center [590, 352] width 1024 height 411
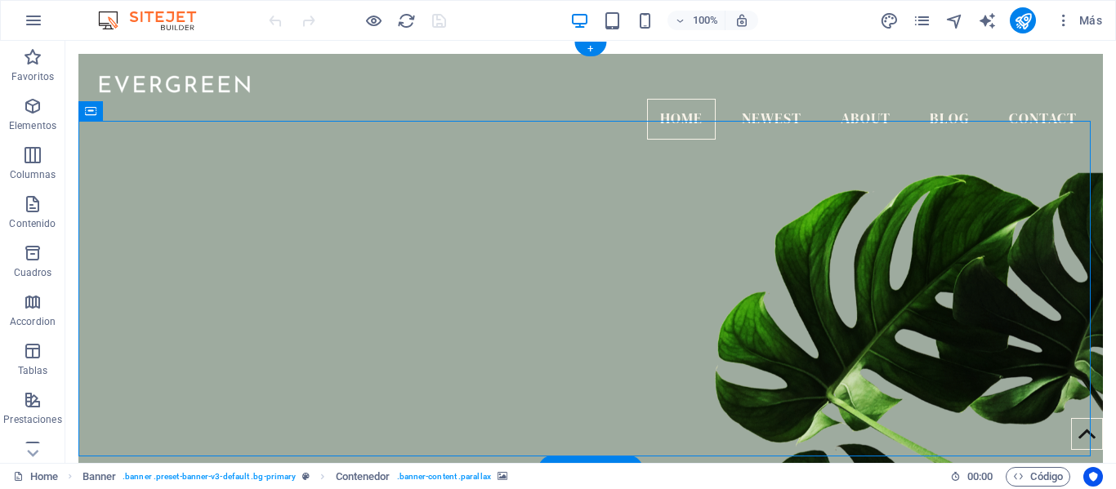
click at [430, 174] on figure at bounding box center [590, 352] width 1024 height 411
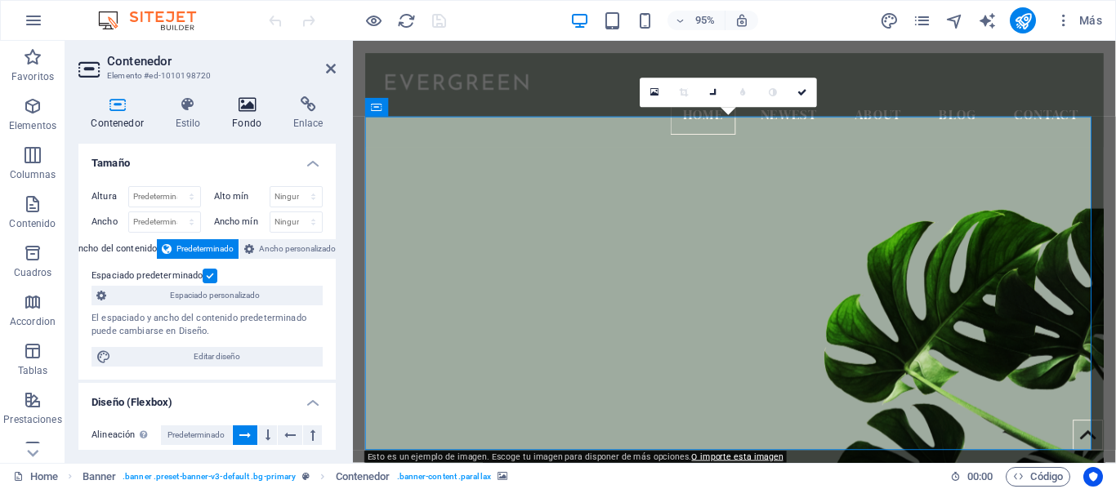
click at [249, 104] on icon at bounding box center [247, 104] width 55 height 16
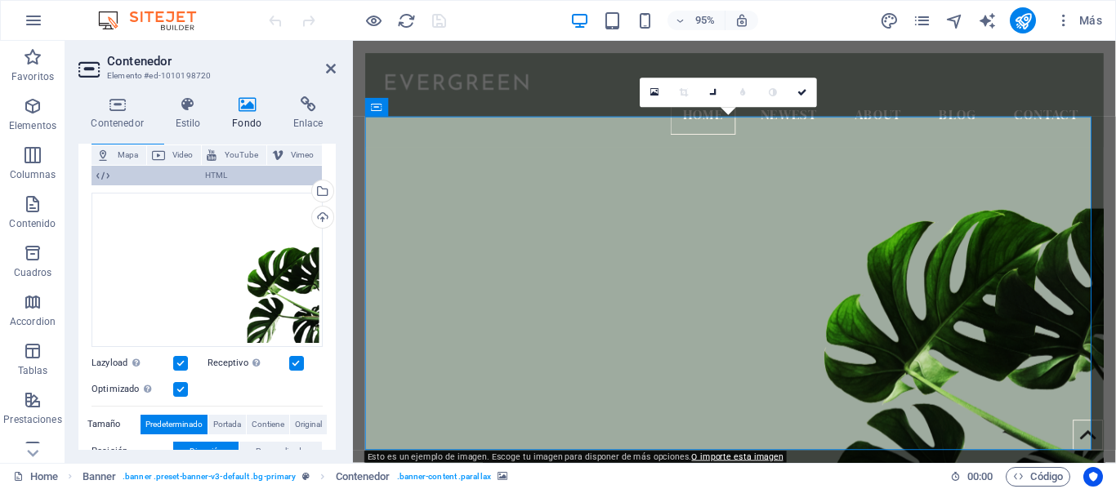
scroll to position [163, 0]
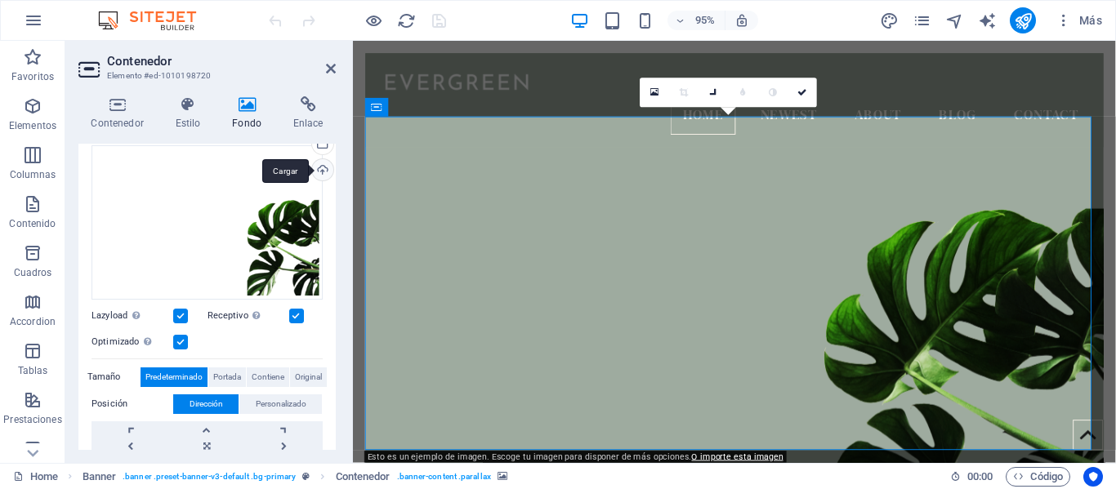
click at [318, 169] on div "Cargar" at bounding box center [321, 171] width 25 height 25
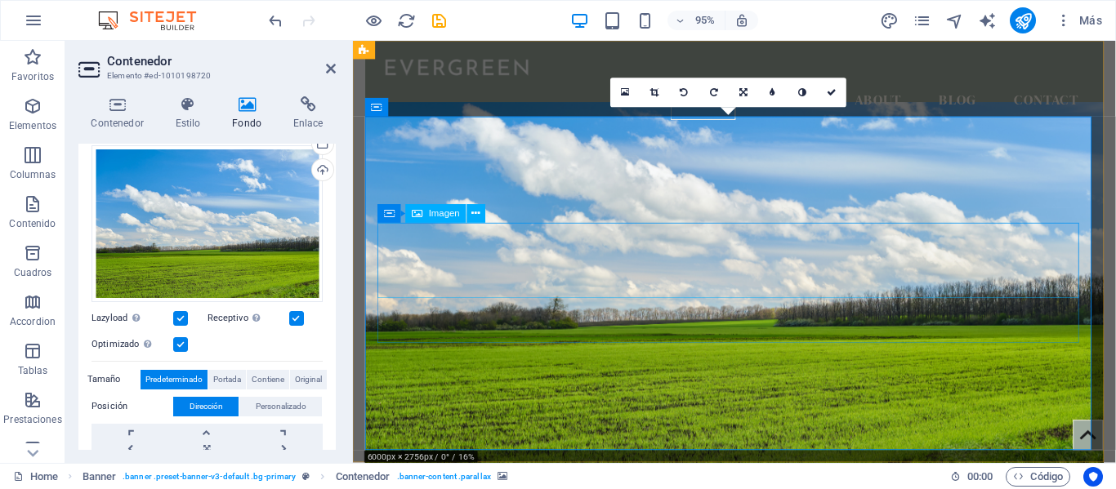
scroll to position [0, 0]
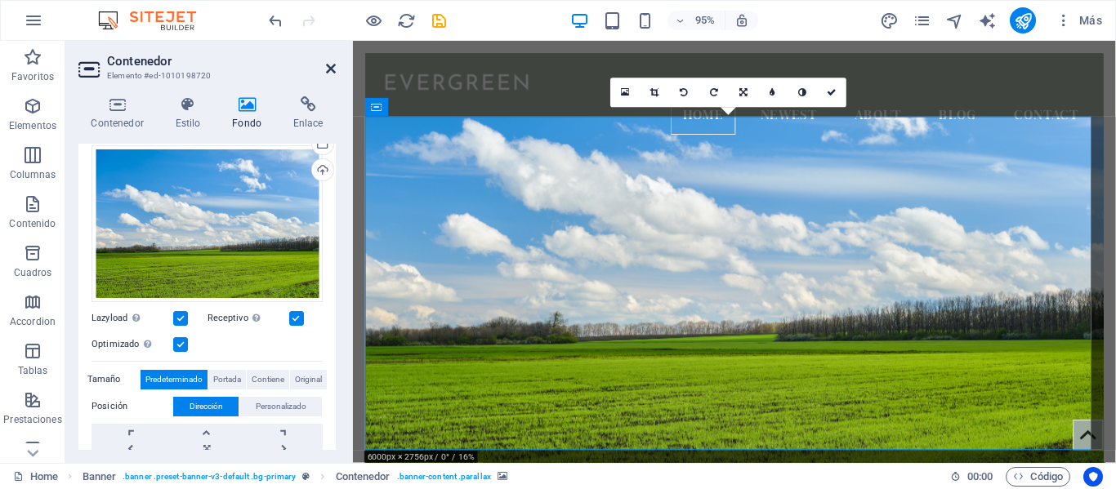
click at [329, 63] on icon at bounding box center [331, 68] width 10 height 13
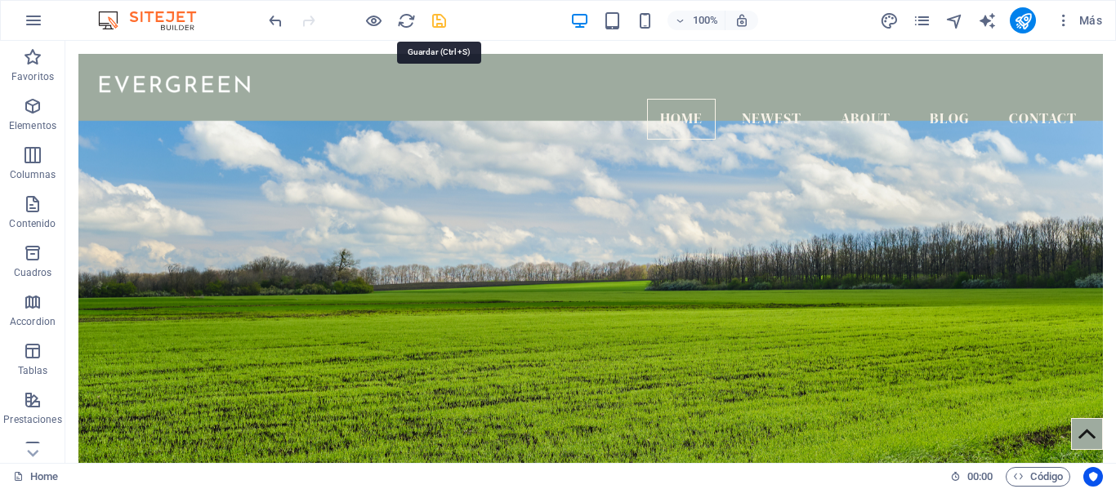
click at [435, 21] on icon "save" at bounding box center [439, 20] width 19 height 19
checkbox input "false"
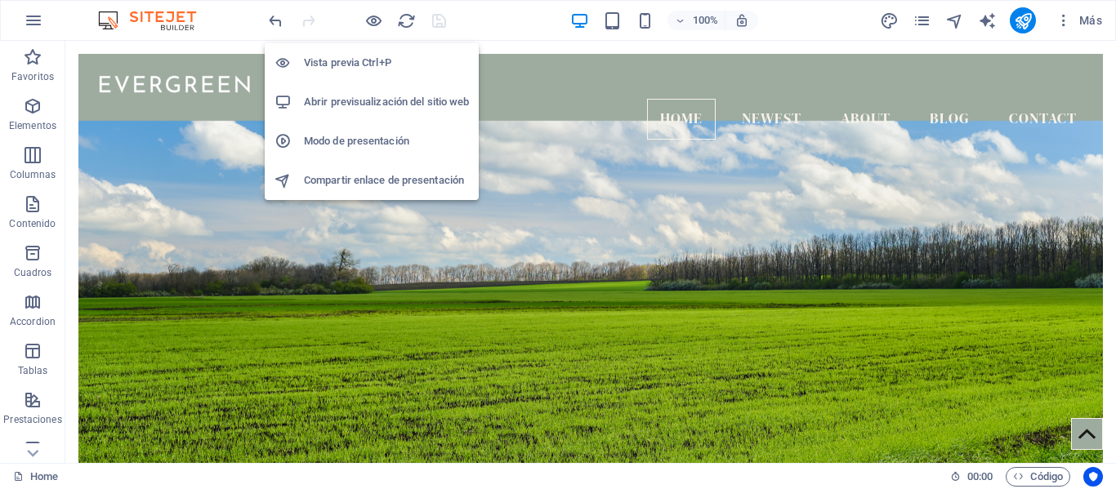
click at [373, 101] on h6 "Abrir previsualización del sitio web" at bounding box center [386, 102] width 165 height 20
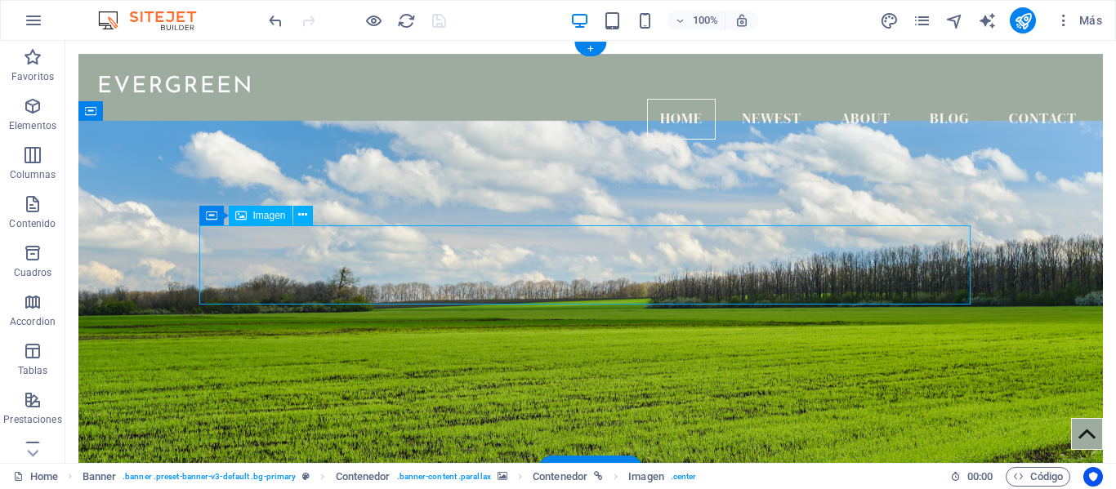
select select "px"
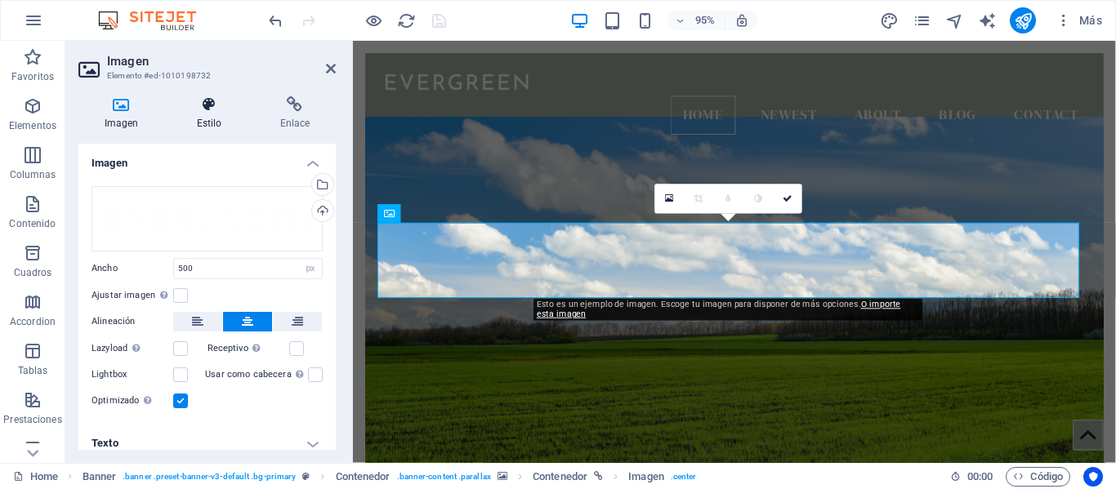
click at [222, 111] on icon at bounding box center [209, 104] width 77 height 16
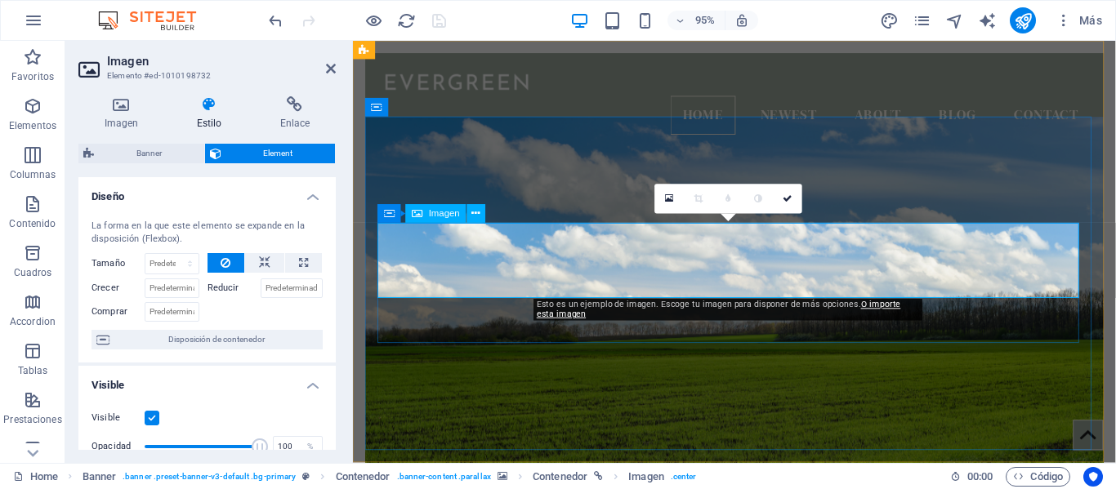
click at [475, 216] on icon at bounding box center [476, 214] width 8 height 16
click at [644, 437] on figure at bounding box center [754, 315] width 777 height 389
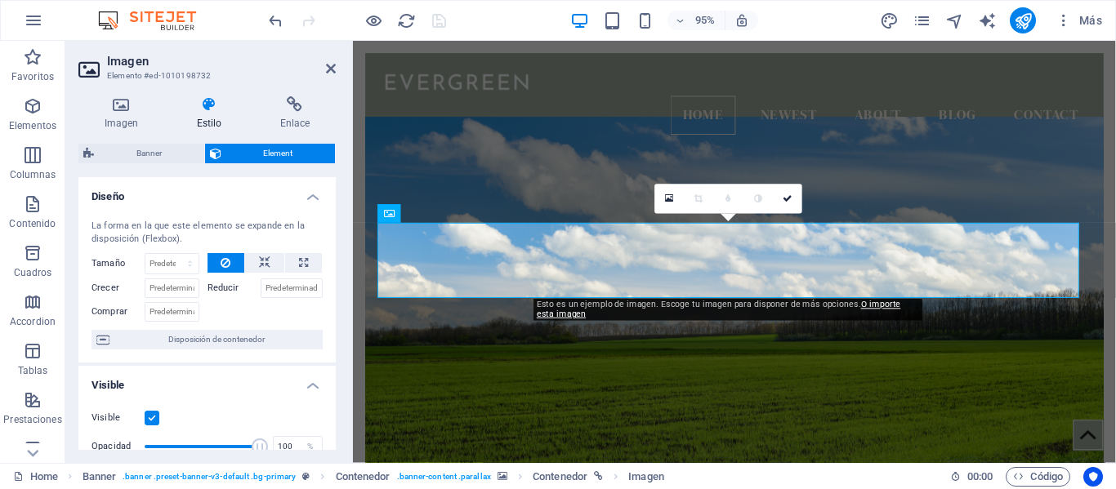
click at [187, 166] on div "Banner Element Diseño La forma en la que este elemento se expande en la disposi…" at bounding box center [206, 297] width 257 height 306
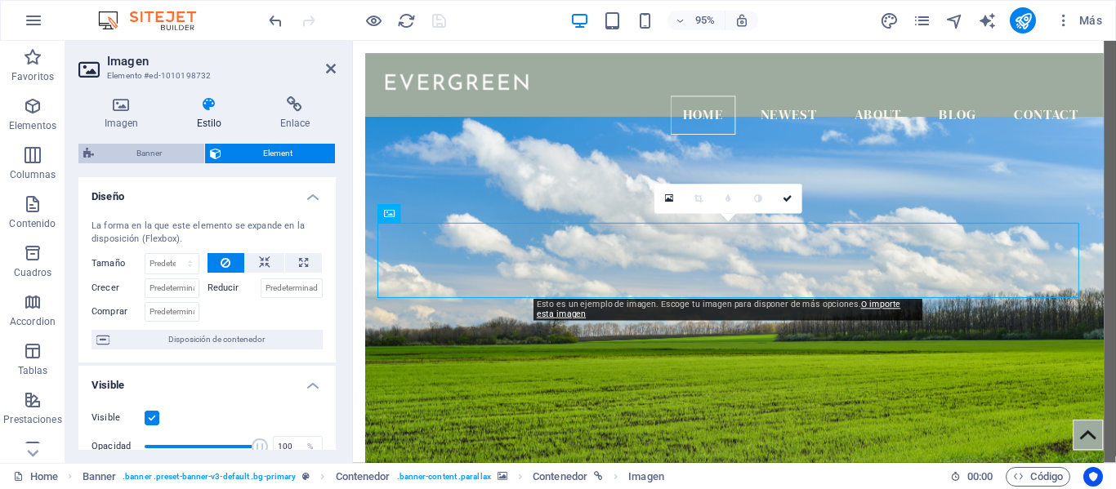
click at [187, 163] on span "Banner" at bounding box center [149, 154] width 100 height 20
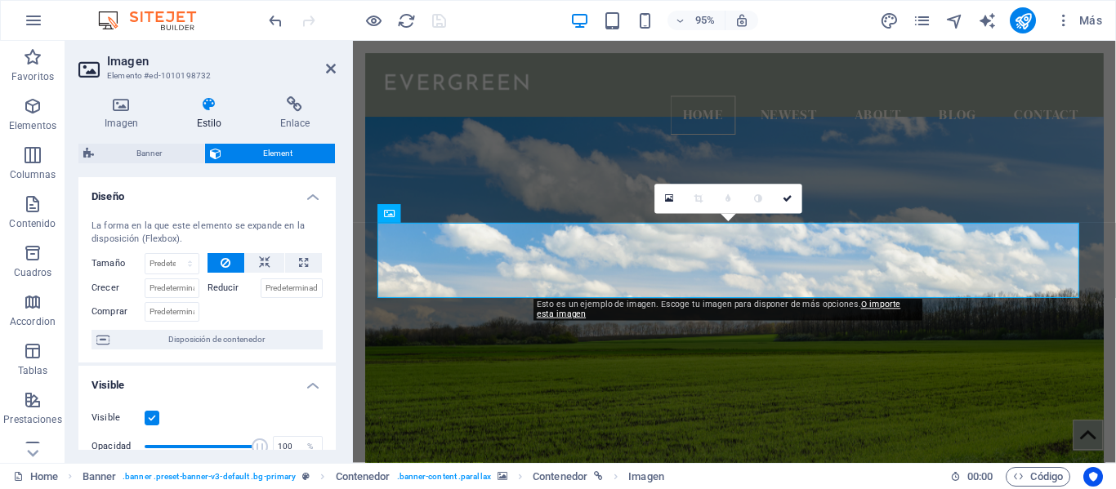
click at [689, 391] on figure at bounding box center [754, 315] width 777 height 389
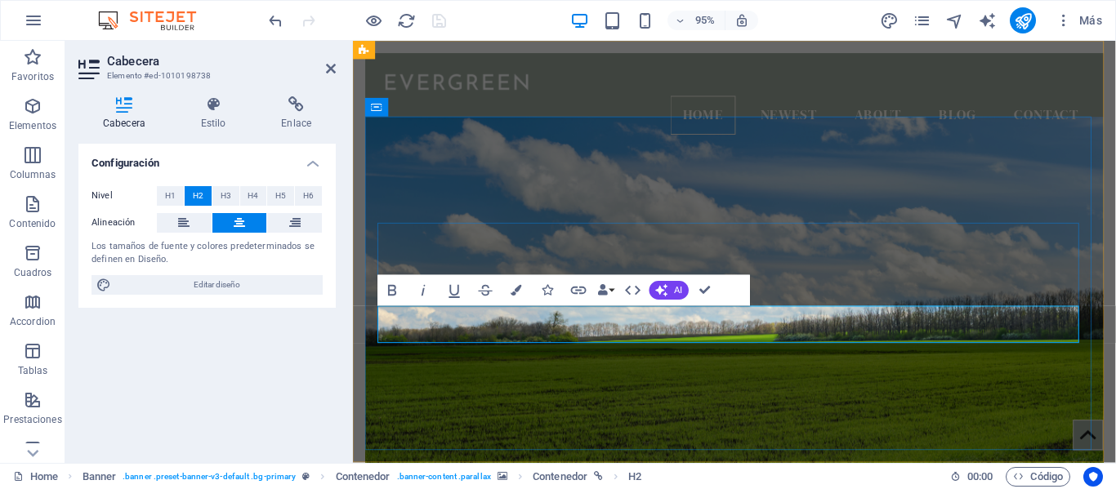
click at [735, 366] on figure at bounding box center [754, 315] width 777 height 389
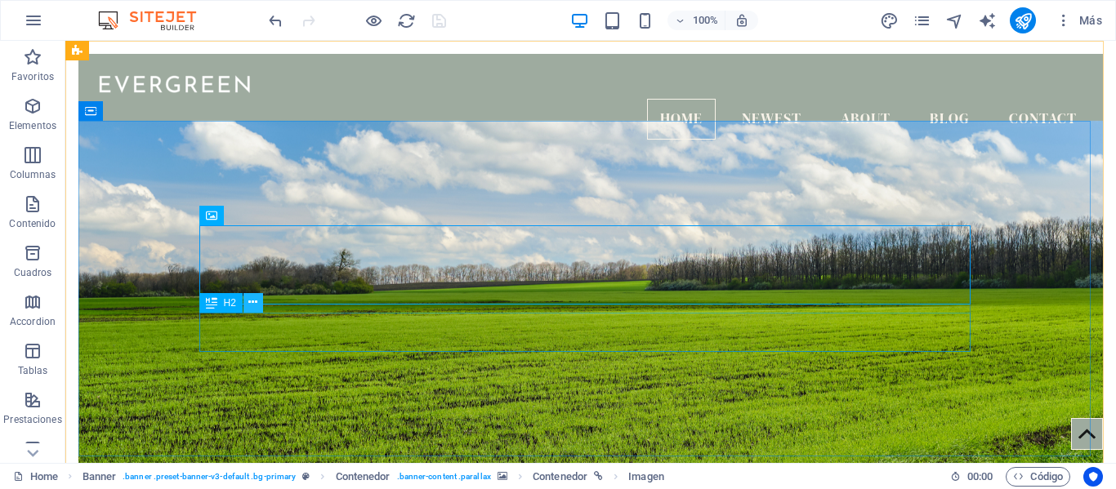
click at [256, 301] on icon at bounding box center [252, 302] width 9 height 17
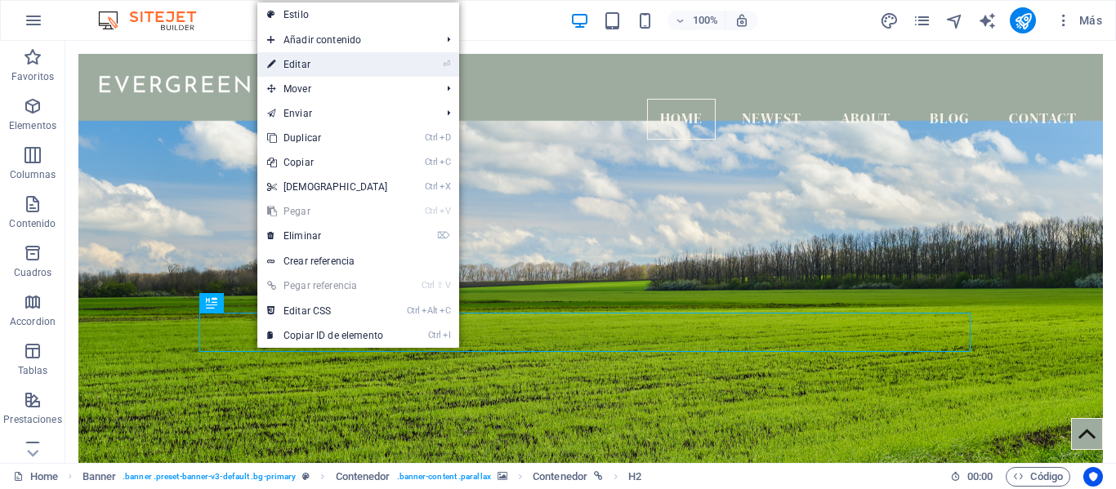
click at [341, 72] on link "⏎ Editar" at bounding box center [327, 64] width 140 height 25
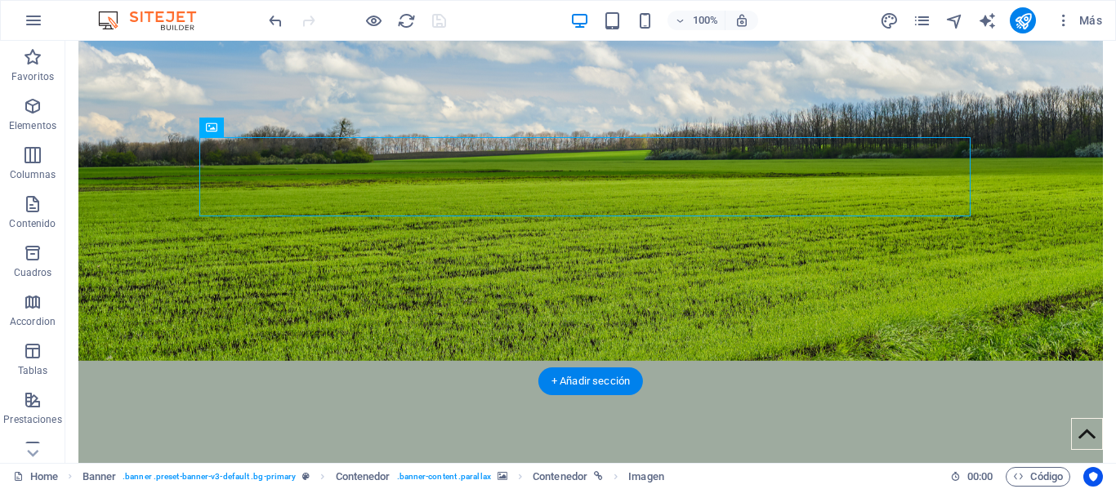
scroll to position [82, 0]
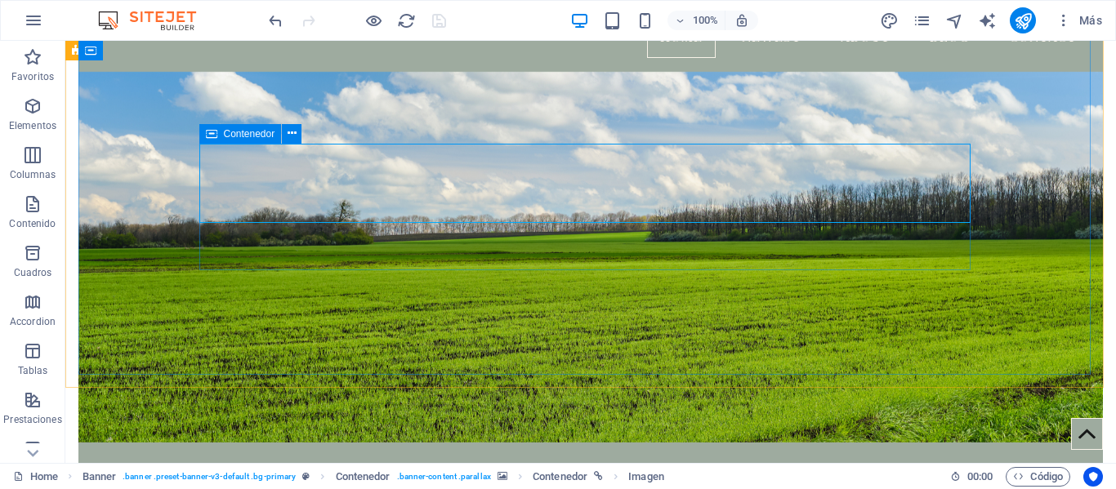
click at [214, 137] on icon at bounding box center [211, 134] width 11 height 20
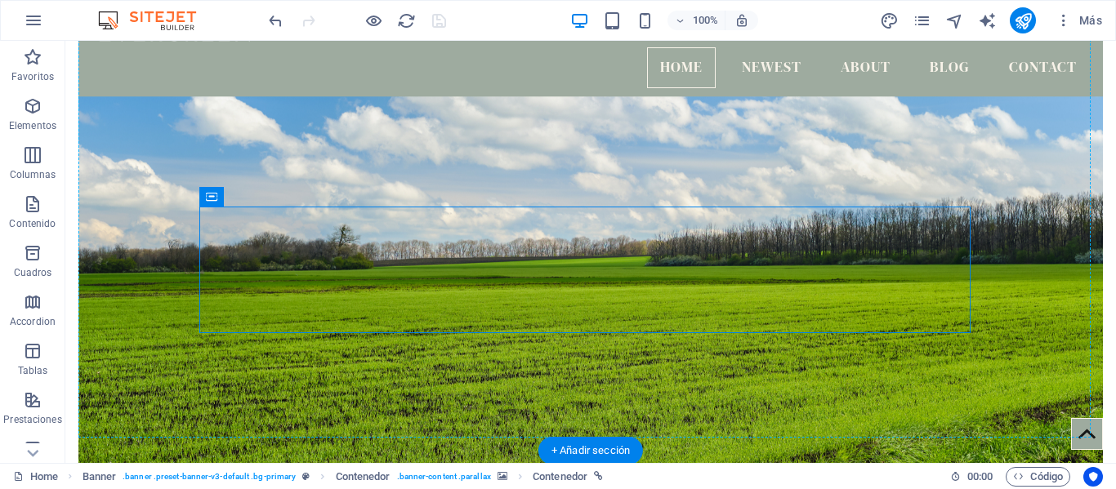
scroll to position [4, 0]
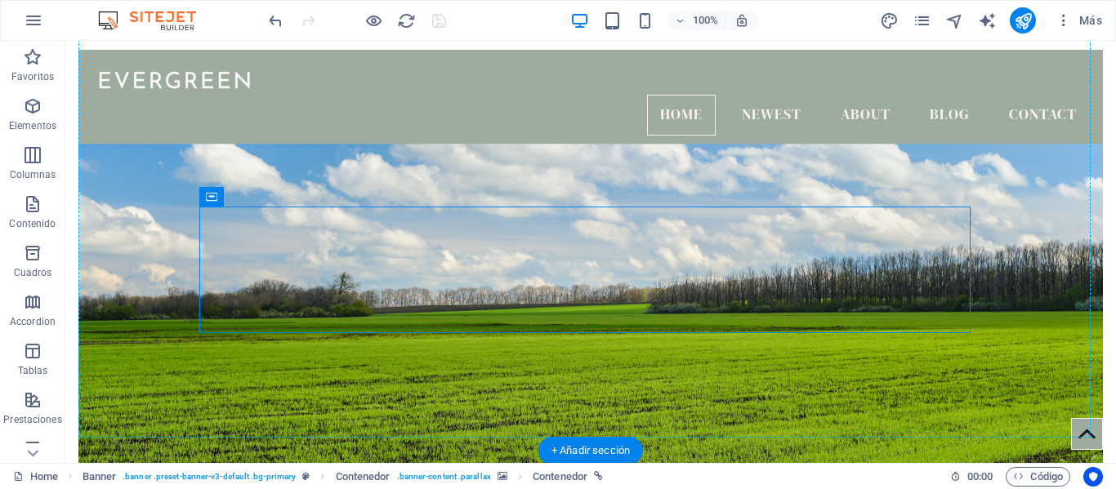
drag, startPoint x: 279, startPoint y: 178, endPoint x: 221, endPoint y: 97, distance: 99.5
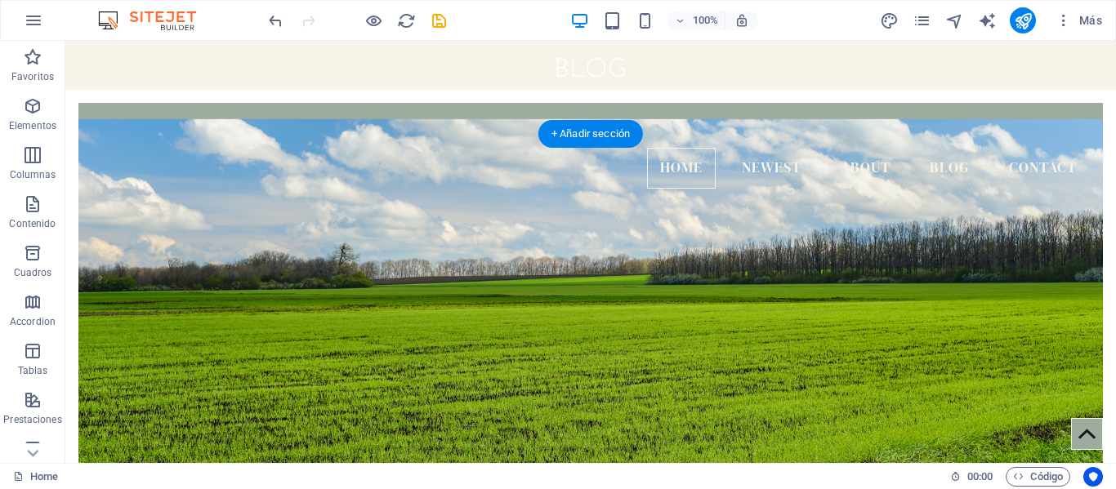
scroll to position [0, 0]
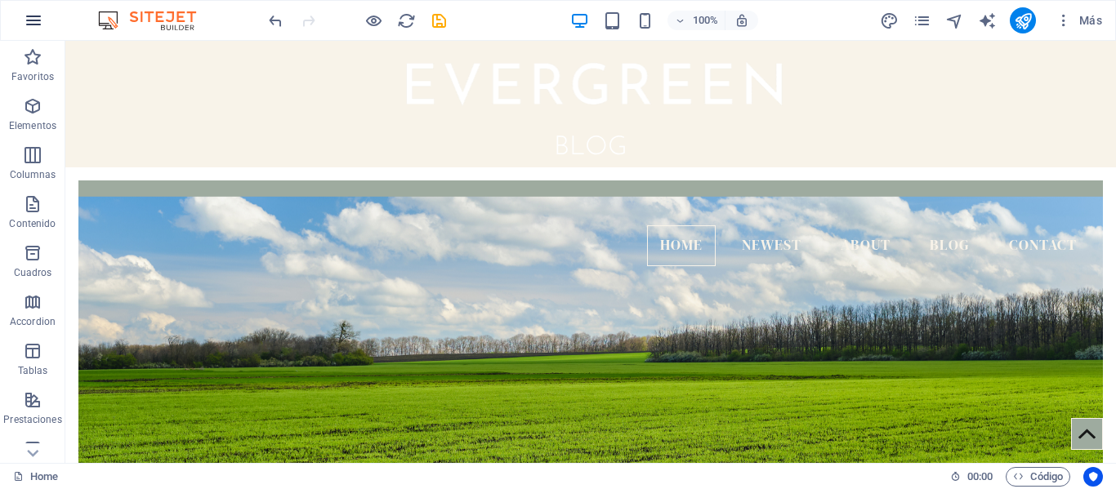
click at [29, 29] on icon "button" at bounding box center [34, 21] width 20 height 20
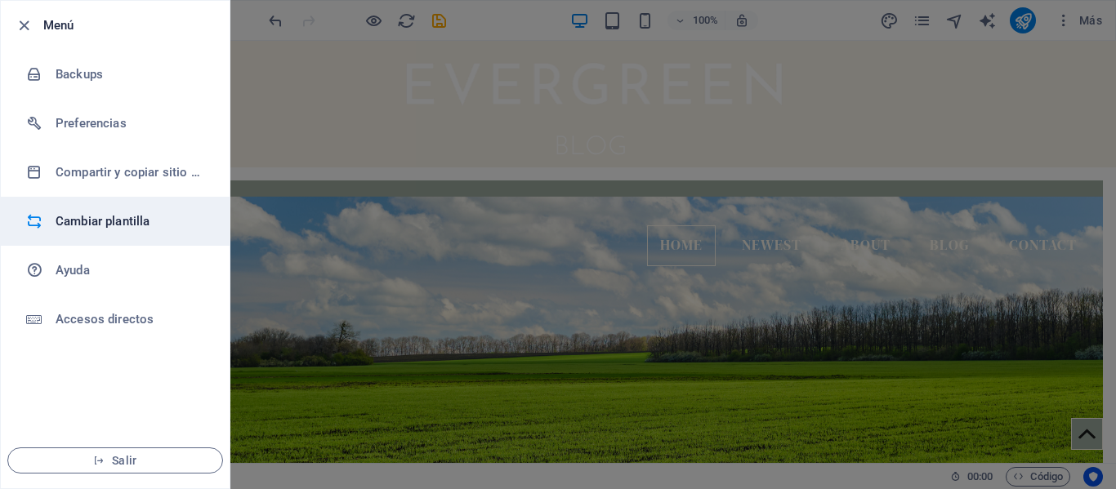
click at [97, 231] on li "Cambiar plantilla" at bounding box center [115, 221] width 229 height 49
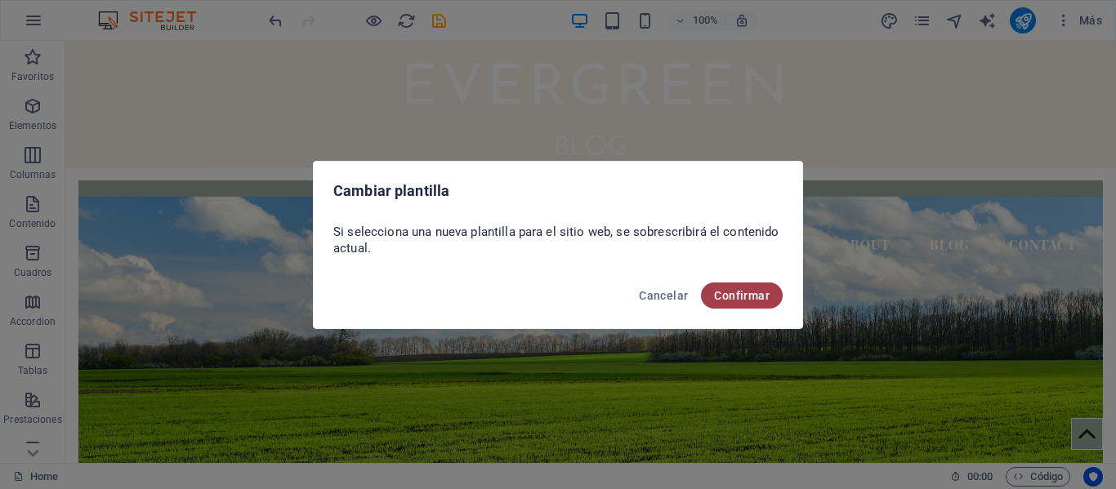
click at [718, 305] on button "Confirmar" at bounding box center [742, 296] width 82 height 26
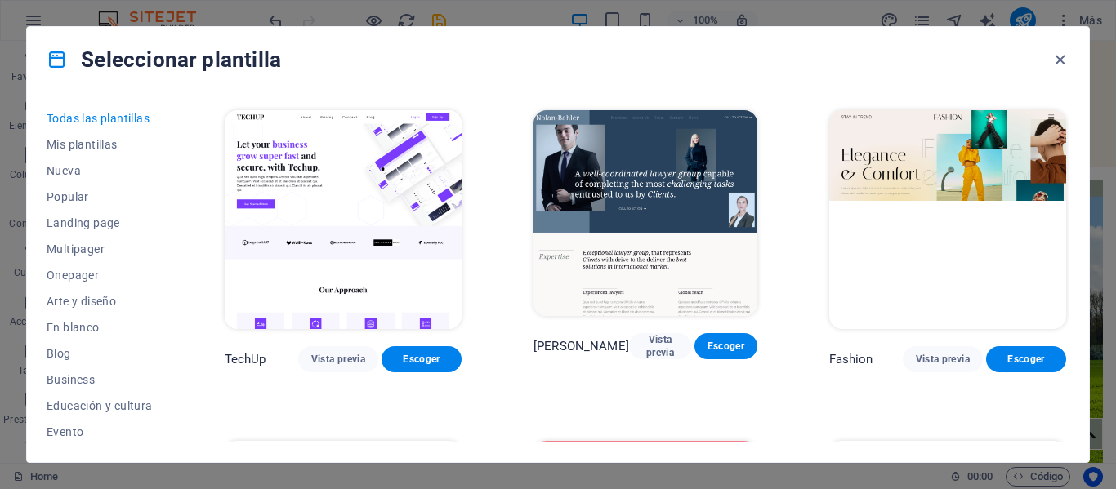
scroll to position [1960, 0]
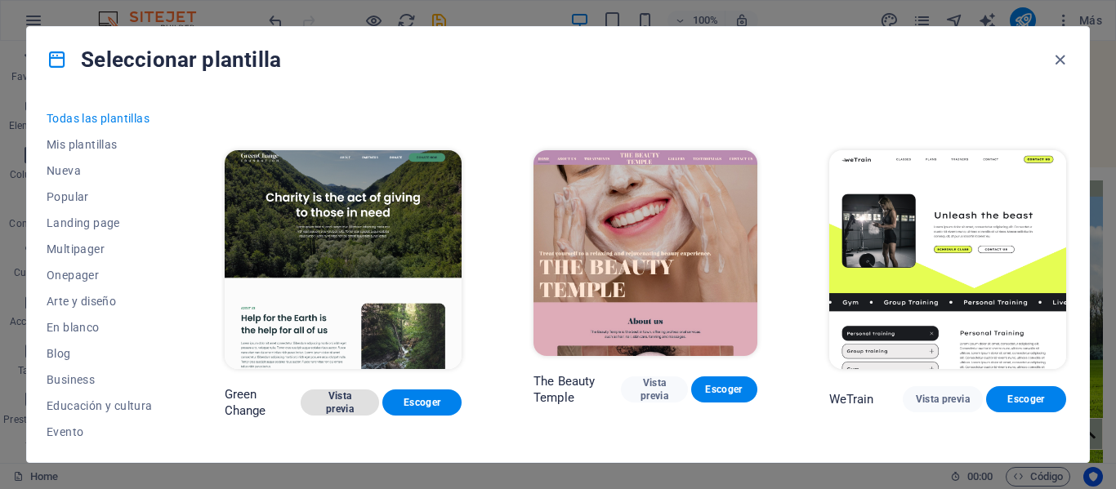
click at [333, 390] on span "Vista previa" at bounding box center [340, 403] width 53 height 26
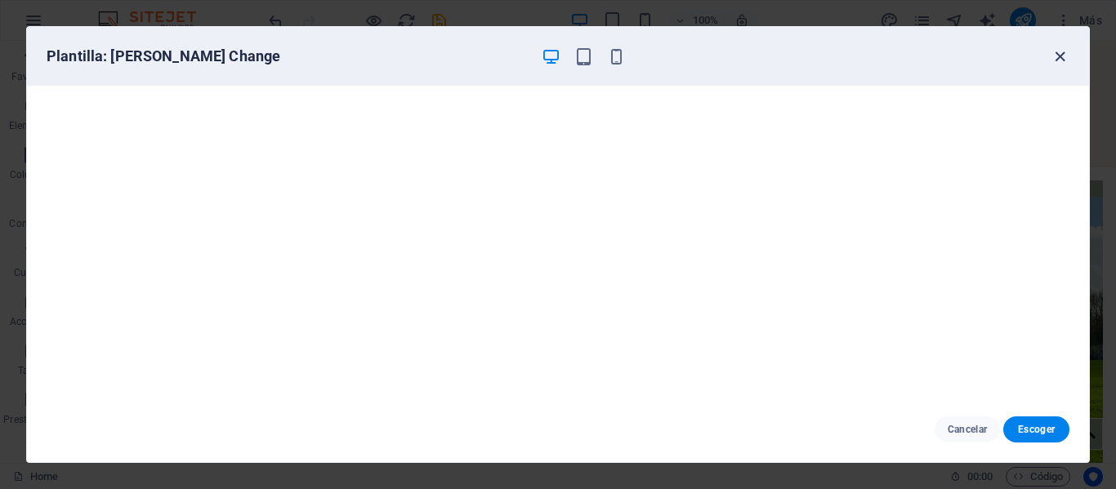
click at [1061, 54] on icon "button" at bounding box center [1059, 56] width 19 height 19
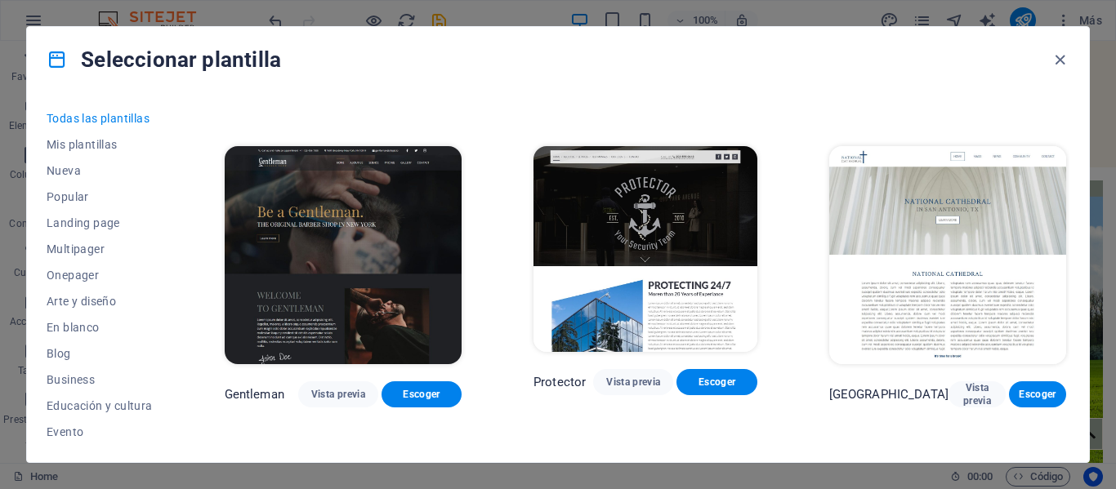
scroll to position [6535, 0]
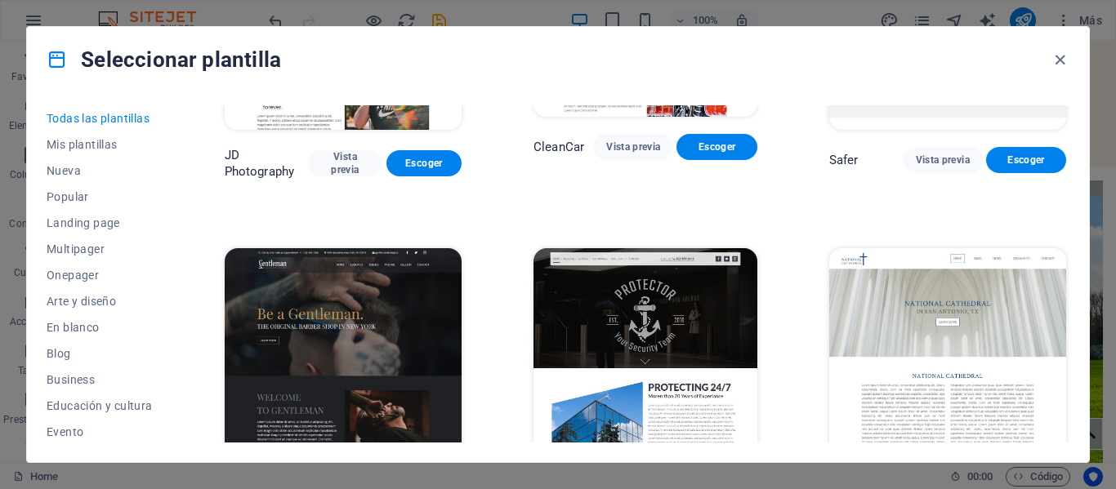
click at [349, 488] on span "Vista previa" at bounding box center [338, 496] width 54 height 13
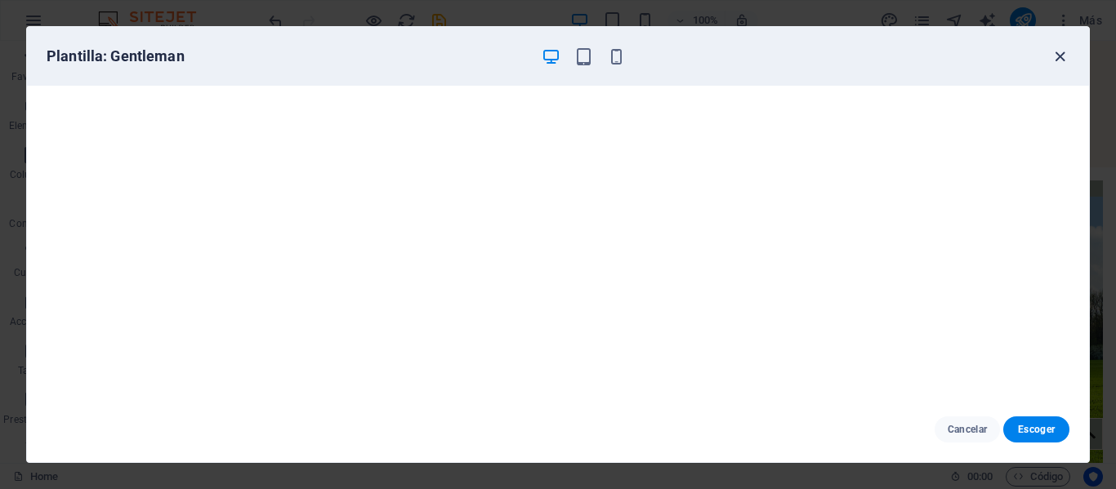
click at [1065, 56] on icon "button" at bounding box center [1059, 56] width 19 height 19
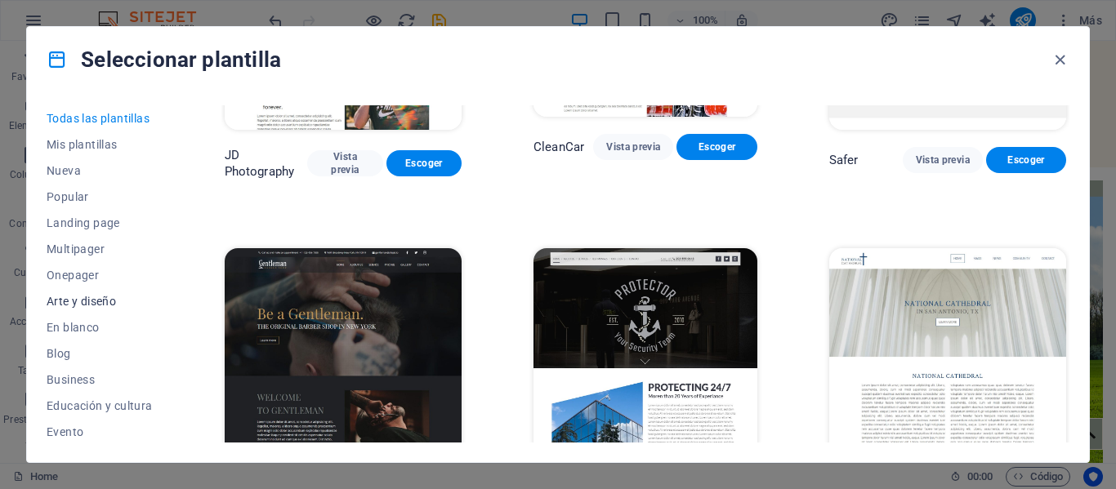
click at [102, 301] on span "Arte y diseño" at bounding box center [100, 301] width 106 height 13
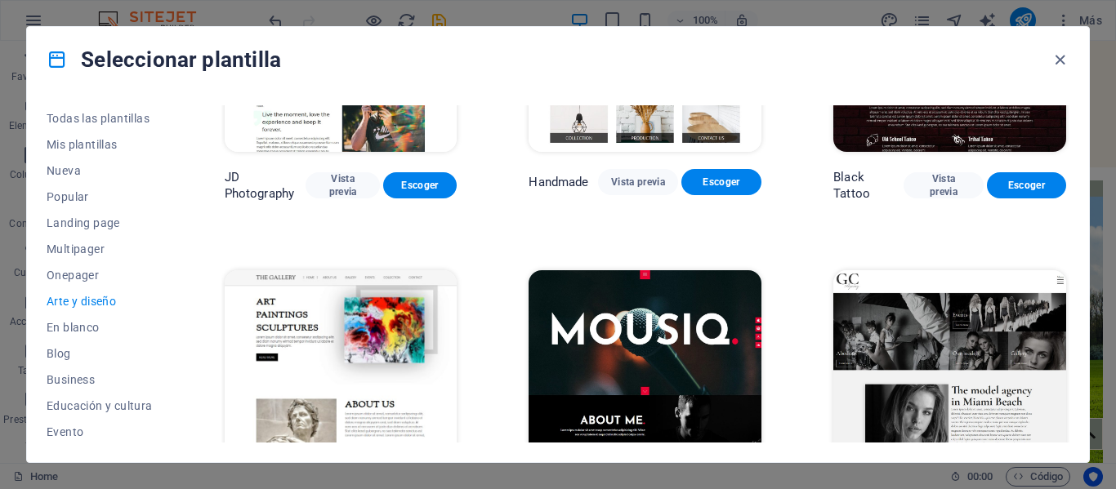
scroll to position [661, 0]
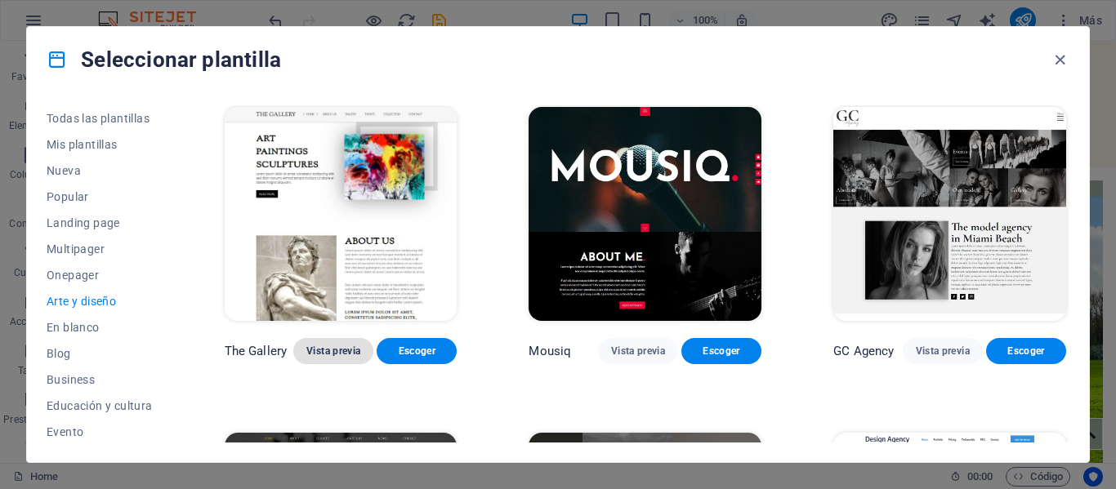
click at [340, 345] on span "Vista previa" at bounding box center [333, 351] width 54 height 13
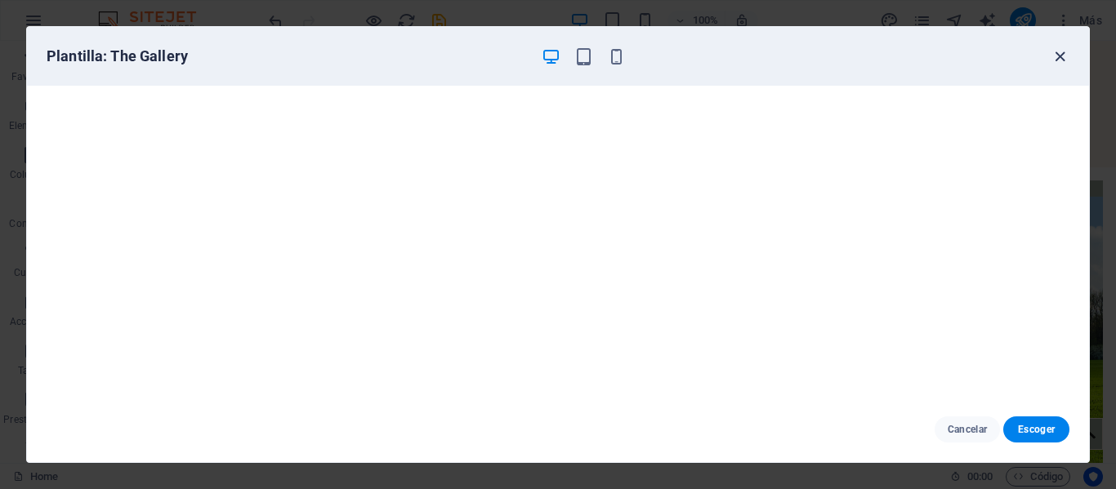
click at [1057, 56] on icon "button" at bounding box center [1059, 56] width 19 height 19
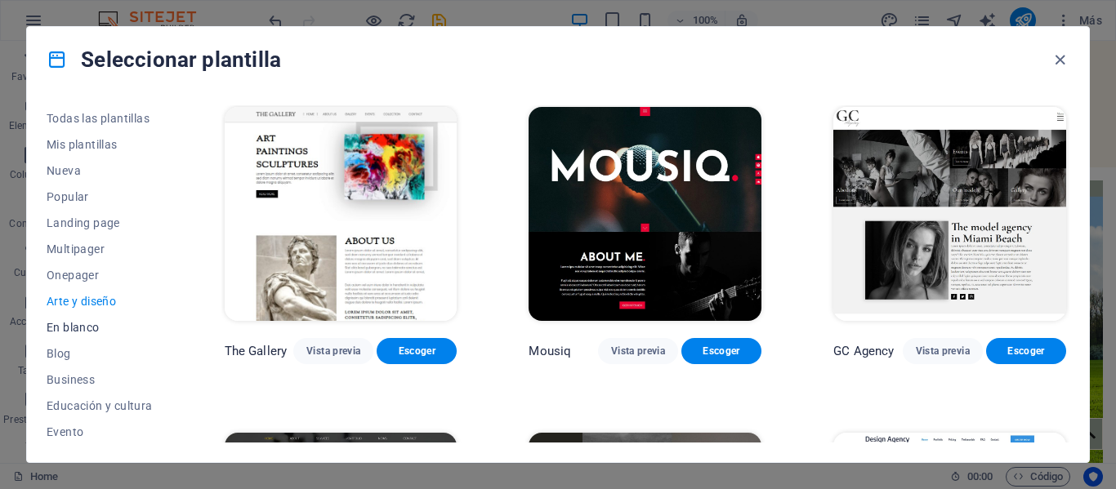
click at [106, 323] on span "En blanco" at bounding box center [100, 327] width 106 height 13
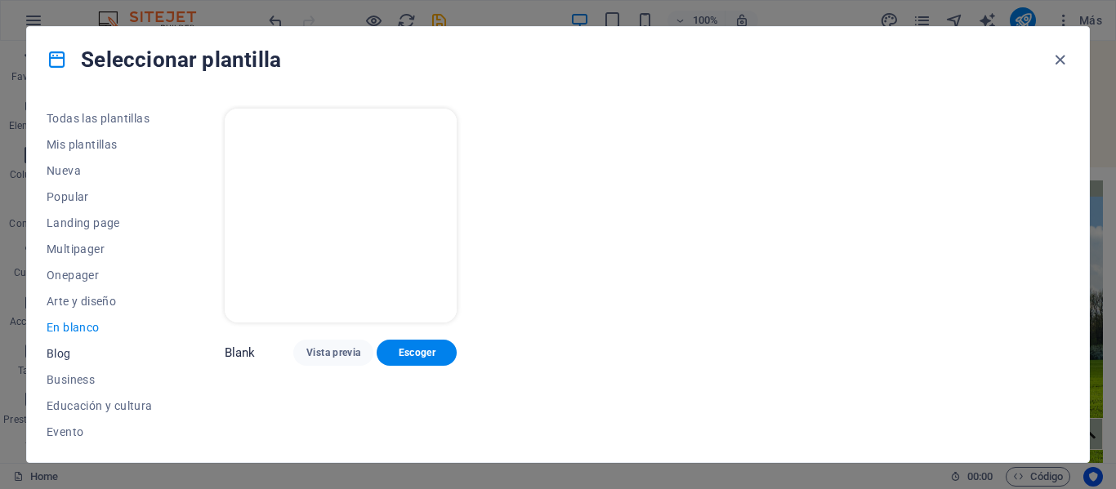
click at [95, 350] on span "Blog" at bounding box center [100, 353] width 106 height 13
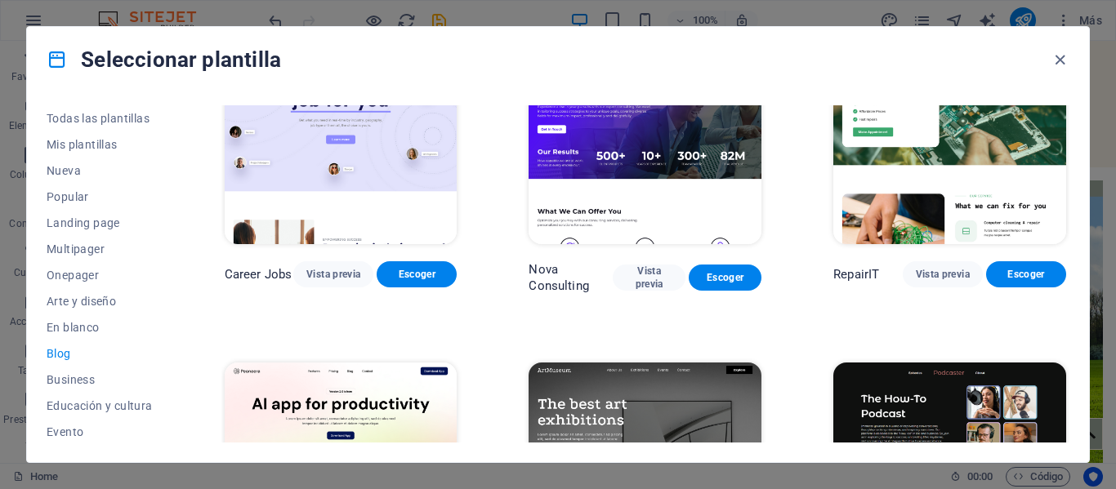
scroll to position [82, 0]
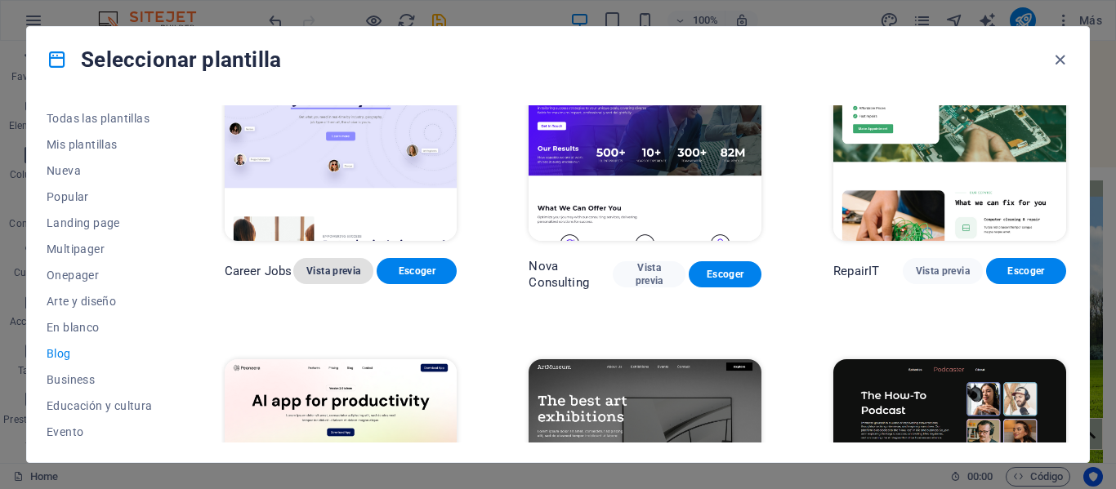
click at [339, 274] on span "Vista previa" at bounding box center [333, 271] width 54 height 13
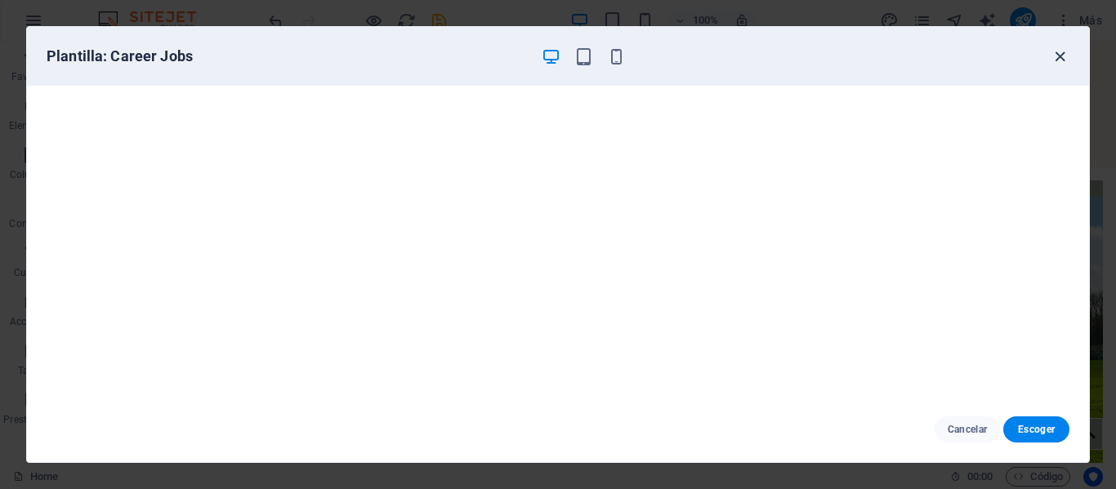
click at [1058, 56] on icon "button" at bounding box center [1059, 56] width 19 height 19
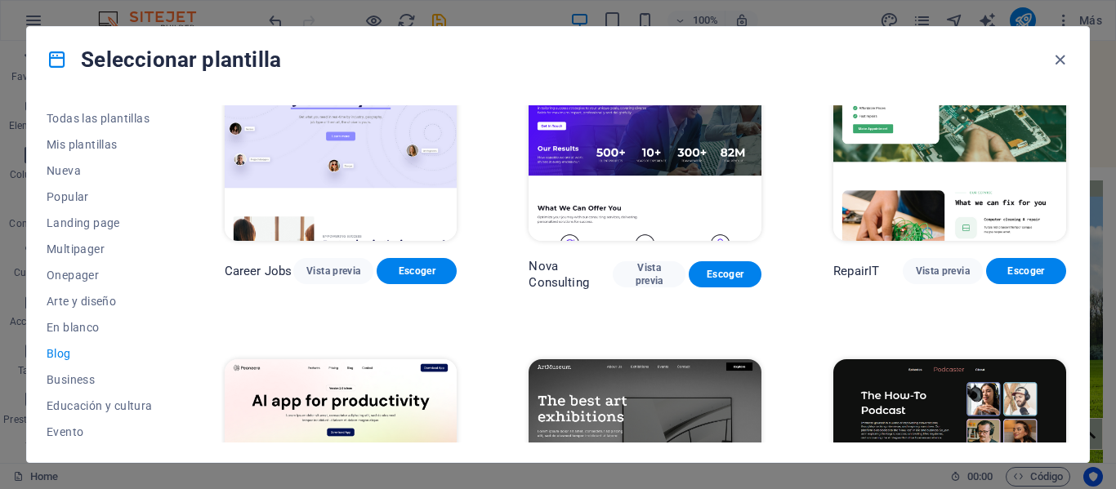
click at [201, 255] on div "Todas las plantillas Mis plantillas Nueva Popular Landing page Multipager Onepa…" at bounding box center [558, 277] width 1062 height 370
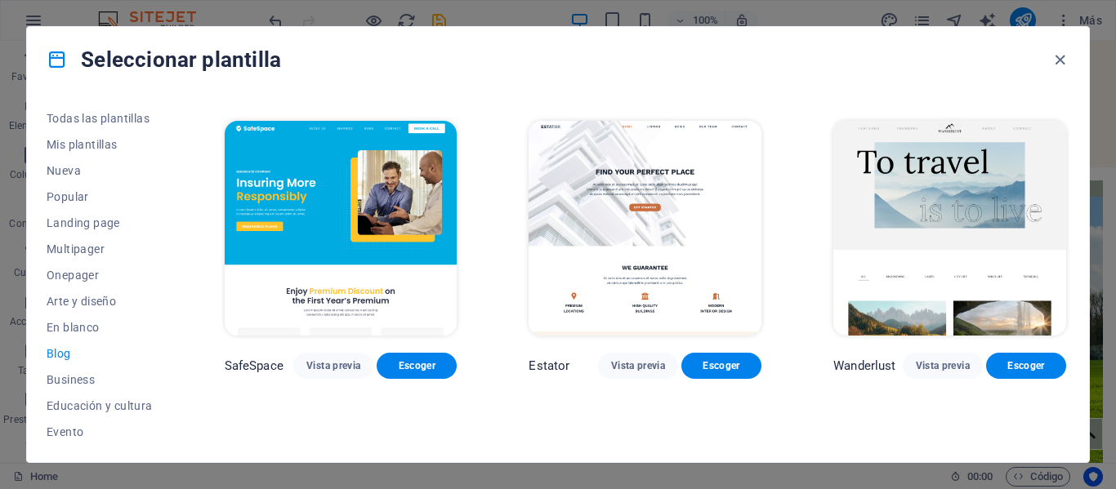
scroll to position [980, 0]
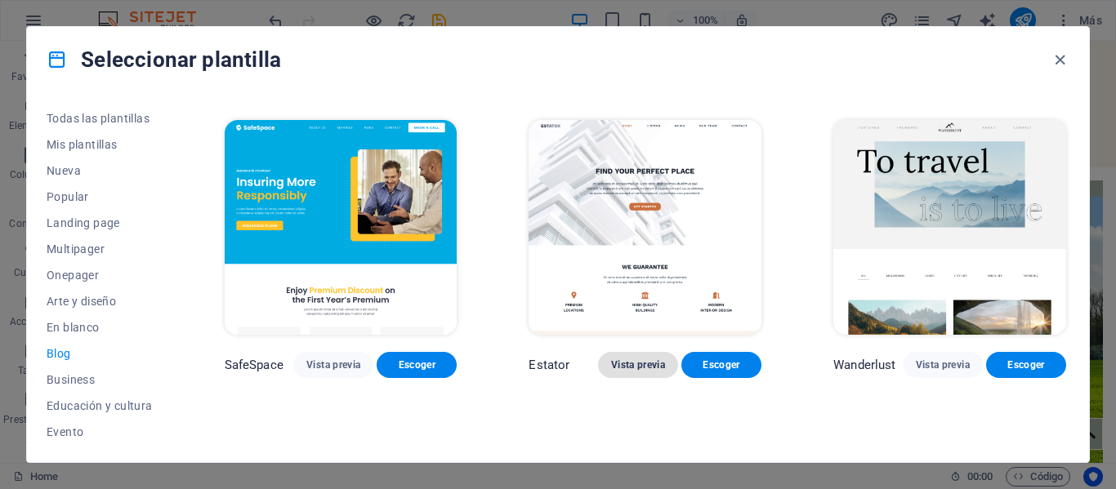
click at [614, 361] on span "Vista previa" at bounding box center [638, 365] width 54 height 13
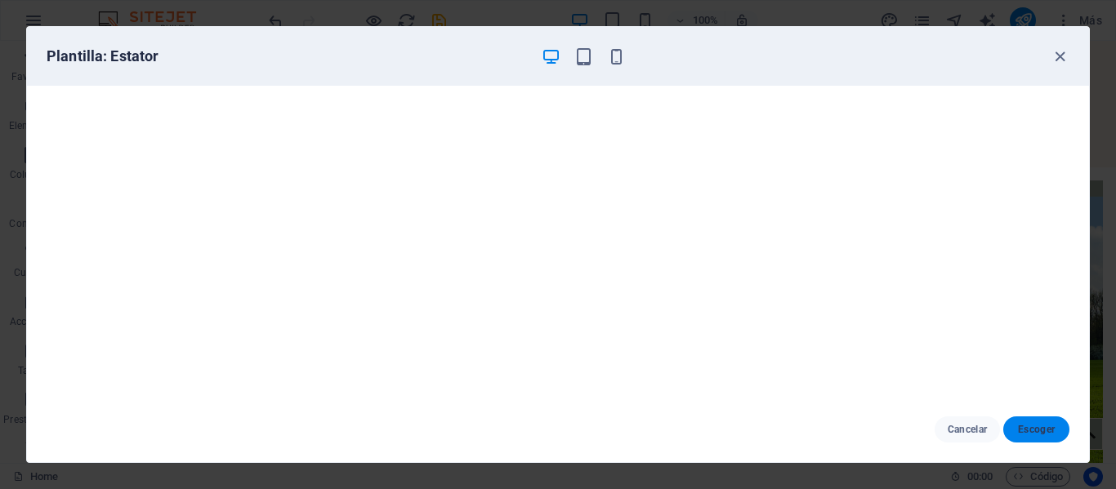
click at [1019, 430] on span "Escoger" at bounding box center [1036, 429] width 40 height 13
checkbox input "false"
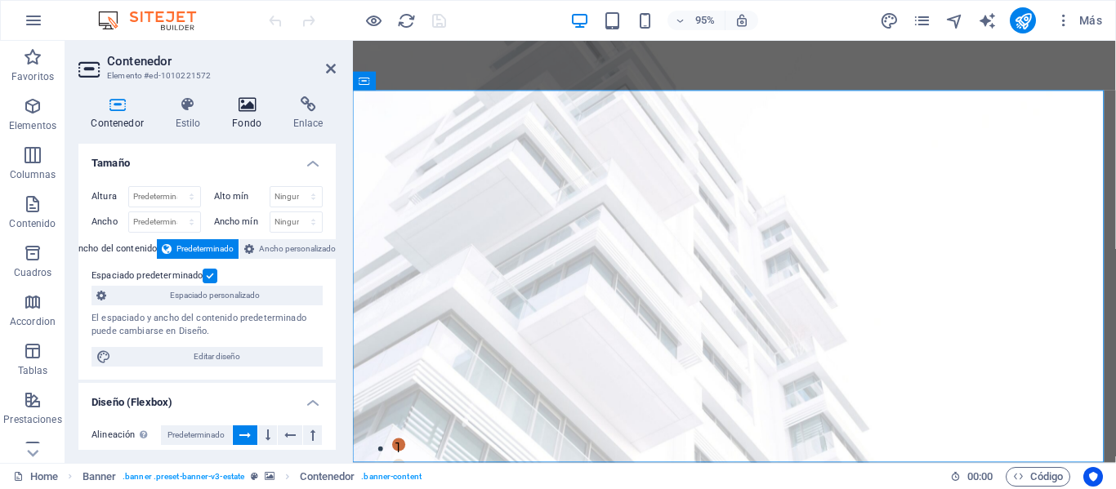
click at [251, 128] on h4 "Fondo" at bounding box center [250, 113] width 61 height 34
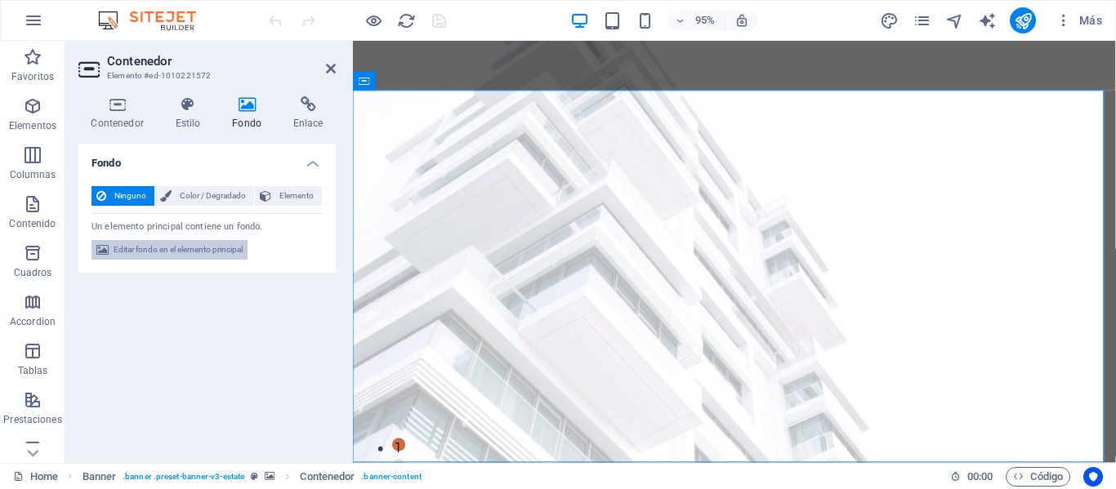
click at [209, 248] on span "Editar fondo en el elemento principal" at bounding box center [178, 250] width 129 height 20
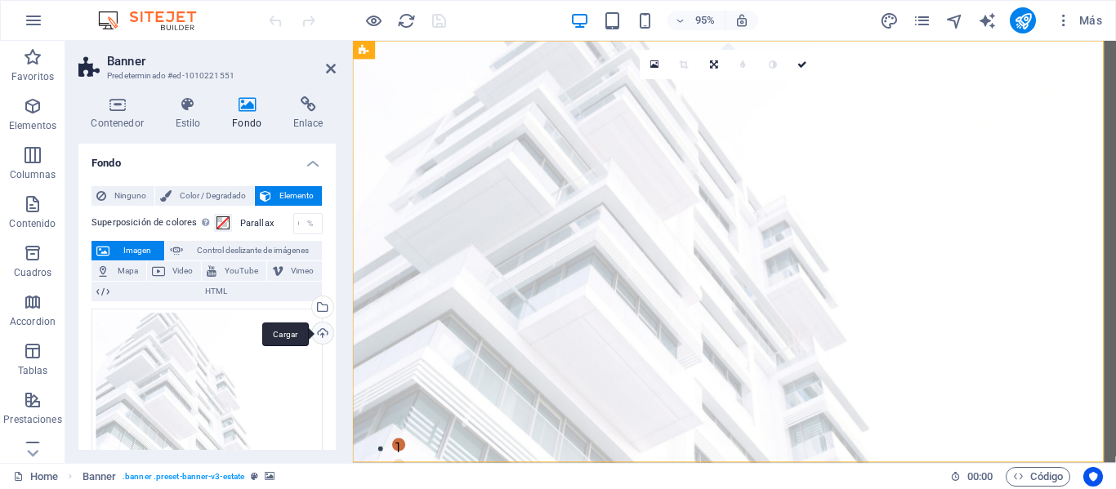
click at [323, 338] on div "Cargar" at bounding box center [321, 335] width 25 height 25
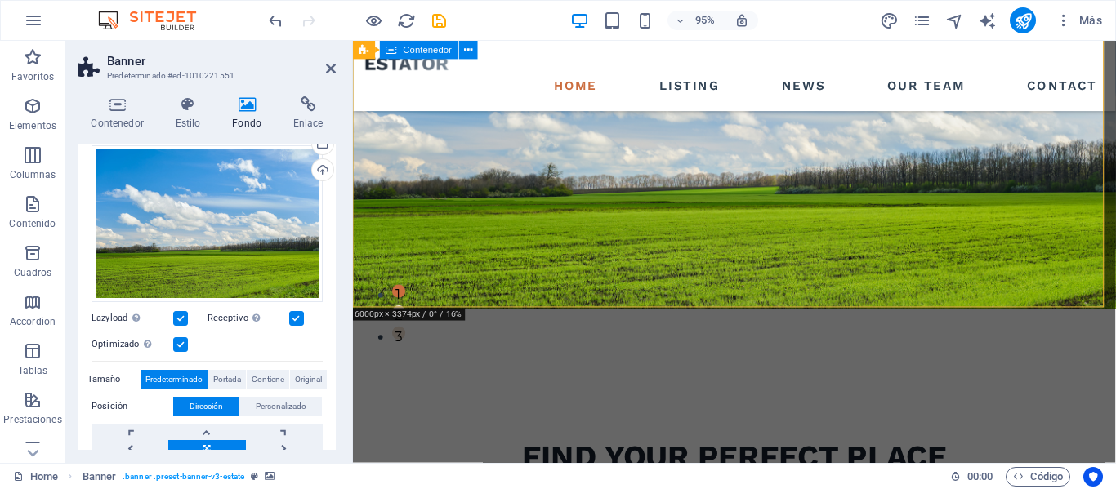
scroll to position [163, 0]
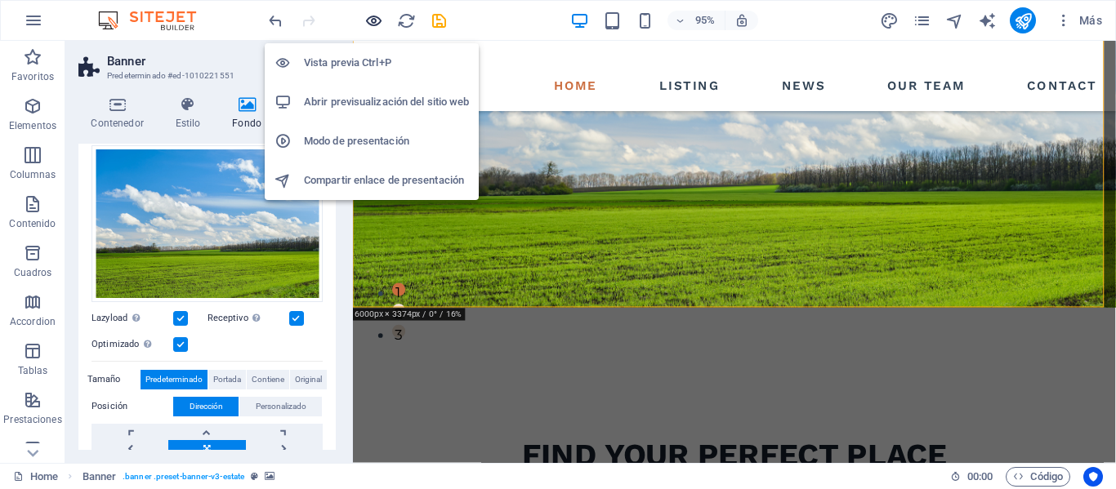
click at [369, 19] on icon "button" at bounding box center [373, 20] width 19 height 19
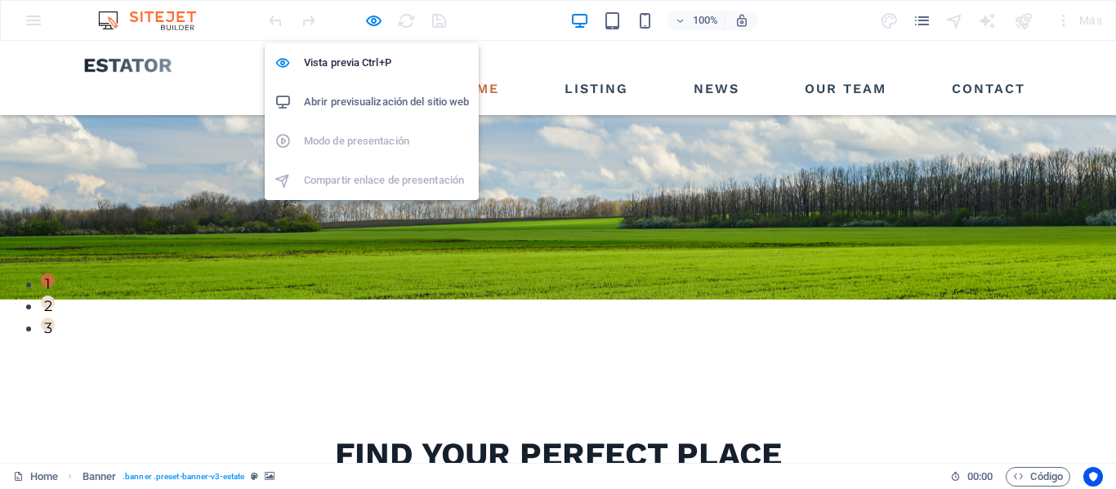
click at [365, 100] on h6 "Abrir previsualización del sitio web" at bounding box center [386, 102] width 165 height 20
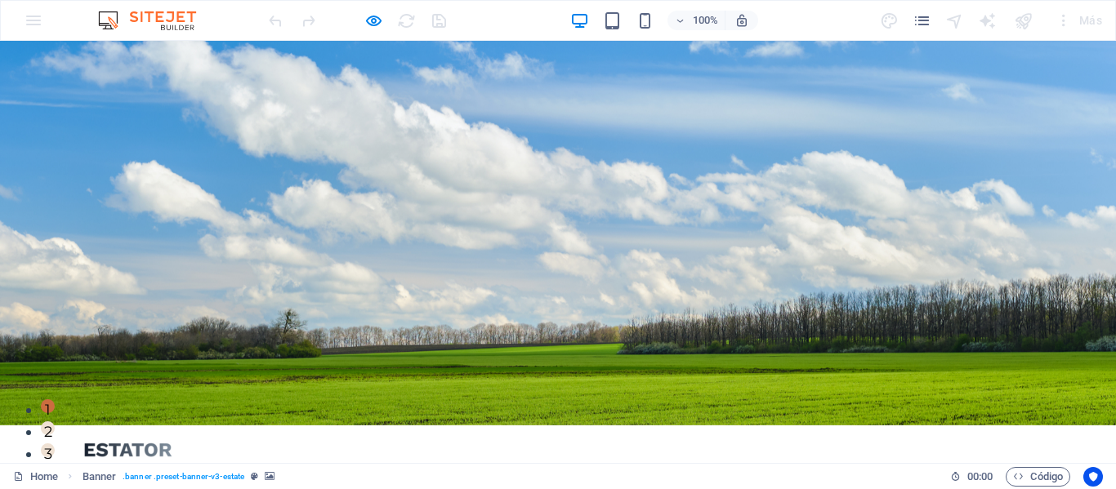
scroll to position [0, 0]
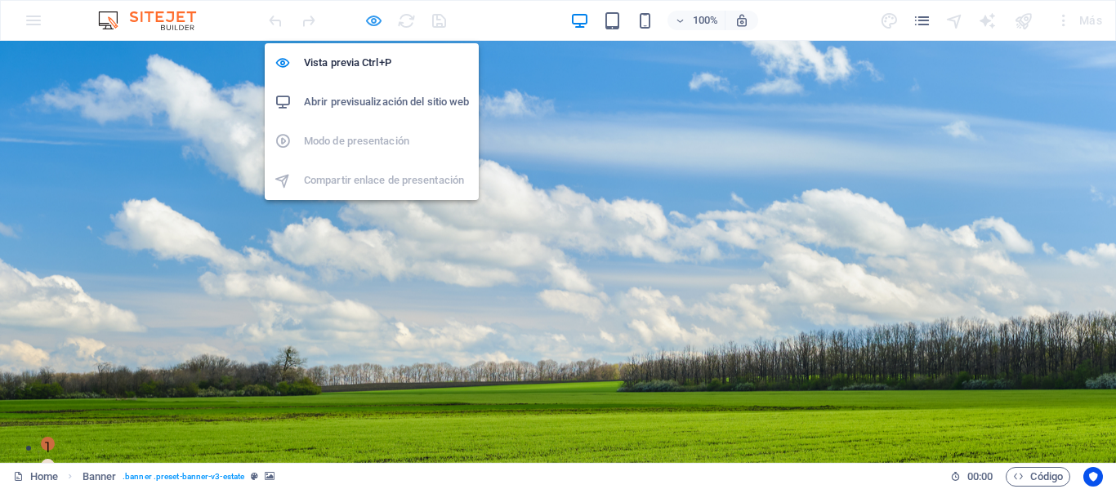
click at [375, 17] on icon "button" at bounding box center [373, 20] width 19 height 19
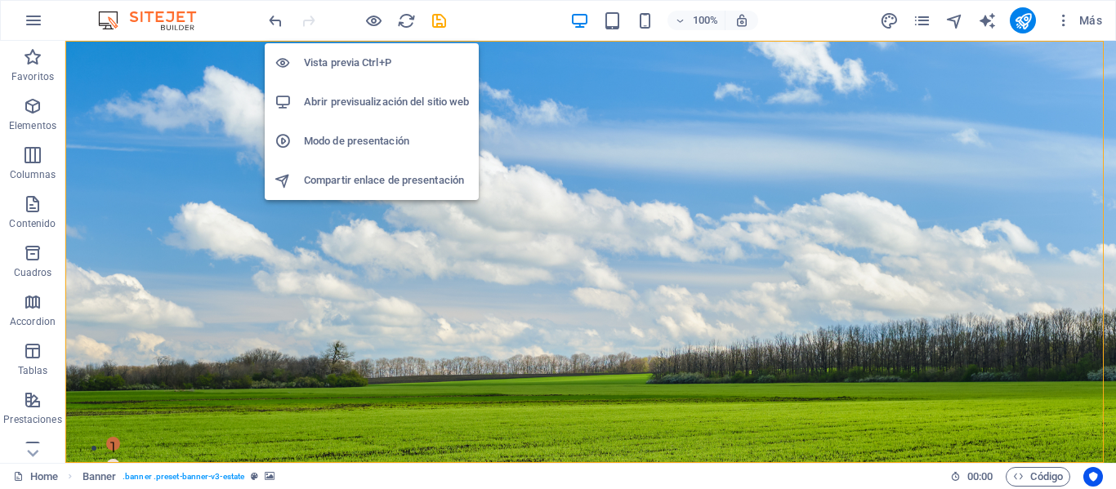
click at [371, 65] on h6 "Vista previa Ctrl+P" at bounding box center [386, 63] width 165 height 20
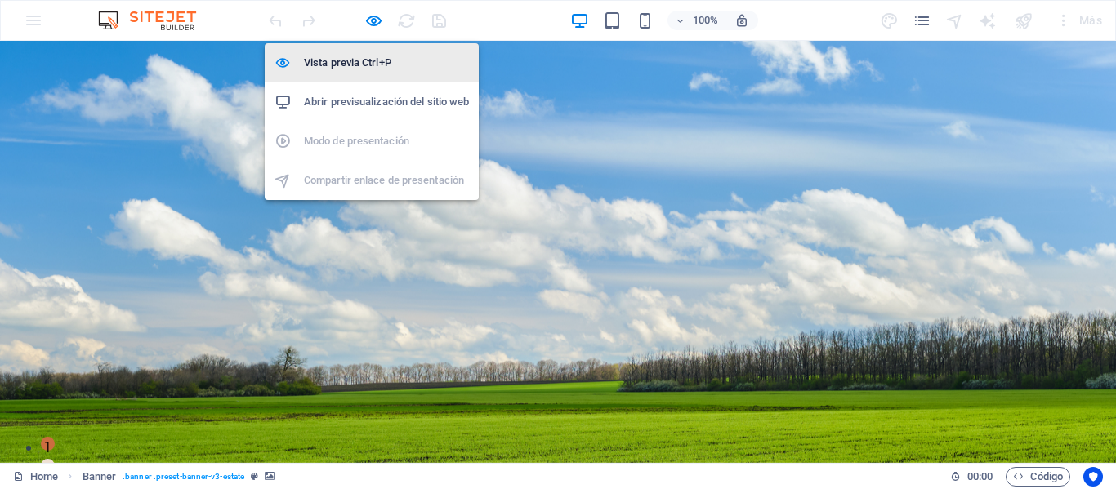
click at [377, 65] on h6 "Vista previa Ctrl+P" at bounding box center [386, 63] width 165 height 20
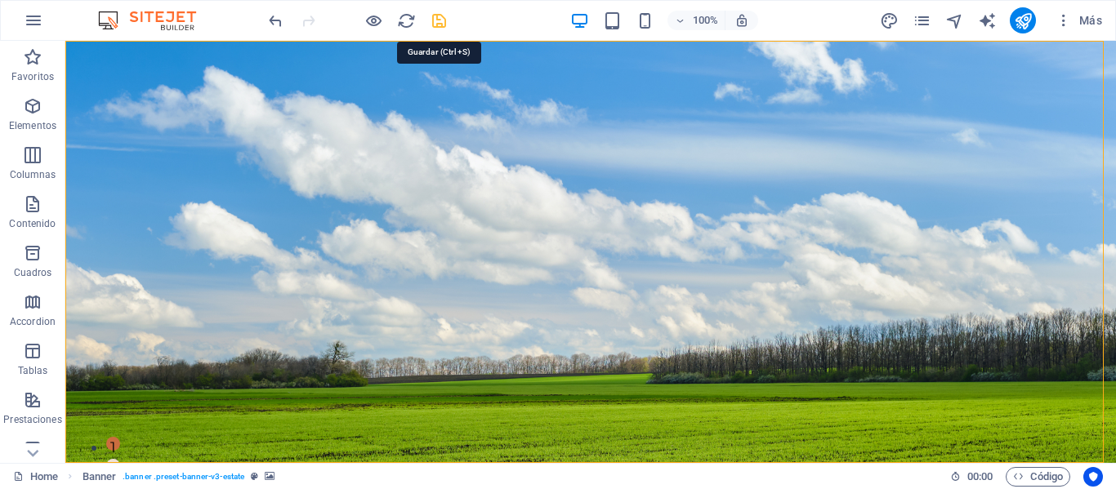
click at [437, 15] on icon "save" at bounding box center [439, 20] width 19 height 19
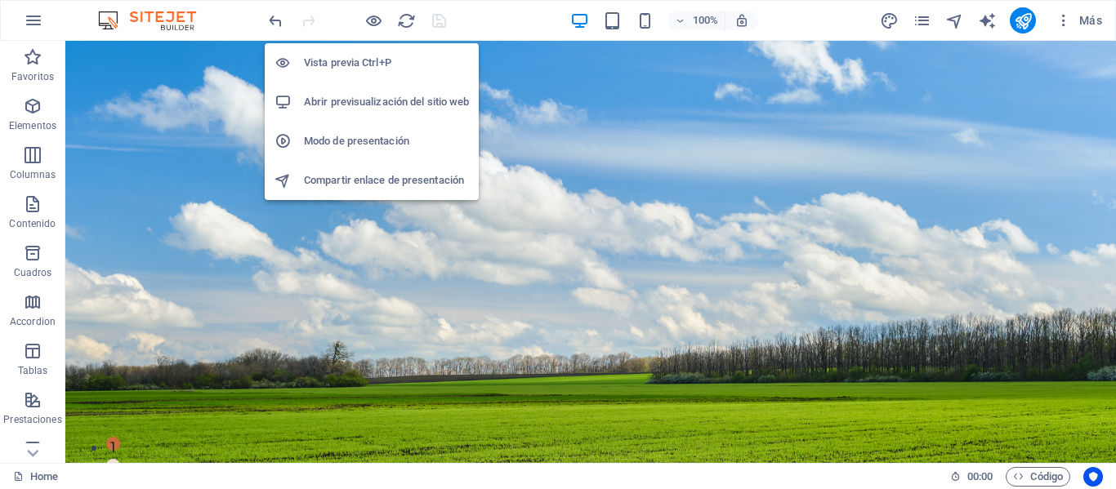
click at [367, 100] on h6 "Abrir previsualización del sitio web" at bounding box center [386, 102] width 165 height 20
click at [372, 108] on h6 "Abrir previsualización del sitio web" at bounding box center [386, 102] width 165 height 20
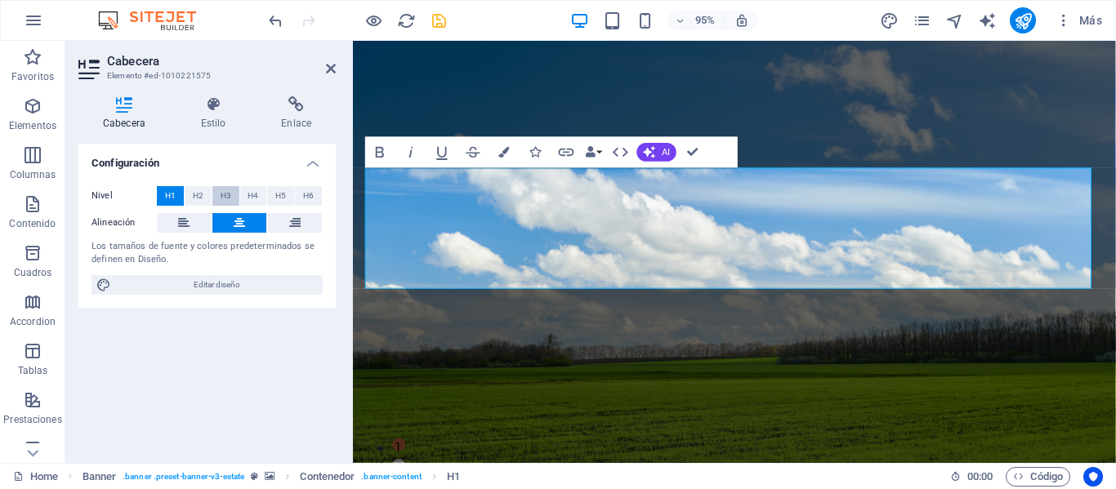
click at [226, 195] on span "H3" at bounding box center [226, 196] width 11 height 20
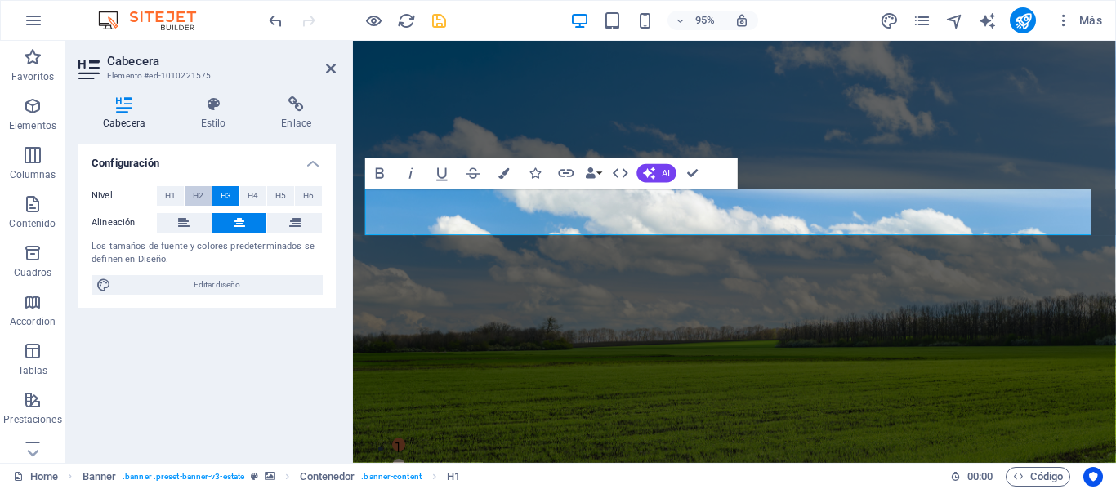
click at [198, 195] on span "H2" at bounding box center [198, 196] width 11 height 20
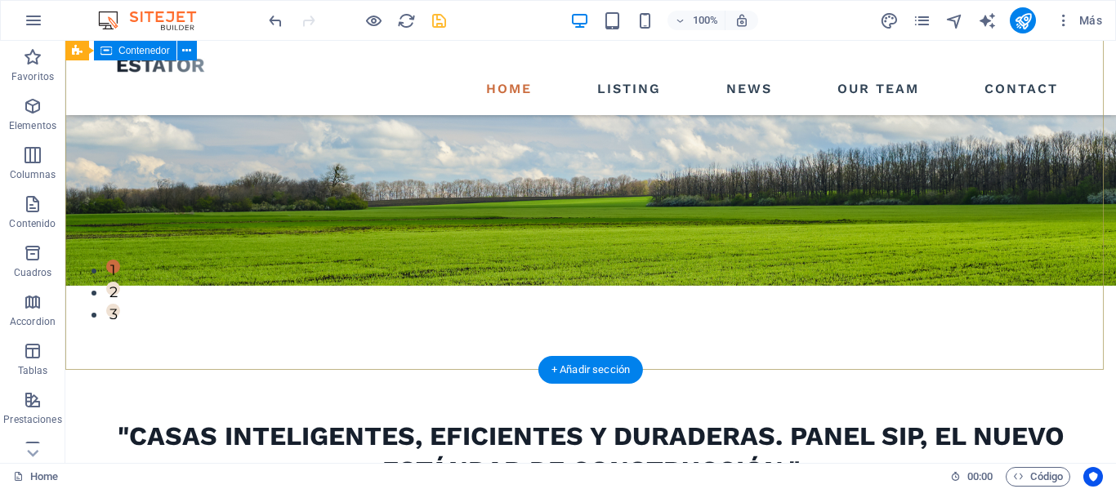
scroll to position [82, 0]
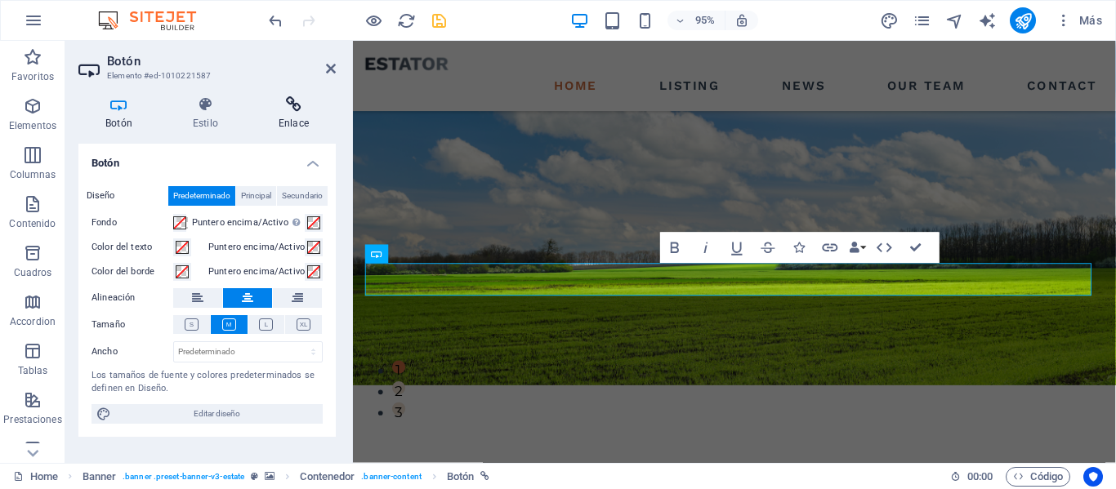
click at [288, 109] on icon at bounding box center [294, 104] width 84 height 16
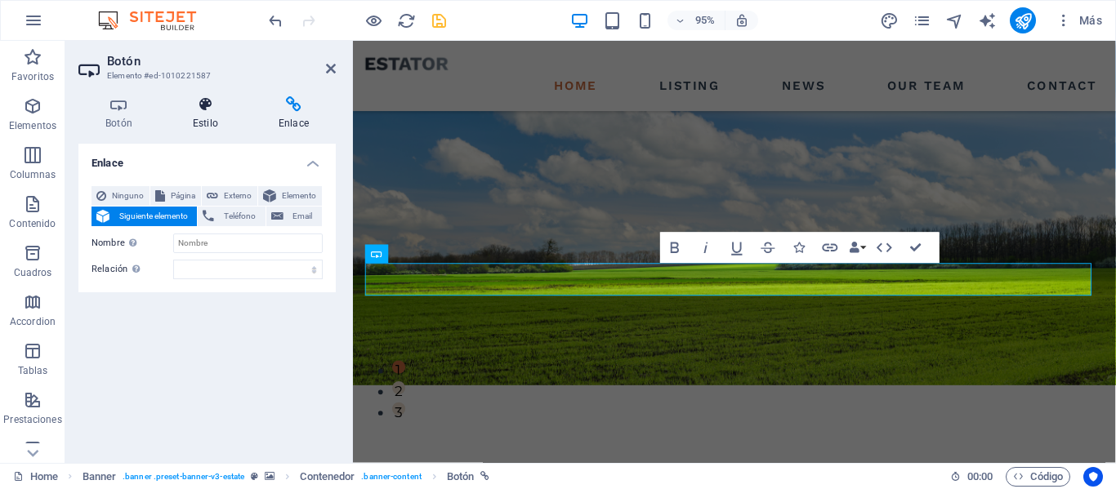
click at [212, 108] on icon at bounding box center [205, 104] width 79 height 16
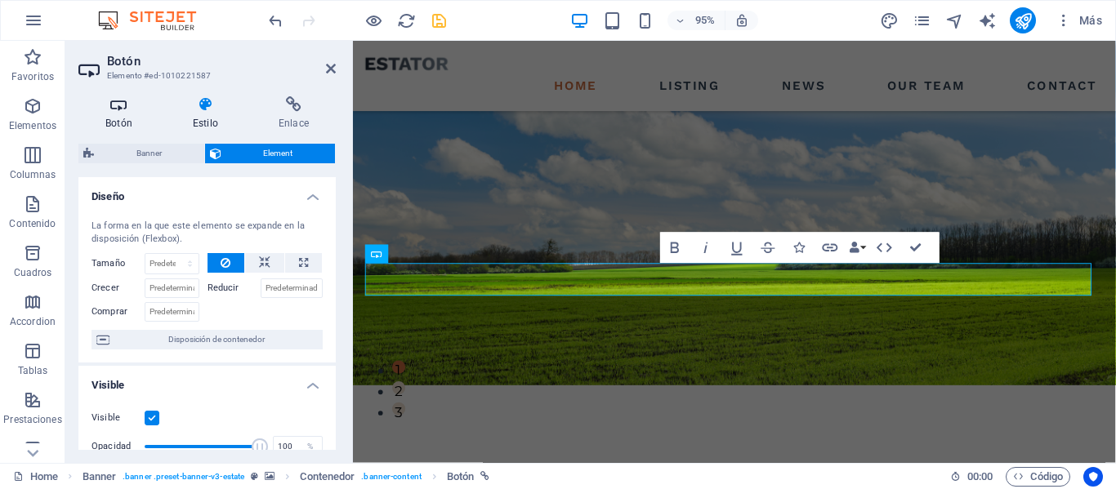
click at [111, 115] on h4 "Botón" at bounding box center [121, 113] width 87 height 34
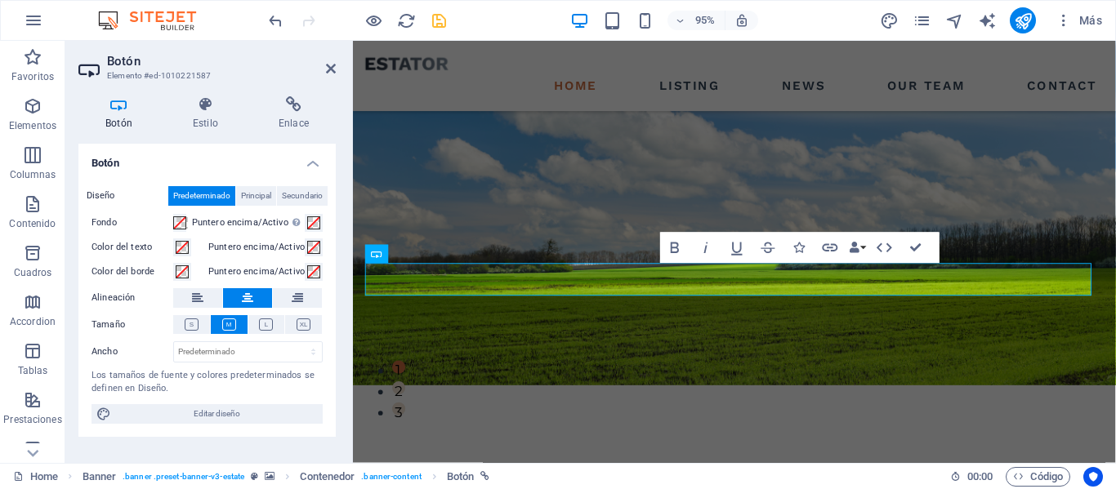
click at [212, 131] on div "Botón Estilo Enlace Botón Diseño Predeterminado Principal Secundario Fondo Punt…" at bounding box center [206, 273] width 257 height 354
click at [287, 116] on h4 "Enlace" at bounding box center [294, 113] width 84 height 34
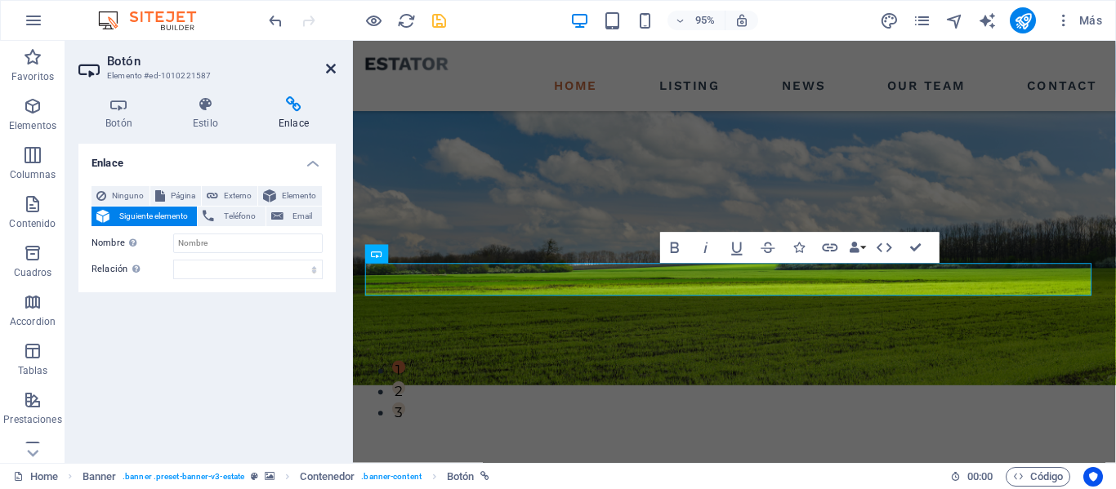
click at [331, 74] on icon at bounding box center [331, 68] width 10 height 13
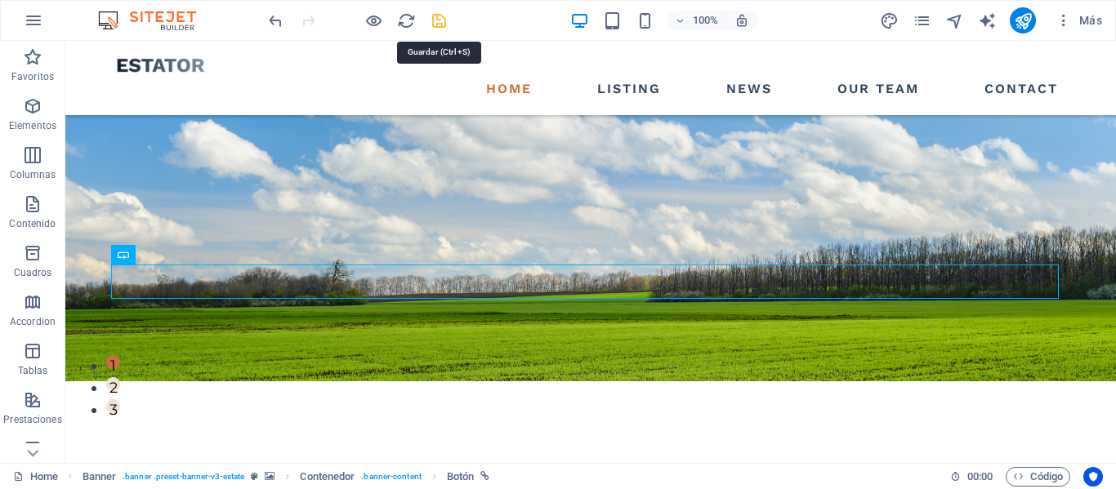
click at [443, 26] on icon "save" at bounding box center [439, 20] width 19 height 19
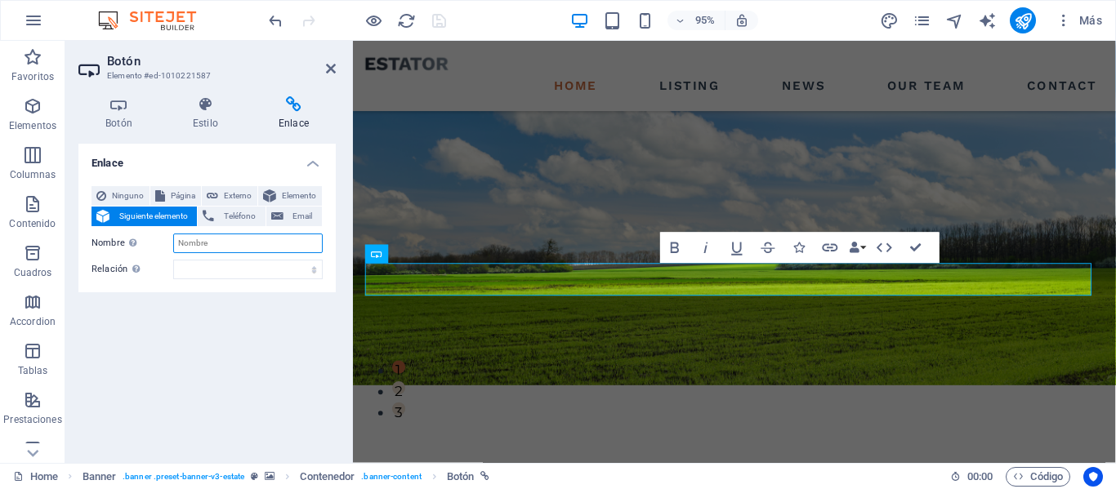
click at [200, 243] on input "Nombre Una descripción adicional del enlace no debería ser igual al texto del e…" at bounding box center [247, 244] width 149 height 20
type input "tt"
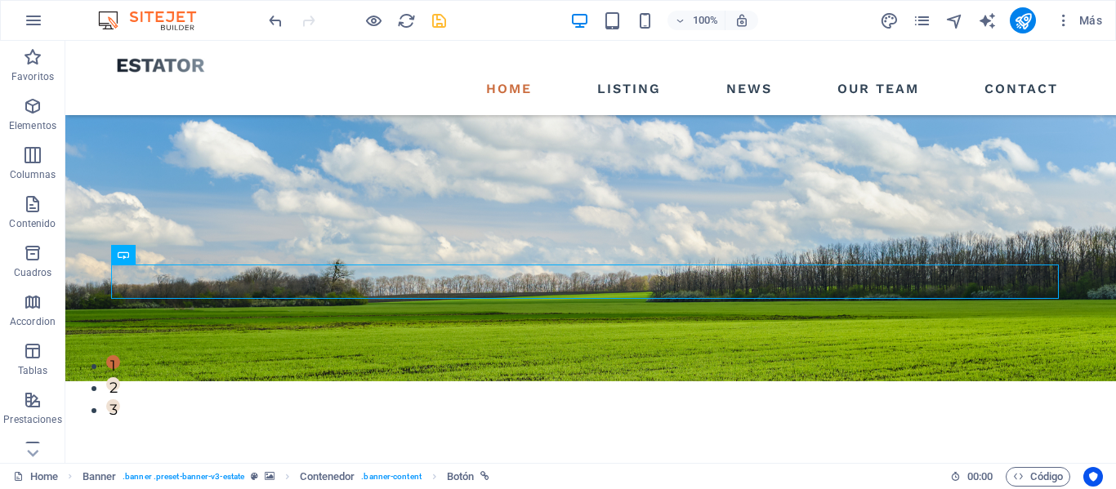
click at [274, 31] on div at bounding box center [356, 20] width 183 height 26
click at [271, 29] on icon "undo" at bounding box center [275, 20] width 19 height 19
click at [271, 26] on icon "undo" at bounding box center [275, 20] width 19 height 19
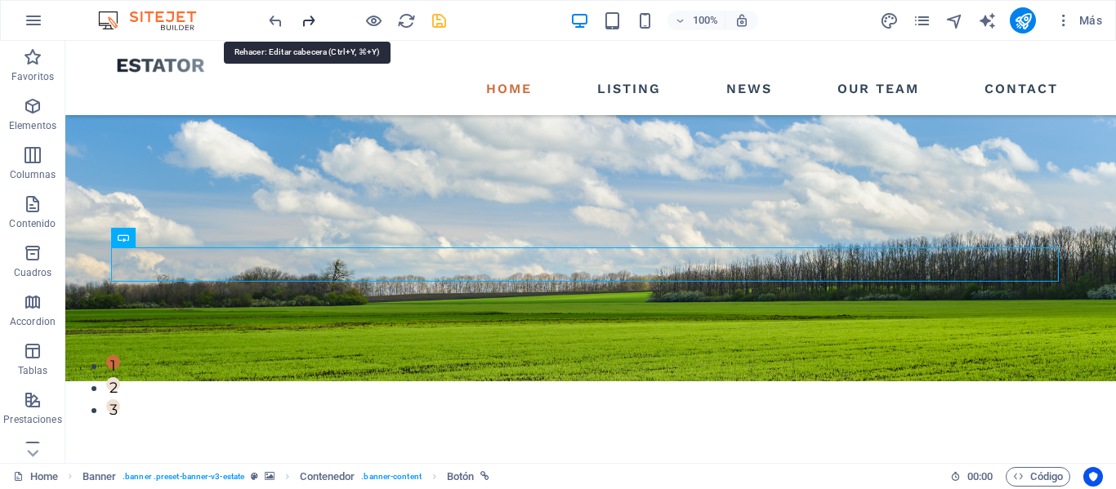
click at [312, 29] on icon "redo" at bounding box center [308, 20] width 19 height 19
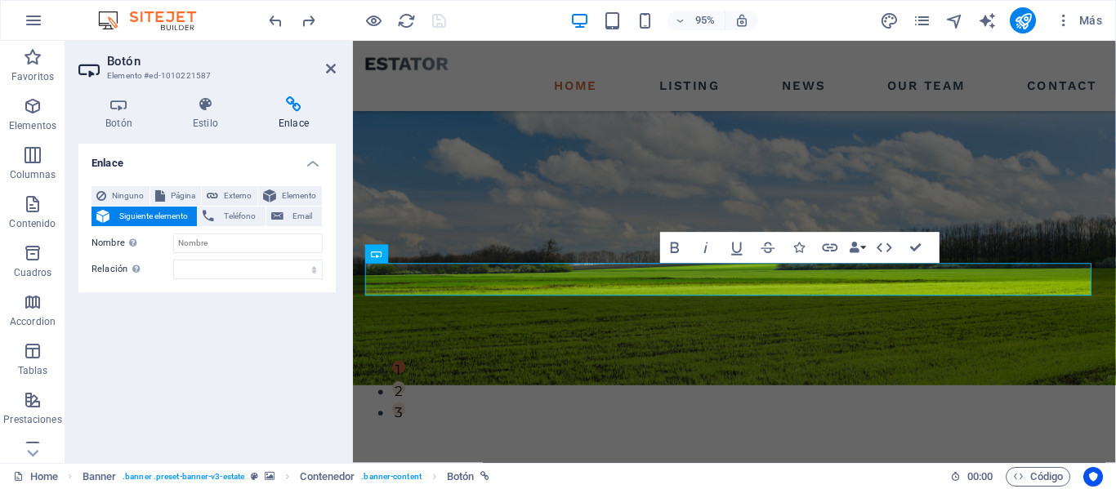
click at [222, 136] on div "Botón Estilo Enlace Botón Diseño Predeterminado Principal Secundario Fondo Punt…" at bounding box center [206, 273] width 257 height 354
click at [212, 121] on h4 "Estilo" at bounding box center [209, 113] width 86 height 34
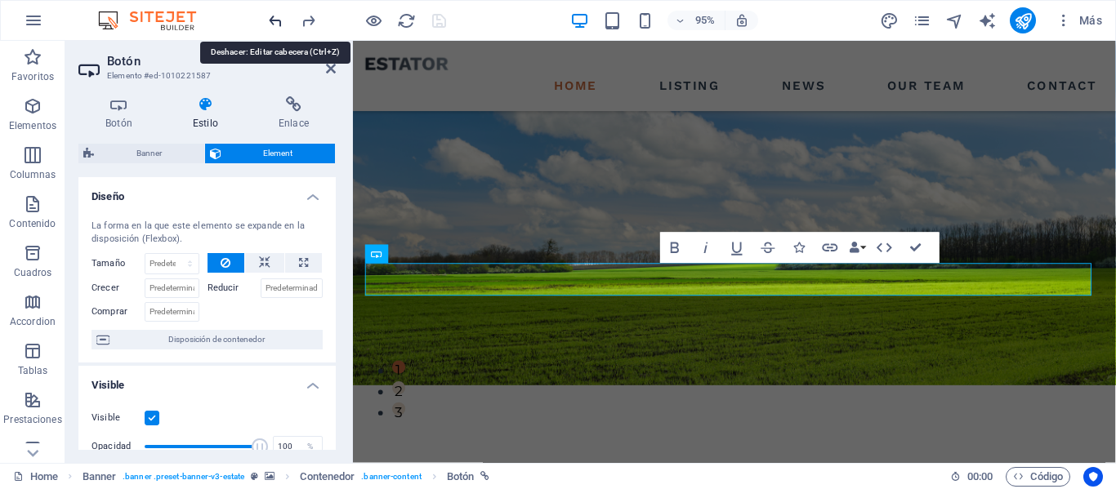
click at [278, 20] on icon "undo" at bounding box center [275, 20] width 19 height 19
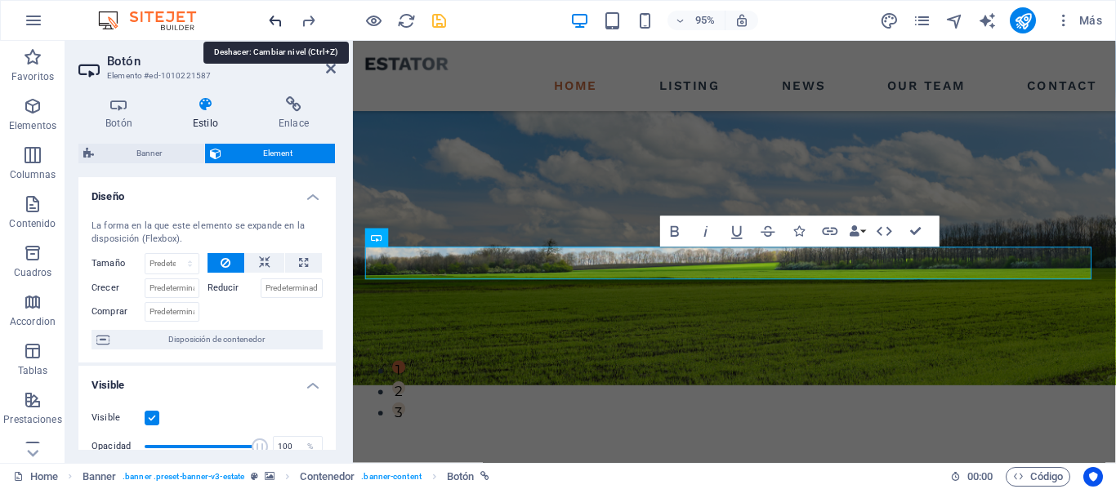
click at [278, 20] on icon "undo" at bounding box center [275, 20] width 19 height 19
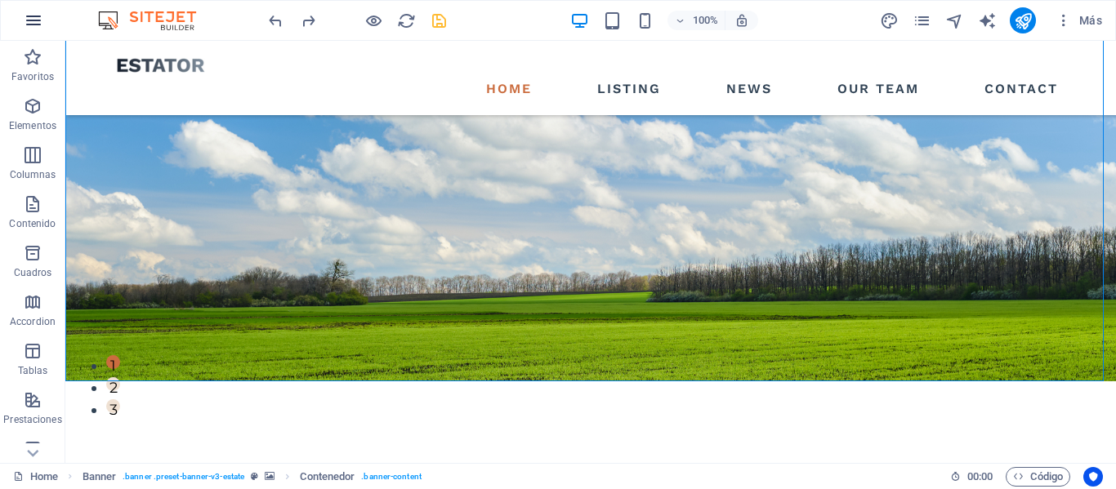
click at [41, 30] on button "button" at bounding box center [33, 20] width 39 height 39
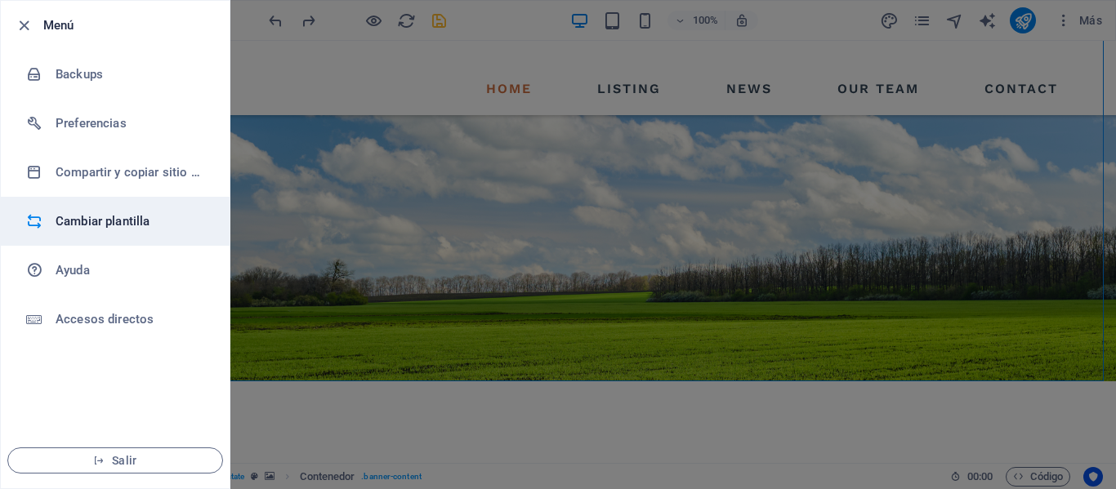
click at [123, 228] on h6 "Cambiar plantilla" at bounding box center [131, 222] width 151 height 20
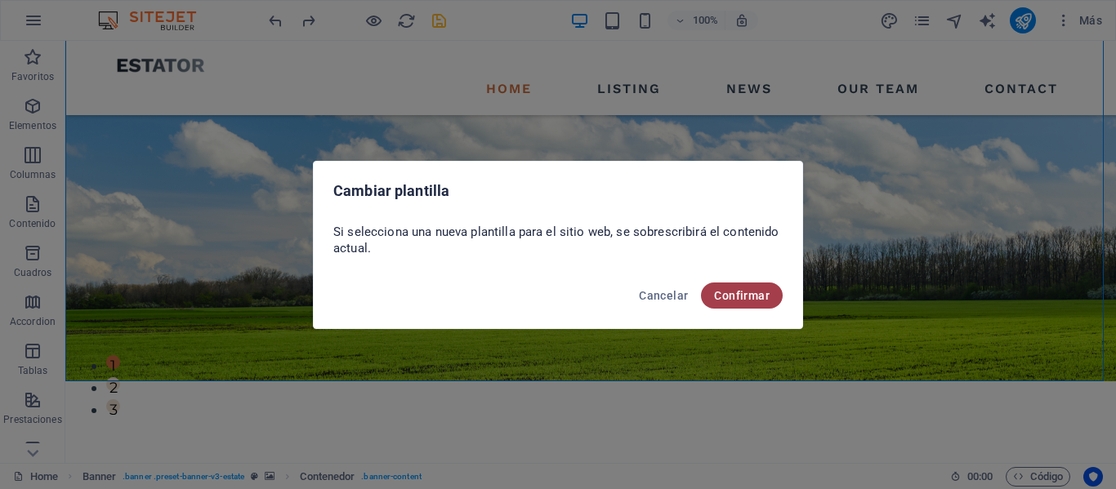
click at [774, 296] on button "Confirmar" at bounding box center [742, 296] width 82 height 26
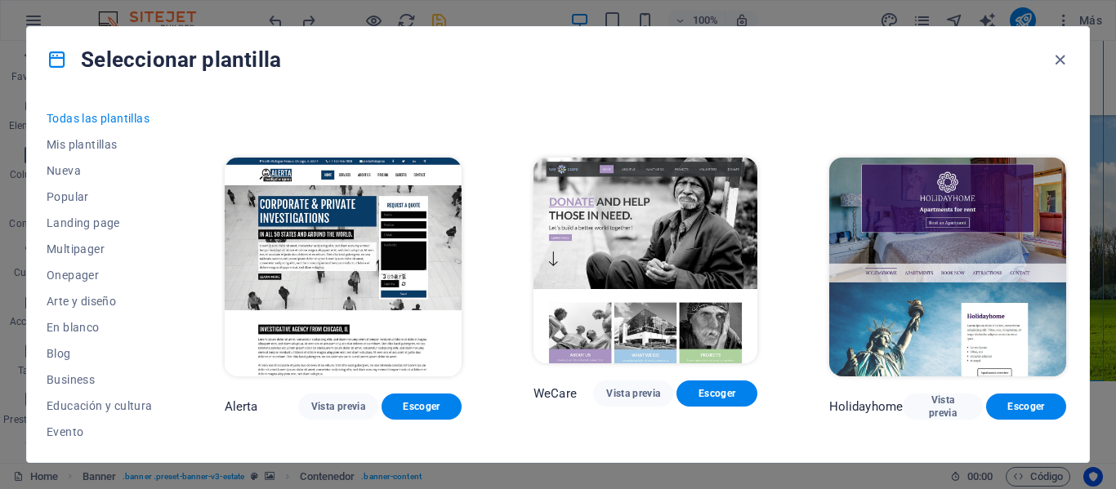
scroll to position [3349, 0]
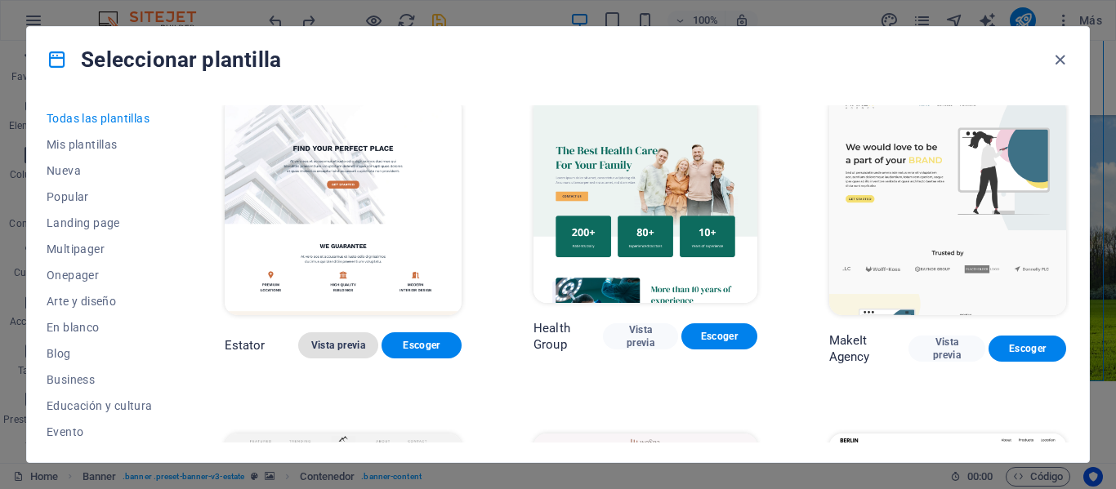
click at [332, 339] on span "Vista previa" at bounding box center [338, 345] width 54 height 13
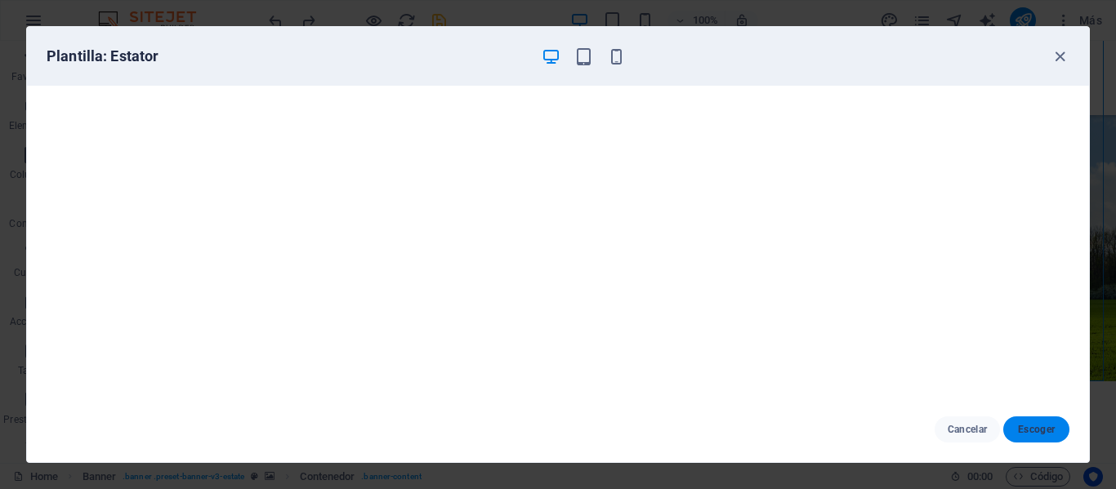
click at [1029, 433] on span "Escoger" at bounding box center [1036, 429] width 40 height 13
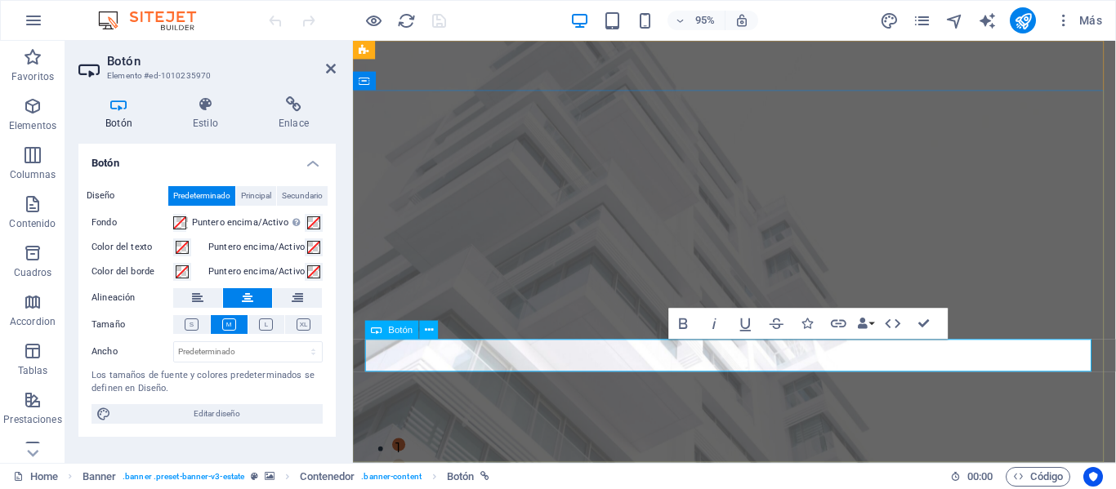
click at [384, 329] on div "Botón" at bounding box center [392, 330] width 54 height 19
click at [423, 332] on button at bounding box center [429, 330] width 19 height 19
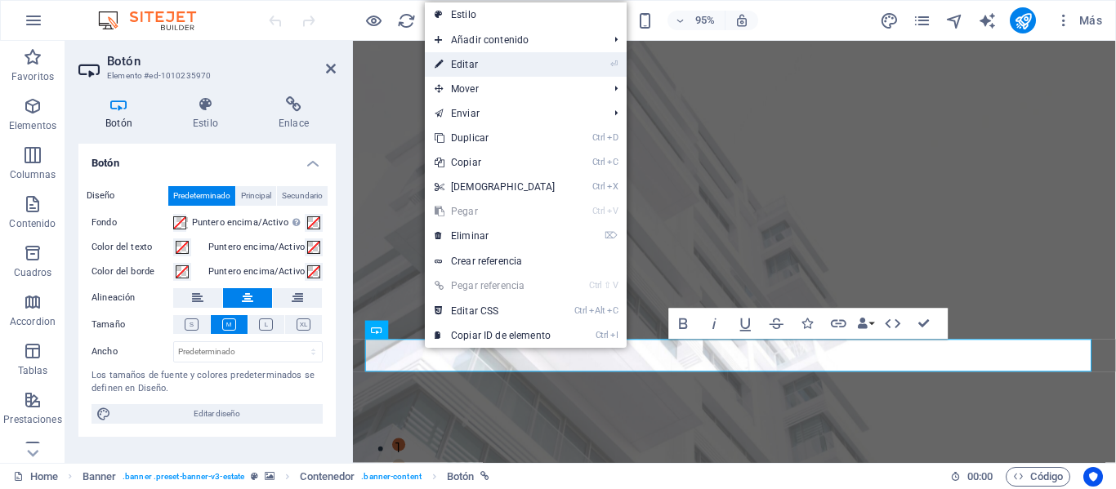
click at [481, 59] on link "⏎ Editar" at bounding box center [495, 64] width 140 height 25
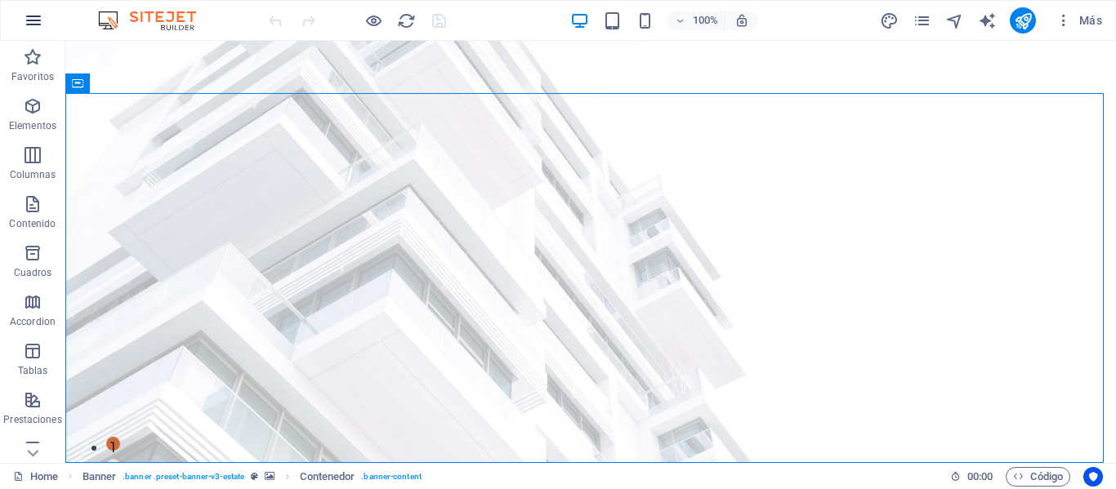
click at [33, 28] on icon "button" at bounding box center [34, 21] width 20 height 20
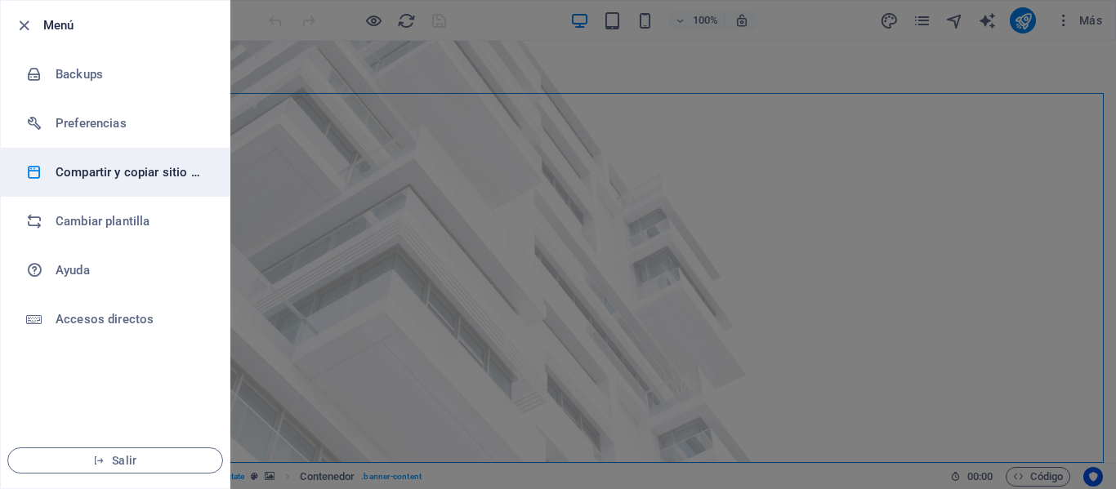
click at [90, 172] on h6 "Compartir y copiar sitio web" at bounding box center [131, 173] width 151 height 20
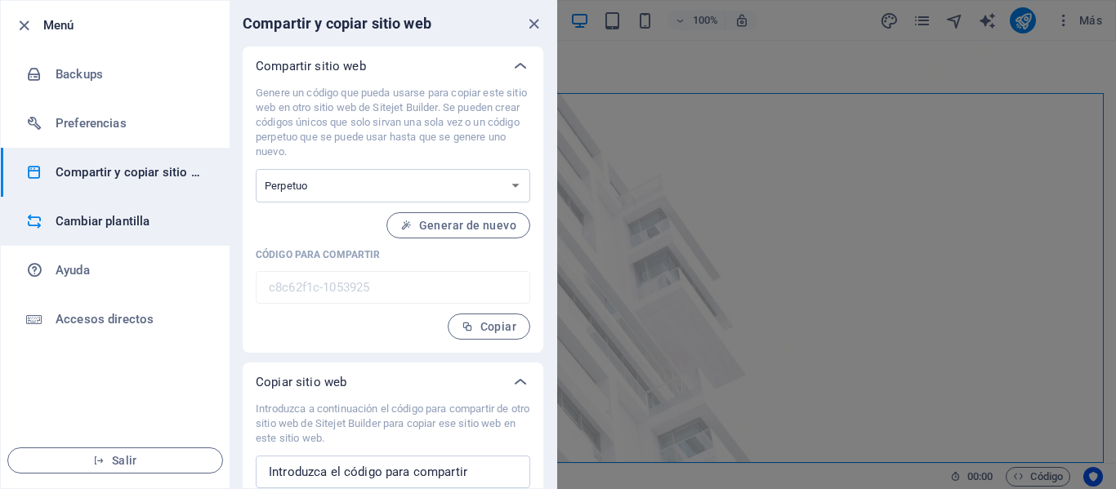
click at [138, 225] on h6 "Cambiar plantilla" at bounding box center [131, 222] width 151 height 20
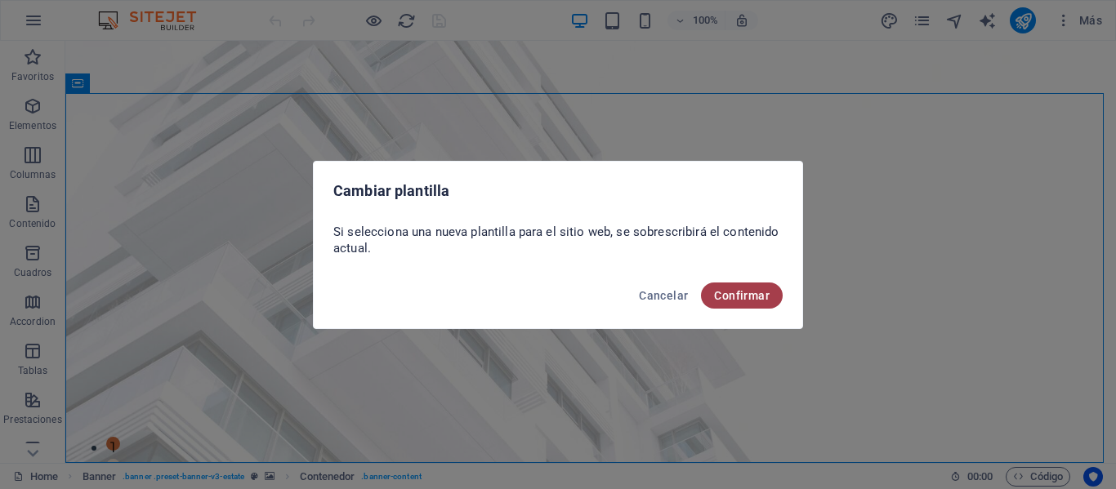
click at [744, 289] on span "Confirmar" at bounding box center [742, 295] width 56 height 13
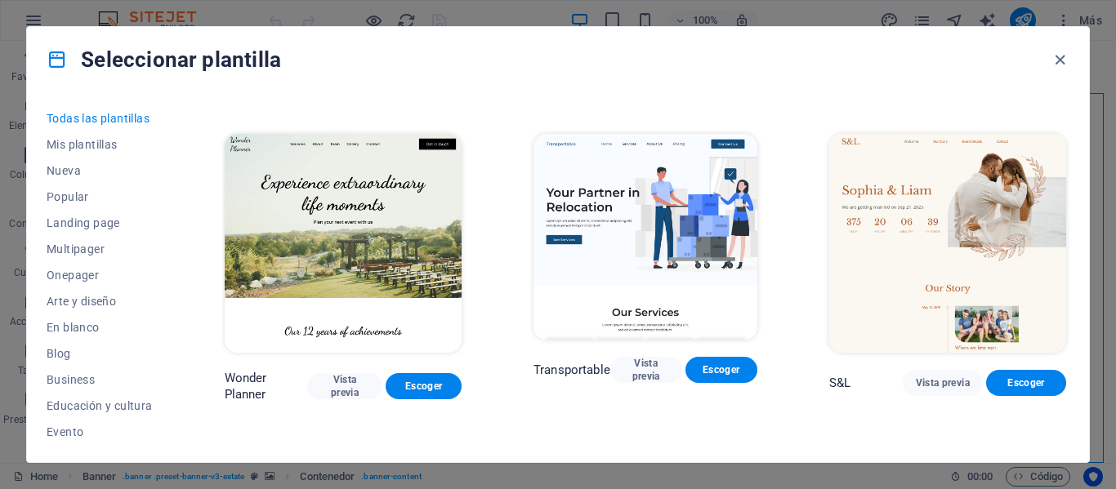
scroll to position [735, 0]
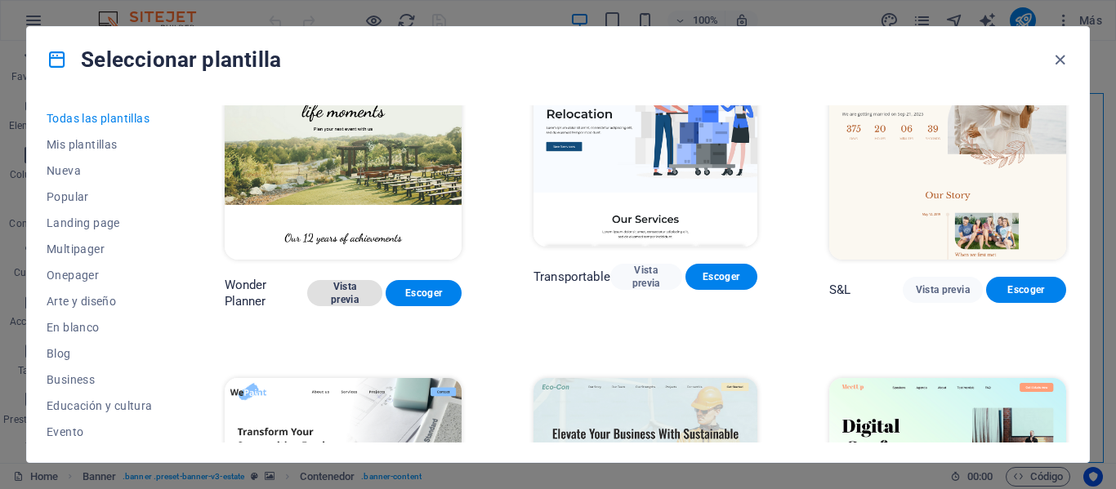
click at [354, 280] on span "Vista previa" at bounding box center [345, 293] width 50 height 26
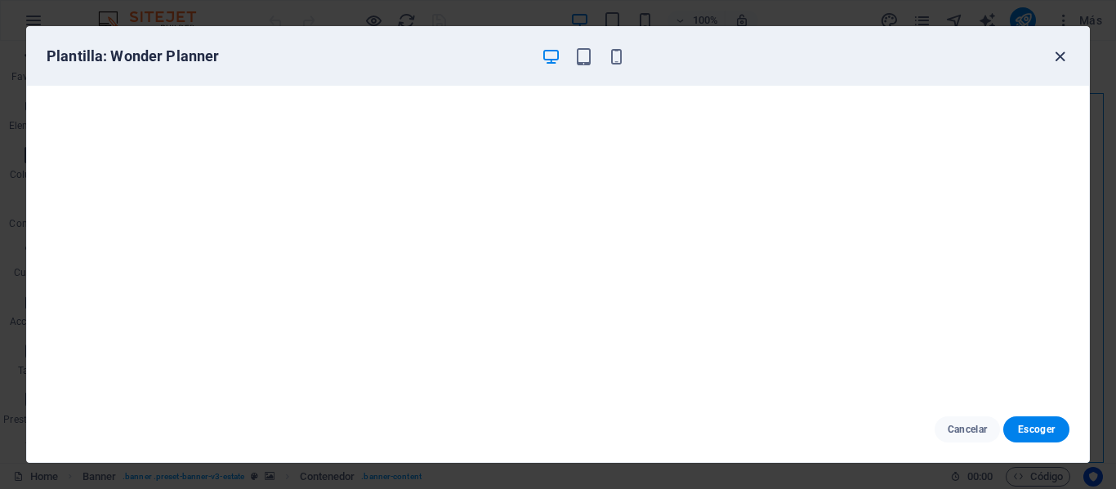
click at [1065, 61] on icon "button" at bounding box center [1059, 56] width 19 height 19
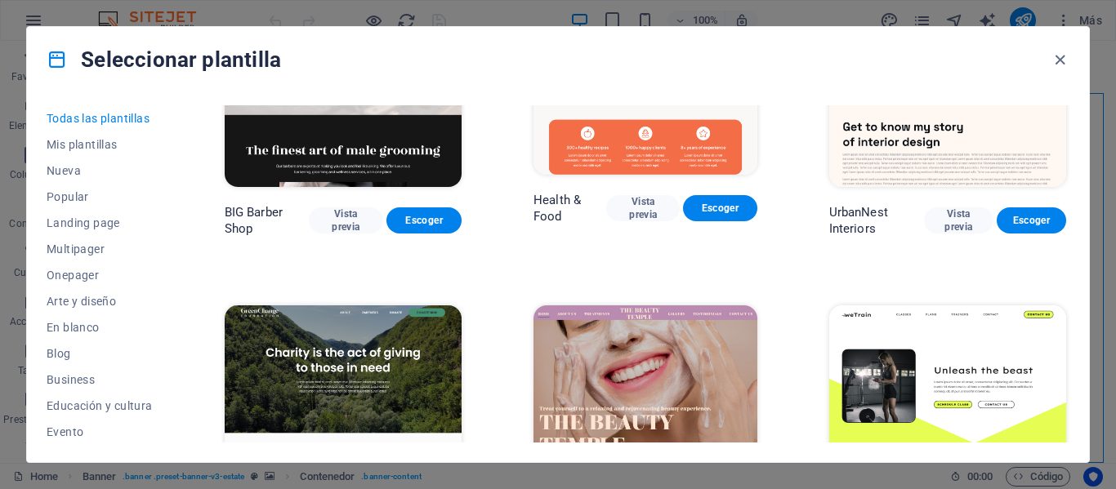
scroll to position [1960, 0]
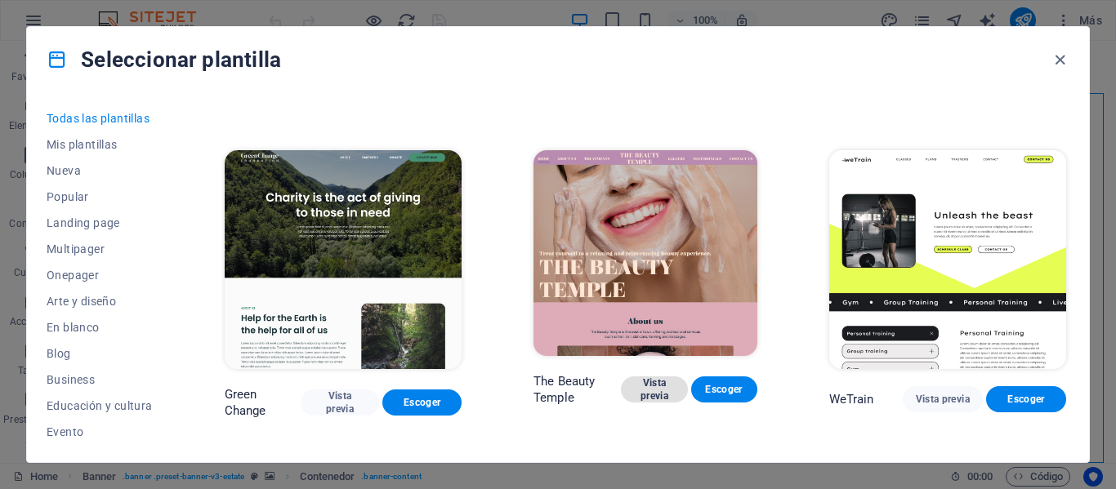
click at [658, 377] on span "Vista previa" at bounding box center [654, 390] width 40 height 26
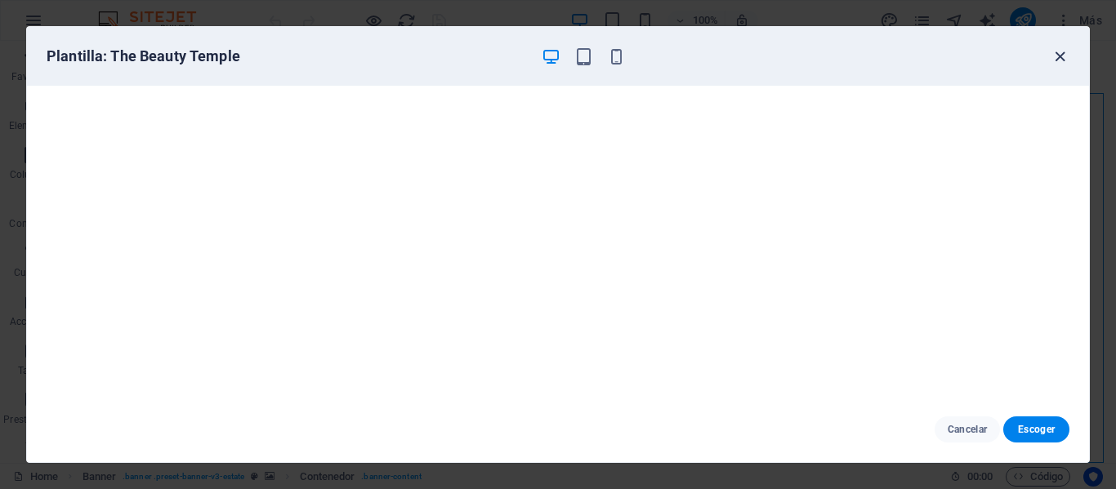
click at [1061, 57] on icon "button" at bounding box center [1059, 56] width 19 height 19
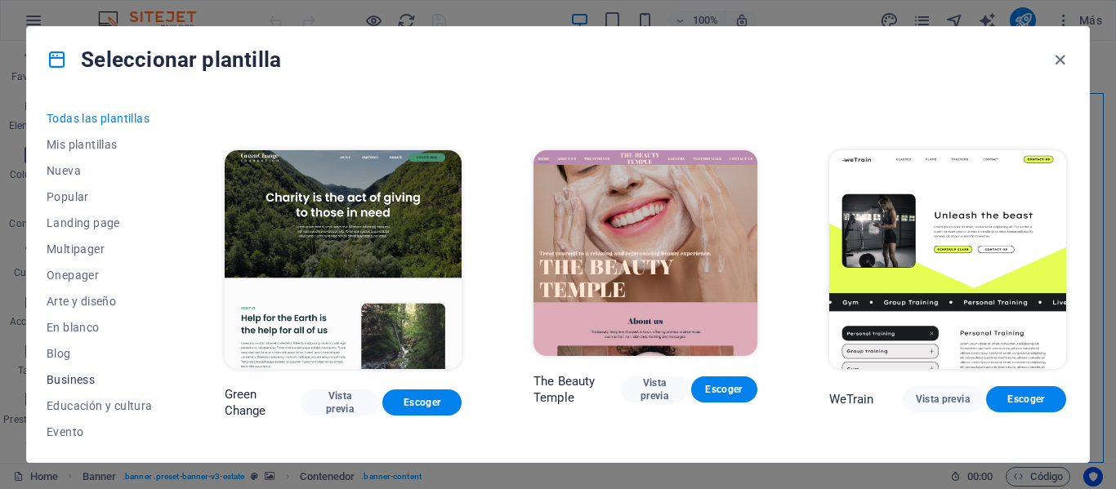
click at [103, 387] on button "Business" at bounding box center [100, 380] width 106 height 26
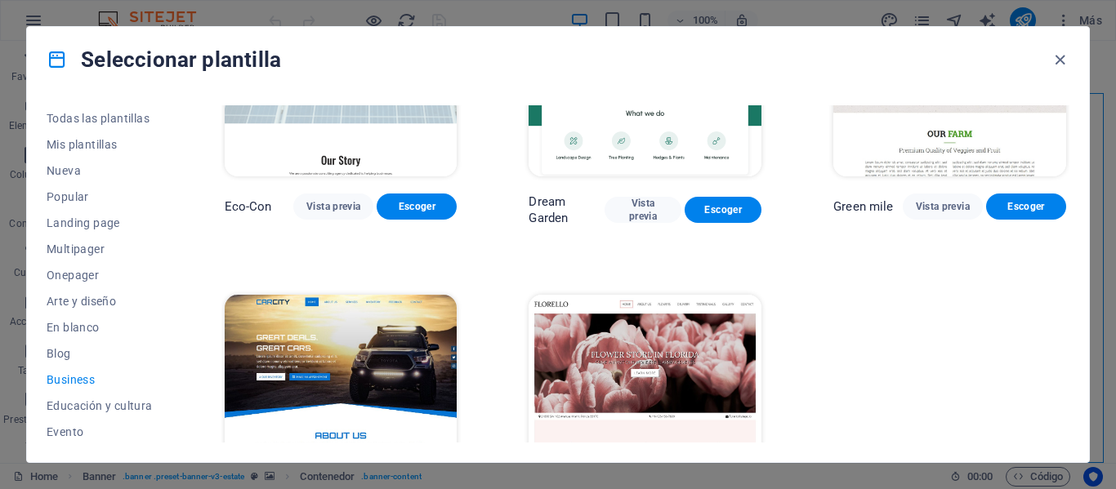
scroll to position [0, 0]
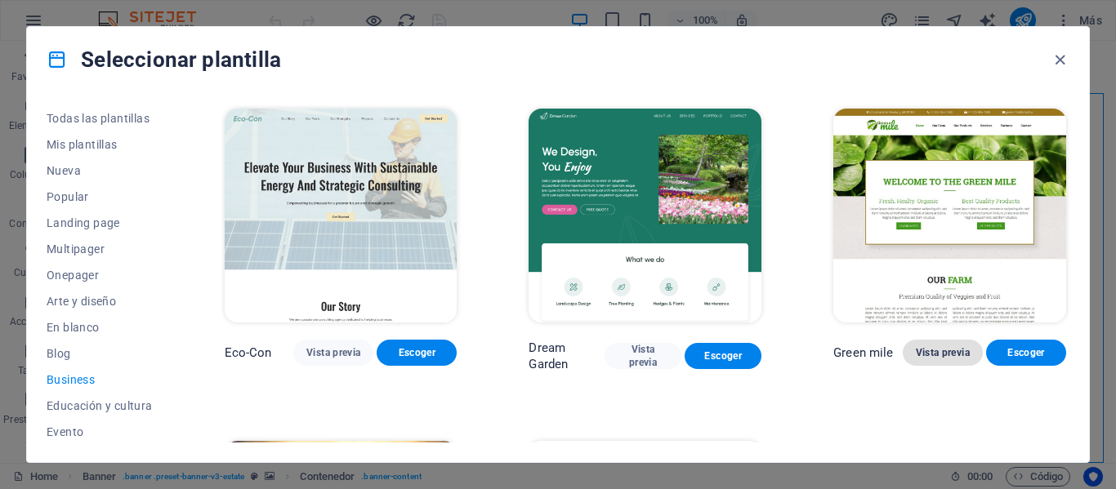
click at [944, 347] on span "Vista previa" at bounding box center [943, 352] width 54 height 13
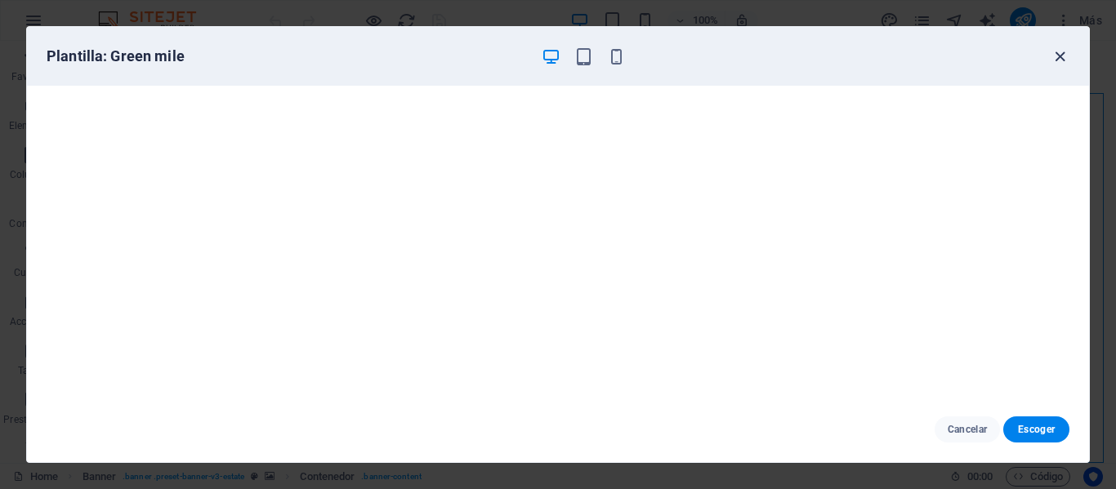
click at [1065, 62] on icon "button" at bounding box center [1059, 56] width 19 height 19
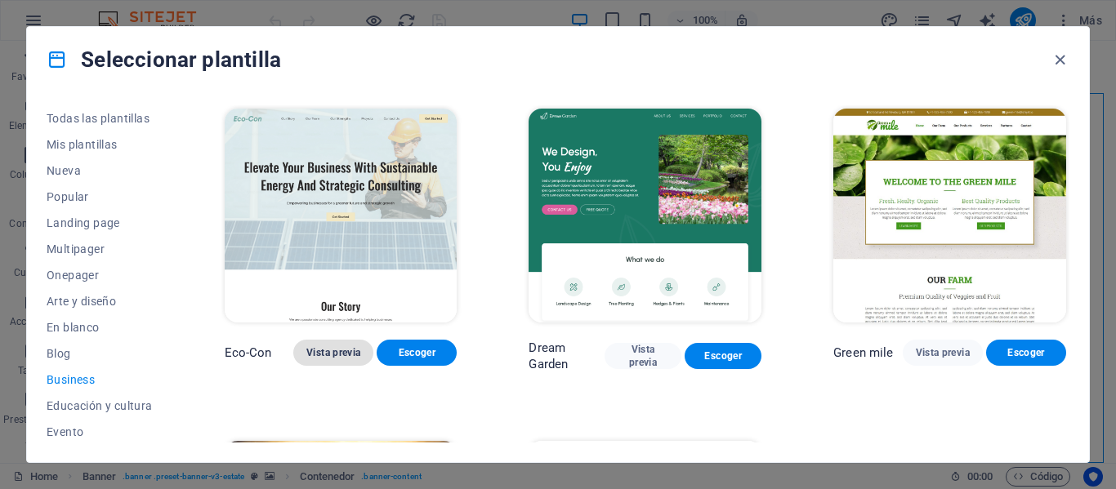
click at [355, 353] on span "Vista previa" at bounding box center [333, 352] width 54 height 13
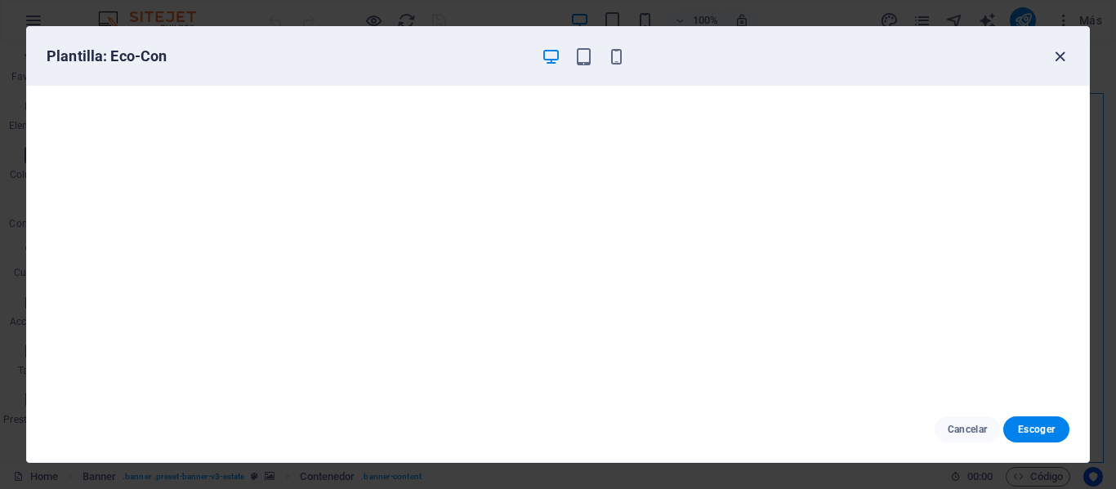
click at [1068, 60] on icon "button" at bounding box center [1059, 56] width 19 height 19
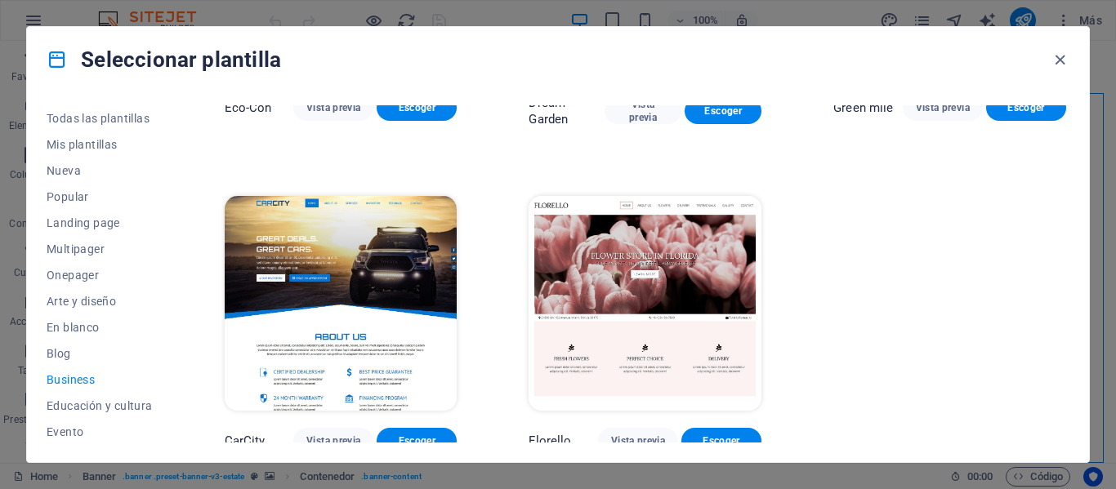
scroll to position [252, 0]
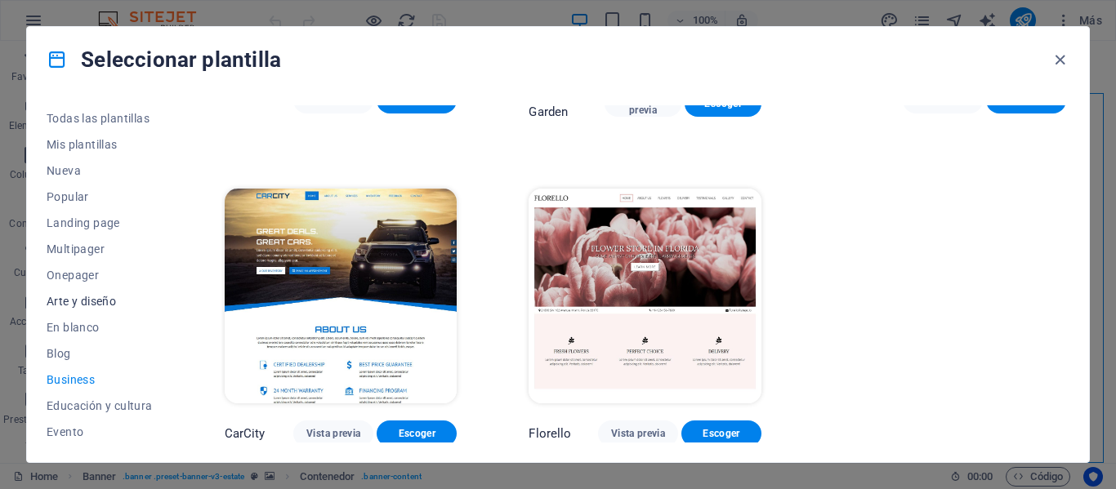
click at [110, 302] on span "Arte y diseño" at bounding box center [100, 301] width 106 height 13
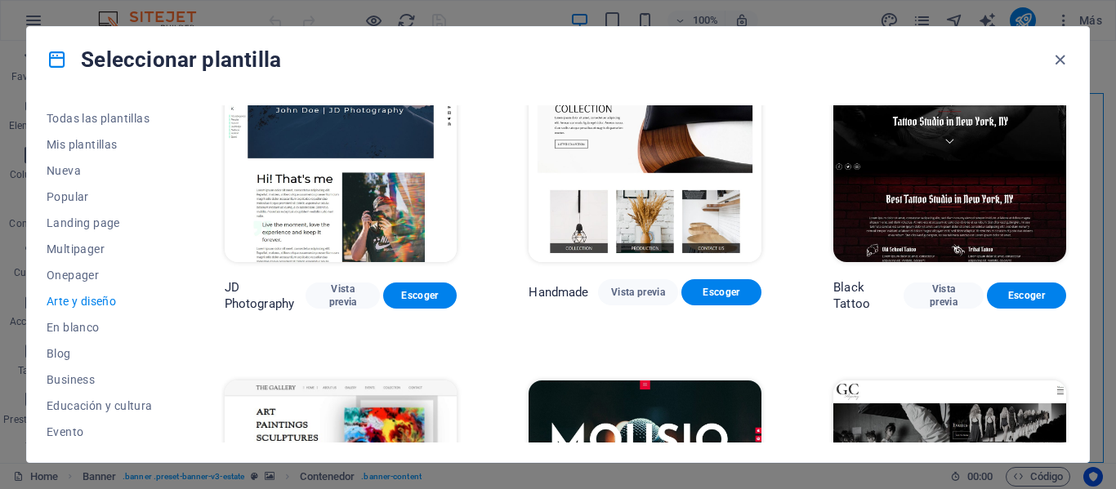
scroll to position [497, 0]
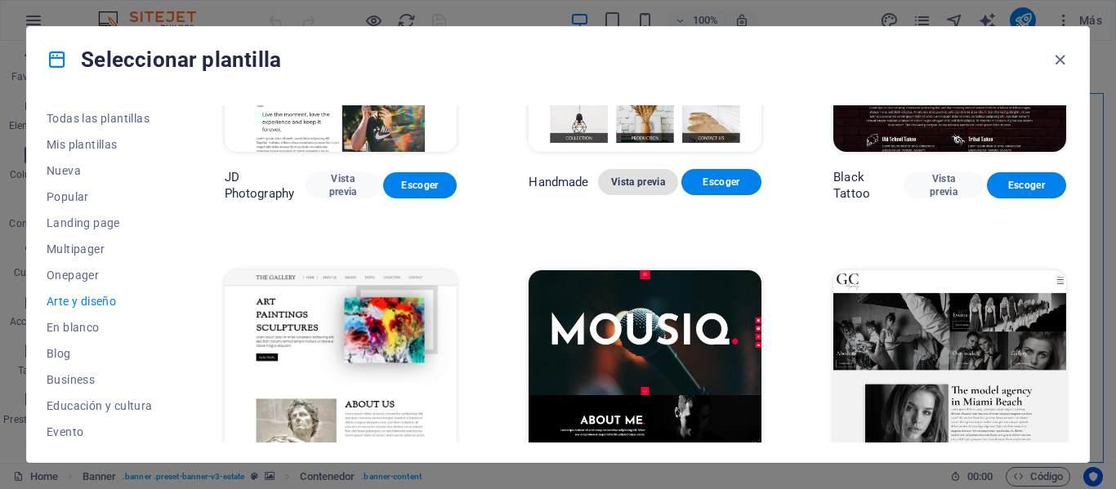
click at [631, 185] on span "Vista previa" at bounding box center [638, 182] width 54 height 13
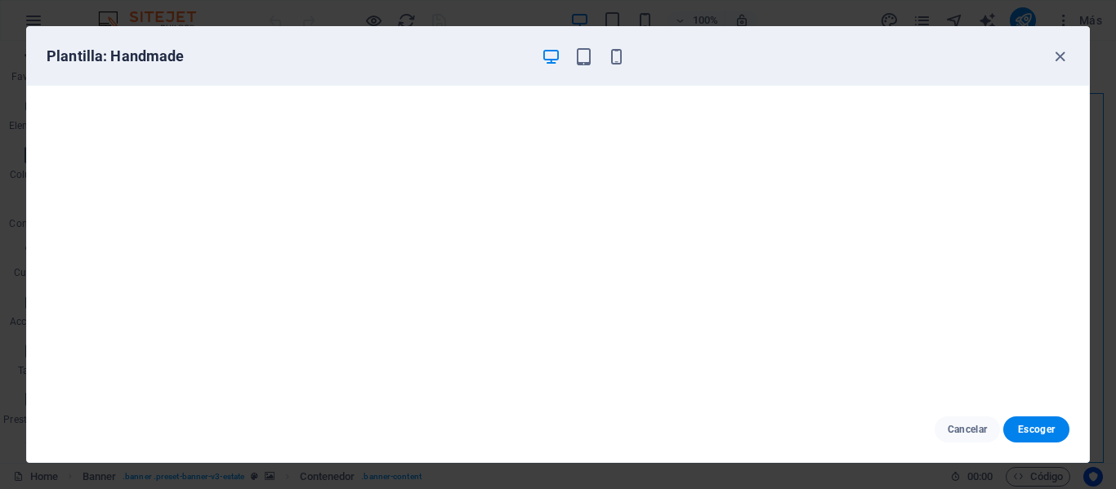
scroll to position [0, 0]
click at [1043, 432] on span "Escoger" at bounding box center [1036, 429] width 40 height 13
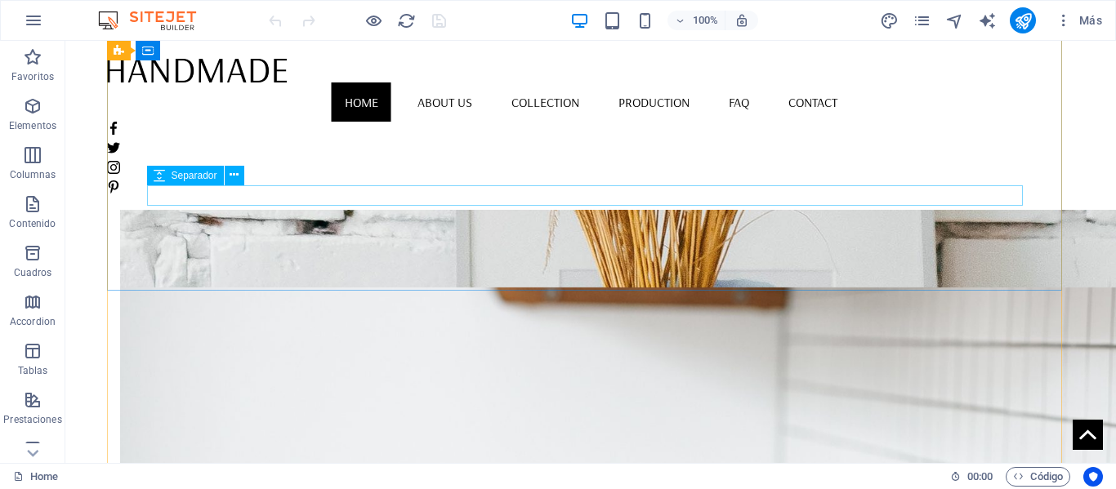
scroll to position [1318, 0]
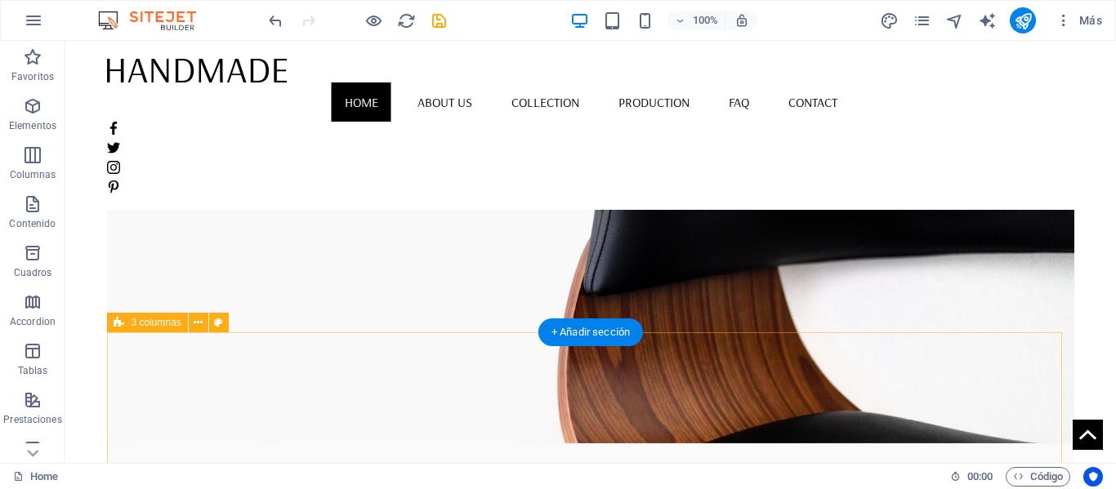
scroll to position [0, 0]
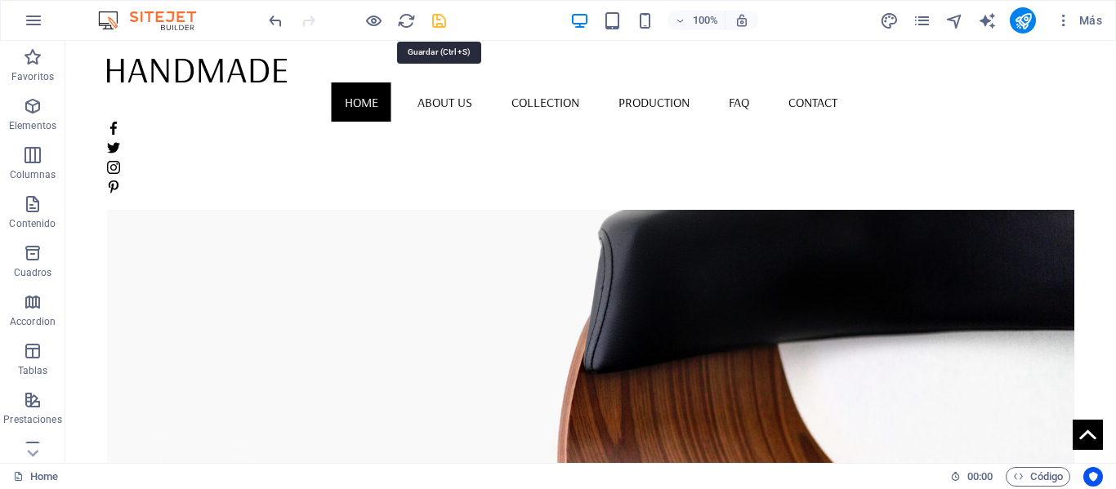
click at [432, 21] on icon "save" at bounding box center [439, 20] width 19 height 19
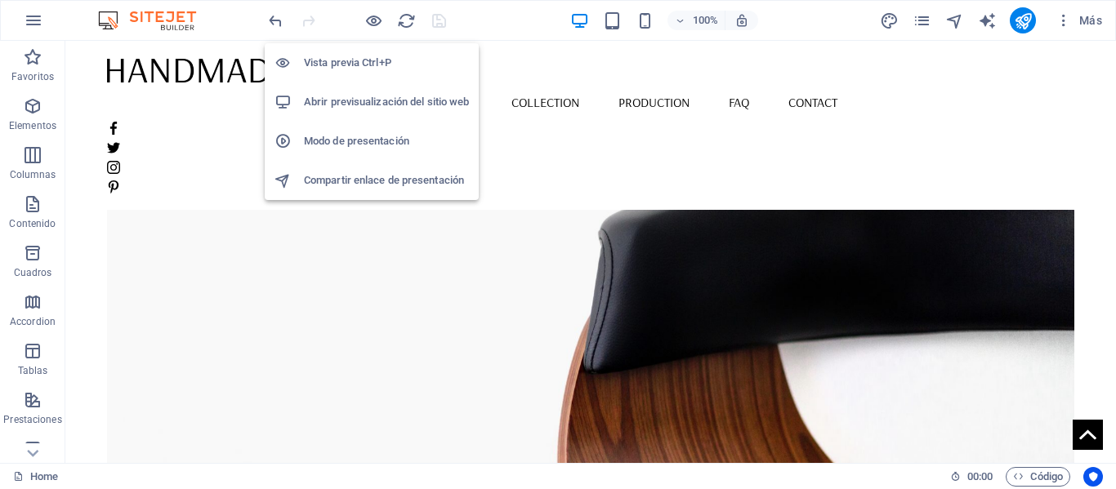
click at [368, 105] on h6 "Abrir previsualización del sitio web" at bounding box center [386, 102] width 165 height 20
click at [378, 27] on icon "button" at bounding box center [373, 20] width 19 height 19
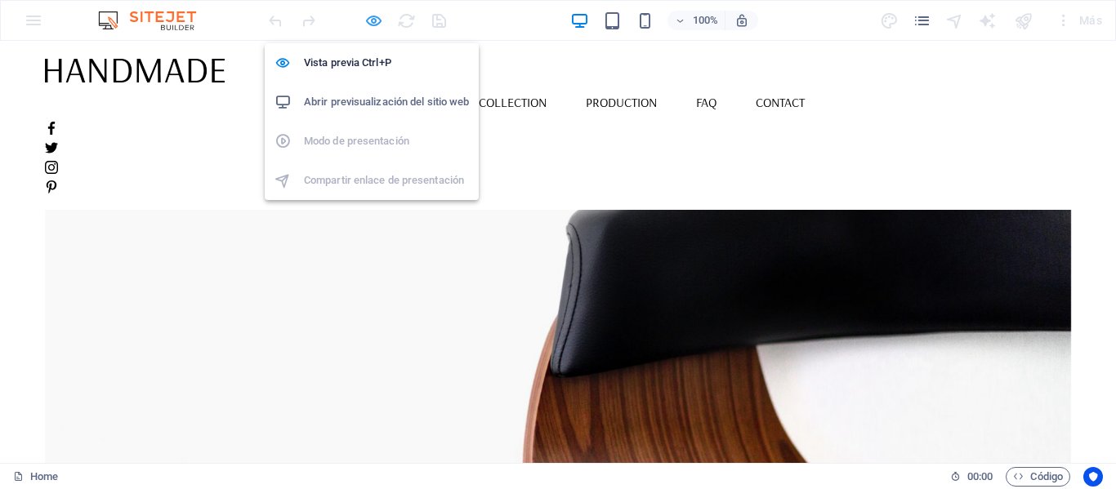
click at [380, 29] on icon "button" at bounding box center [373, 20] width 19 height 19
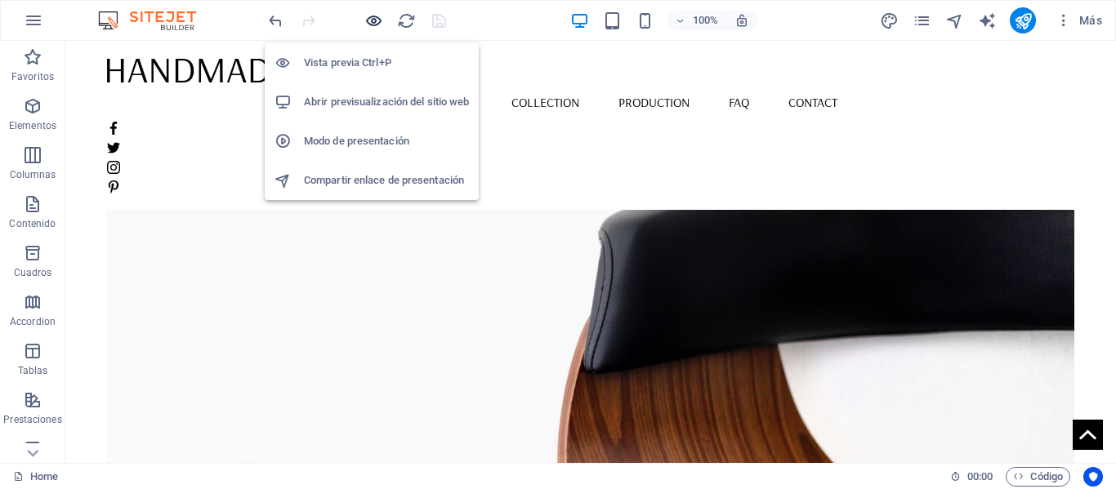
click at [380, 28] on icon "button" at bounding box center [373, 20] width 19 height 19
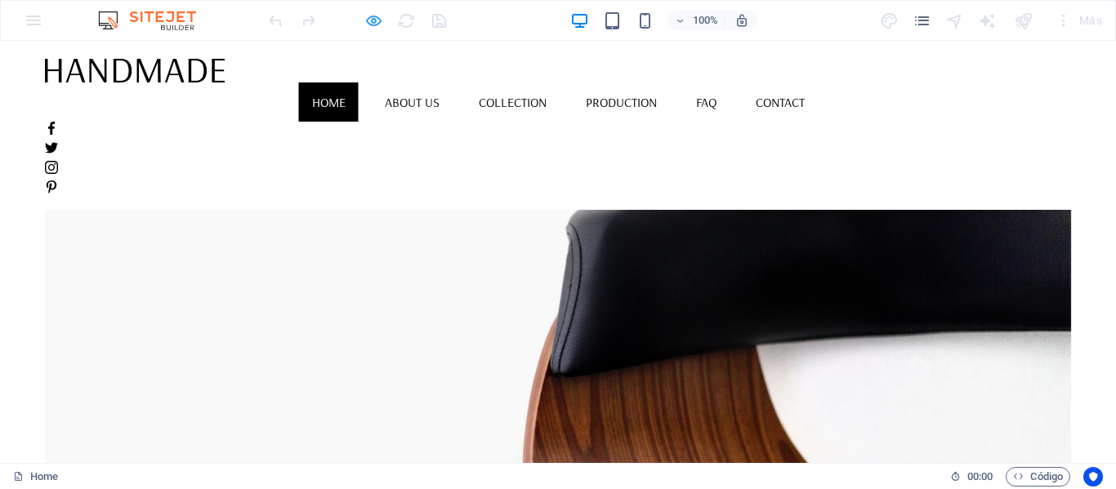
click at [382, 24] on icon "button" at bounding box center [373, 20] width 19 height 19
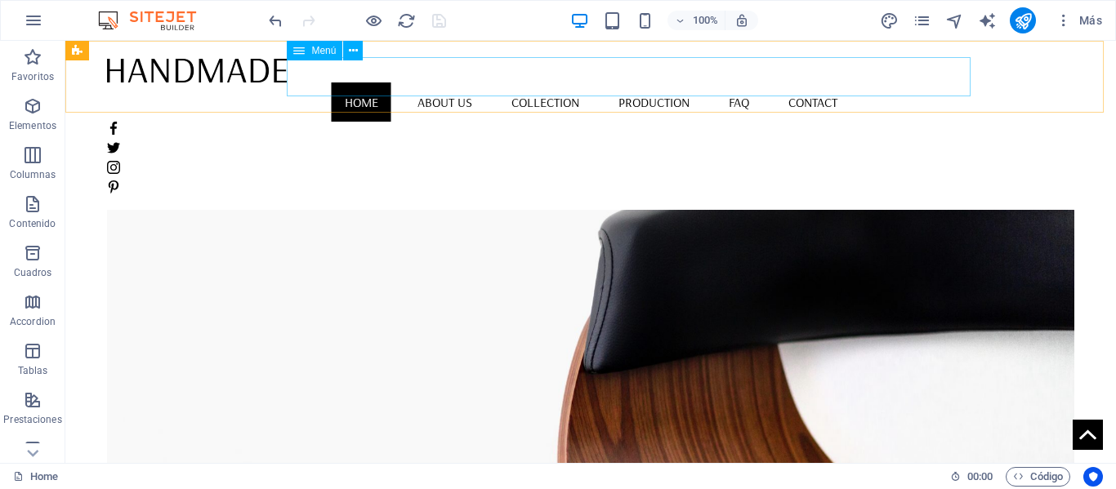
click at [495, 83] on nav "Home About us Collection Production FAQ Contact" at bounding box center [590, 102] width 966 height 39
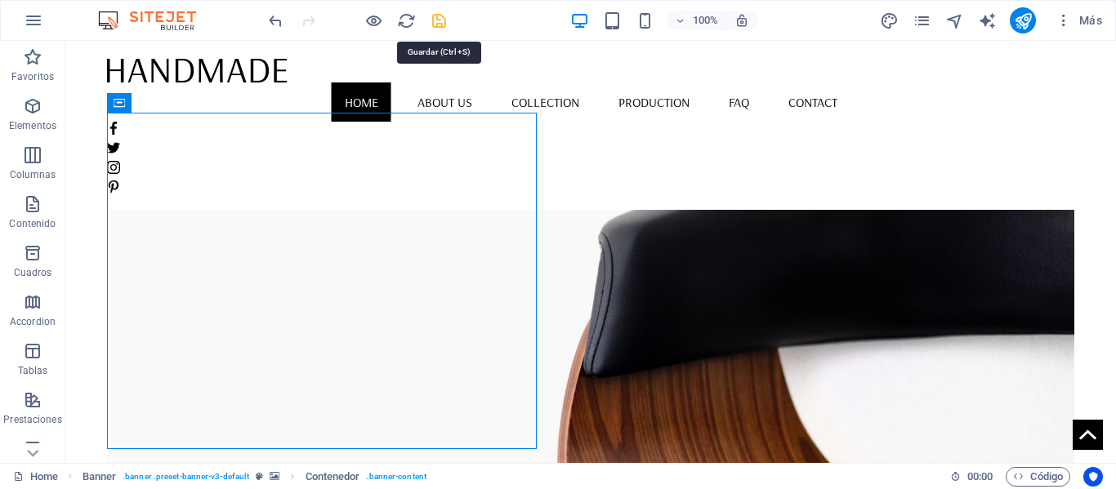
click at [440, 22] on icon "save" at bounding box center [439, 20] width 19 height 19
